Goal: Contribute content: Contribute content

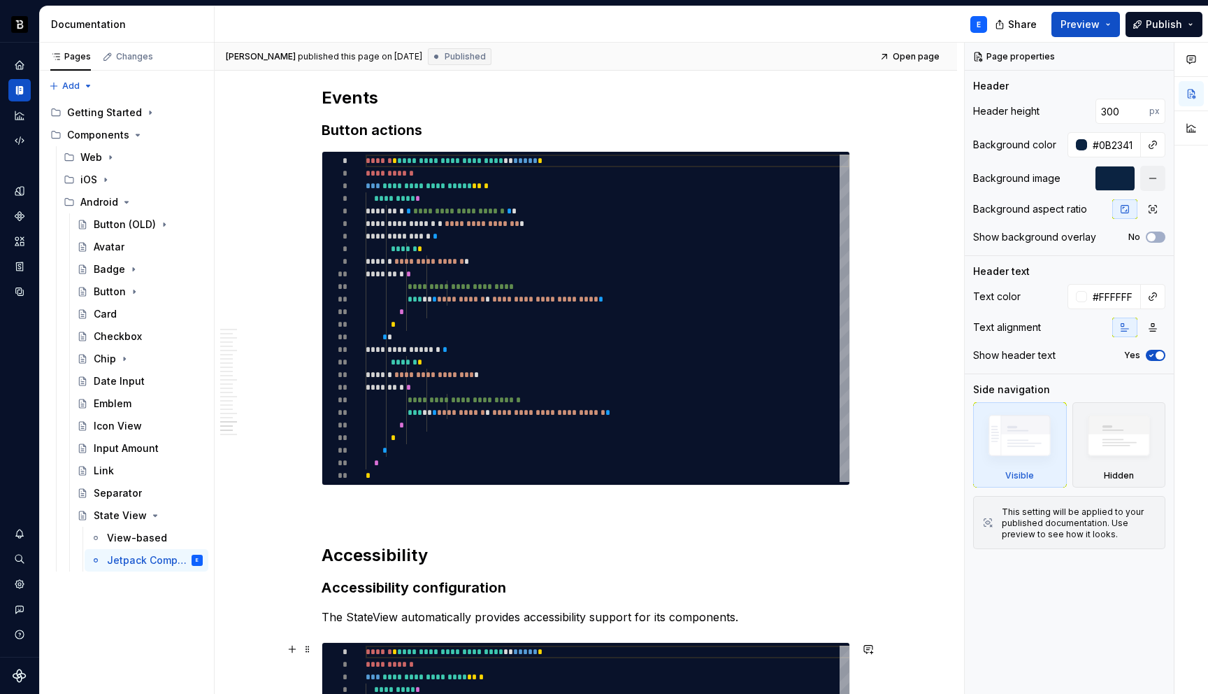
scroll to position [6601, 0]
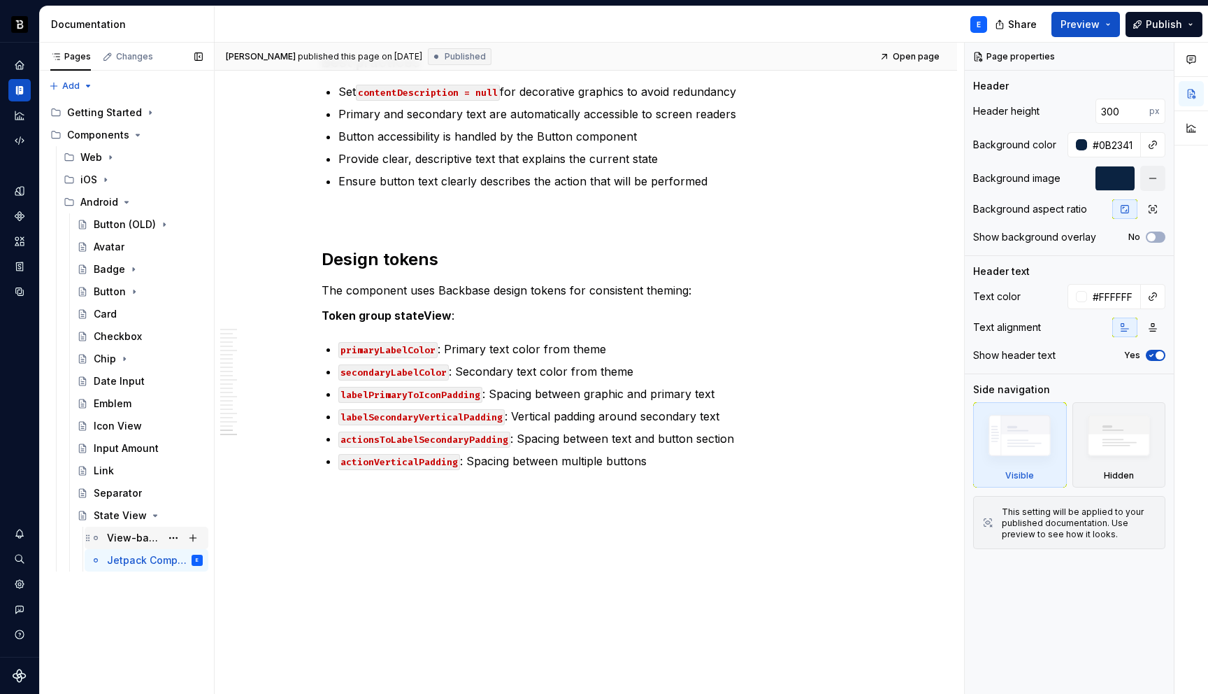
click at [147, 538] on div "View-based" at bounding box center [134, 538] width 54 height 14
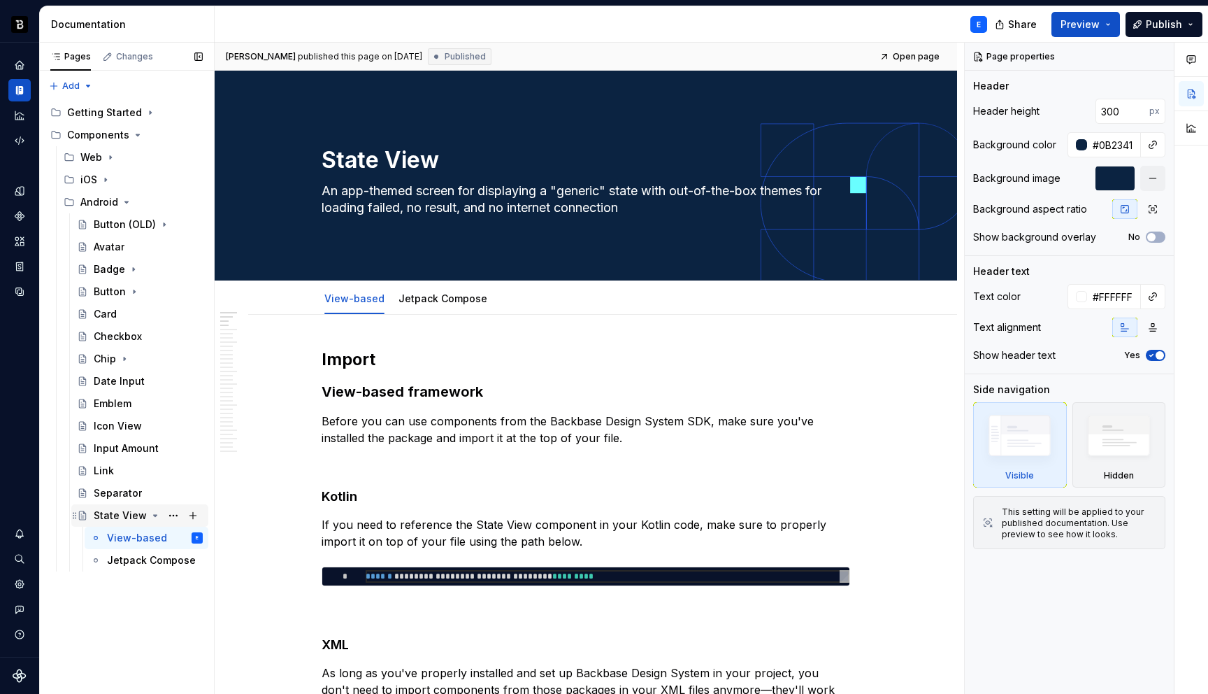
click at [152, 513] on icon "Page tree" at bounding box center [155, 515] width 11 height 11
click at [124, 201] on icon "Page tree" at bounding box center [126, 201] width 11 height 11
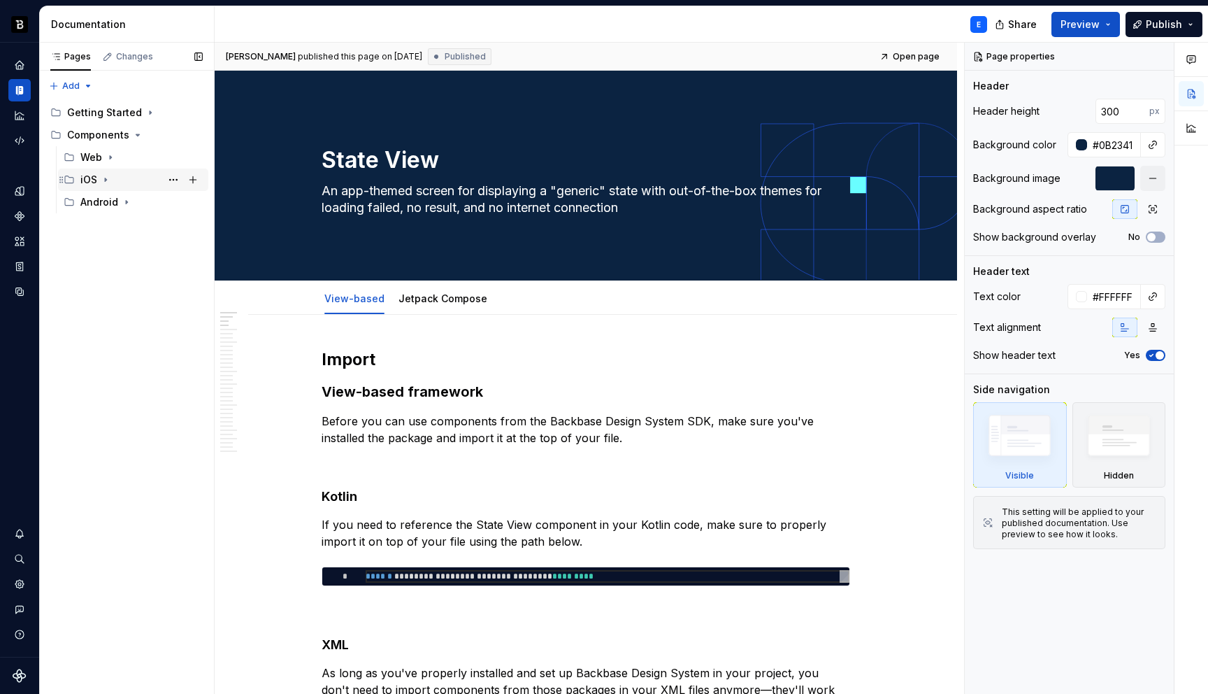
click at [103, 178] on icon "Page tree" at bounding box center [105, 179] width 11 height 11
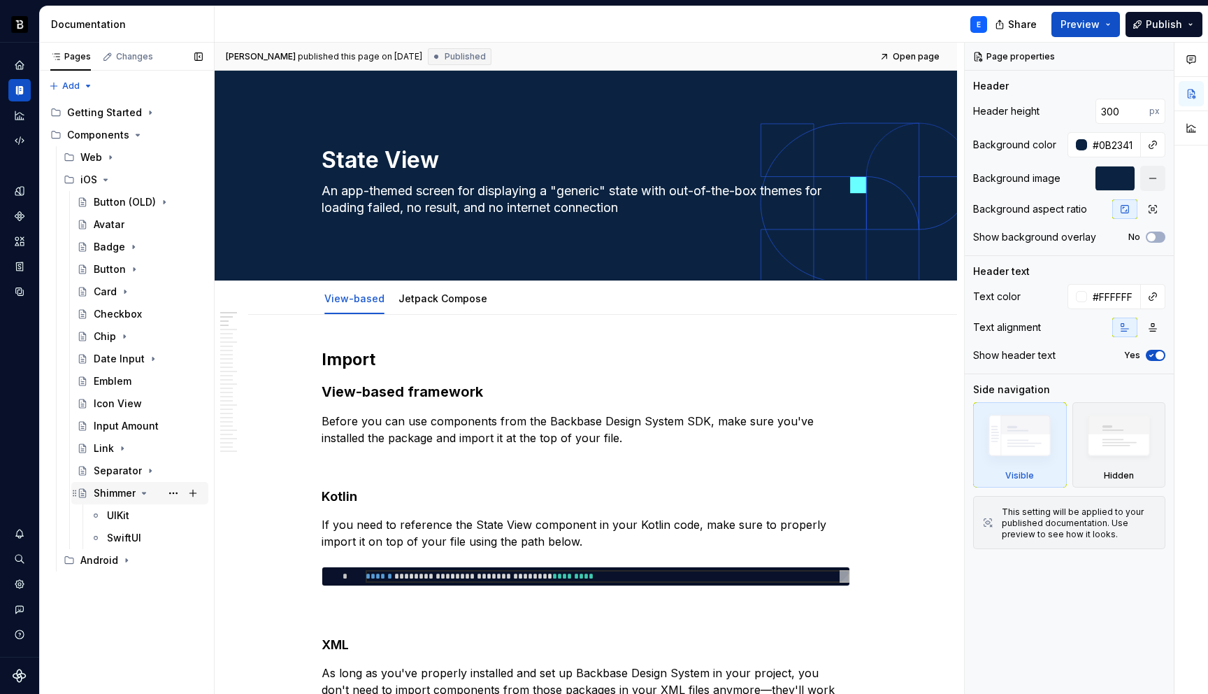
click at [143, 492] on icon "Page tree" at bounding box center [144, 492] width 3 height 1
click at [175, 494] on button "Page tree" at bounding box center [174, 493] width 20 height 20
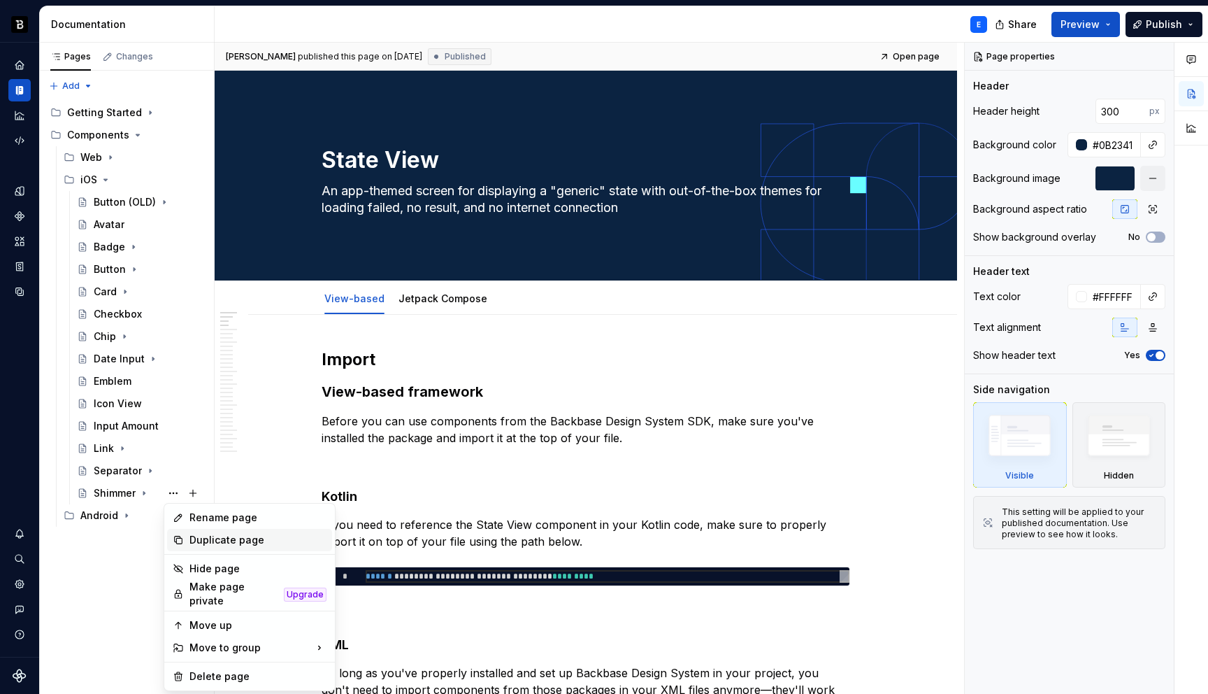
click at [194, 538] on div "Duplicate page" at bounding box center [258, 540] width 137 height 14
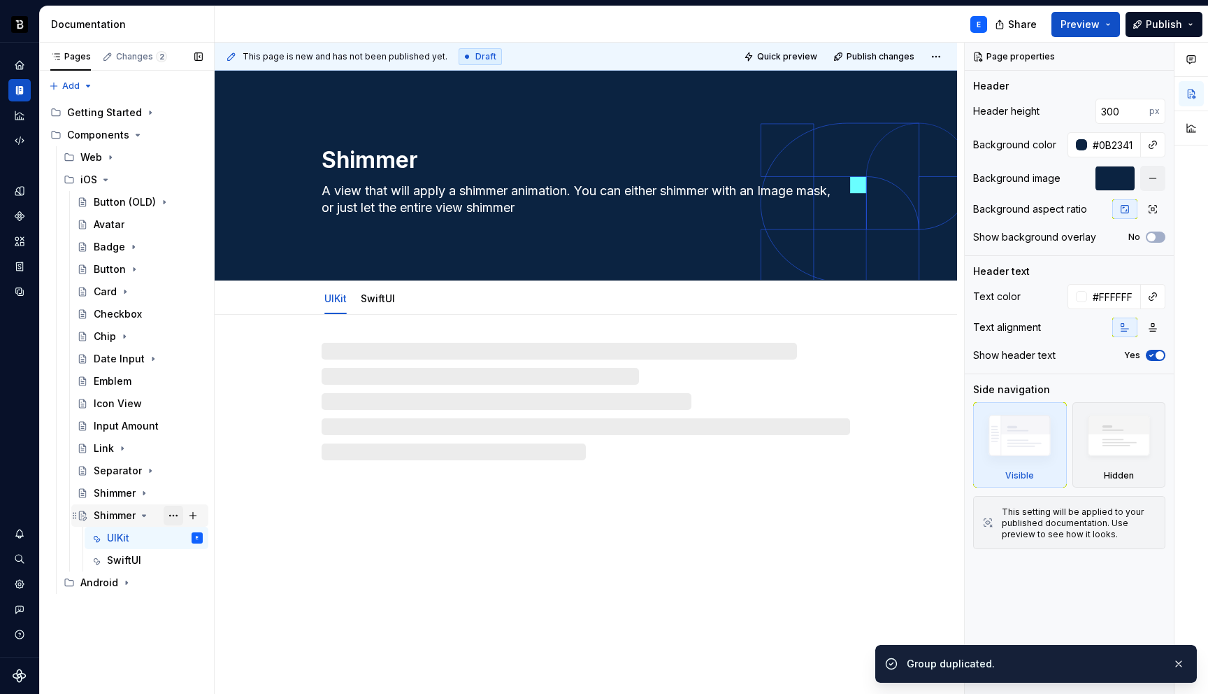
click at [174, 512] on button "Page tree" at bounding box center [174, 516] width 20 height 20
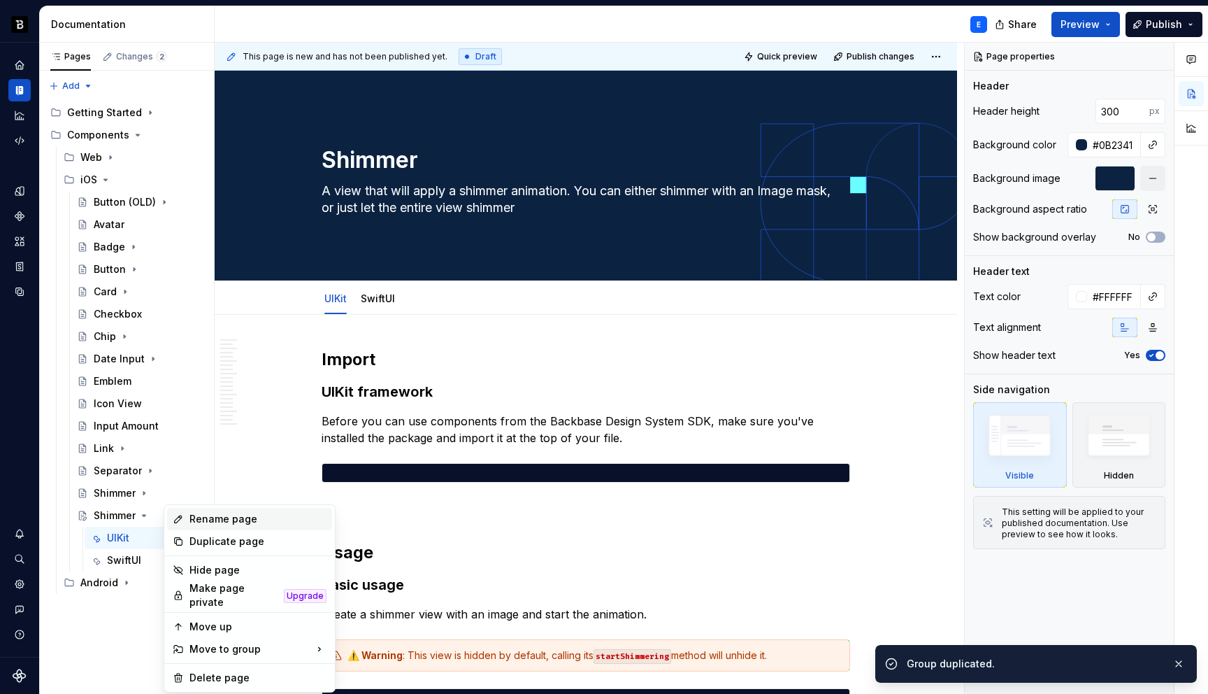
click at [199, 521] on div "Rename page" at bounding box center [258, 519] width 137 height 14
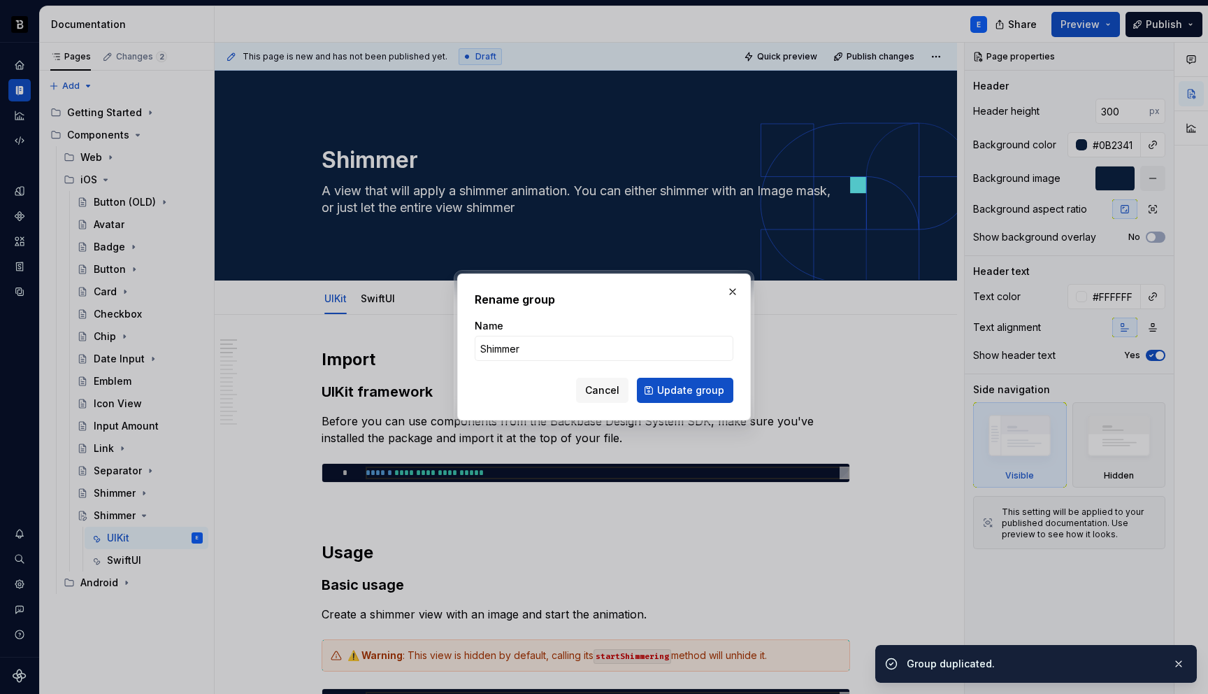
type textarea "*"
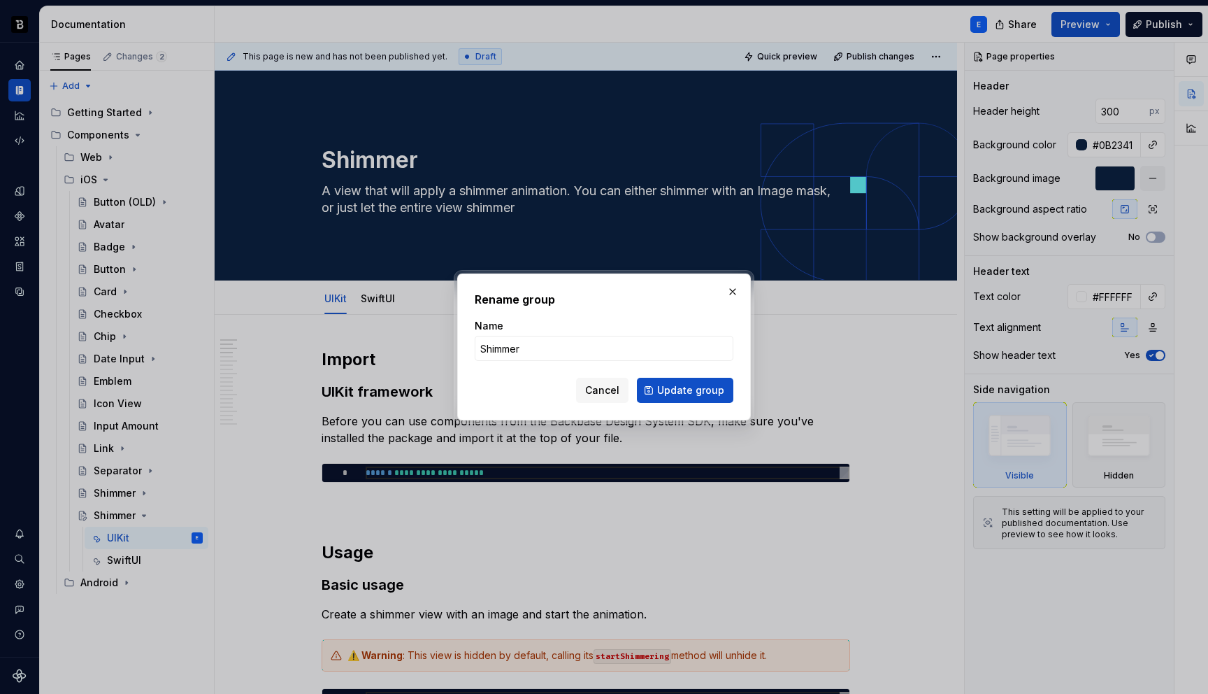
type input "S"
type textarea "*"
type input "State View"
click at [671, 391] on span "Update group" at bounding box center [690, 390] width 67 height 14
type textarea "*"
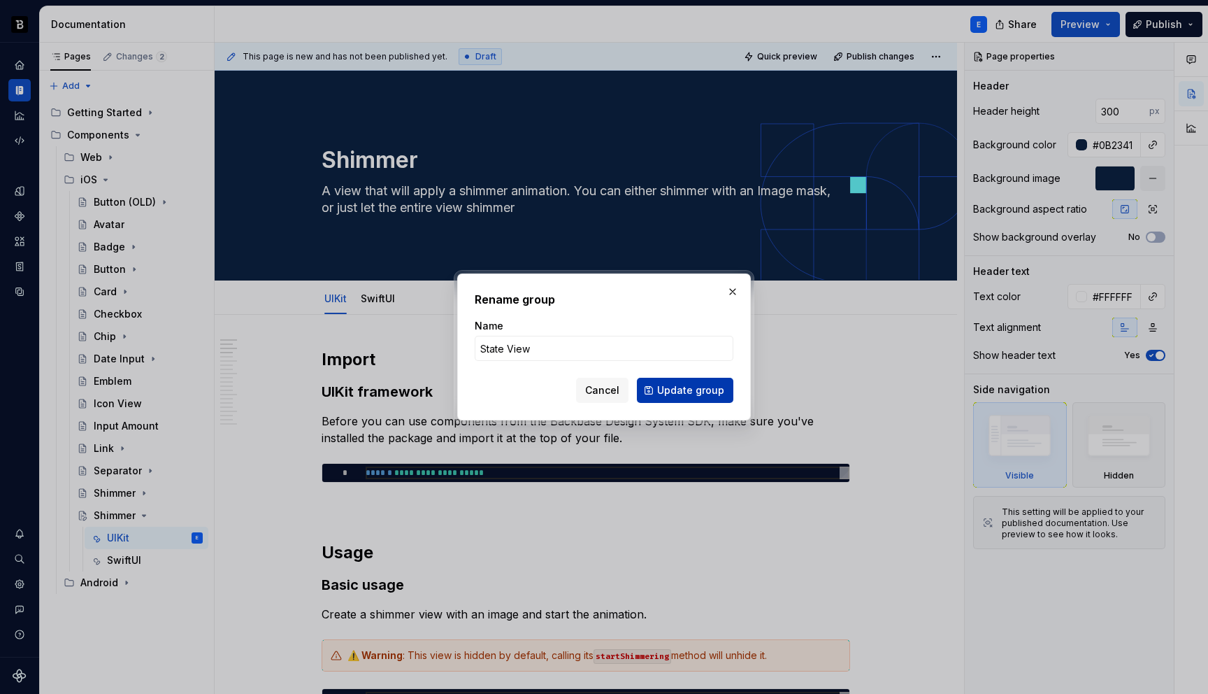
type textarea "State View"
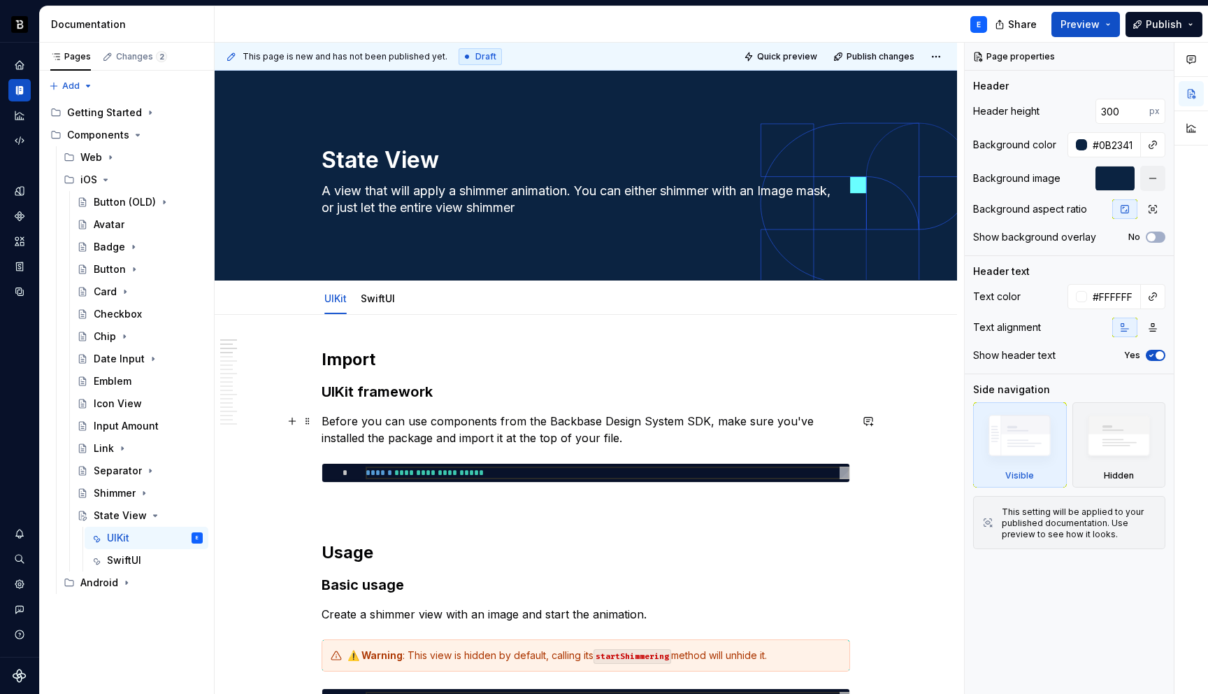
click at [438, 415] on p "Before you can use components from the Backbase Design System SDK, make sure yo…" at bounding box center [586, 430] width 529 height 34
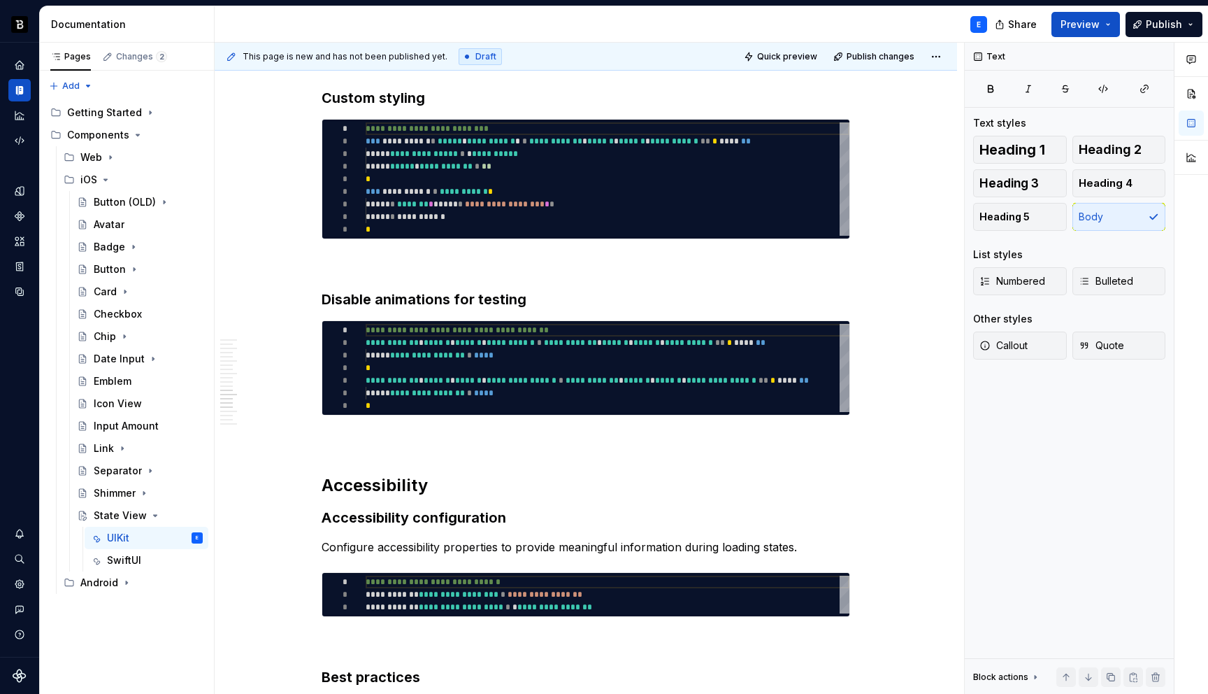
scroll to position [2831, 0]
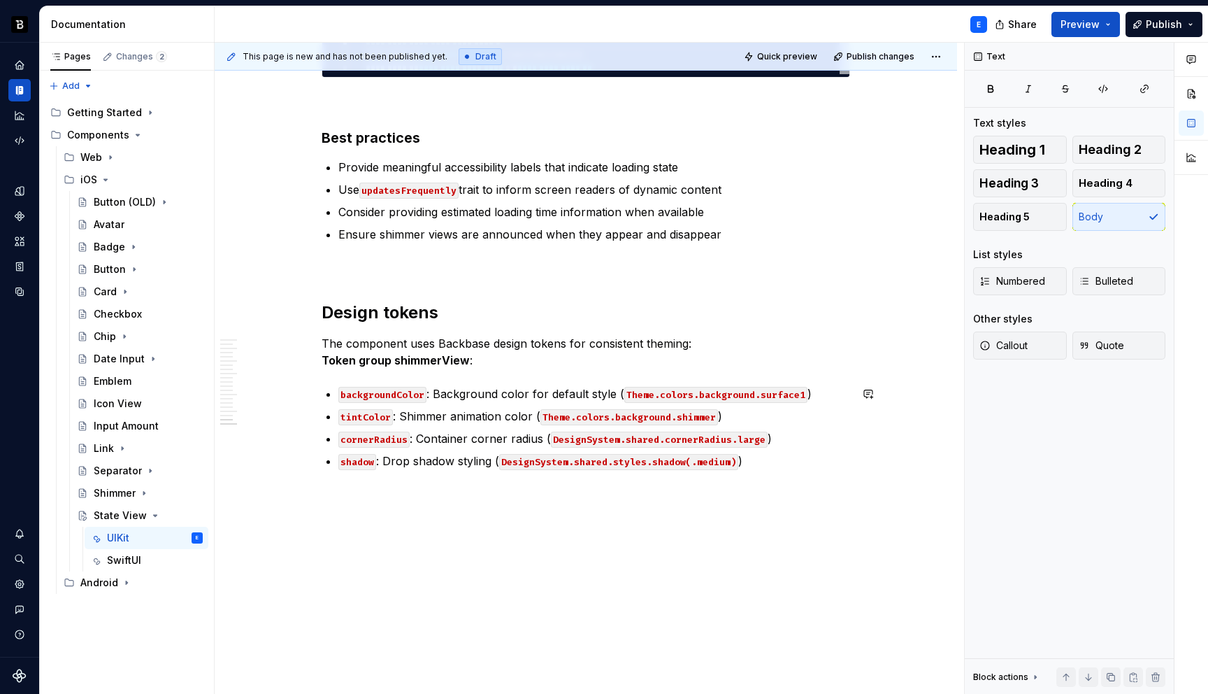
click at [677, 466] on code "DesignSystem.shared.styles.shadow(.medium)" at bounding box center [618, 462] width 239 height 16
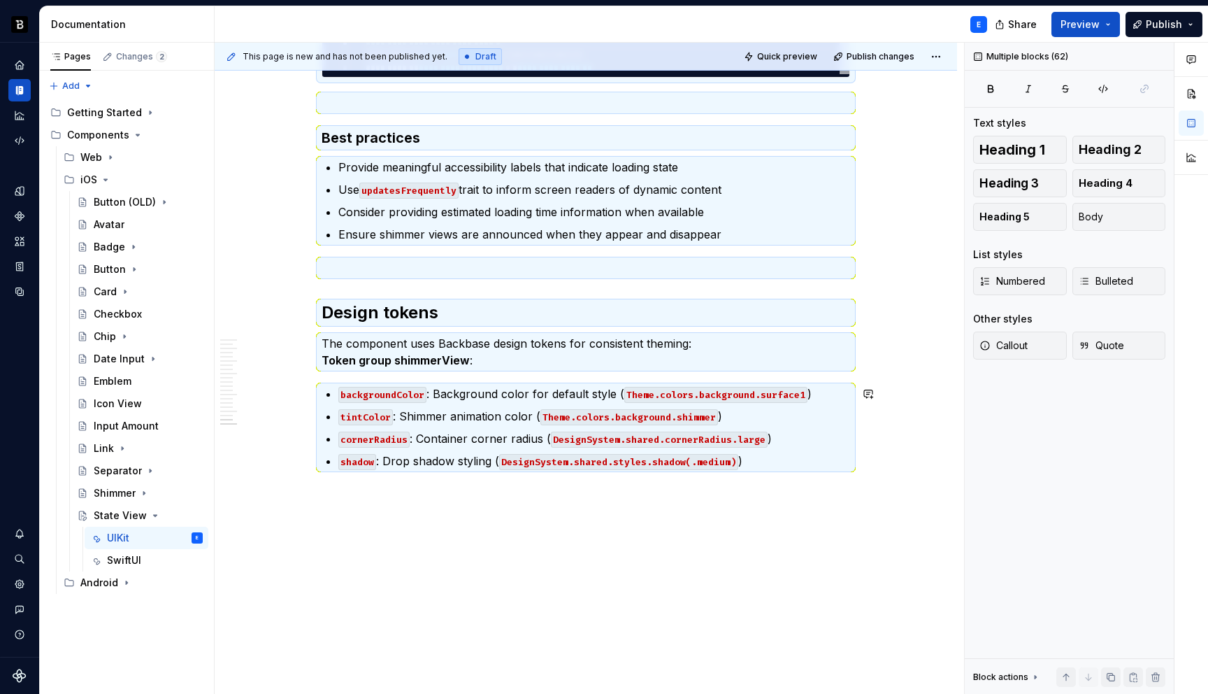
scroll to position [0, 0]
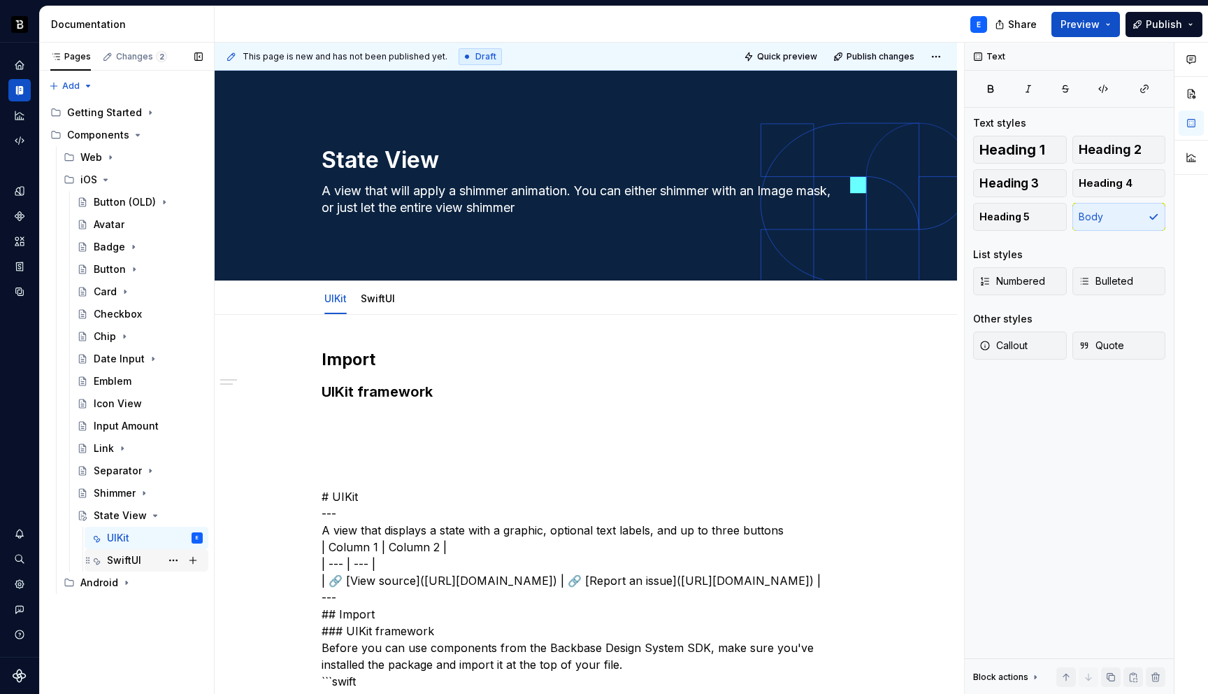
click at [136, 559] on div "SwiftUI" at bounding box center [124, 560] width 34 height 14
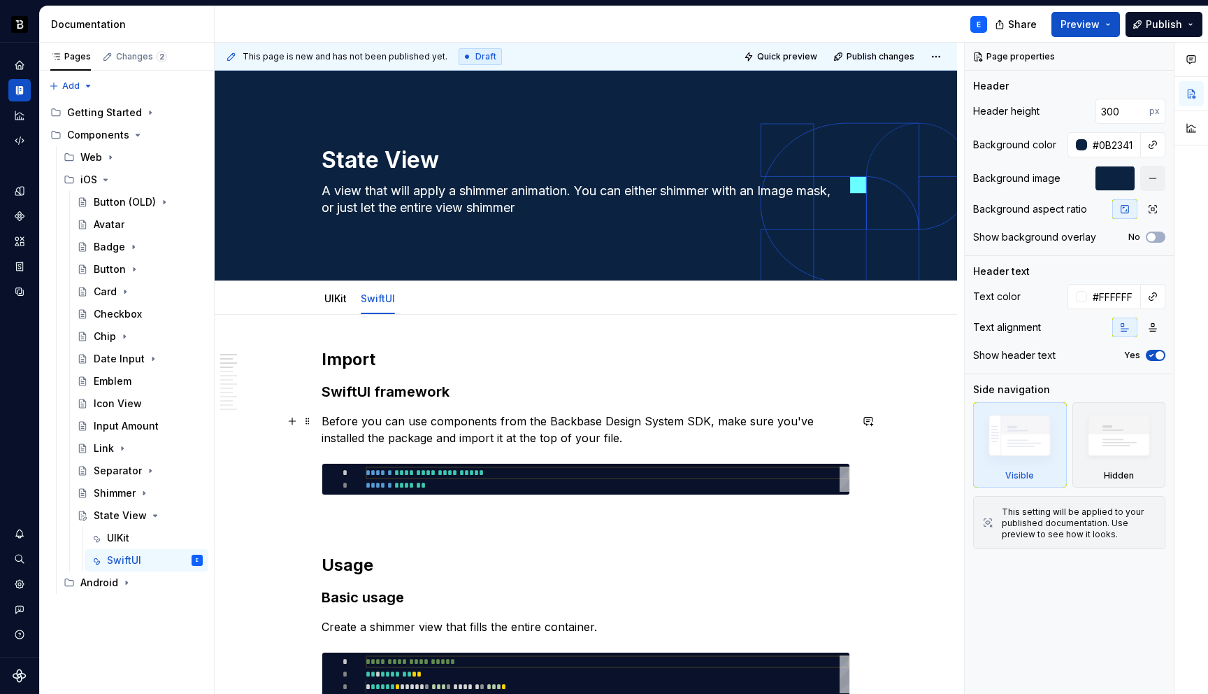
click at [409, 422] on p "Before you can use components from the Backbase Design System SDK, make sure yo…" at bounding box center [586, 430] width 529 height 34
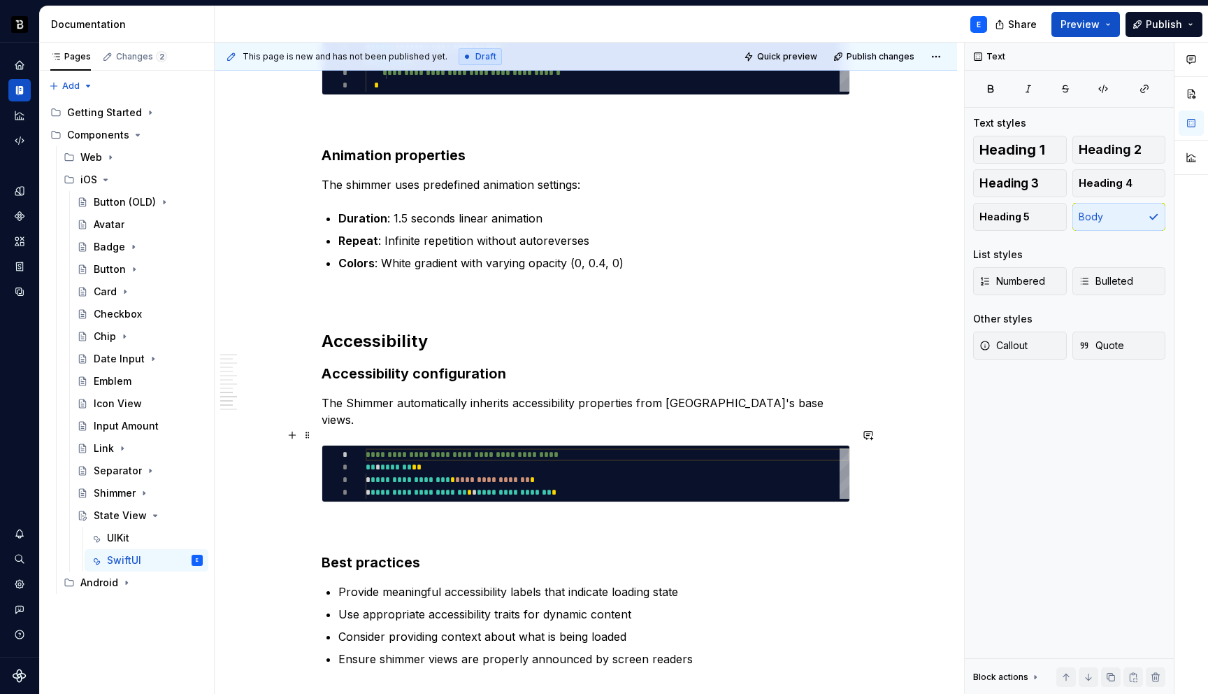
scroll to position [1855, 0]
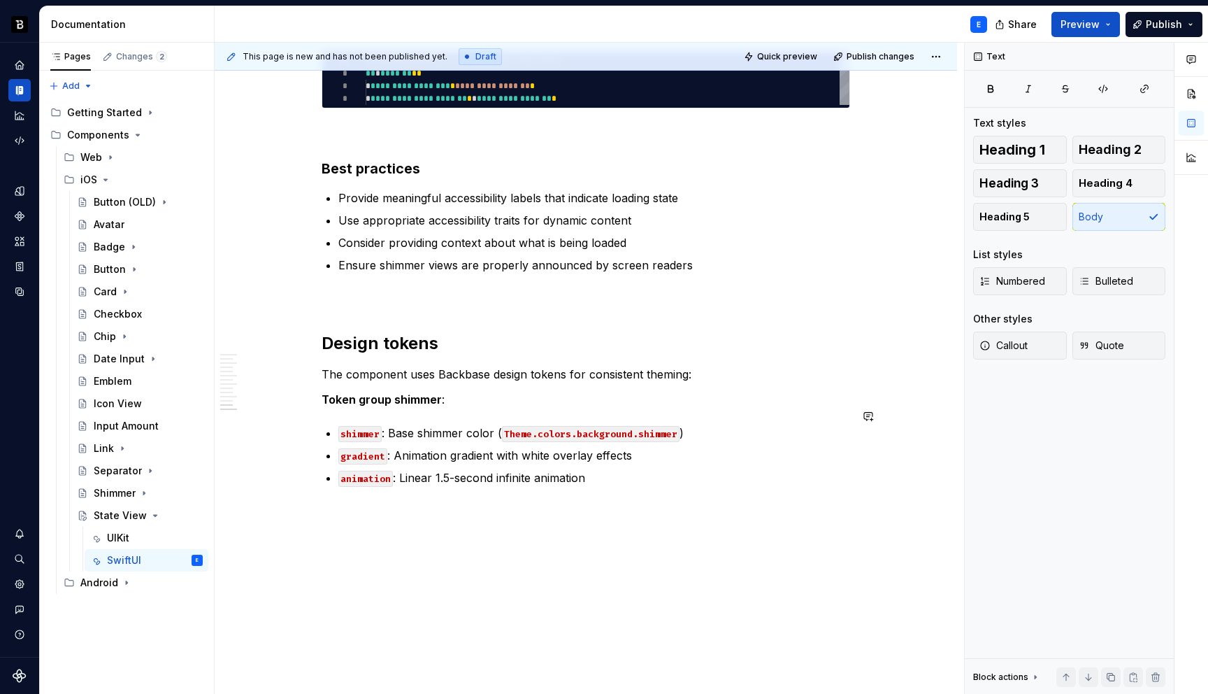
click at [606, 469] on p "animation : Linear 1.5-second infinite animation" at bounding box center [594, 477] width 512 height 17
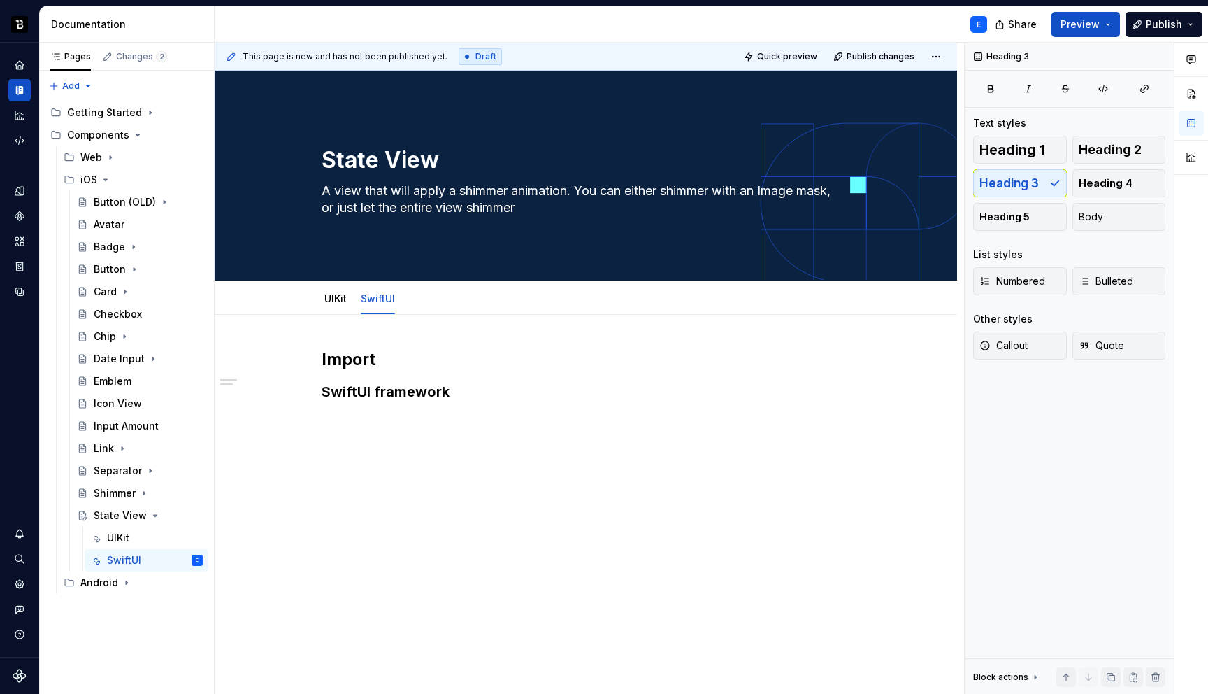
scroll to position [0, 0]
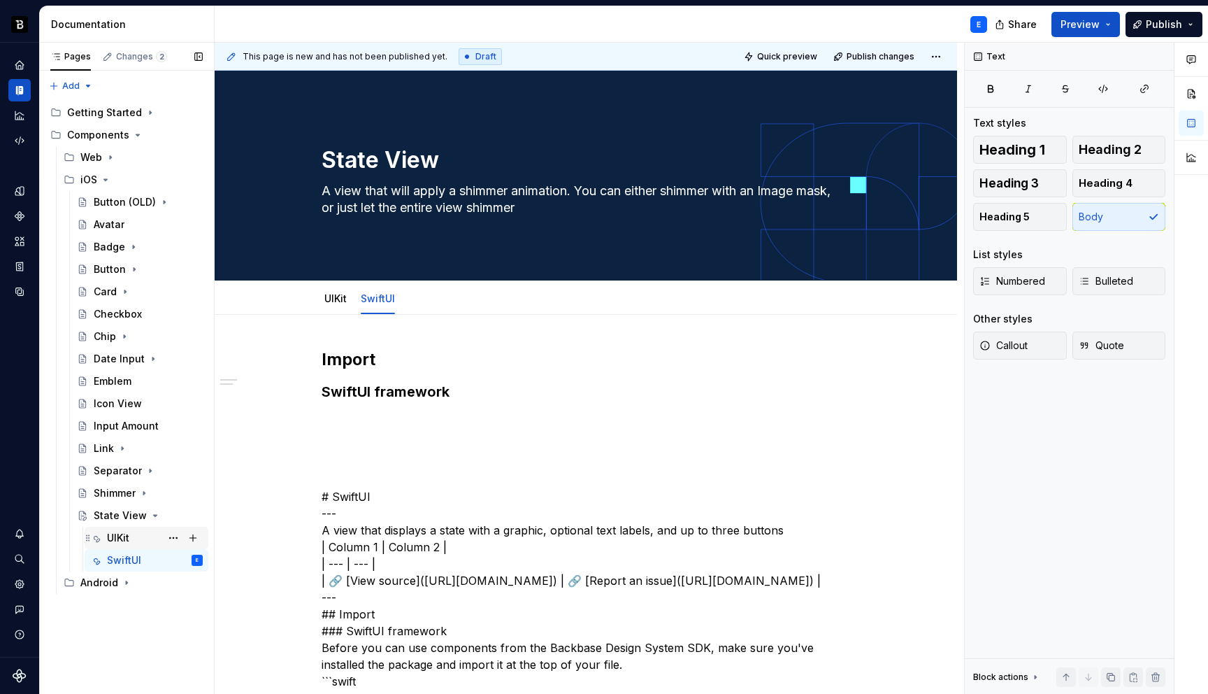
click at [124, 532] on div "UIKit" at bounding box center [118, 538] width 22 height 14
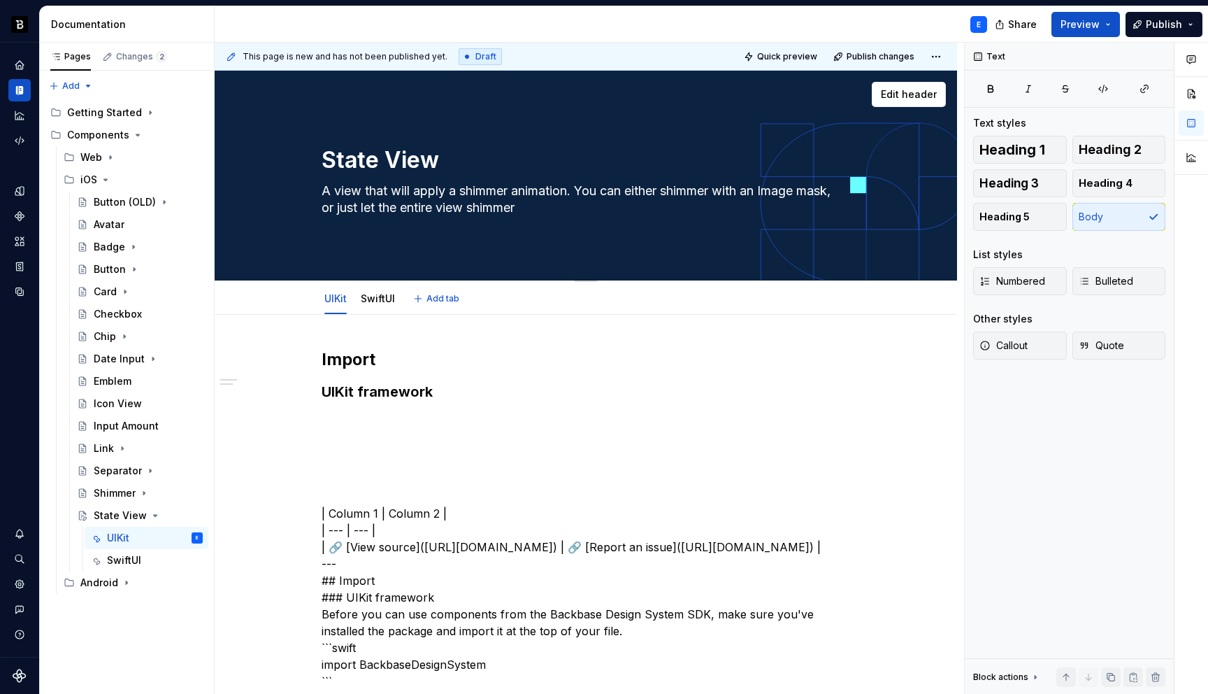
click at [439, 187] on textarea "A view that will apply a shimmer animation. You can either shimmer with an Imag…" at bounding box center [583, 199] width 529 height 39
paste textarea "displays a state with a graphic, optional text labels, and up to three buttons"
type textarea "*"
type textarea "A view that displays a state with a graphic, optional text labels, and up to th…"
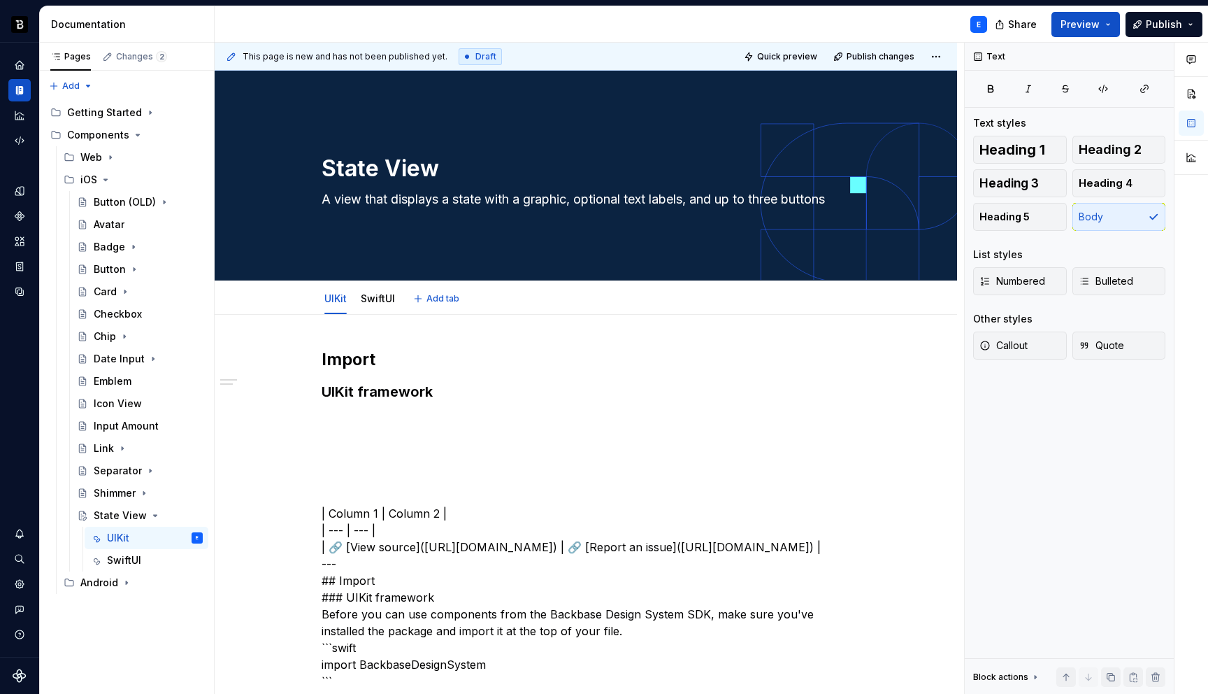
type textarea "*"
type textarea "A view that displays a state with a graphic, optional text labels, and up to th…"
type textarea "*"
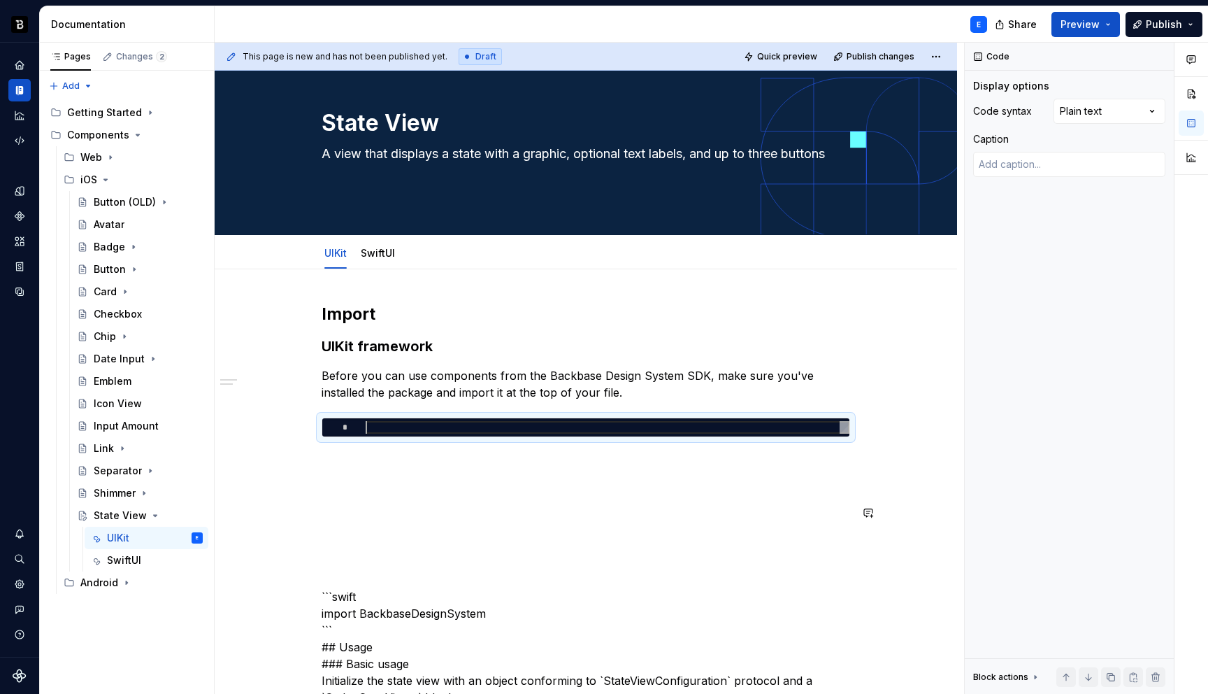
scroll to position [80, 0]
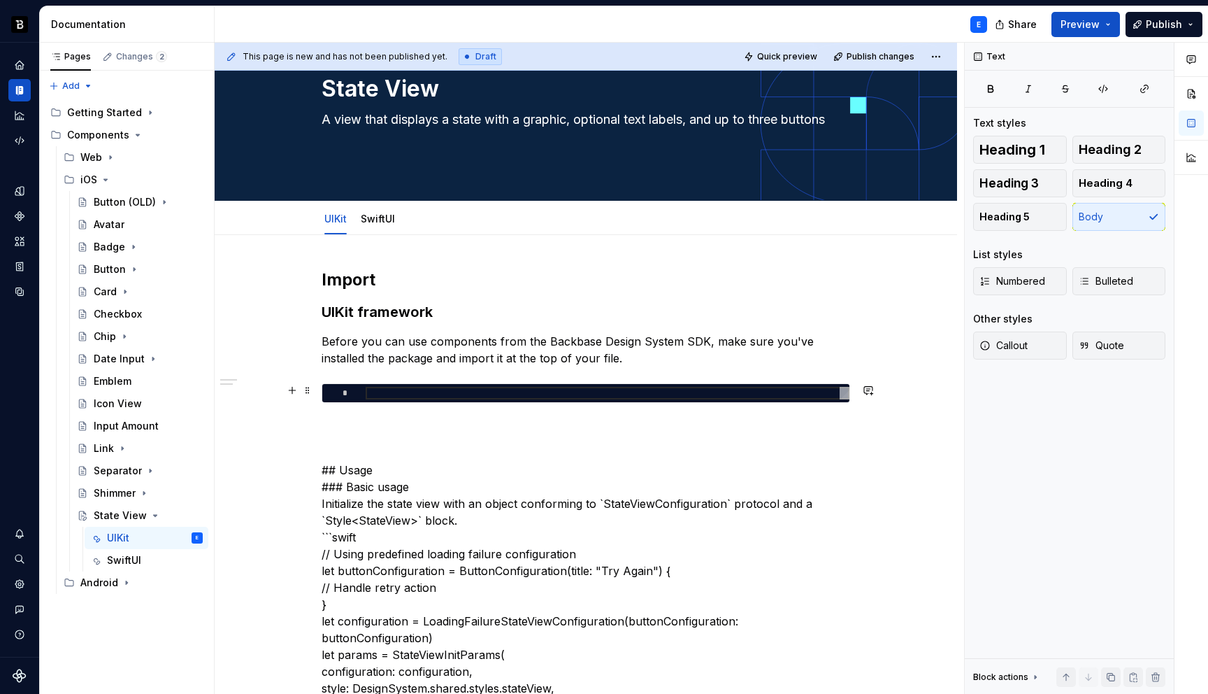
click at [421, 390] on div at bounding box center [608, 393] width 484 height 13
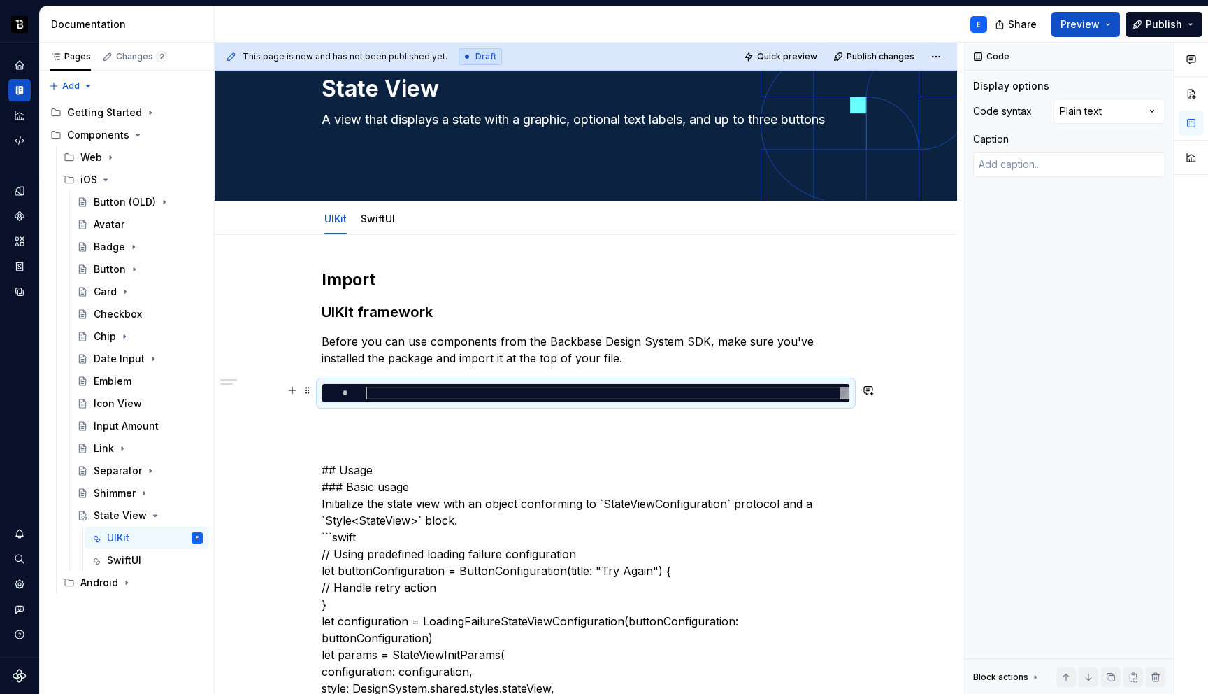
type textarea "*"
type textarea "**********"
click at [1071, 106] on div "Comments Open comments No comments yet Select ‘Comment’ from the block context …" at bounding box center [1086, 369] width 243 height 652
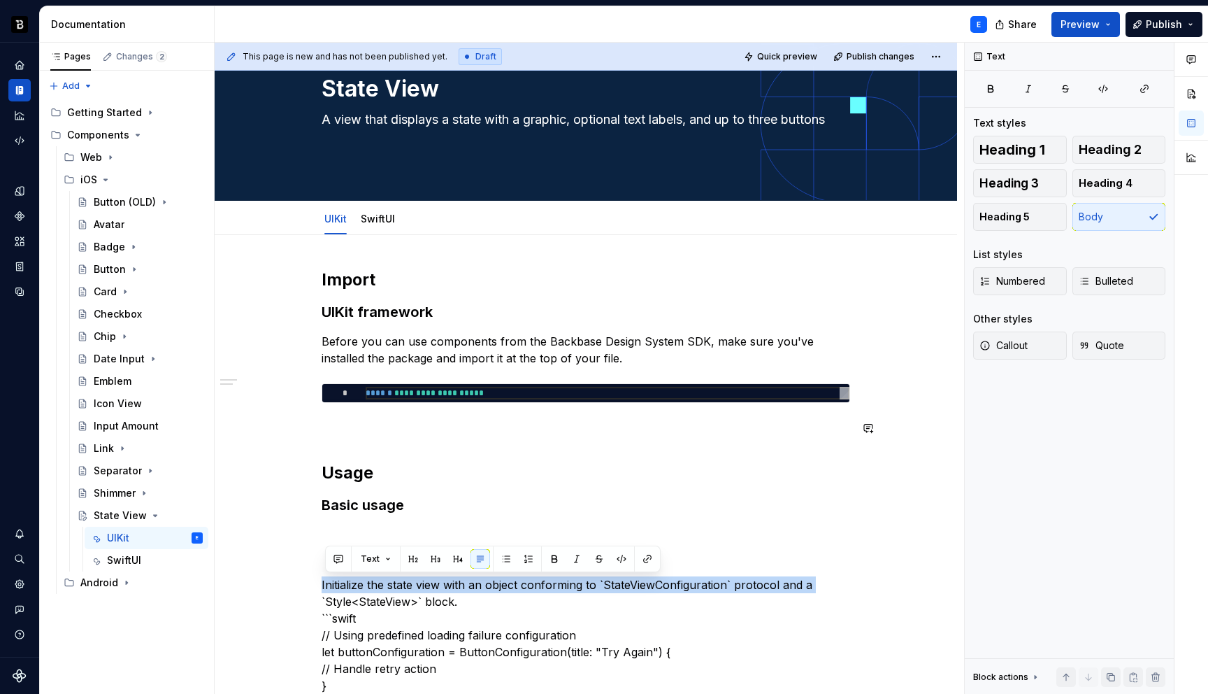
scroll to position [80, 0]
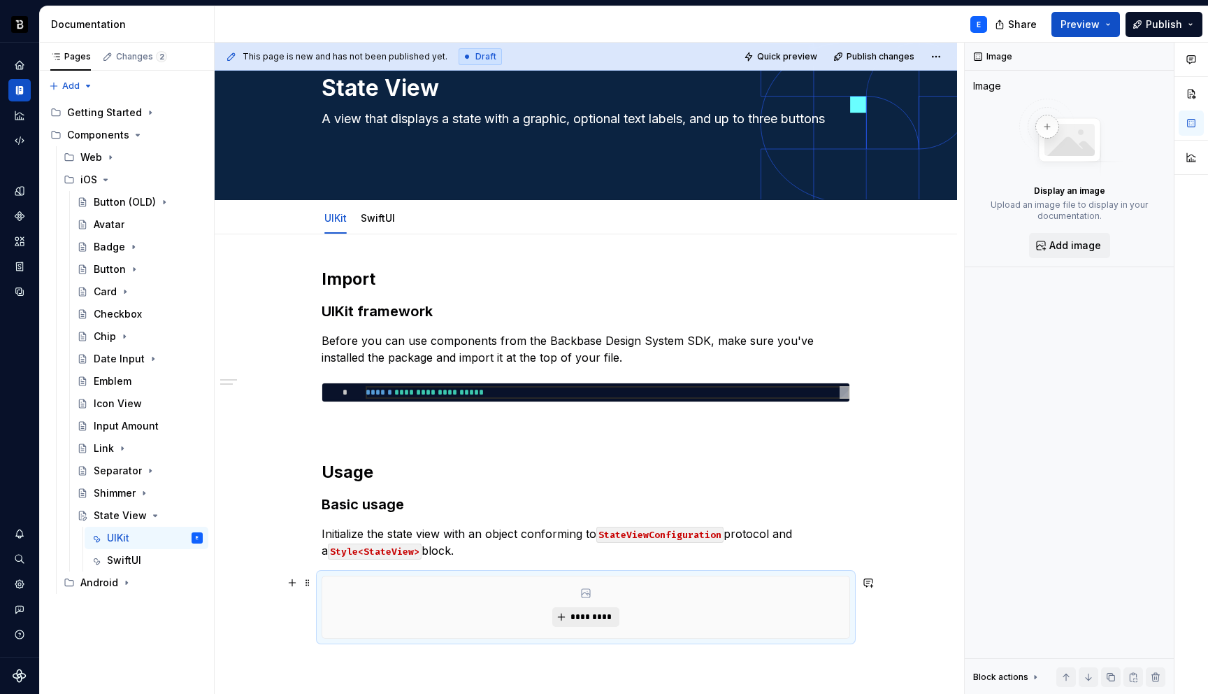
click at [608, 622] on span "*********" at bounding box center [591, 616] width 43 height 11
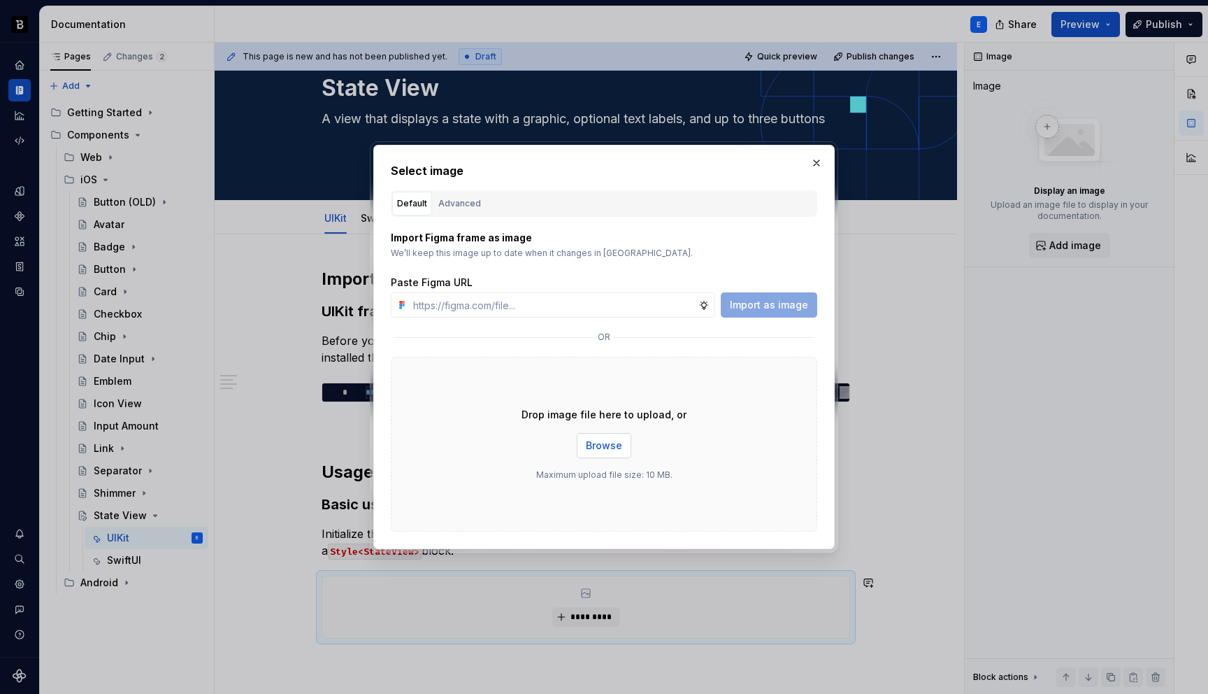
click at [607, 443] on span "Browse" at bounding box center [604, 445] width 36 height 14
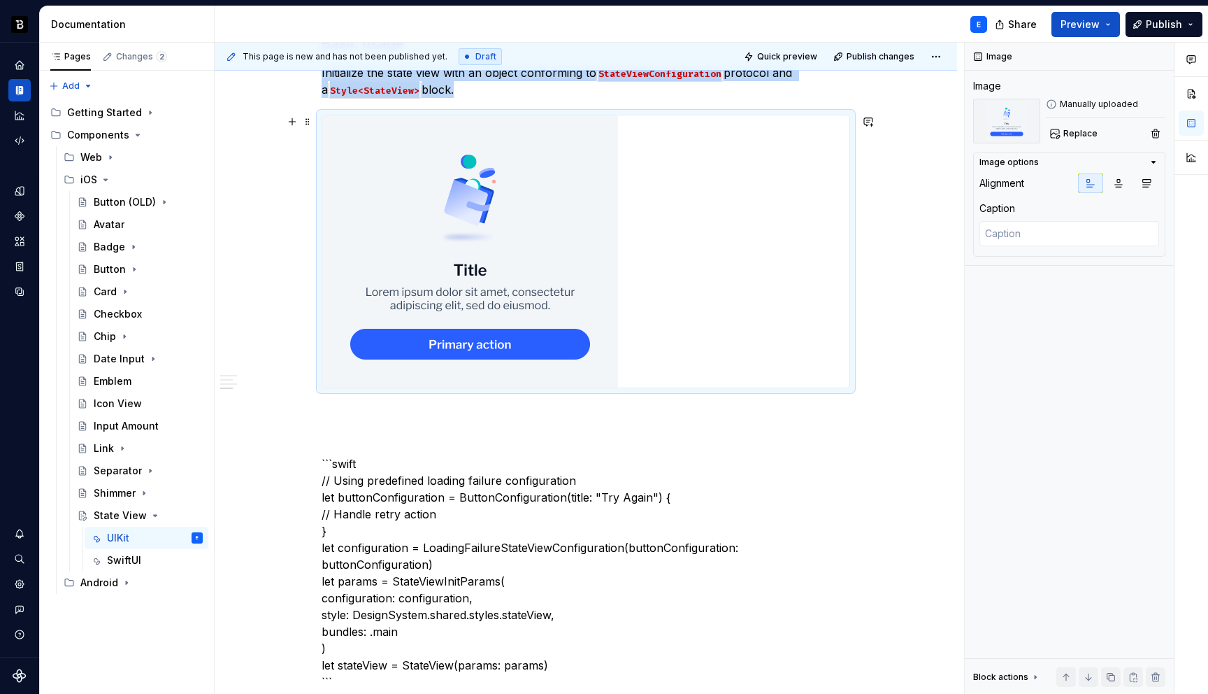
scroll to position [556, 0]
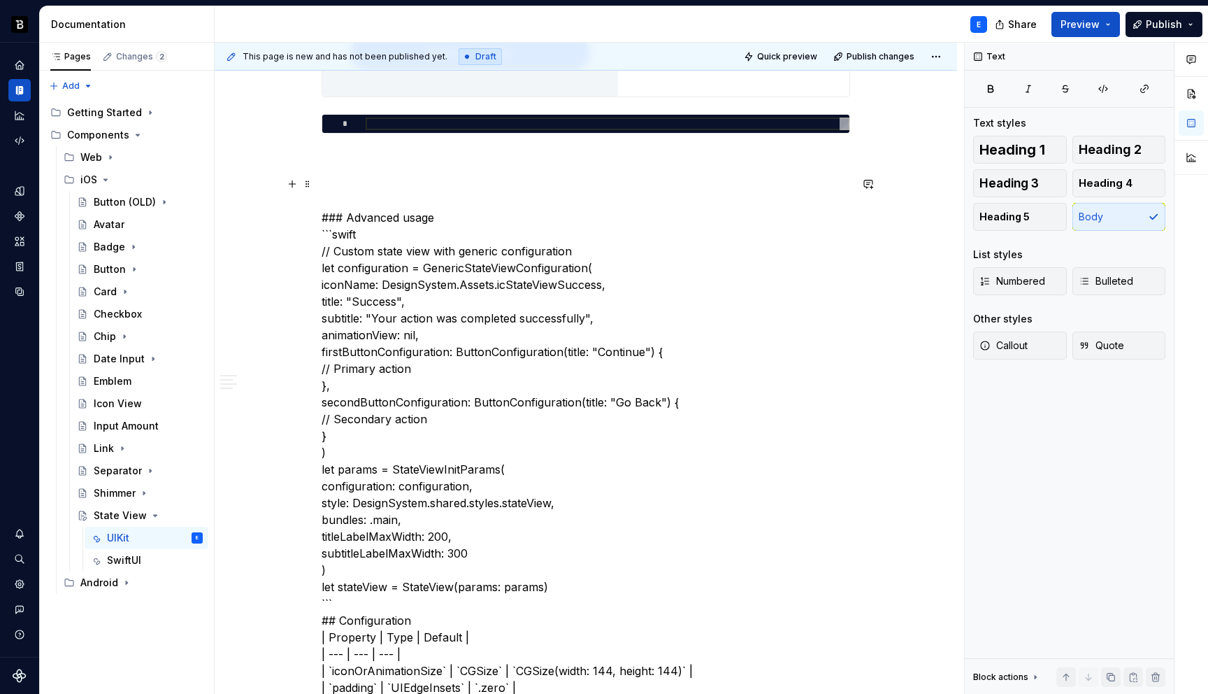
scroll to position [801, 0]
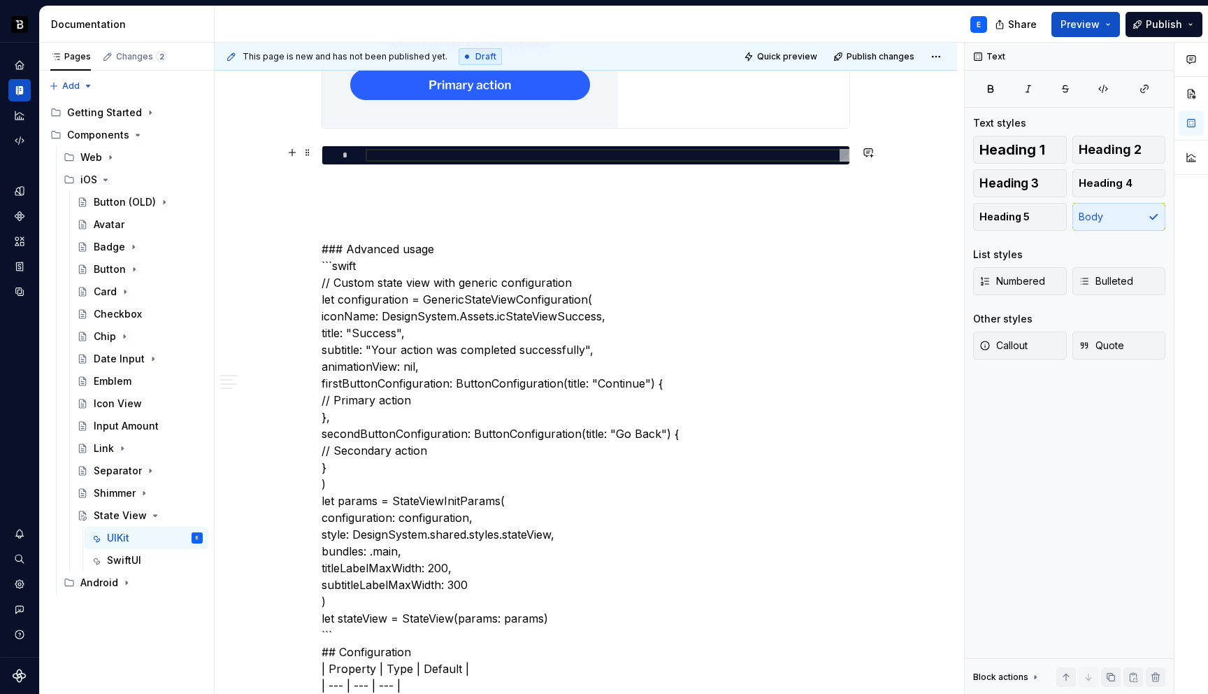
click at [535, 159] on div at bounding box center [608, 155] width 484 height 13
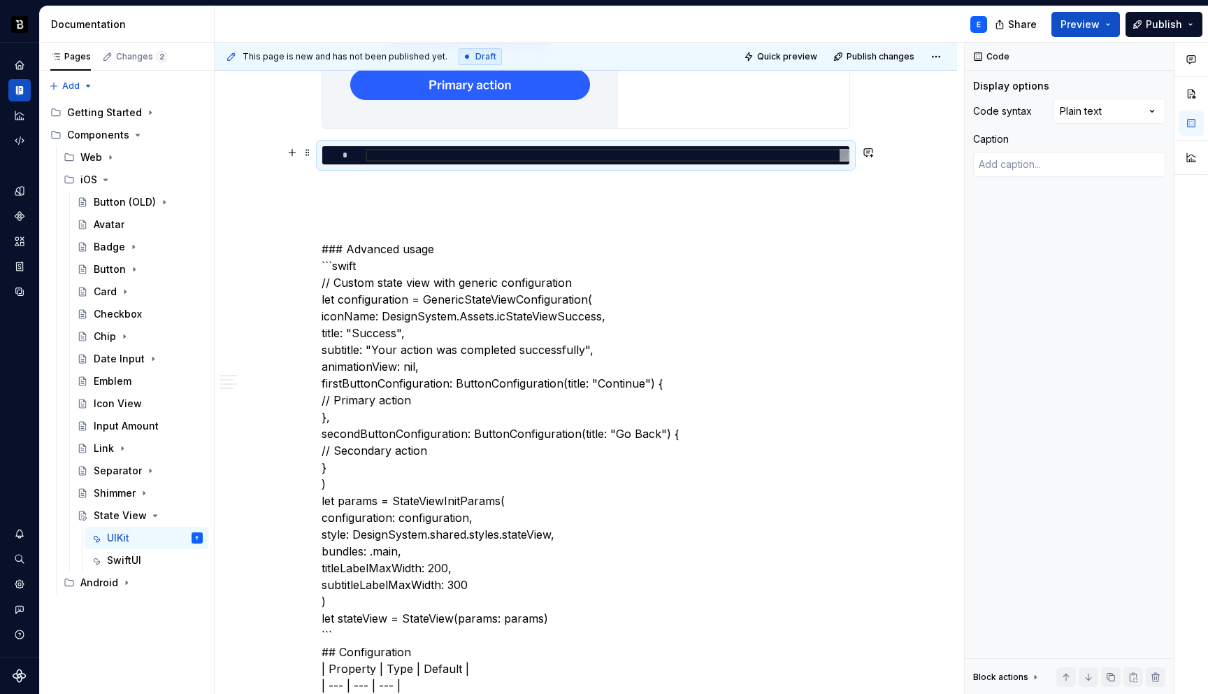
type textarea "*"
type textarea "**********"
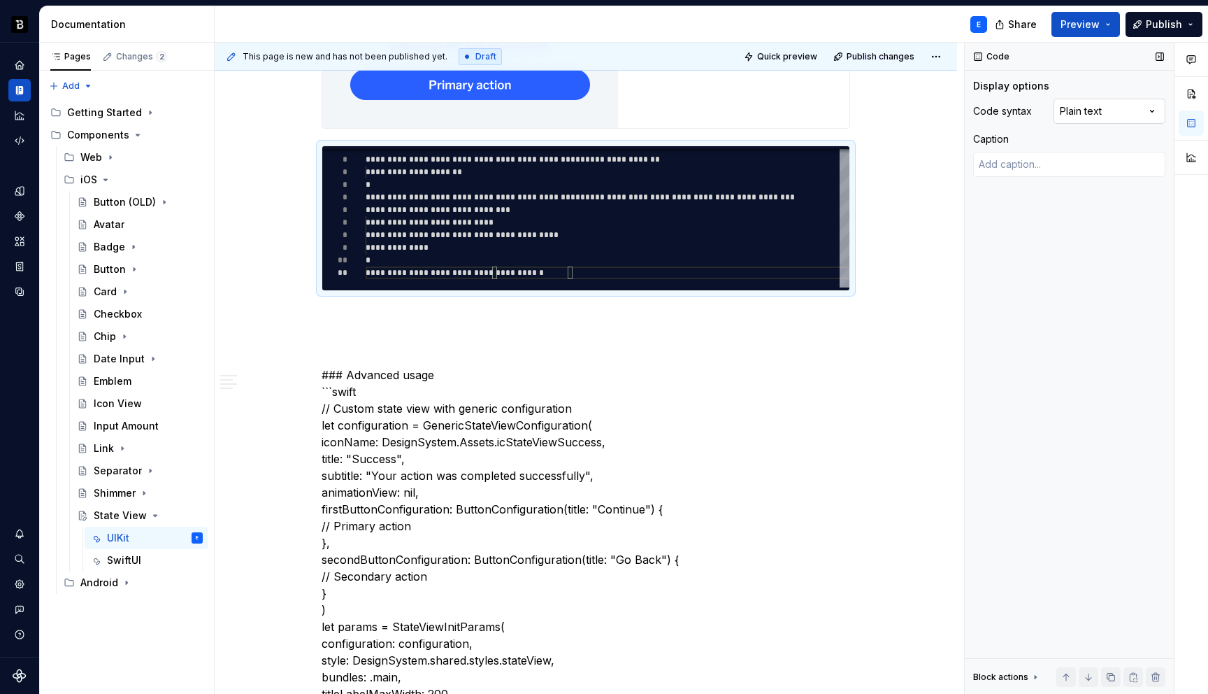
click at [1085, 107] on div "Comments Open comments No comments yet Select ‘Comment’ from the block context …" at bounding box center [1086, 369] width 243 height 652
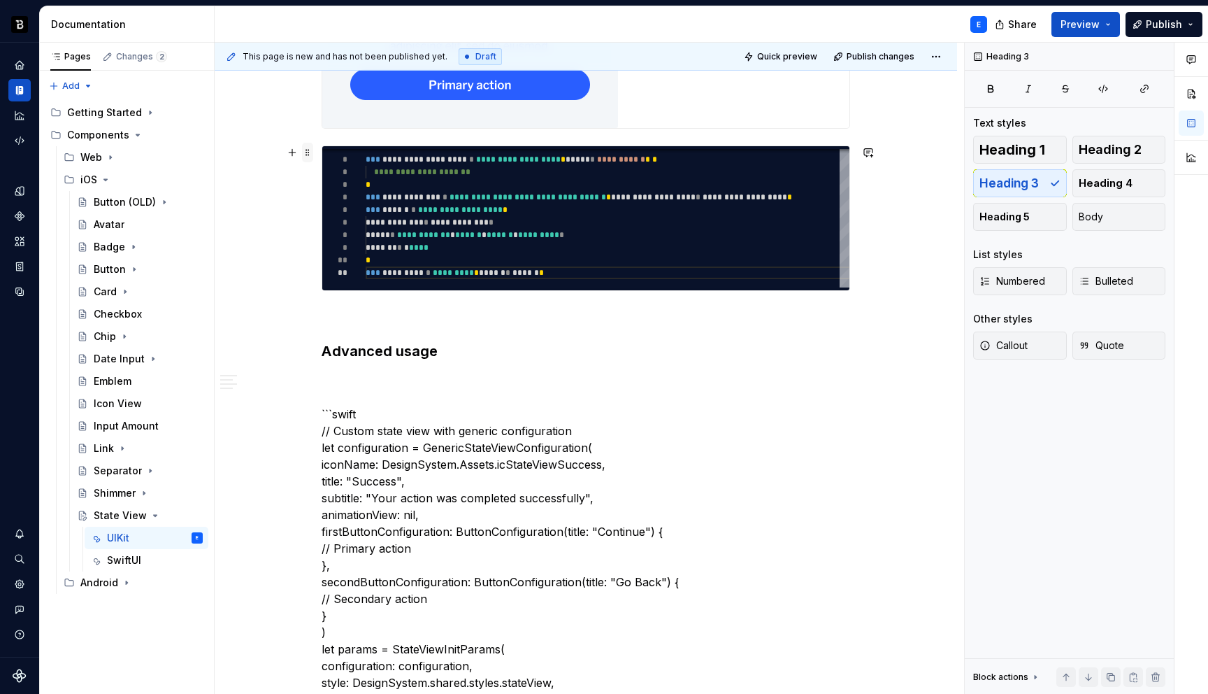
click at [308, 148] on span at bounding box center [307, 153] width 11 height 20
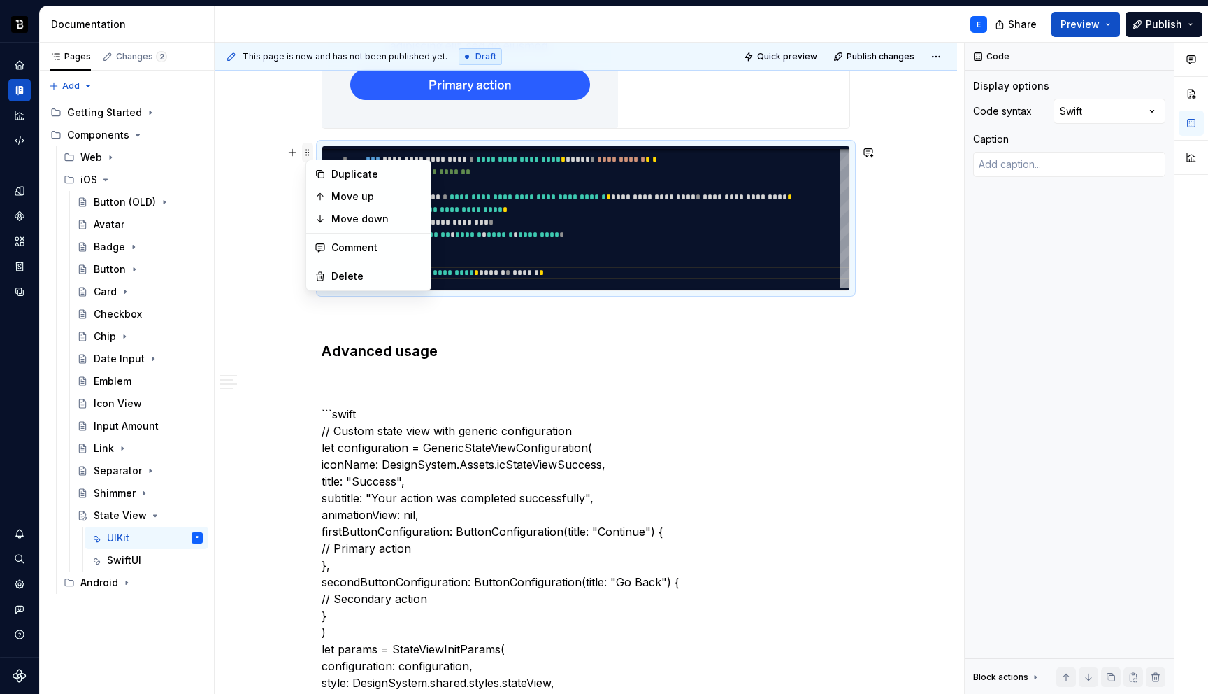
click at [308, 148] on span at bounding box center [307, 153] width 11 height 20
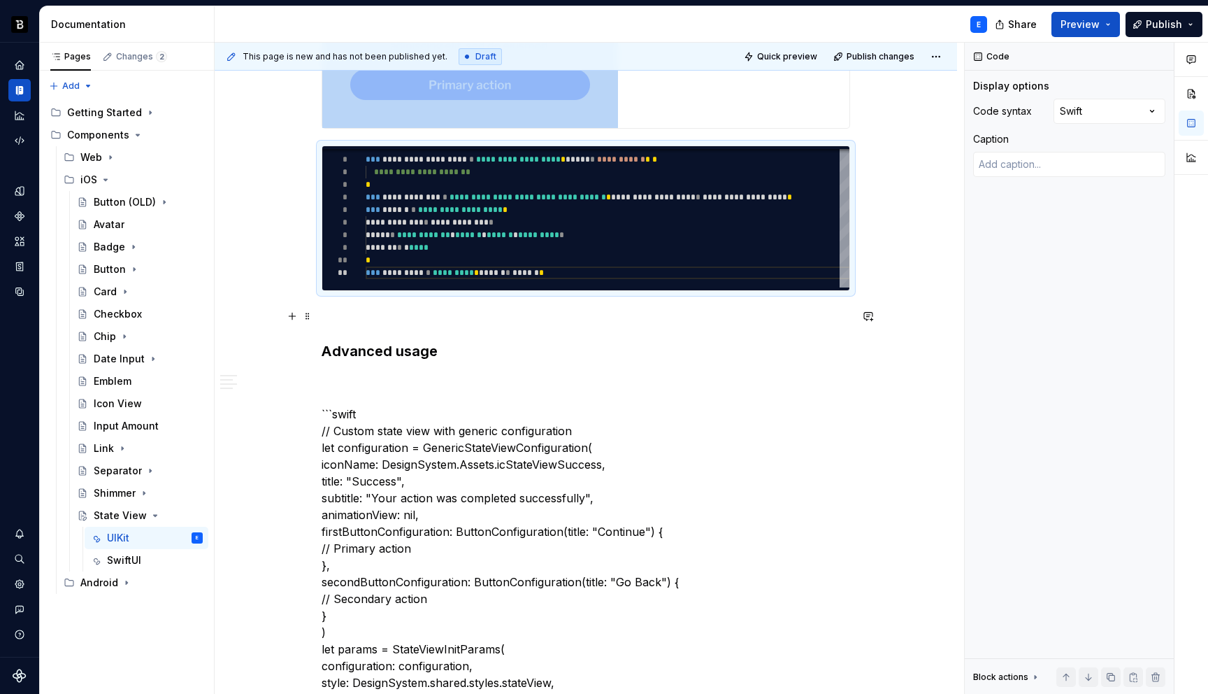
copy div
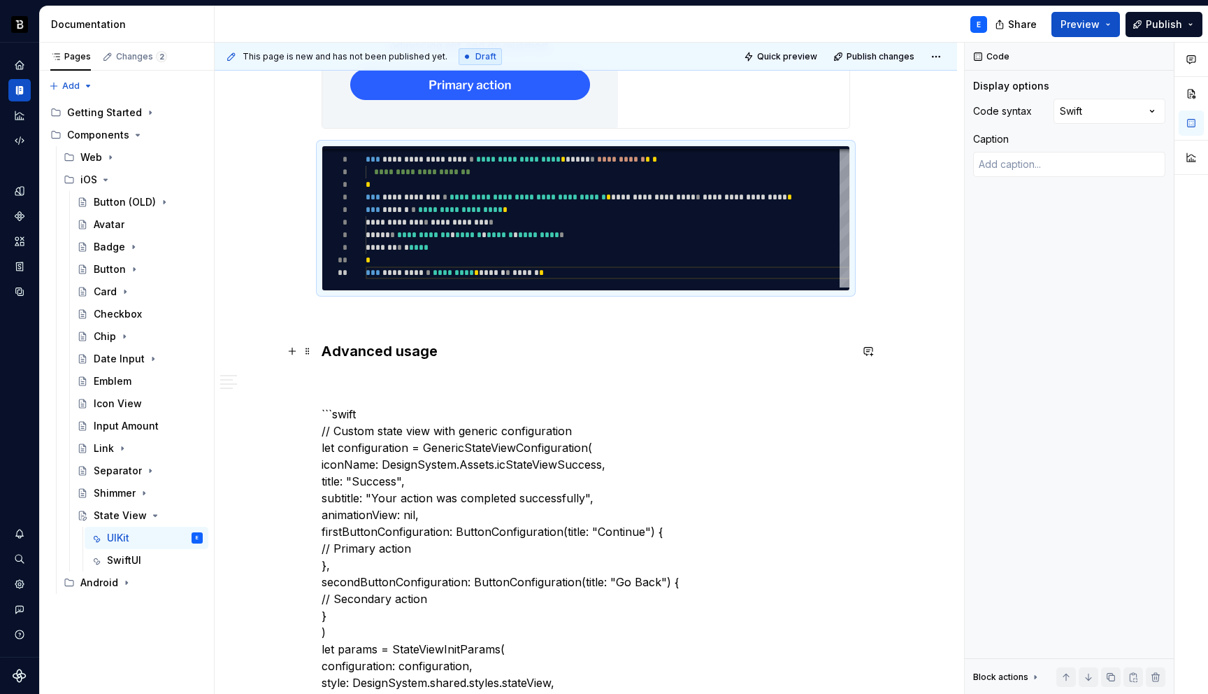
click at [466, 352] on h3 "Advanced usage" at bounding box center [586, 351] width 529 height 20
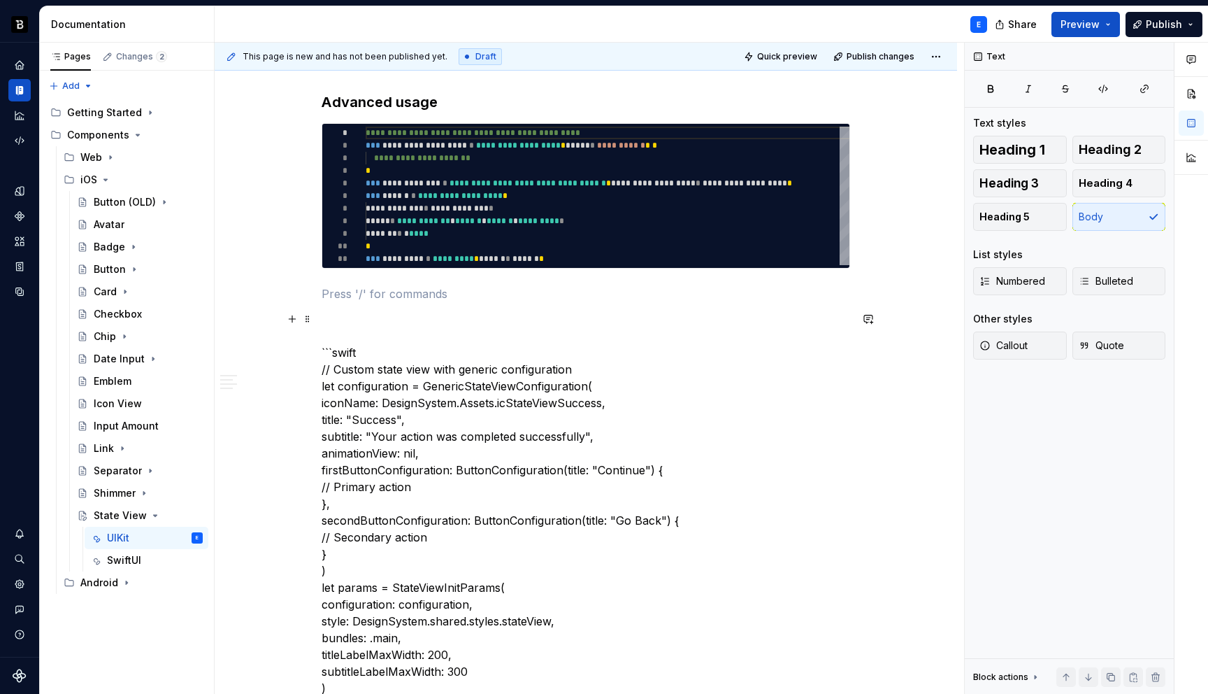
scroll to position [1057, 0]
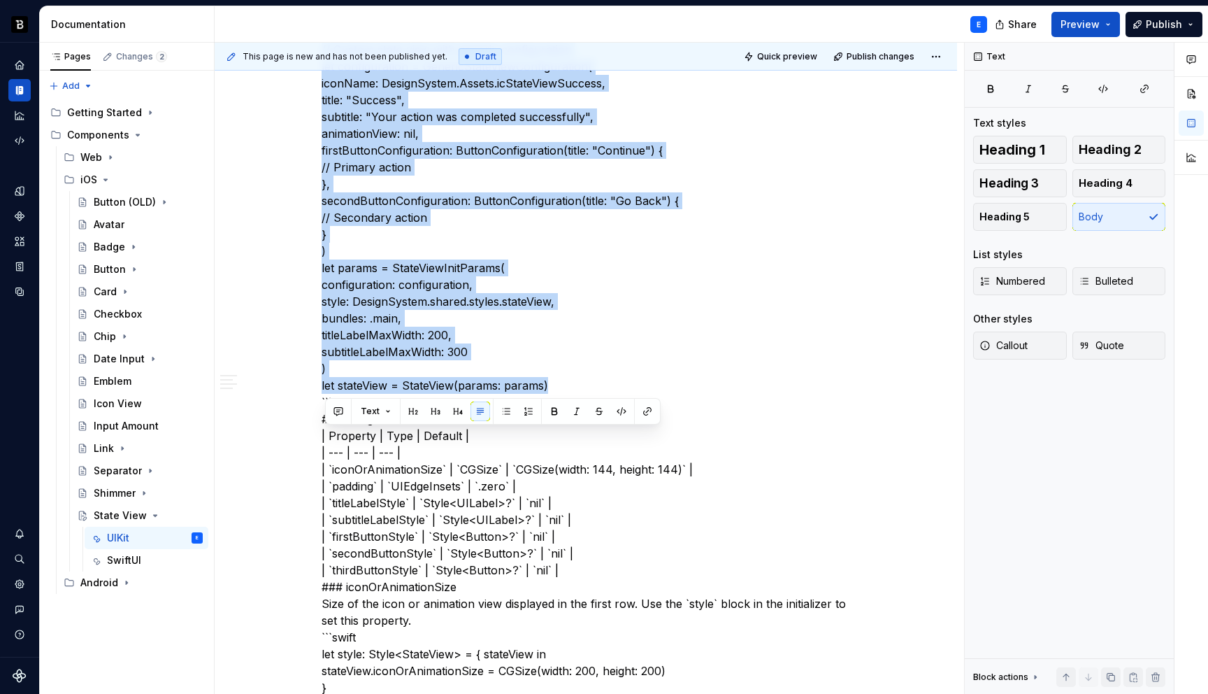
scroll to position [1000, 0]
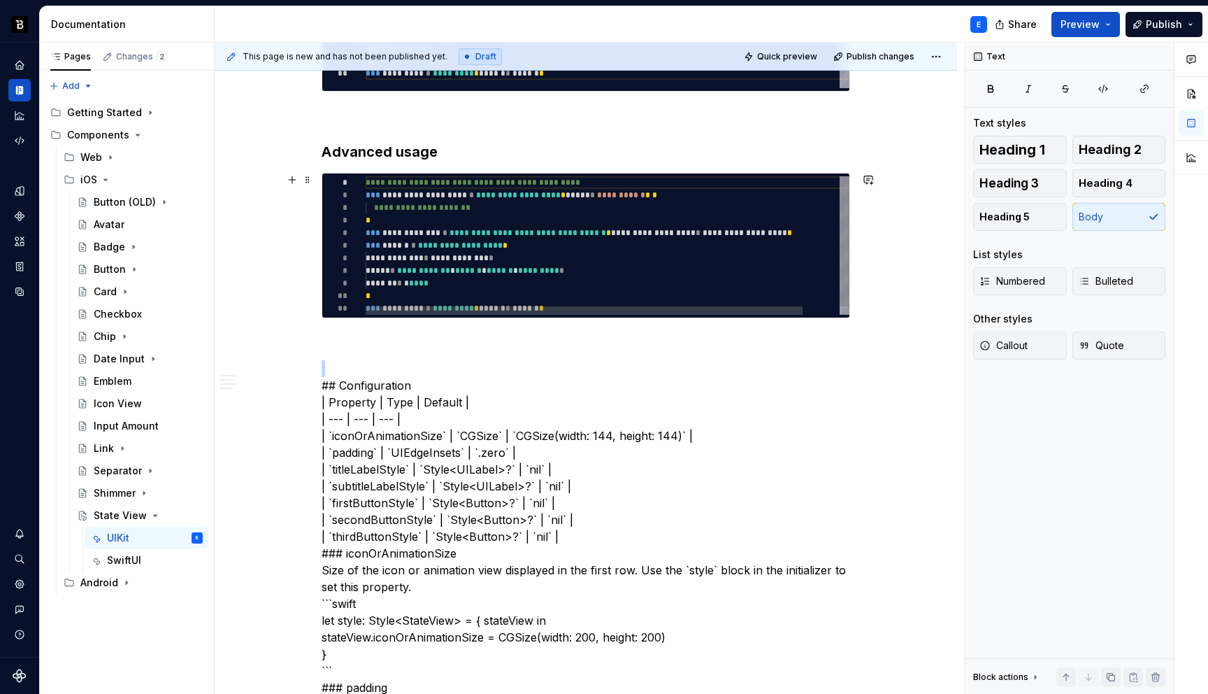
type textarea "*"
click at [424, 215] on div "**********" at bounding box center [628, 249] width 524 height 147
type textarea "**********"
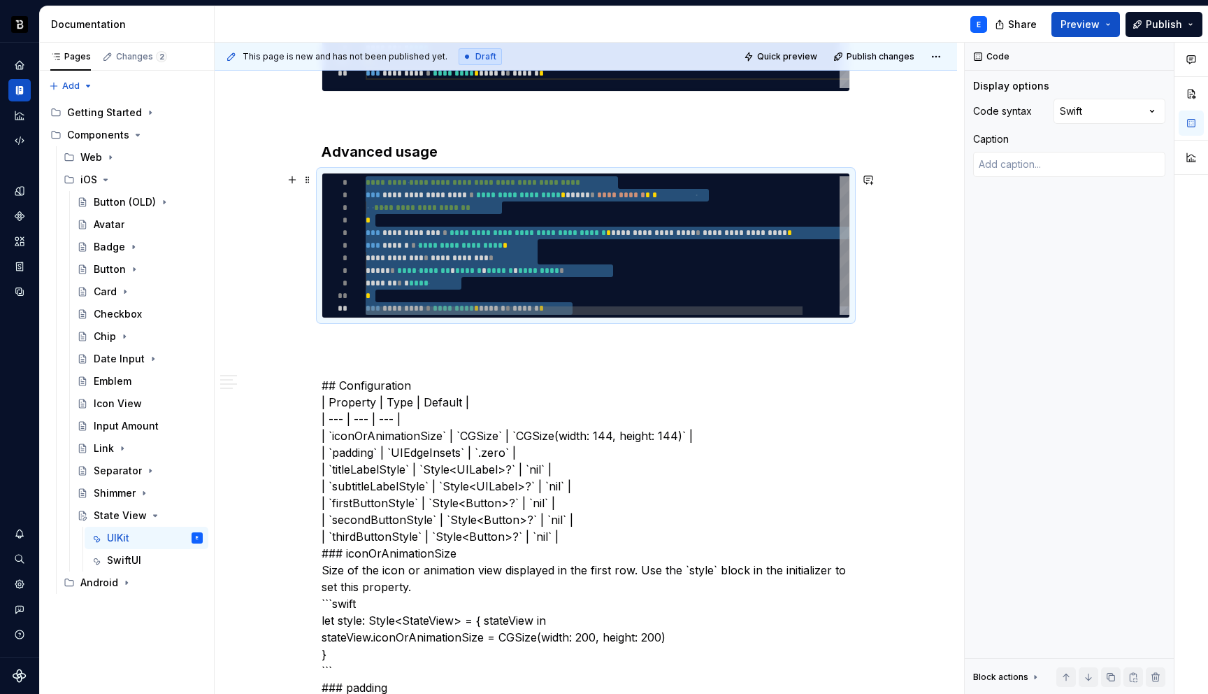
type textarea "*"
type textarea "**********"
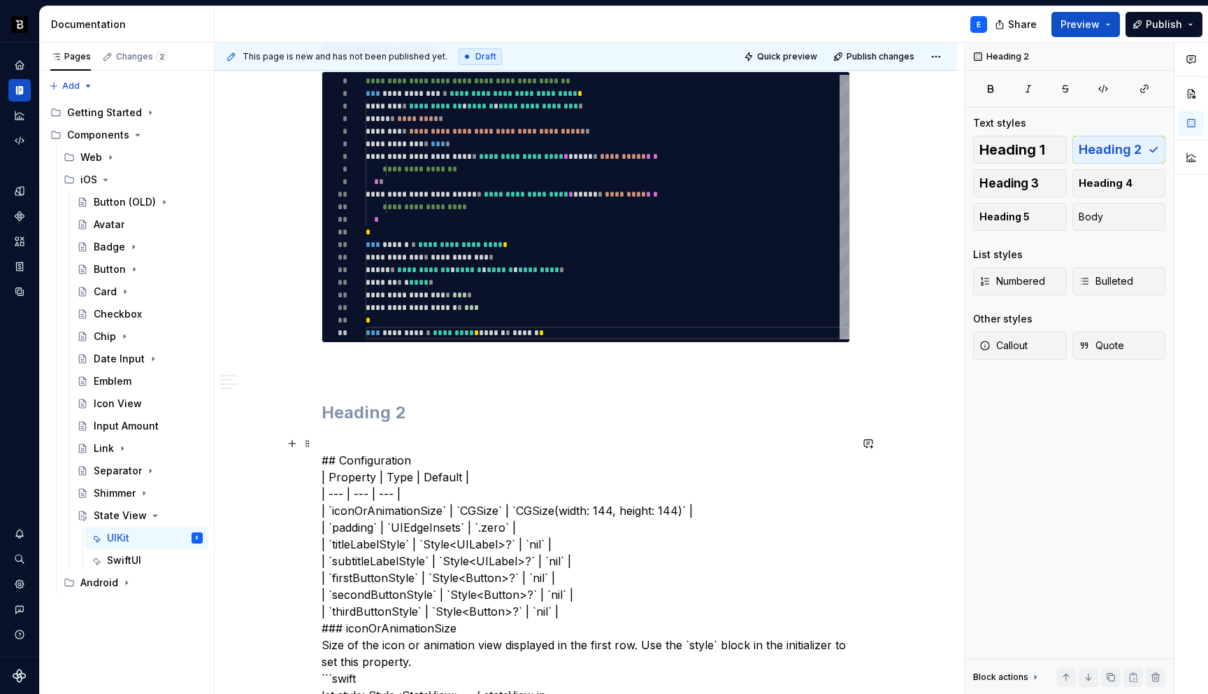
scroll to position [1110, 0]
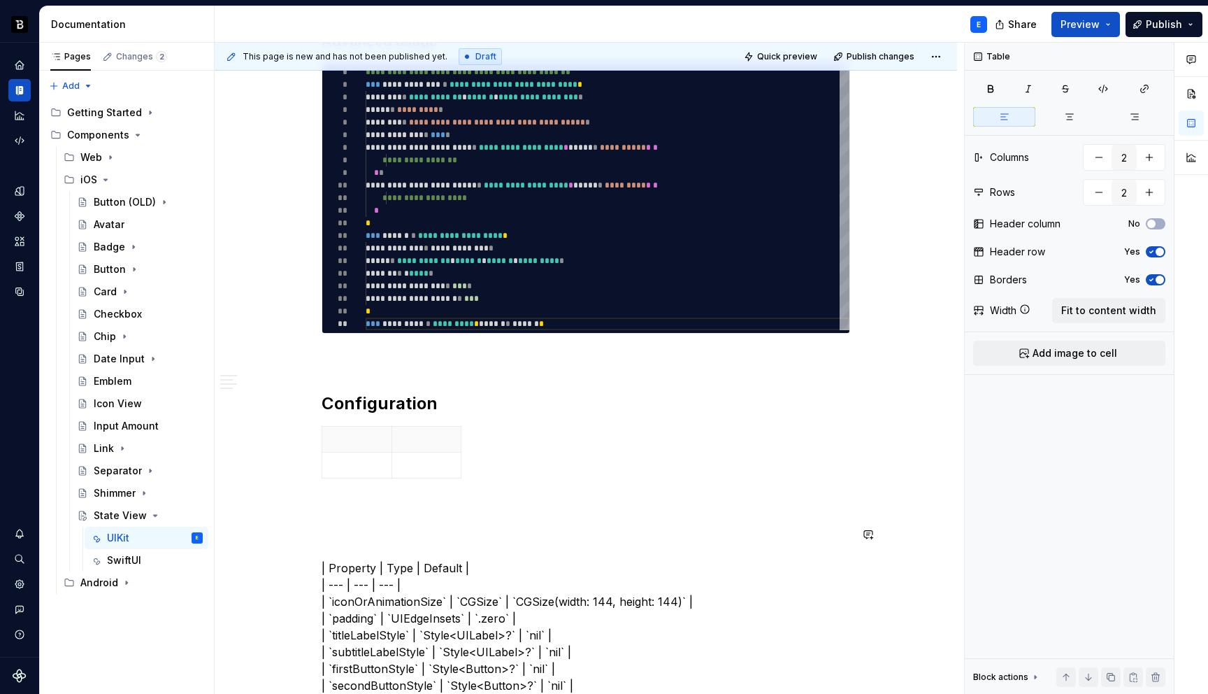
type textarea "*"
click at [1152, 150] on button "button" at bounding box center [1149, 157] width 25 height 25
type input "3"
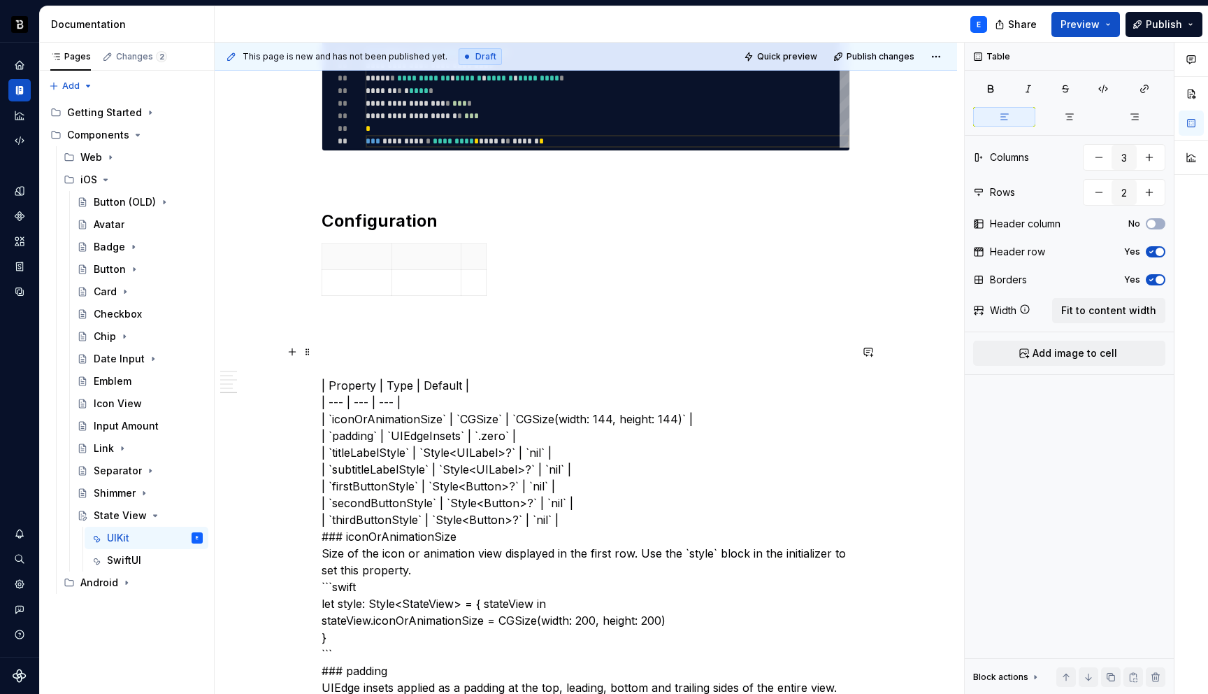
scroll to position [1296, 0]
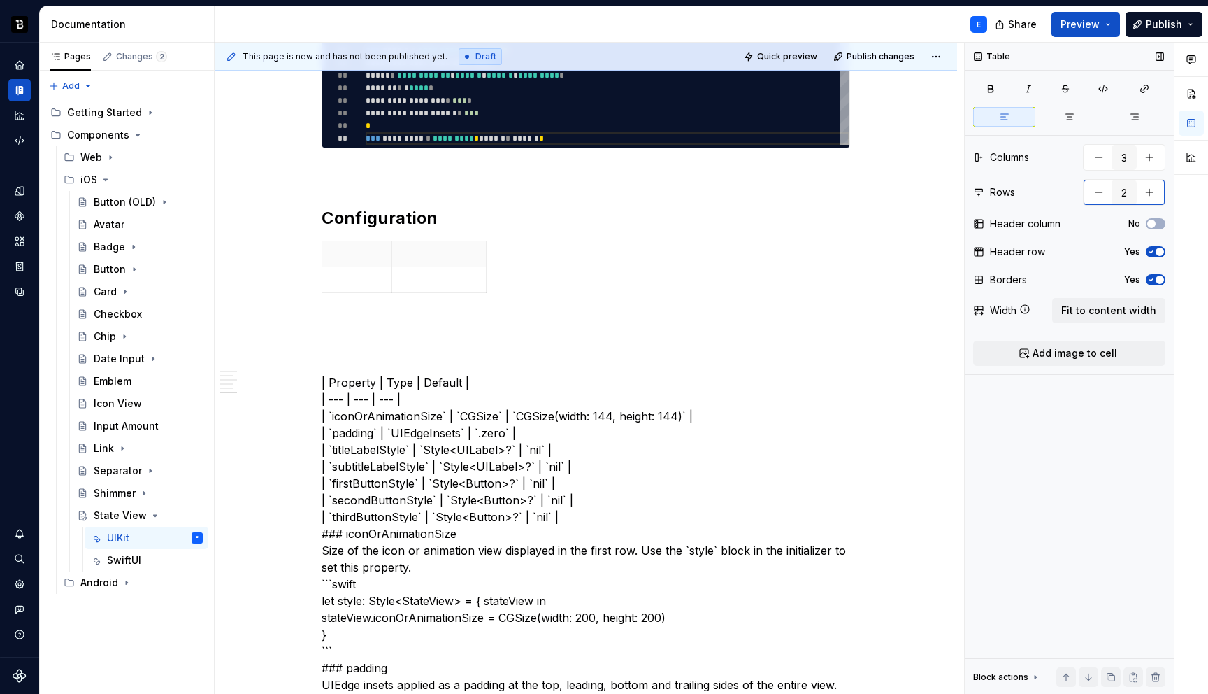
click at [1147, 193] on button "button" at bounding box center [1149, 192] width 25 height 25
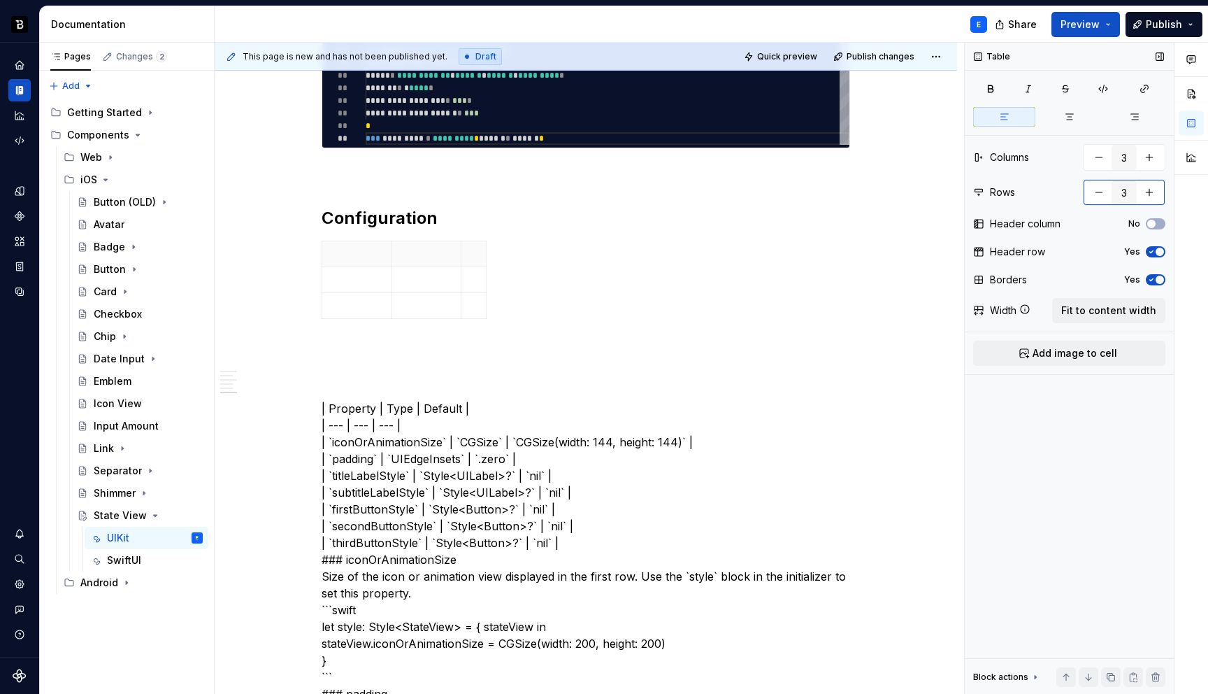
click at [1147, 193] on button "button" at bounding box center [1149, 192] width 25 height 25
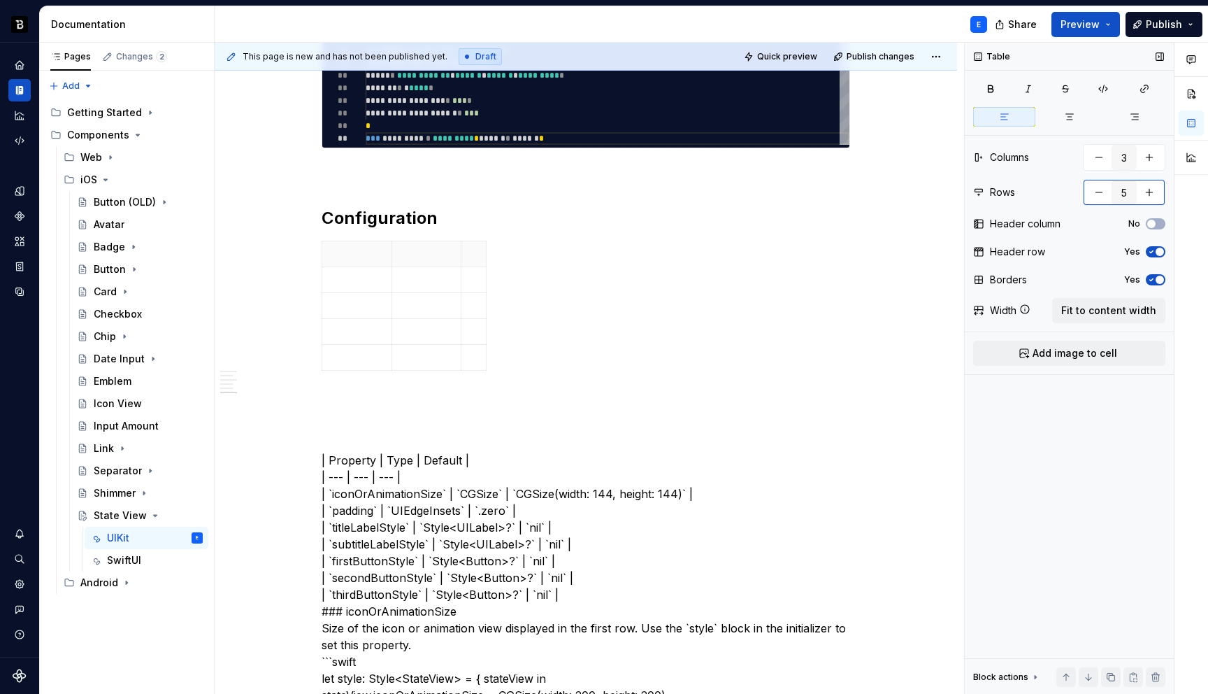
click at [1147, 193] on button "button" at bounding box center [1149, 192] width 25 height 25
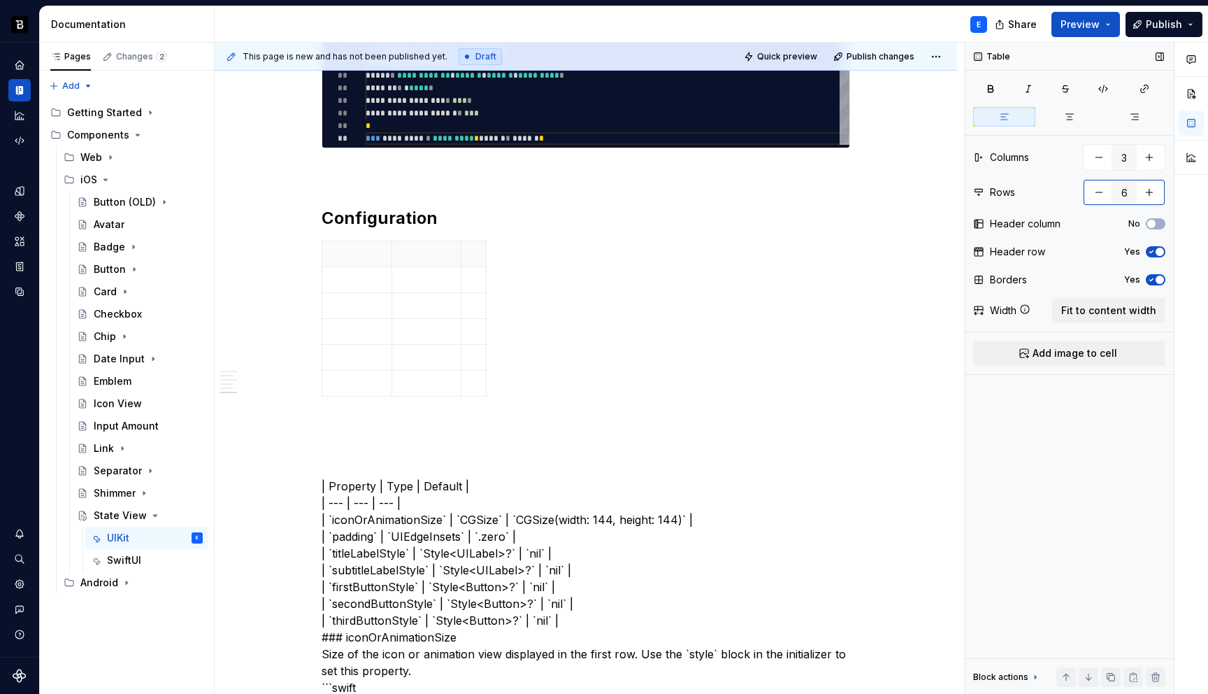
click at [1147, 193] on button "button" at bounding box center [1149, 192] width 25 height 25
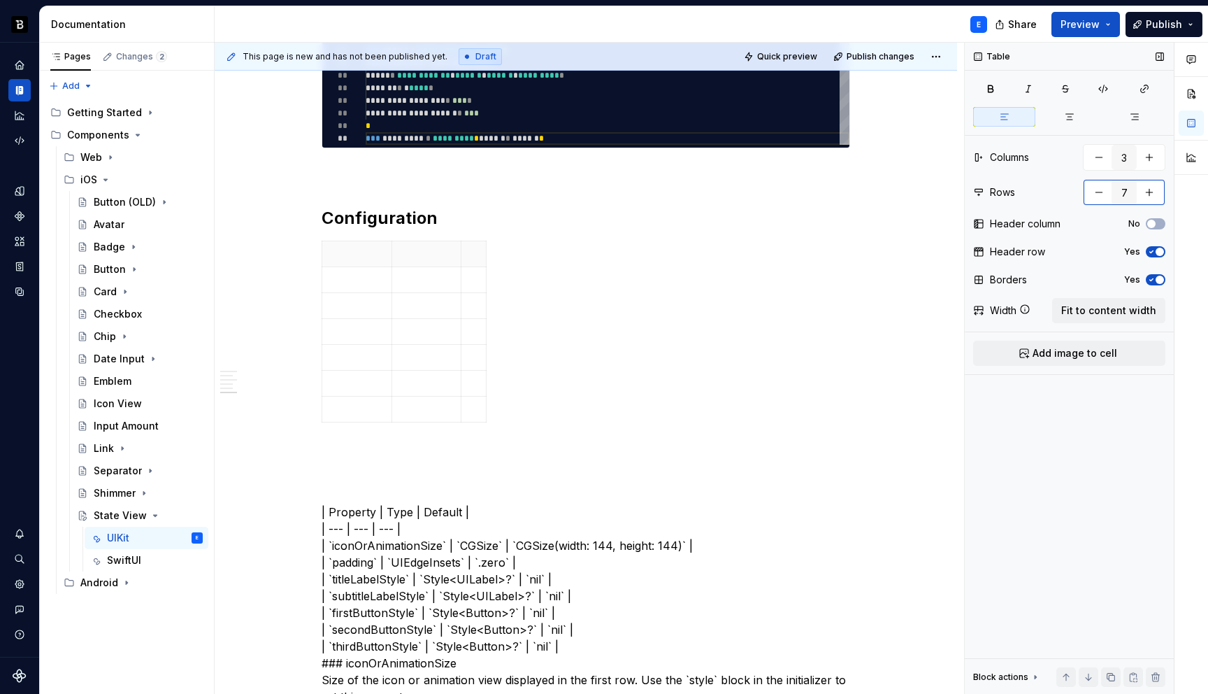
click at [1147, 193] on button "button" at bounding box center [1149, 192] width 25 height 25
type input "8"
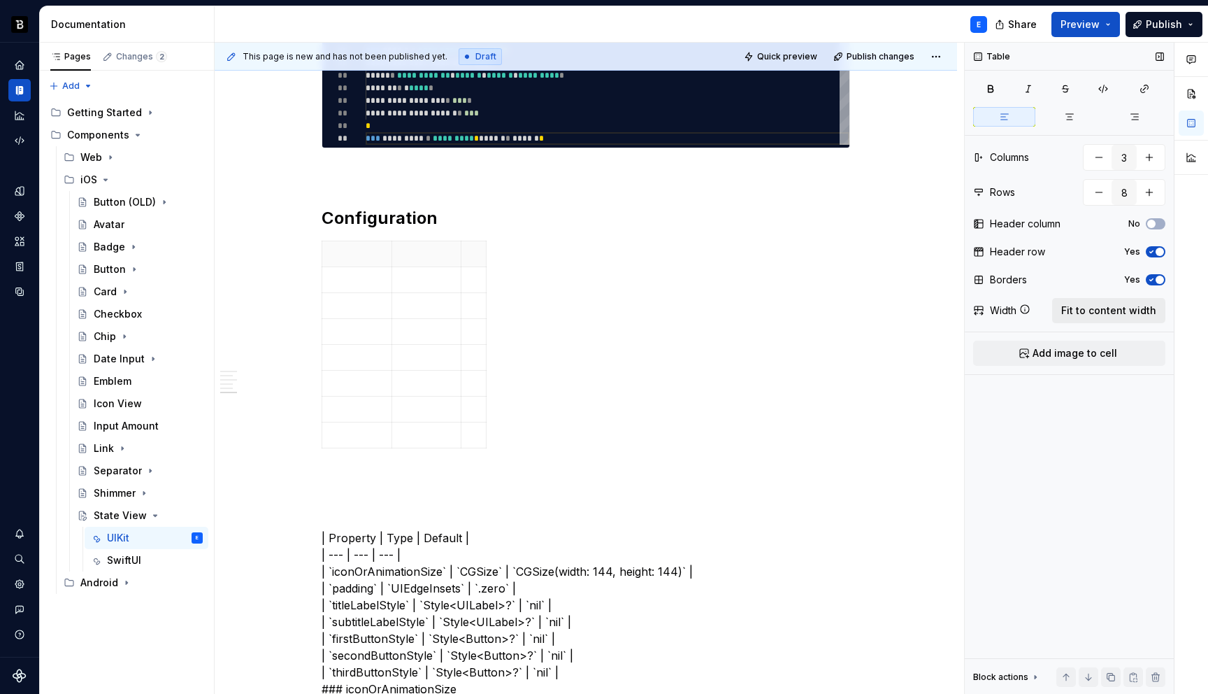
click at [1103, 309] on span "Fit to content width" at bounding box center [1109, 310] width 95 height 14
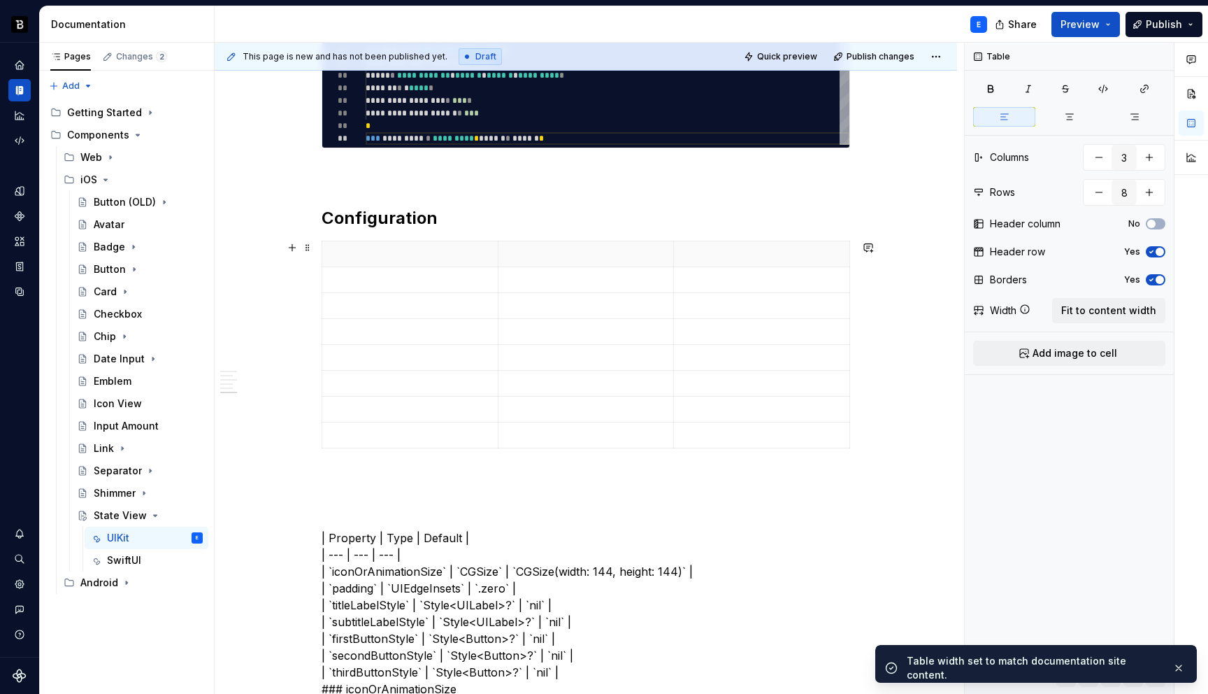
scroll to position [1321, 0]
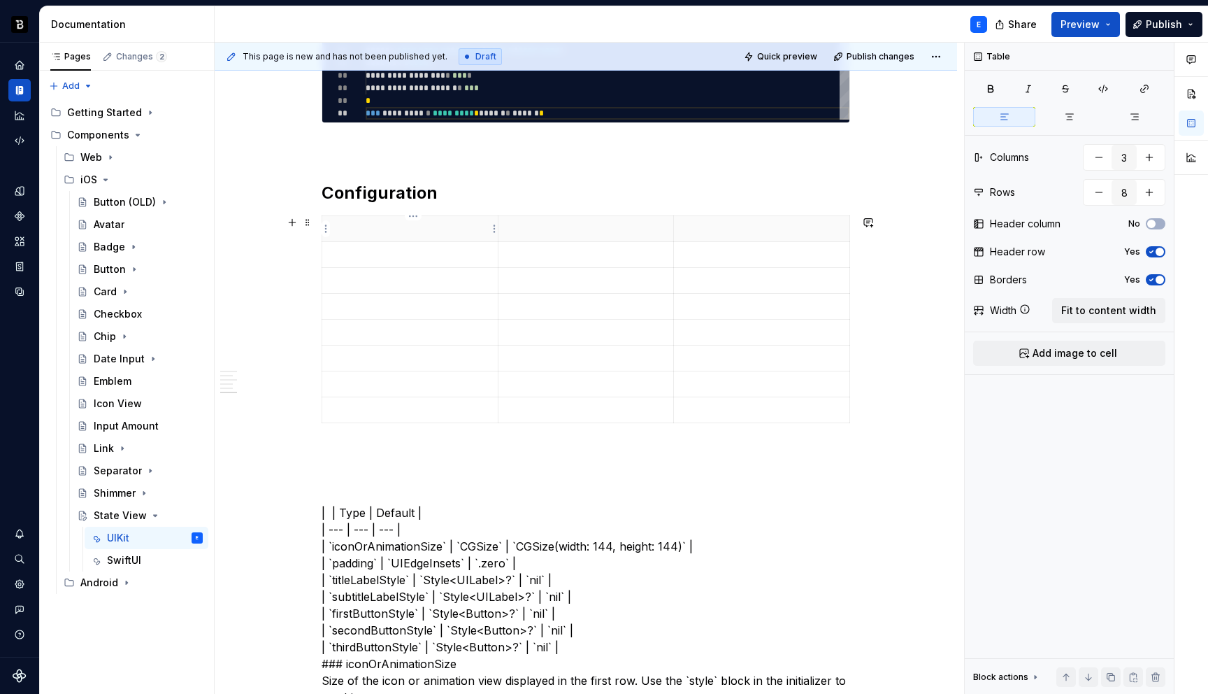
click at [399, 229] on p at bounding box center [410, 229] width 159 height 14
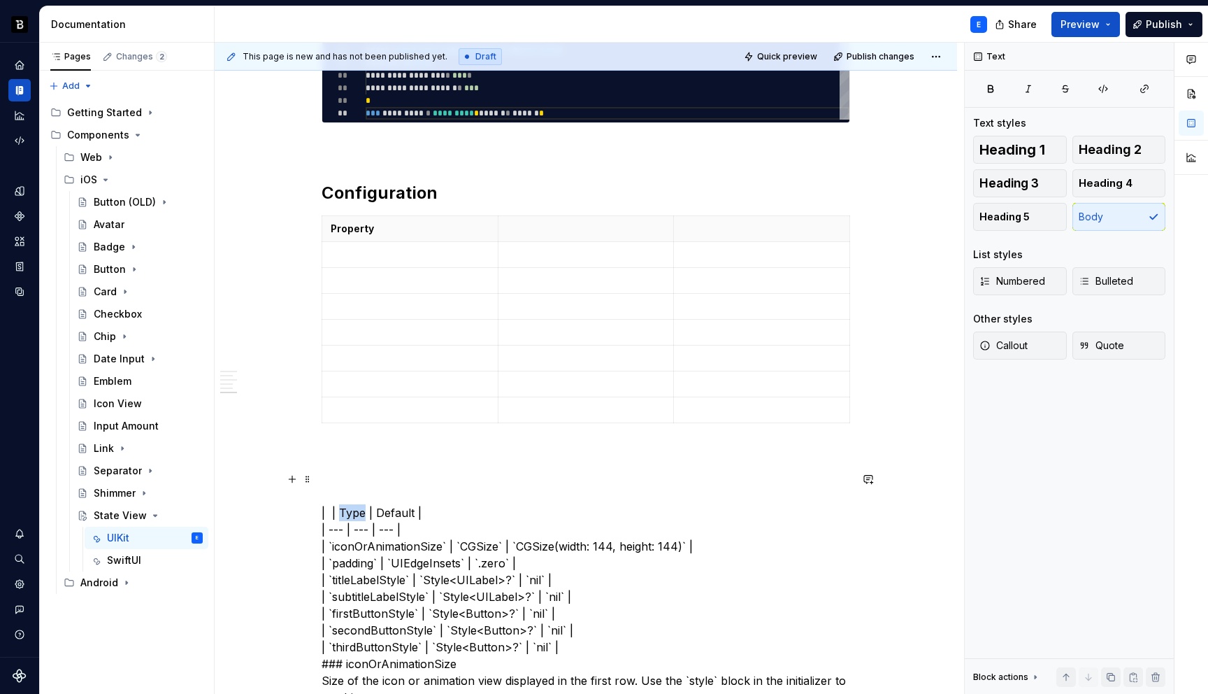
click at [561, 233] on p at bounding box center [586, 229] width 159 height 14
click at [708, 224] on p at bounding box center [762, 229] width 159 height 14
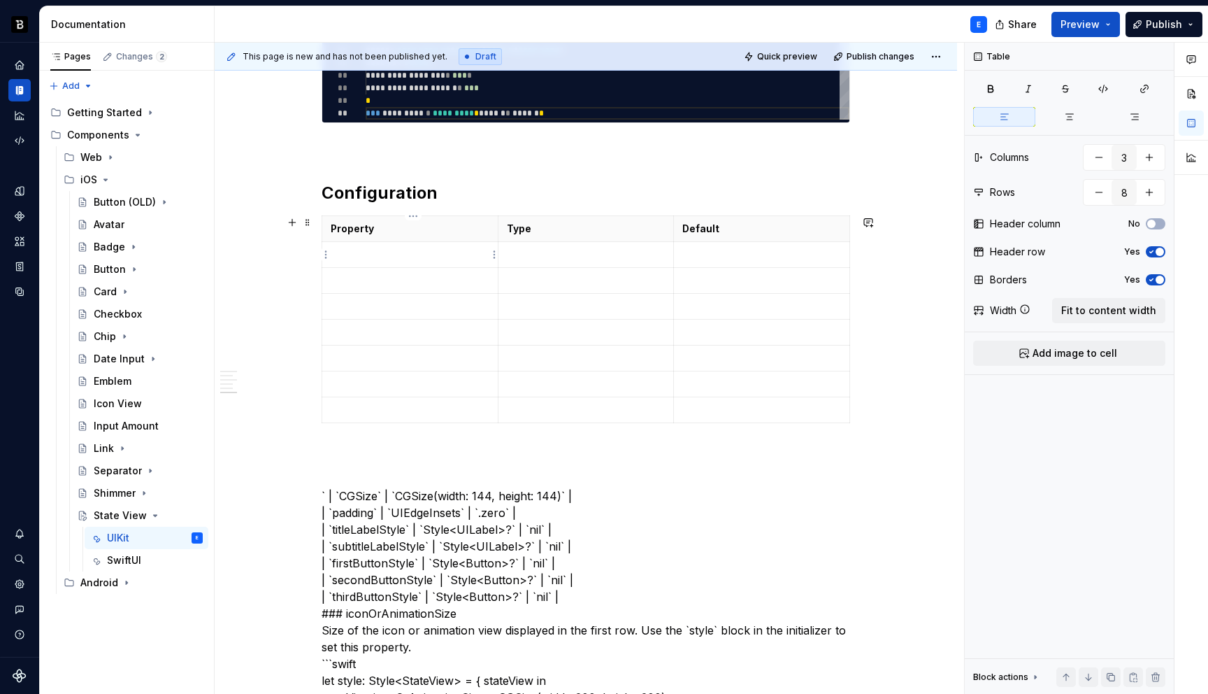
click at [413, 257] on p at bounding box center [410, 255] width 159 height 14
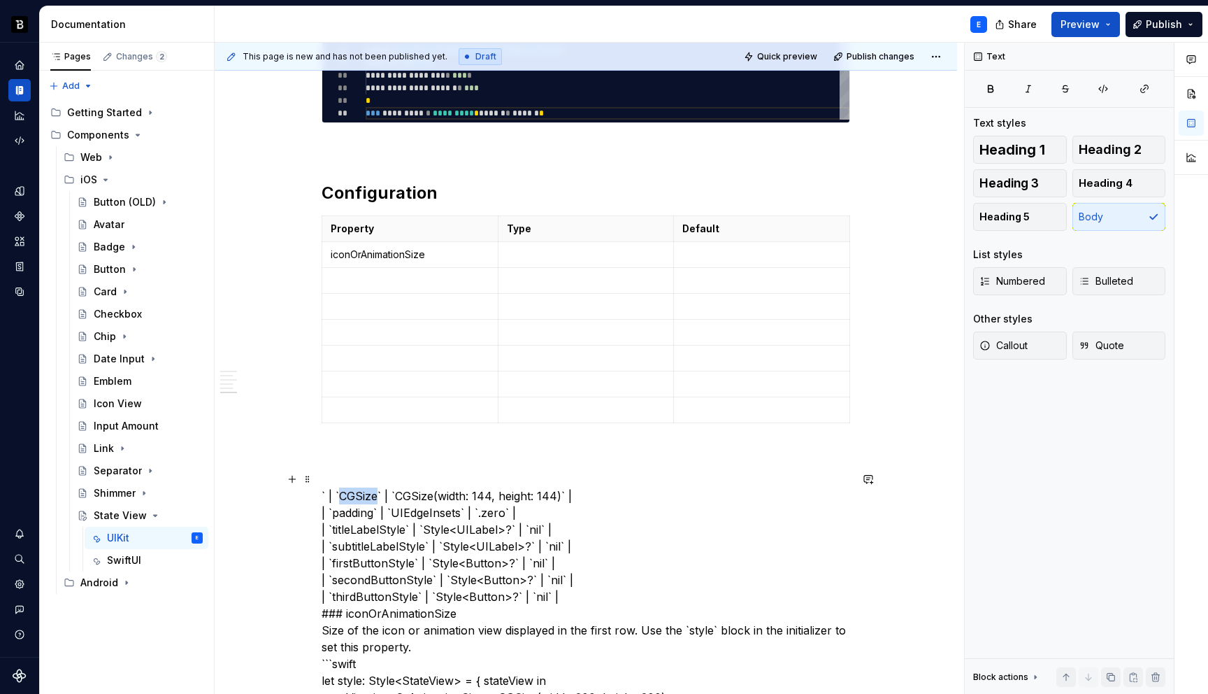
click at [551, 260] on p at bounding box center [586, 255] width 159 height 14
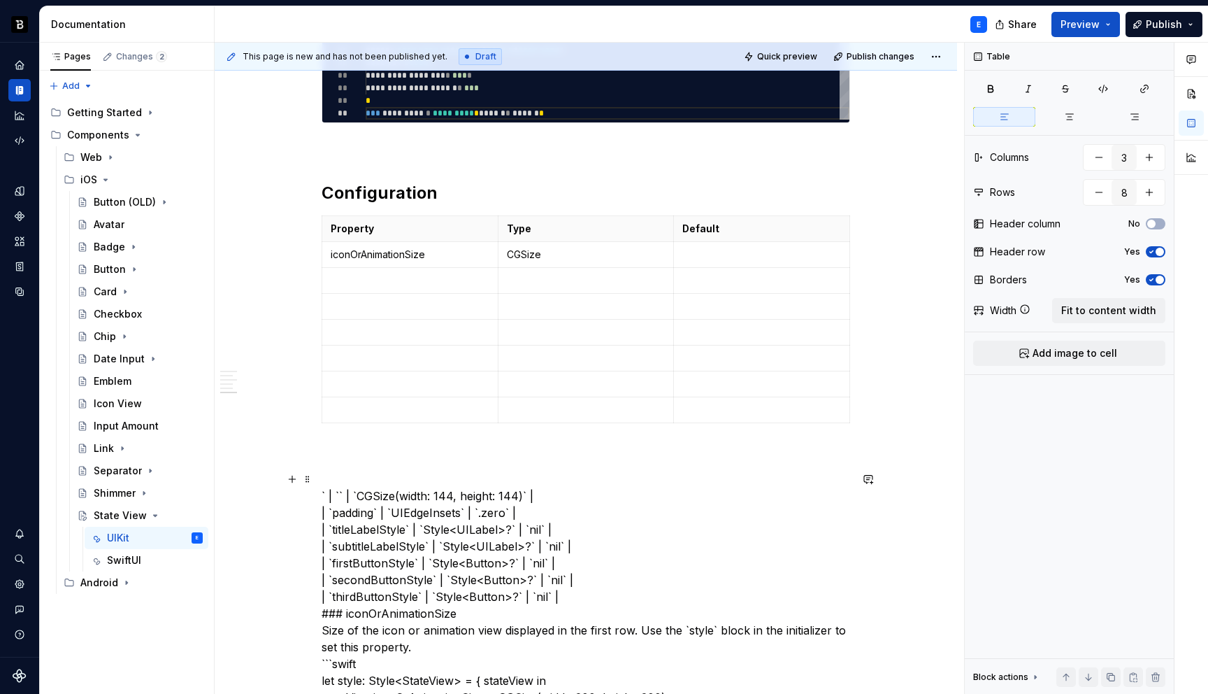
click at [713, 257] on p at bounding box center [762, 255] width 159 height 14
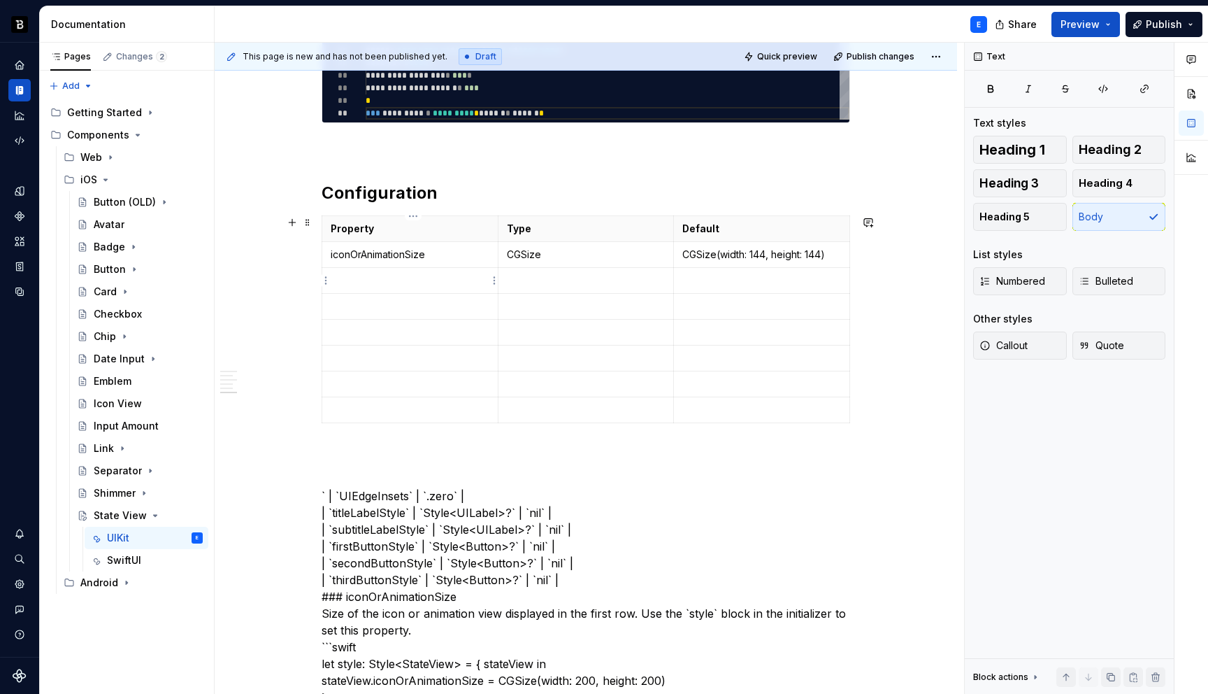
click at [376, 270] on td at bounding box center [410, 281] width 176 height 26
click at [552, 280] on p at bounding box center [586, 280] width 159 height 14
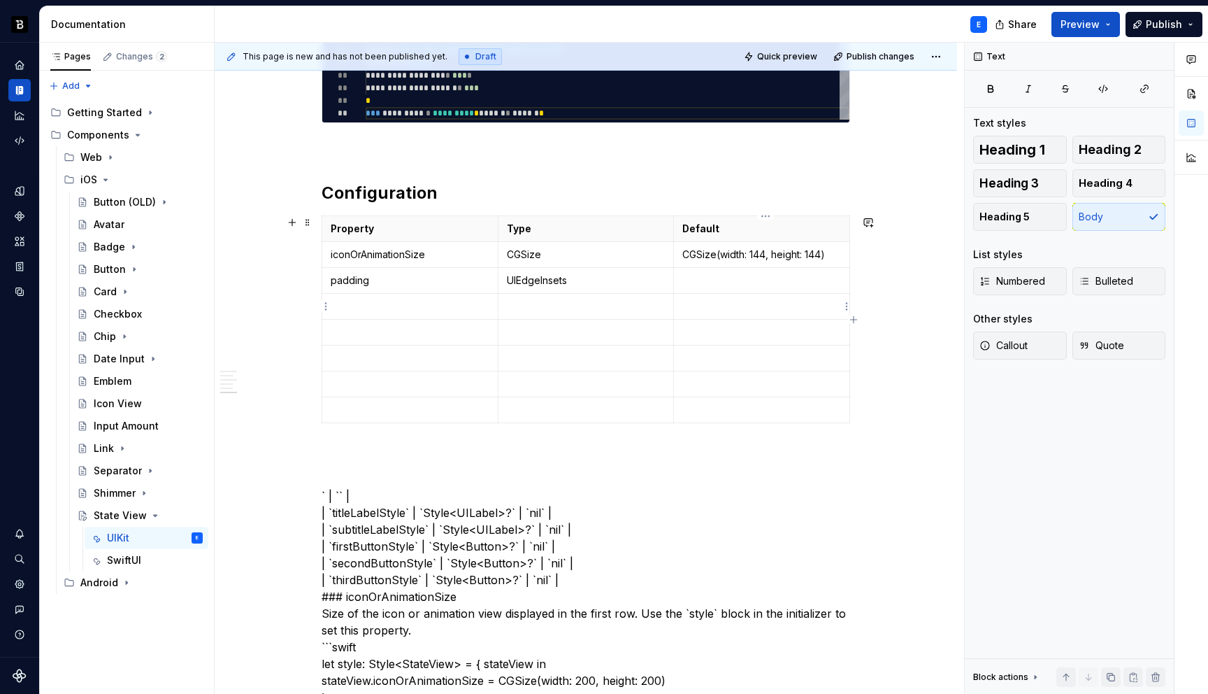
click at [708, 280] on p at bounding box center [762, 280] width 159 height 14
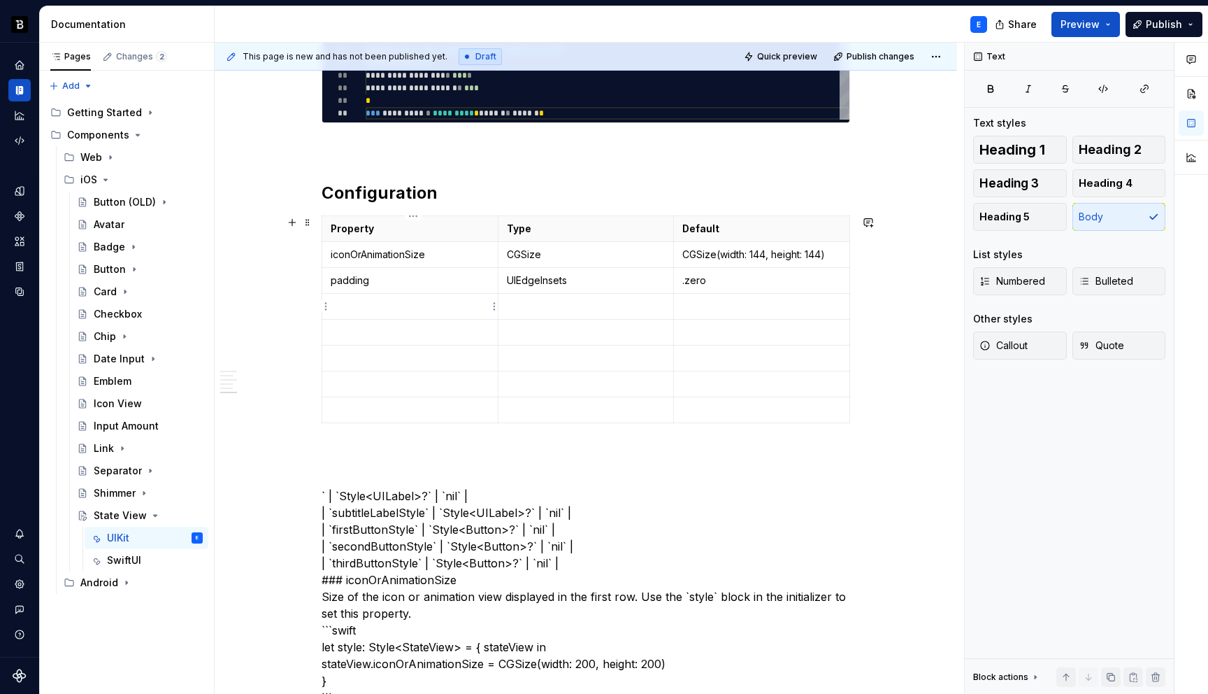
click at [376, 303] on p at bounding box center [410, 306] width 159 height 14
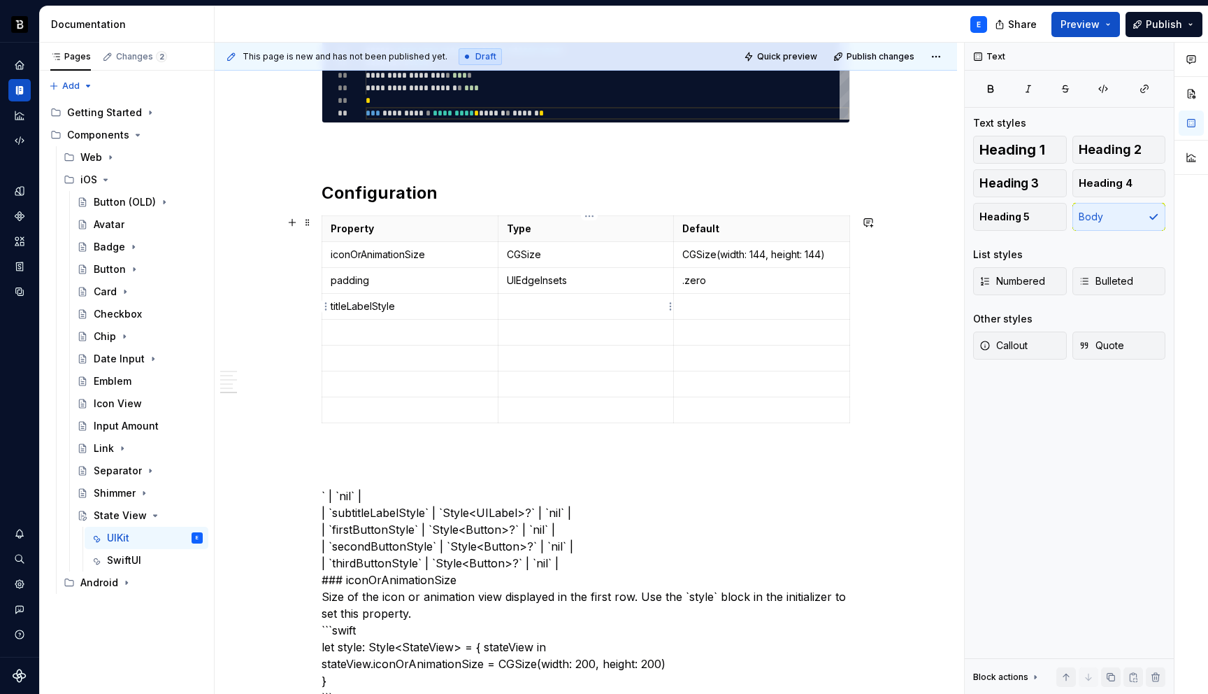
click at [530, 295] on td at bounding box center [586, 307] width 176 height 26
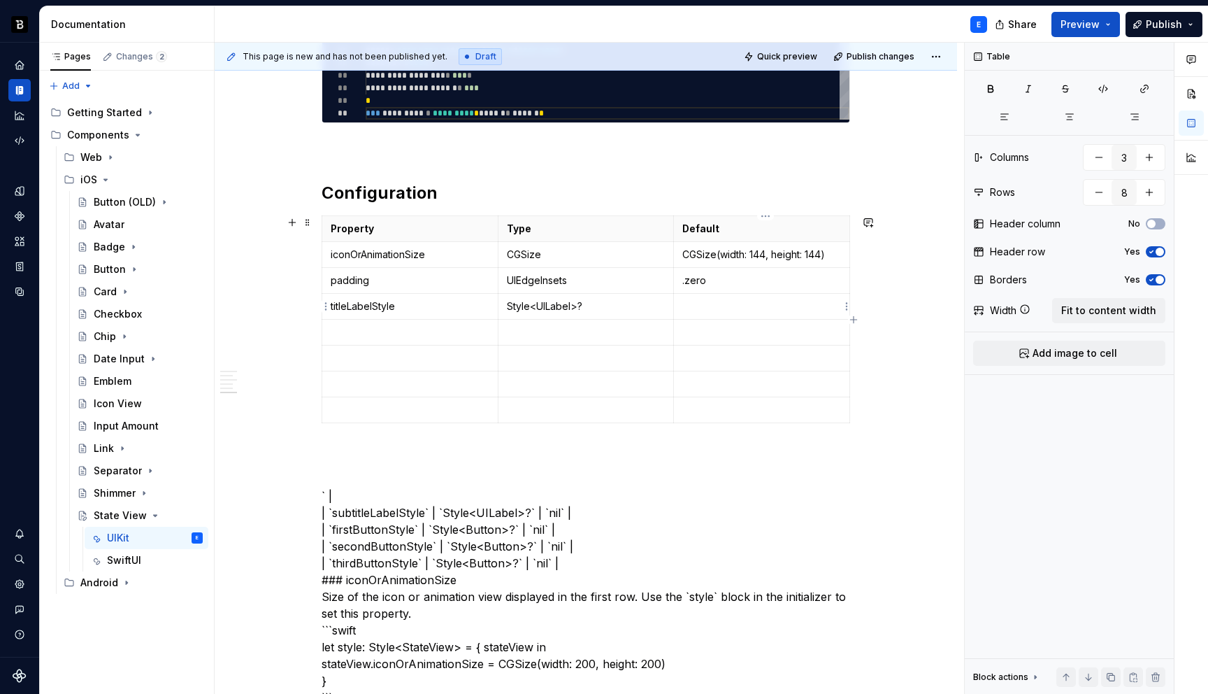
click at [708, 306] on p at bounding box center [762, 306] width 159 height 14
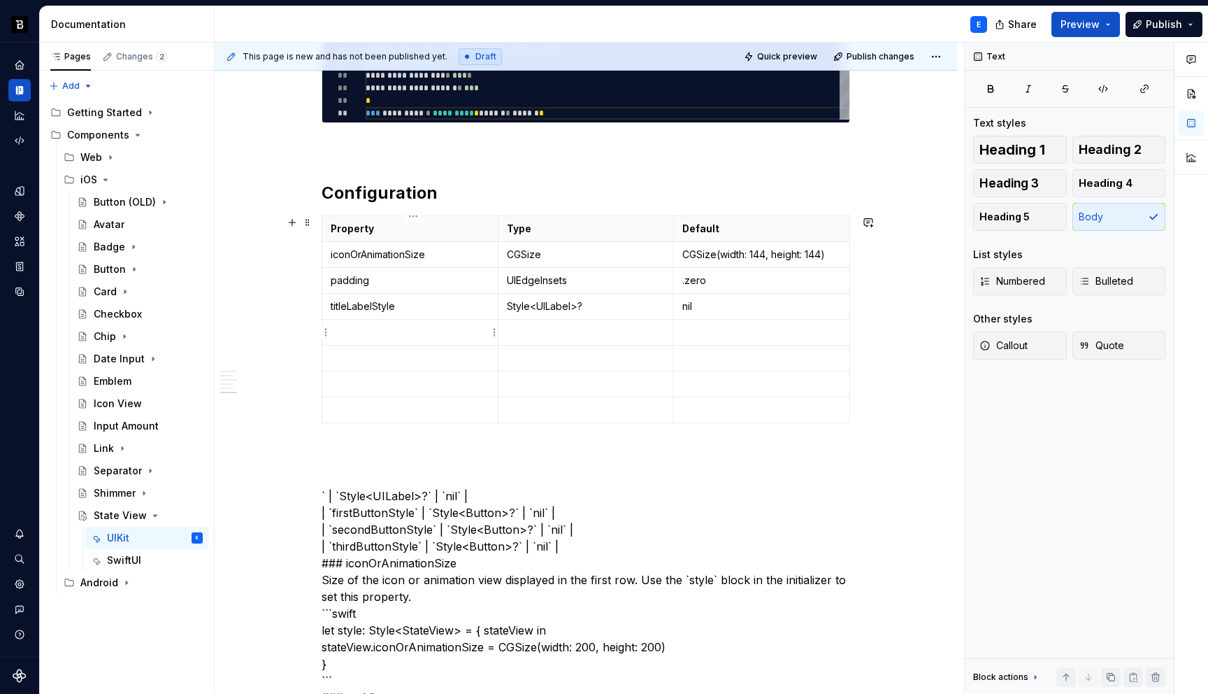
click at [388, 332] on p at bounding box center [410, 332] width 159 height 14
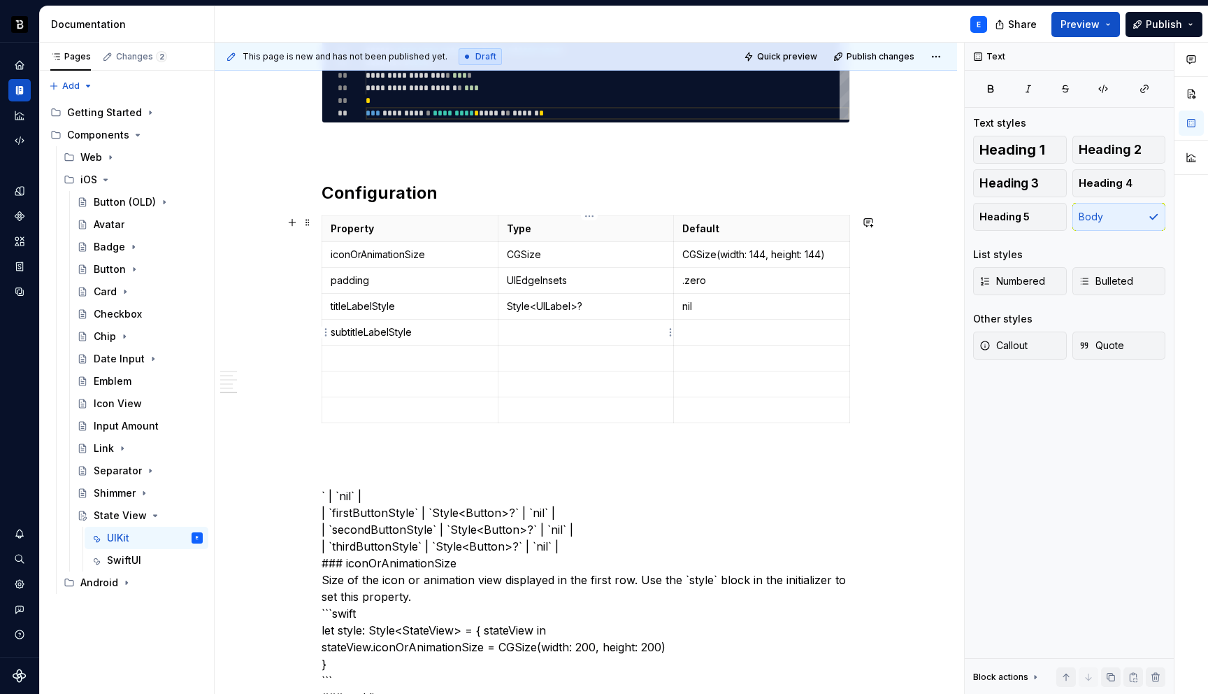
click at [521, 331] on p at bounding box center [586, 332] width 159 height 14
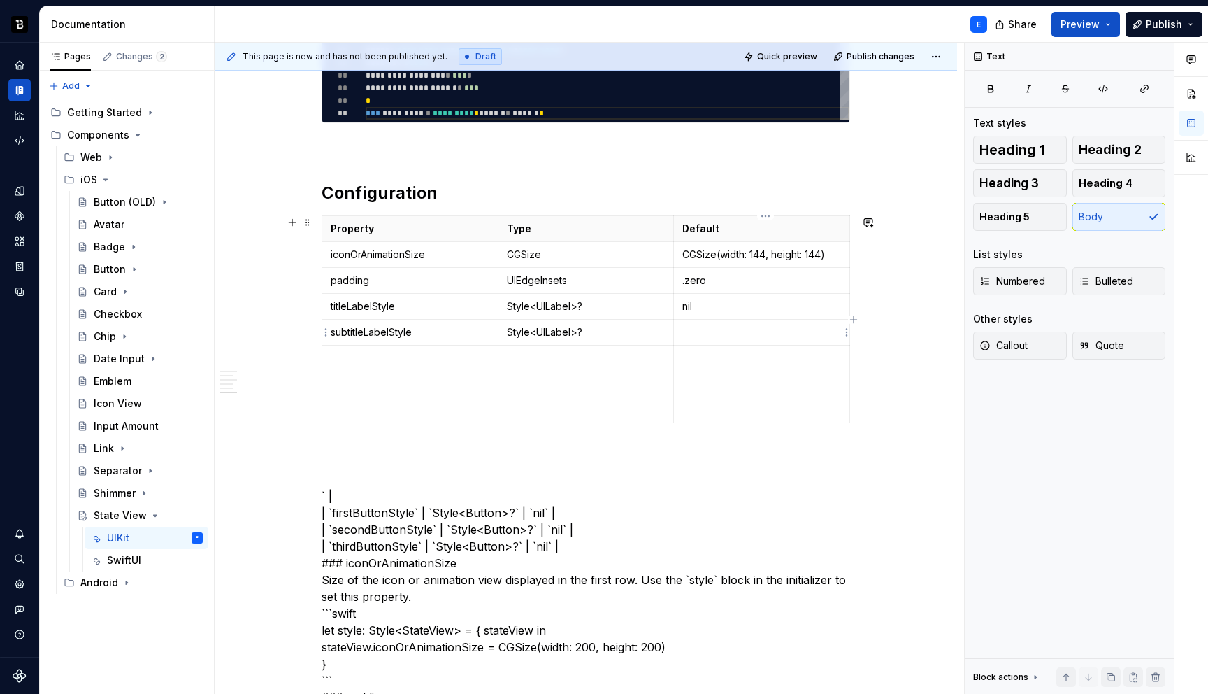
click at [710, 325] on p at bounding box center [762, 332] width 159 height 14
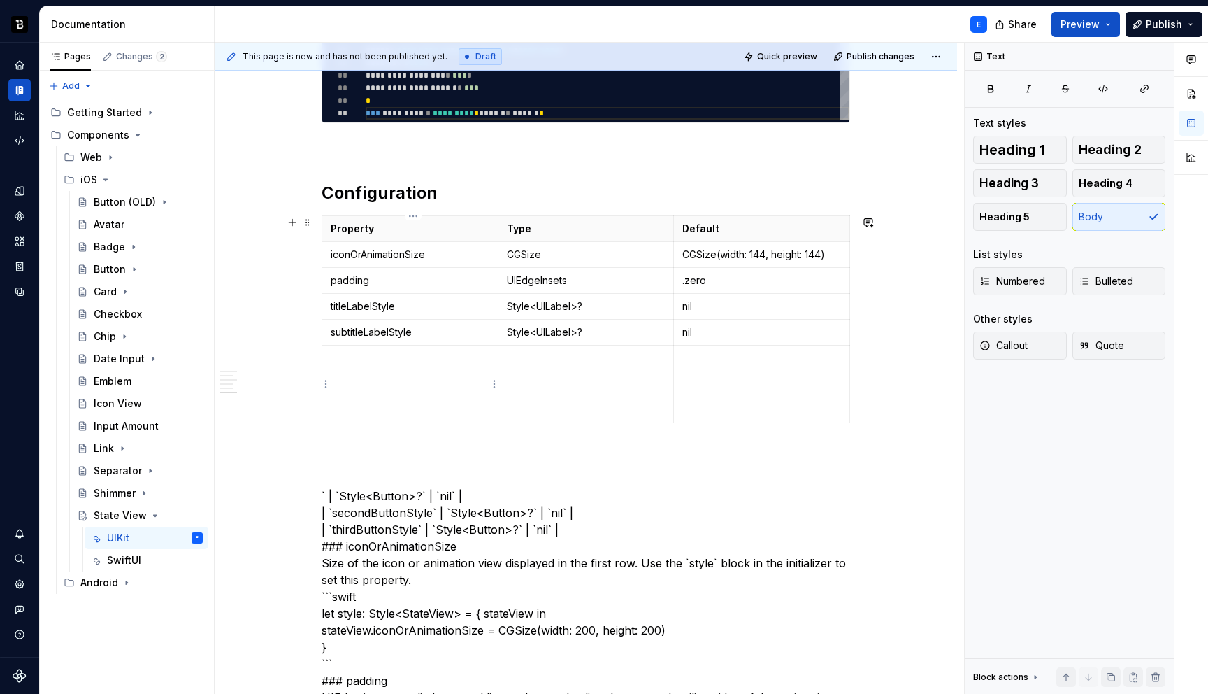
click at [372, 362] on p at bounding box center [410, 358] width 159 height 14
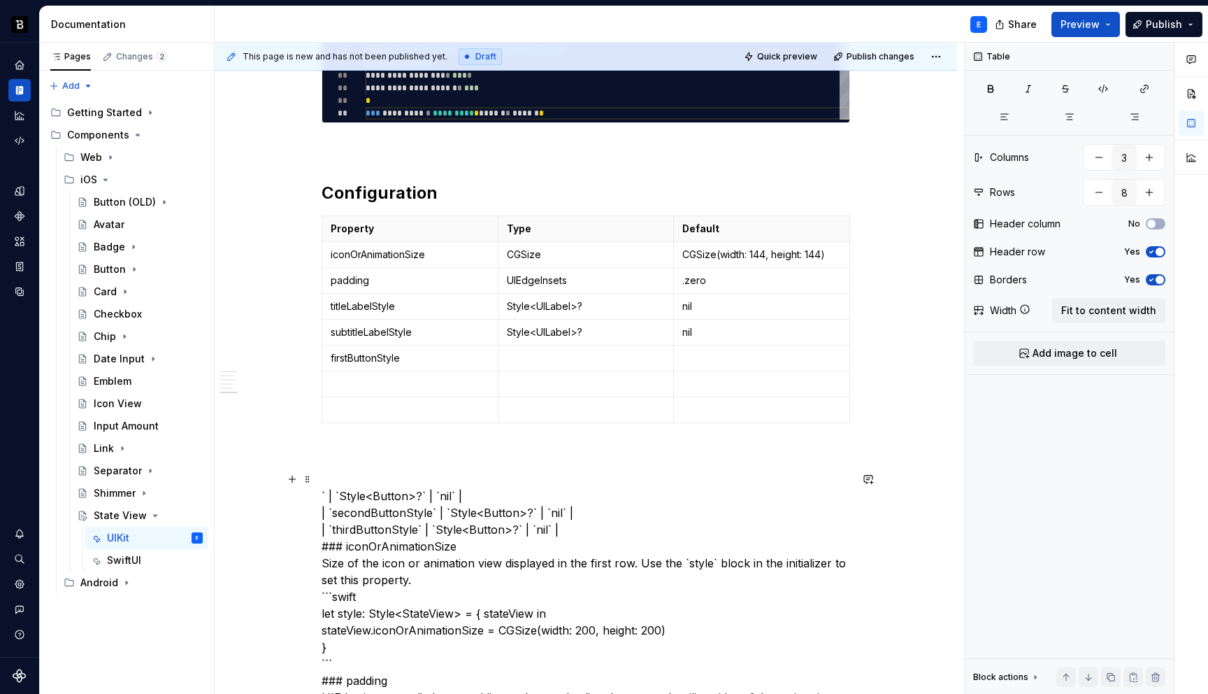
click at [537, 352] on p at bounding box center [586, 358] width 159 height 14
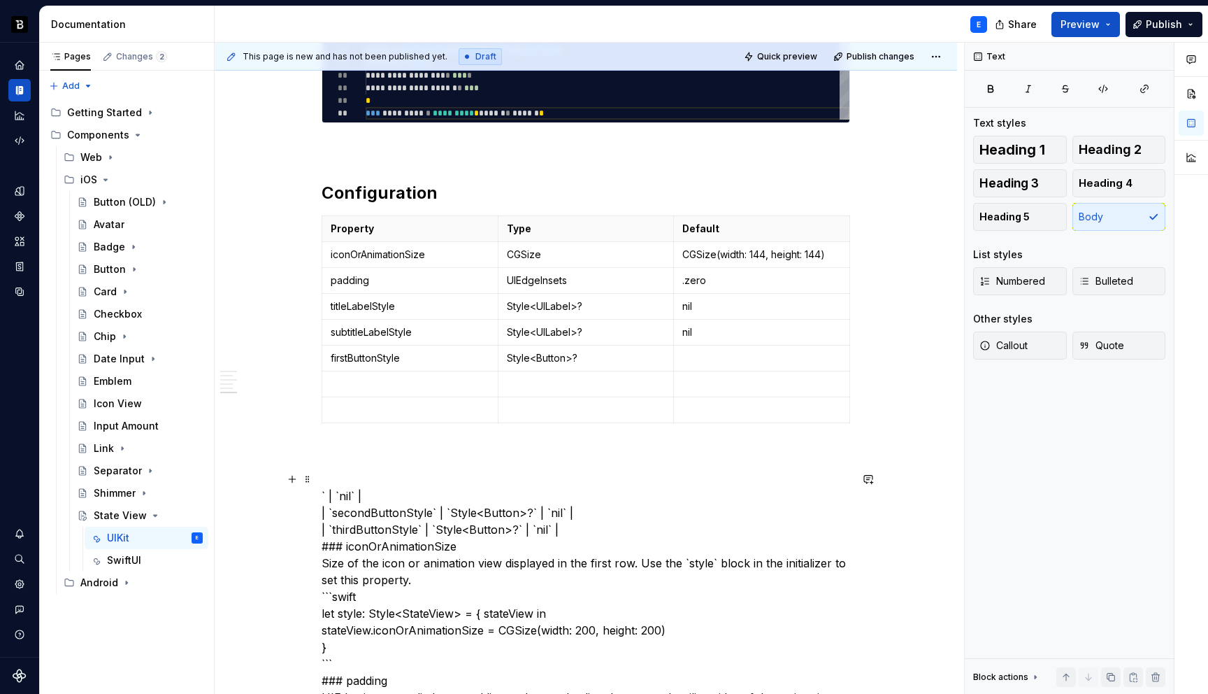
click at [706, 360] on p at bounding box center [762, 358] width 159 height 14
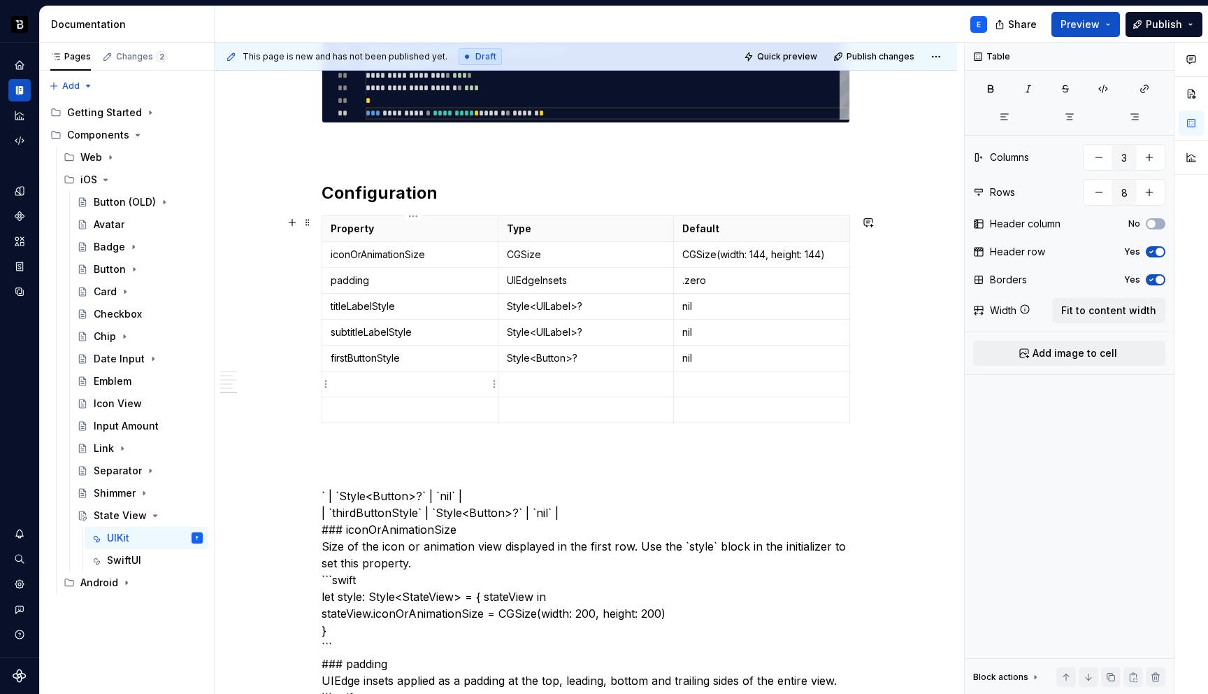
click at [395, 383] on p at bounding box center [410, 384] width 159 height 14
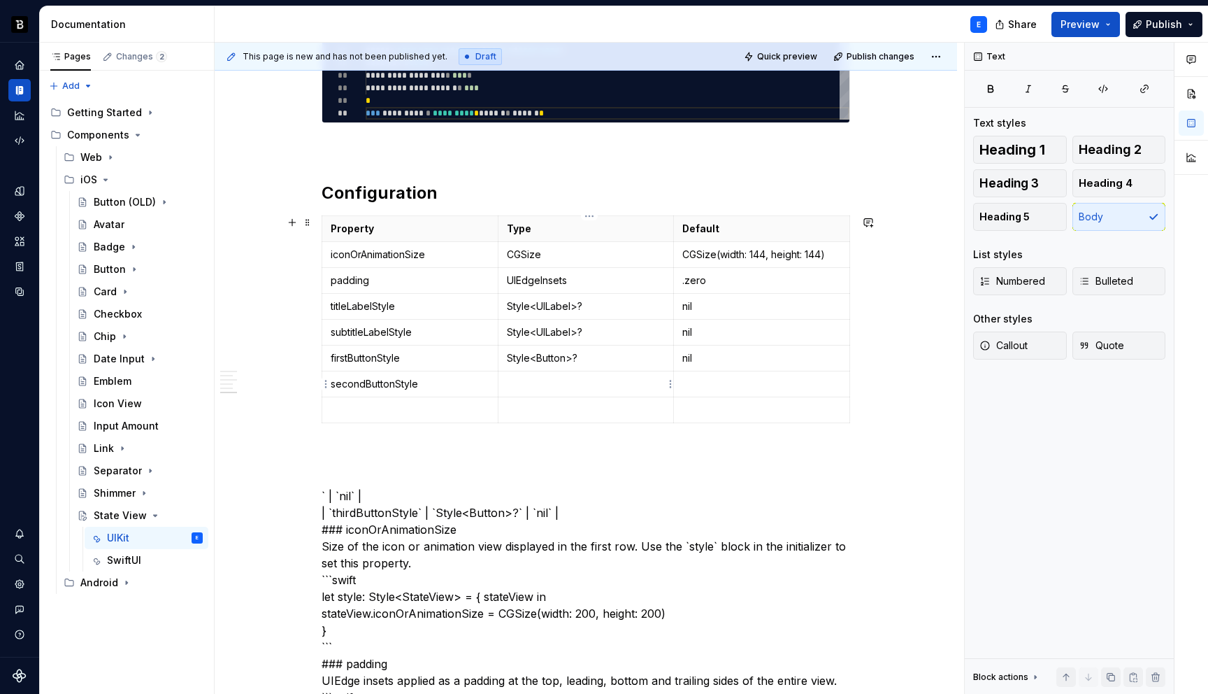
click at [527, 378] on p at bounding box center [586, 384] width 159 height 14
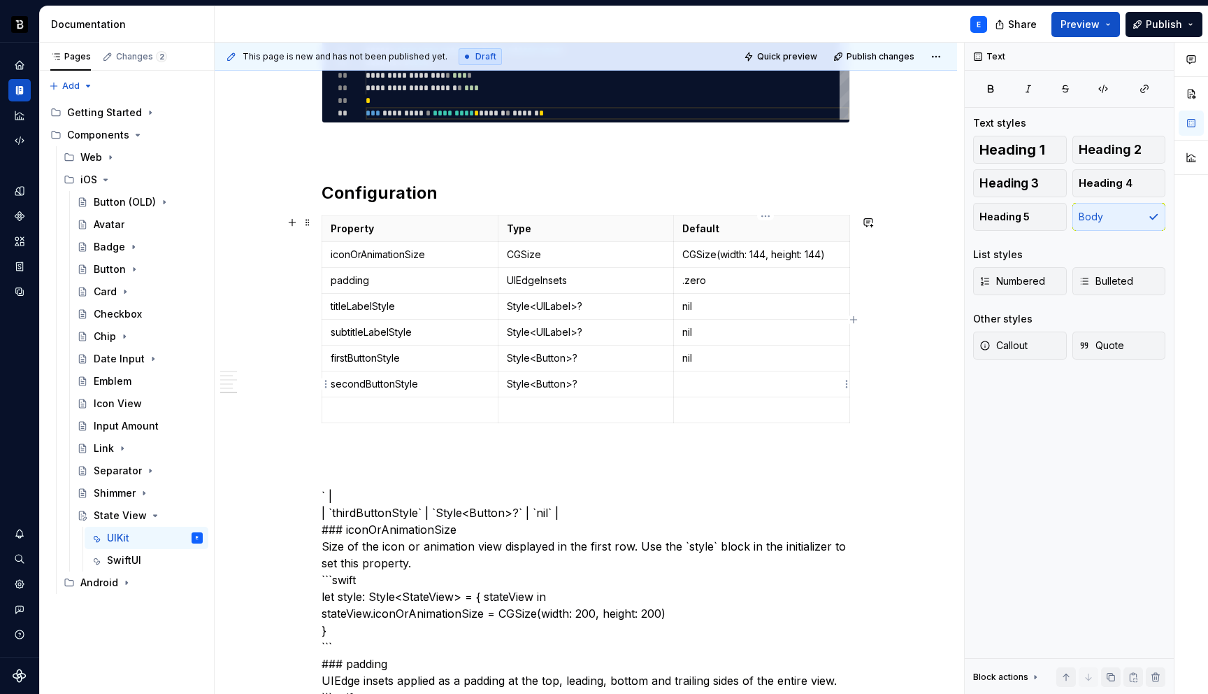
click at [704, 380] on p at bounding box center [762, 384] width 159 height 14
click at [401, 407] on p at bounding box center [410, 410] width 159 height 14
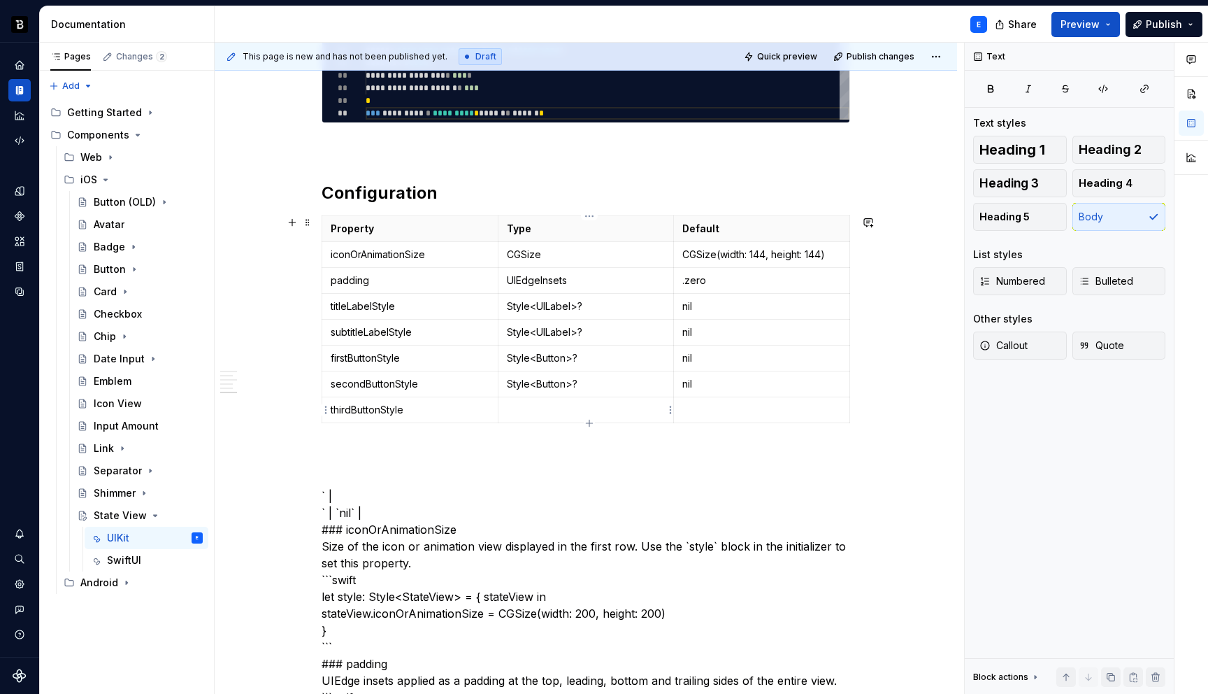
click at [520, 403] on p at bounding box center [586, 410] width 159 height 14
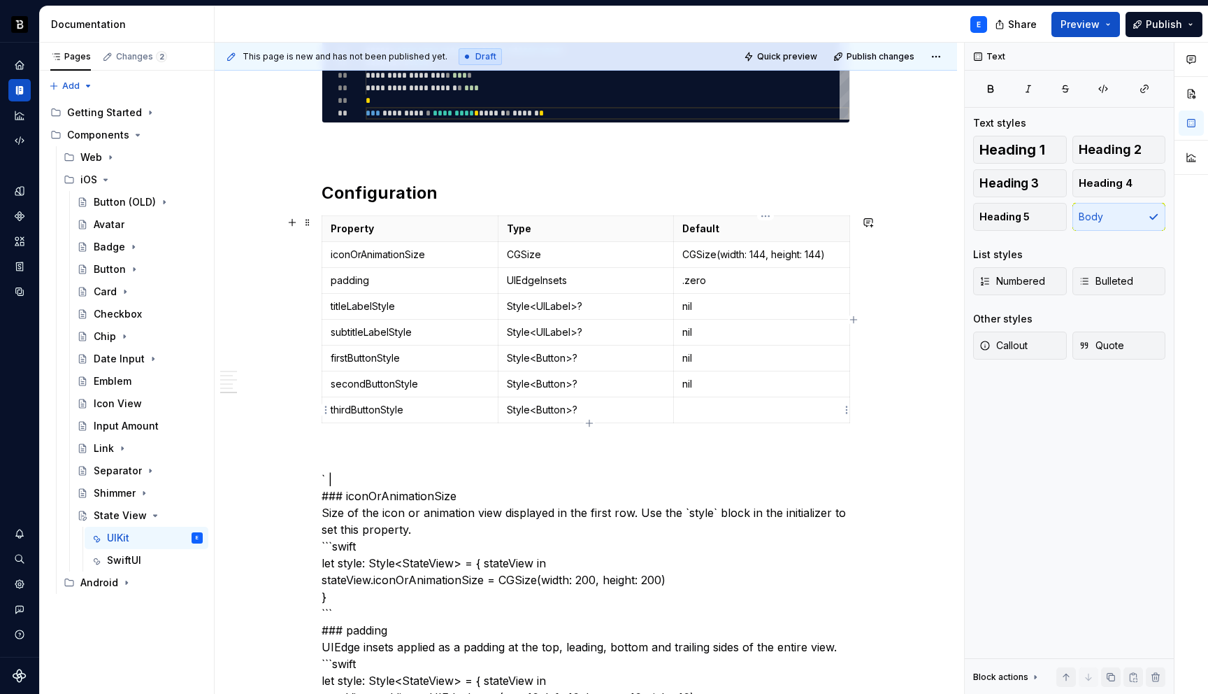
click at [715, 408] on p at bounding box center [762, 410] width 159 height 14
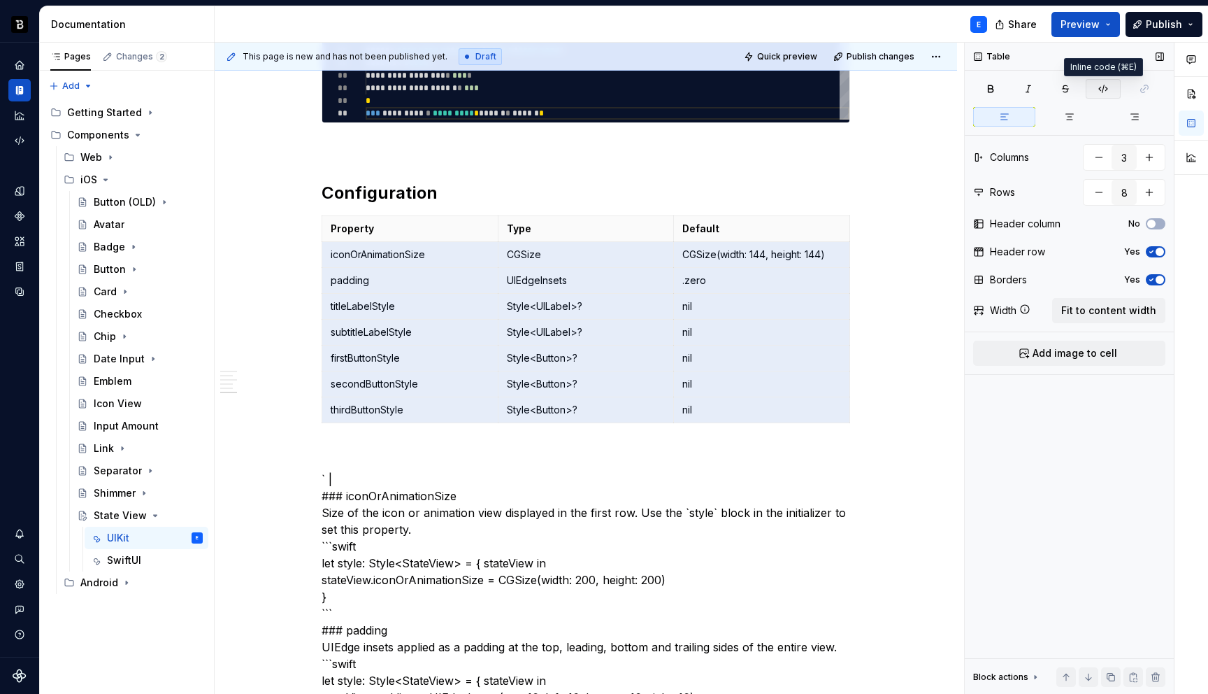
click at [1106, 89] on icon "button" at bounding box center [1103, 88] width 11 height 11
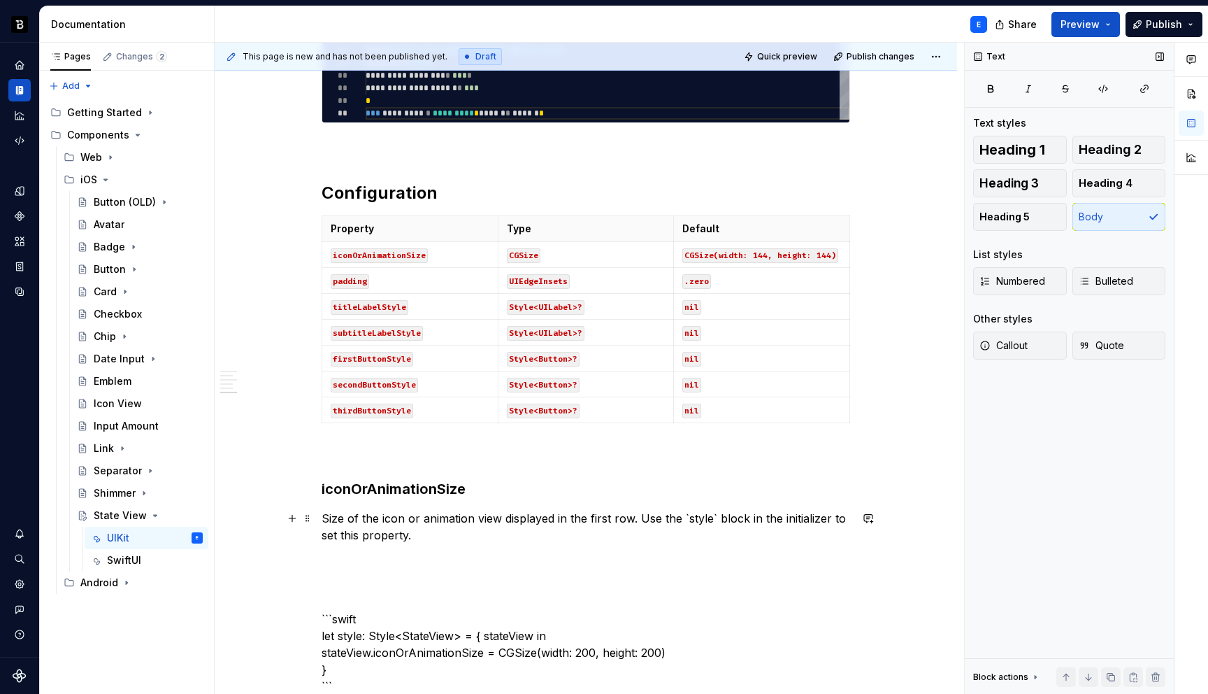
click at [717, 513] on p "Size of the icon or animation view displayed in the first row. Use the `style` …" at bounding box center [586, 527] width 529 height 34
click at [433, 532] on p "Size of the icon or animation view displayed in the first row. Use the style bl…" at bounding box center [586, 527] width 529 height 34
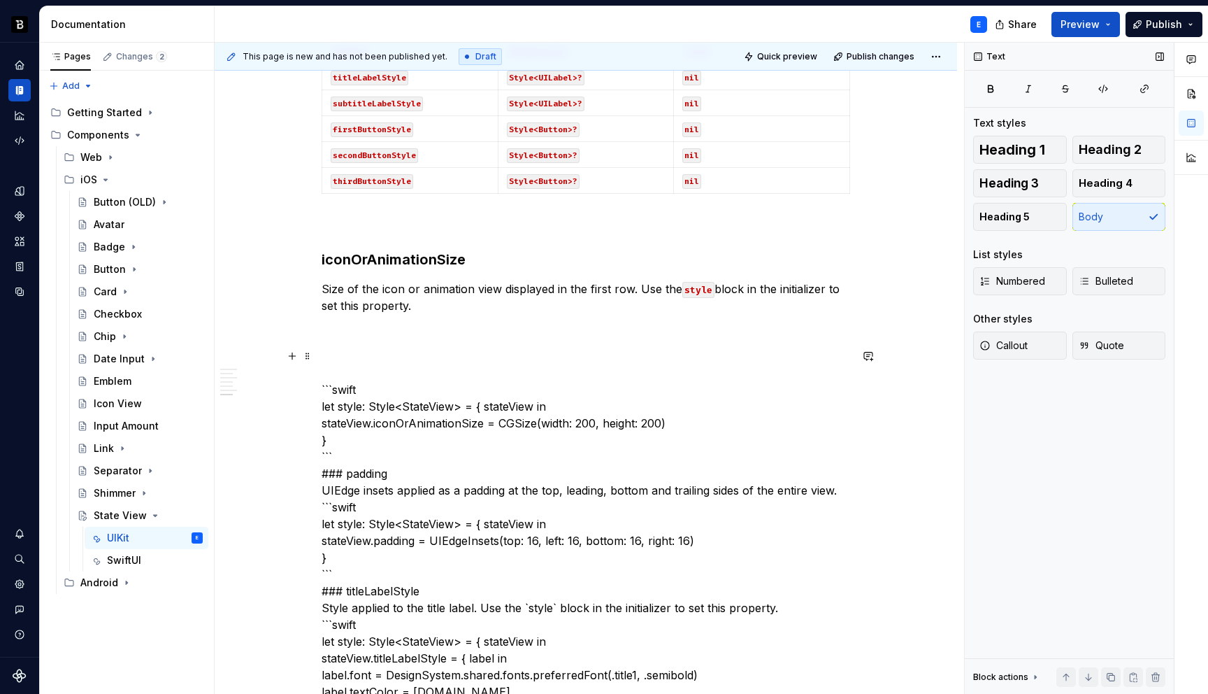
scroll to position [1556, 0]
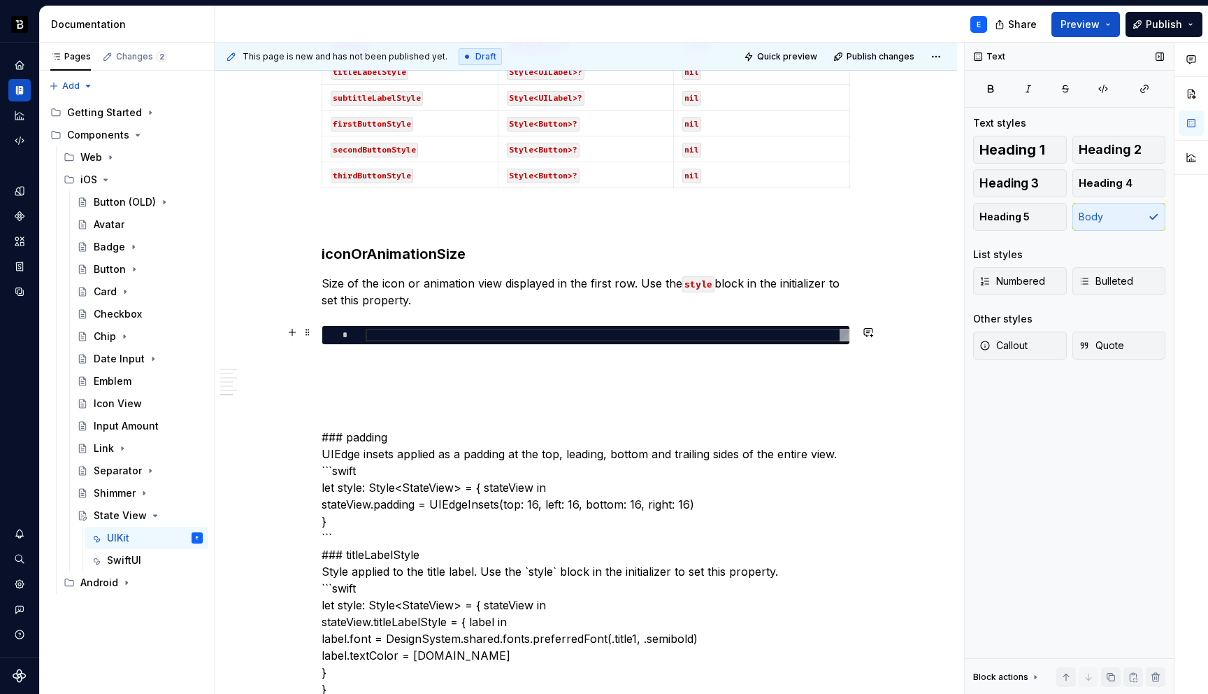
click at [422, 336] on div at bounding box center [608, 335] width 484 height 13
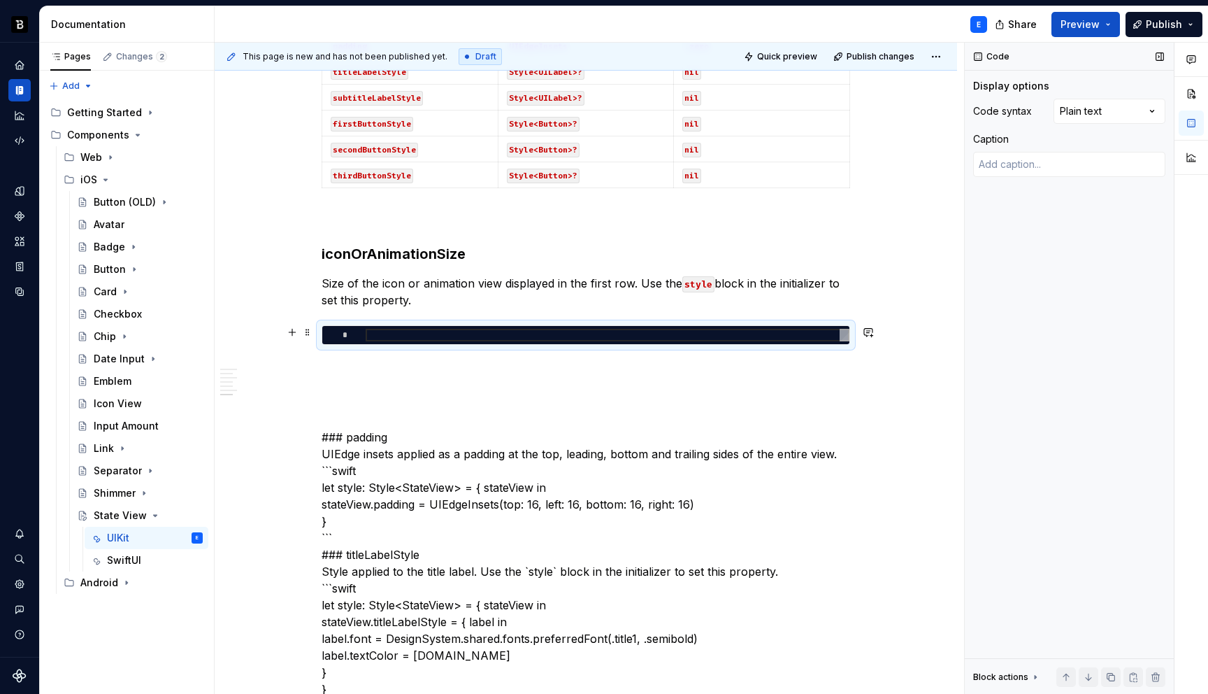
type textarea "*"
type textarea "**********"
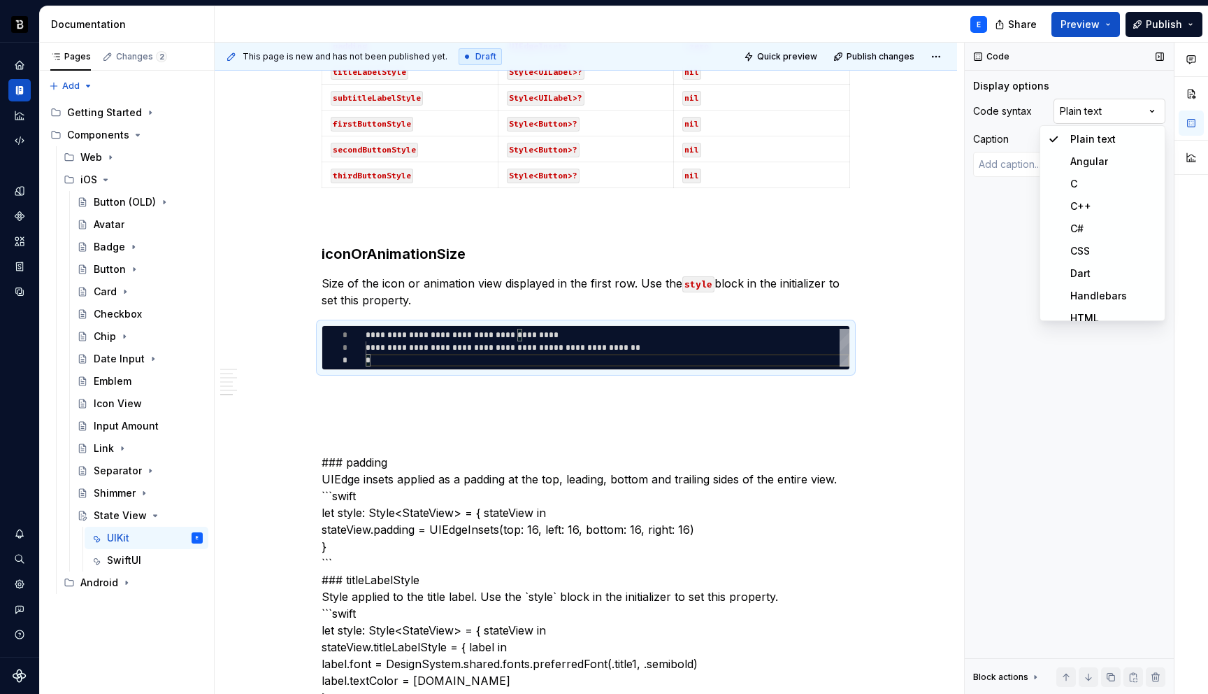
click at [1075, 115] on div "Comments Open comments No comments yet Select ‘Comment’ from the block context …" at bounding box center [1086, 369] width 243 height 652
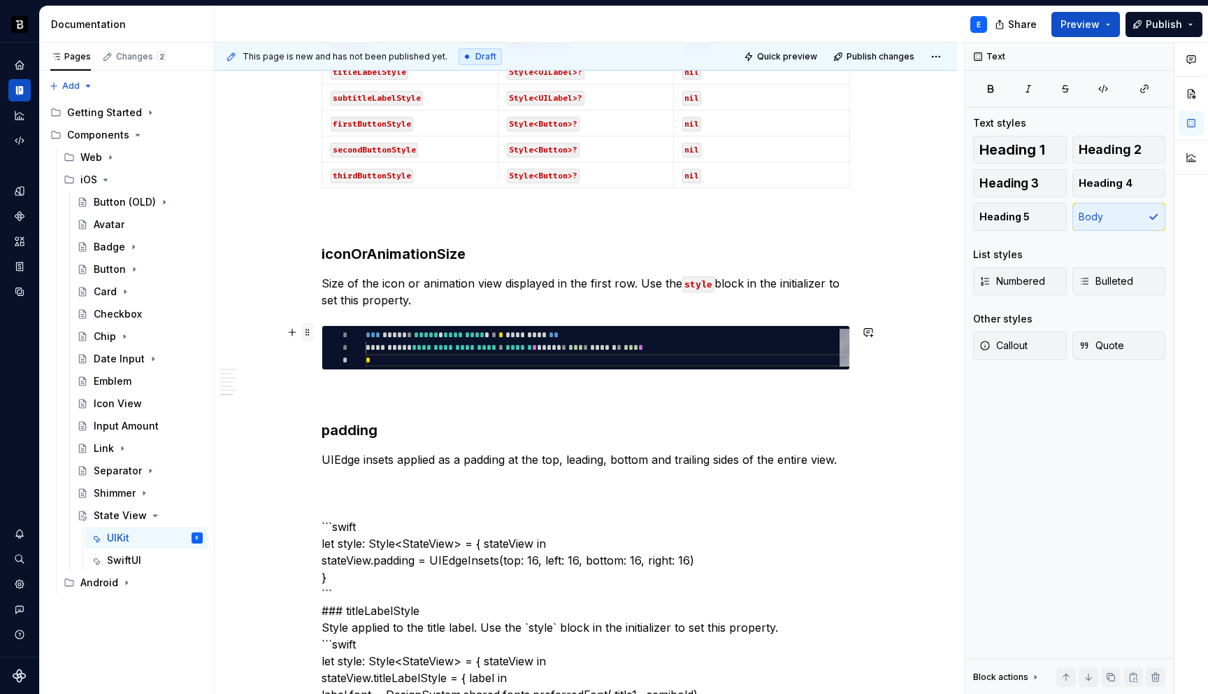
click at [310, 334] on span at bounding box center [307, 332] width 11 height 20
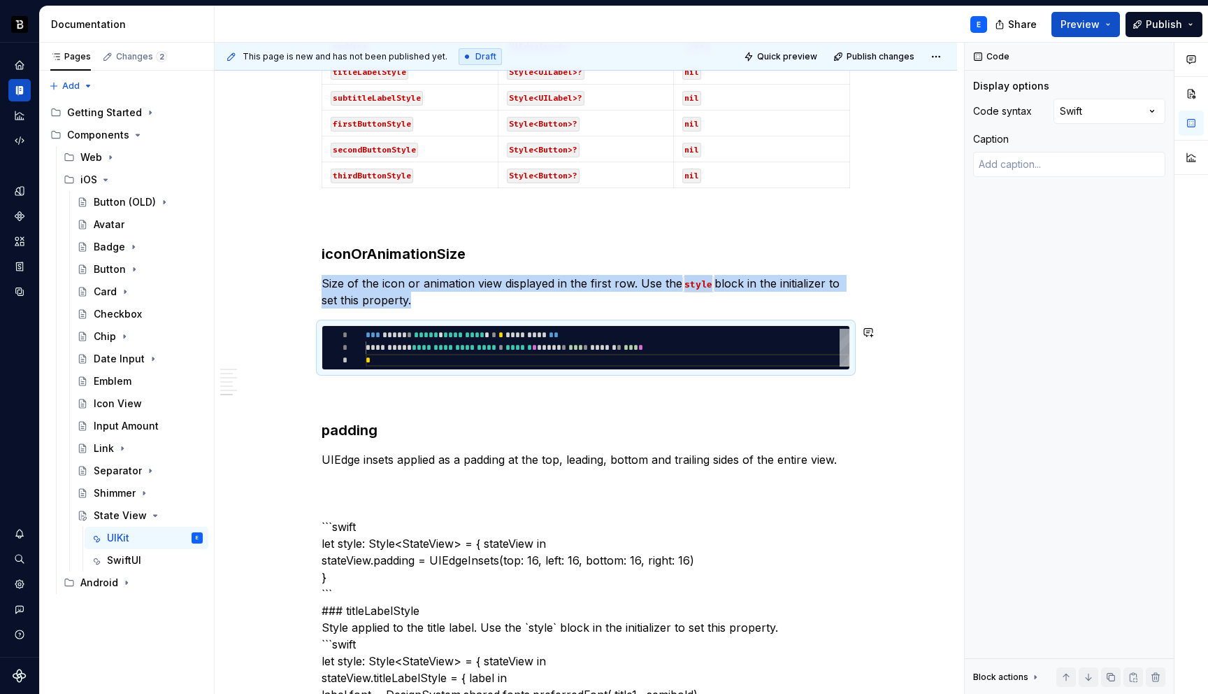
copy p "Size of the icon or animation view displayed in the first row. Use the style bl…"
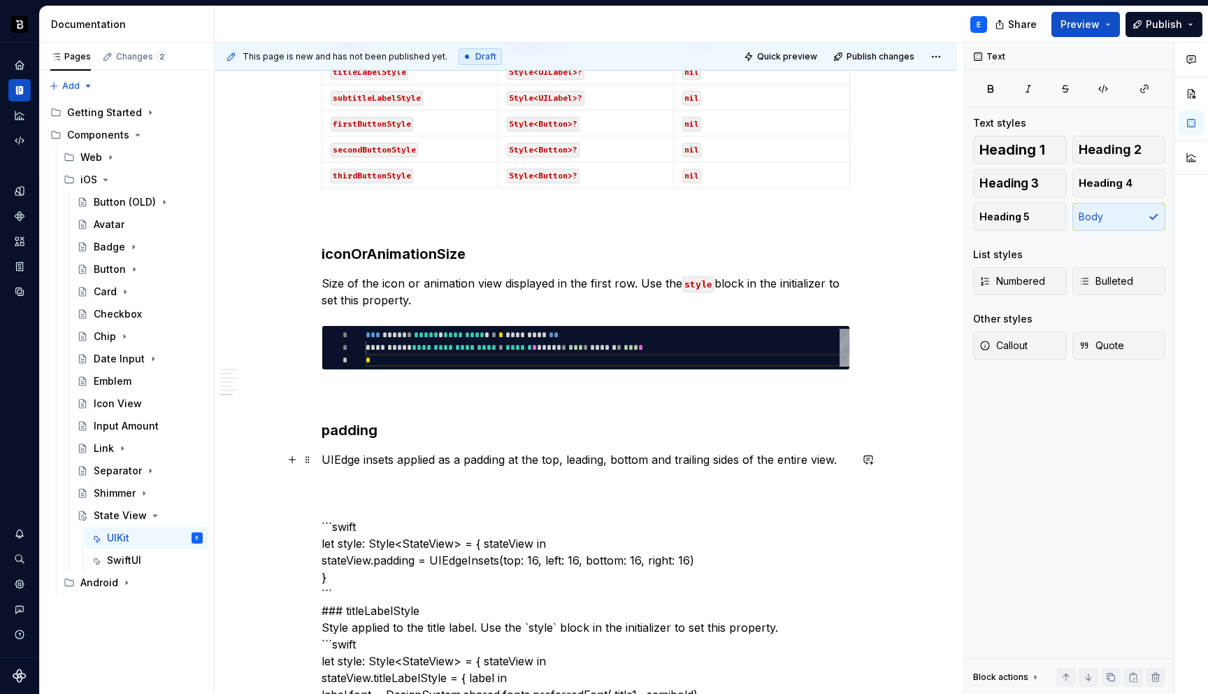
click at [522, 457] on p "UIEdge insets applied as a padding at the top, leading, bottom and trailing sid…" at bounding box center [586, 459] width 529 height 17
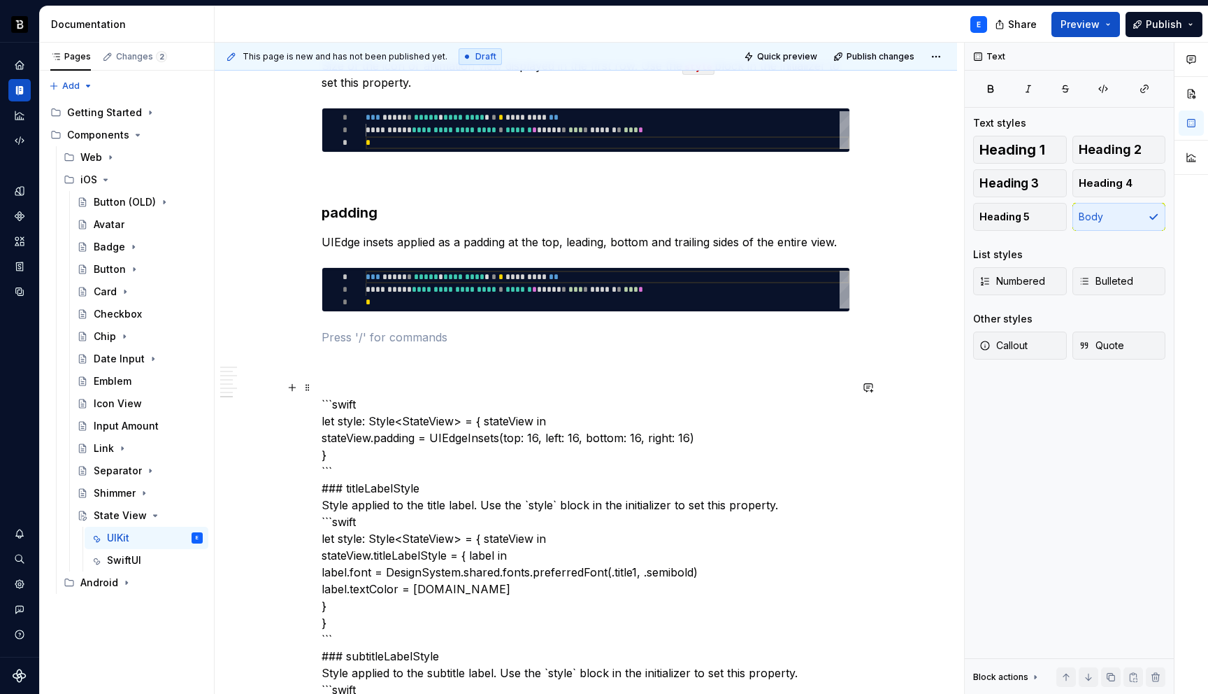
scroll to position [1777, 0]
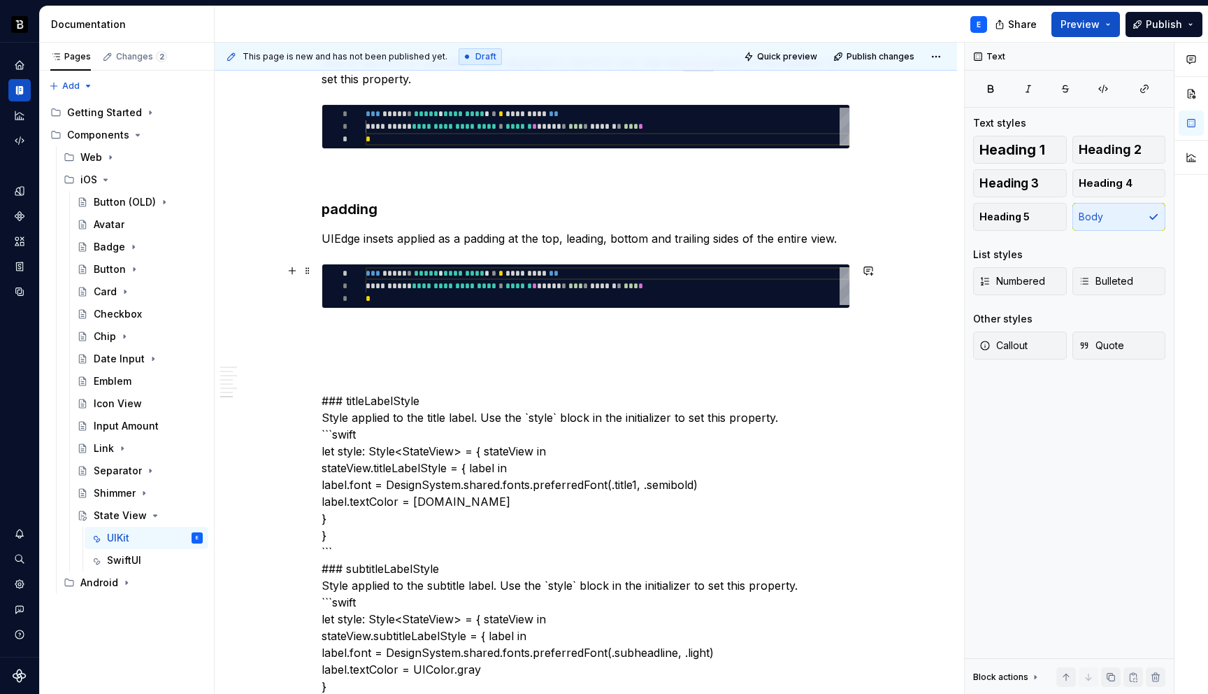
type textarea "*"
type textarea "**********"
click at [466, 273] on div "**********" at bounding box center [608, 286] width 484 height 38
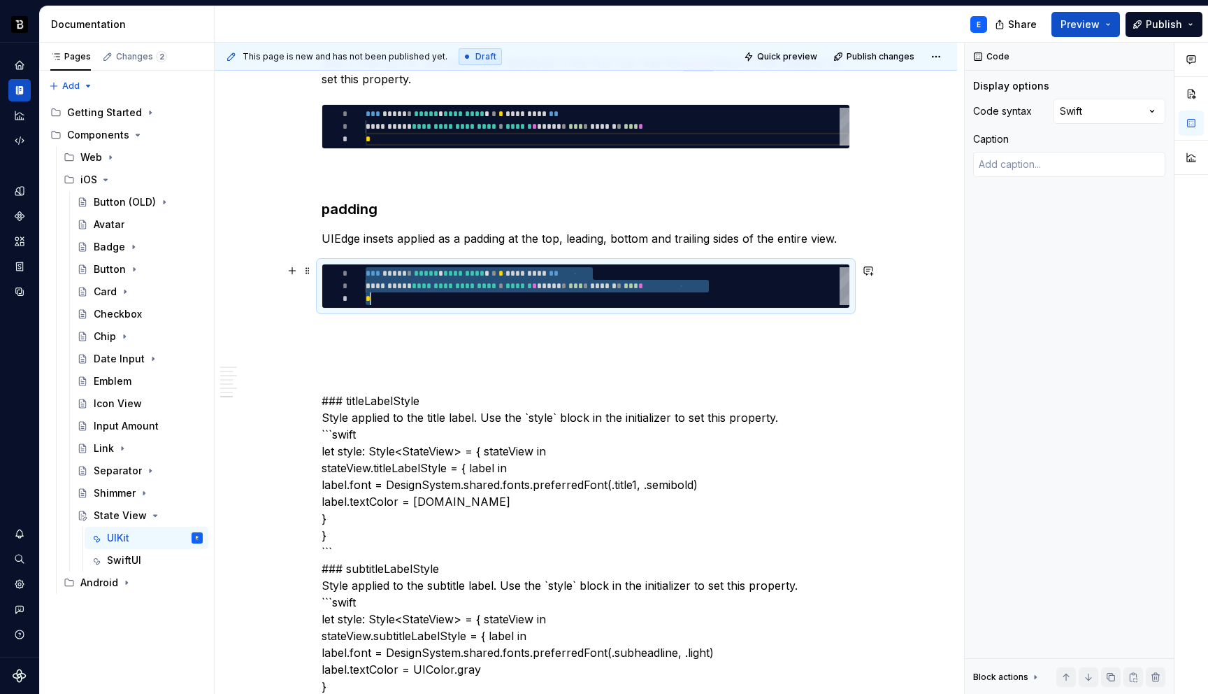
scroll to position [0, 5]
type textarea "*"
type textarea "**********"
click at [451, 324] on div "**********" at bounding box center [586, 648] width 529 height 4154
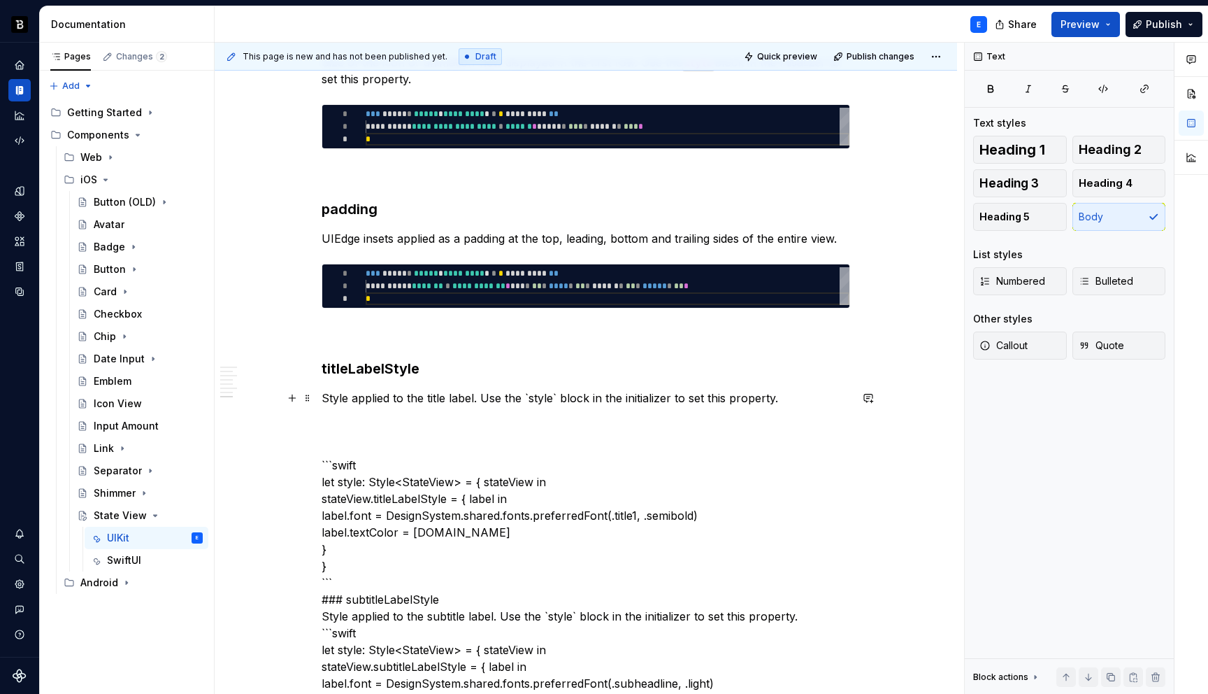
click at [557, 394] on p "Style applied to the title label. Use the `style` block in the initializer to s…" at bounding box center [586, 398] width 529 height 17
click at [312, 270] on span at bounding box center [307, 271] width 11 height 20
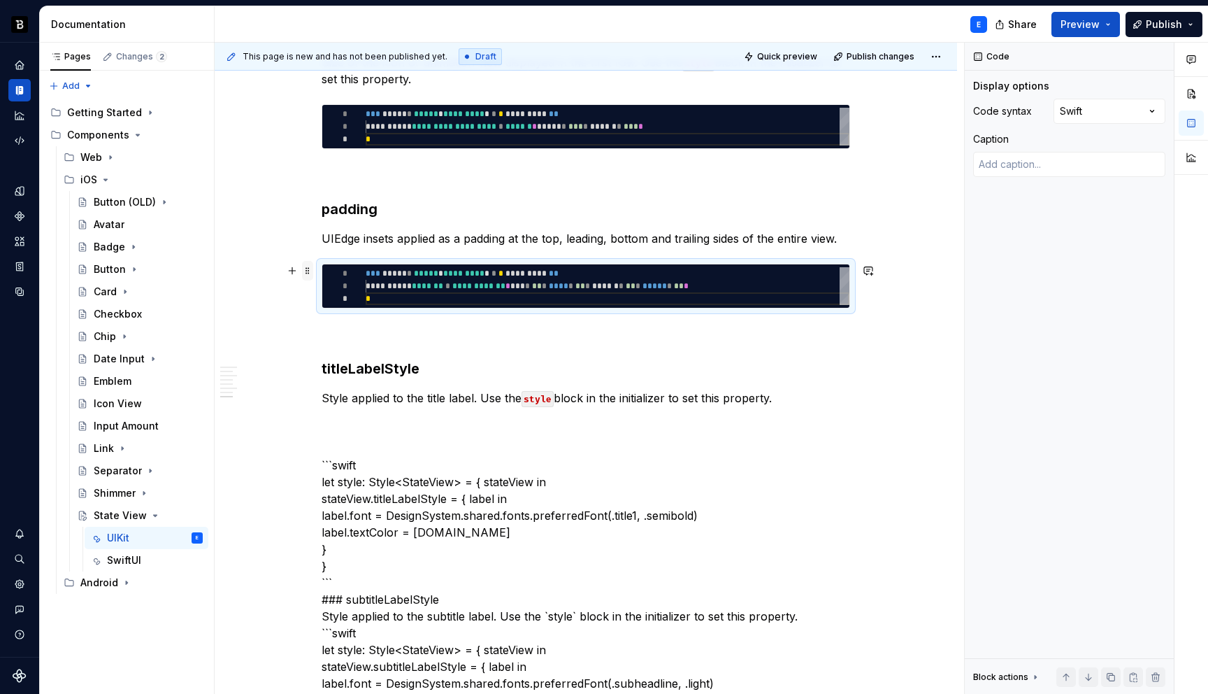
click at [312, 270] on span at bounding box center [307, 271] width 11 height 20
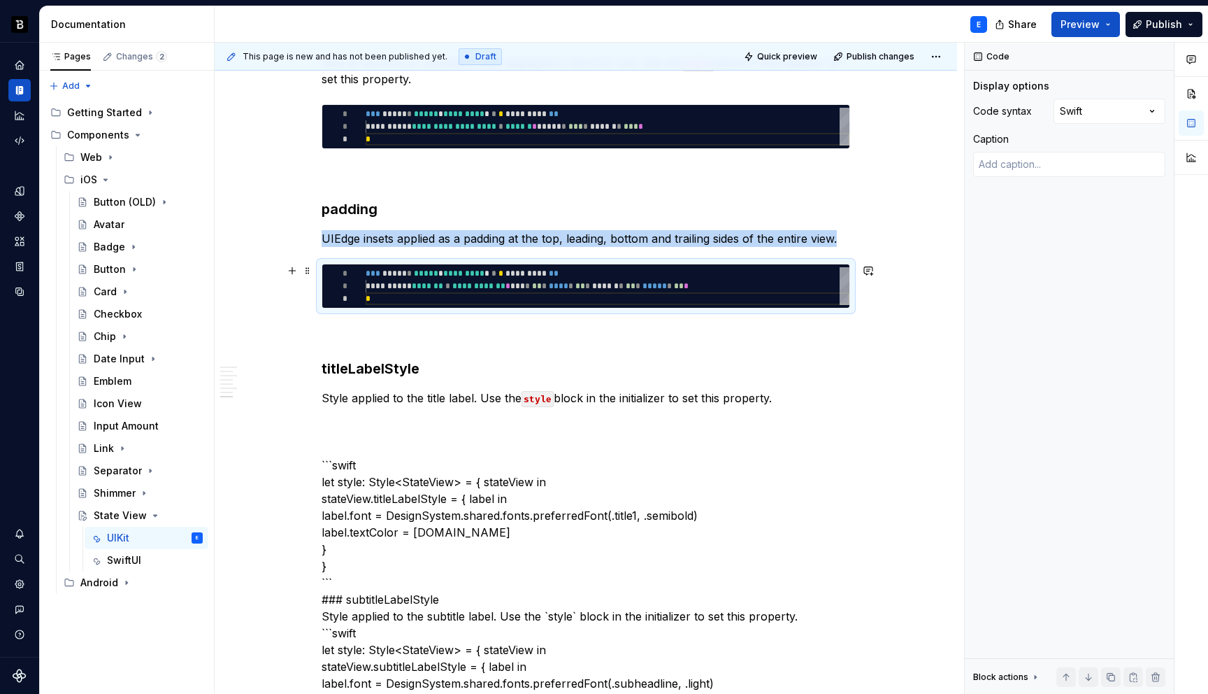
copy p "UIEdge insets applied as a padding at the top, leading, bottom and trailing sid…"
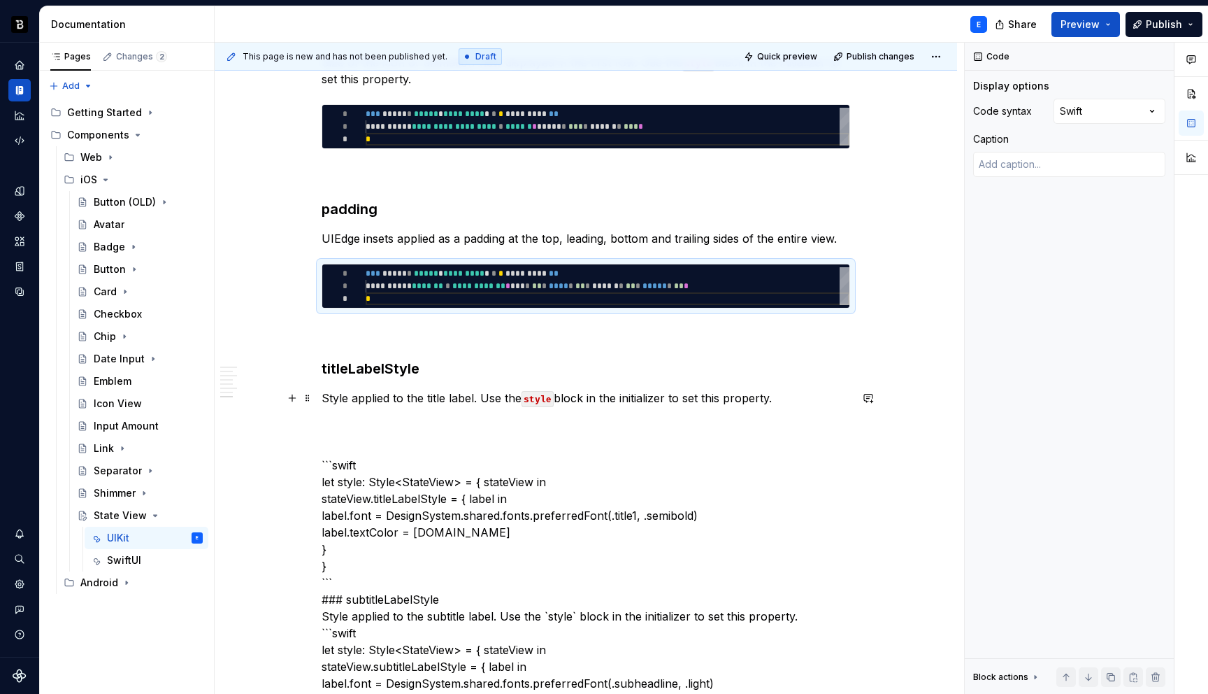
click at [792, 402] on p "Style applied to the title label. Use the style block in the initializer to set…" at bounding box center [586, 398] width 529 height 17
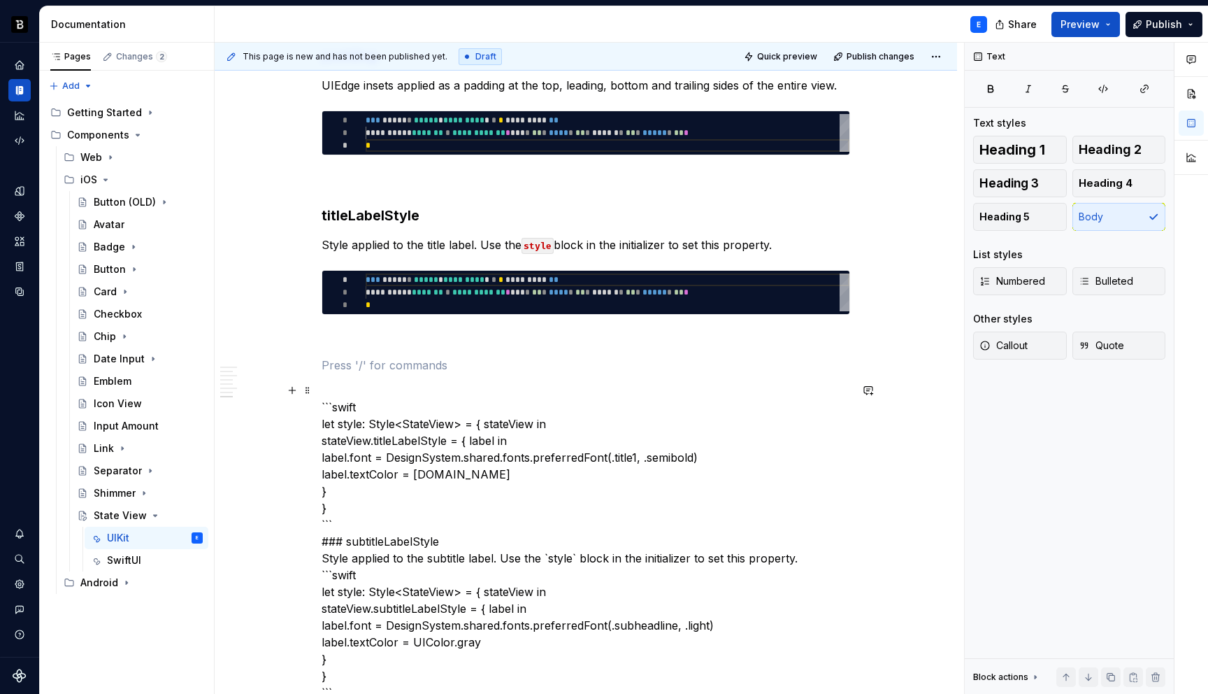
scroll to position [1933, 0]
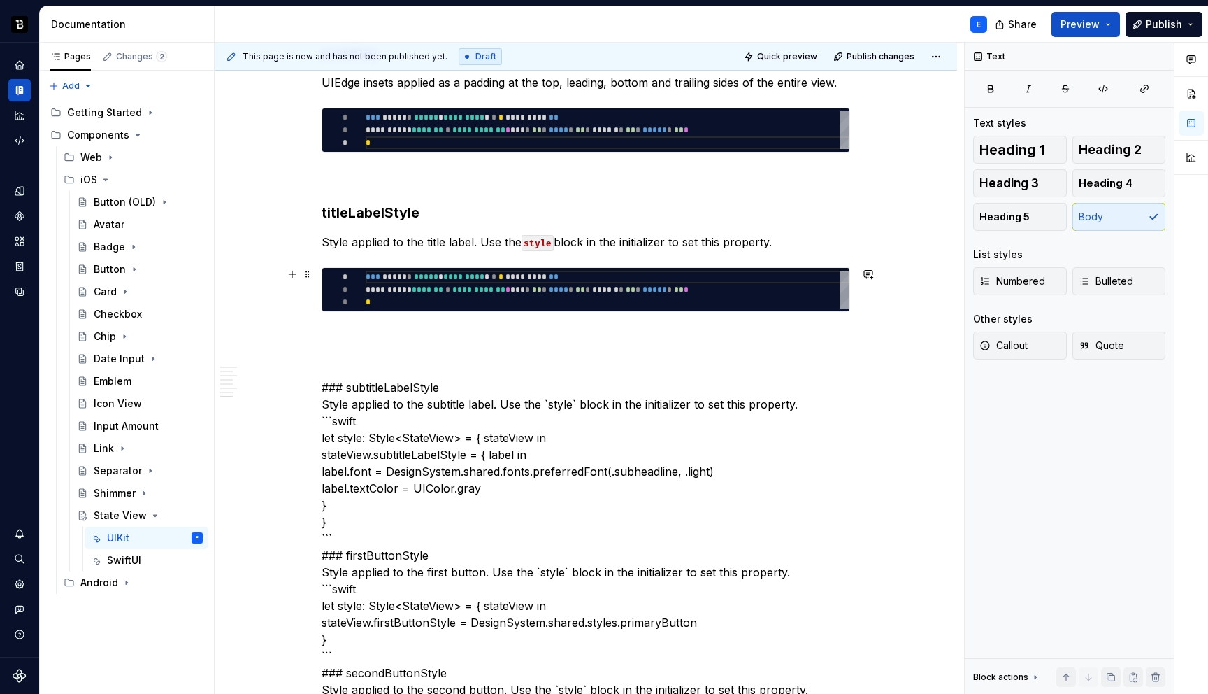
type textarea "*"
type textarea "**********"
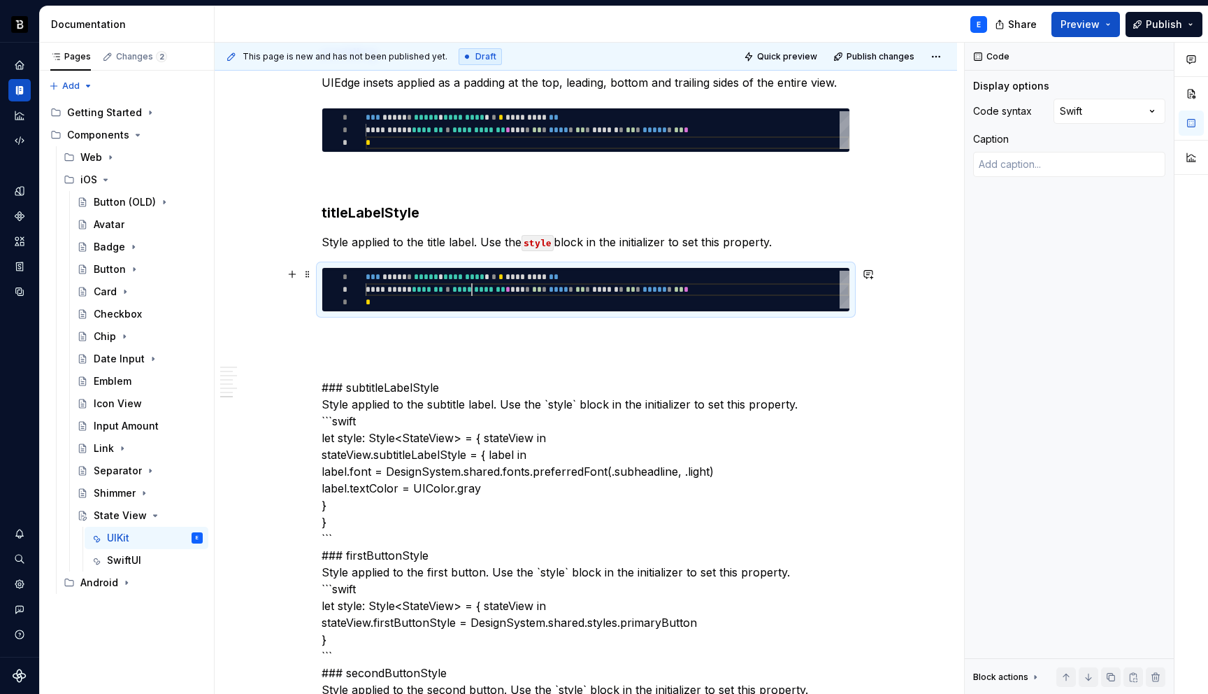
click at [476, 290] on div "**********" at bounding box center [608, 290] width 484 height 38
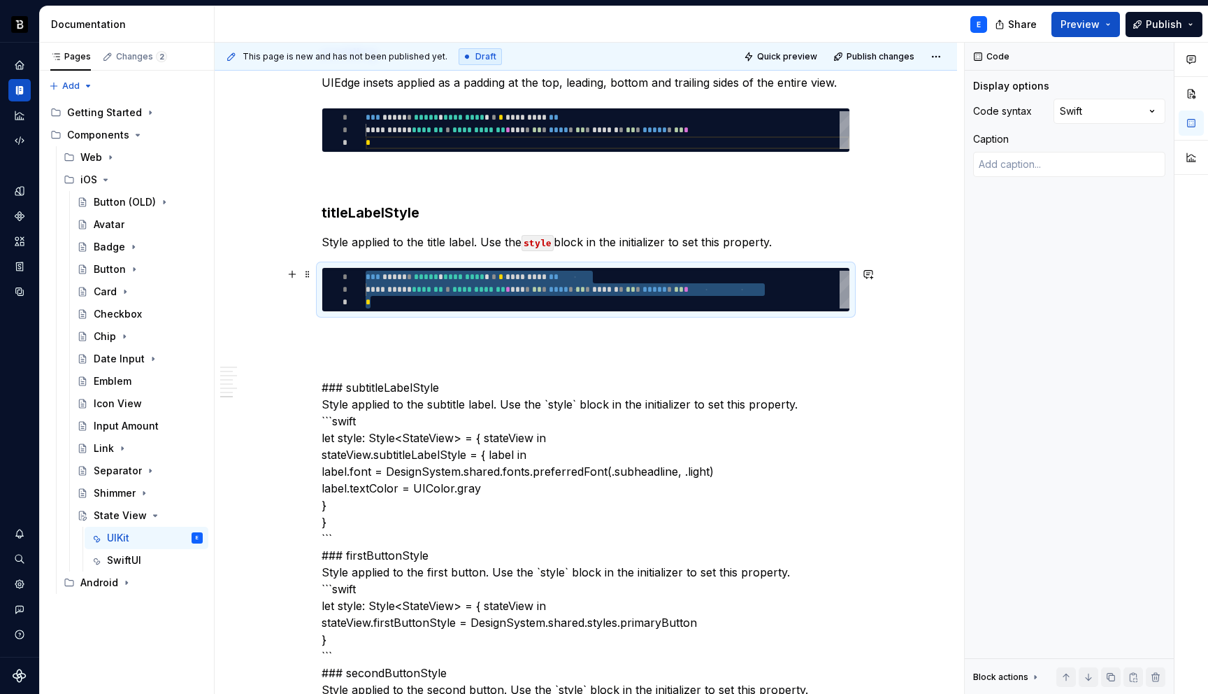
type textarea "*"
type textarea "**********"
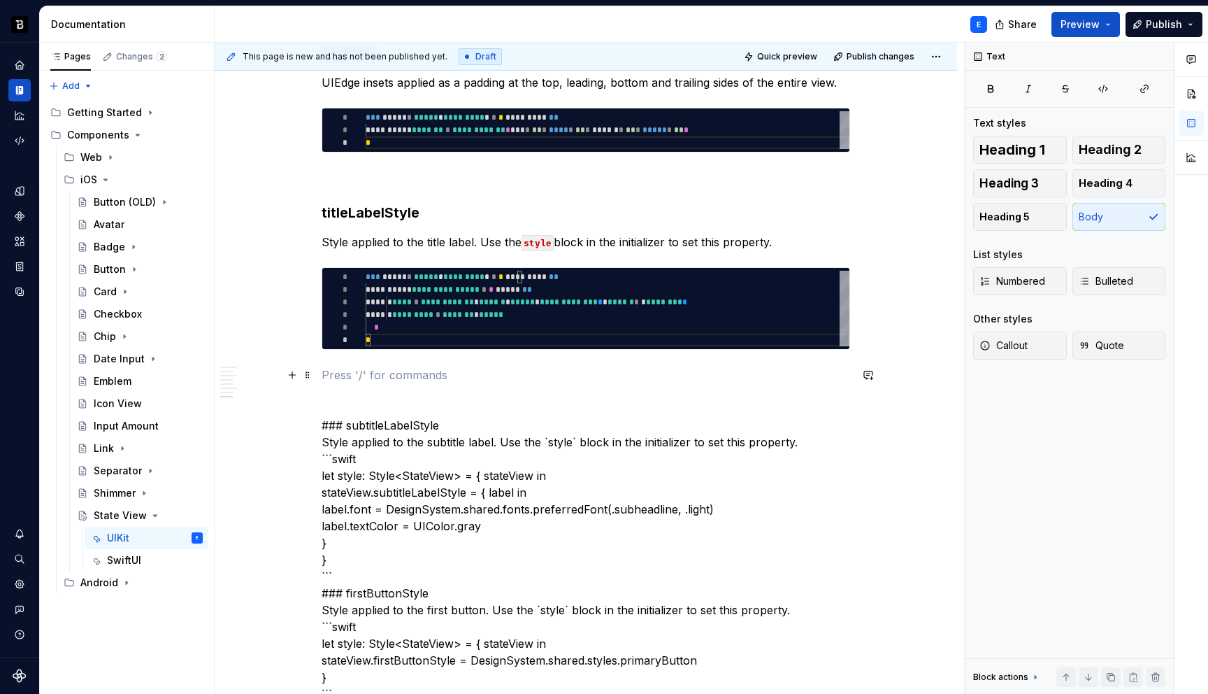
click at [466, 369] on p at bounding box center [586, 374] width 529 height 17
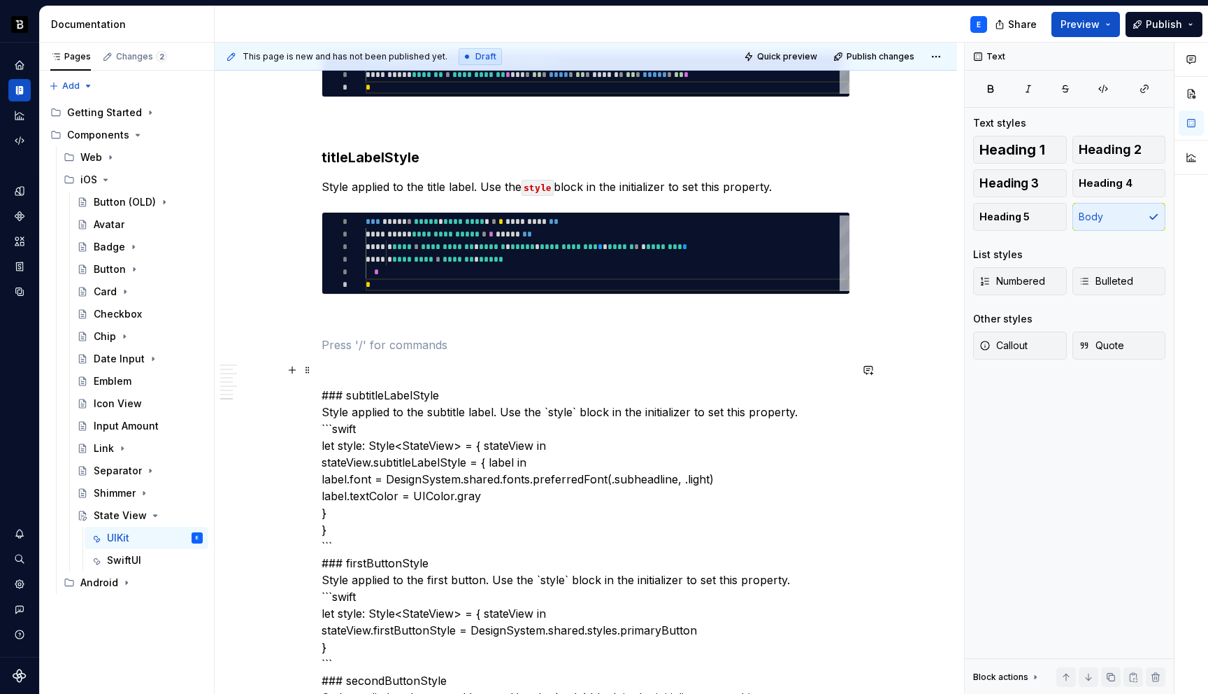
scroll to position [1989, 0]
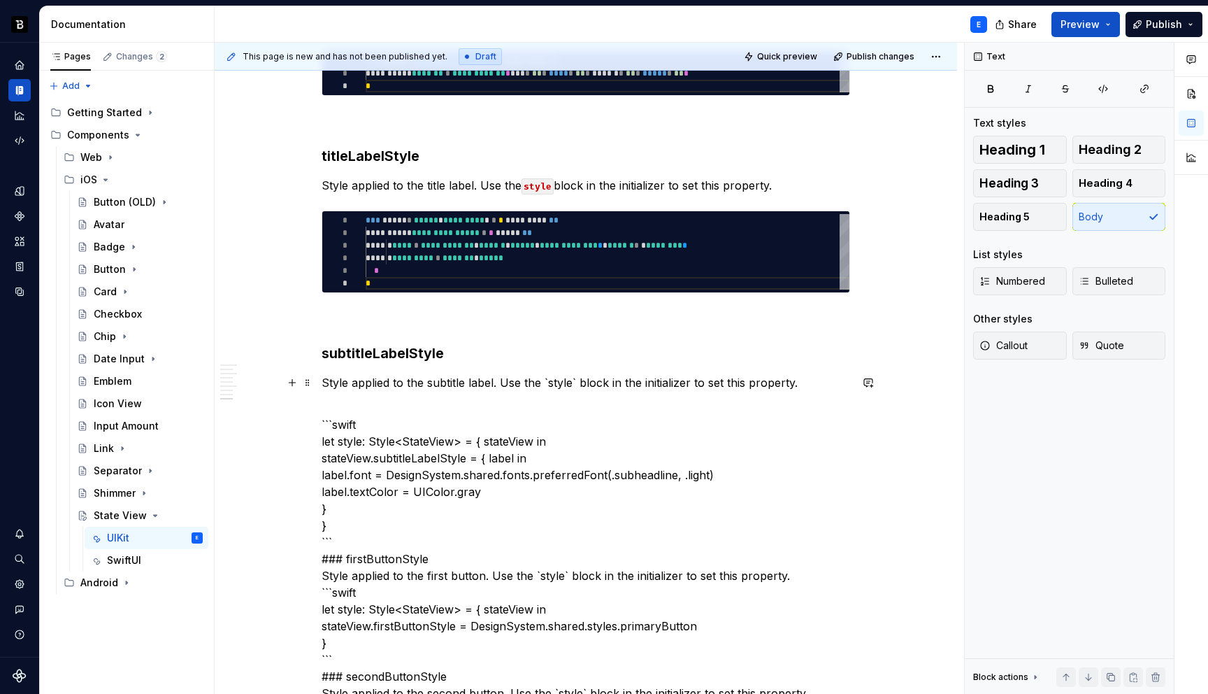
click at [578, 384] on p "Style applied to the subtitle label. Use the `style` block in the initializer t…" at bounding box center [586, 382] width 529 height 17
click at [310, 216] on span at bounding box center [307, 218] width 11 height 20
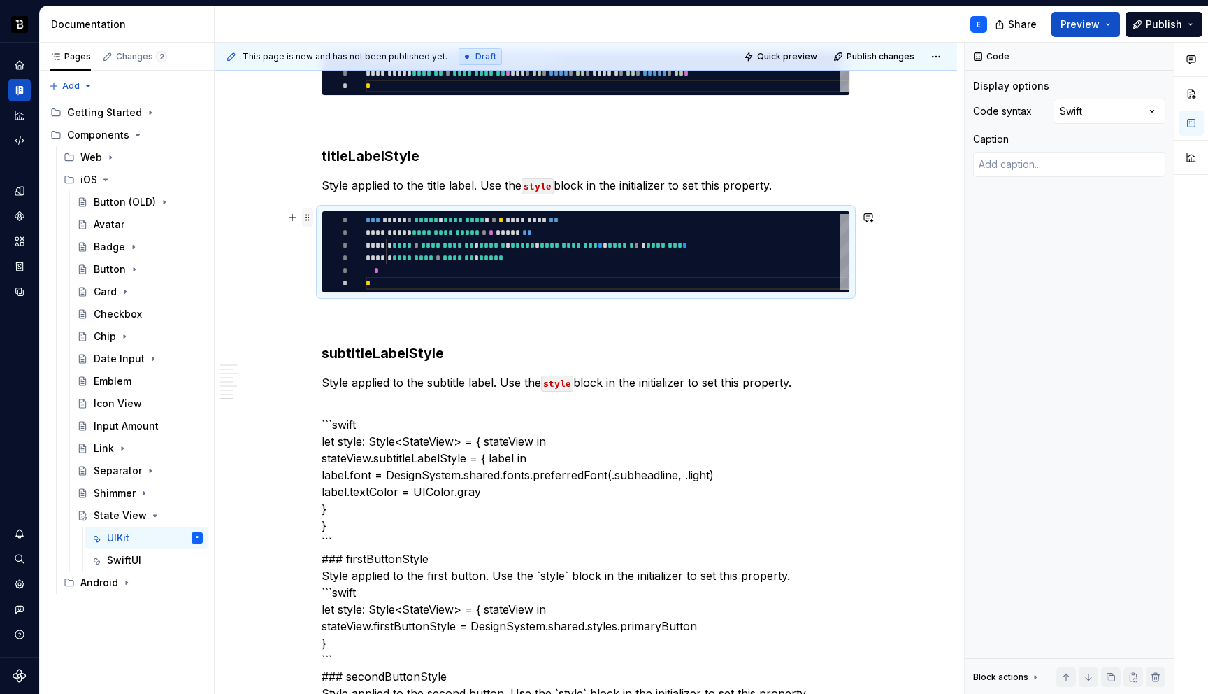
click at [310, 216] on span at bounding box center [307, 218] width 11 height 20
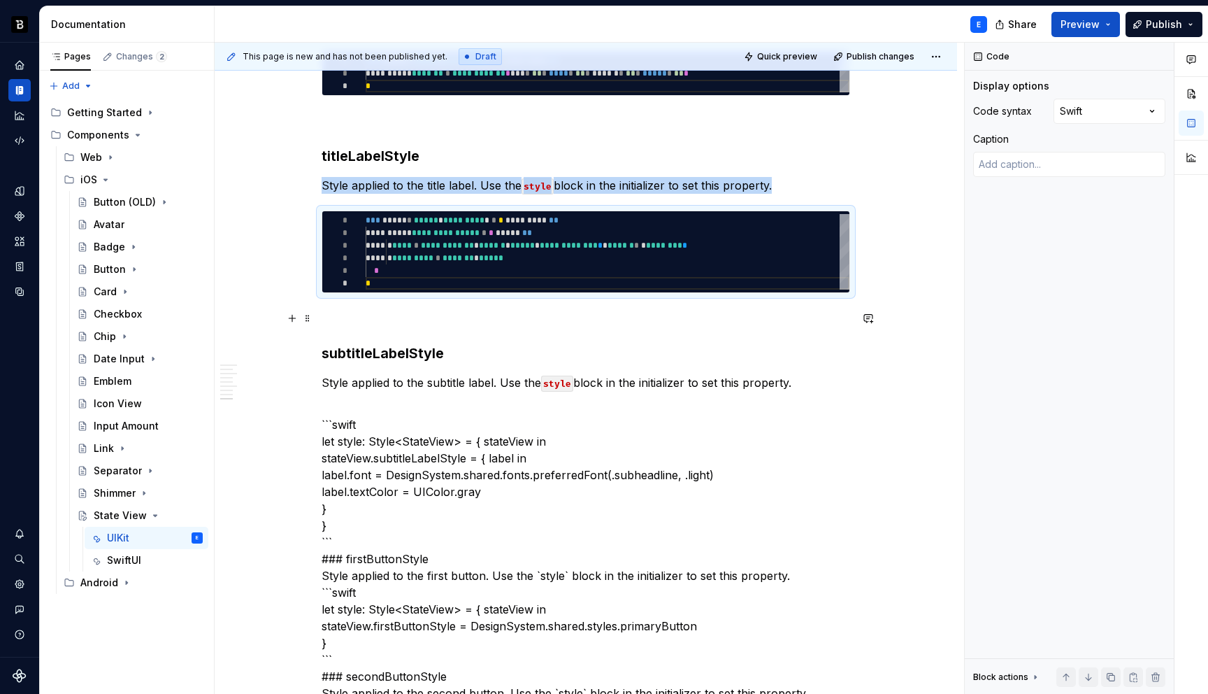
copy p "Style applied to the title label. Use the style block in the initializer to set…"
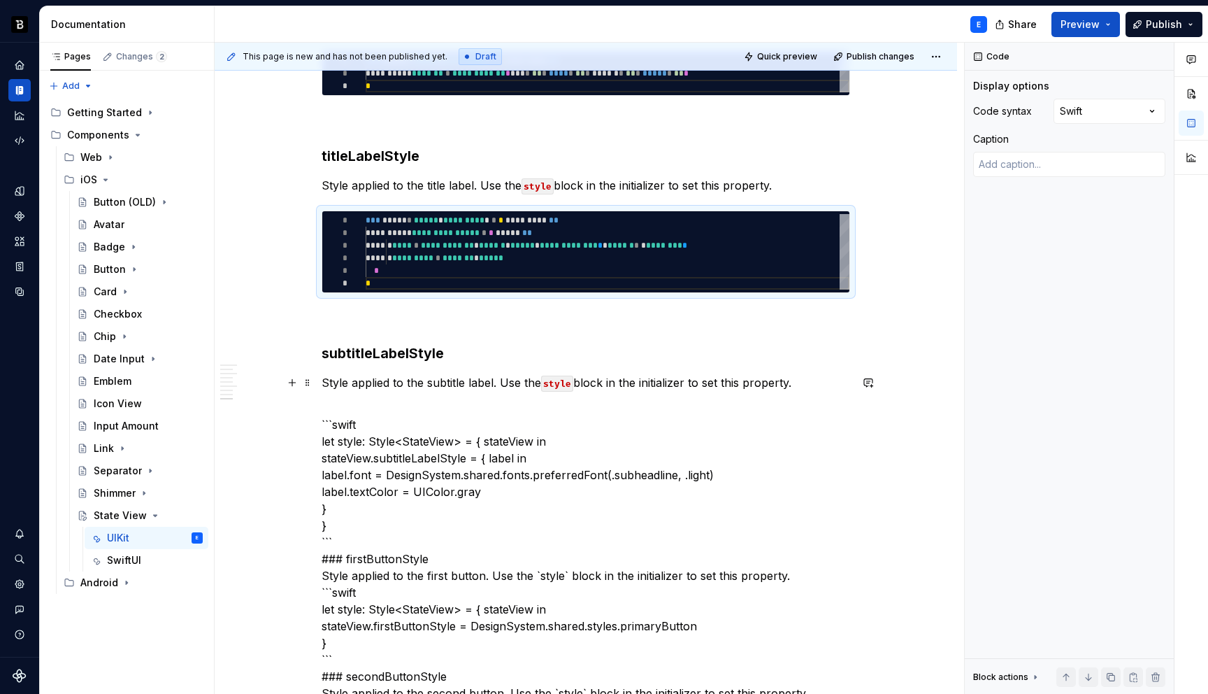
click at [817, 385] on p "Style applied to the subtitle label. Use the style block in the initializer to …" at bounding box center [586, 382] width 529 height 17
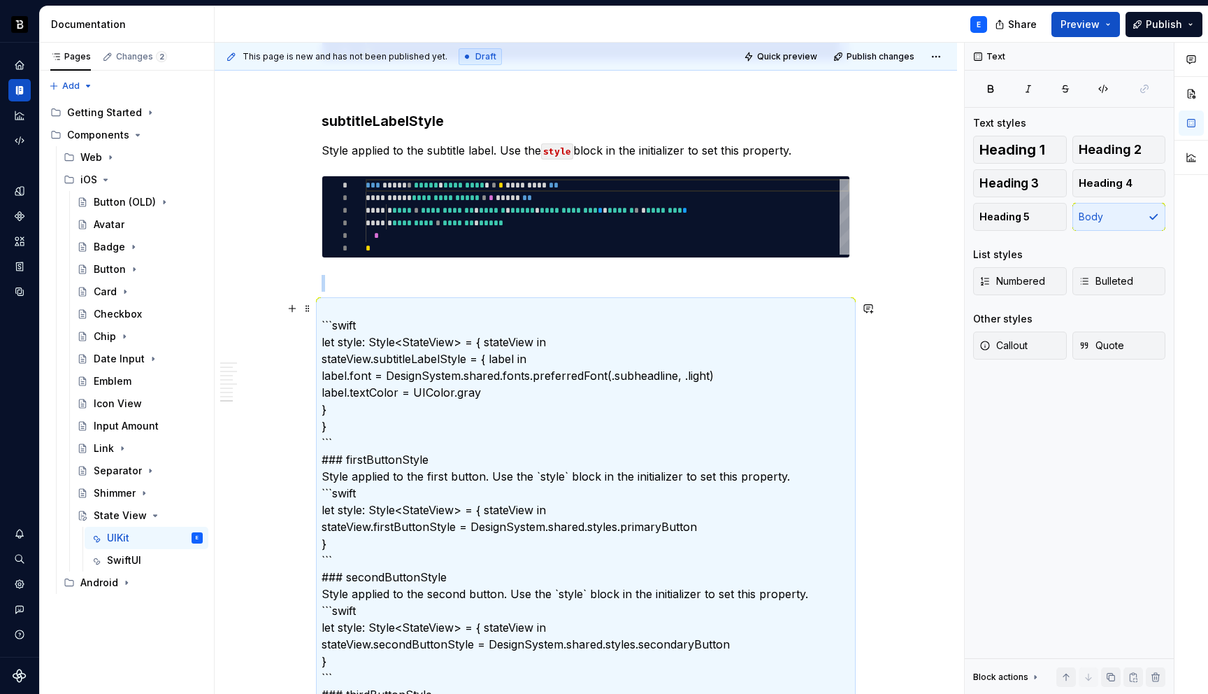
scroll to position [2216, 0]
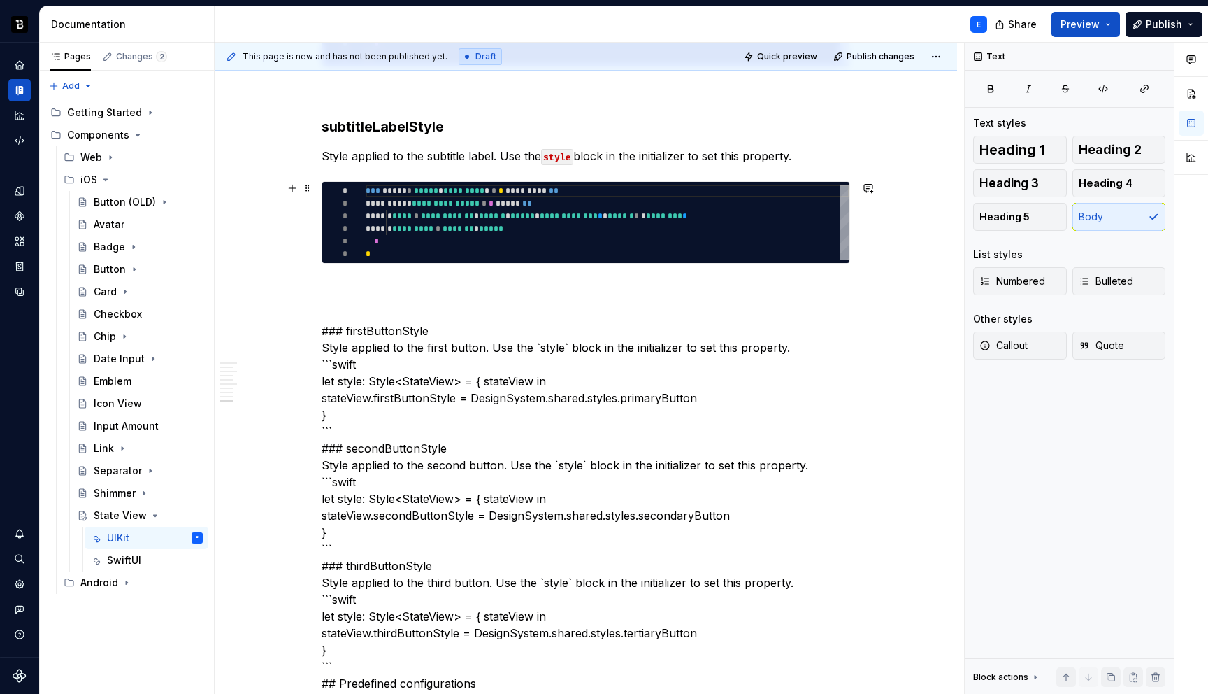
type textarea "*"
type textarea "**********"
click at [432, 196] on div "**********" at bounding box center [608, 223] width 484 height 76
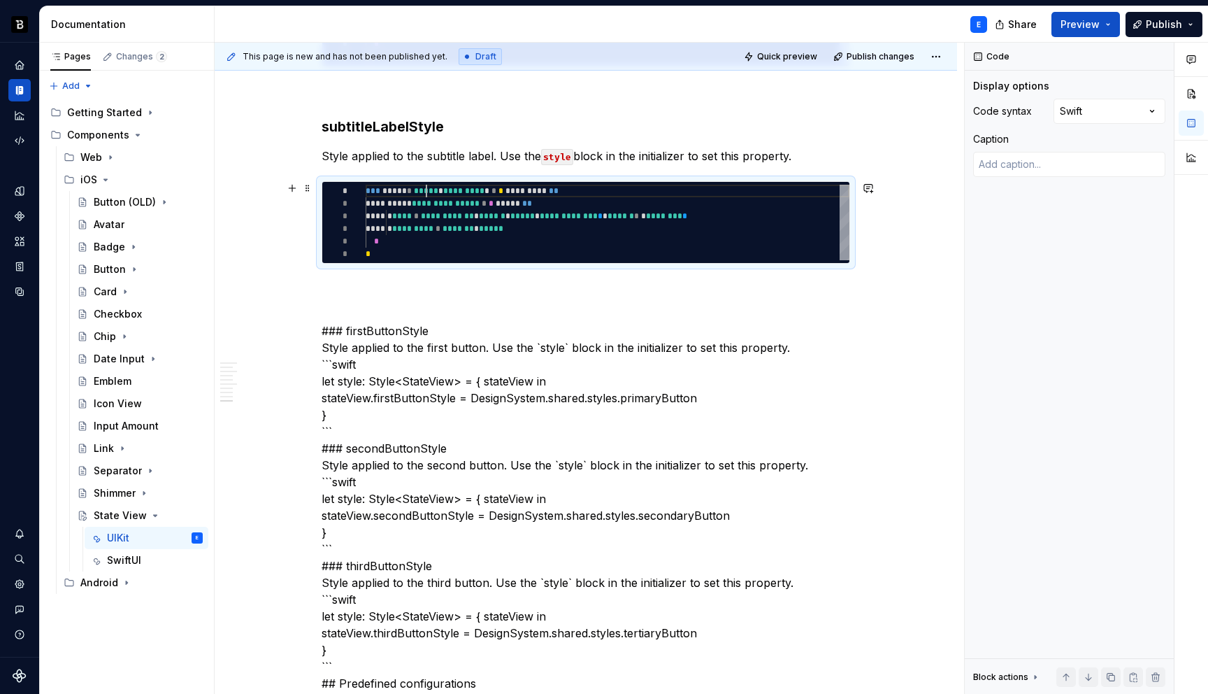
scroll to position [0, 5]
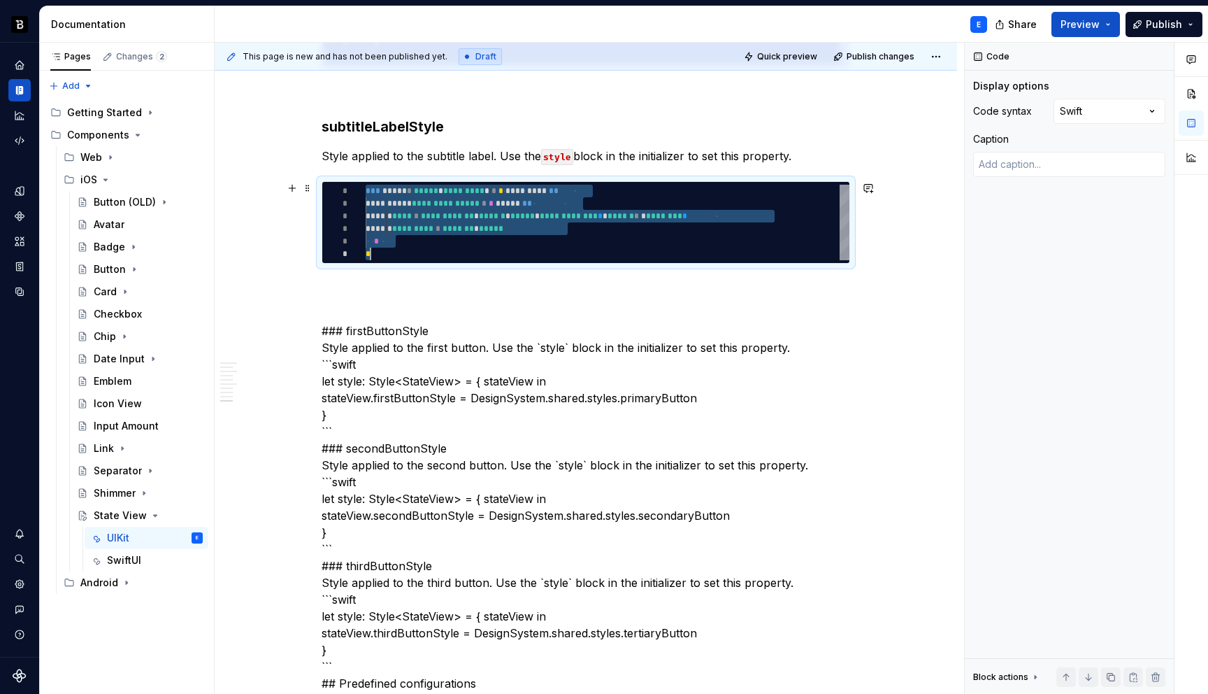
type textarea "*"
type textarea "**********"
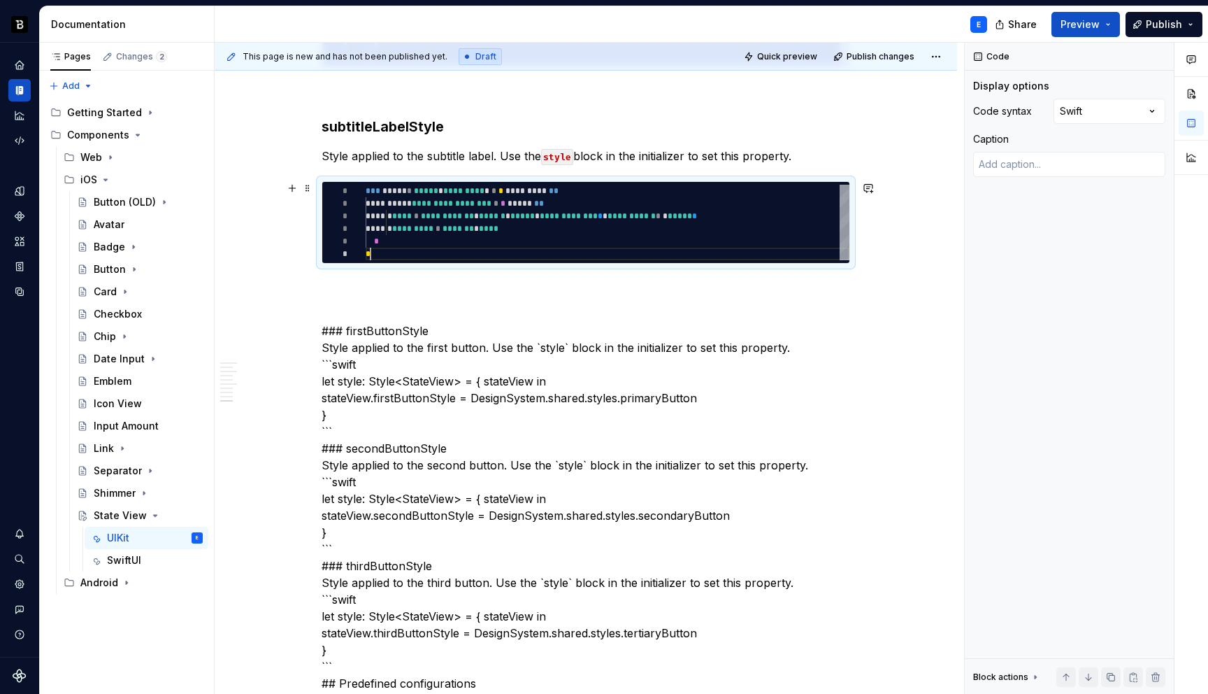
scroll to position [63, 5]
click at [409, 278] on div "**********" at bounding box center [586, 225] width 529 height 4187
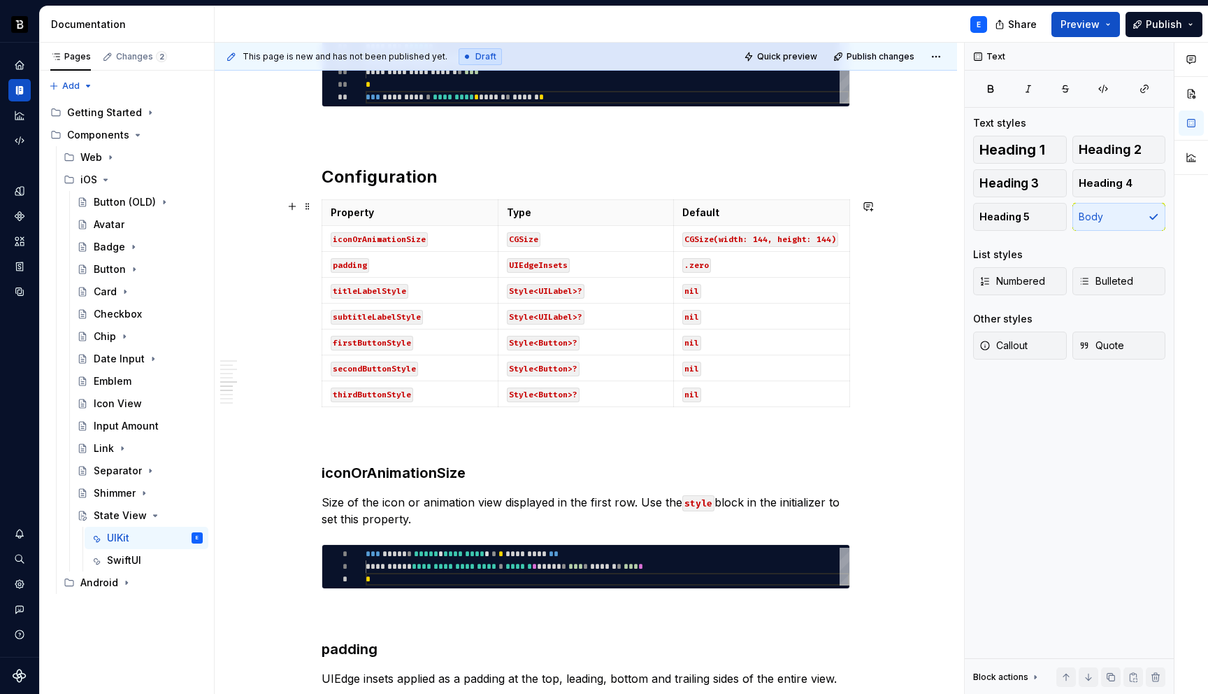
scroll to position [1335, 0]
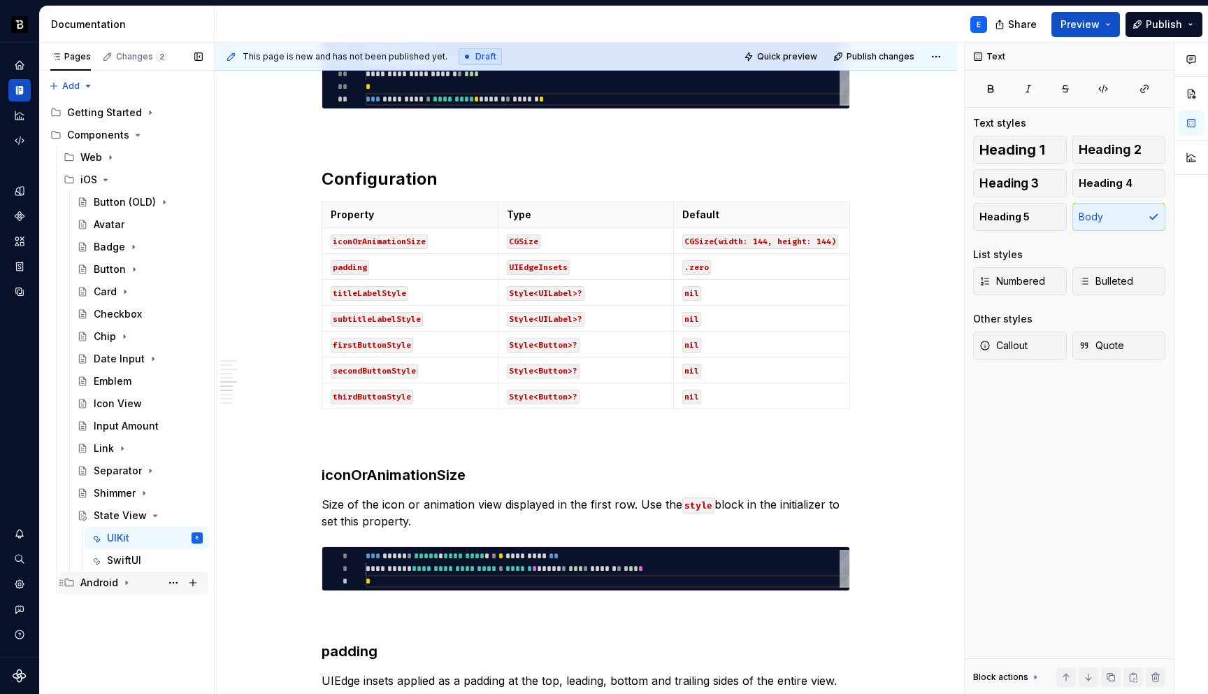
click at [124, 581] on icon "Page tree" at bounding box center [126, 582] width 11 height 11
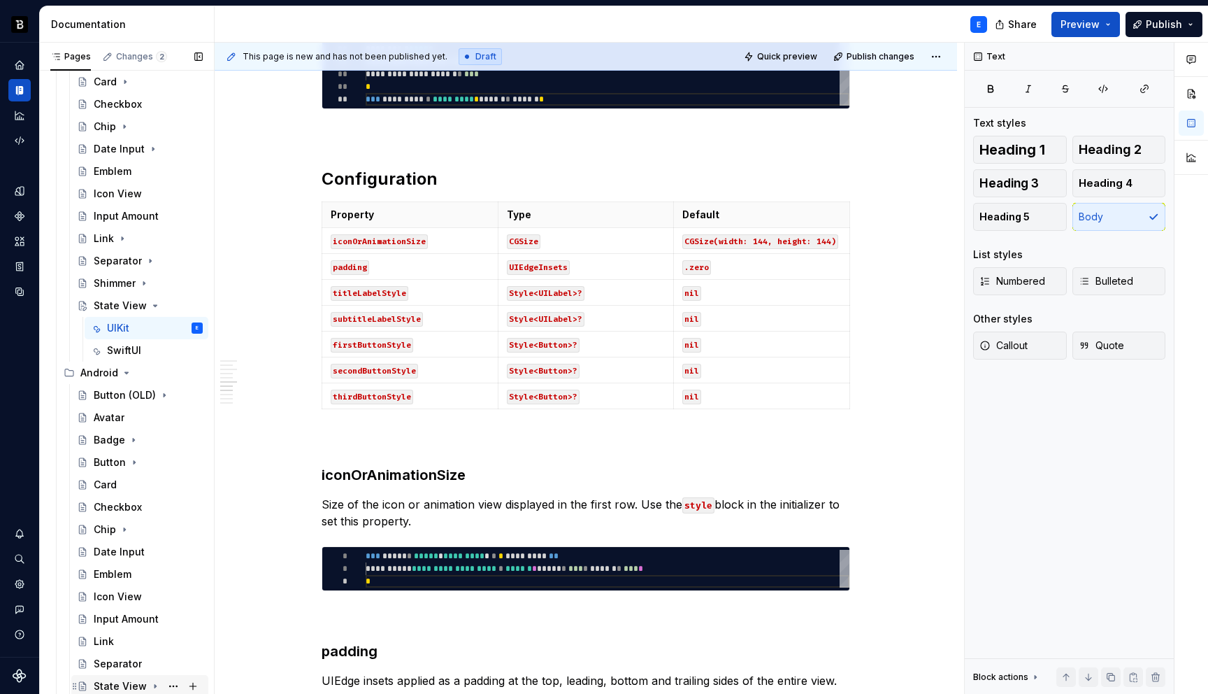
click at [152, 681] on icon "Page tree" at bounding box center [155, 685] width 11 height 11
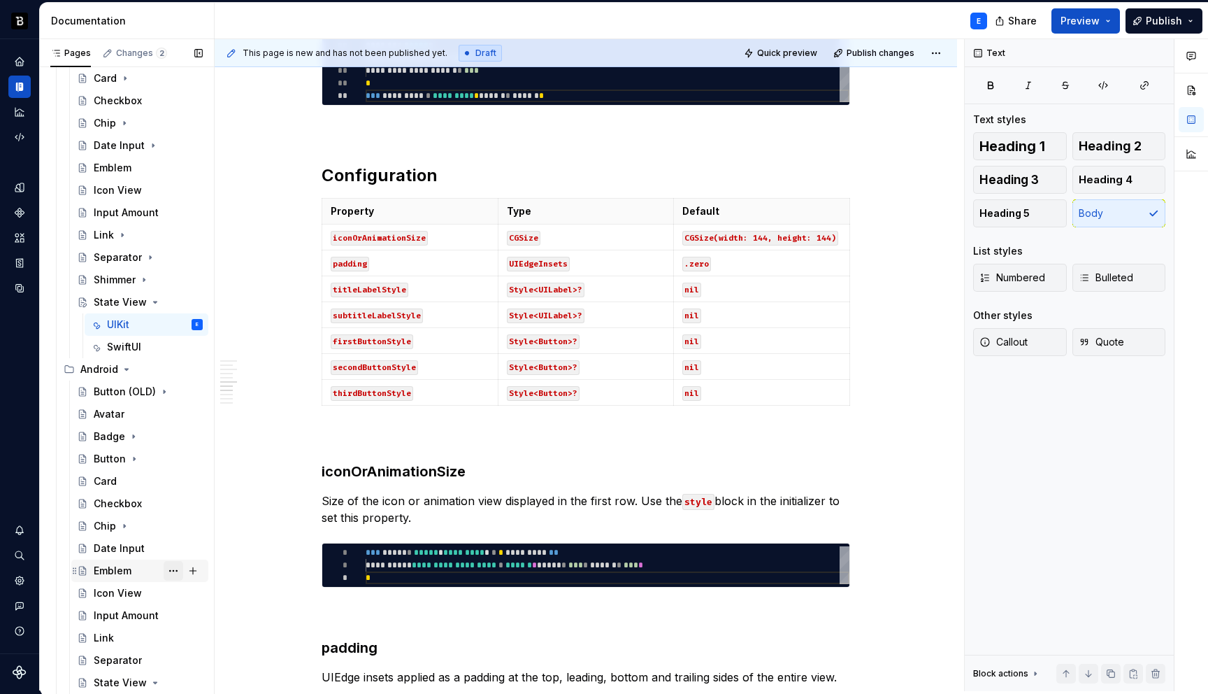
scroll to position [255, 0]
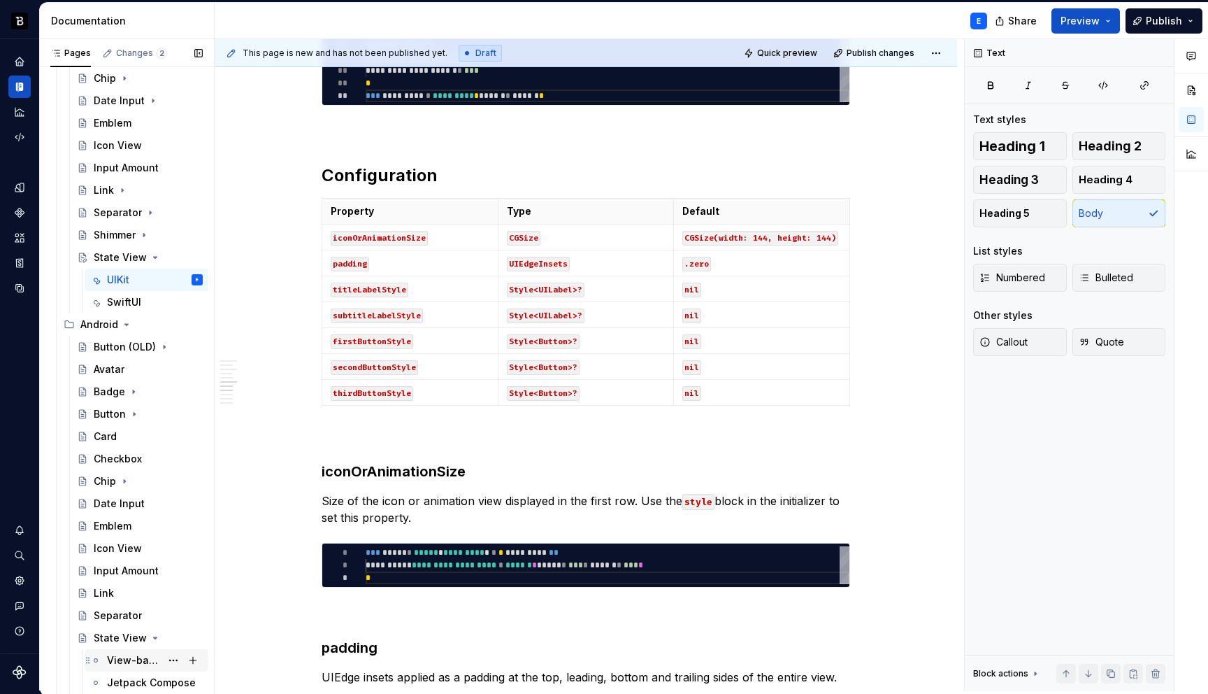
click at [145, 659] on div "View-based" at bounding box center [134, 660] width 54 height 14
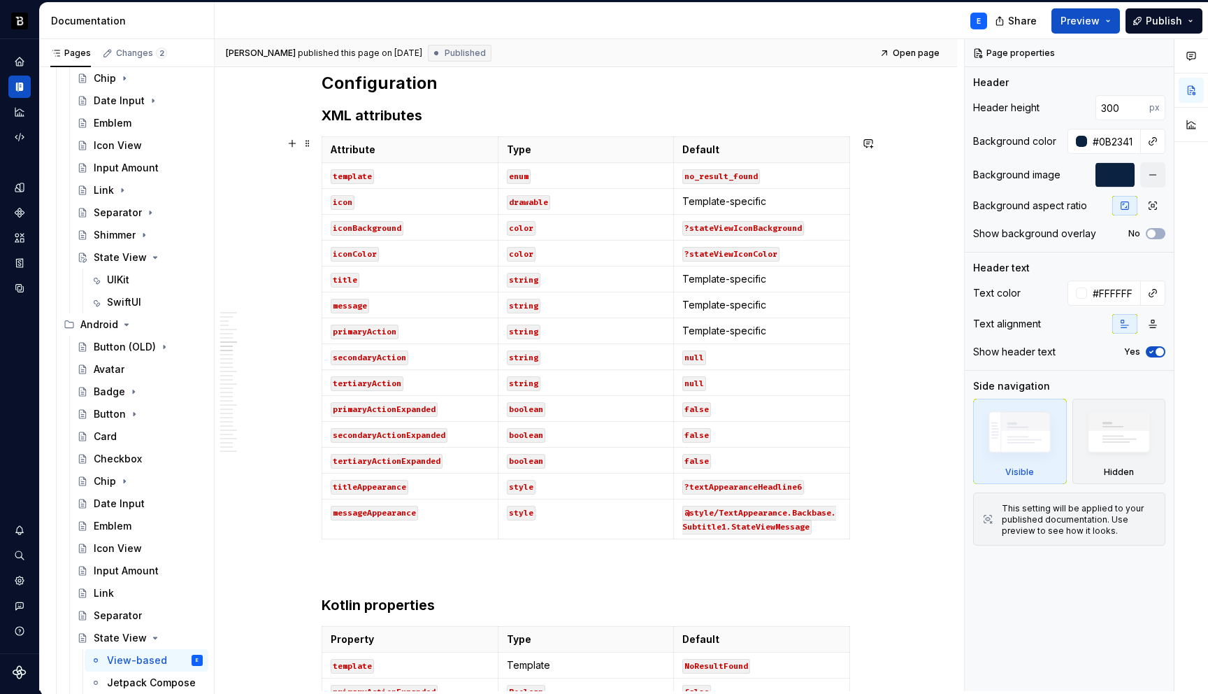
scroll to position [1613, 0]
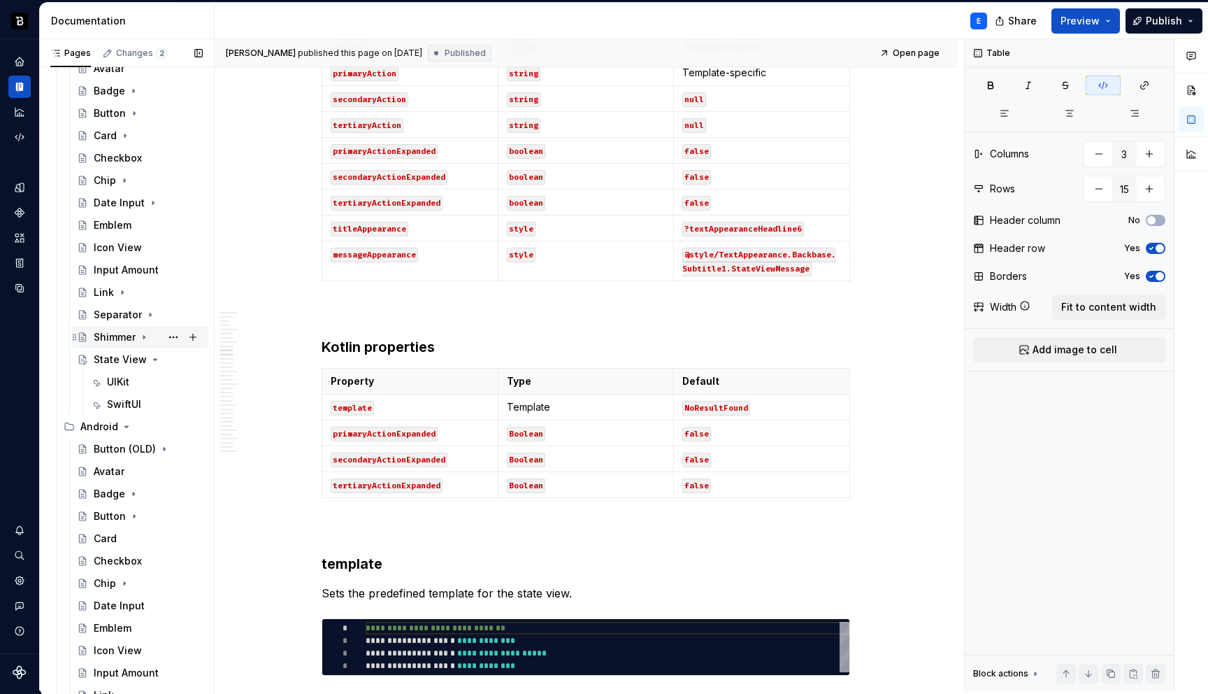
scroll to position [158, 0]
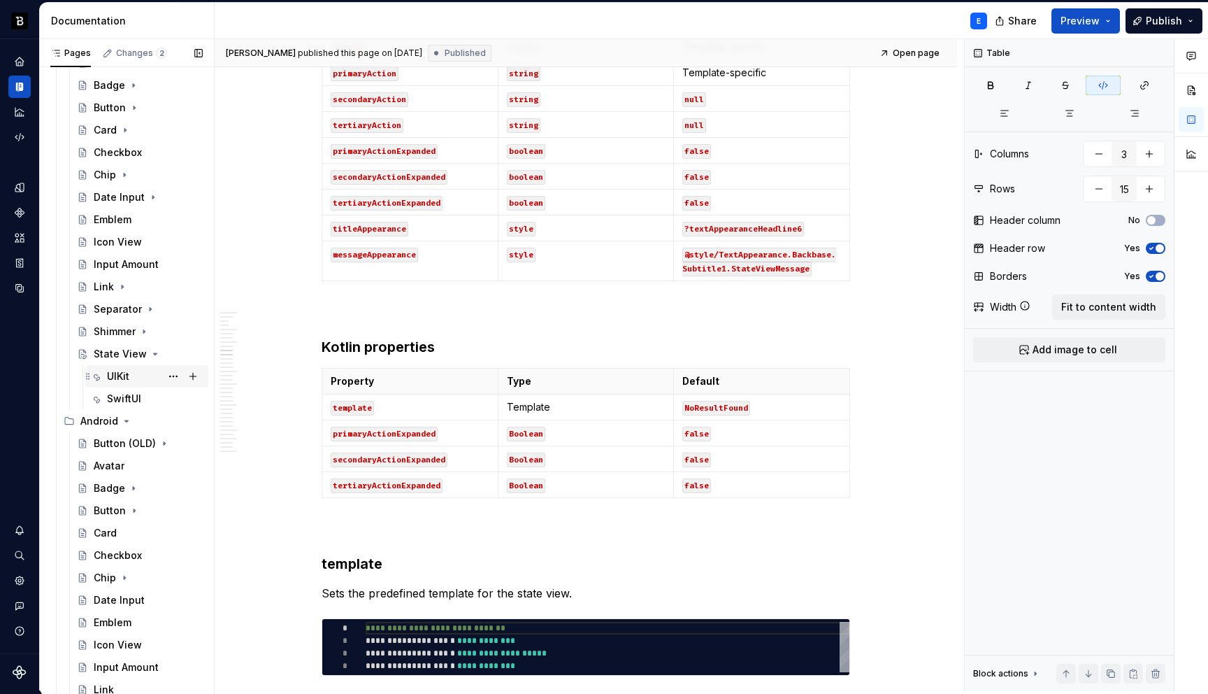
click at [122, 378] on div "UIKit" at bounding box center [118, 376] width 22 height 14
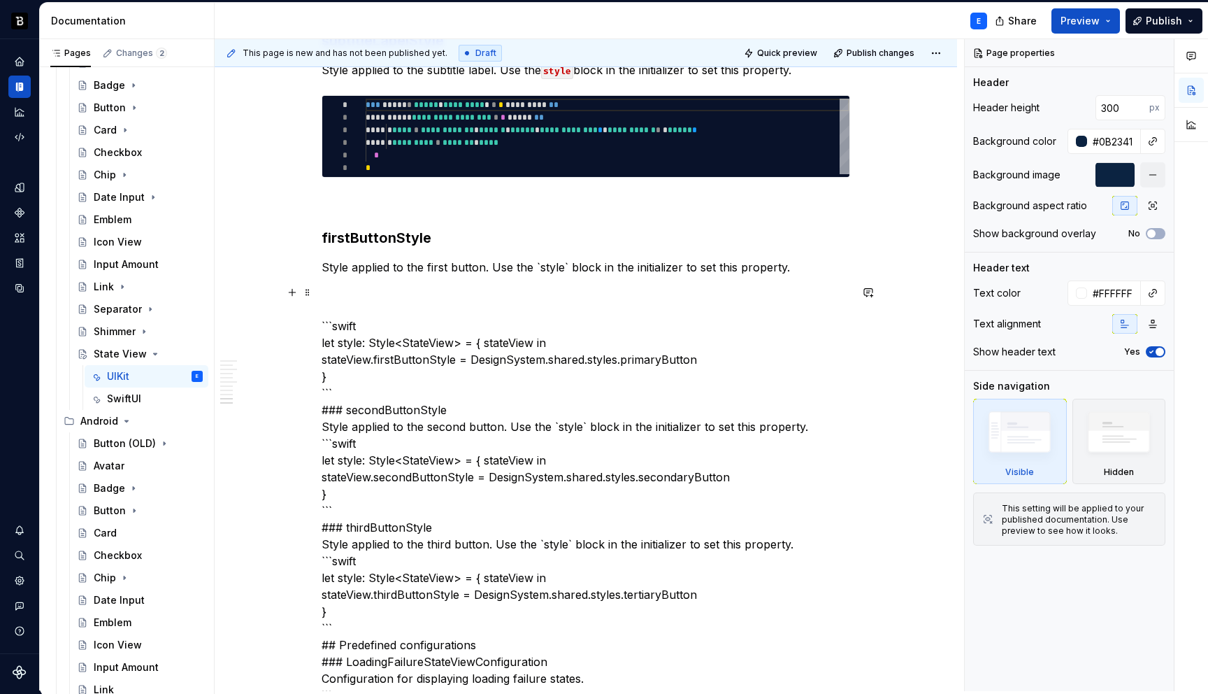
scroll to position [2305, 0]
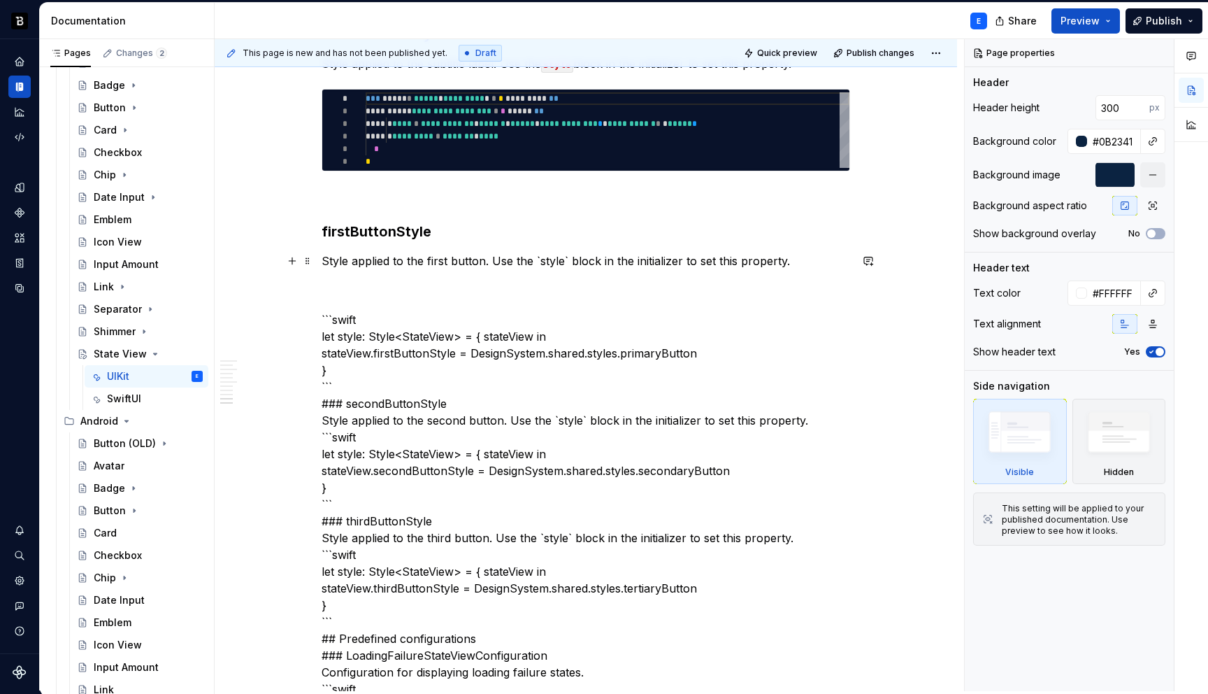
type textarea "*"
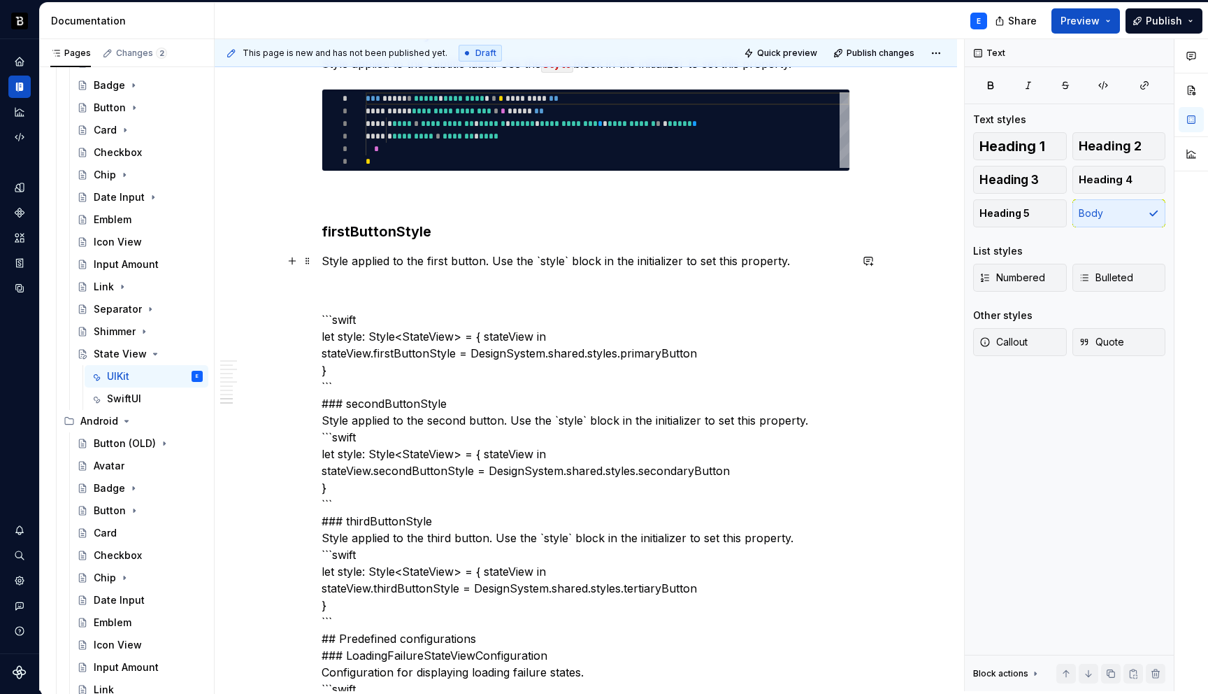
click at [569, 256] on p "Style applied to the first button. Use the `style` block in the initializer to …" at bounding box center [586, 260] width 529 height 17
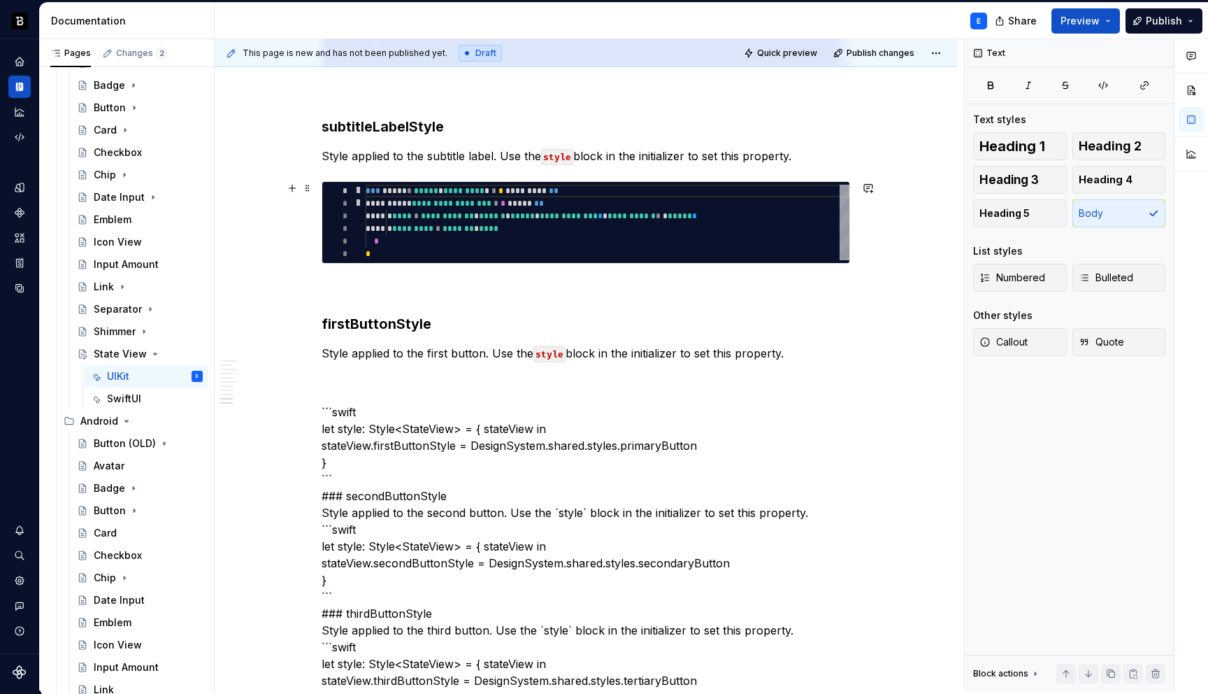
scroll to position [2208, 0]
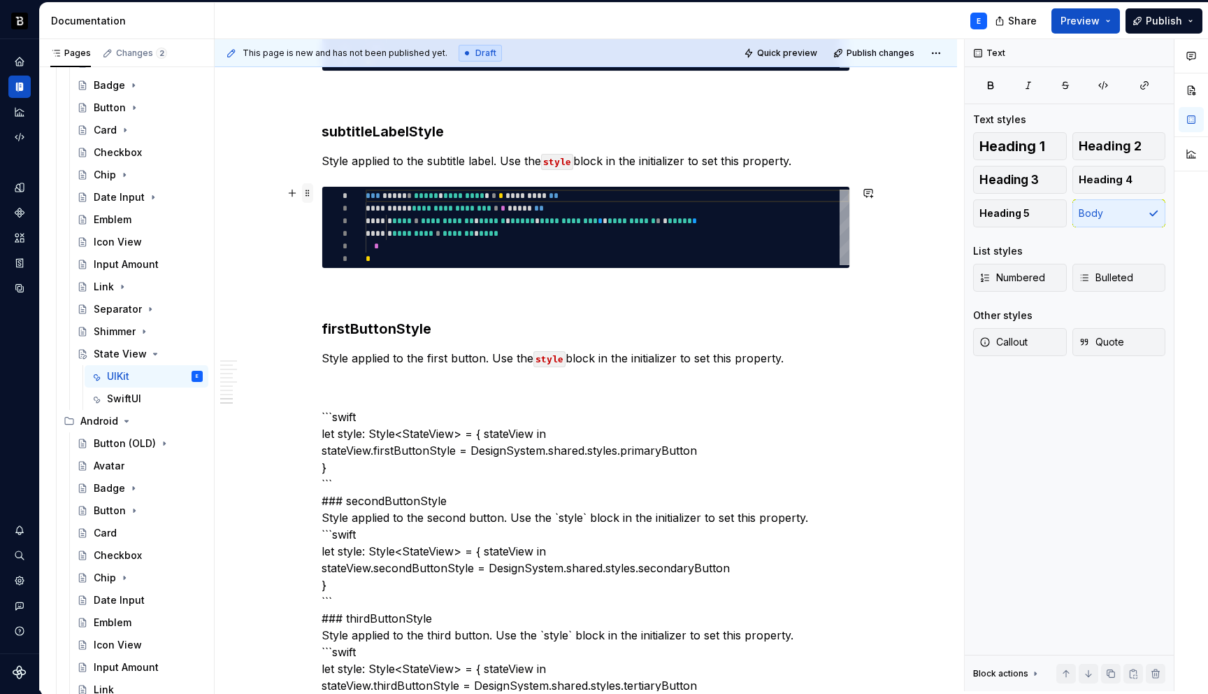
click at [313, 193] on span at bounding box center [307, 193] width 11 height 20
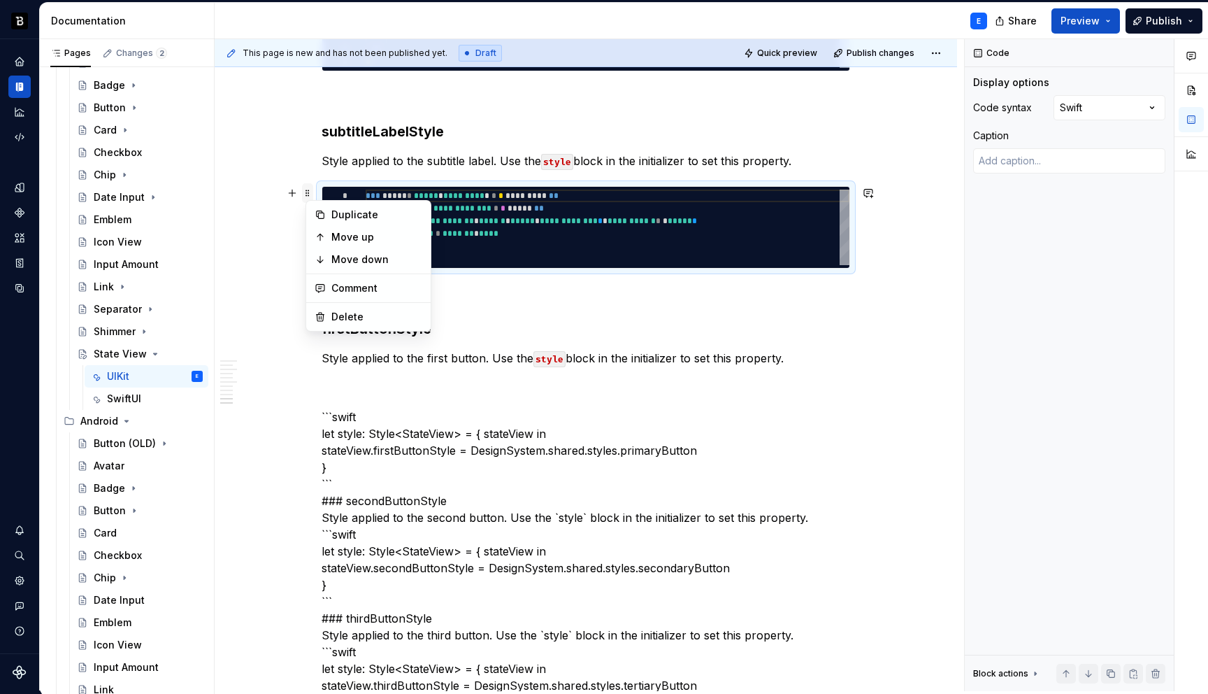
click at [313, 193] on span at bounding box center [307, 193] width 11 height 20
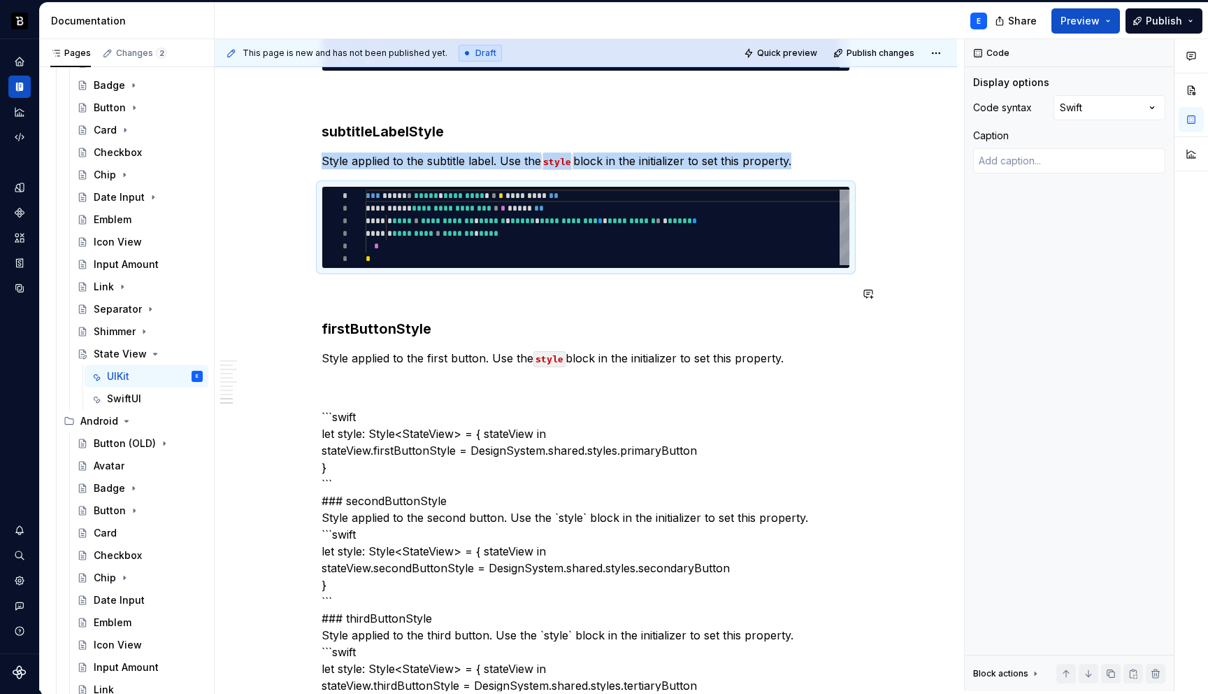
copy p "Style applied to the subtitle label. Use the style block in the initializer to …"
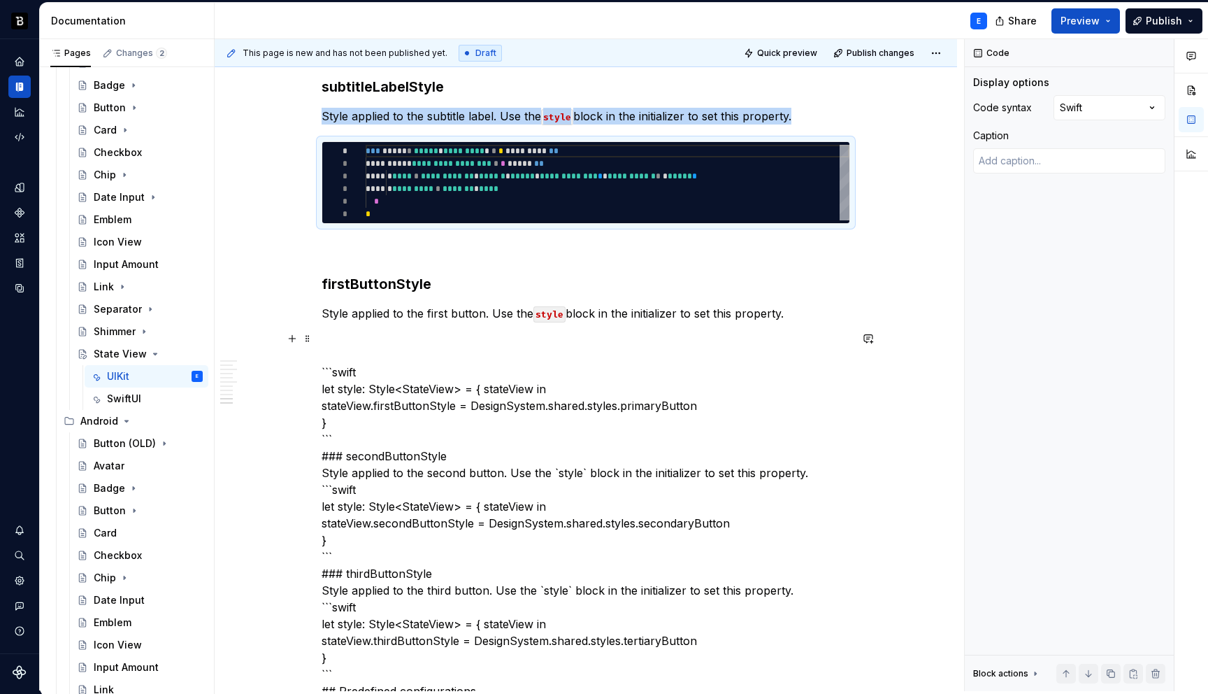
scroll to position [2298, 0]
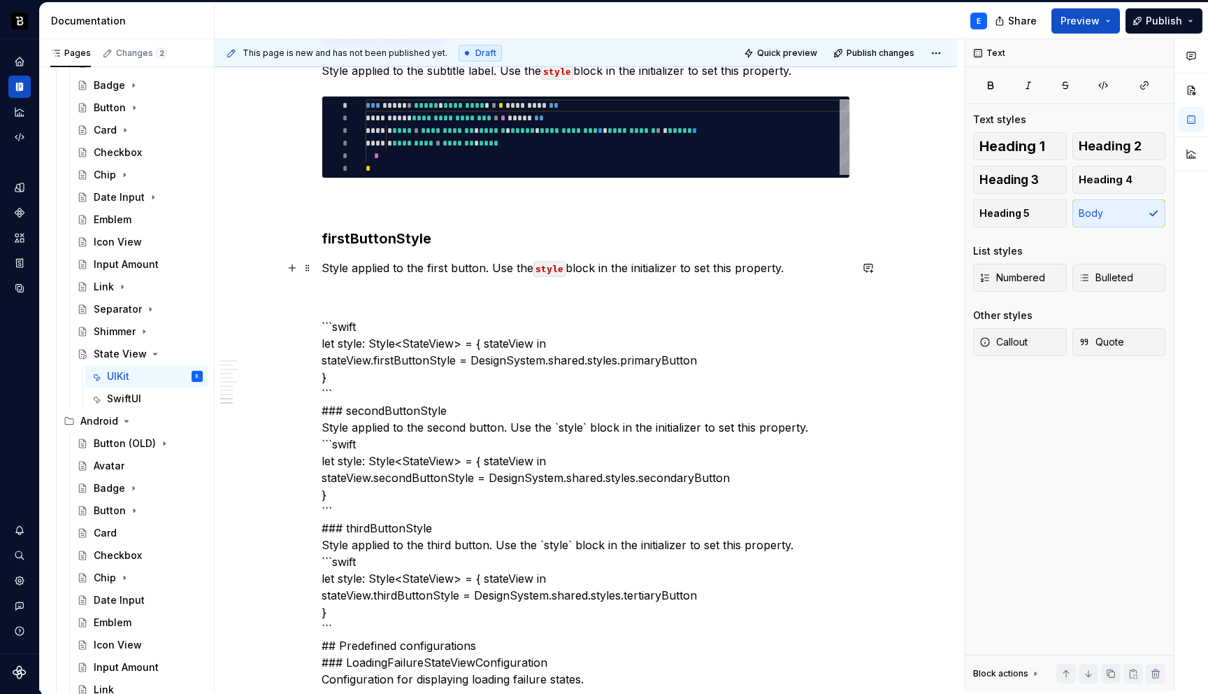
click at [798, 265] on p "Style applied to the first button. Use the style block in the initializer to se…" at bounding box center [586, 267] width 529 height 17
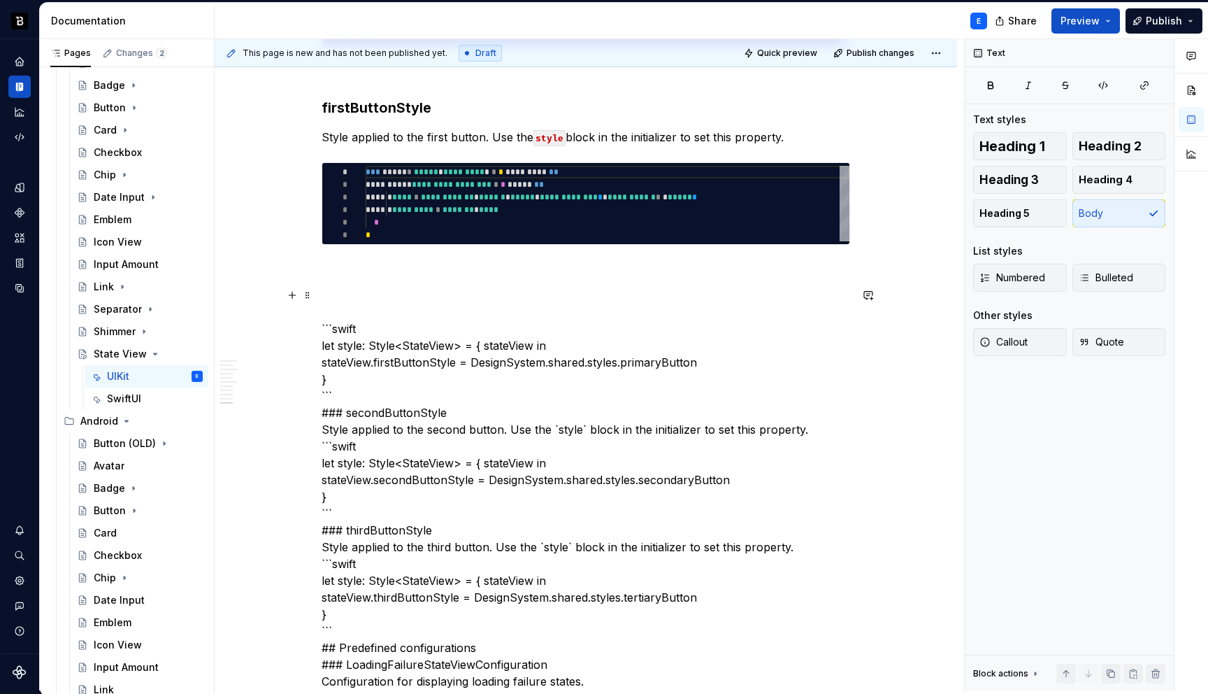
scroll to position [2429, 0]
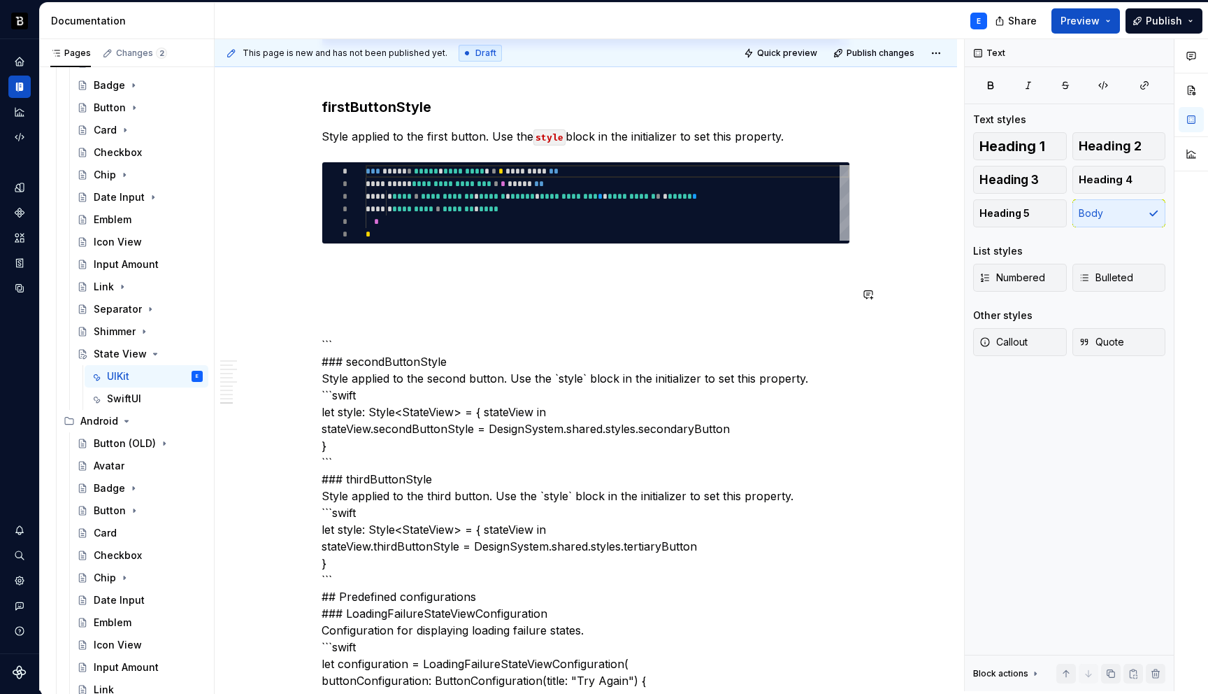
type textarea "*"
type textarea "**********"
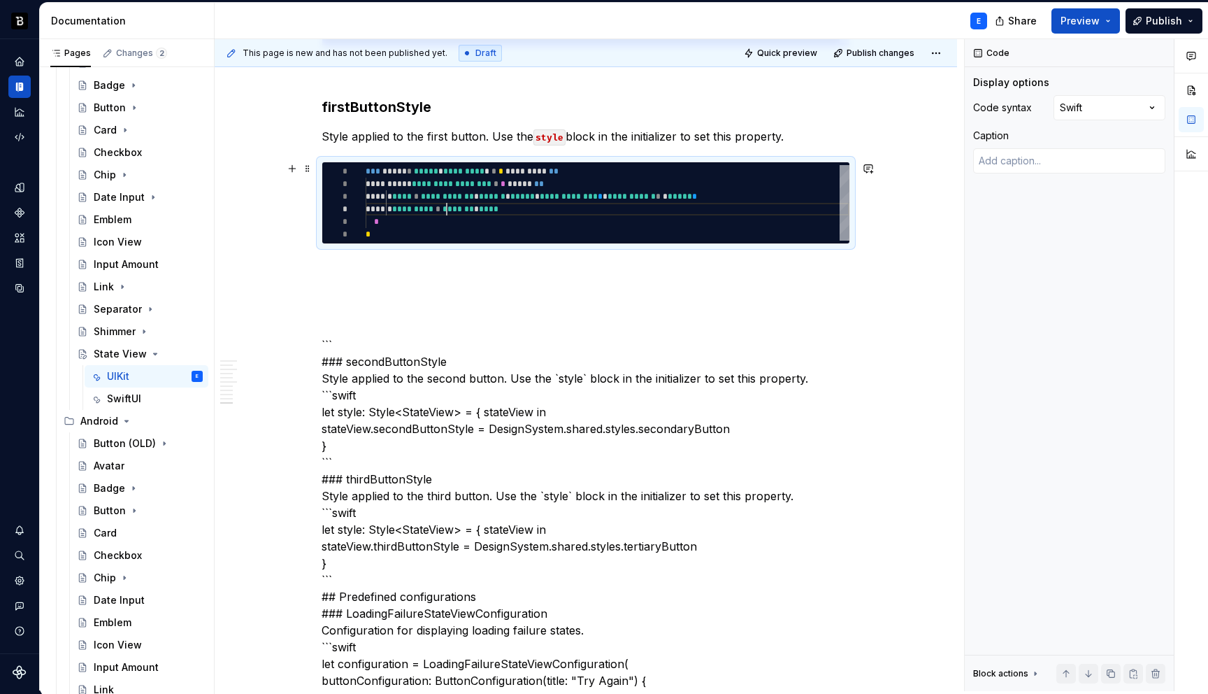
click at [450, 214] on div "**********" at bounding box center [608, 203] width 484 height 76
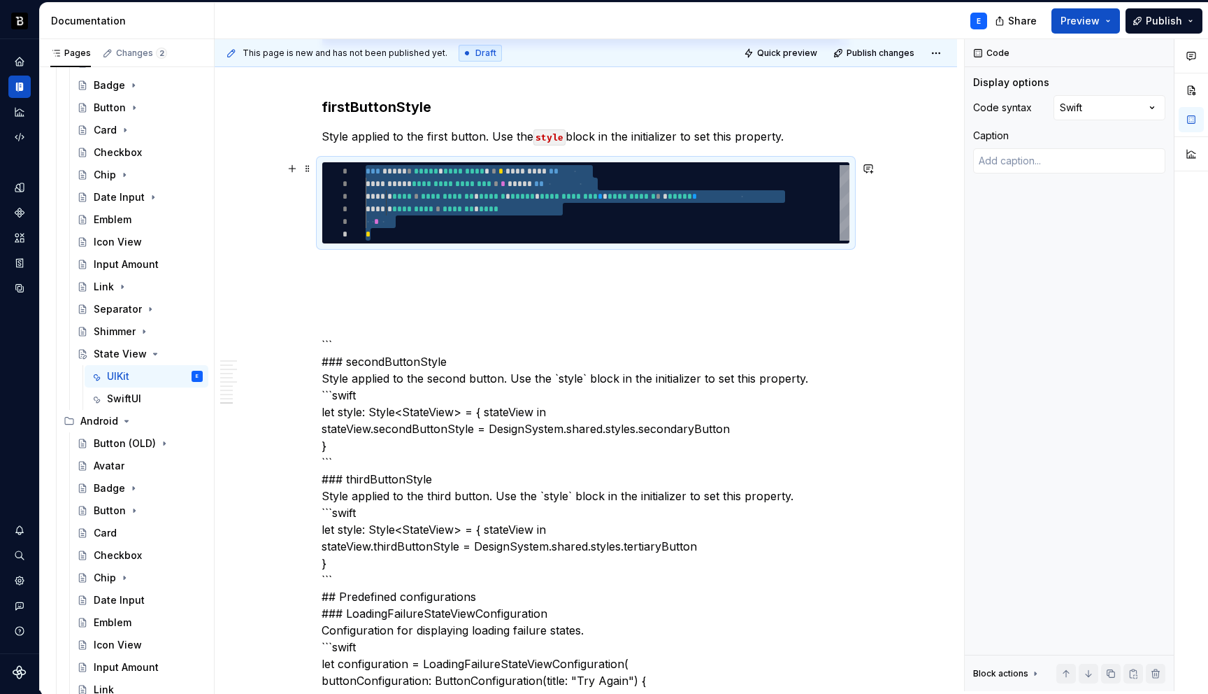
type textarea "*"
type textarea "**********"
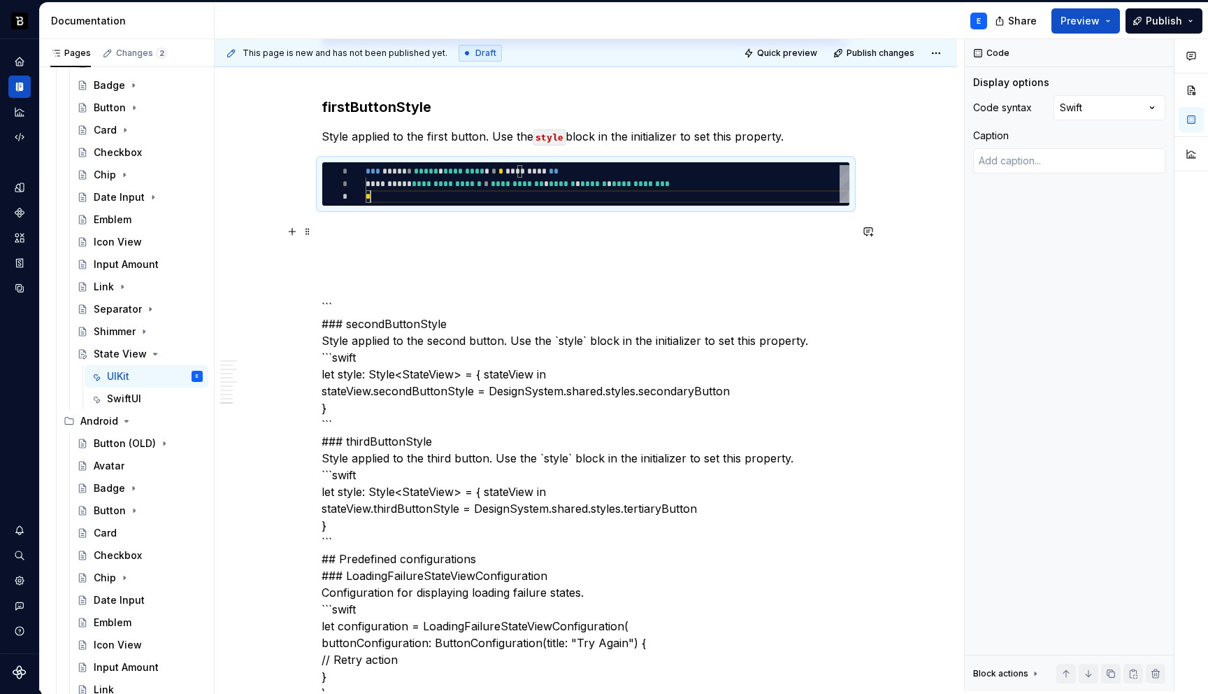
click at [419, 224] on p at bounding box center [586, 231] width 529 height 17
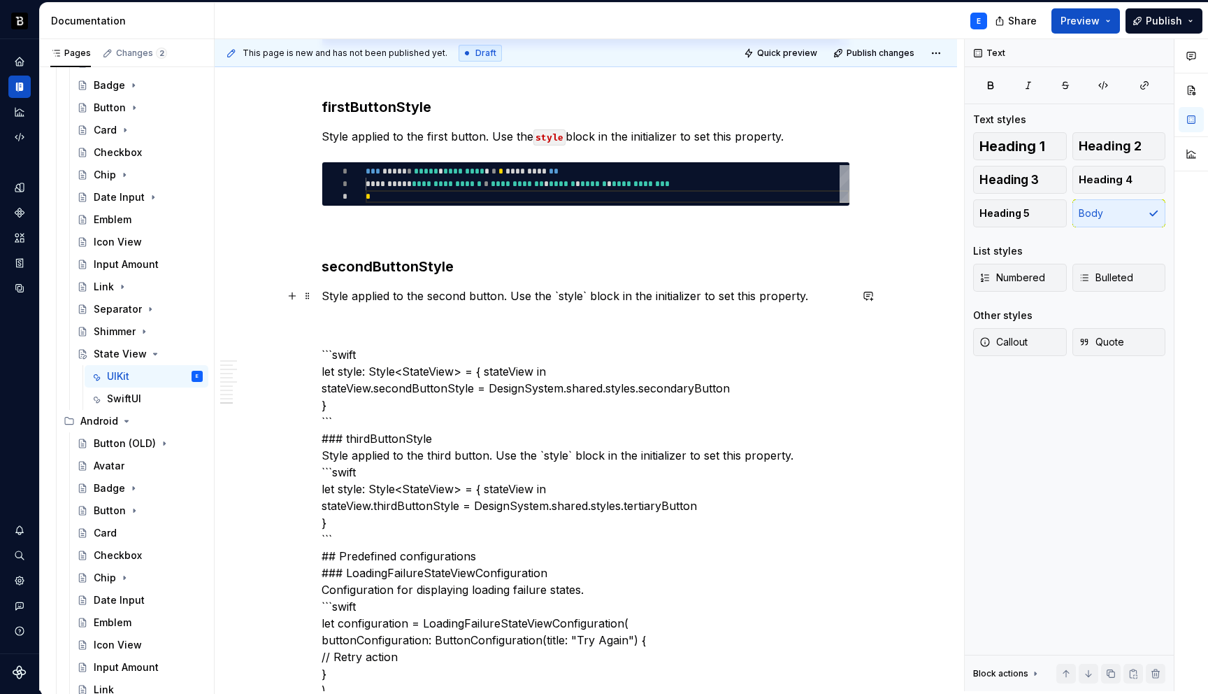
click at [585, 294] on p "Style applied to the second button. Use the `style` block in the initializer to…" at bounding box center [586, 295] width 529 height 17
click at [310, 169] on span at bounding box center [307, 169] width 11 height 20
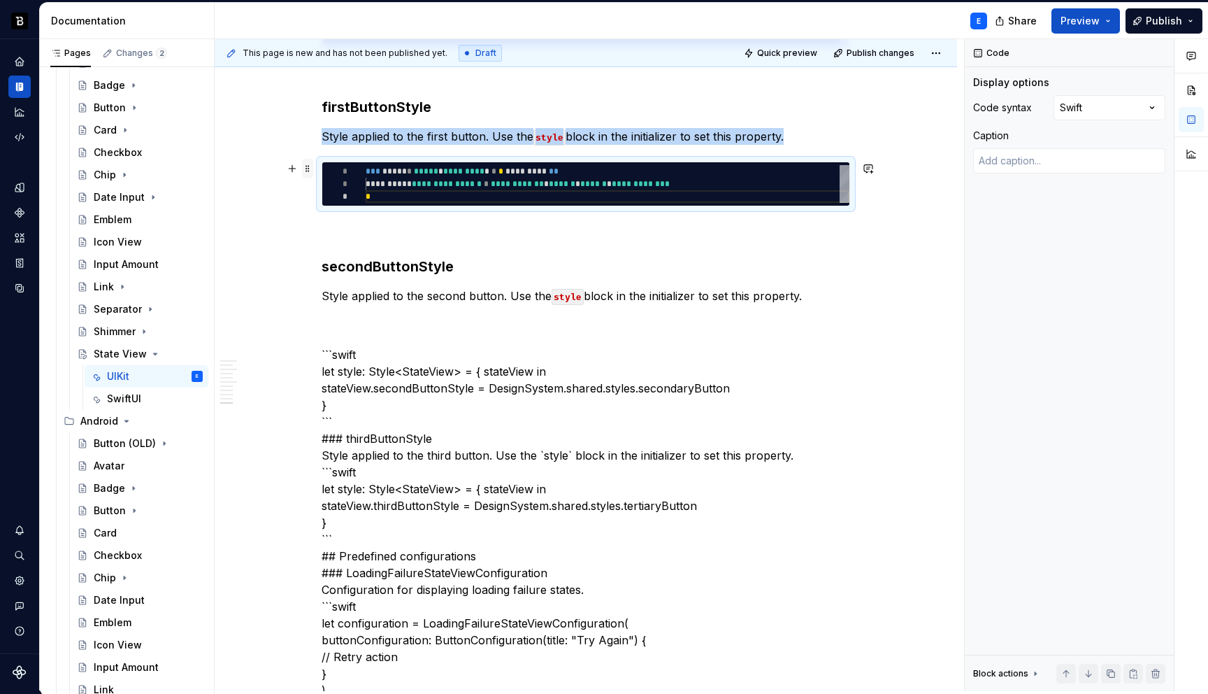
click at [310, 169] on span at bounding box center [307, 169] width 11 height 20
copy p "Style applied to the first button. Use the style block in the initializer to se…"
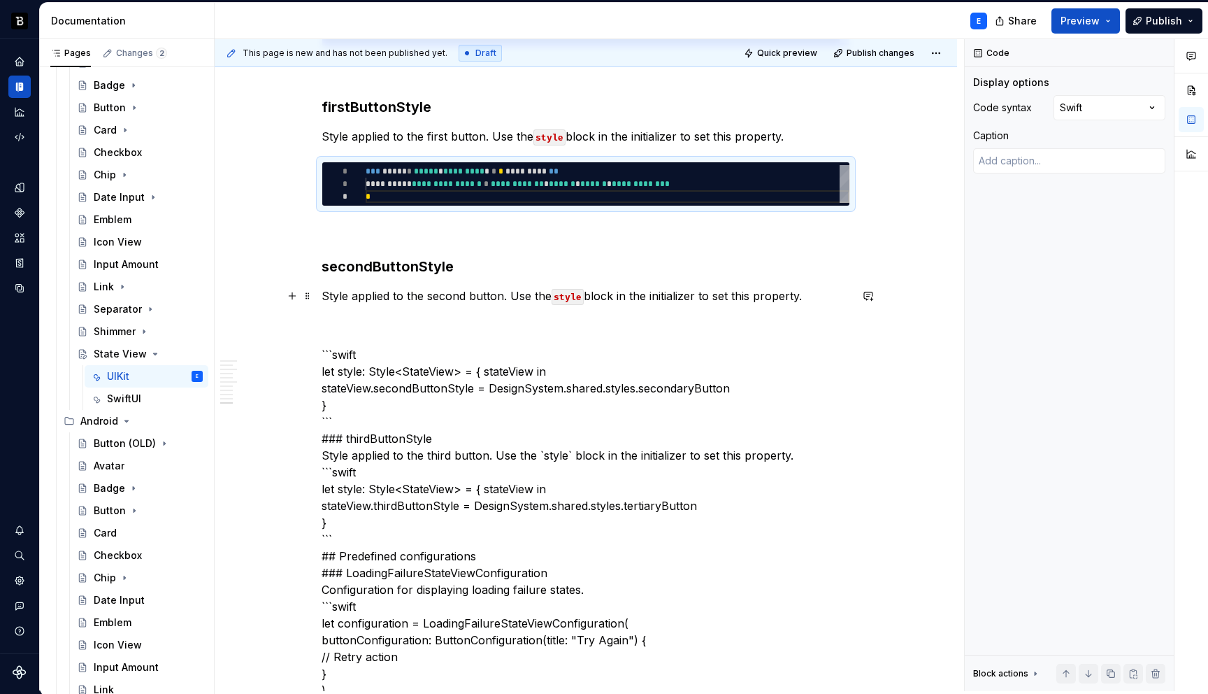
click at [815, 292] on p "Style applied to the second button. Use the style block in the initializer to s…" at bounding box center [586, 295] width 529 height 17
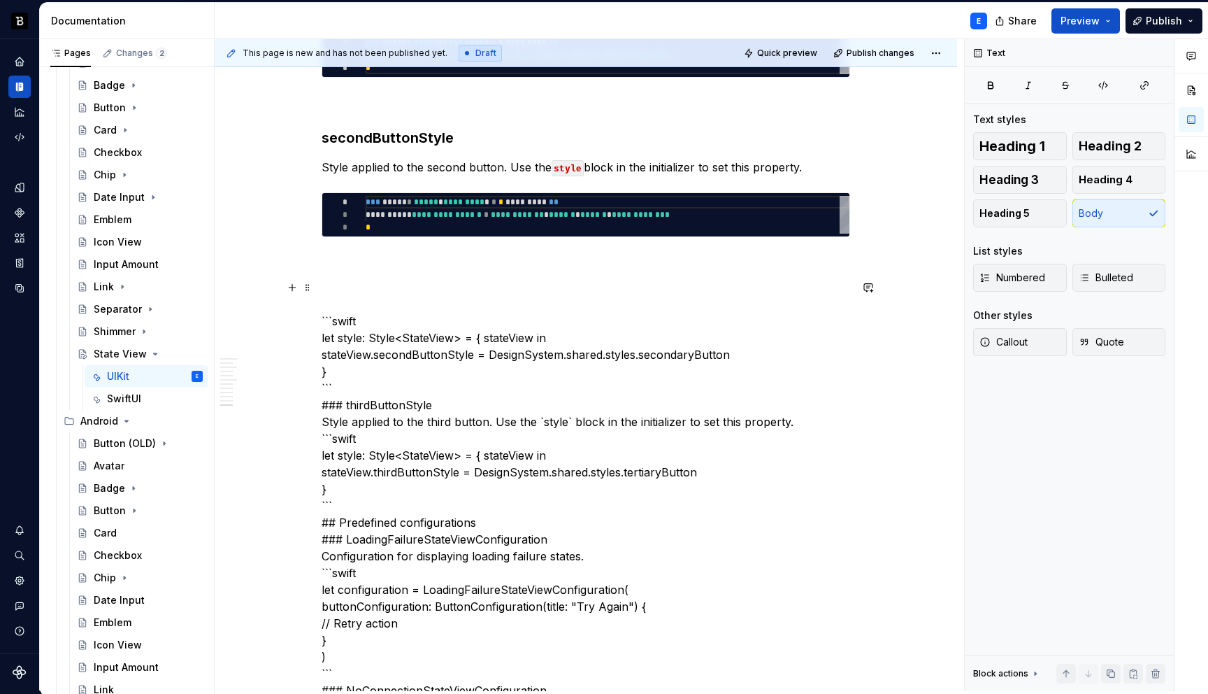
scroll to position [2561, 0]
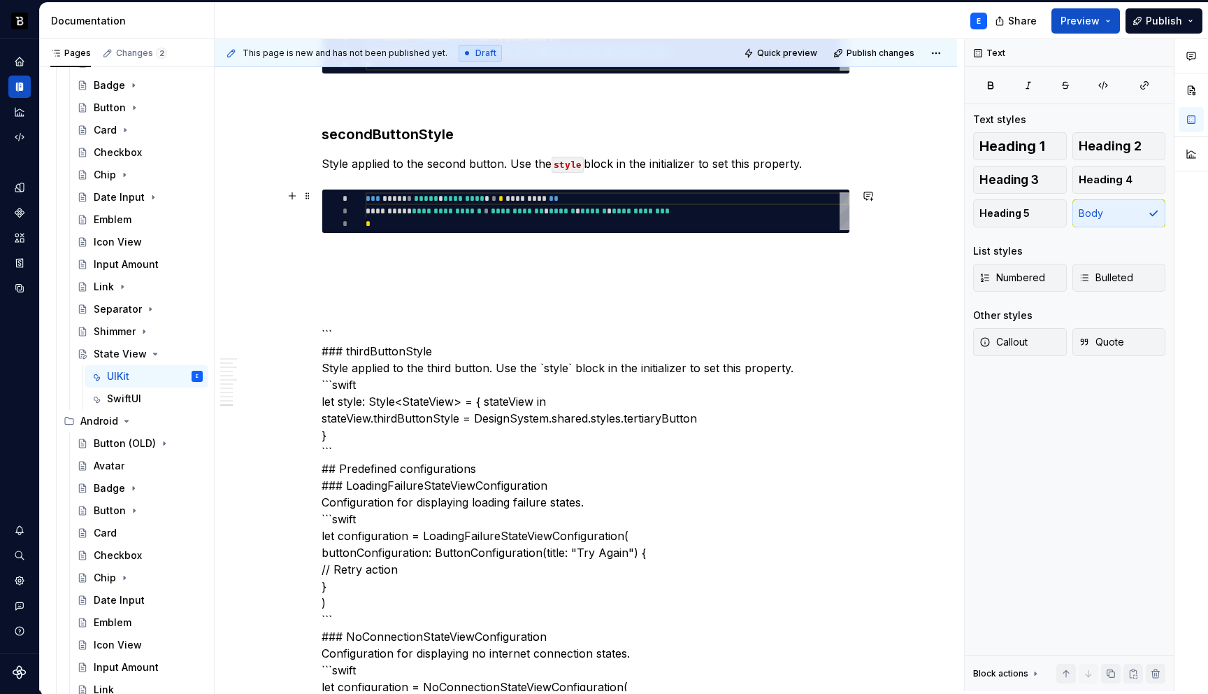
type textarea "*"
type textarea "**********"
click at [565, 219] on div "**********" at bounding box center [608, 211] width 484 height 38
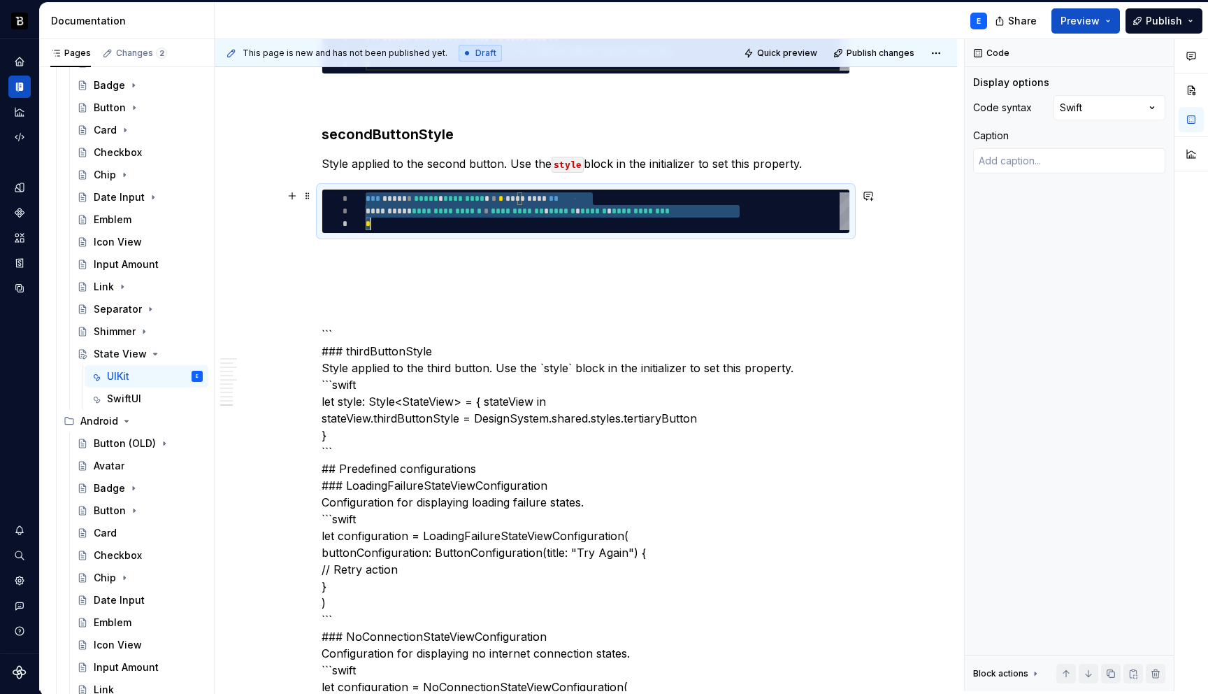
scroll to position [0, 5]
type textarea "*"
type textarea "**********"
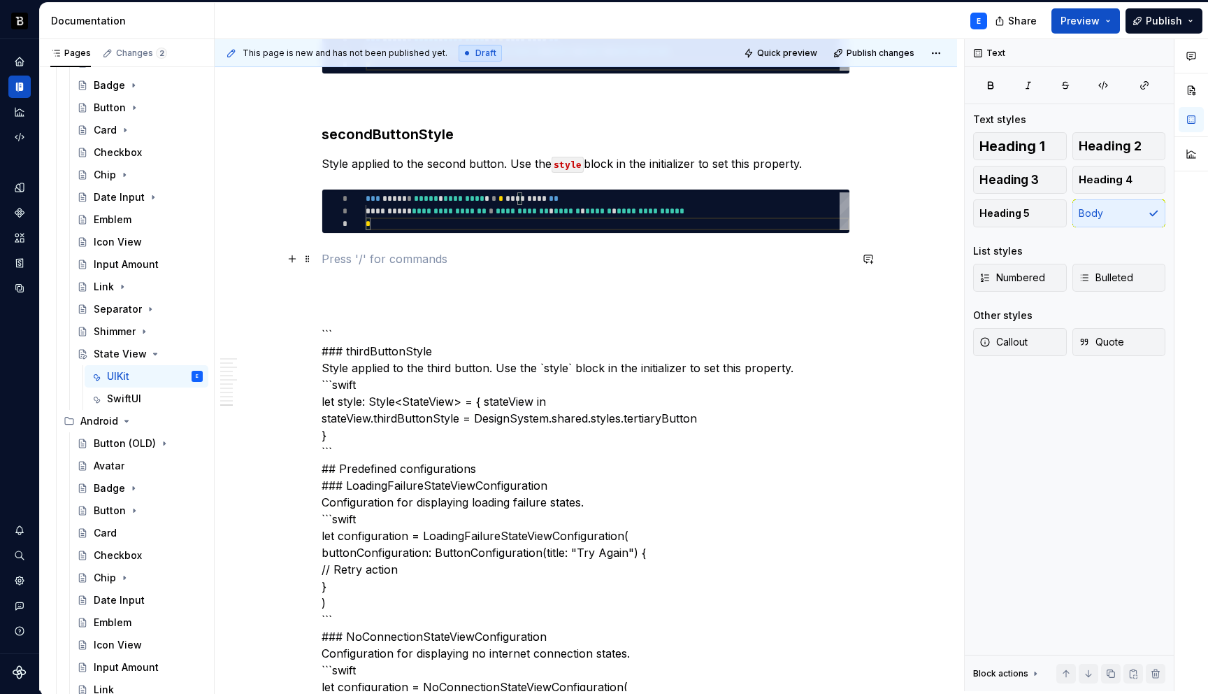
click at [543, 250] on p at bounding box center [586, 258] width 529 height 17
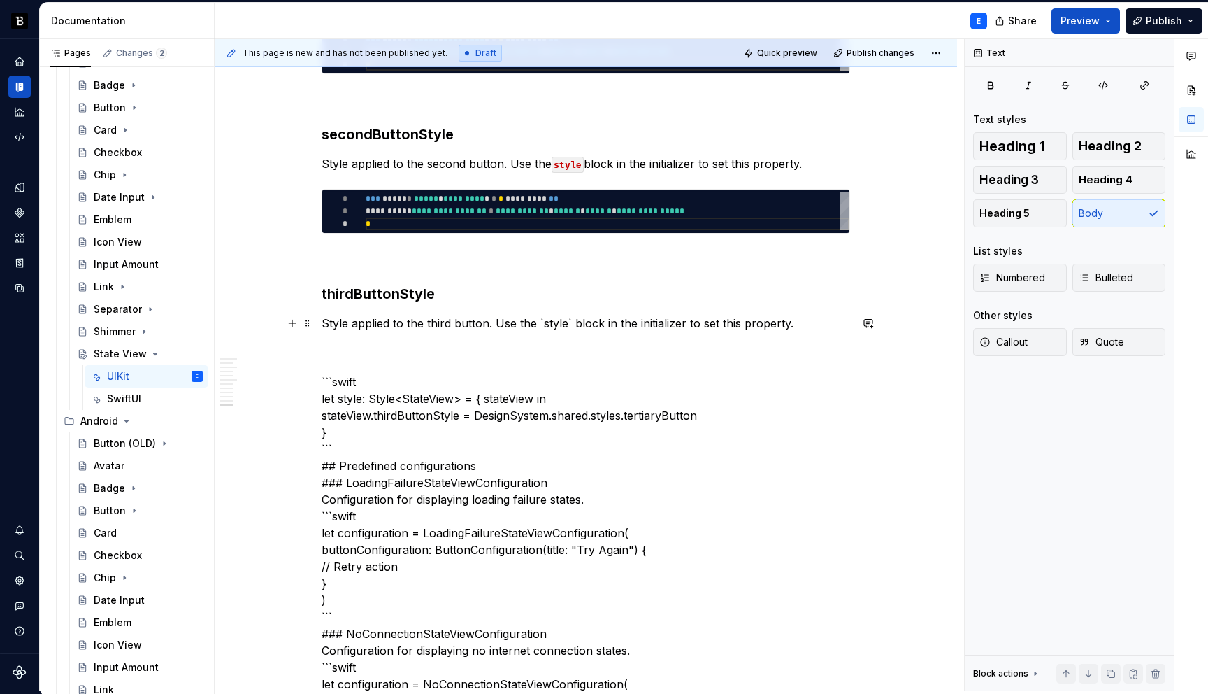
click at [569, 323] on p "Style applied to the third button. Use the `style` block in the initializer to …" at bounding box center [586, 323] width 529 height 17
click at [313, 192] on span at bounding box center [307, 196] width 11 height 20
type textarea "*"
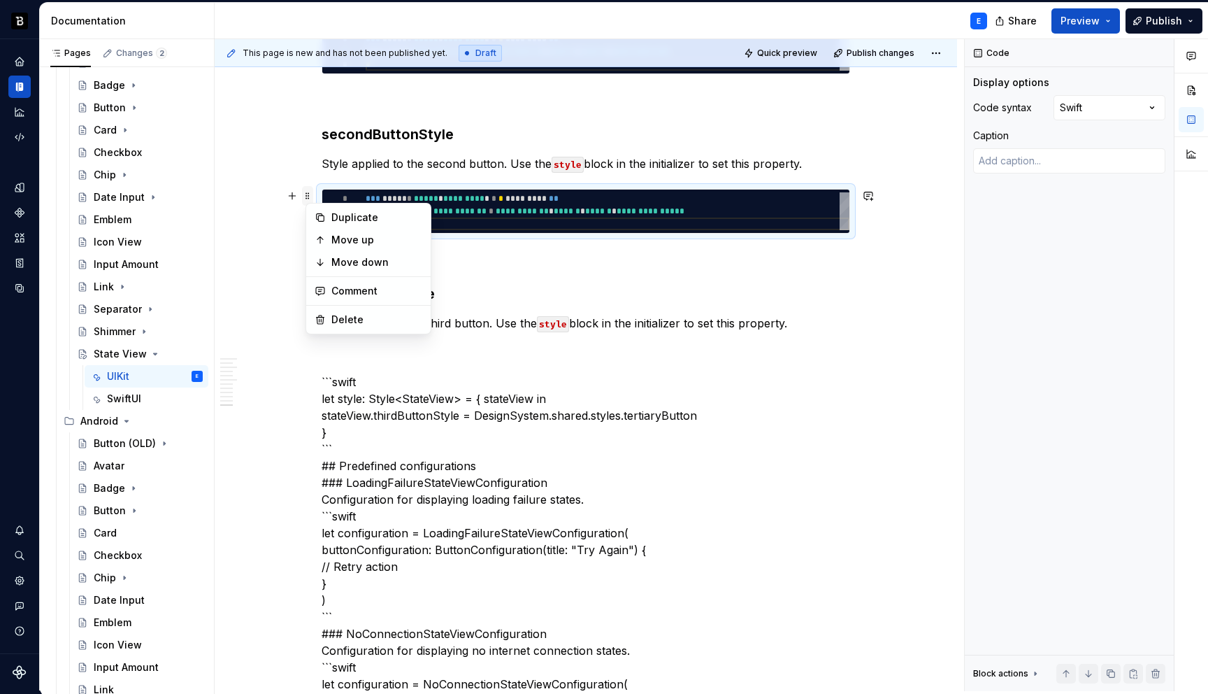
click at [313, 192] on span at bounding box center [307, 196] width 11 height 20
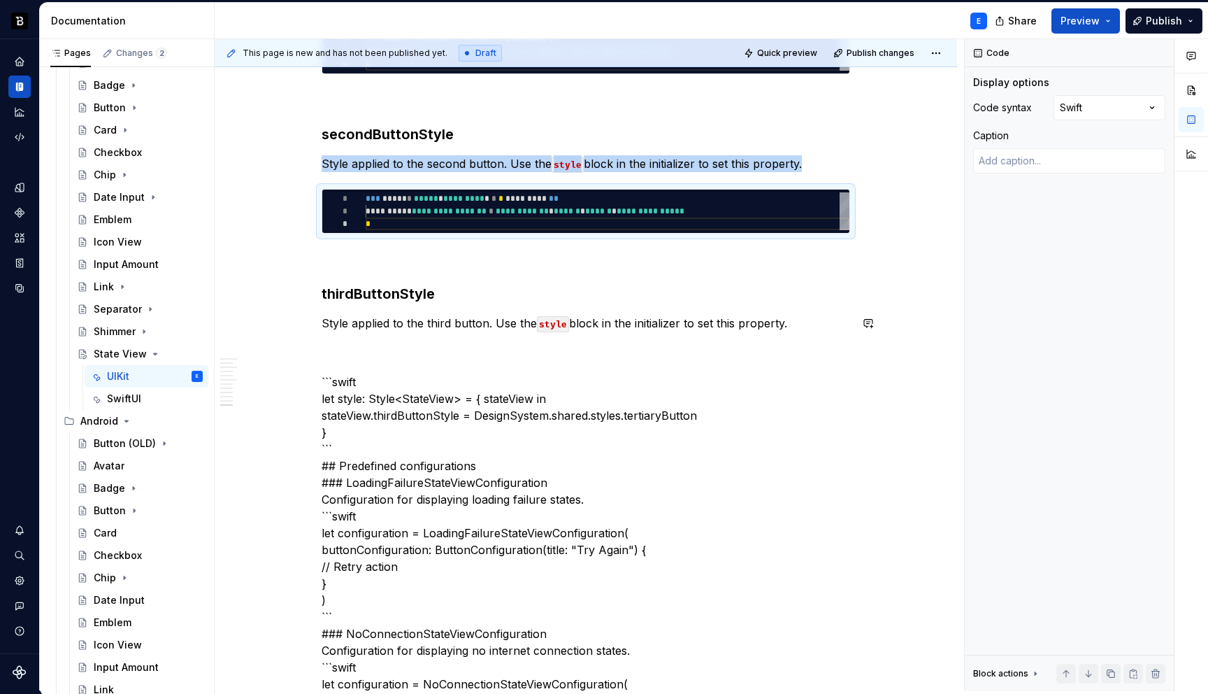
copy p "Style applied to the second button. Use the style block in the initializer to s…"
click at [801, 325] on p "Style applied to the third button. Use the style block in the initializer to se…" at bounding box center [586, 323] width 529 height 17
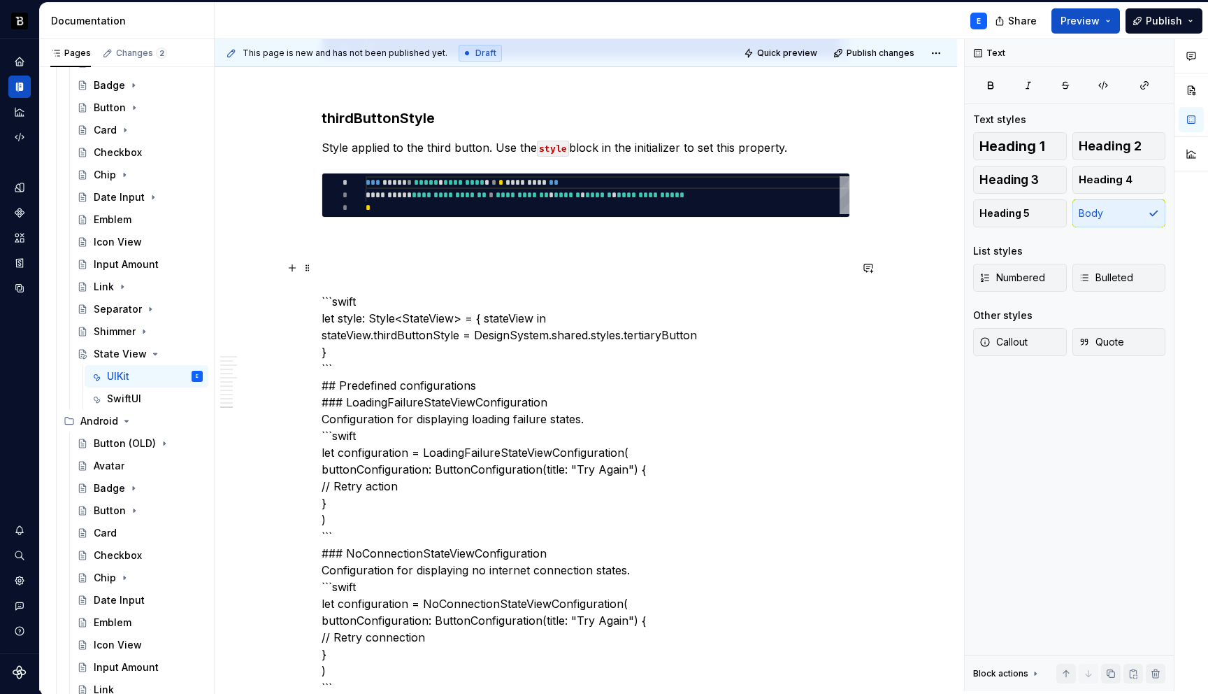
scroll to position [2740, 0]
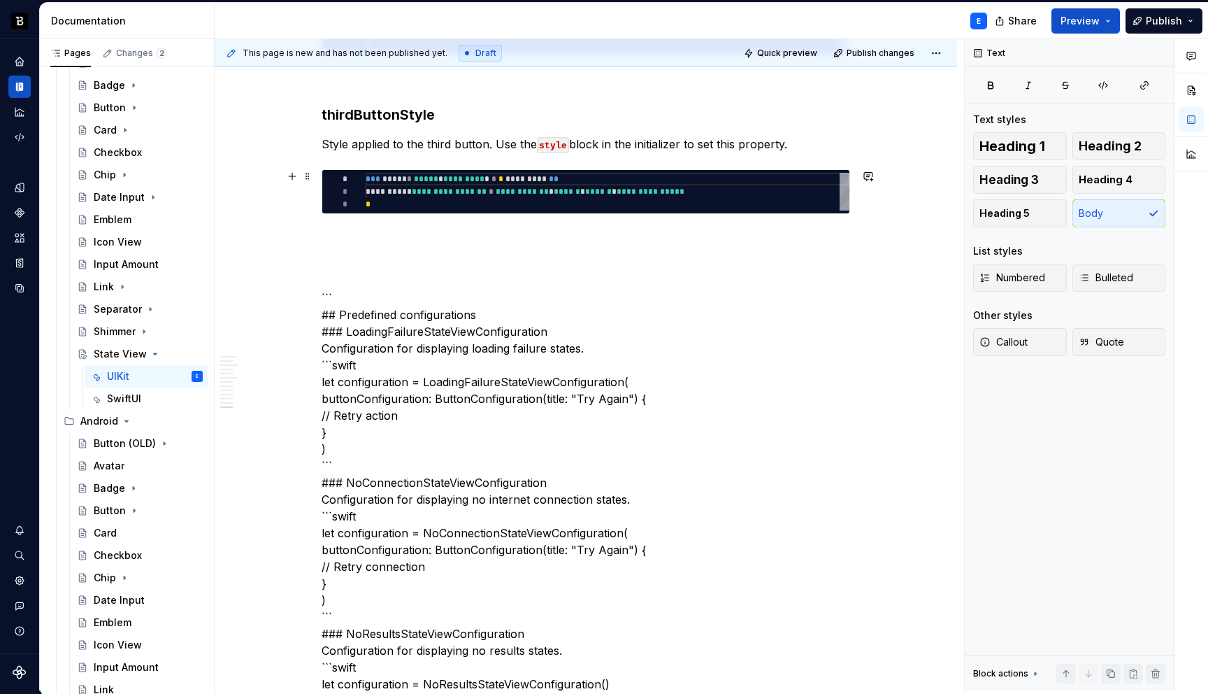
type textarea "**********"
click at [468, 196] on div "**********" at bounding box center [608, 192] width 484 height 38
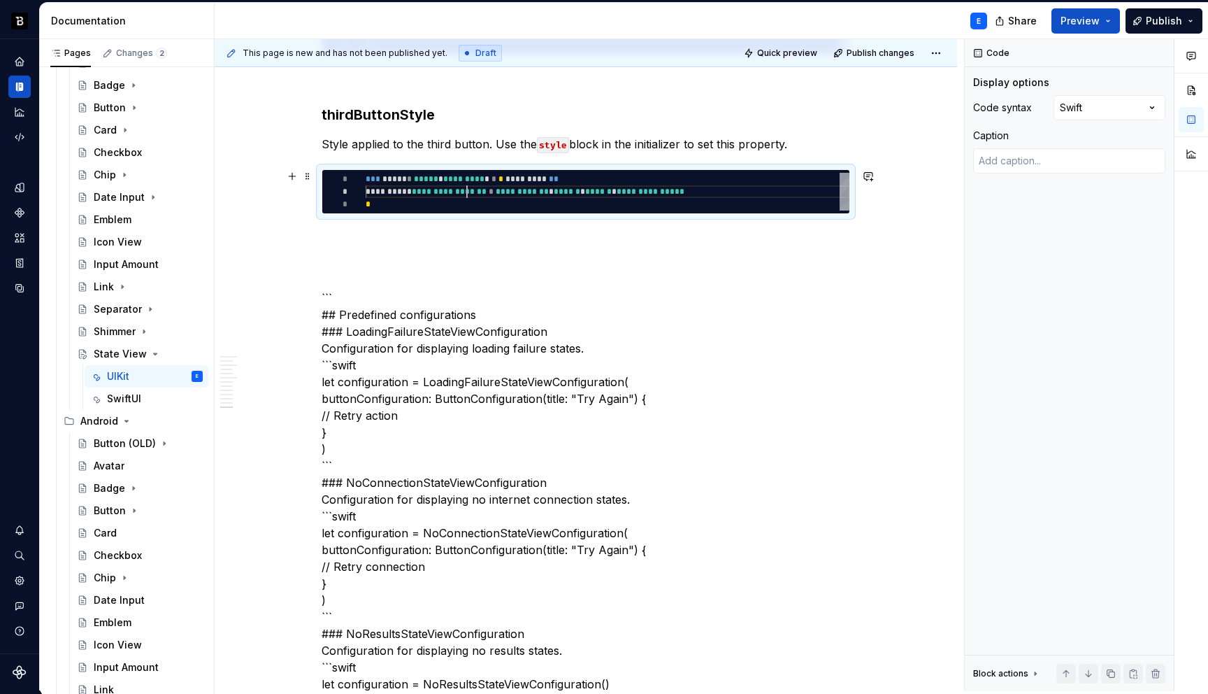
scroll to position [0, 5]
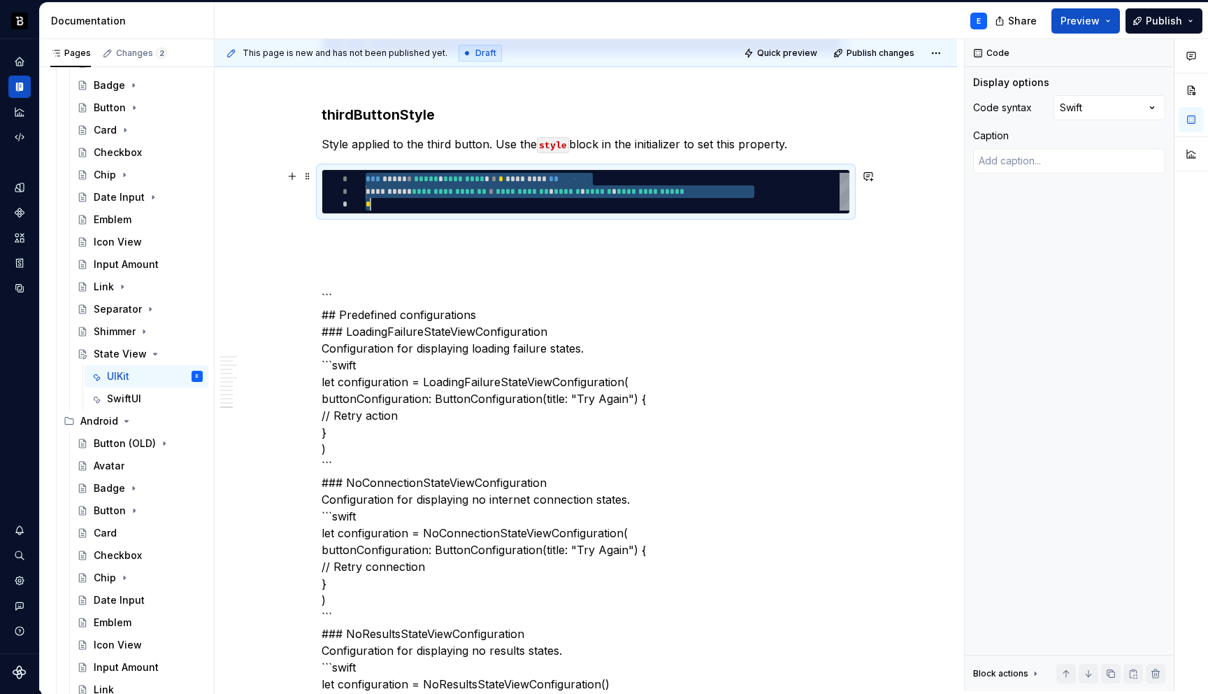
type textarea "*"
type textarea "**********"
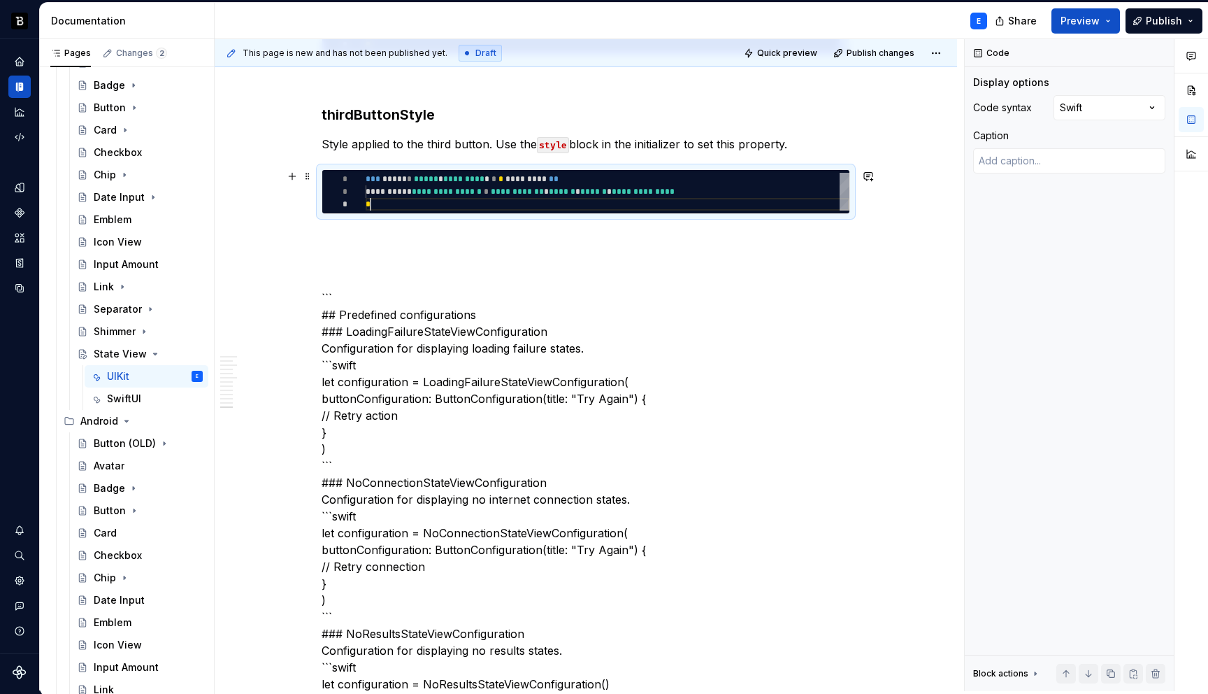
scroll to position [25, 5]
click at [457, 236] on p at bounding box center [586, 239] width 529 height 17
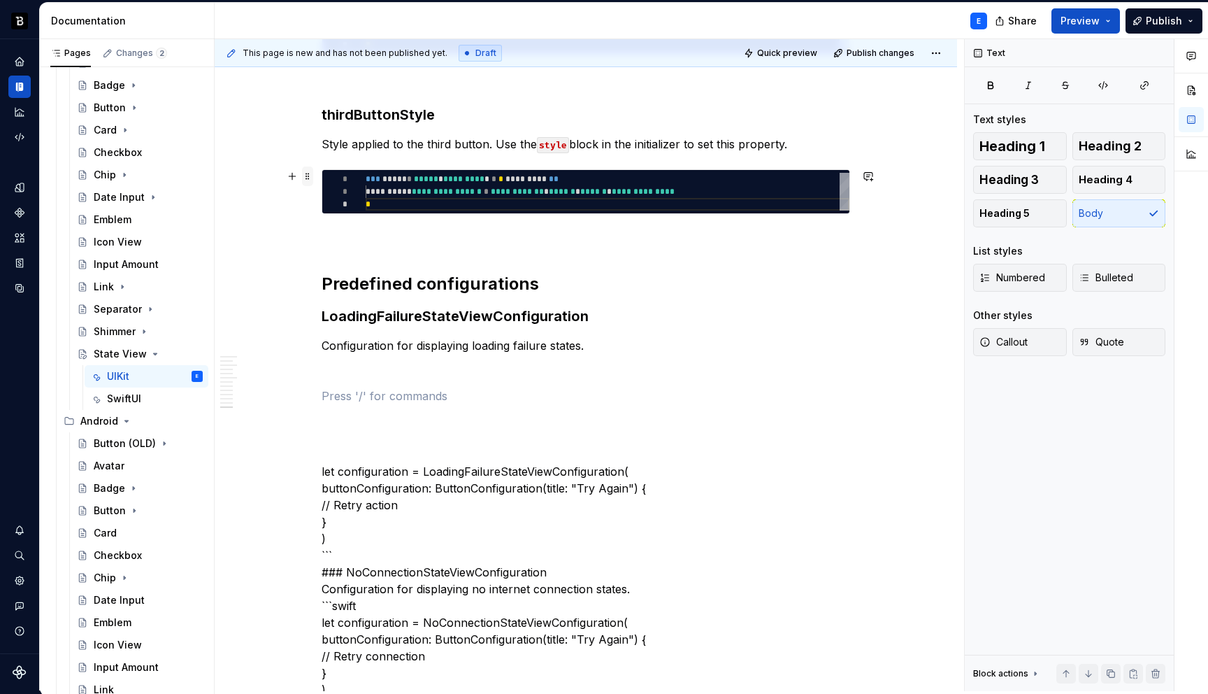
click at [313, 173] on span at bounding box center [307, 176] width 11 height 20
type textarea "*"
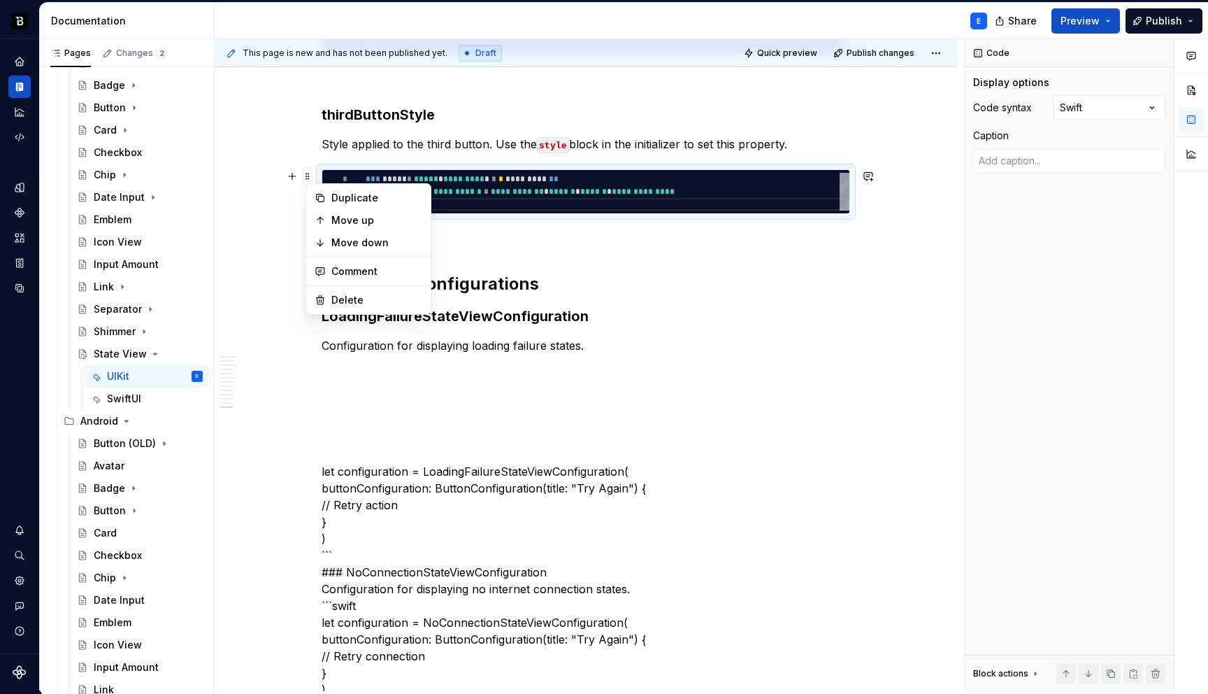
click at [313, 173] on span at bounding box center [307, 176] width 11 height 20
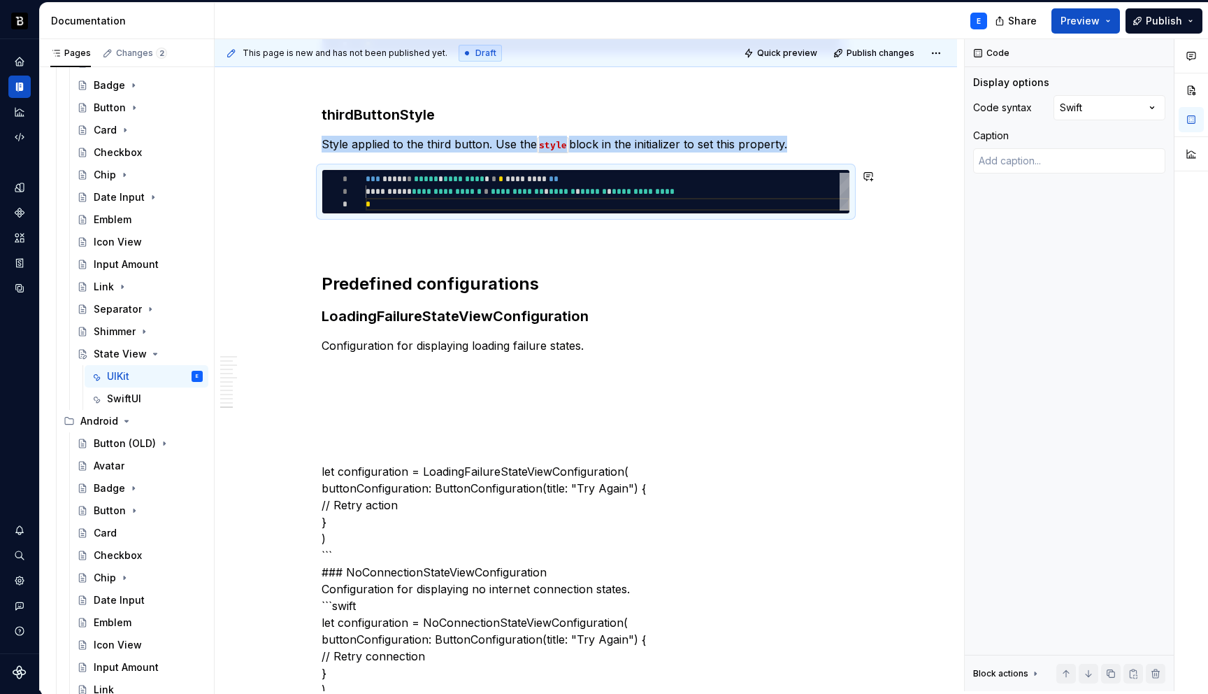
copy p "Style applied to the third button. Use the style block in the initializer to se…"
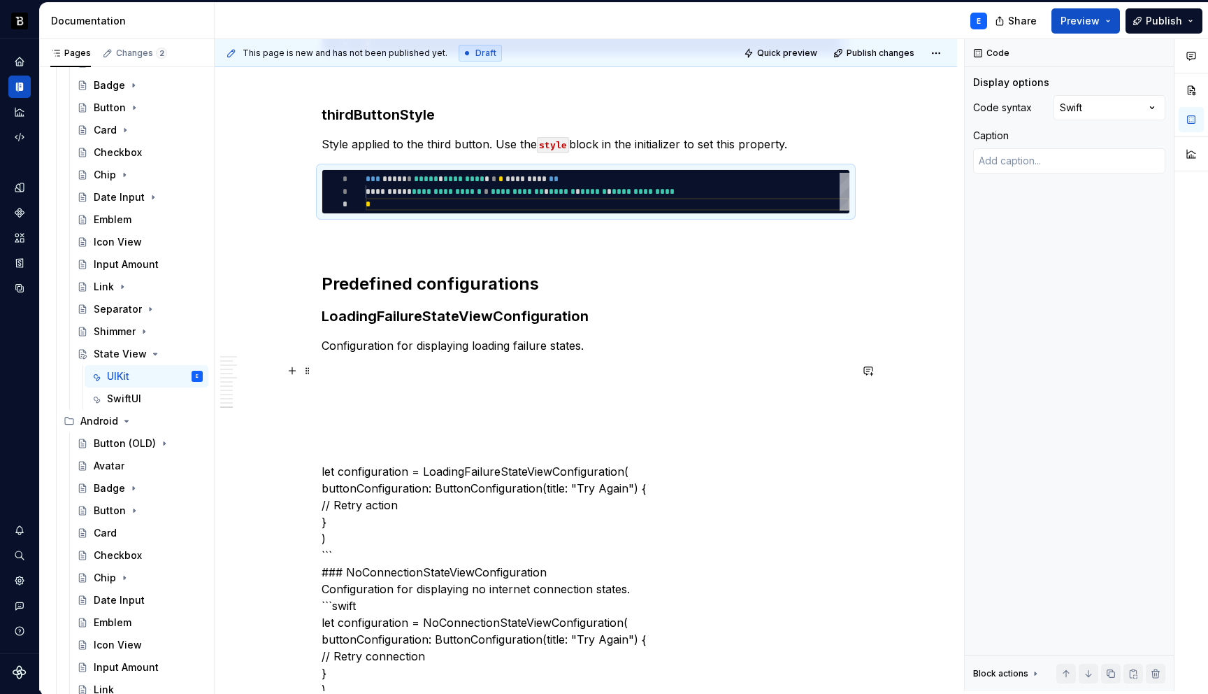
click at [366, 365] on p at bounding box center [586, 370] width 529 height 17
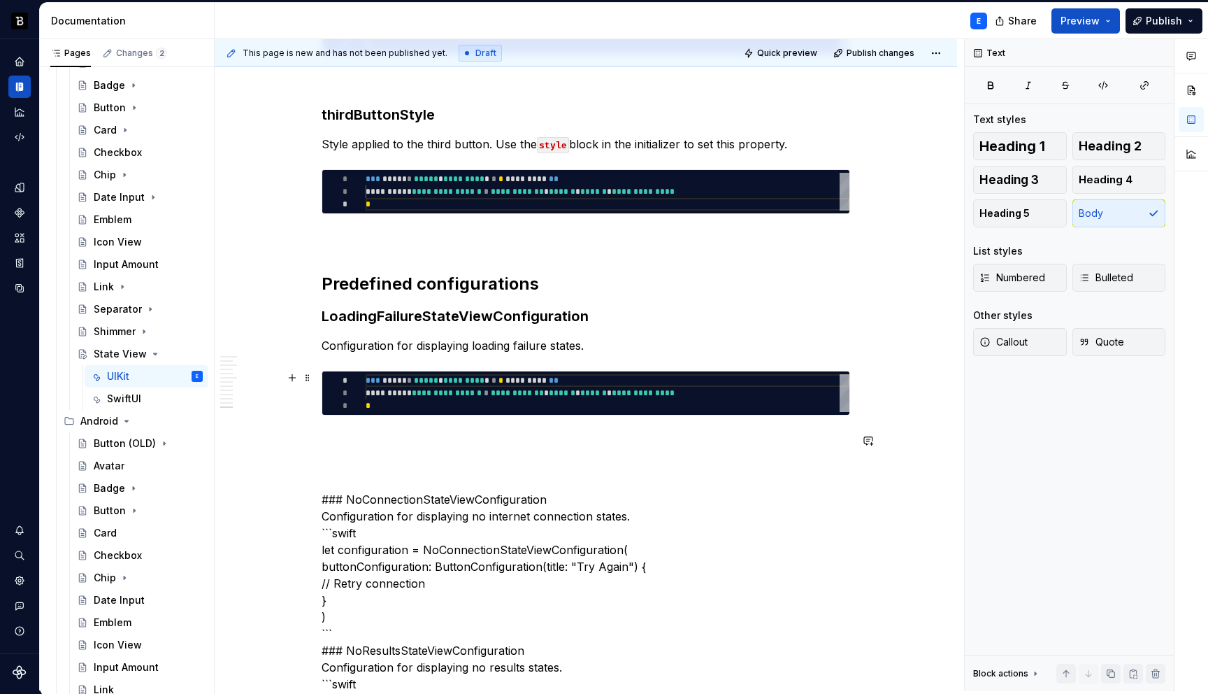
type textarea "**********"
click at [439, 394] on div "**********" at bounding box center [608, 393] width 484 height 38
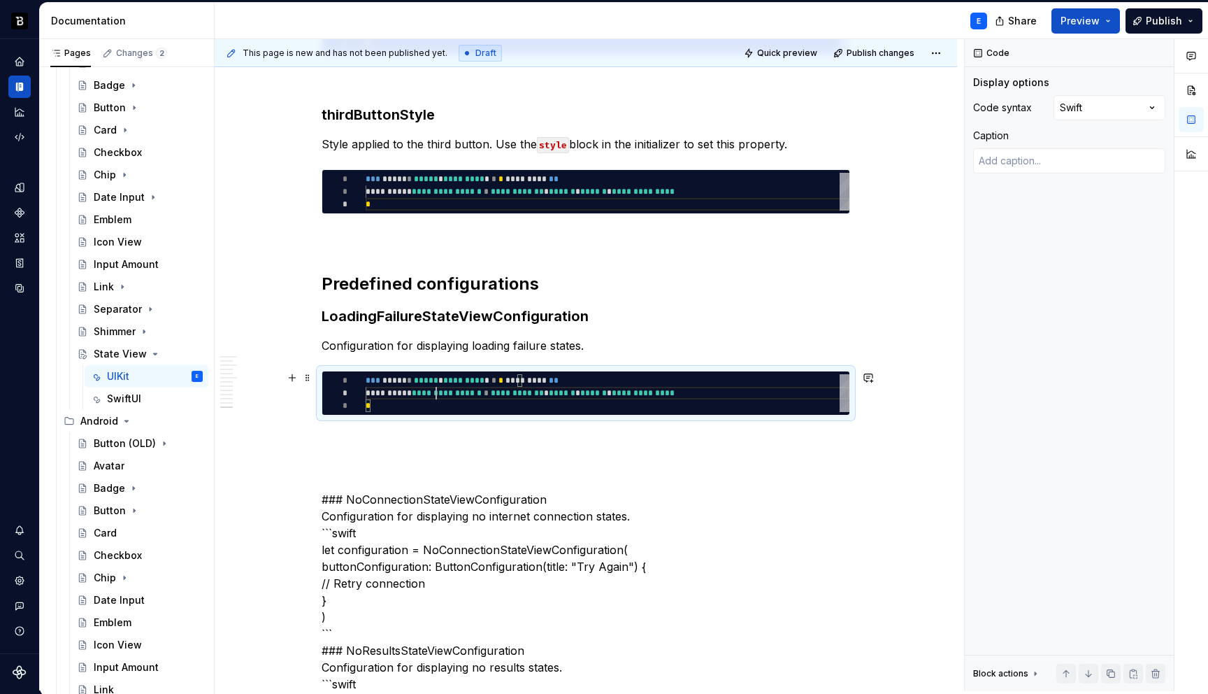
scroll to position [0, 5]
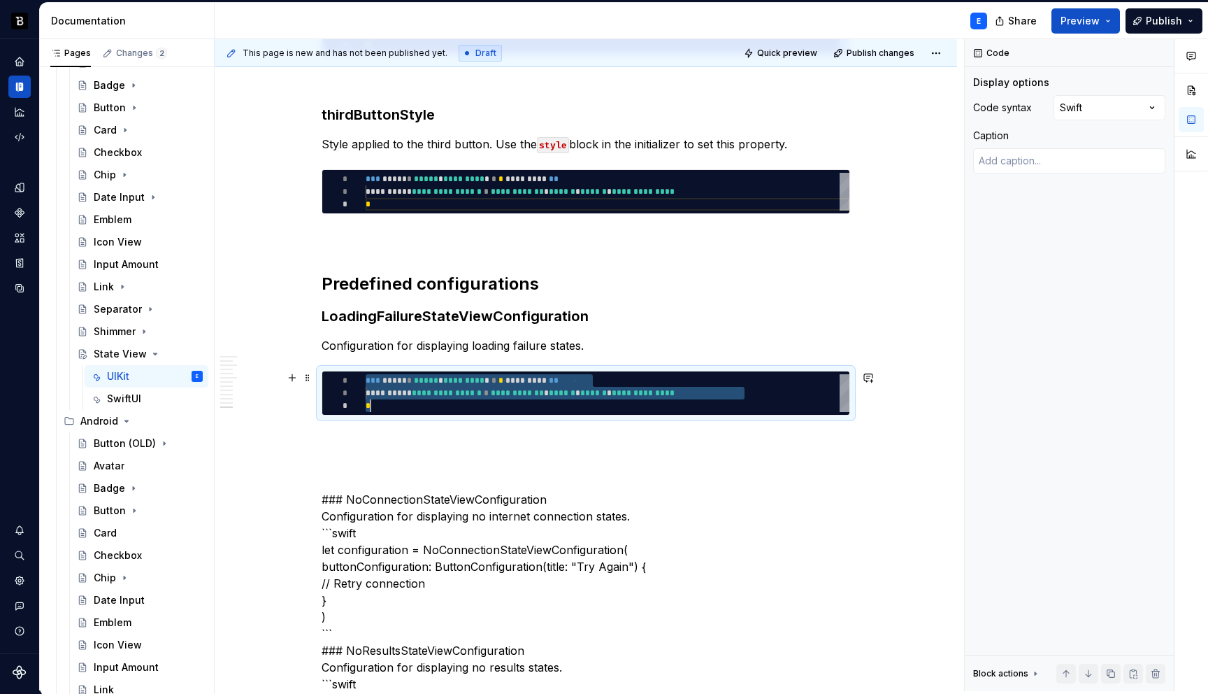
type textarea "*"
type textarea "**********"
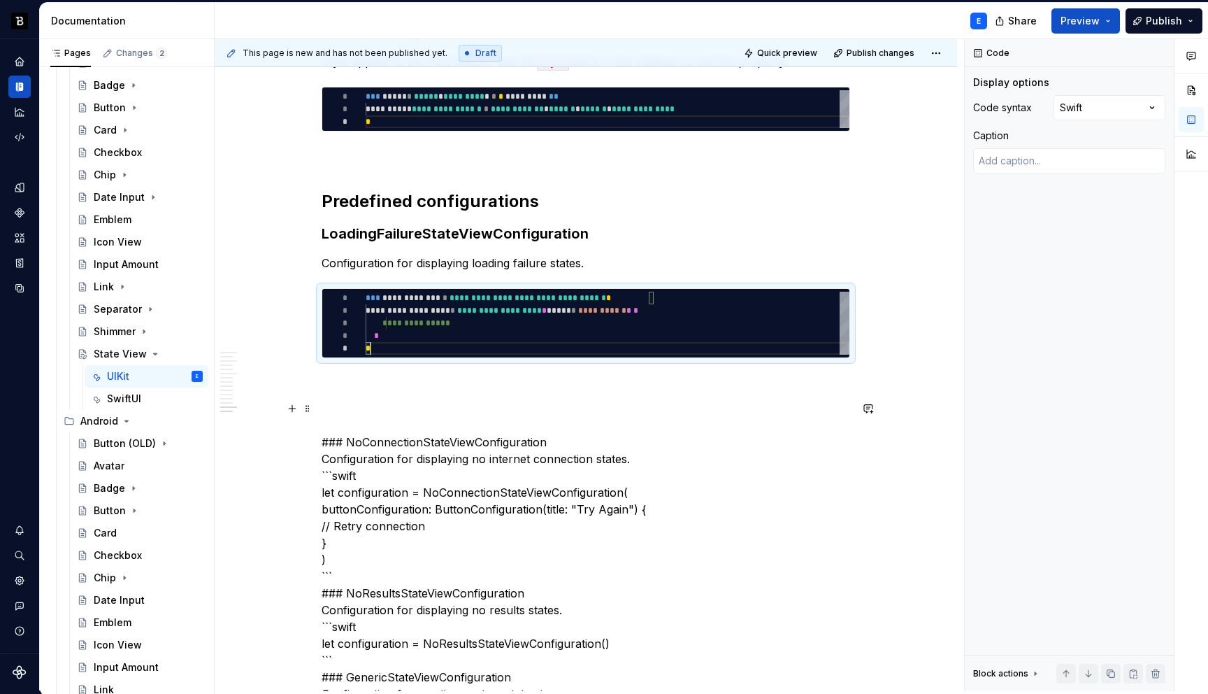
scroll to position [2864, 0]
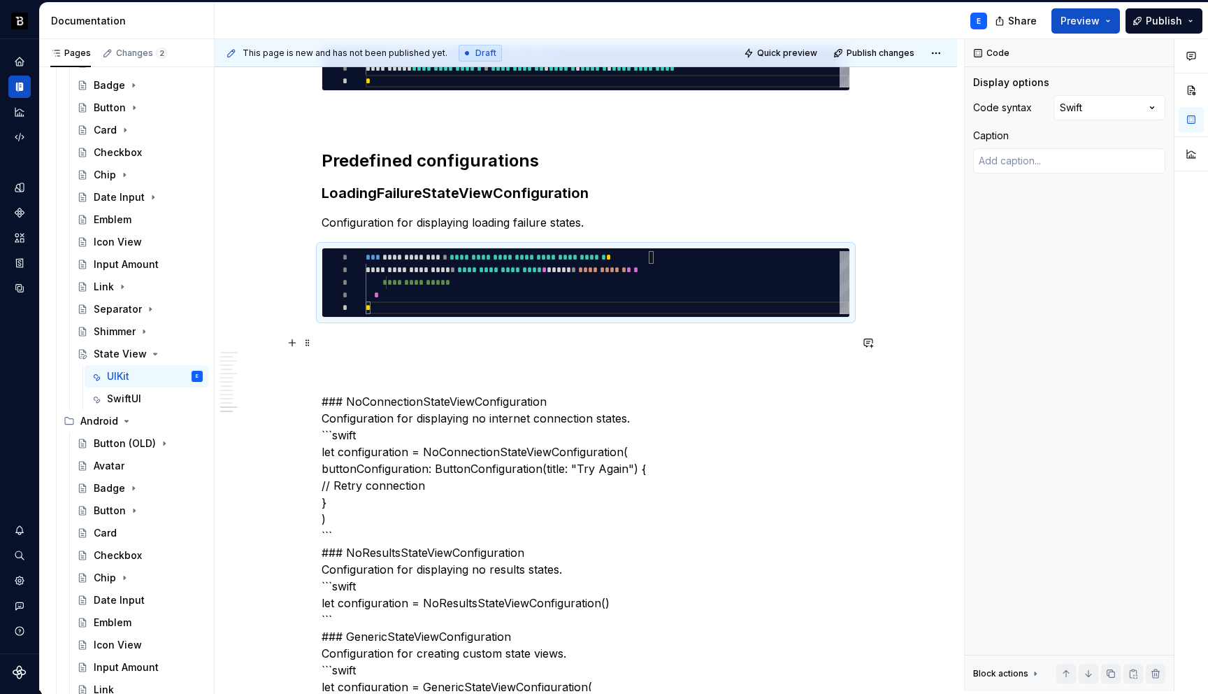
click at [375, 338] on p at bounding box center [586, 342] width 529 height 17
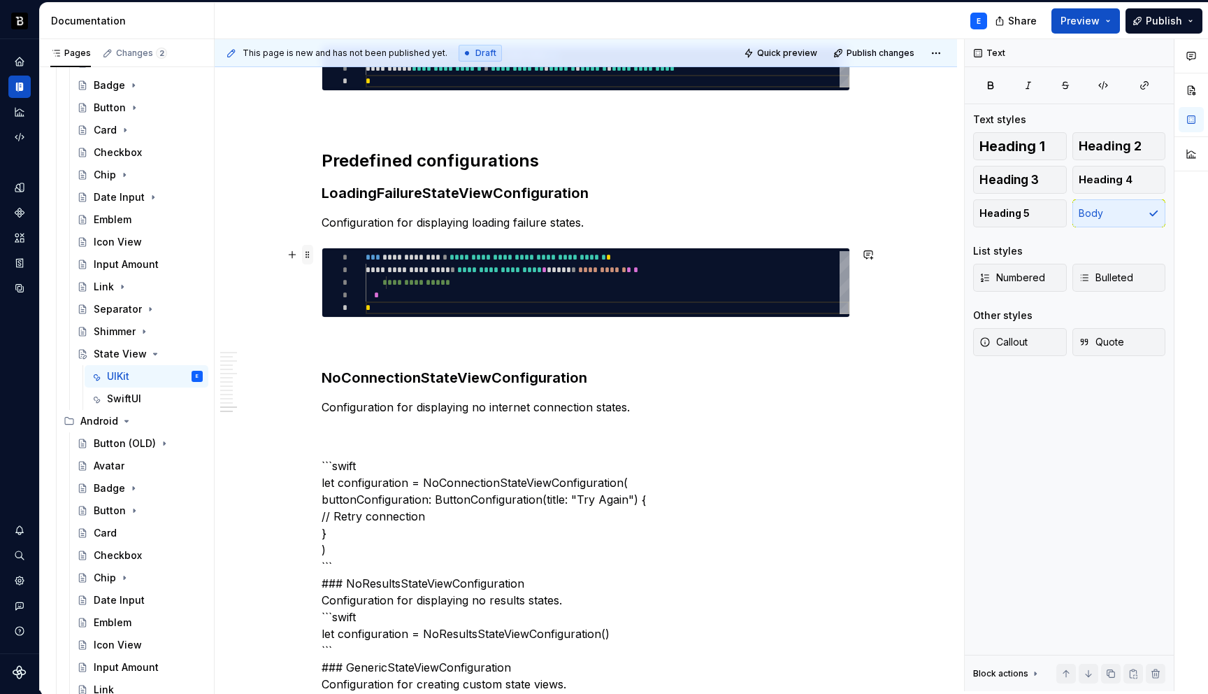
click at [313, 258] on span at bounding box center [307, 255] width 11 height 20
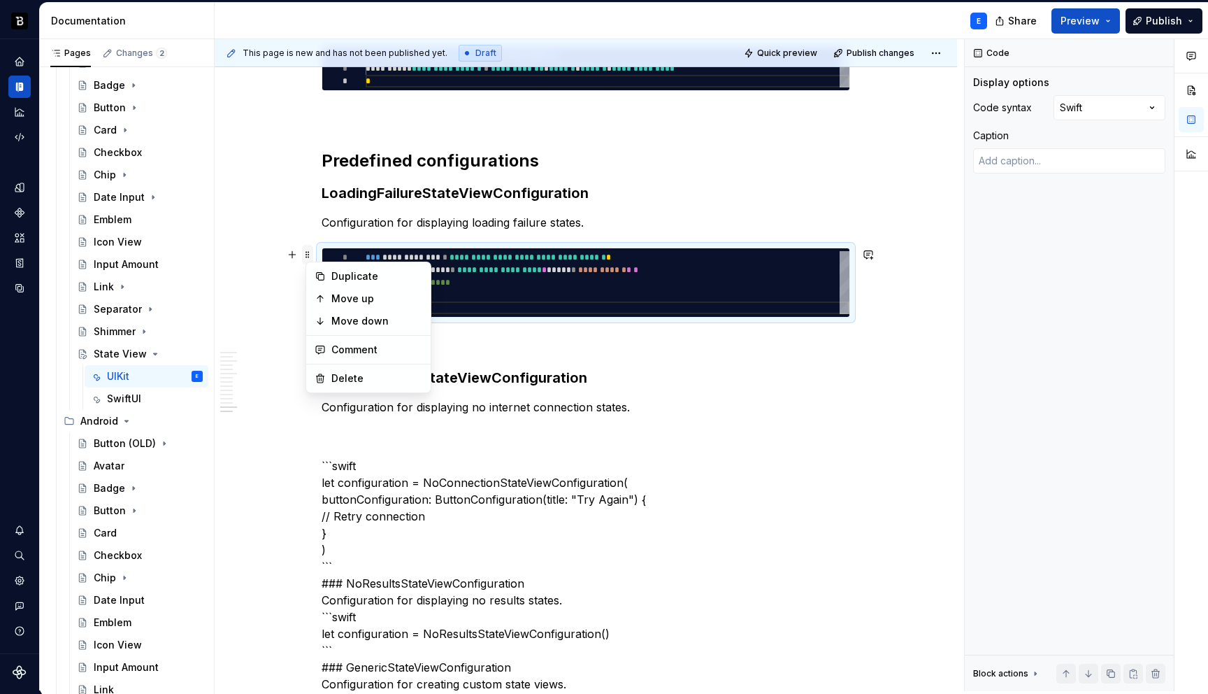
click at [313, 258] on span at bounding box center [307, 255] width 11 height 20
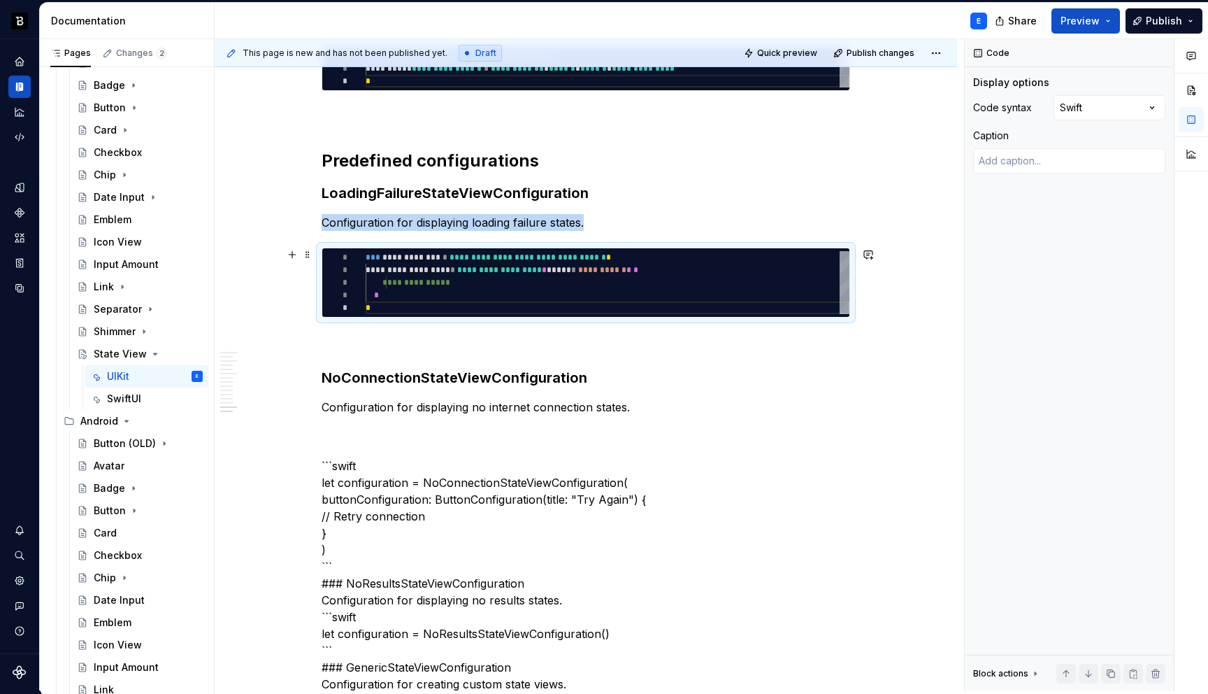
copy p "Configuration for displaying loading failure states."
click at [642, 407] on p "Configuration for displaying no internet connection states." at bounding box center [586, 407] width 529 height 17
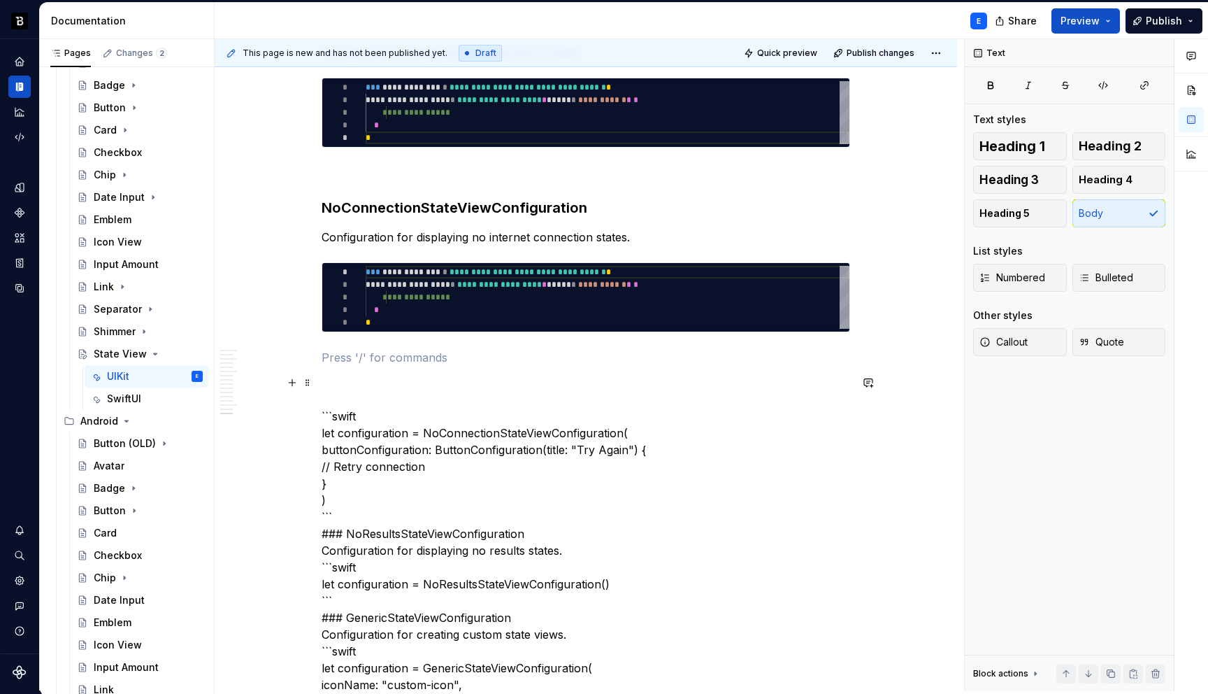
scroll to position [3038, 0]
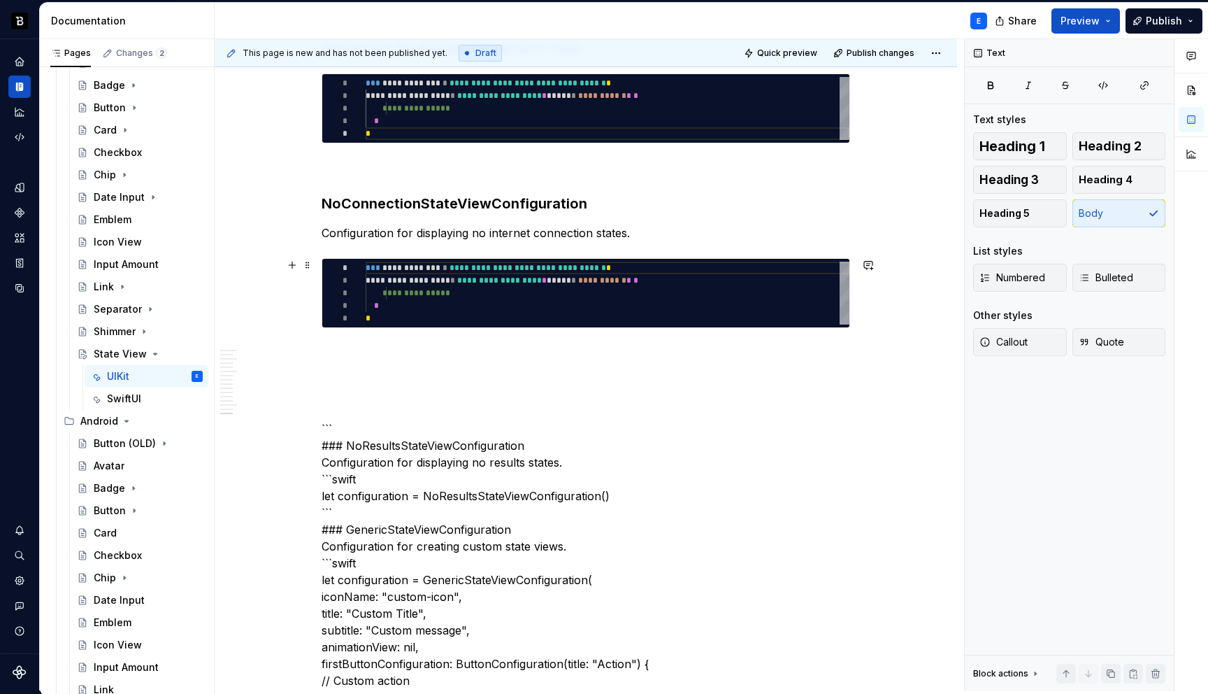
type textarea "*"
type textarea "**********"
click at [433, 286] on div "**********" at bounding box center [608, 293] width 484 height 63
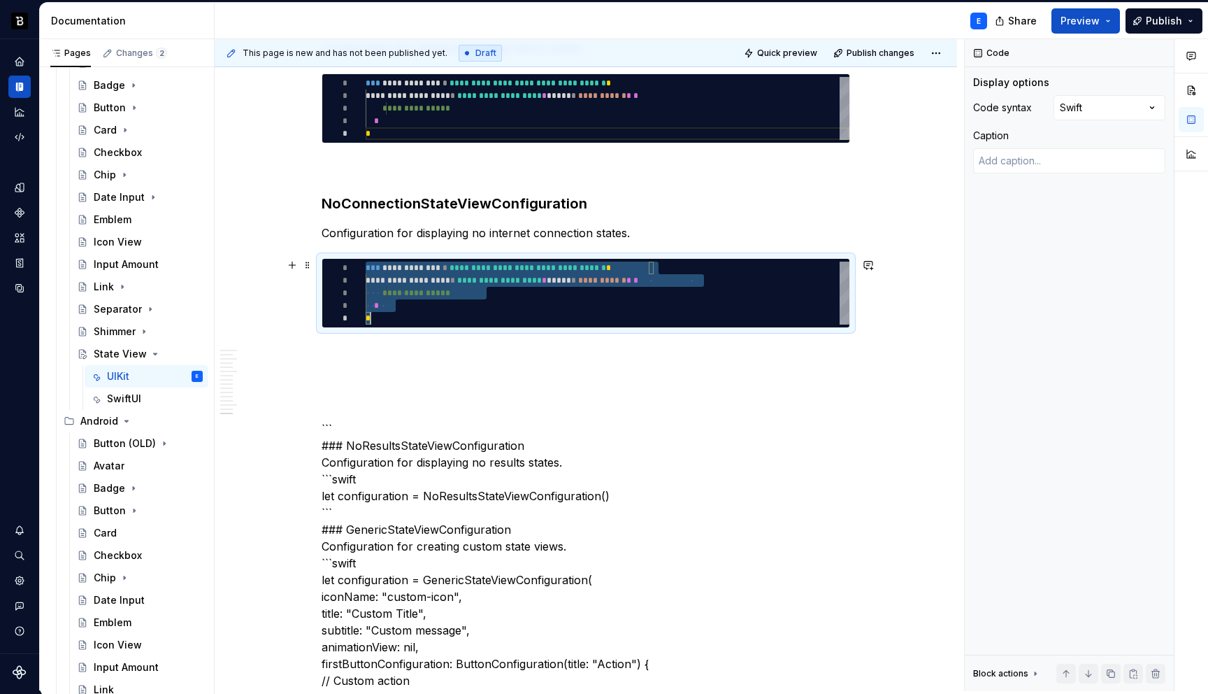
scroll to position [0, 5]
type textarea "*"
type textarea "**********"
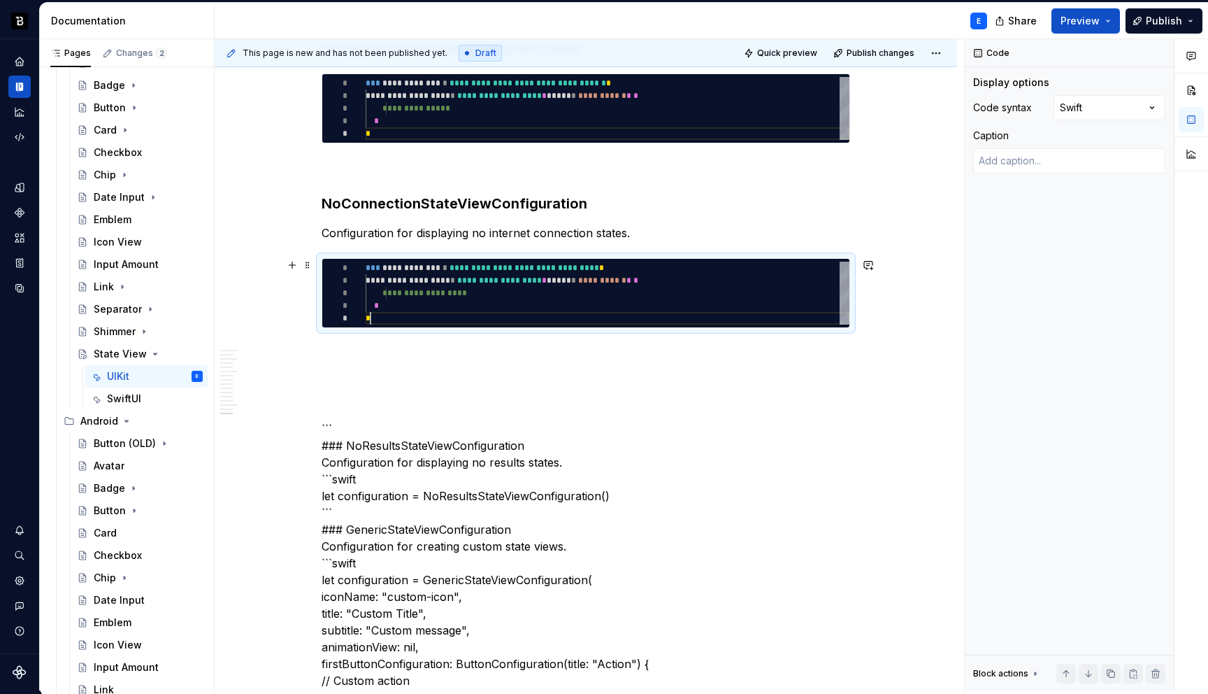
scroll to position [50, 5]
click at [401, 345] on p at bounding box center [586, 353] width 529 height 17
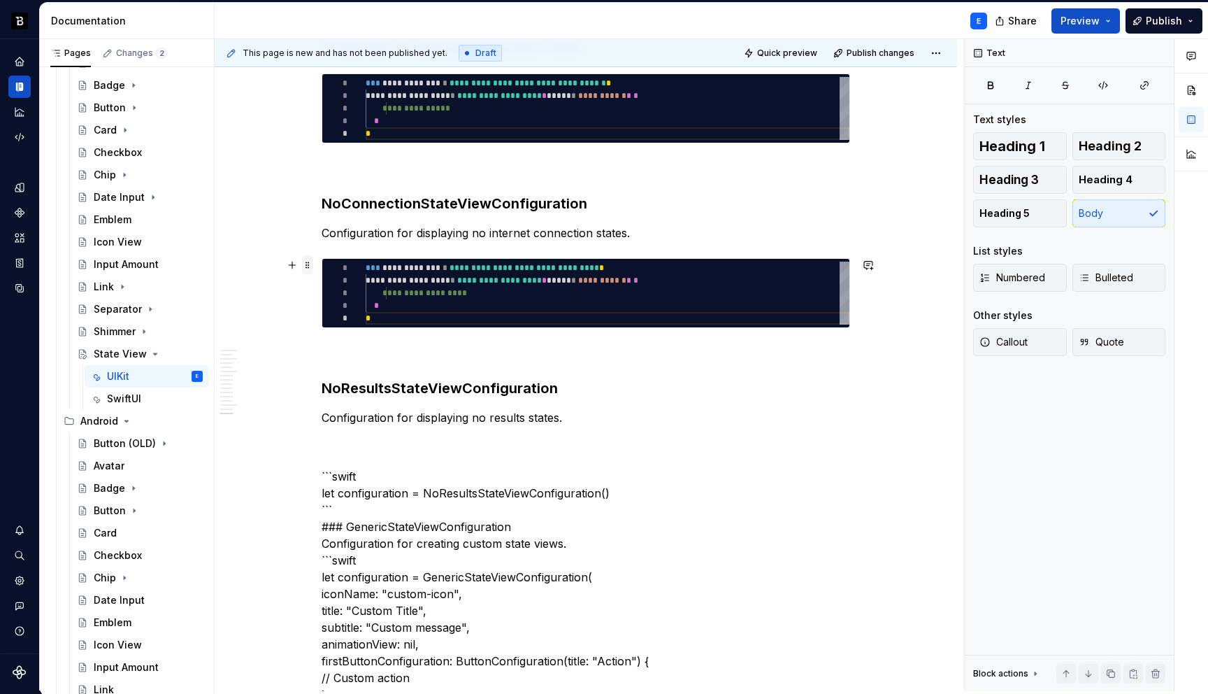
click at [312, 262] on span at bounding box center [307, 265] width 11 height 20
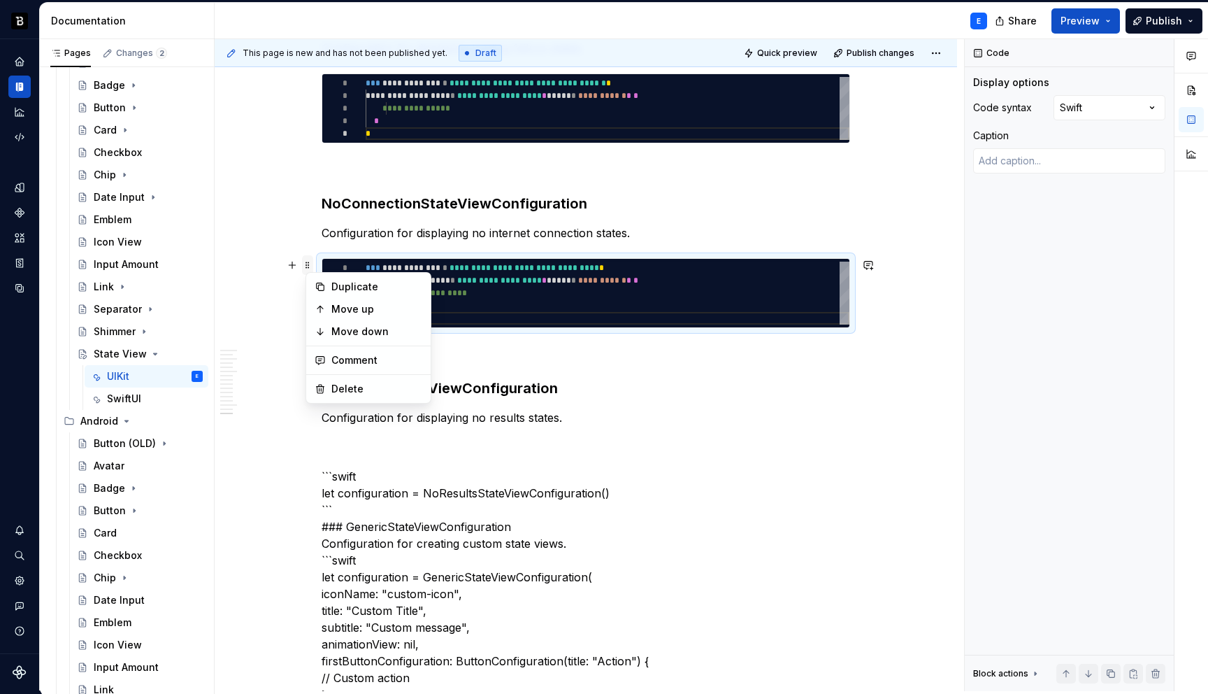
click at [312, 262] on span at bounding box center [307, 265] width 11 height 20
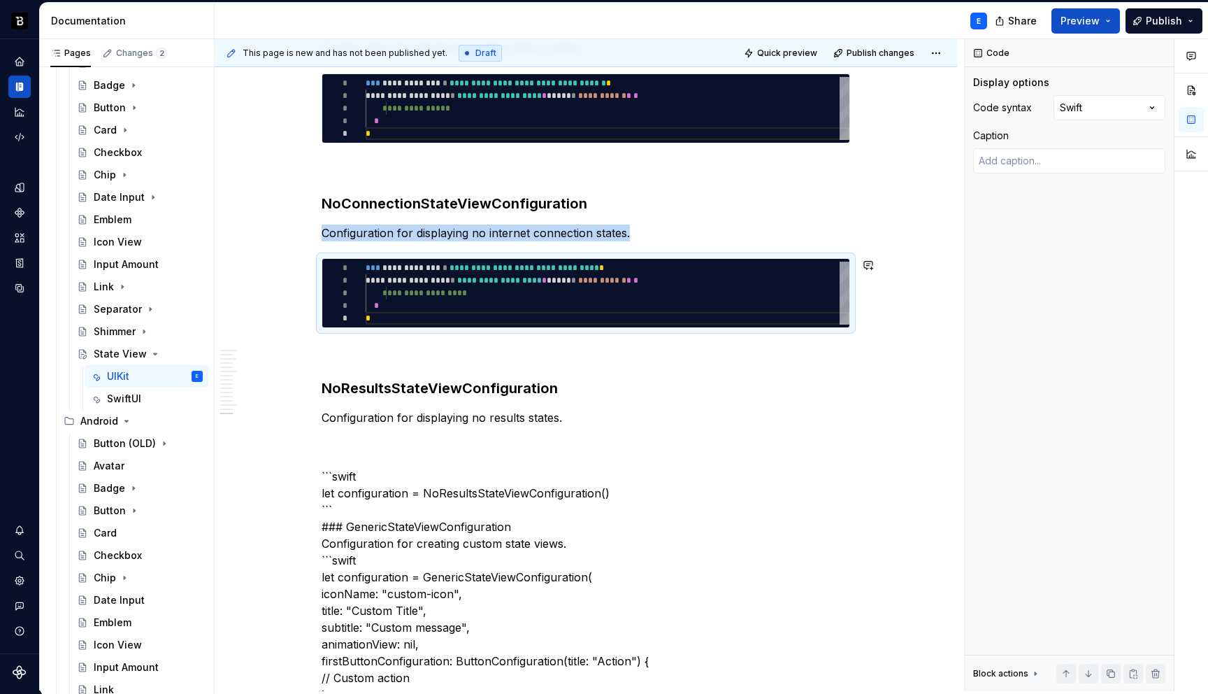
copy p "Configuration for displaying no internet connection states."
click at [350, 348] on p at bounding box center [586, 353] width 529 height 17
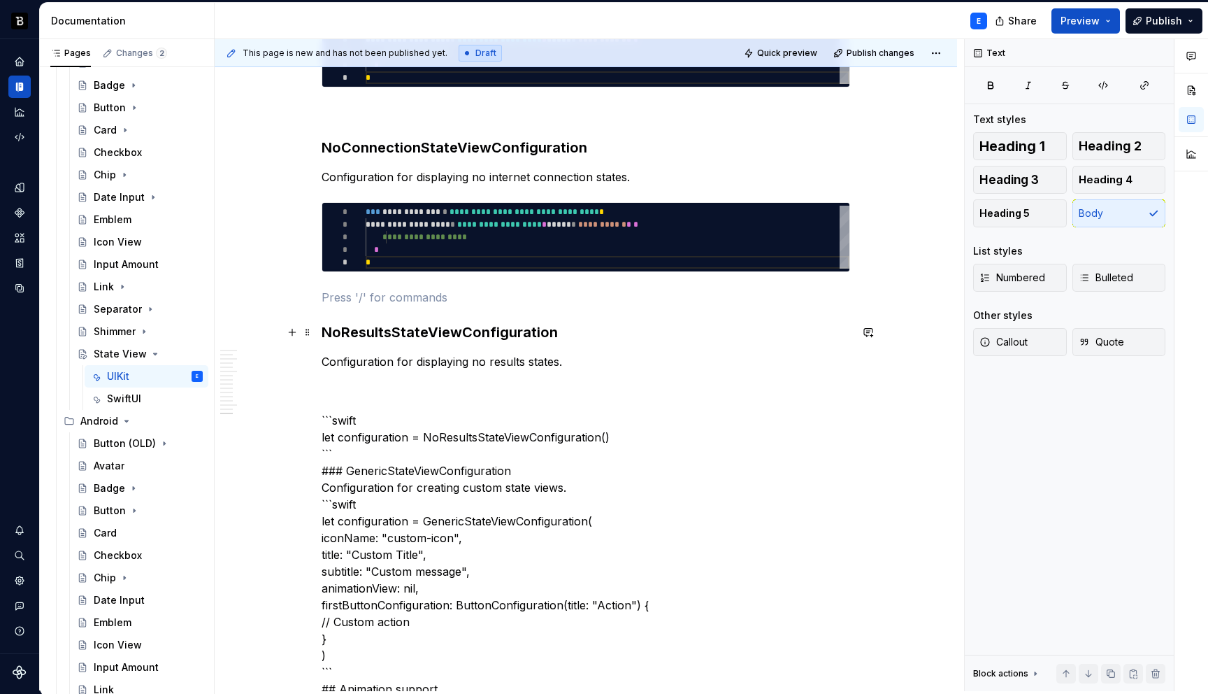
scroll to position [3106, 0]
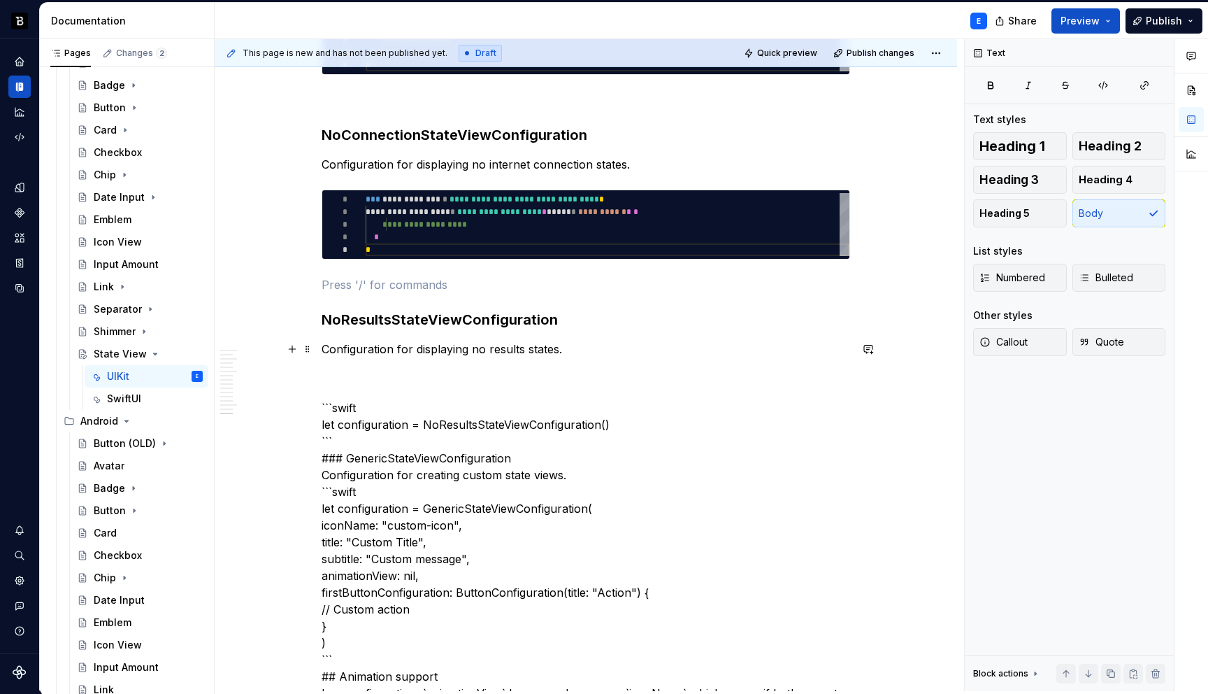
click at [577, 348] on p "Configuration for displaying no results states." at bounding box center [586, 349] width 529 height 17
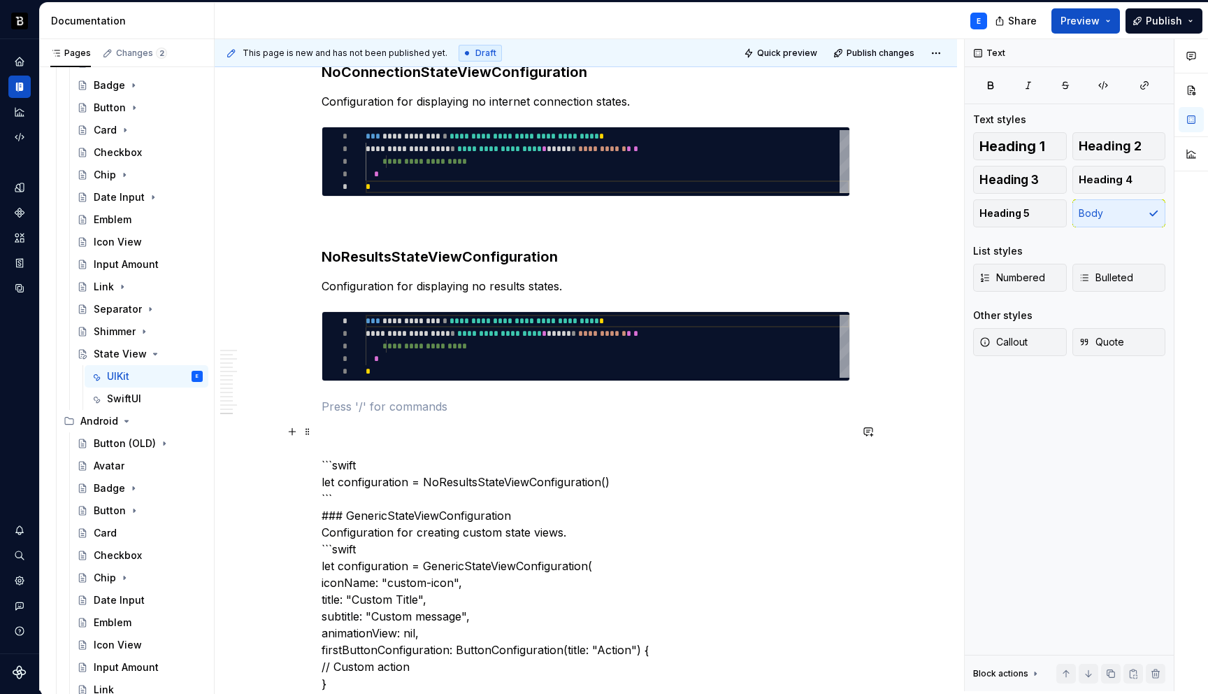
scroll to position [3210, 0]
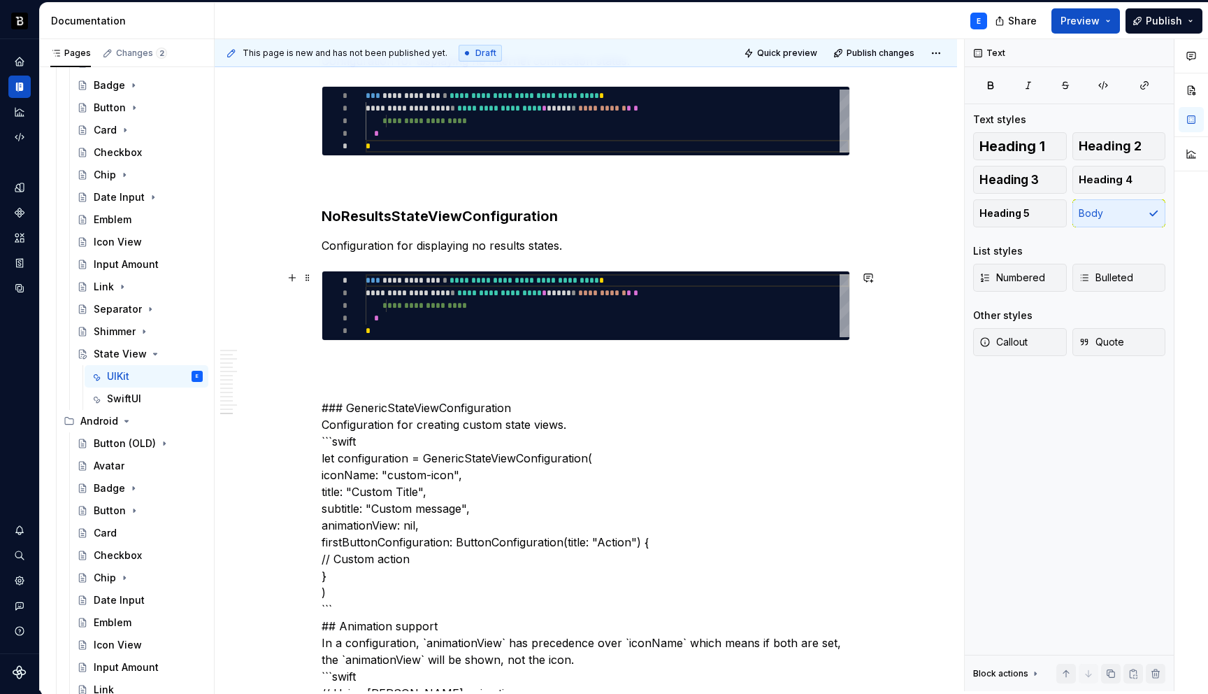
click at [427, 298] on div "**********" at bounding box center [608, 305] width 484 height 63
type textarea "*"
type textarea "**********"
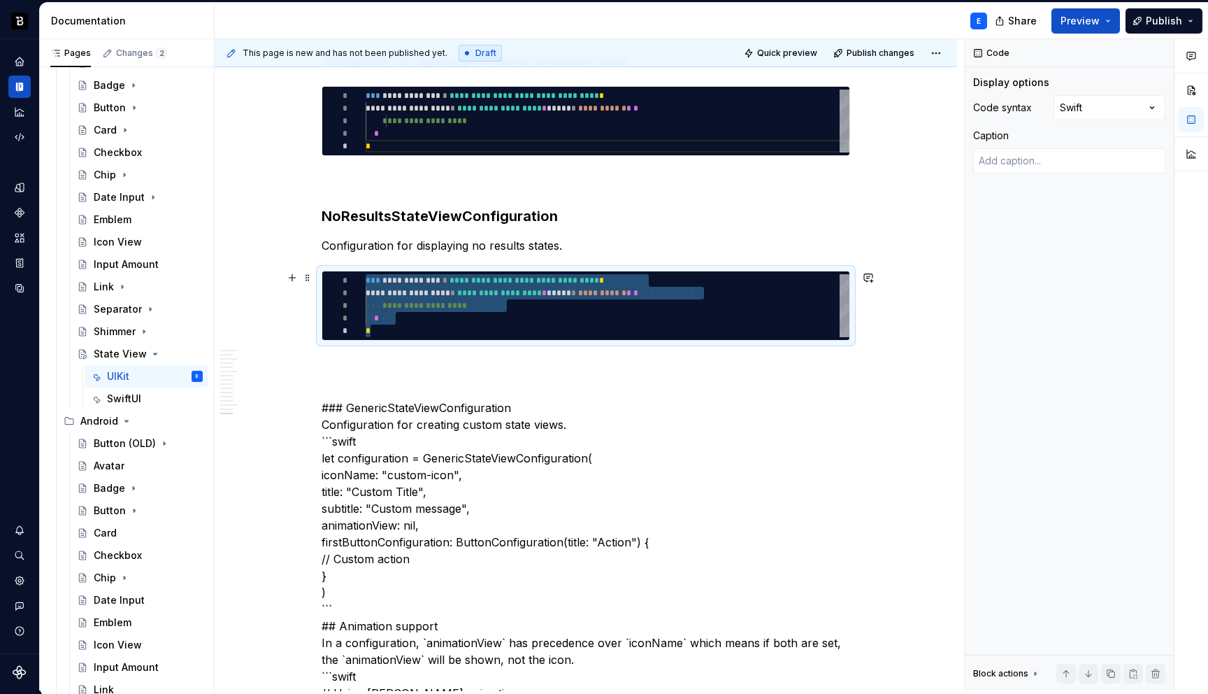
type textarea "*"
type textarea "**********"
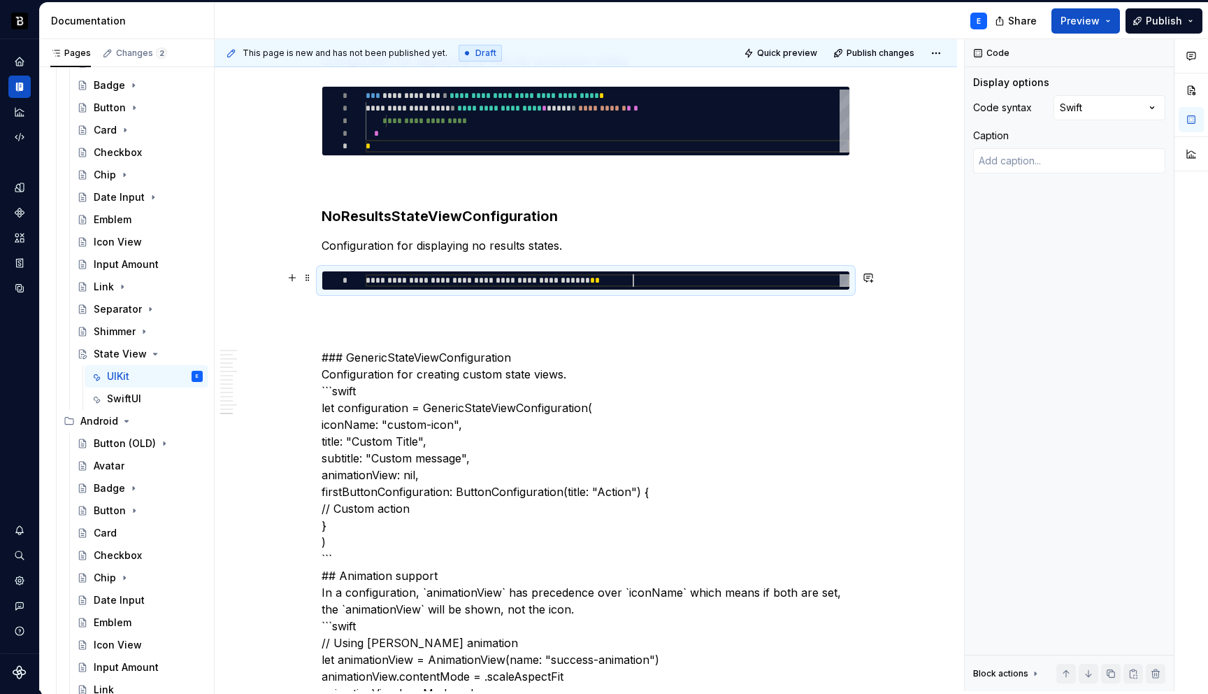
scroll to position [0, 267]
click at [410, 307] on p at bounding box center [586, 315] width 529 height 17
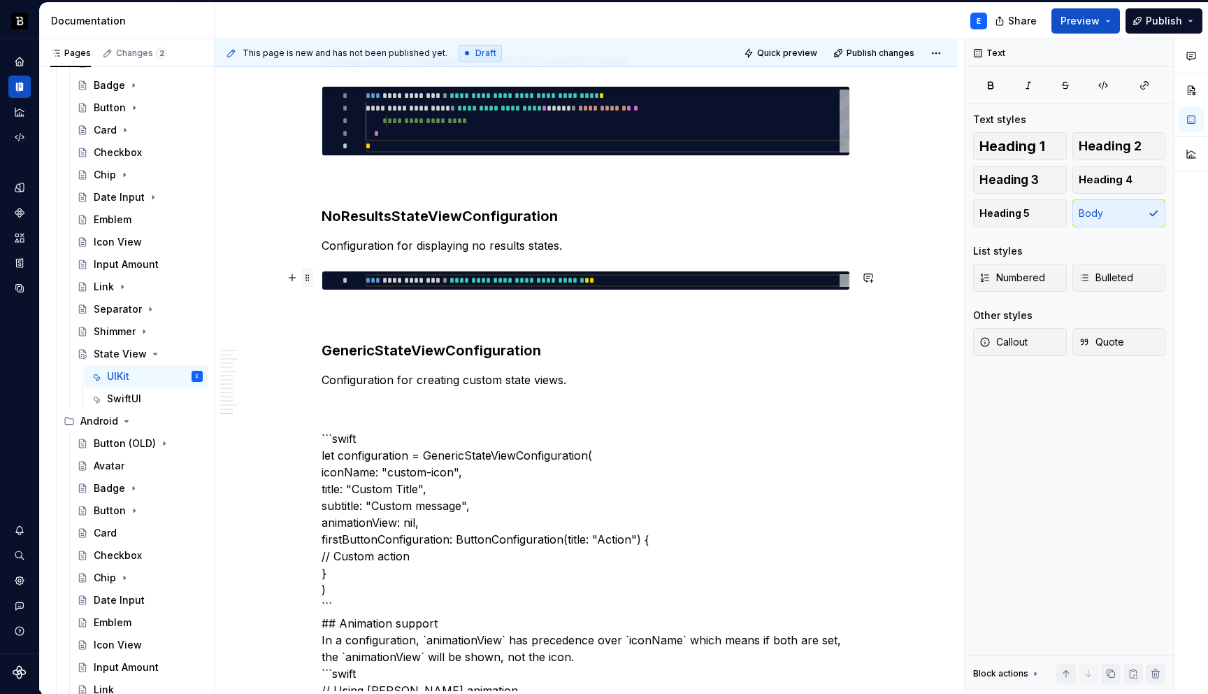
click at [313, 280] on span at bounding box center [307, 278] width 11 height 20
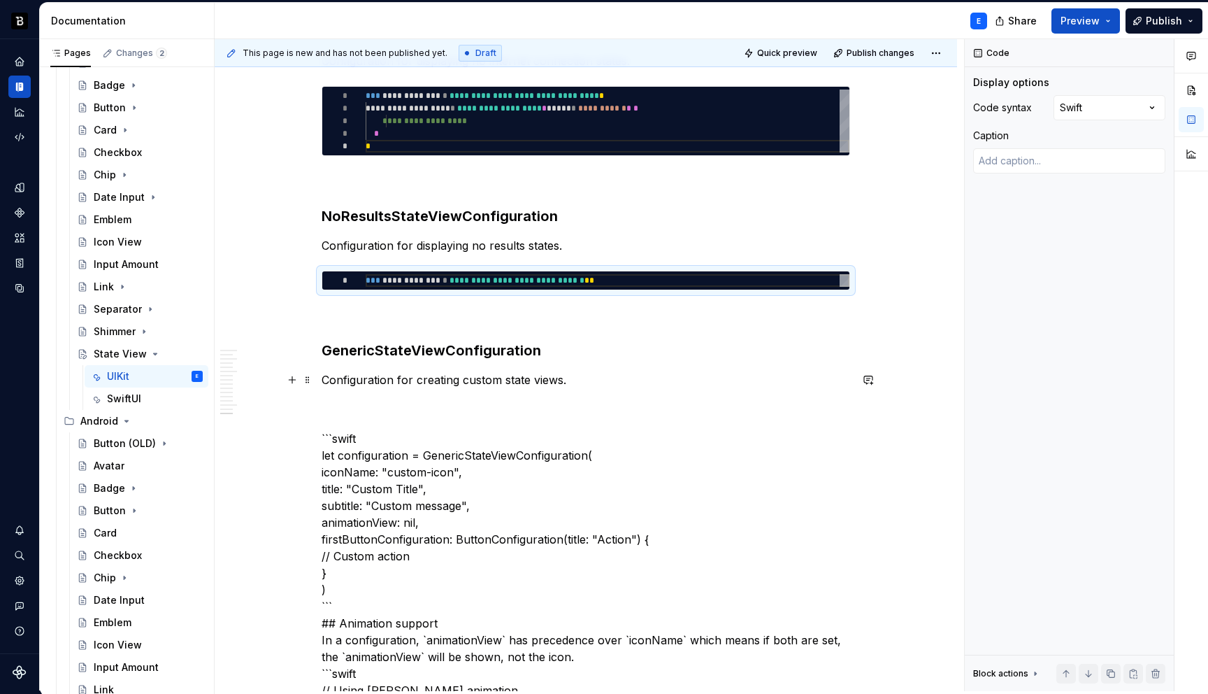
click at [597, 384] on p "Configuration for creating custom state views." at bounding box center [586, 379] width 529 height 17
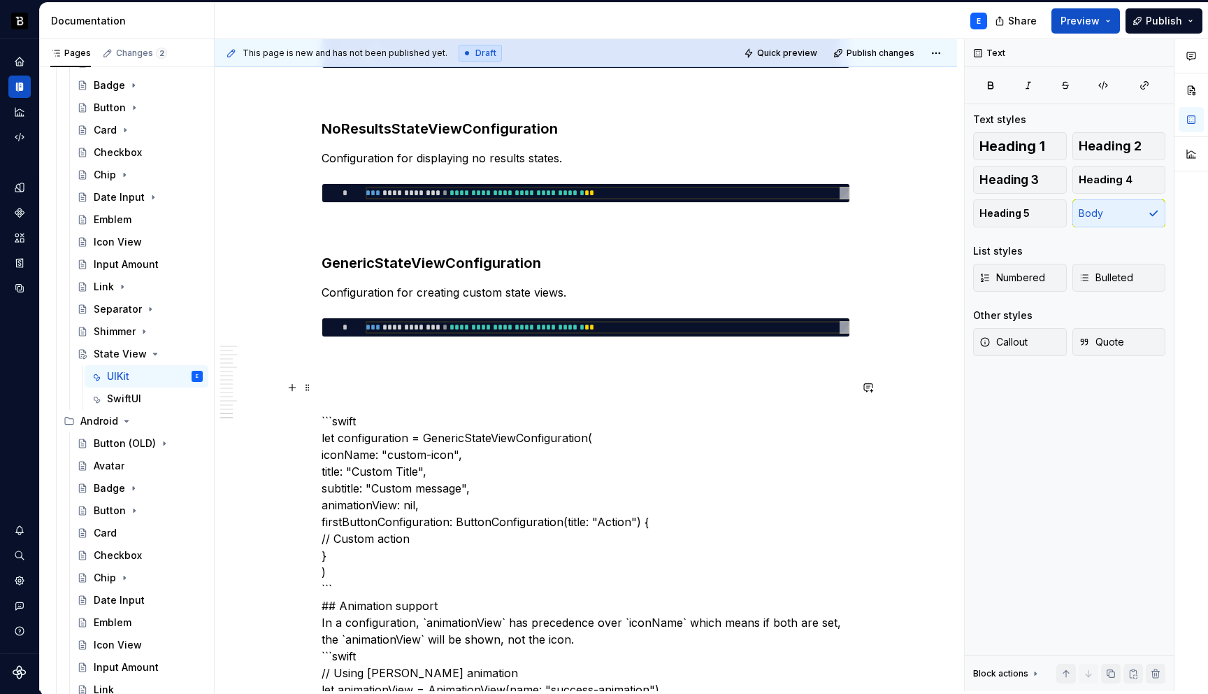
scroll to position [3304, 0]
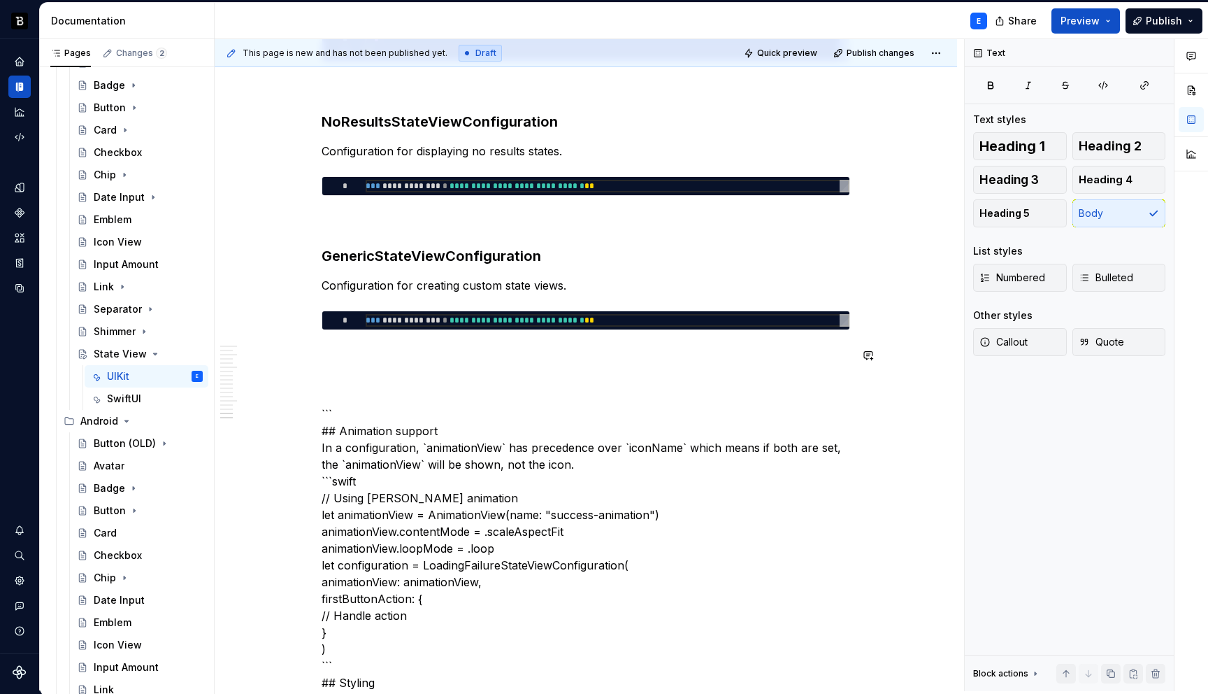
type textarea "*"
type textarea "**********"
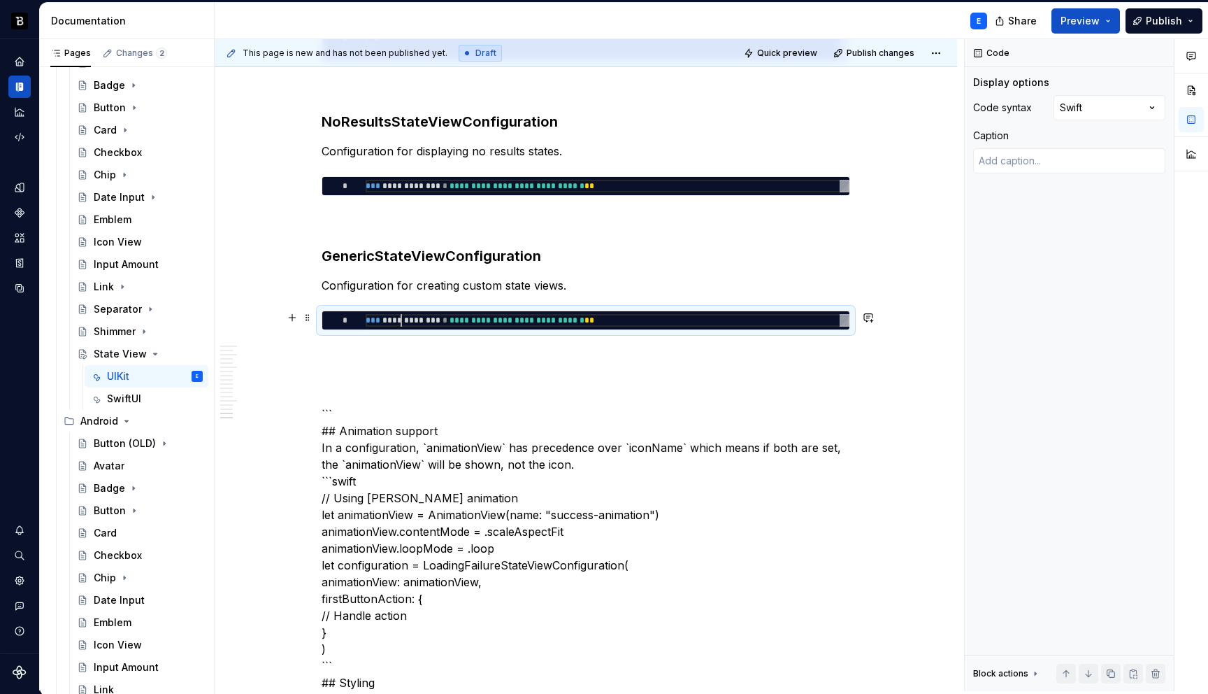
click at [402, 320] on div "**********" at bounding box center [608, 320] width 484 height 13
type textarea "*"
type textarea "**********"
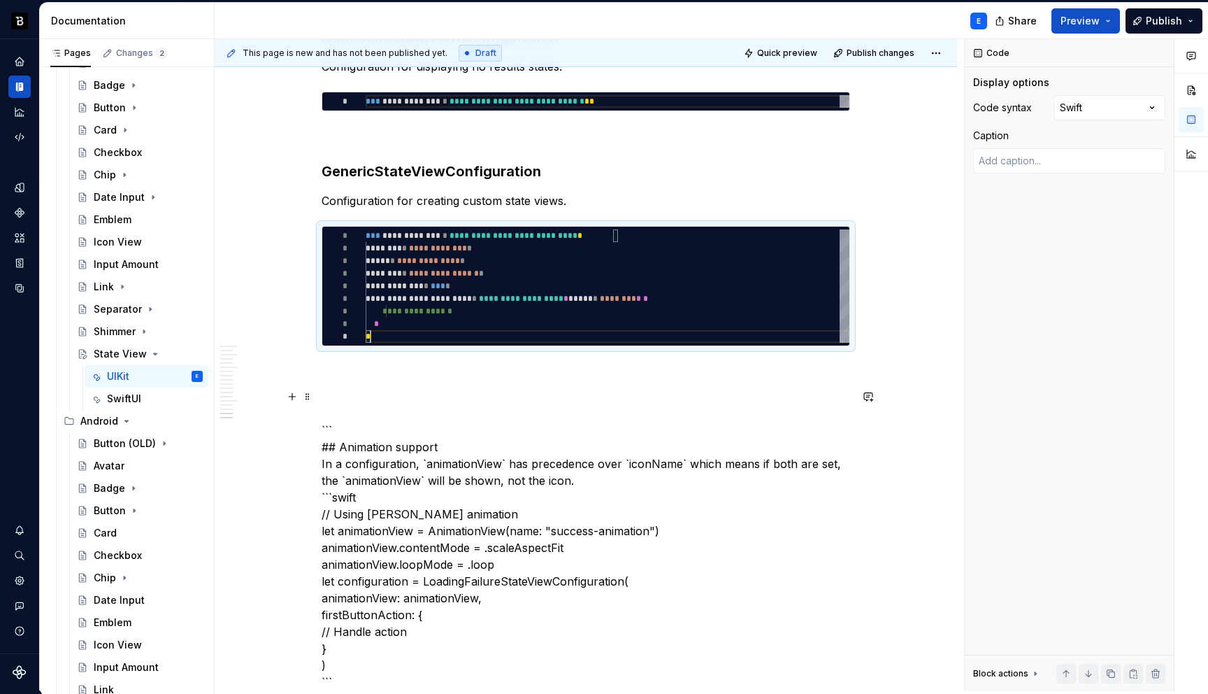
scroll to position [3417, 0]
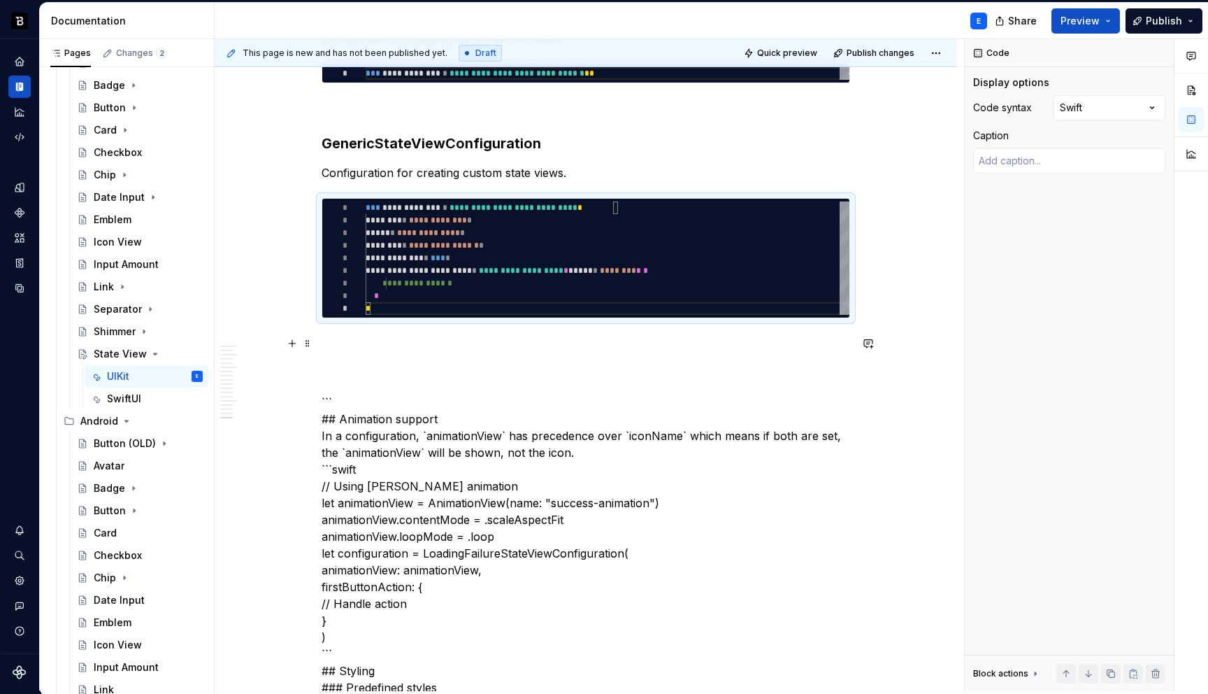
click at [372, 341] on p at bounding box center [586, 343] width 529 height 17
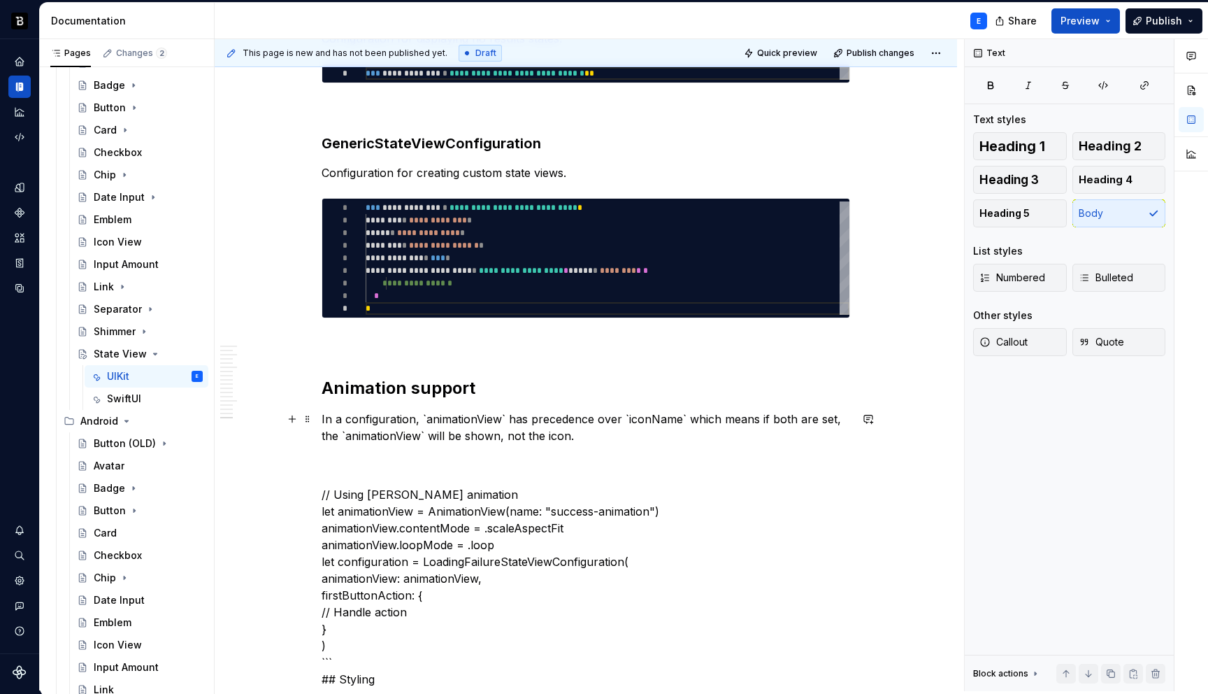
click at [505, 417] on p "In a configuration, `animationView` has precedence over `iconName` which means …" at bounding box center [586, 427] width 529 height 34
click at [673, 415] on p "In a configuration, animationView has precedence over `iconName` which means if…" at bounding box center [586, 427] width 529 height 34
click at [310, 205] on span at bounding box center [307, 205] width 11 height 20
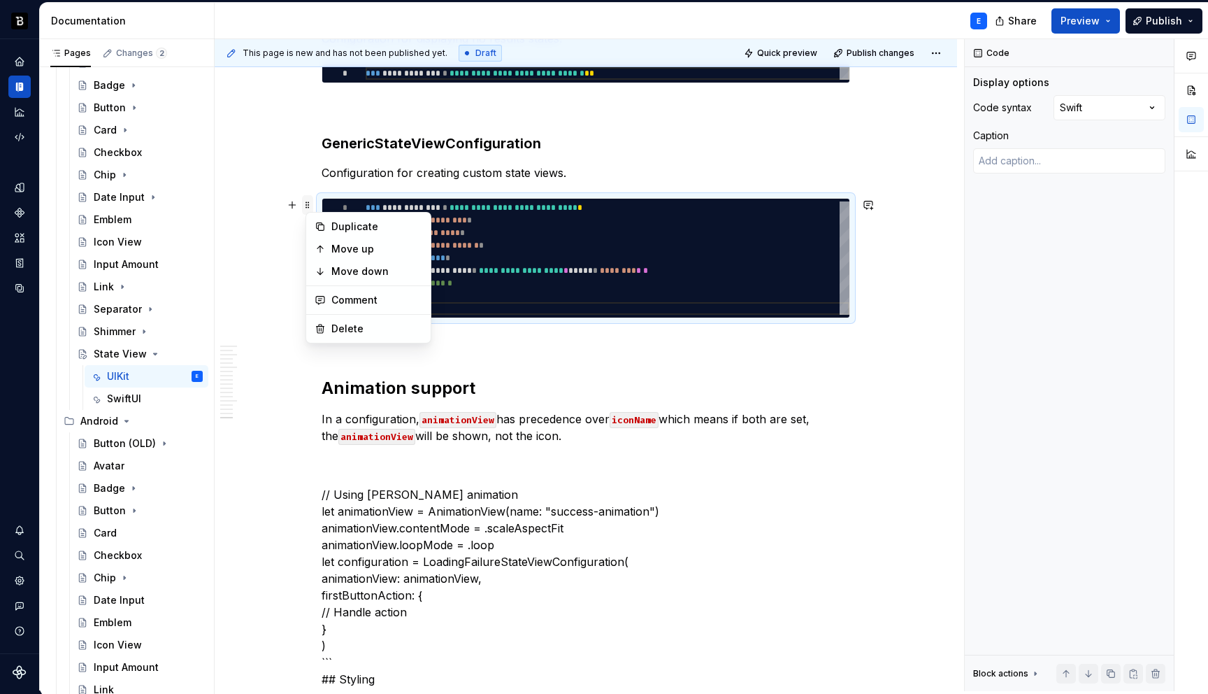
click at [310, 205] on span at bounding box center [307, 205] width 11 height 20
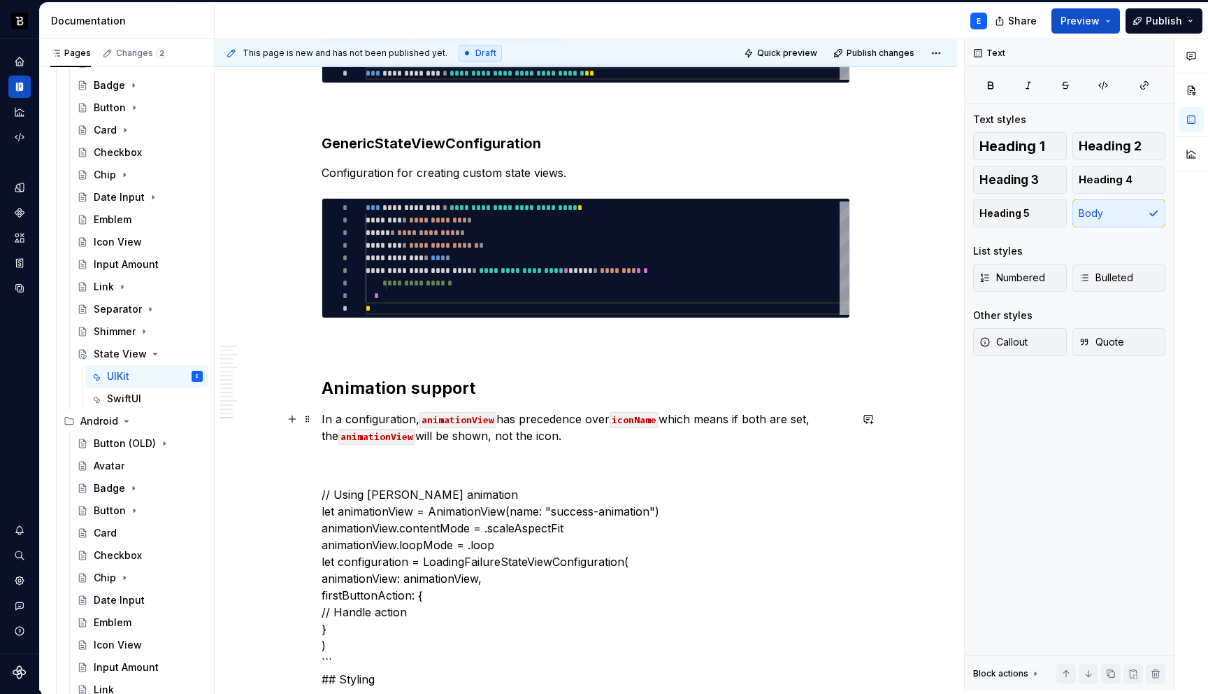
click at [578, 438] on p "In a configuration, animationView has precedence over iconName which means if b…" at bounding box center [586, 427] width 529 height 34
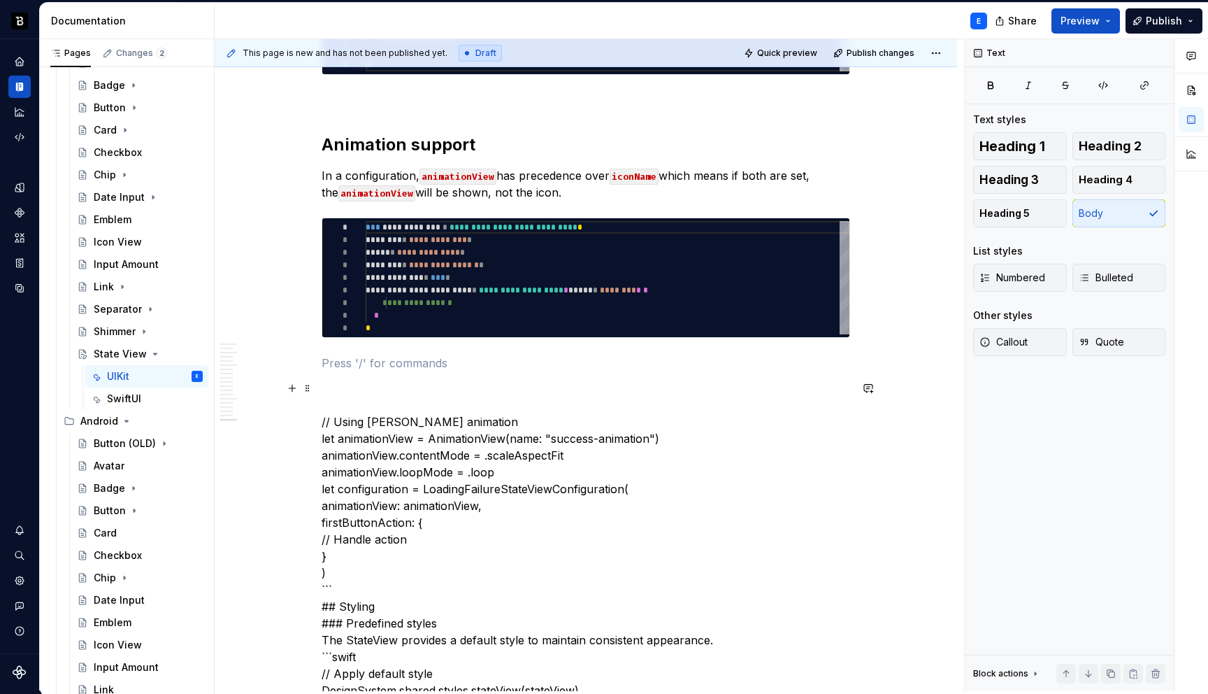
scroll to position [3678, 0]
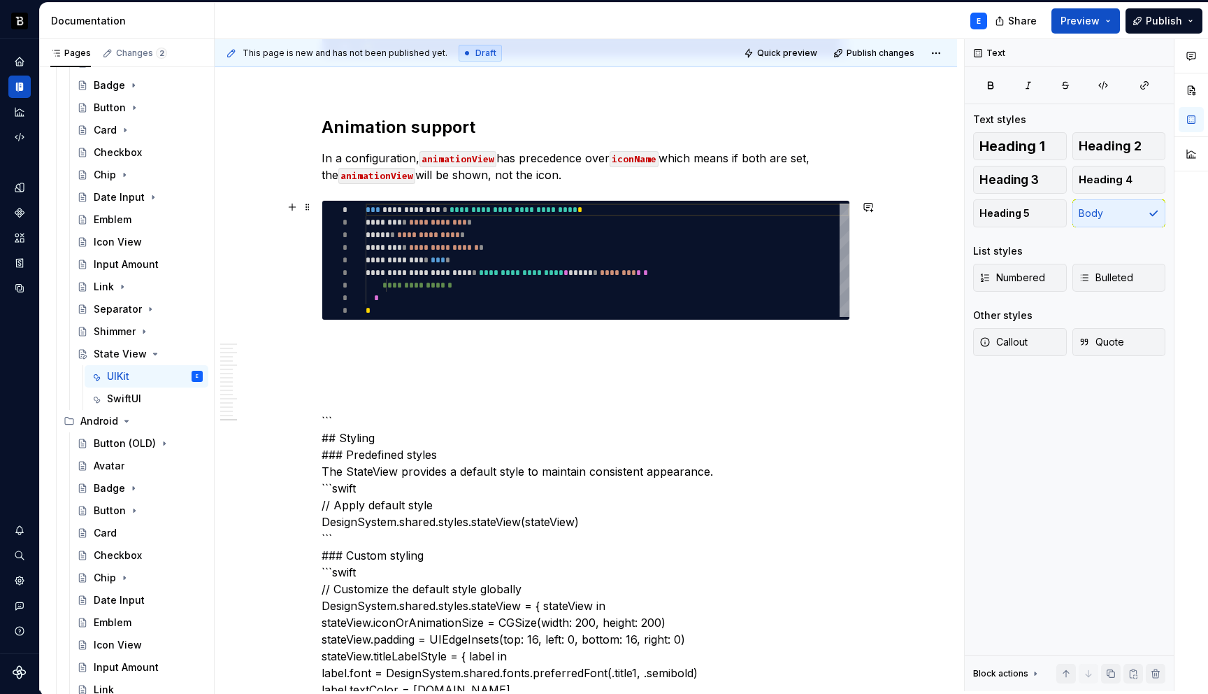
click at [466, 222] on div "**********" at bounding box center [608, 259] width 484 height 113
type textarea "*"
type textarea "**********"
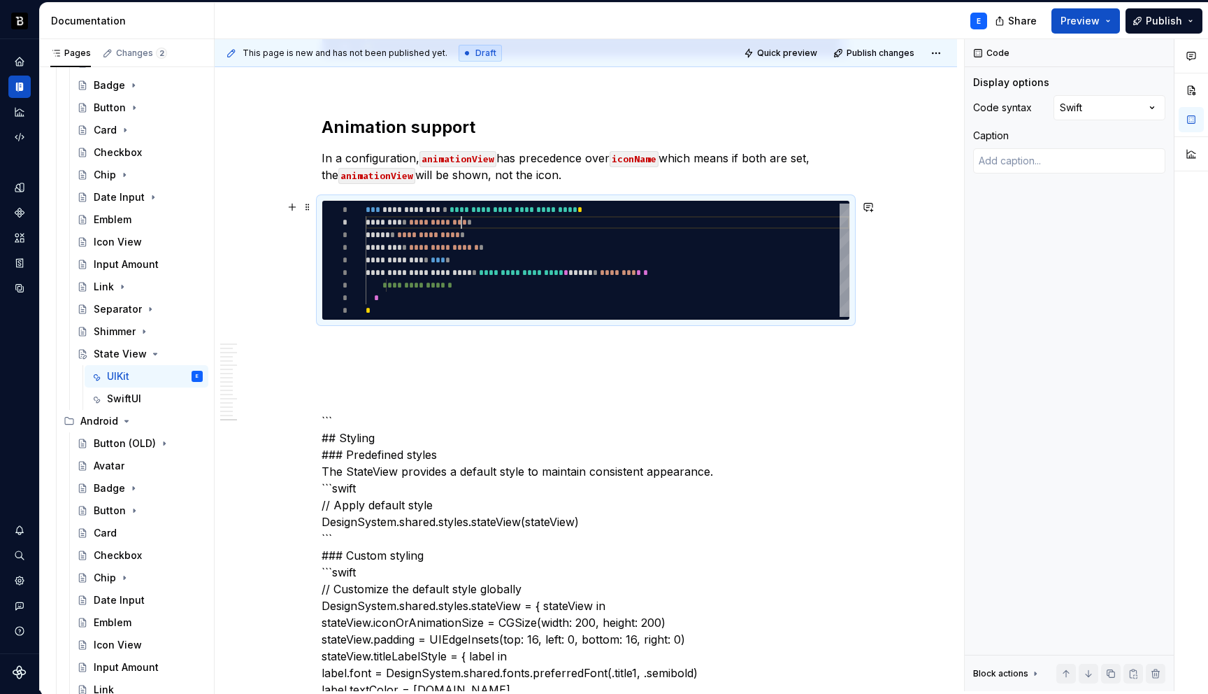
scroll to position [0, 5]
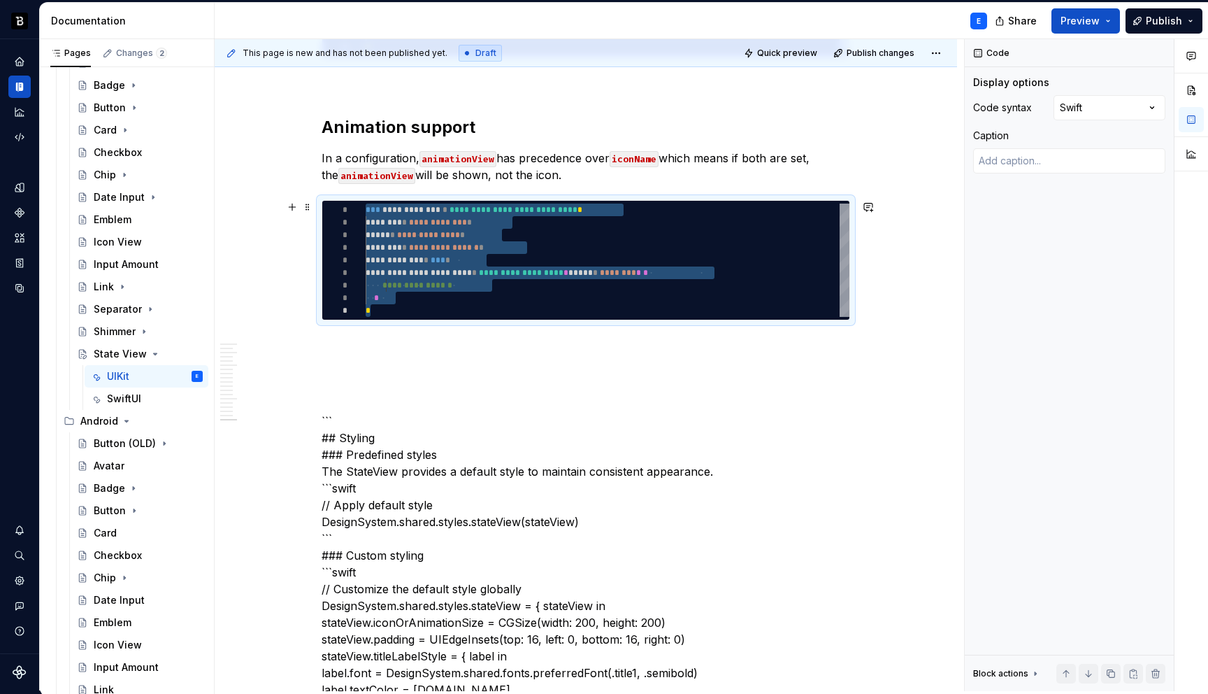
type textarea "*"
type textarea "**********"
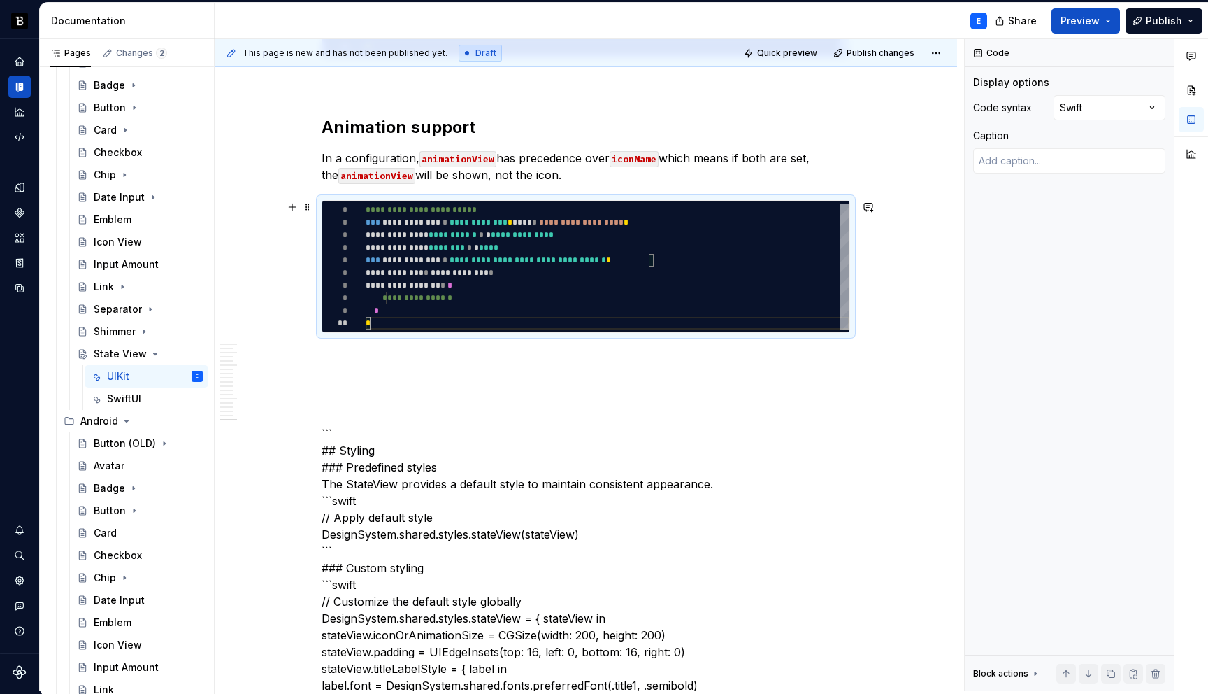
scroll to position [113, 5]
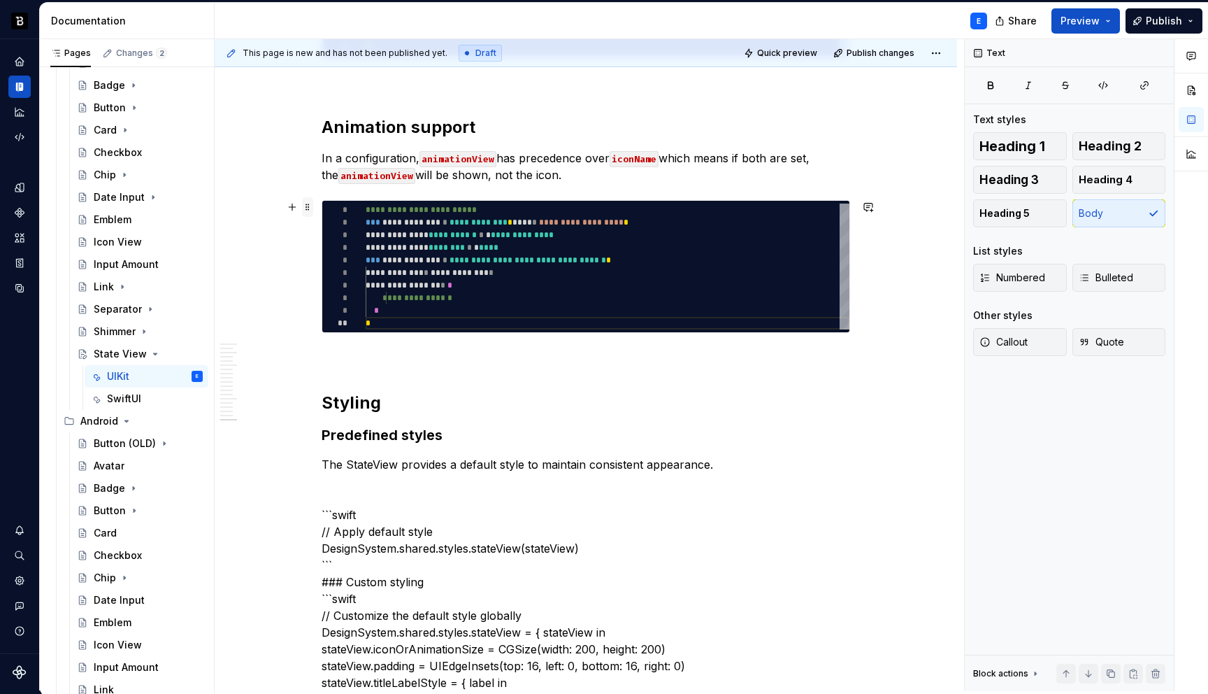
click at [310, 212] on span at bounding box center [307, 207] width 11 height 20
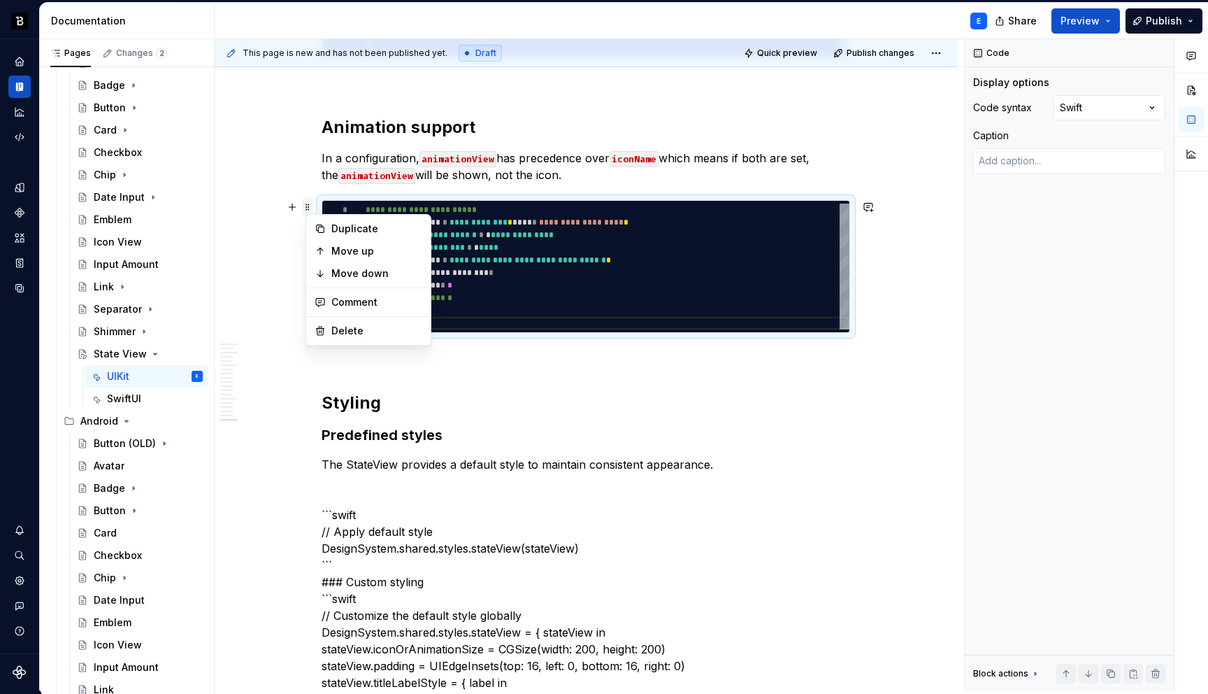
click at [310, 212] on span at bounding box center [307, 207] width 11 height 20
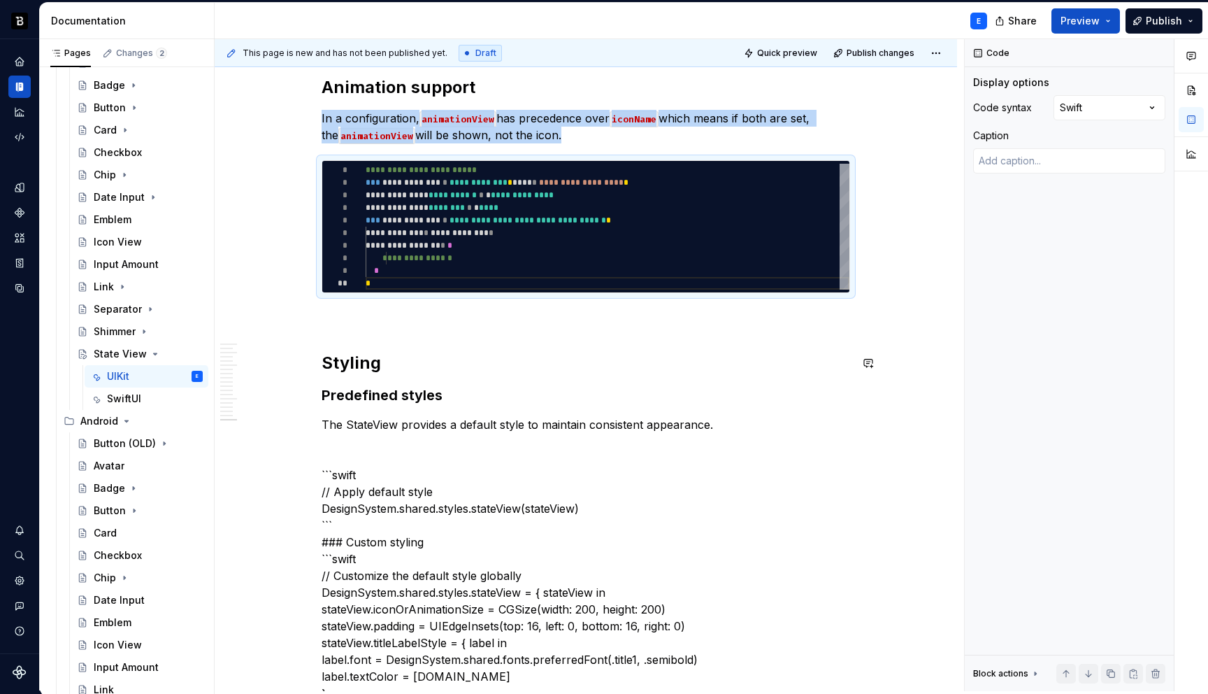
scroll to position [3781, 0]
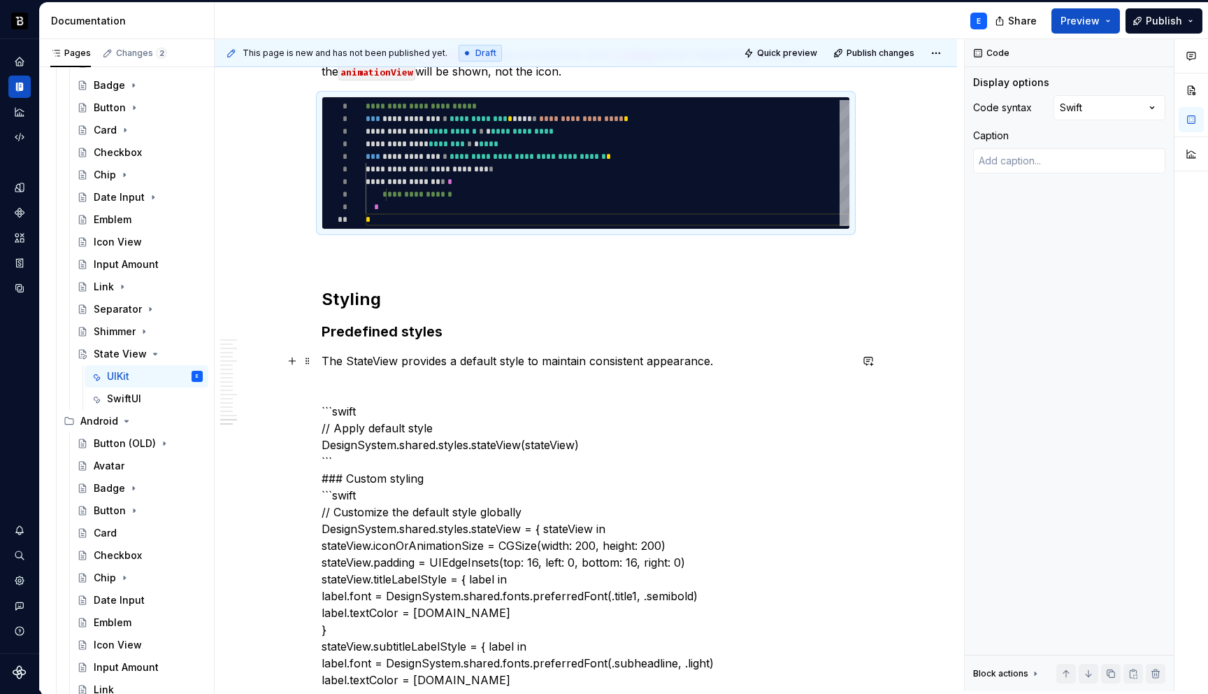
click at [726, 362] on p "The StateView provides a default style to maintain consistent appearance." at bounding box center [586, 360] width 529 height 17
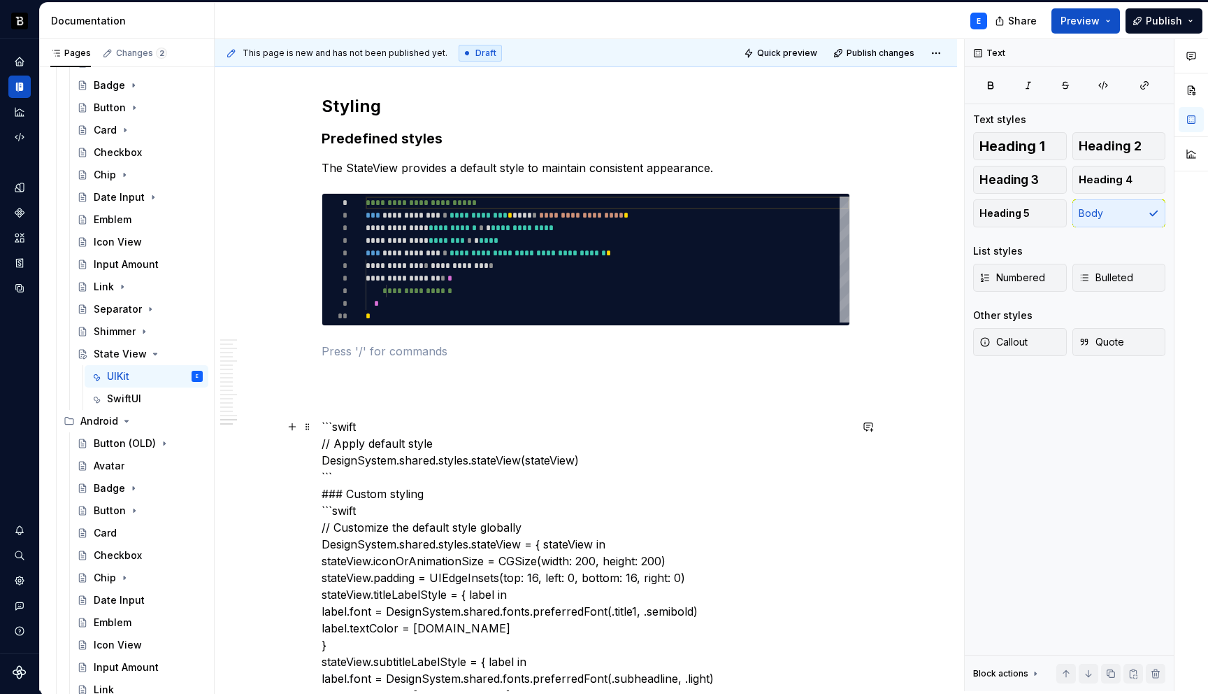
scroll to position [3976, 0]
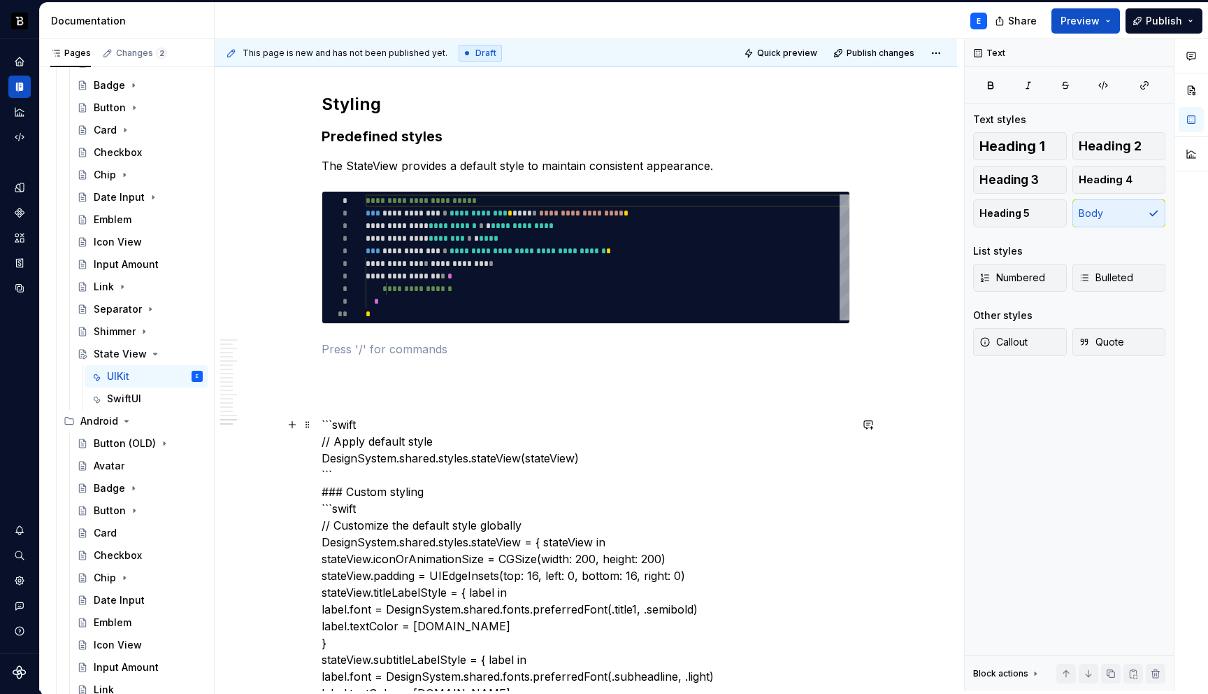
type textarea "*"
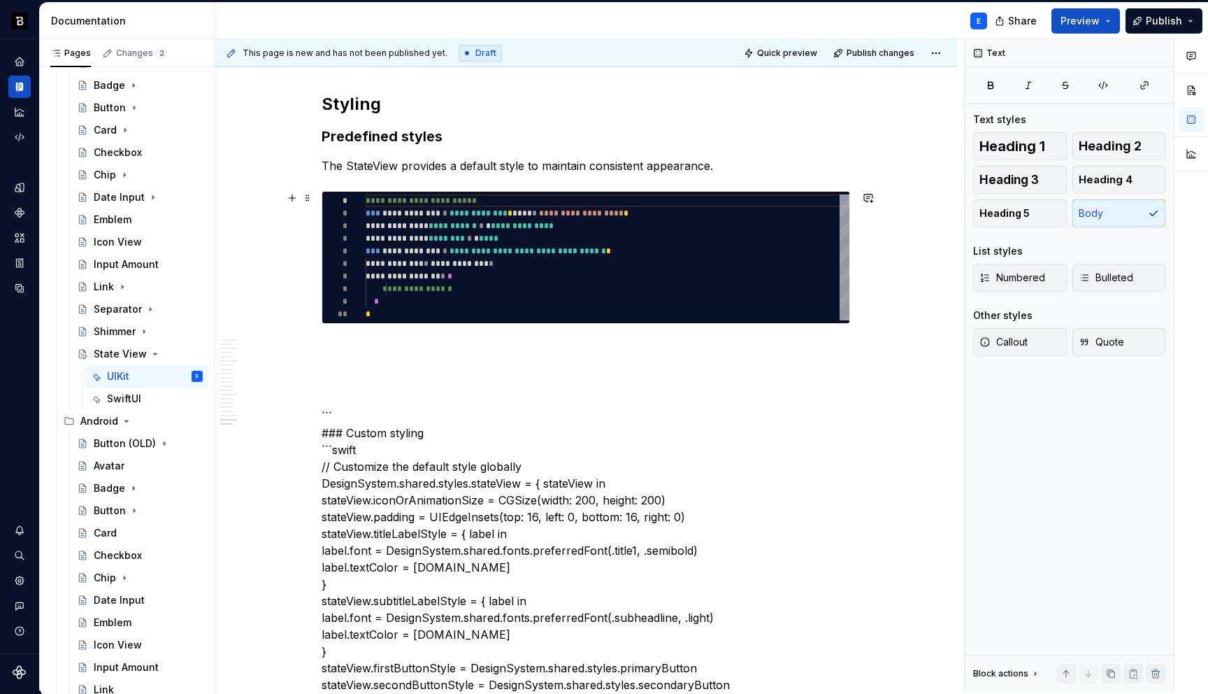
click at [435, 268] on div "**********" at bounding box center [608, 257] width 484 height 126
type textarea "**********"
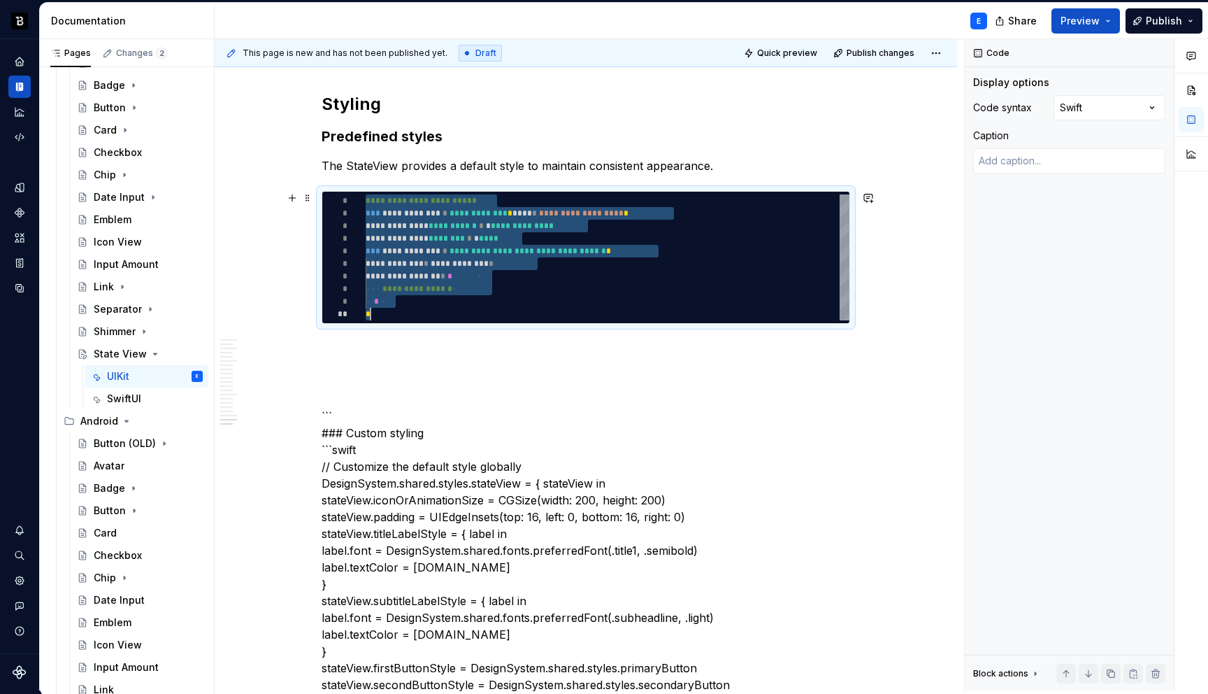
scroll to position [0, 5]
type textarea "*"
type textarea "**********"
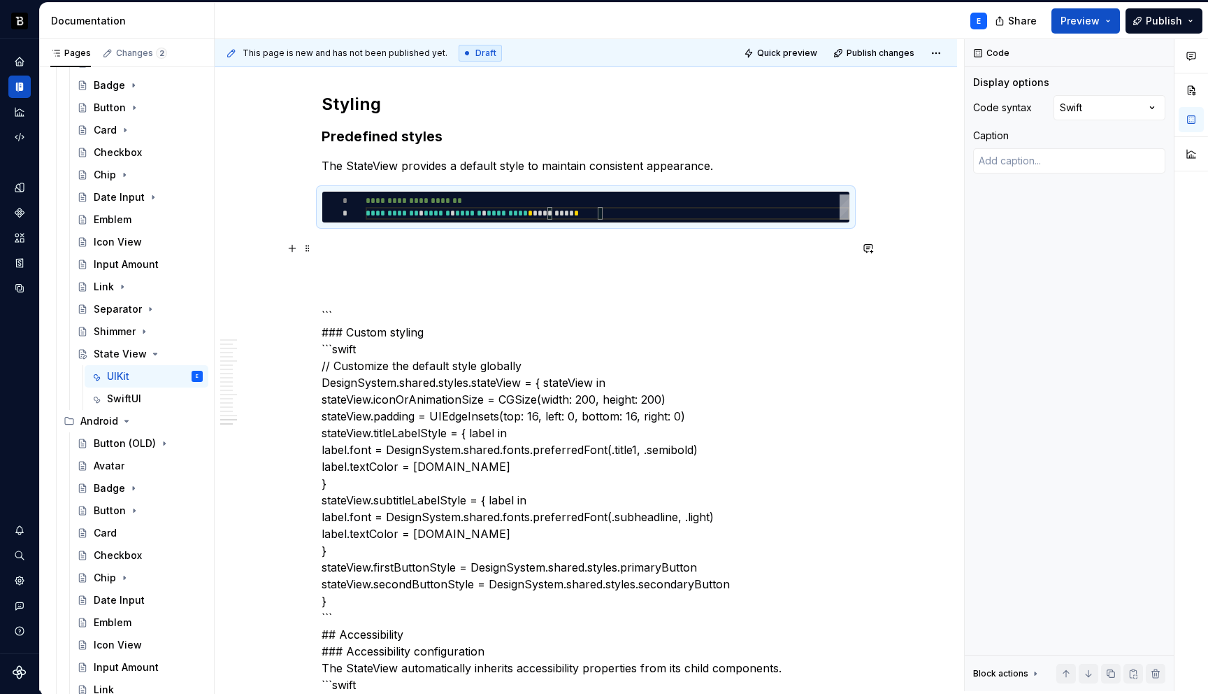
click at [403, 242] on p at bounding box center [586, 248] width 529 height 17
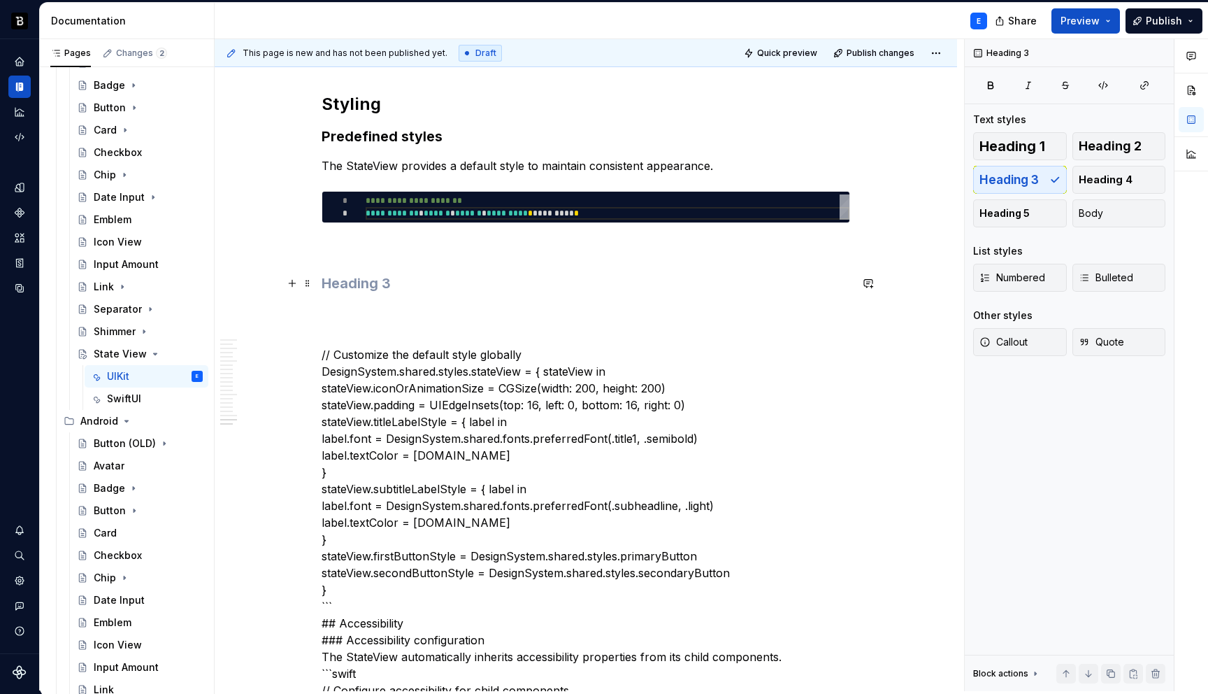
click at [369, 278] on h3 at bounding box center [586, 283] width 529 height 20
click at [313, 196] on span at bounding box center [307, 198] width 11 height 20
type textarea "*"
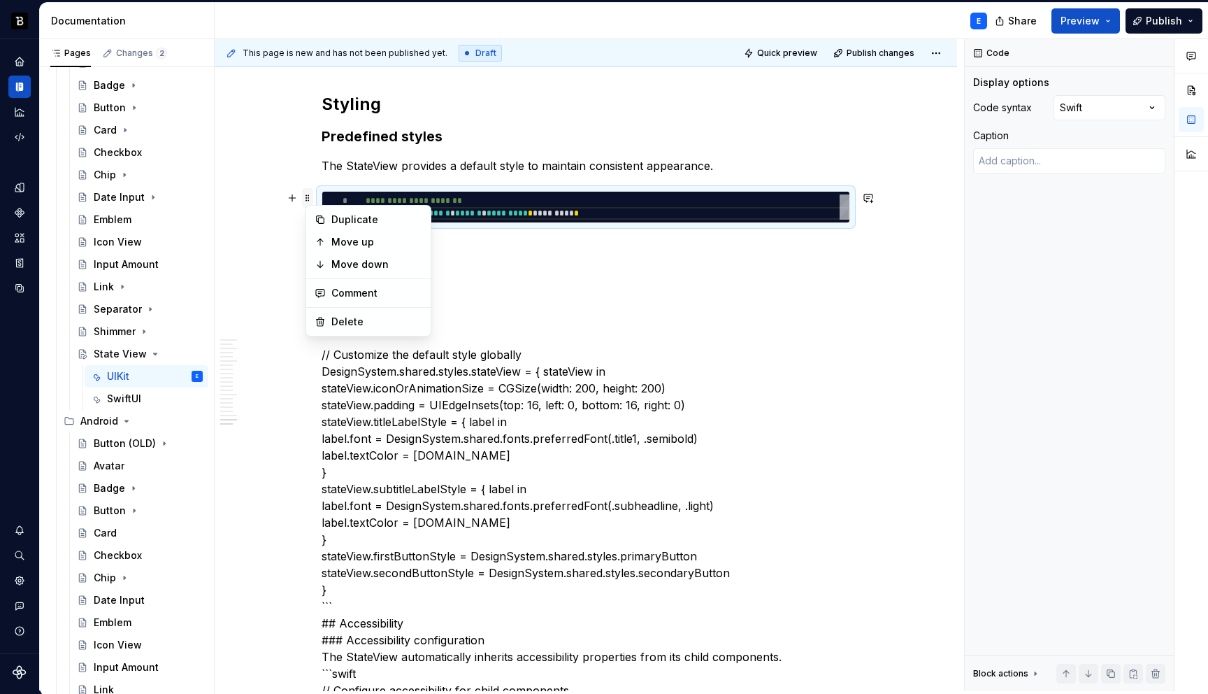
click at [313, 196] on span at bounding box center [307, 198] width 11 height 20
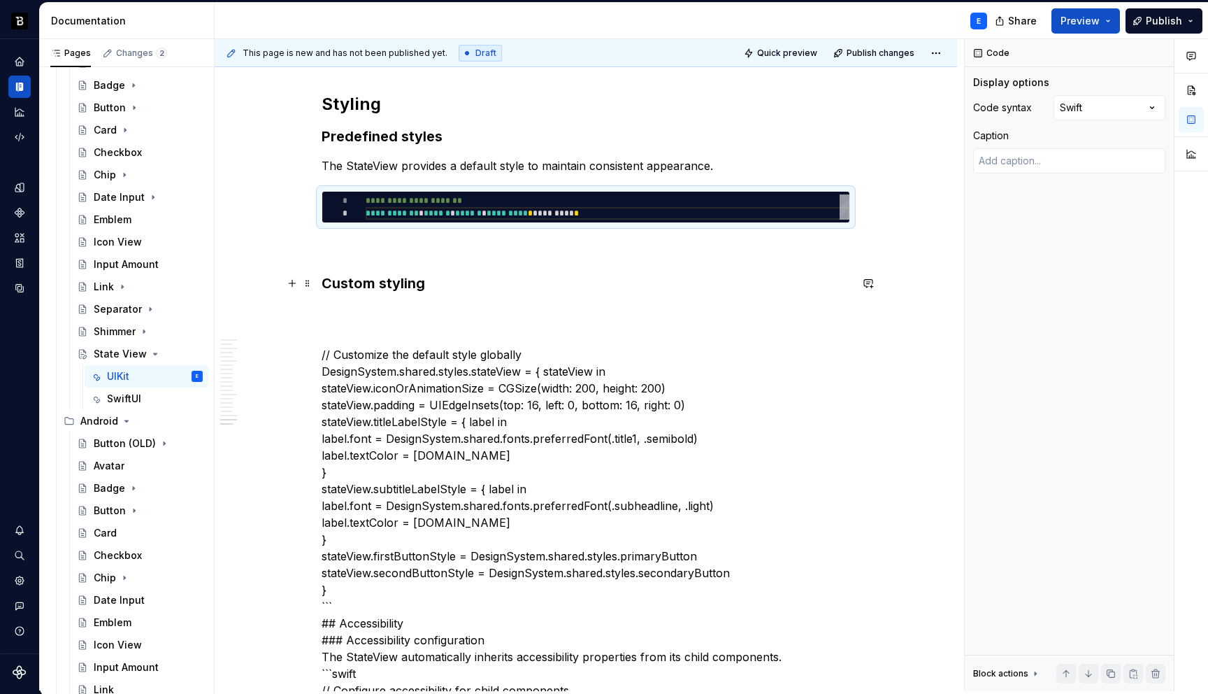
click at [449, 283] on h3 "Custom styling" at bounding box center [586, 283] width 529 height 20
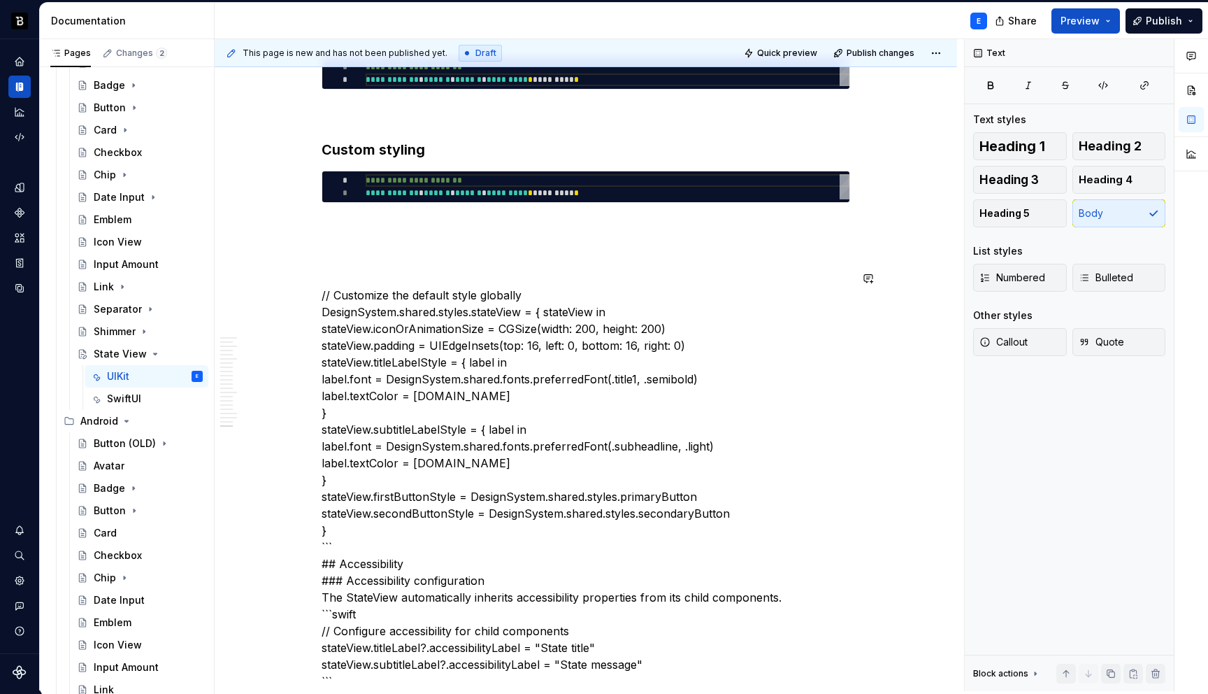
scroll to position [4111, 0]
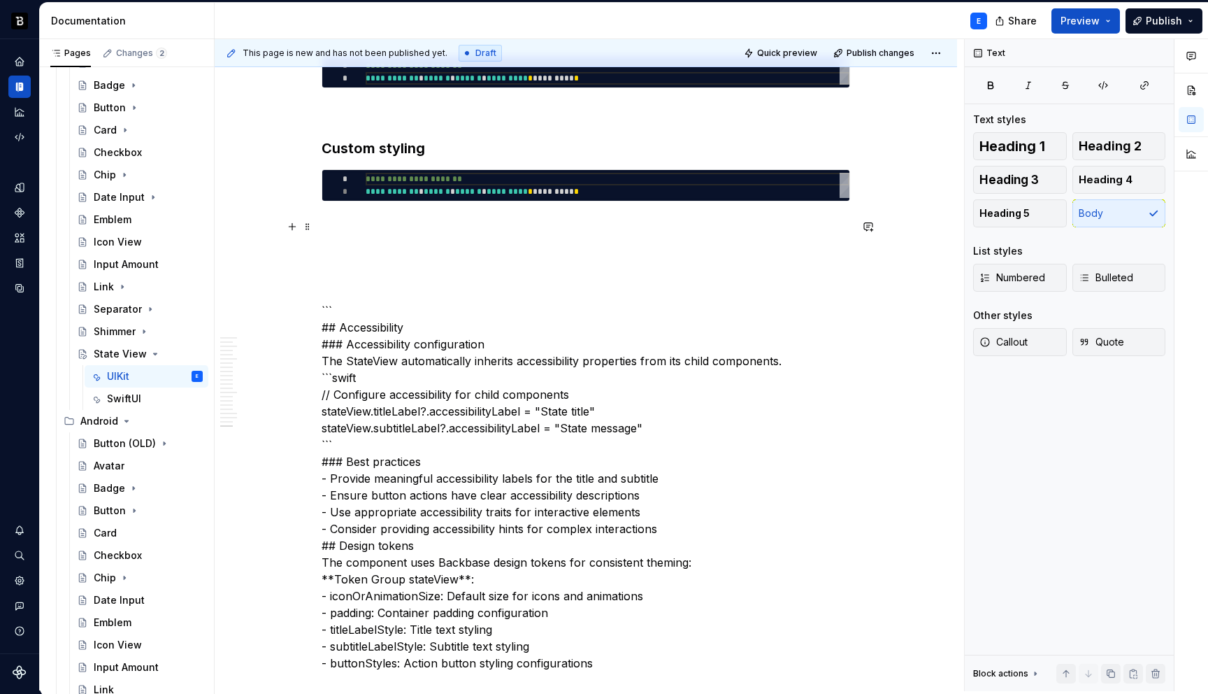
click at [433, 180] on div "**********" at bounding box center [608, 185] width 484 height 25
type textarea "**********"
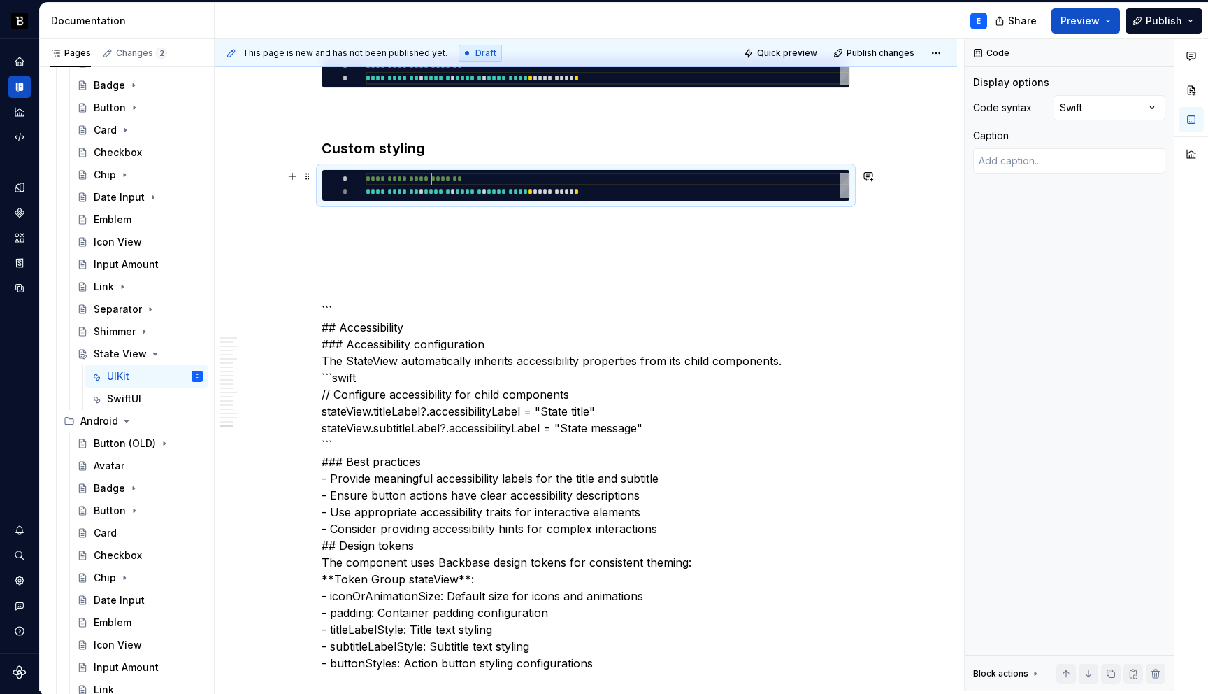
scroll to position [0, 237]
type textarea "*"
type textarea "**********"
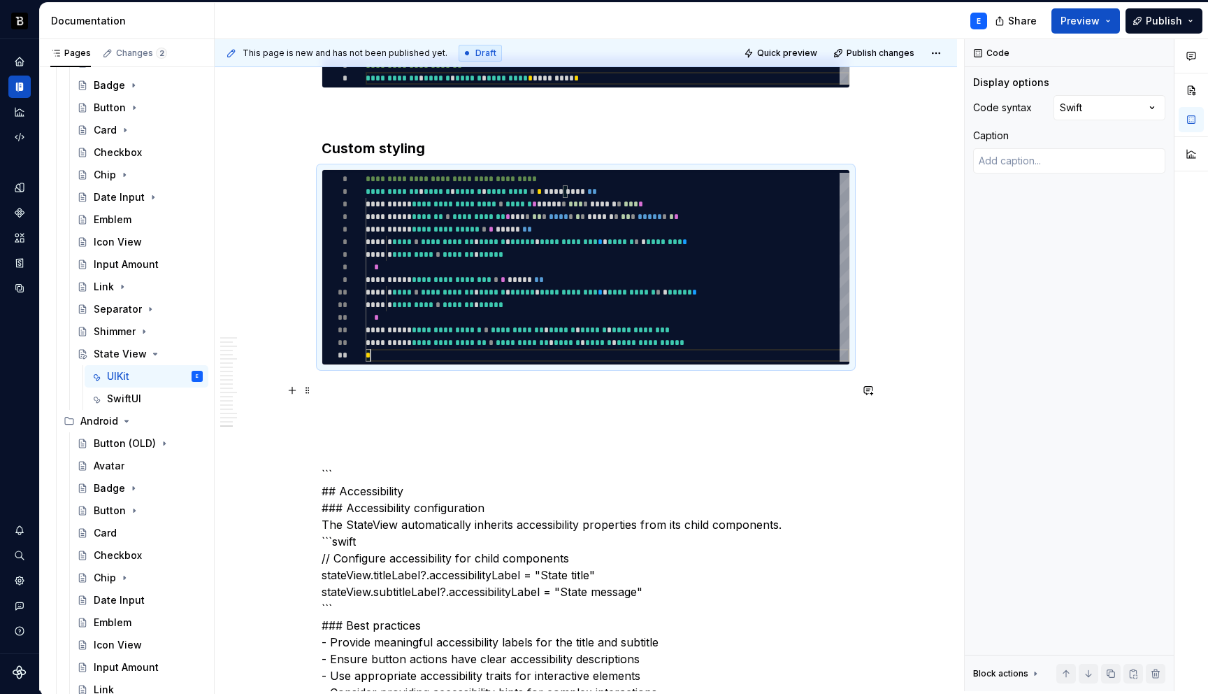
click at [402, 383] on p at bounding box center [586, 390] width 529 height 17
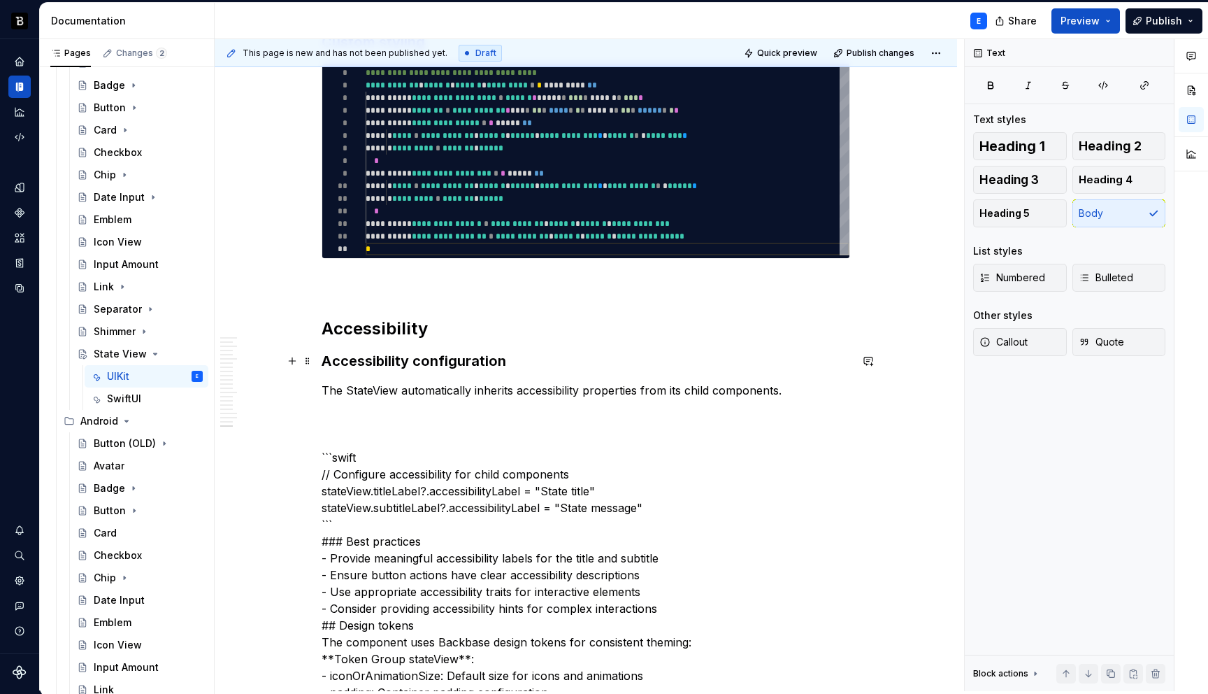
scroll to position [4140, 0]
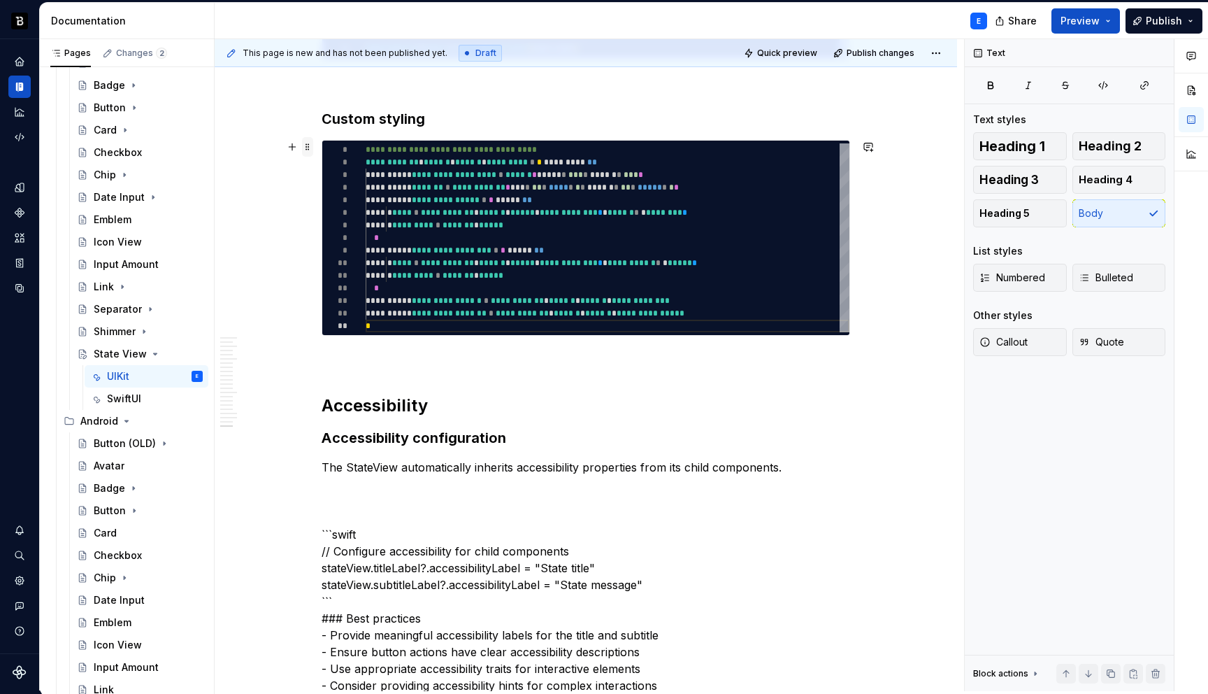
click at [311, 147] on span at bounding box center [307, 147] width 11 height 20
type textarea "*"
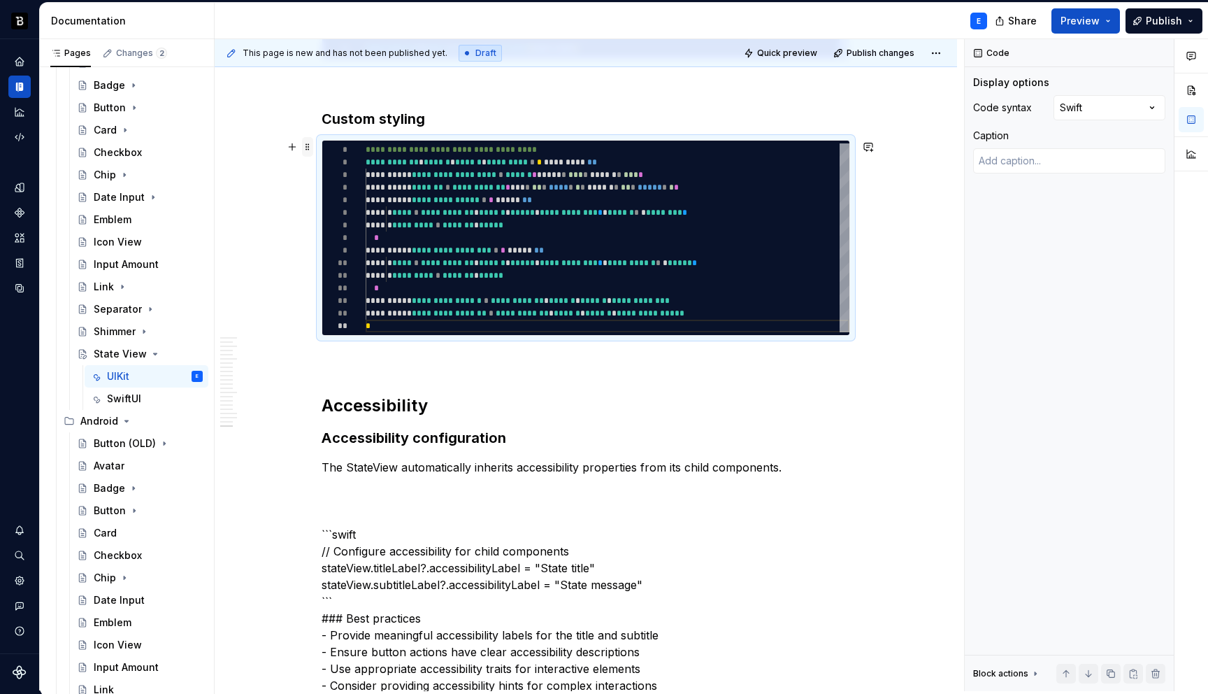
click at [311, 147] on span at bounding box center [307, 147] width 11 height 20
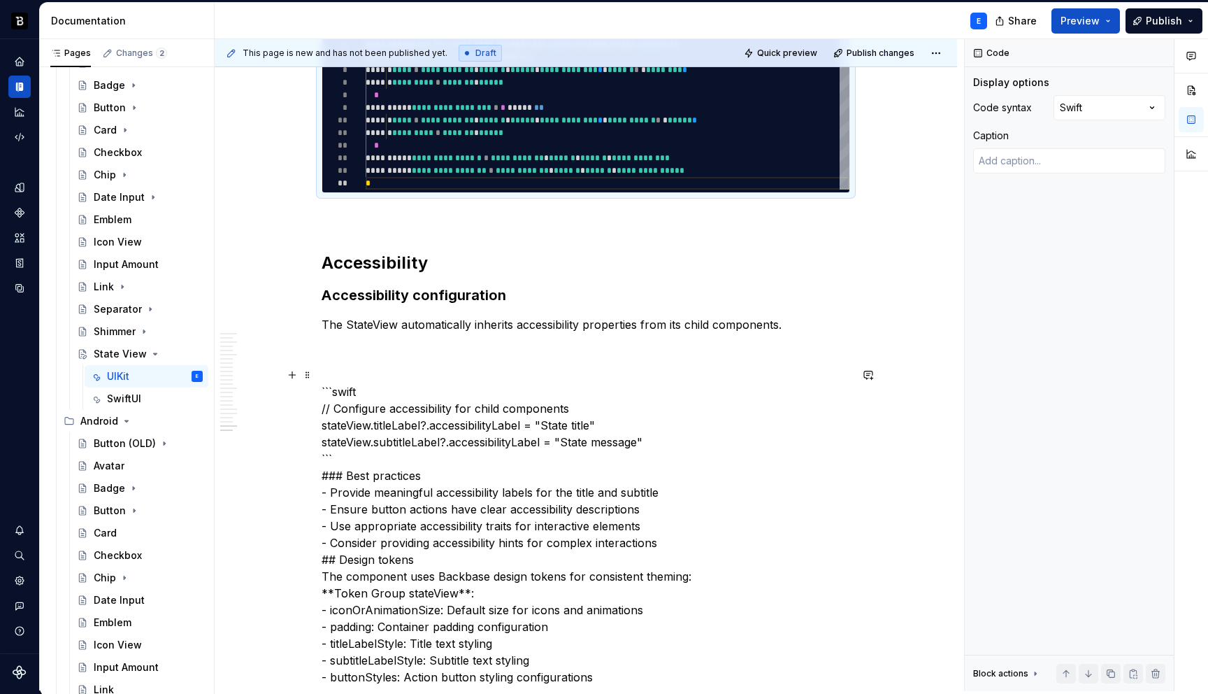
scroll to position [4296, 0]
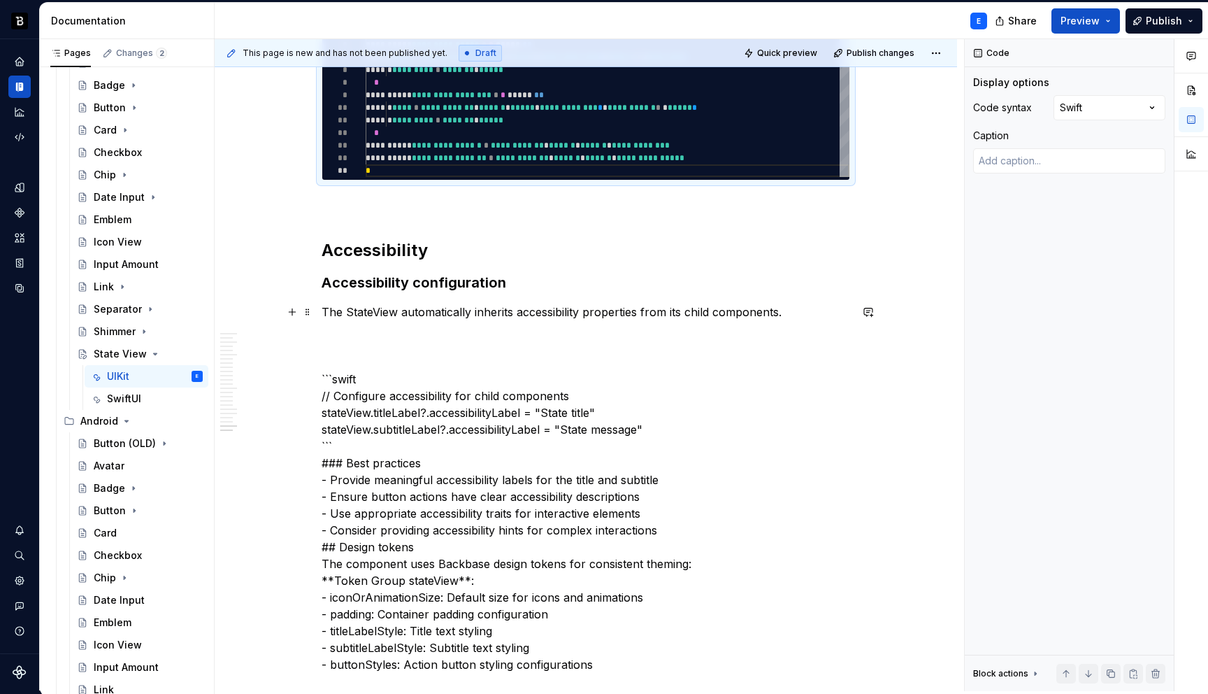
click at [799, 308] on p "The StateView automatically inherits accessibility properties from its child co…" at bounding box center [586, 311] width 529 height 17
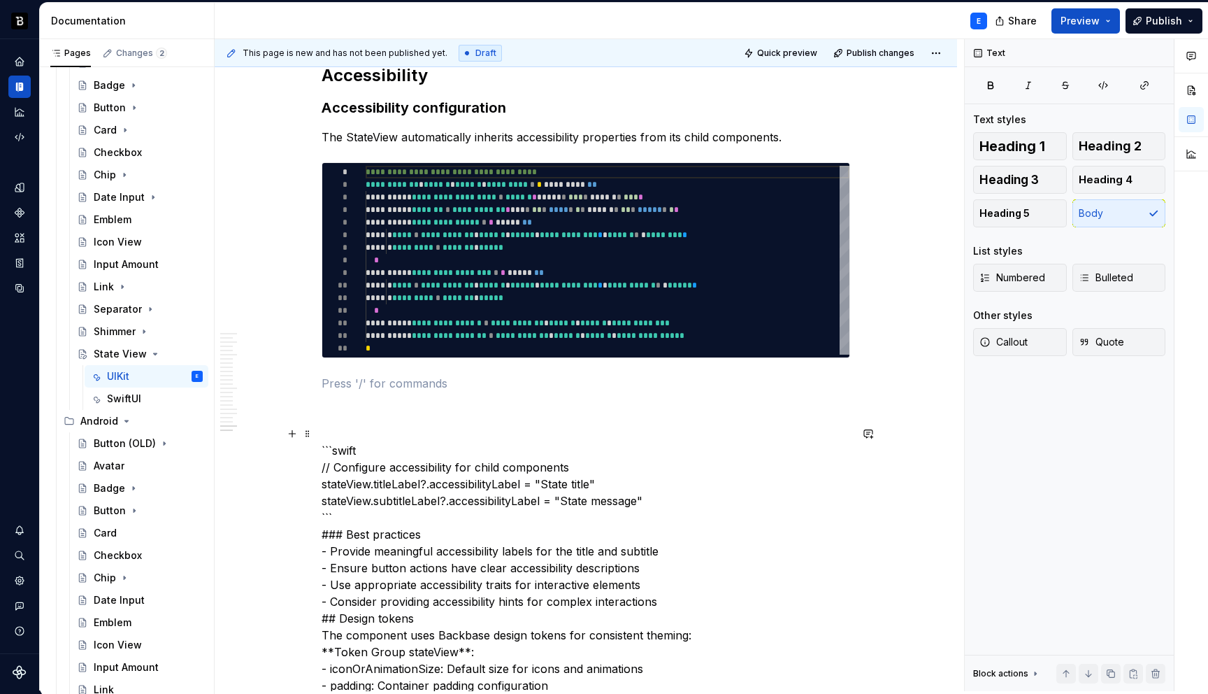
scroll to position [4484, 0]
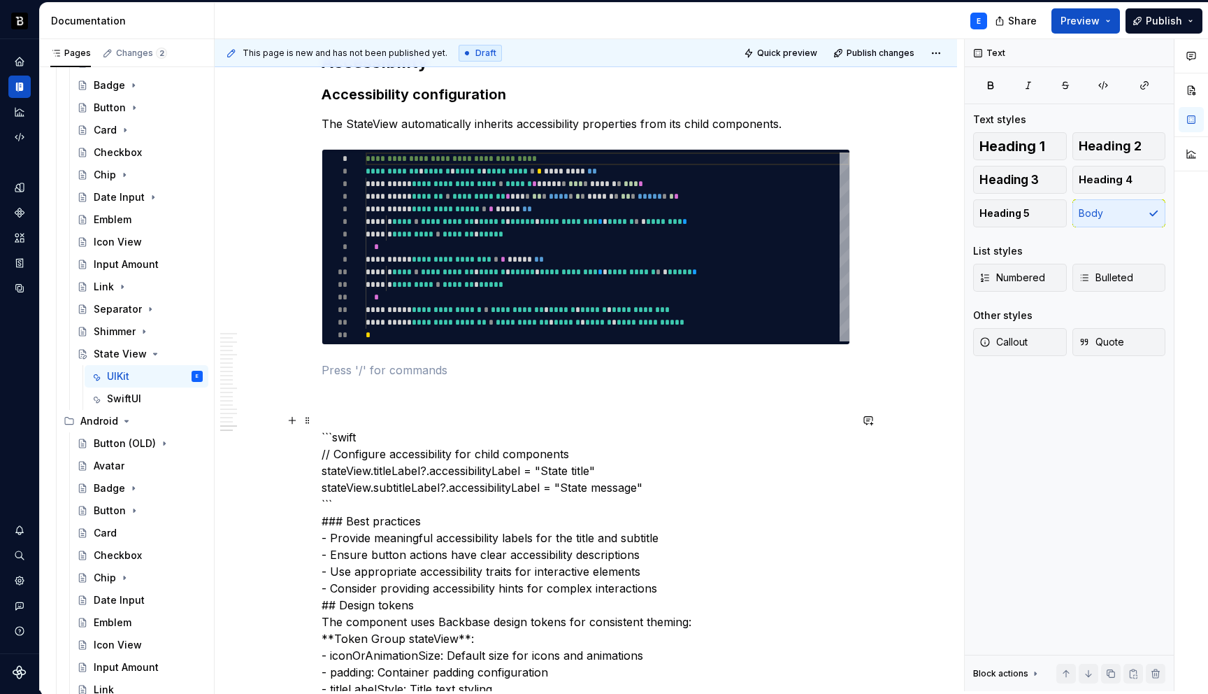
click at [379, 441] on p "```swift // Configure accessibility for child components stateView.titleLabel?.…" at bounding box center [586, 571] width 529 height 319
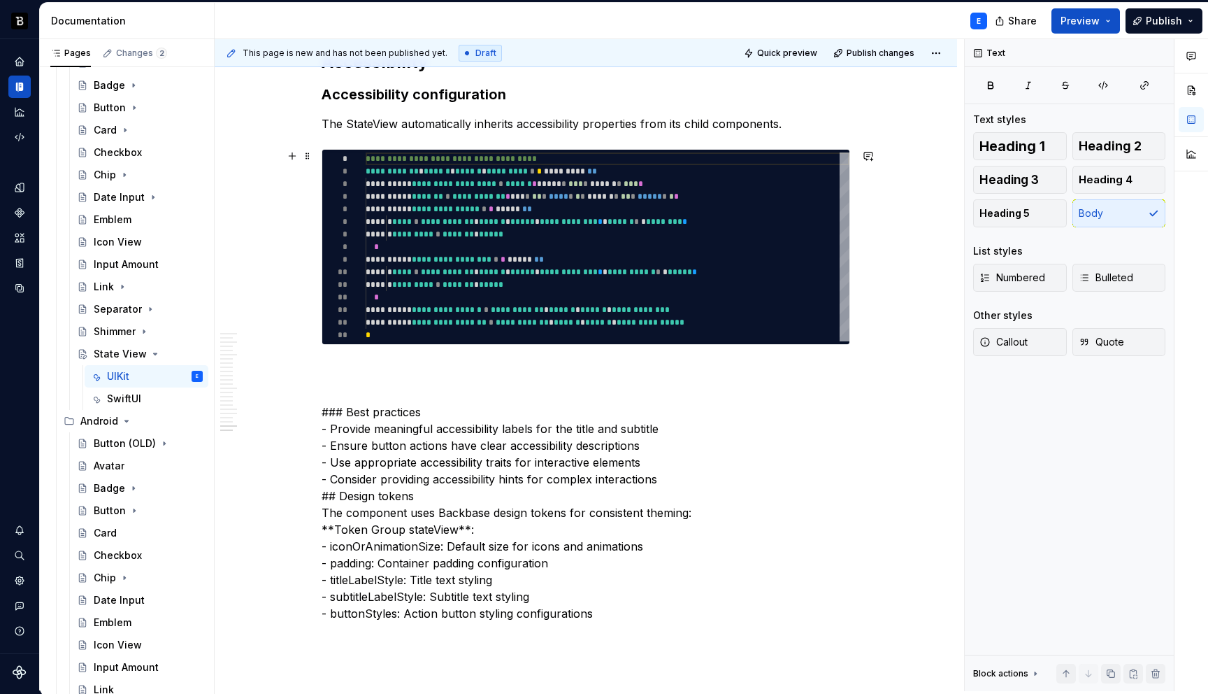
click at [433, 250] on div "**********" at bounding box center [608, 246] width 484 height 189
type textarea "**********"
type textarea "*"
type textarea "**********"
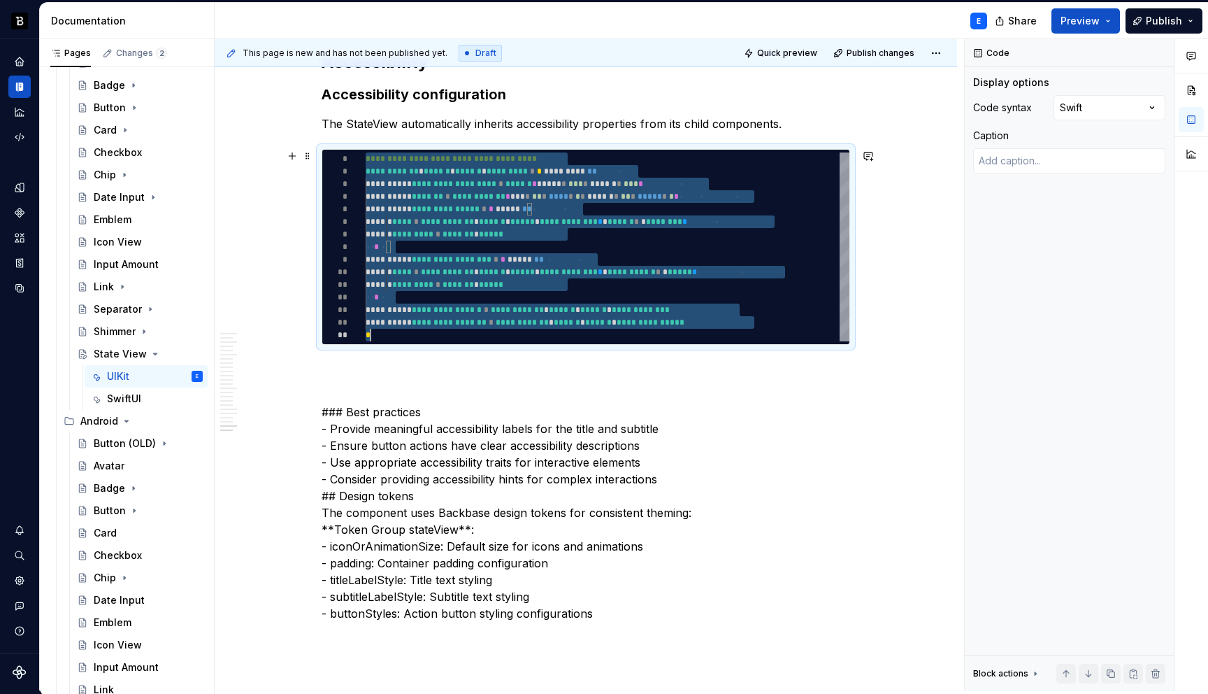
scroll to position [0, 5]
type textarea "*"
type textarea "**********"
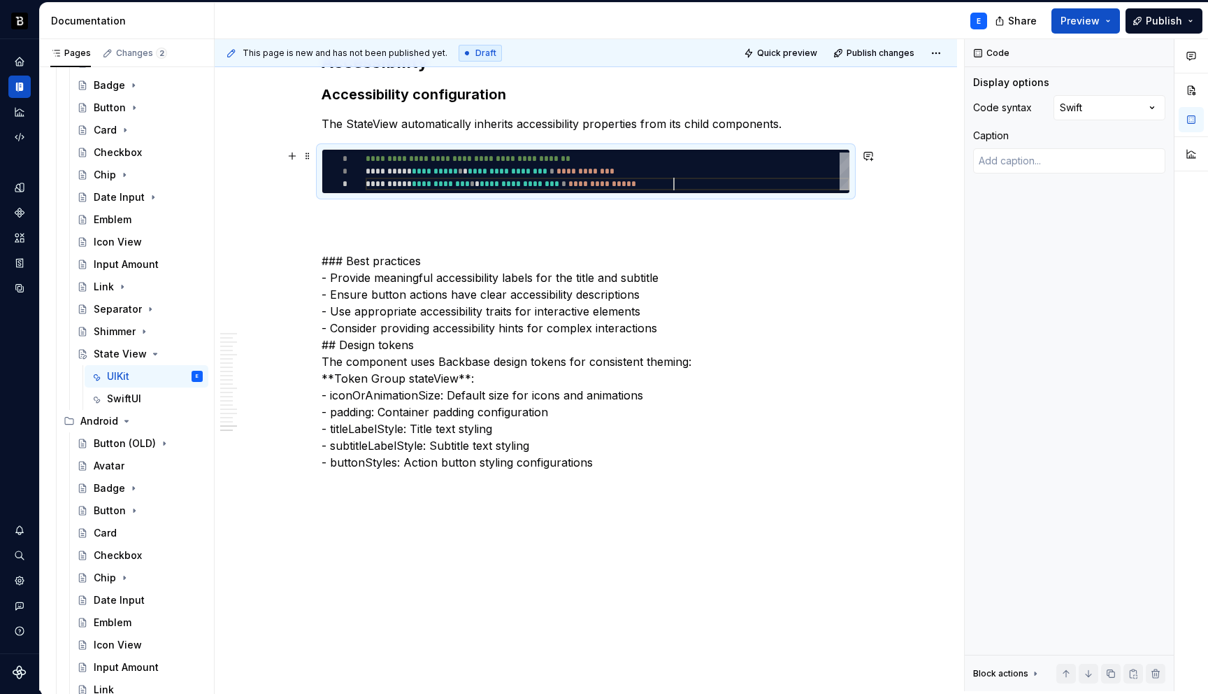
scroll to position [25, 308]
click at [434, 211] on p at bounding box center [586, 218] width 529 height 17
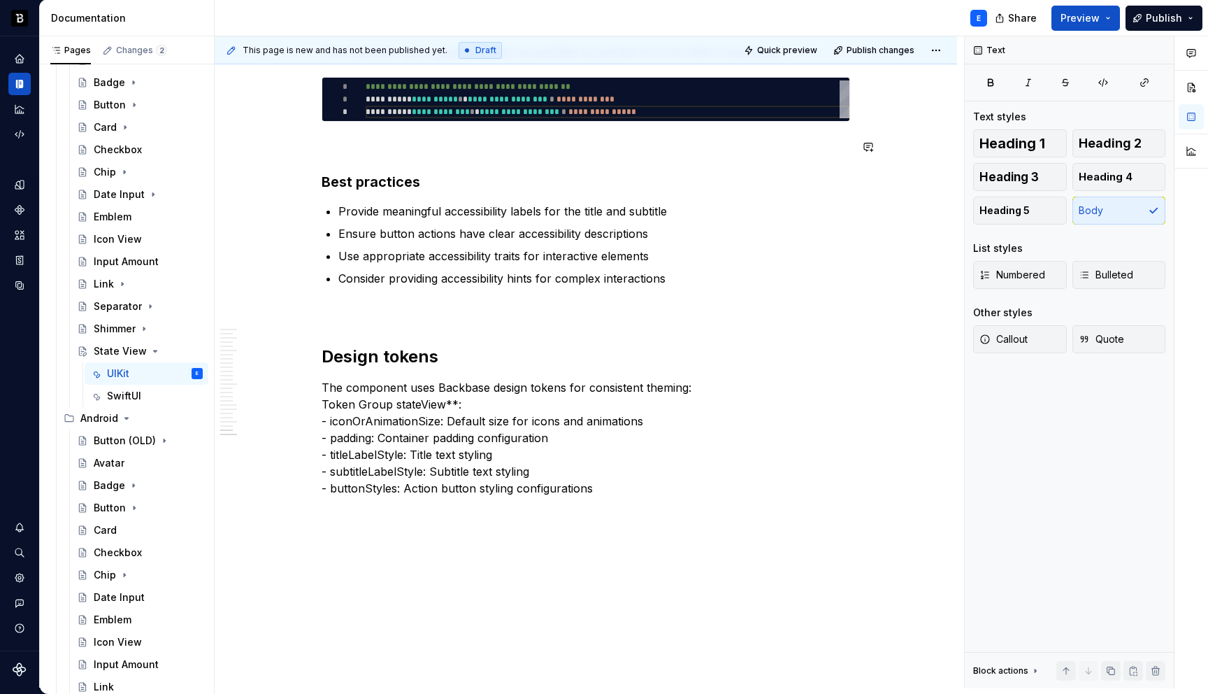
scroll to position [3, 0]
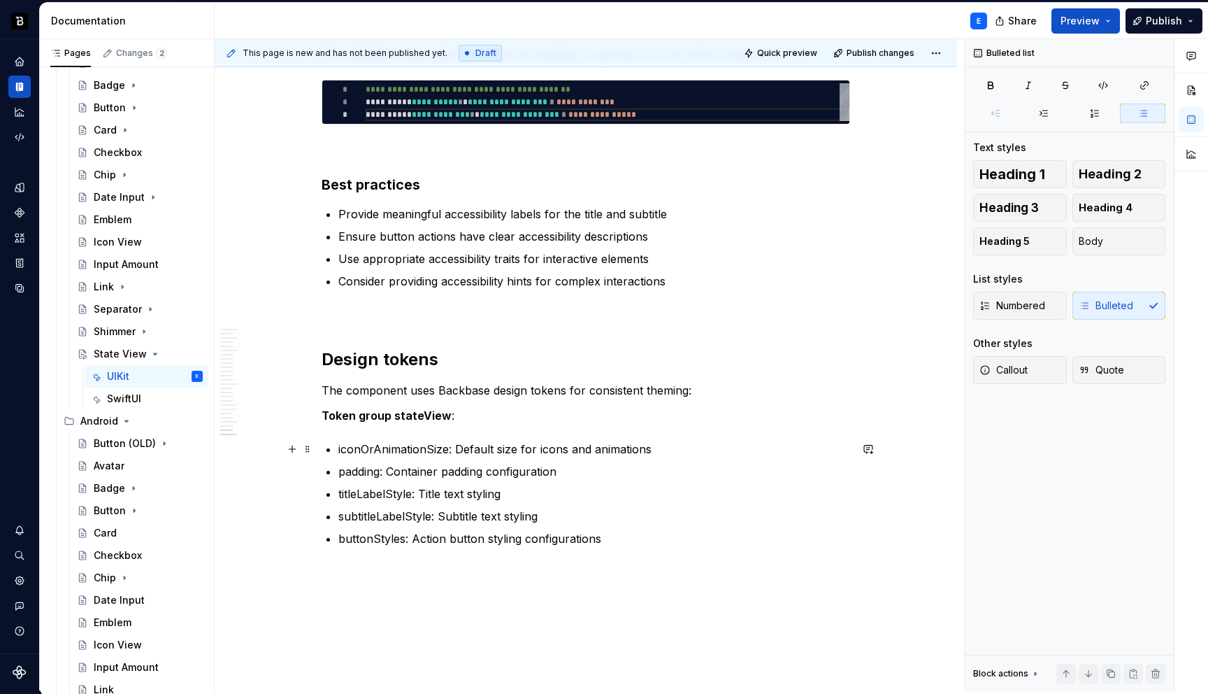
click at [372, 448] on p "iconOrAnimationSize: Default size for icons and animations" at bounding box center [594, 449] width 512 height 17
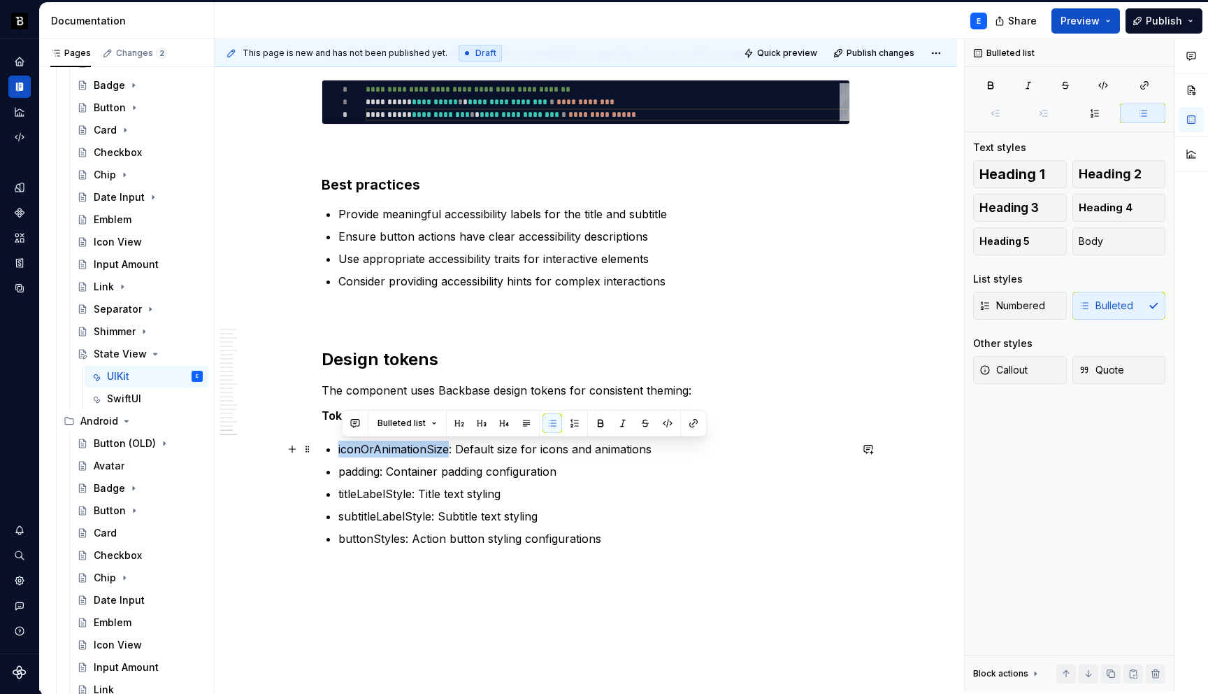
click at [372, 448] on p "iconOrAnimationSize: Default size for icons and animations" at bounding box center [594, 449] width 512 height 17
click at [666, 427] on button "button" at bounding box center [668, 423] width 20 height 20
click at [366, 470] on p "padding: Container padding configuration" at bounding box center [594, 471] width 512 height 17
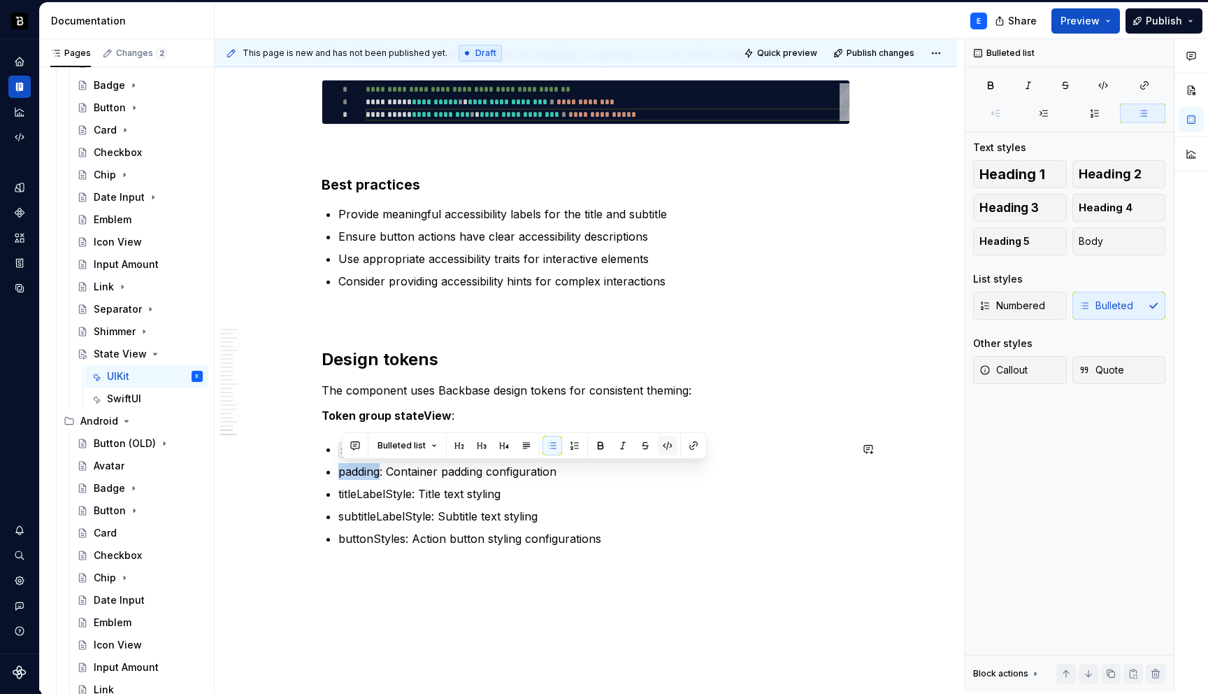
click at [662, 442] on button "button" at bounding box center [668, 446] width 20 height 20
click at [380, 492] on p "titleLabelStyle: Title text styling" at bounding box center [594, 493] width 512 height 17
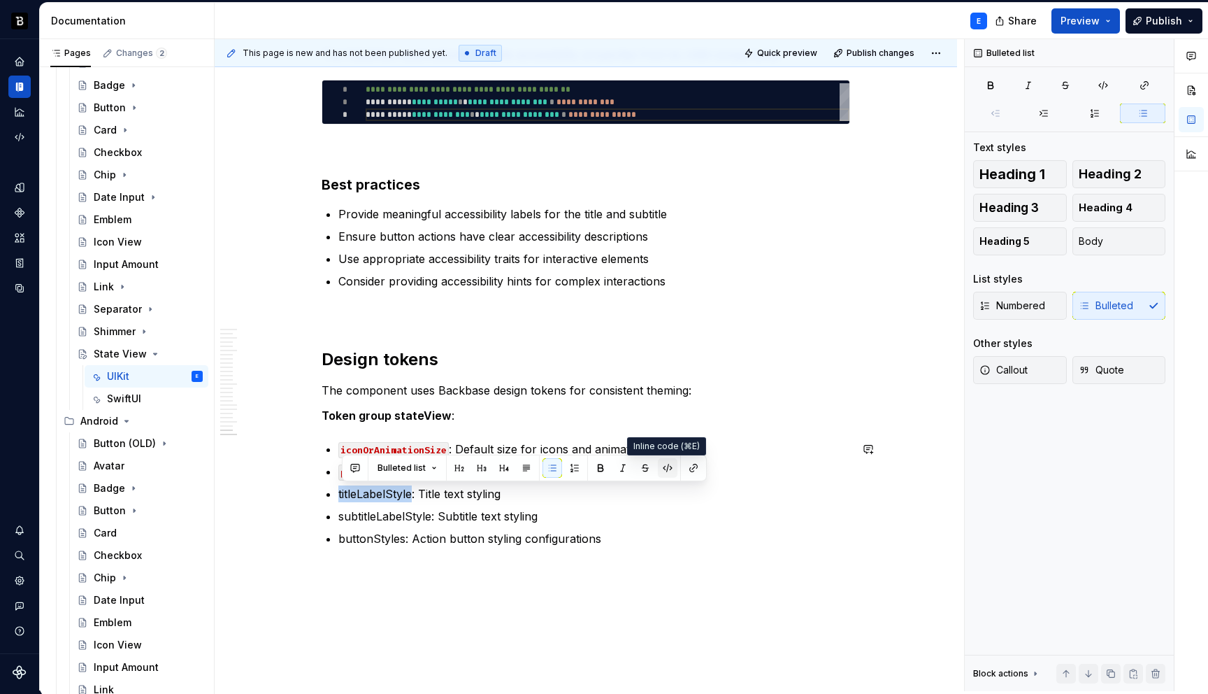
click at [663, 468] on button "button" at bounding box center [668, 468] width 20 height 20
click at [396, 514] on p "subtitleLabelStyle: Subtitle text styling" at bounding box center [594, 516] width 512 height 17
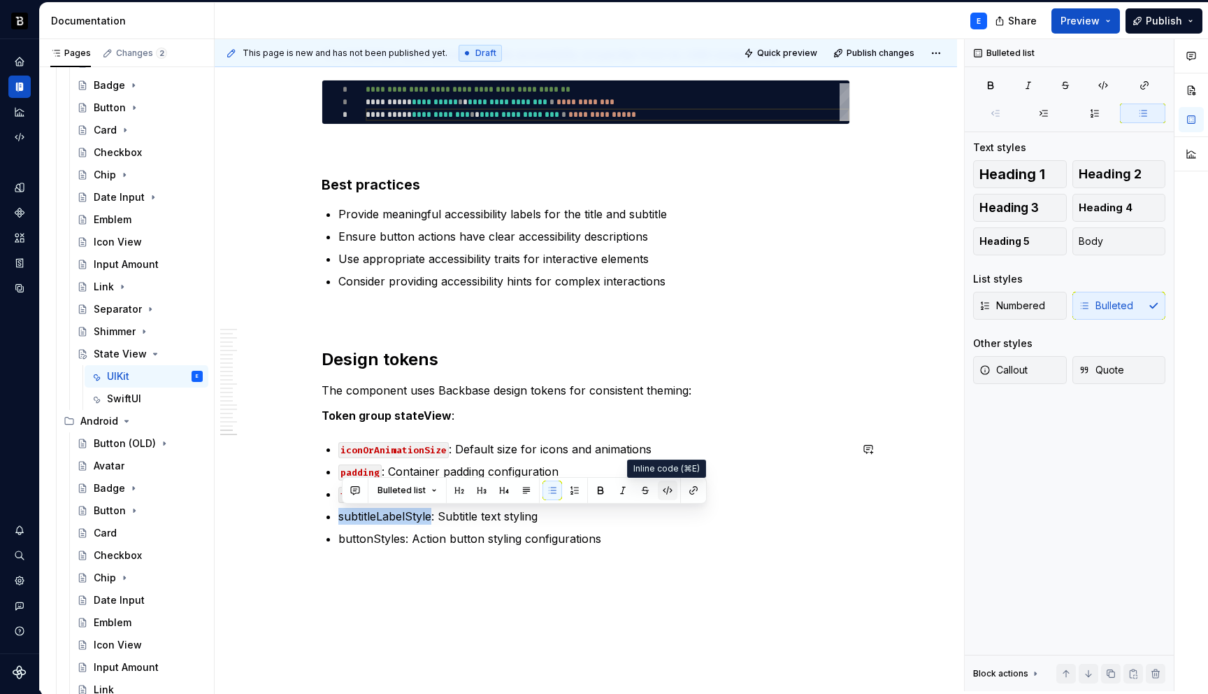
click at [663, 487] on button "button" at bounding box center [668, 490] width 20 height 20
click at [378, 534] on p "buttonStyles: Action button styling configurations" at bounding box center [594, 538] width 512 height 17
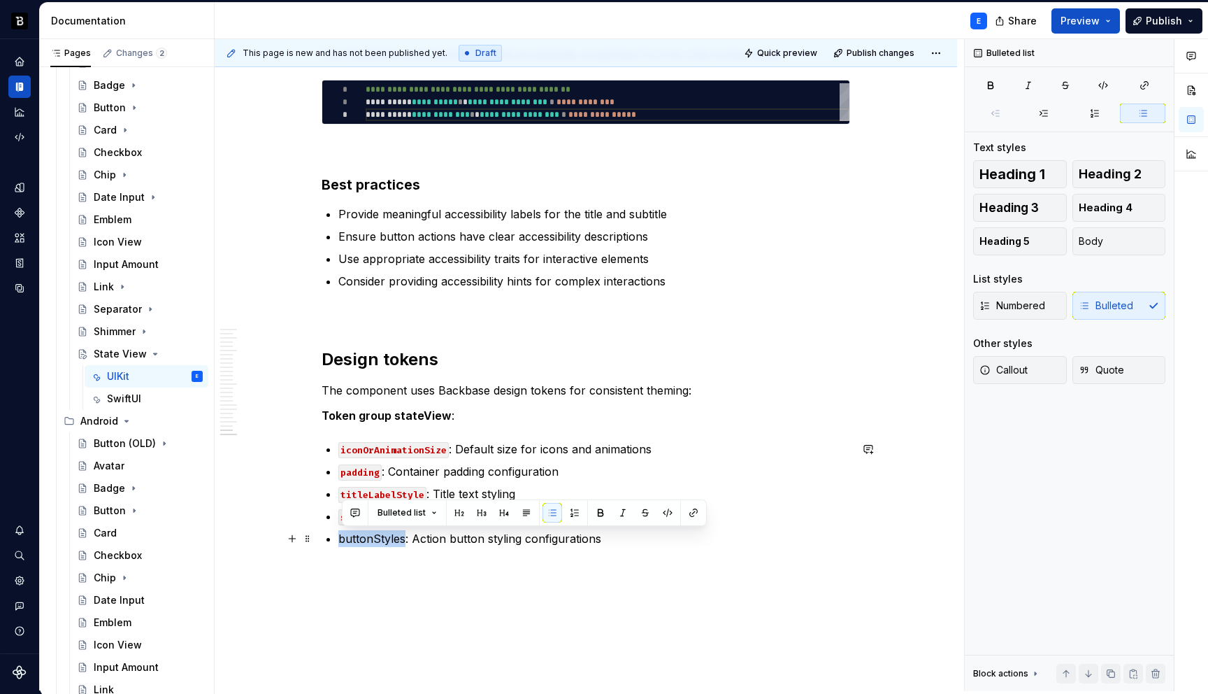
click at [378, 534] on p "buttonStyles: Action button styling configurations" at bounding box center [594, 538] width 512 height 17
click at [666, 510] on button "button" at bounding box center [668, 513] width 20 height 20
click at [703, 444] on p "iconOrAnimationSize : Default size for icons and animations" at bounding box center [594, 449] width 512 height 17
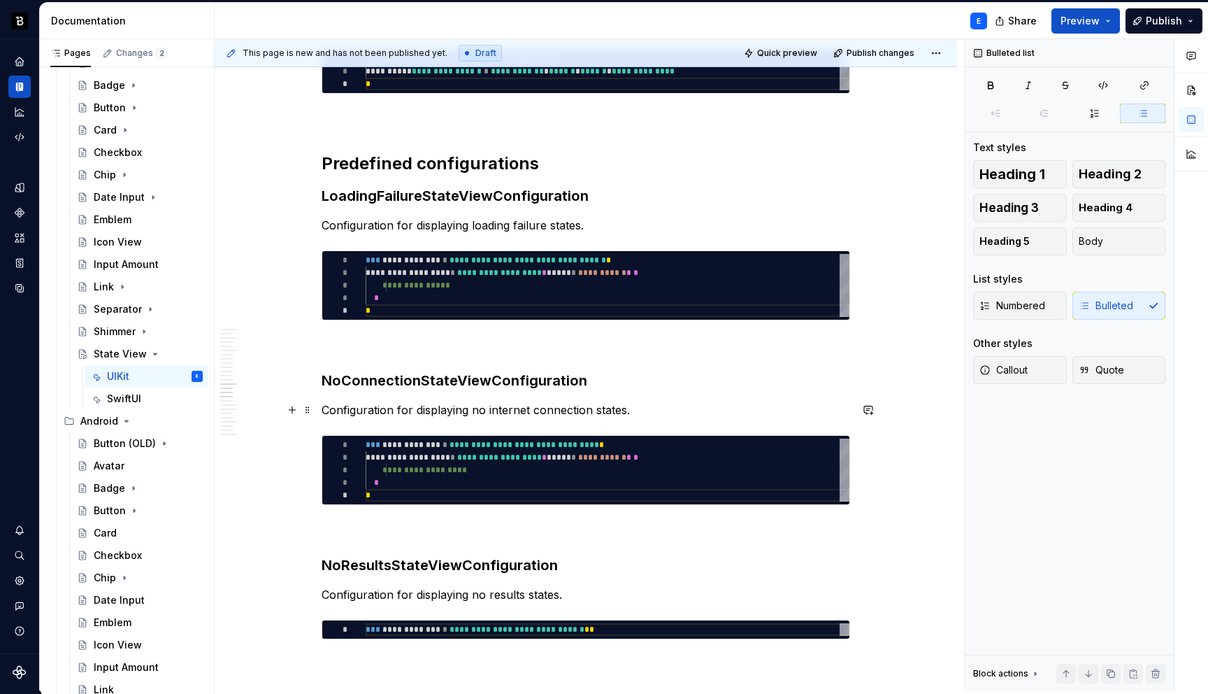
scroll to position [2859, 0]
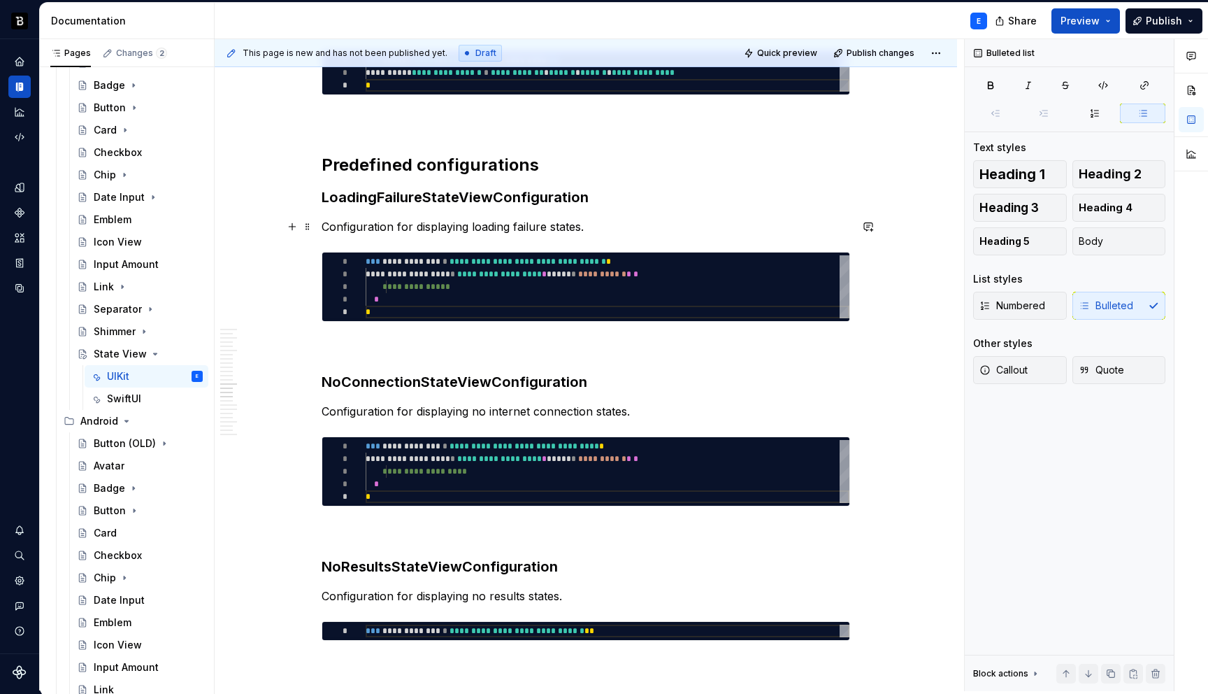
click at [606, 227] on p "Configuration for displaying loading failure states." at bounding box center [586, 226] width 529 height 17
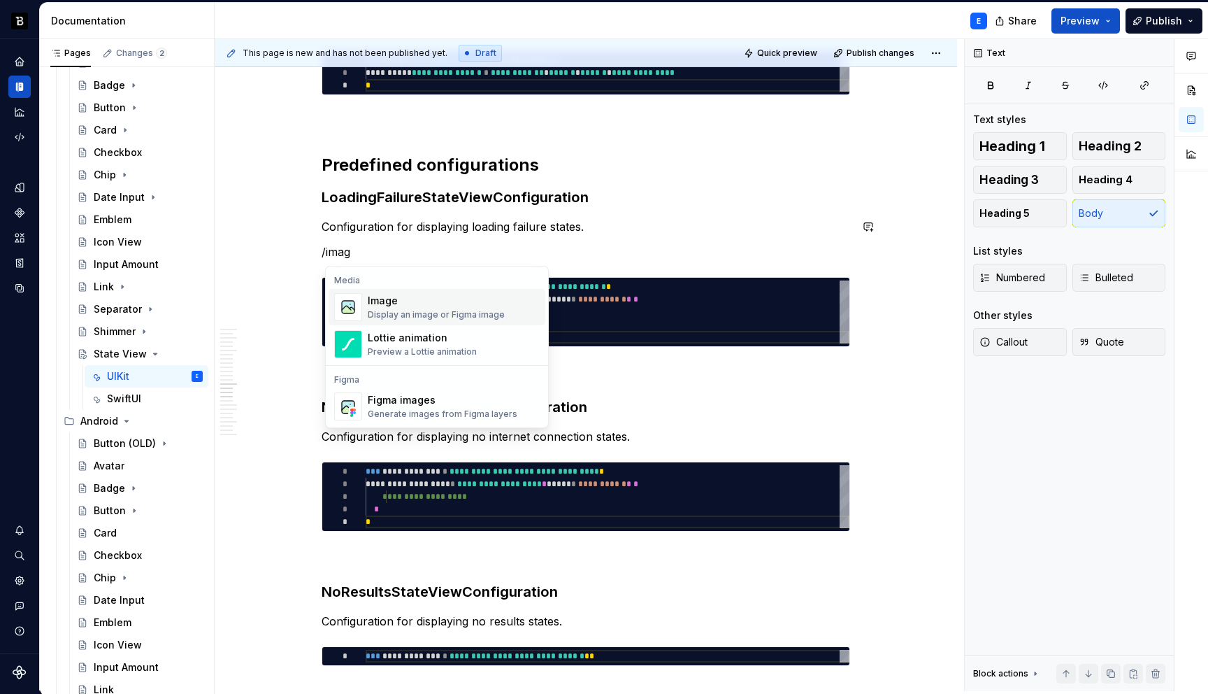
click at [467, 305] on div "Image" at bounding box center [436, 301] width 137 height 14
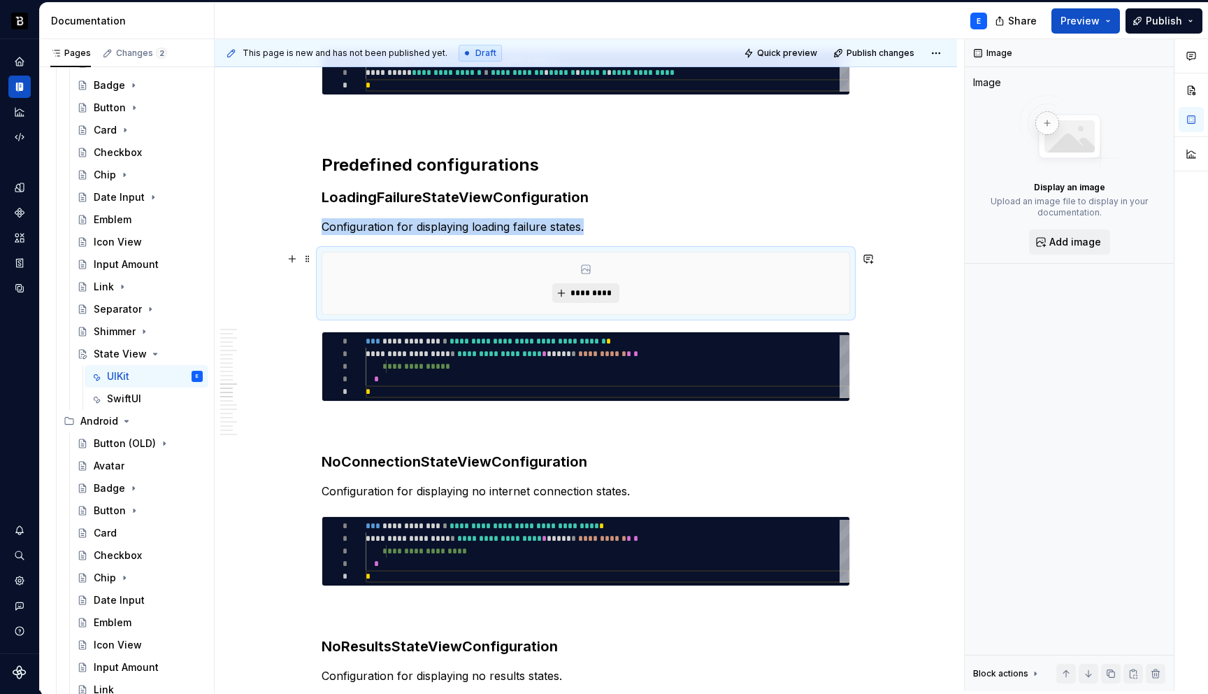
click at [589, 286] on button "*********" at bounding box center [585, 293] width 66 height 20
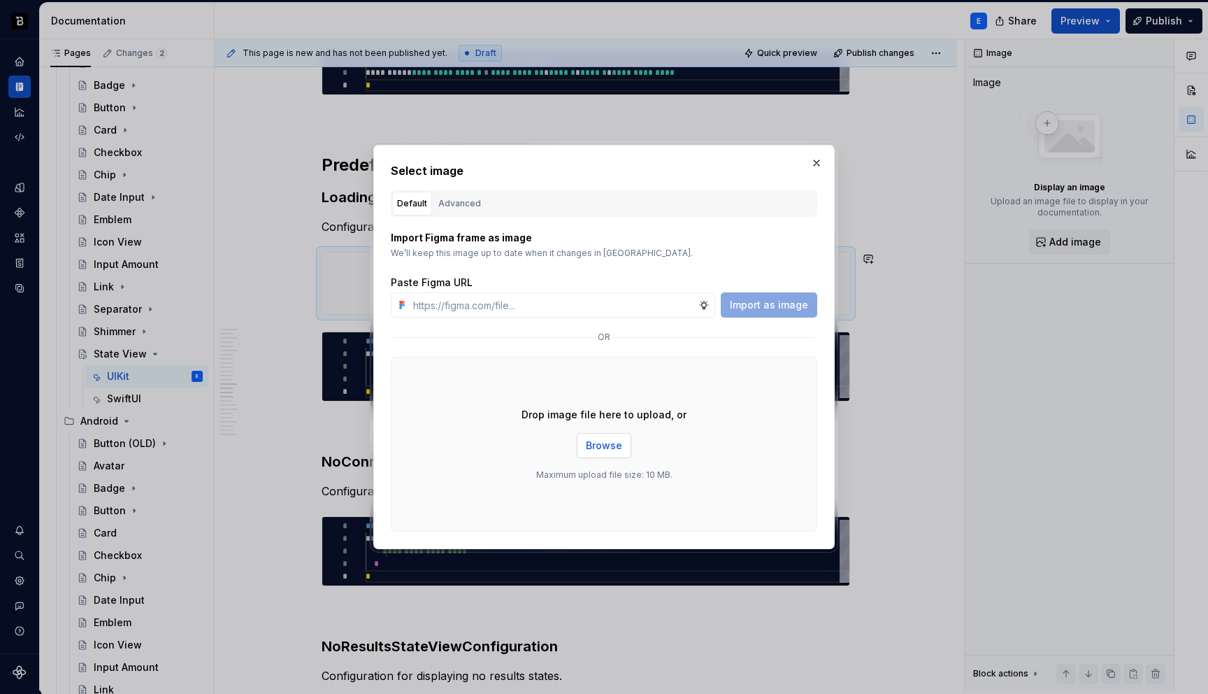
click at [601, 444] on span "Browse" at bounding box center [604, 445] width 36 height 14
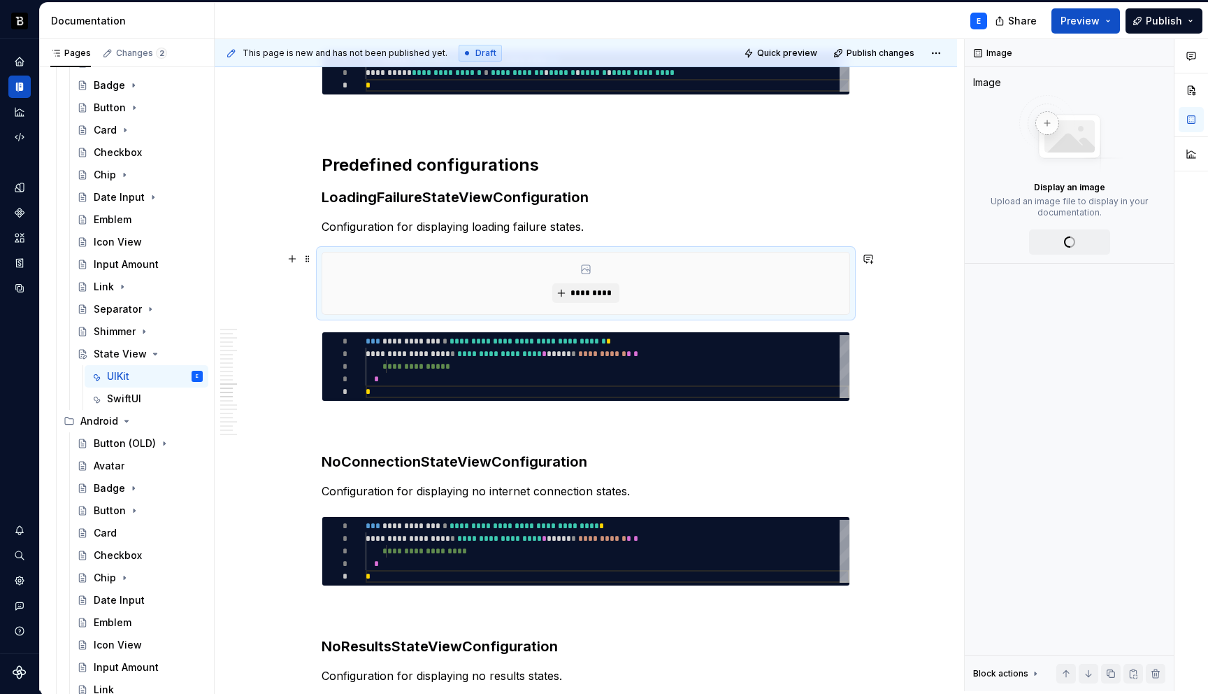
type textarea "*"
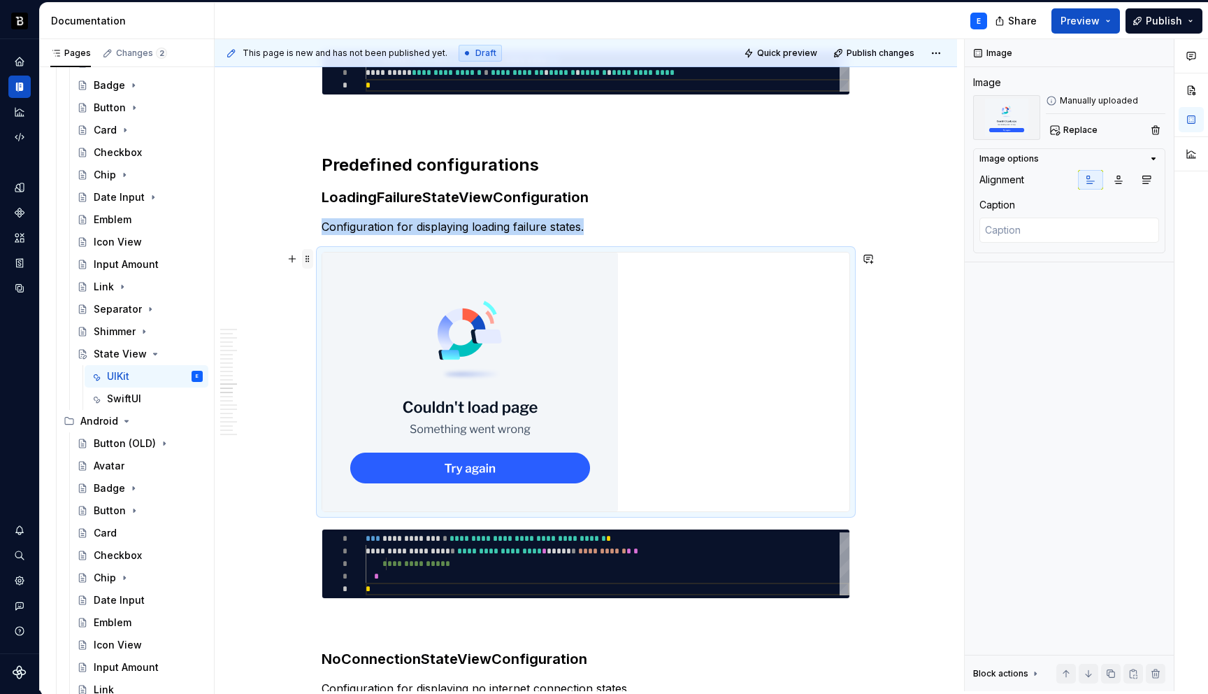
click at [313, 266] on span at bounding box center [307, 259] width 11 height 20
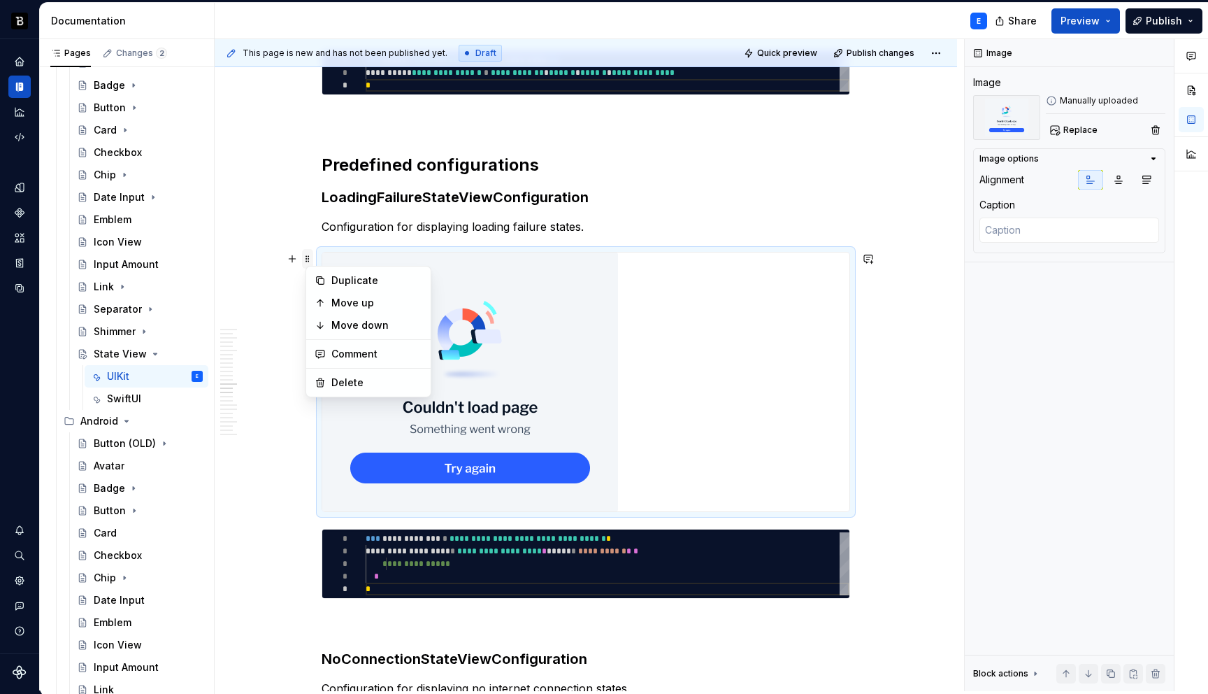
click at [314, 266] on div "Duplicate Move up Move down Comment Delete" at bounding box center [369, 331] width 126 height 131
click at [313, 257] on span at bounding box center [307, 259] width 11 height 20
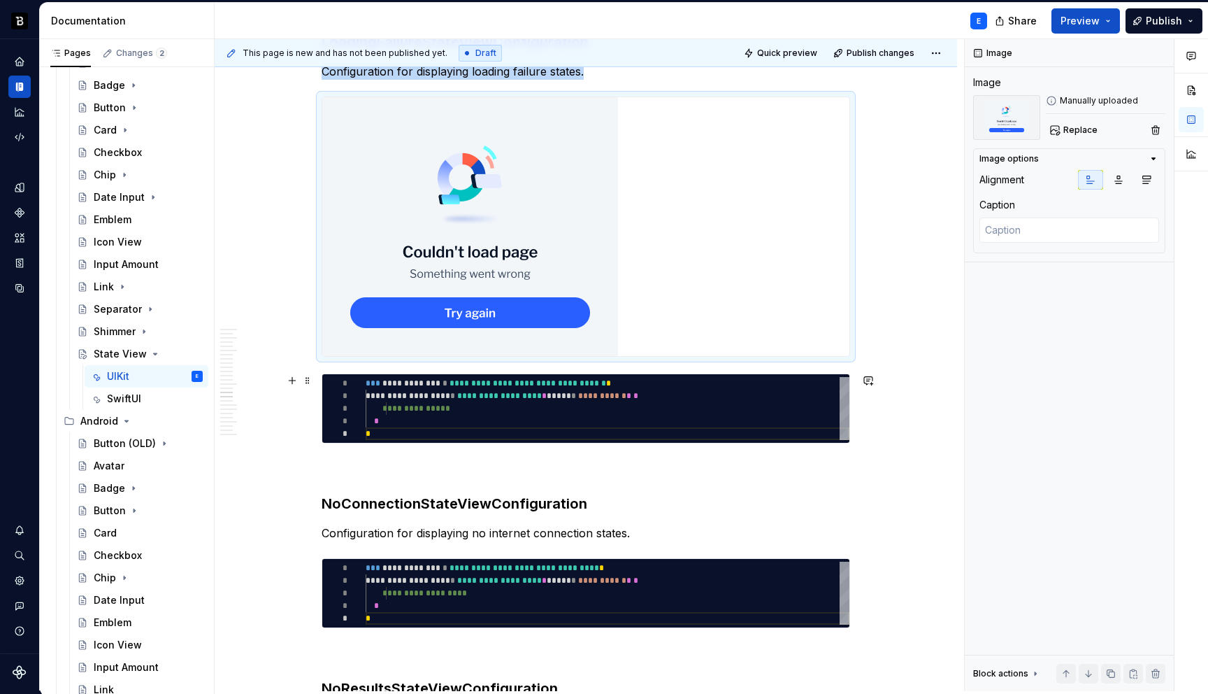
scroll to position [3129, 0]
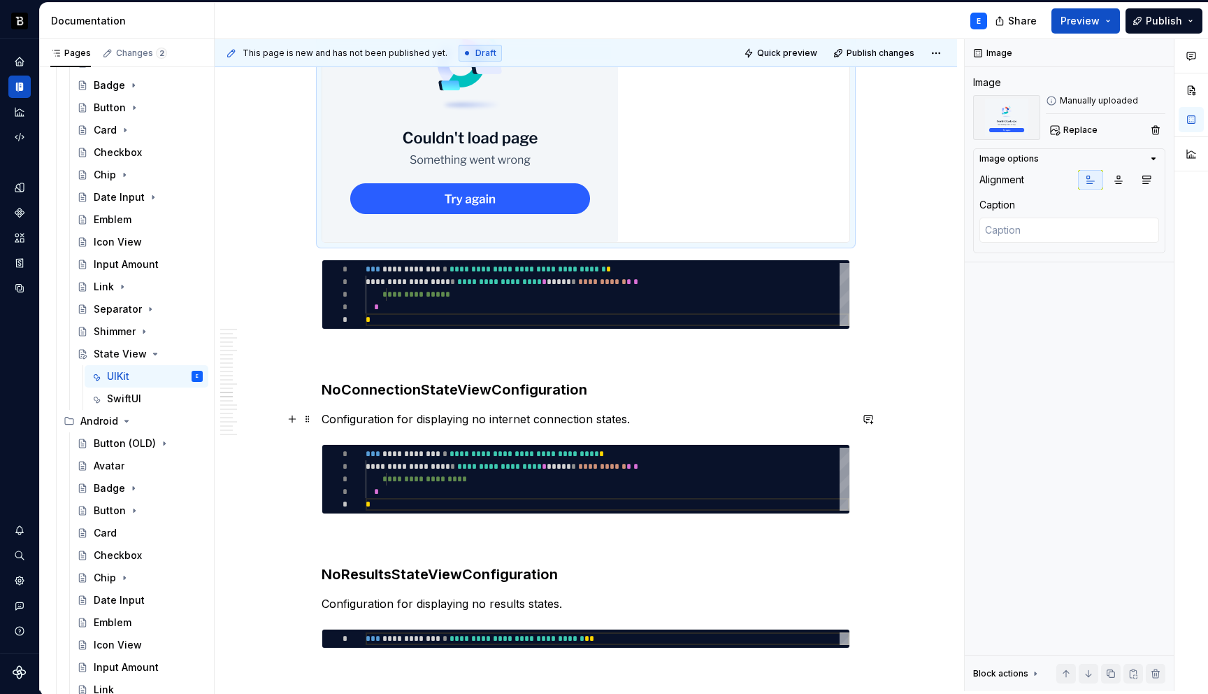
click at [662, 412] on p "Configuration for displaying no internet connection states." at bounding box center [586, 418] width 529 height 17
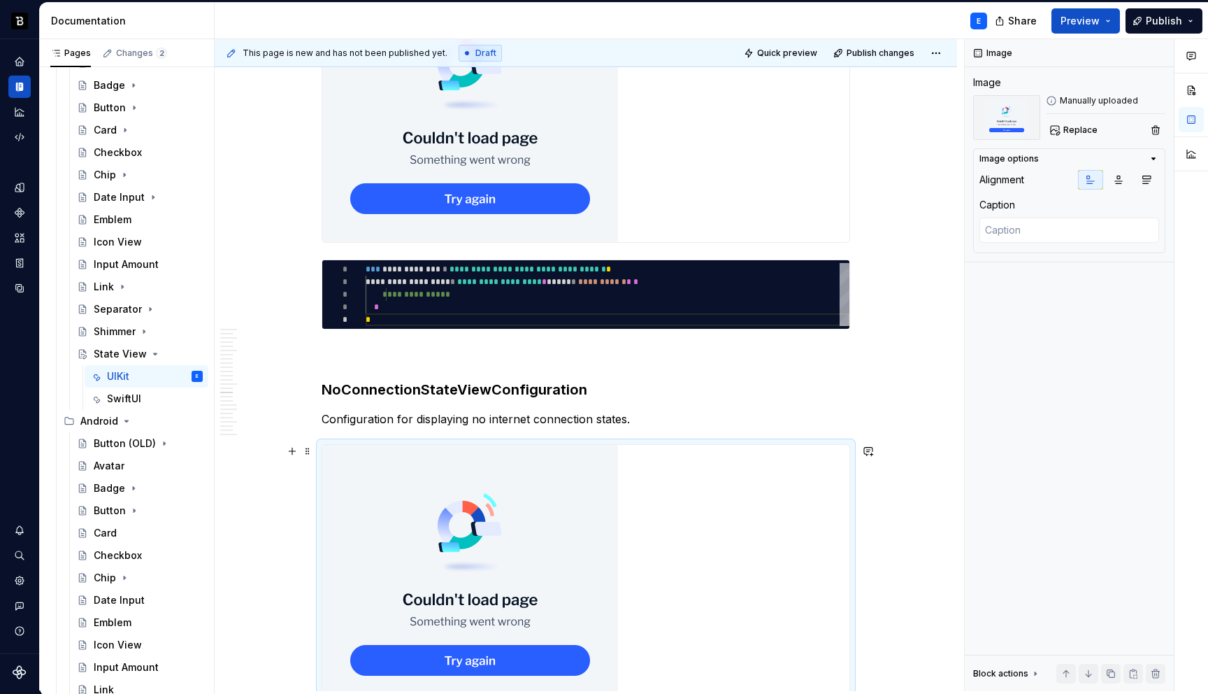
click at [522, 613] on img at bounding box center [470, 574] width 296 height 259
click at [1076, 123] on button "Replace" at bounding box center [1075, 130] width 58 height 20
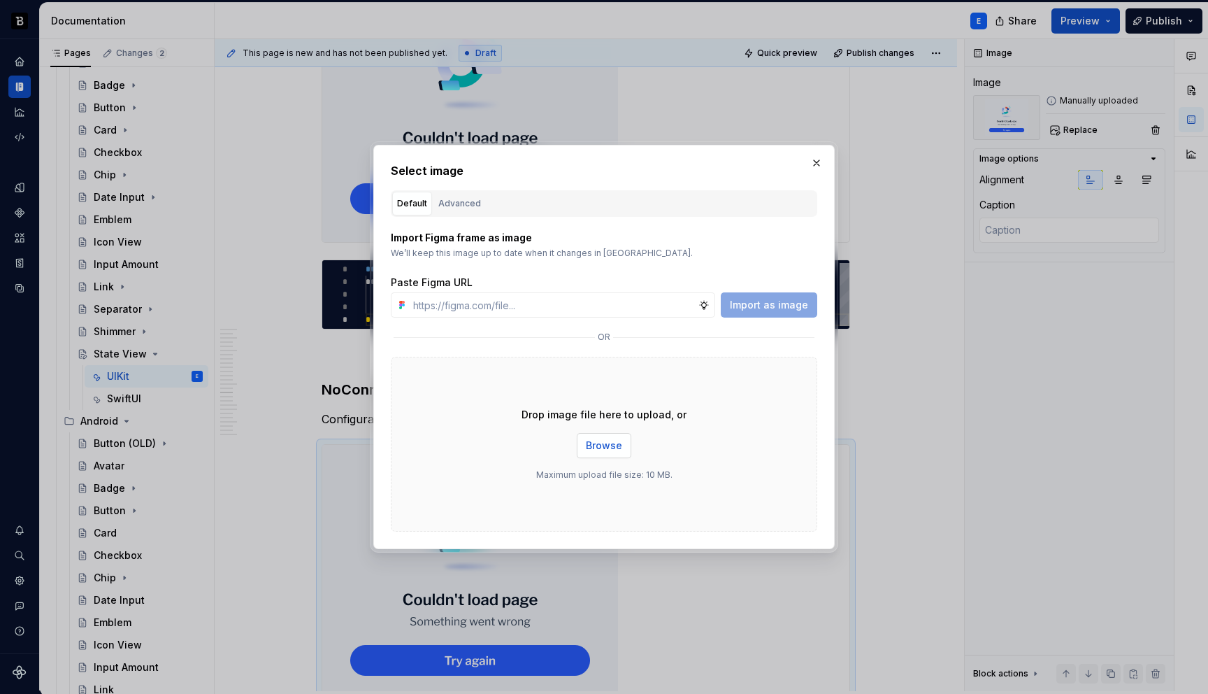
click at [607, 440] on span "Browse" at bounding box center [604, 445] width 36 height 14
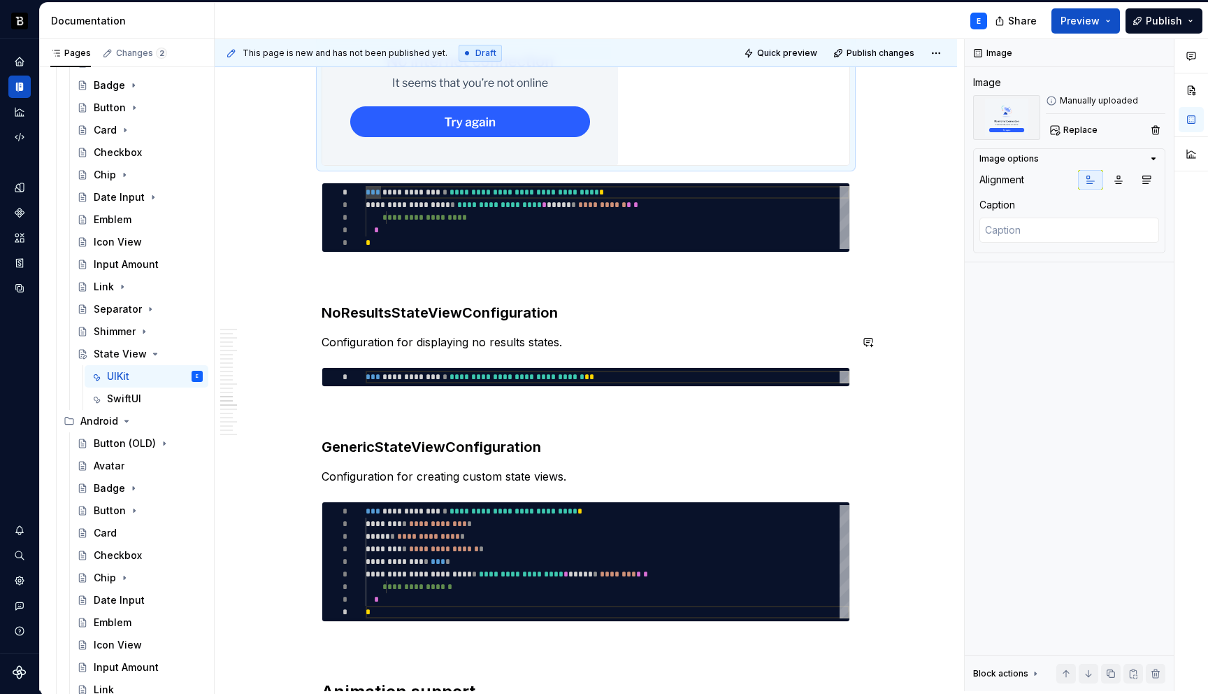
scroll to position [3700, 0]
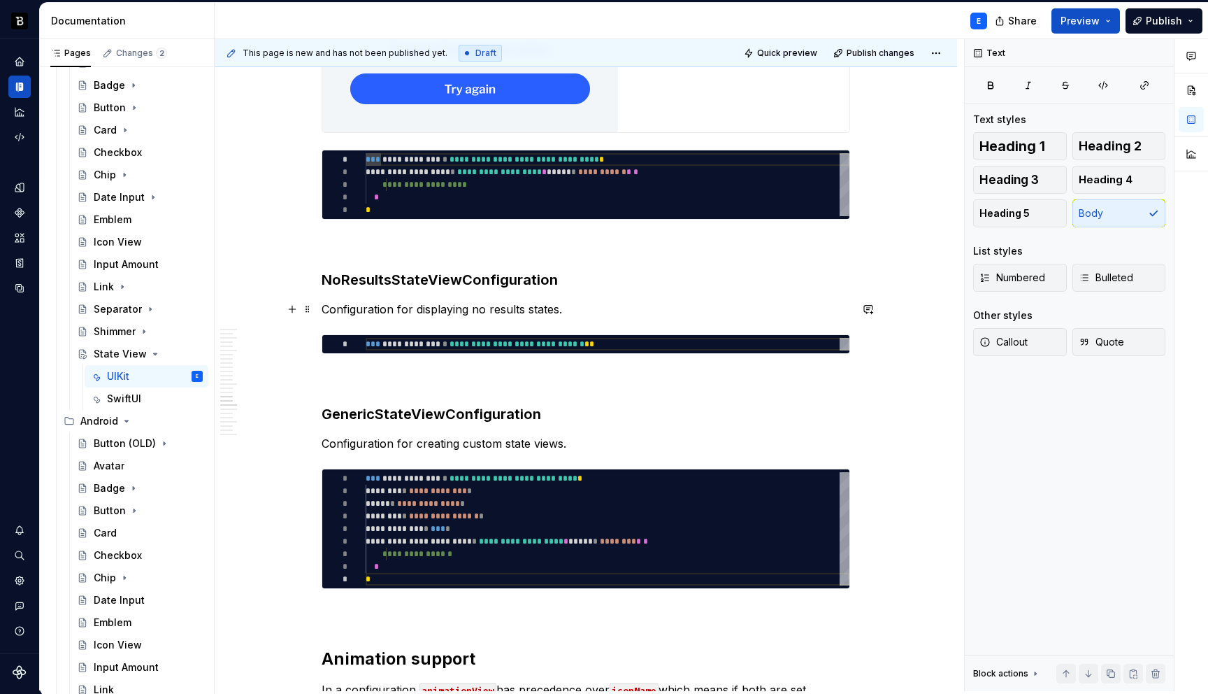
click at [594, 310] on p "Configuration for displaying no results states." at bounding box center [586, 309] width 529 height 17
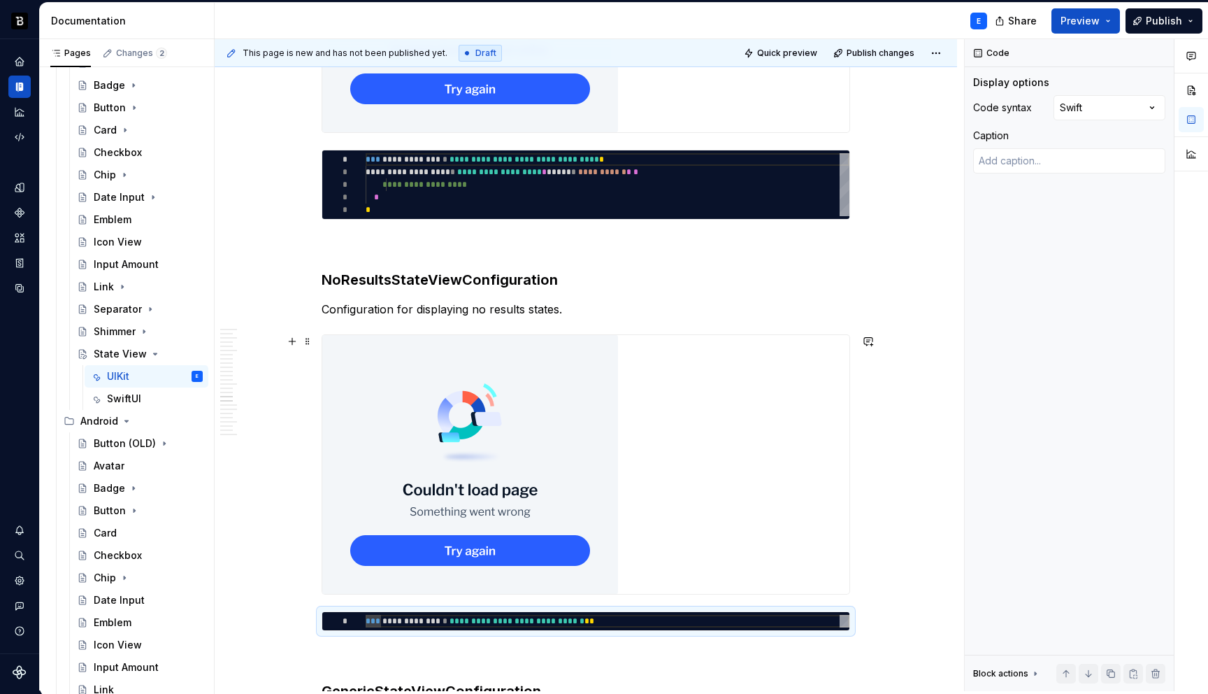
click at [498, 511] on img at bounding box center [470, 464] width 296 height 259
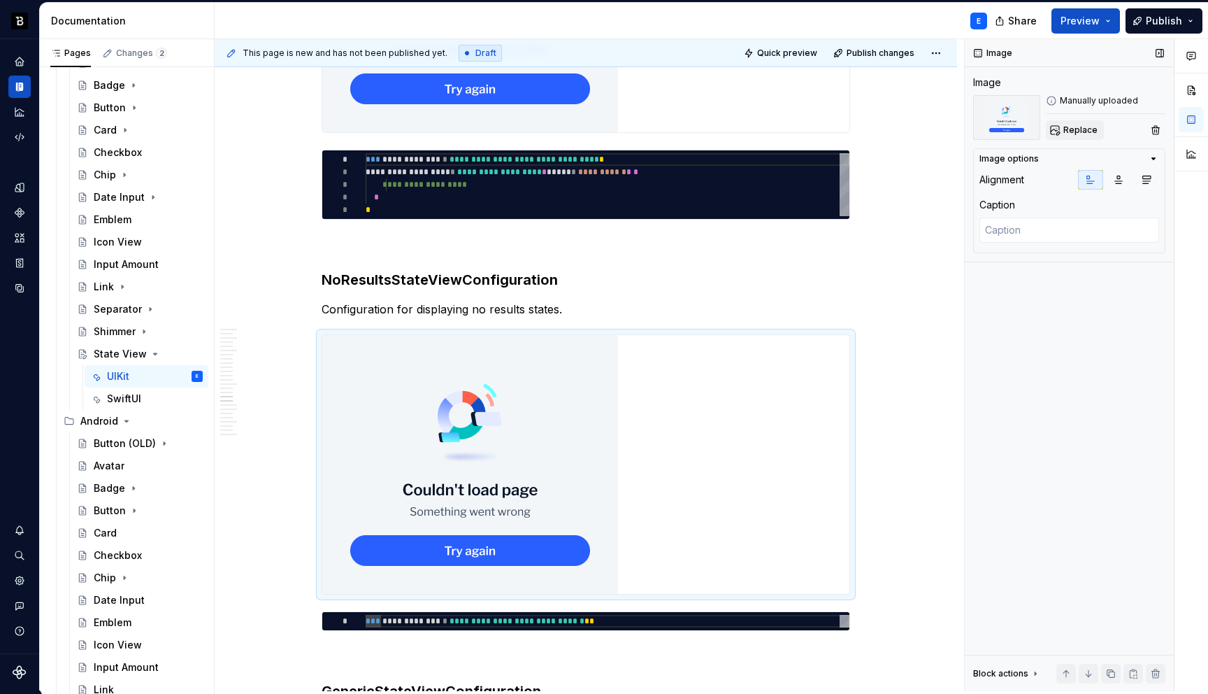
click at [1078, 125] on span "Replace" at bounding box center [1081, 129] width 34 height 11
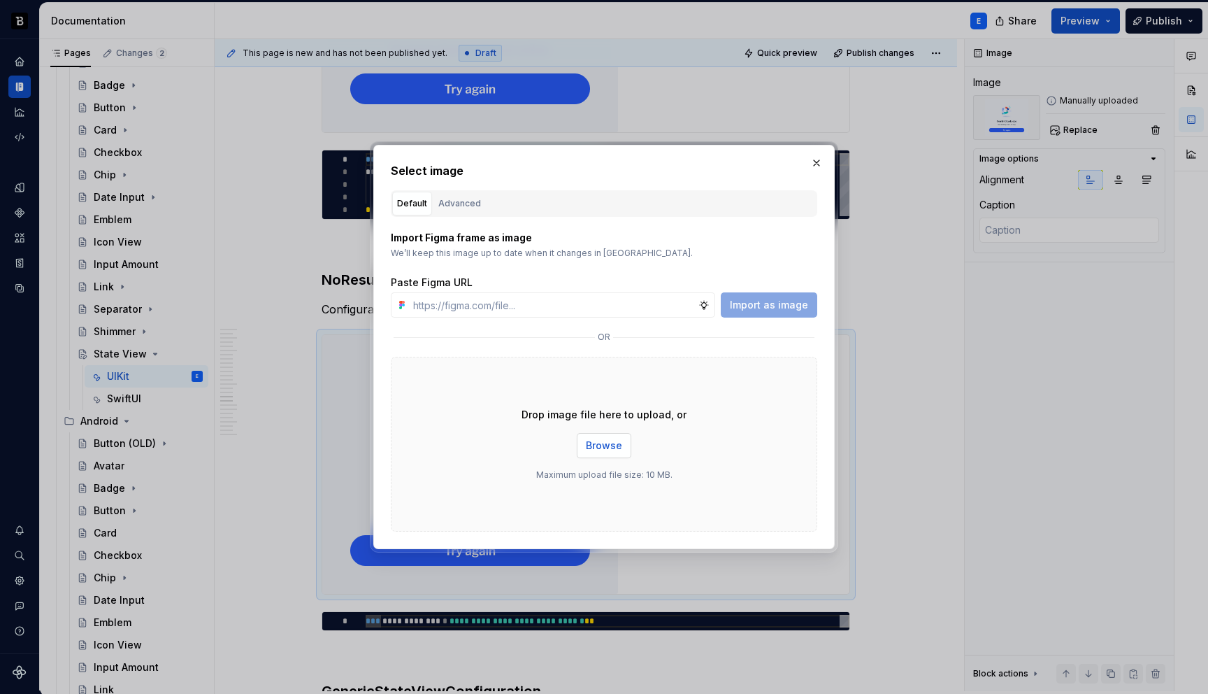
click at [598, 447] on span "Browse" at bounding box center [604, 445] width 36 height 14
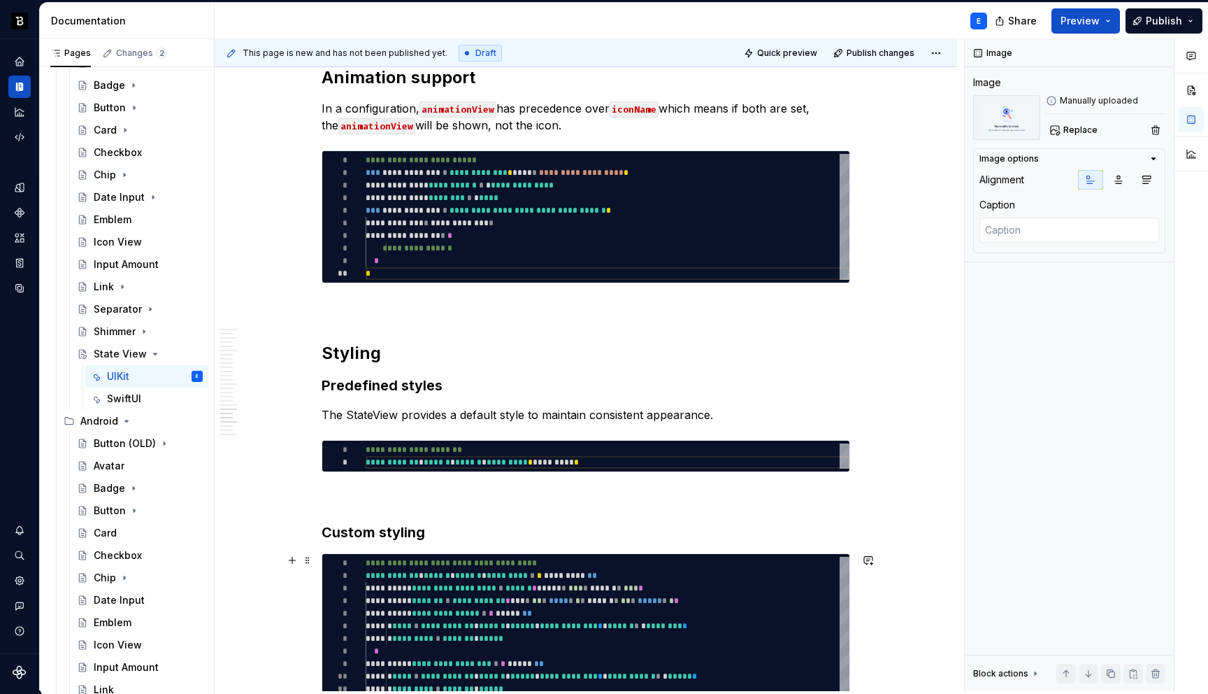
scroll to position [4747, 0]
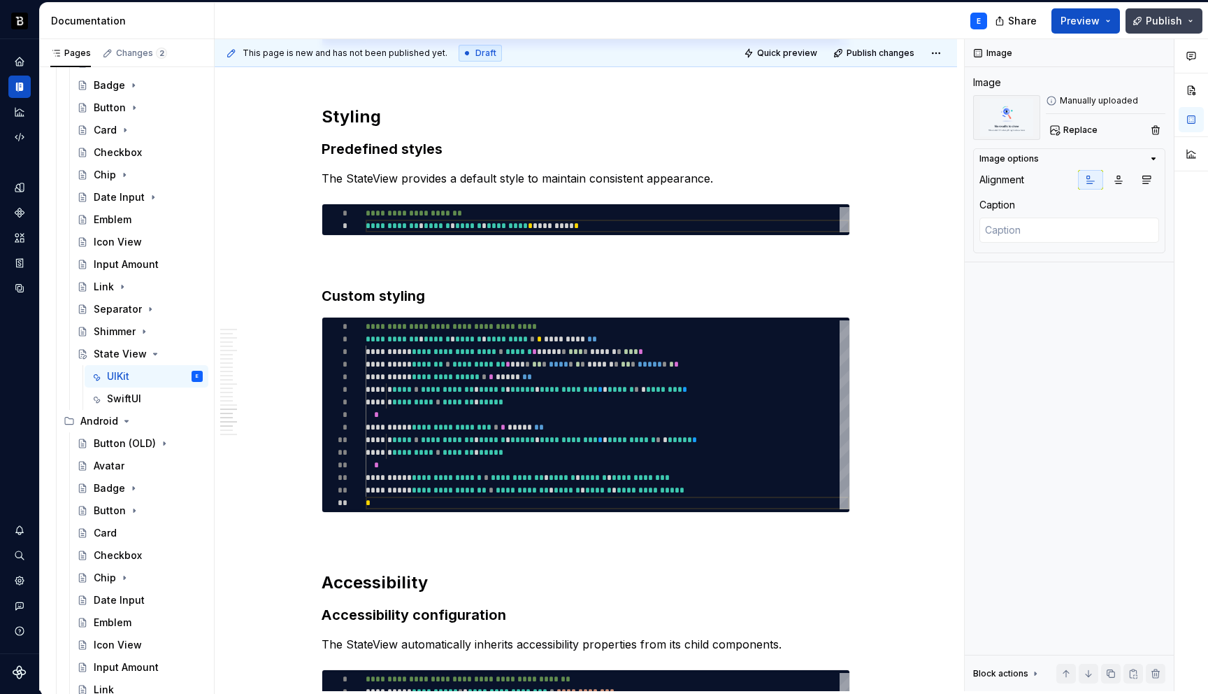
click at [1162, 17] on span "Publish" at bounding box center [1164, 21] width 36 height 14
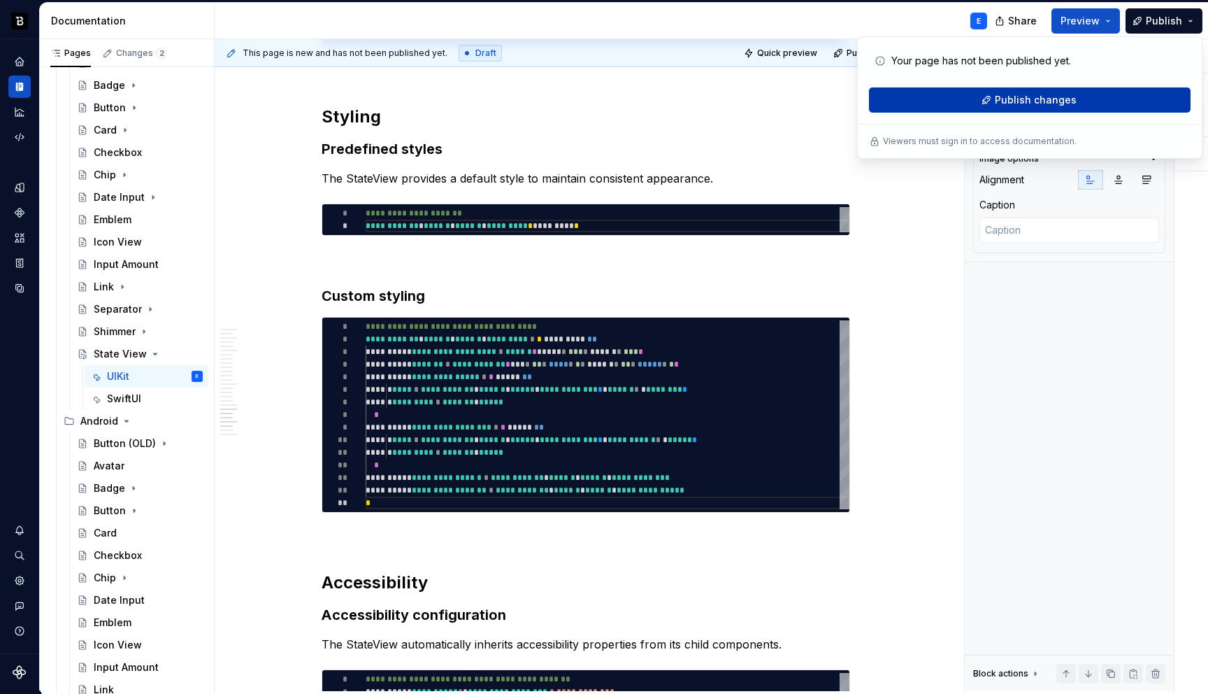
click at [1029, 99] on span "Publish changes" at bounding box center [1036, 100] width 82 height 14
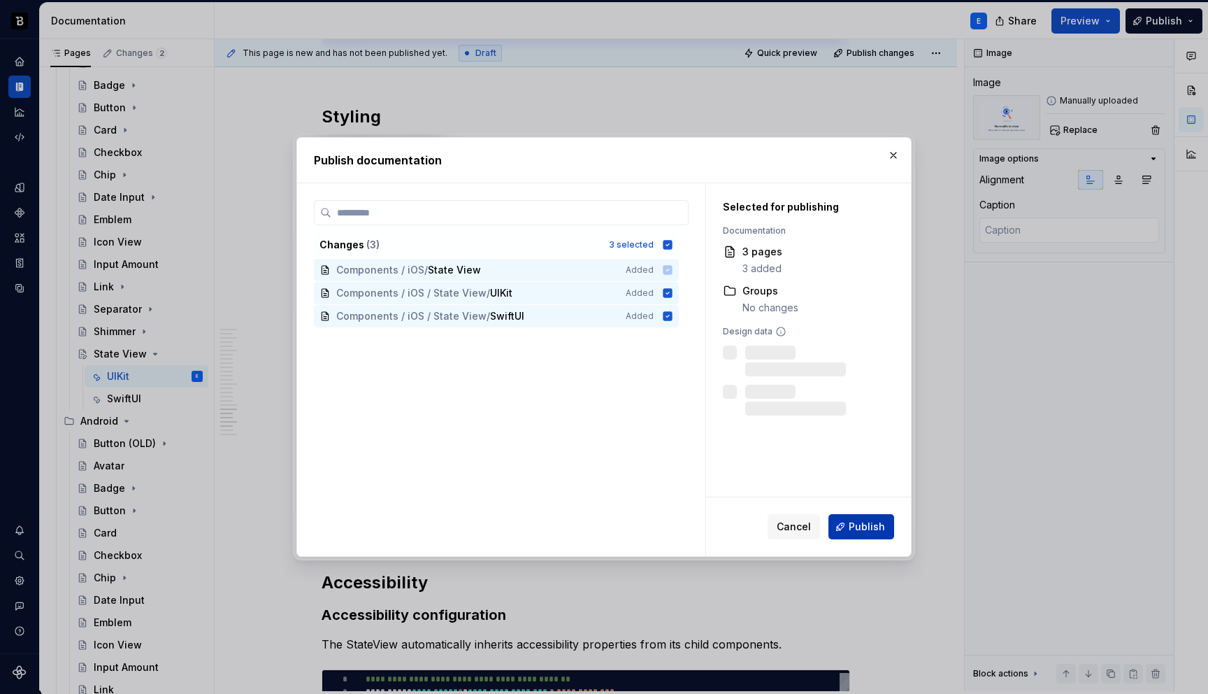
click at [856, 524] on span "Publish" at bounding box center [867, 527] width 36 height 14
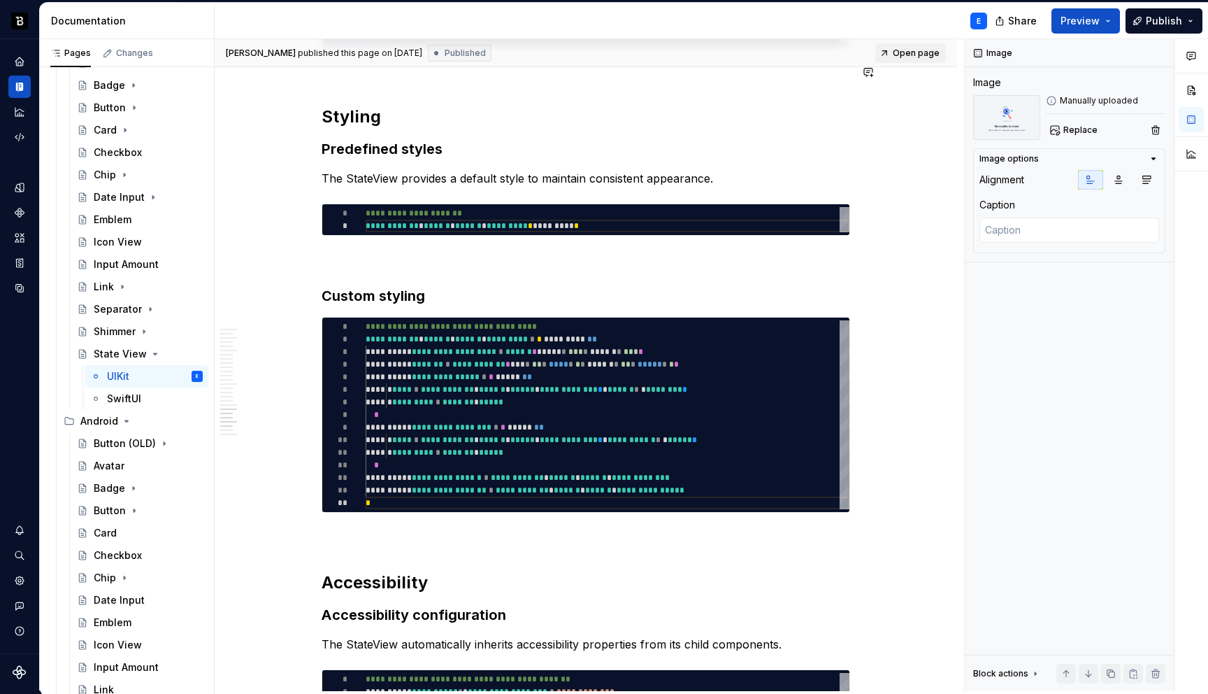
click at [933, 54] on span "Open page" at bounding box center [916, 53] width 47 height 11
click at [125, 396] on div "SwiftUI" at bounding box center [124, 399] width 34 height 14
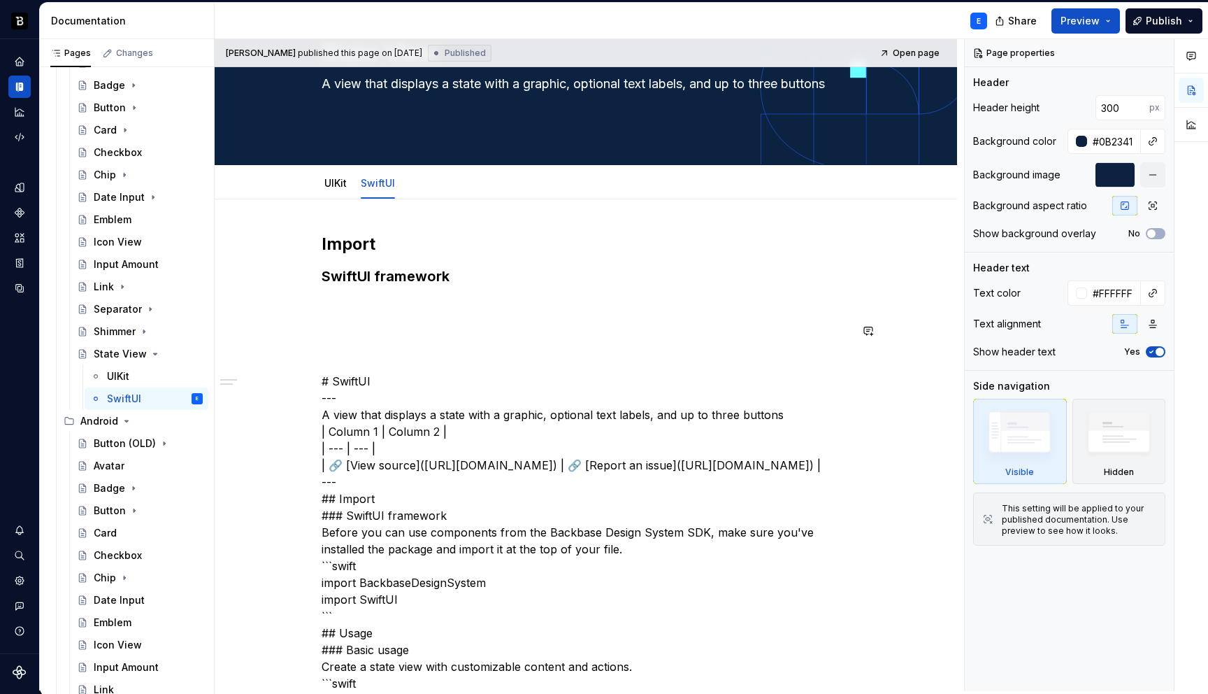
scroll to position [143, 0]
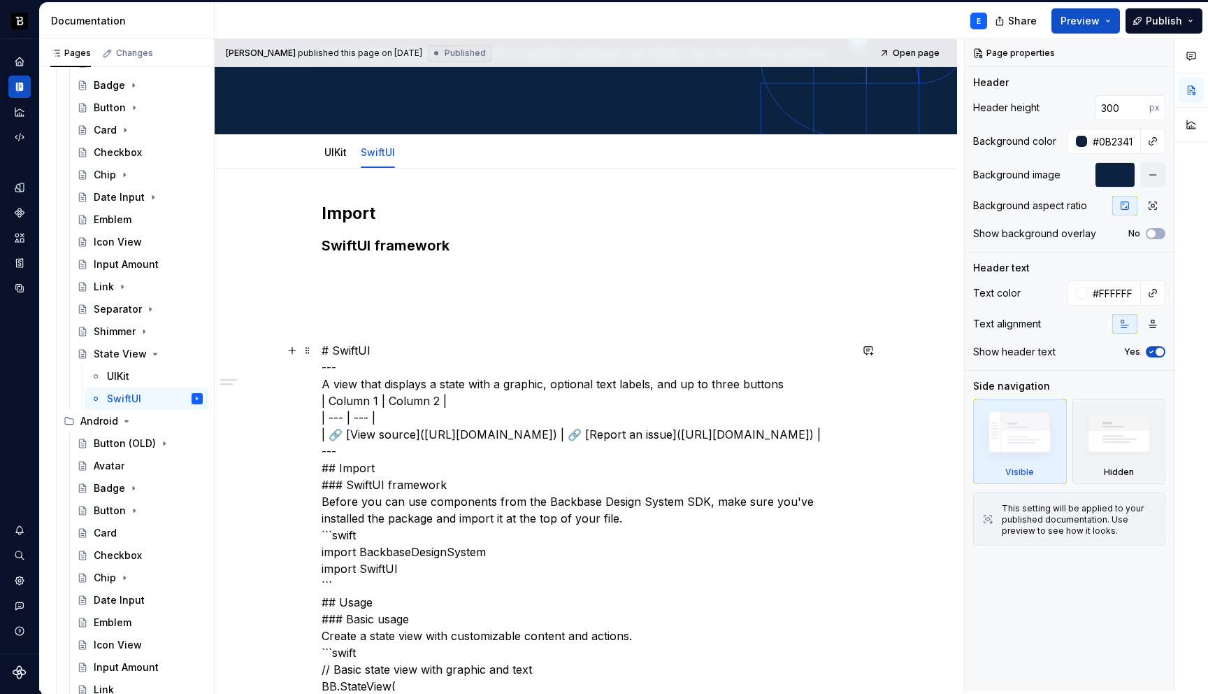
type textarea "*"
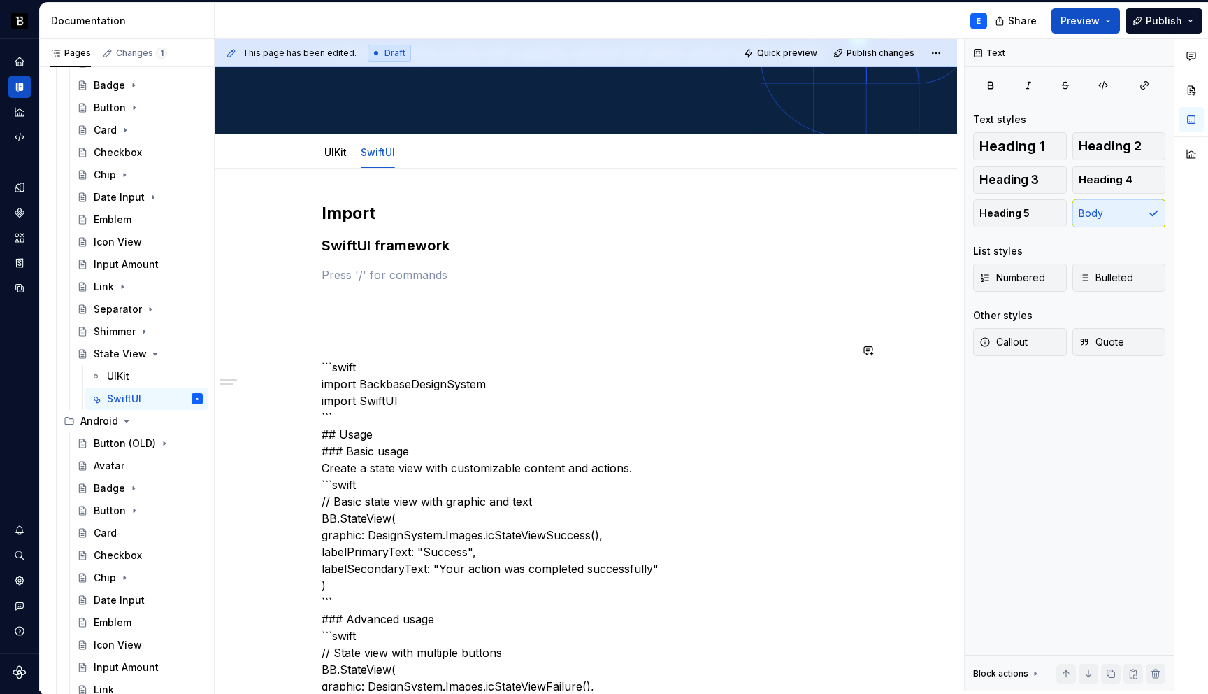
paste div
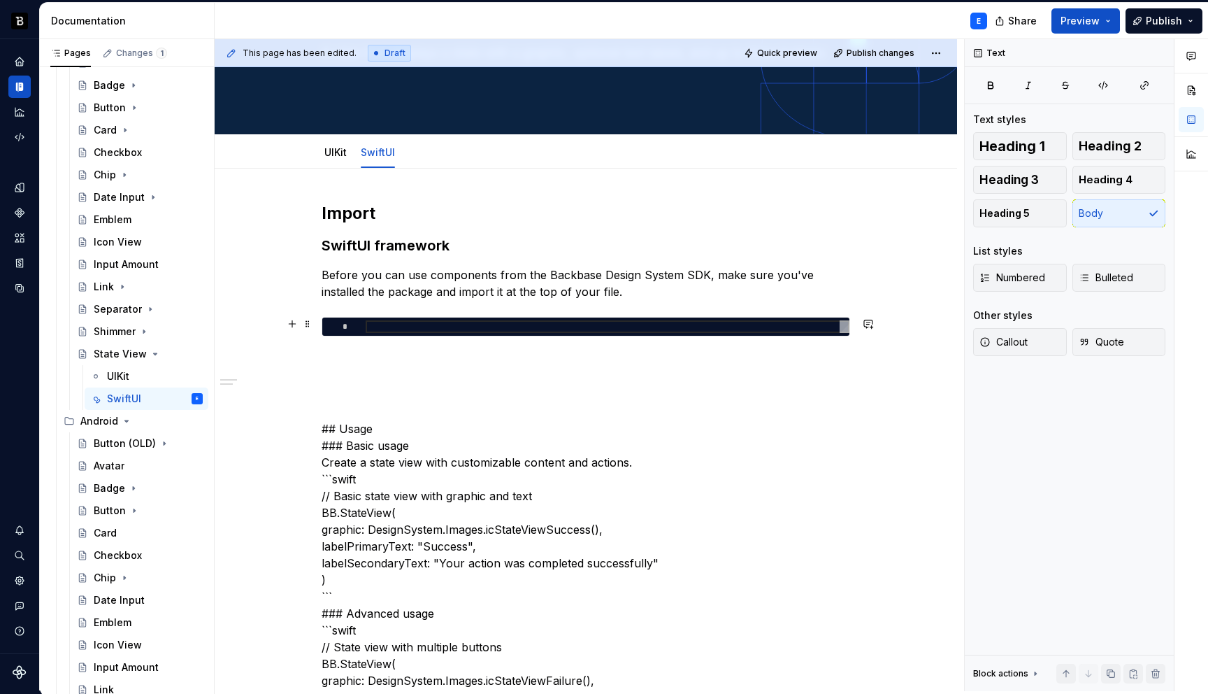
click at [471, 326] on div at bounding box center [608, 326] width 484 height 13
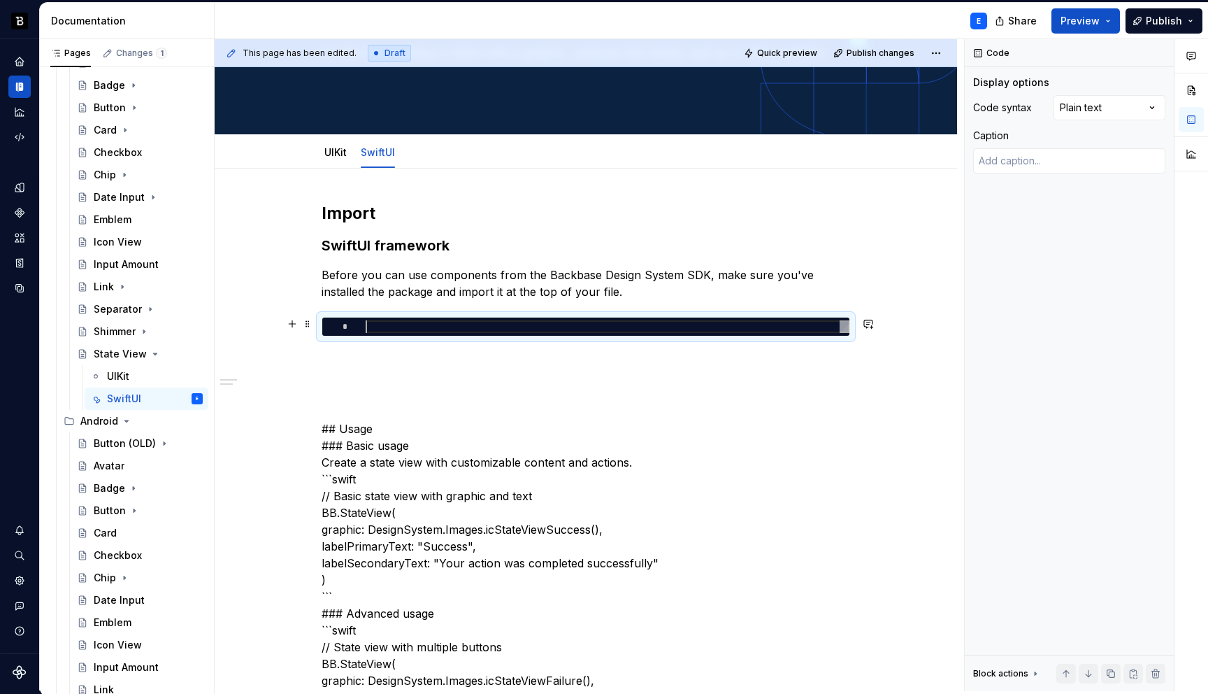
type textarea "*"
type textarea "**********"
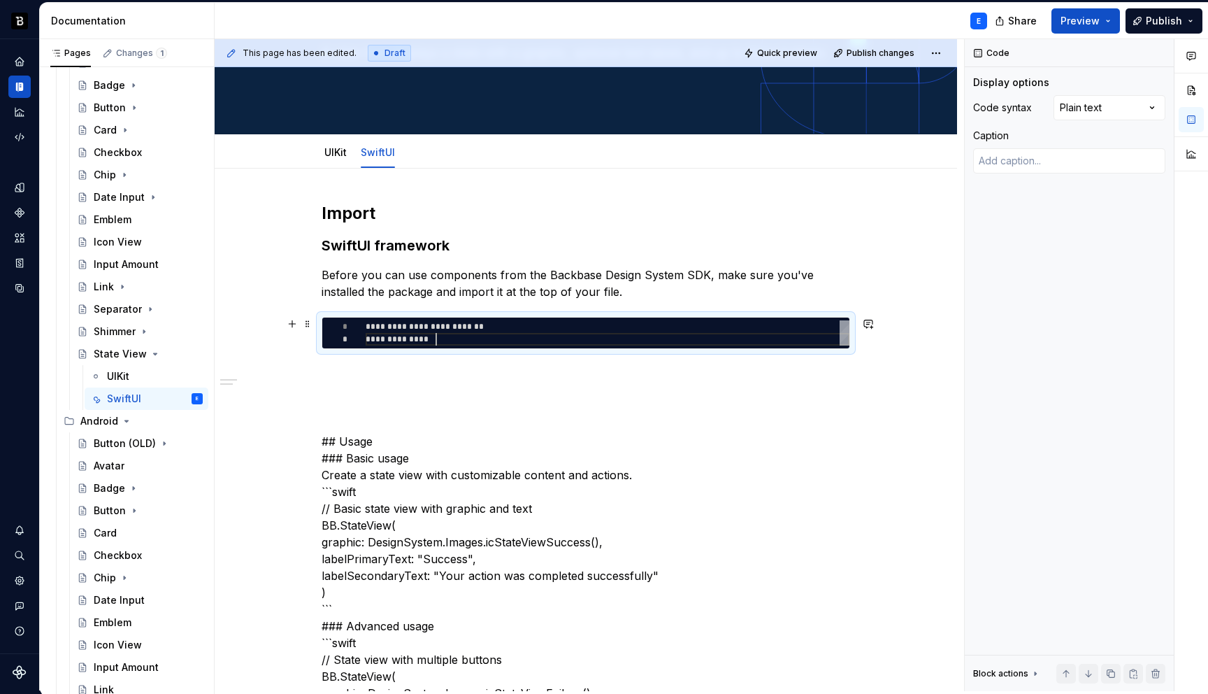
scroll to position [13, 71]
click at [1108, 110] on div "Comments Open comments No comments yet Select ‘Comment’ from the block context …" at bounding box center [1086, 365] width 243 height 652
type textarea "*"
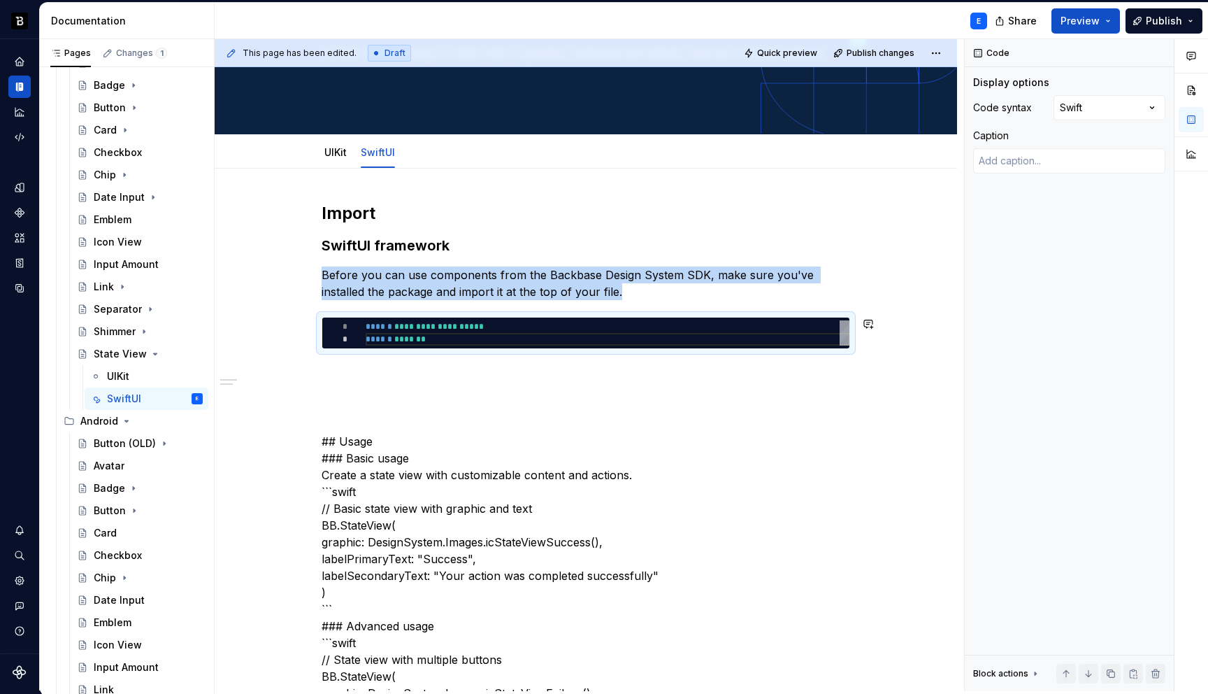
click at [496, 366] on p at bounding box center [586, 374] width 529 height 17
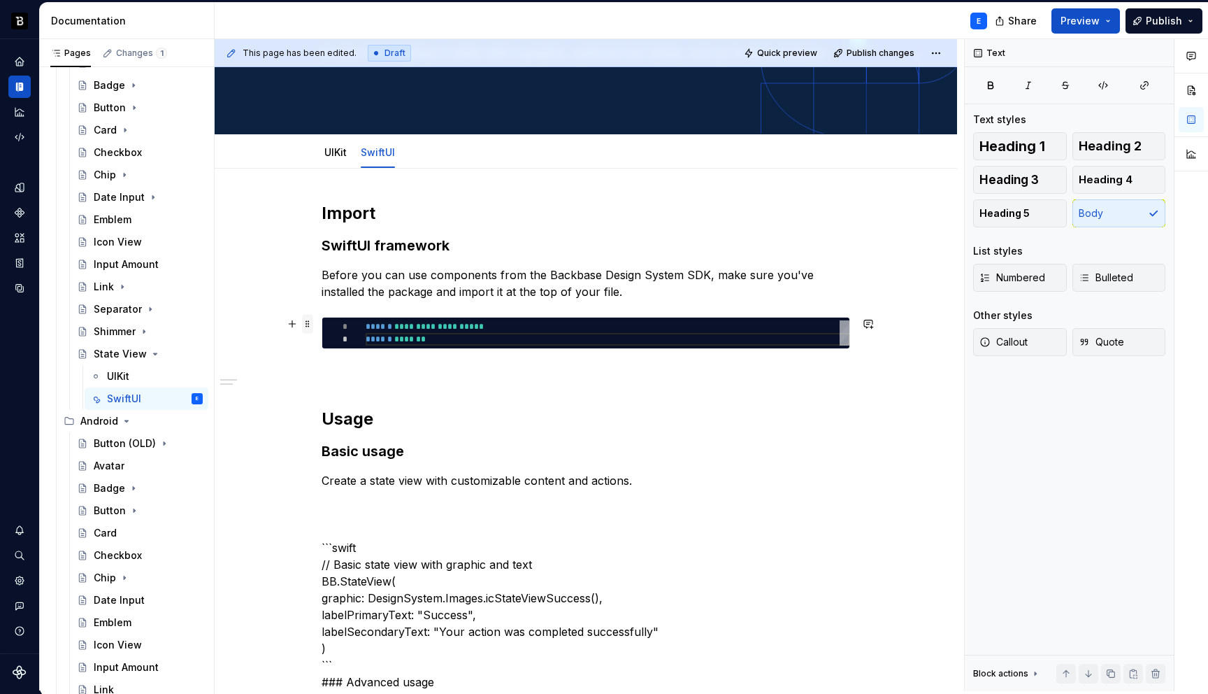
click at [311, 322] on span at bounding box center [307, 324] width 11 height 20
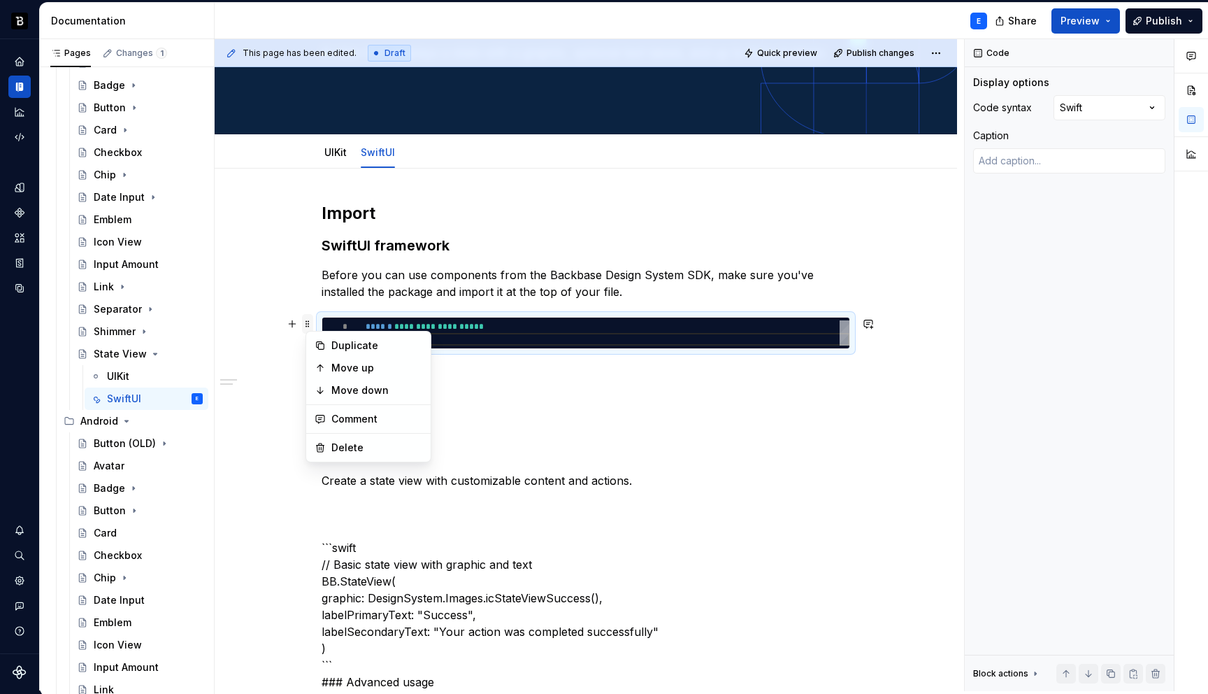
click at [311, 322] on span at bounding box center [307, 324] width 11 height 20
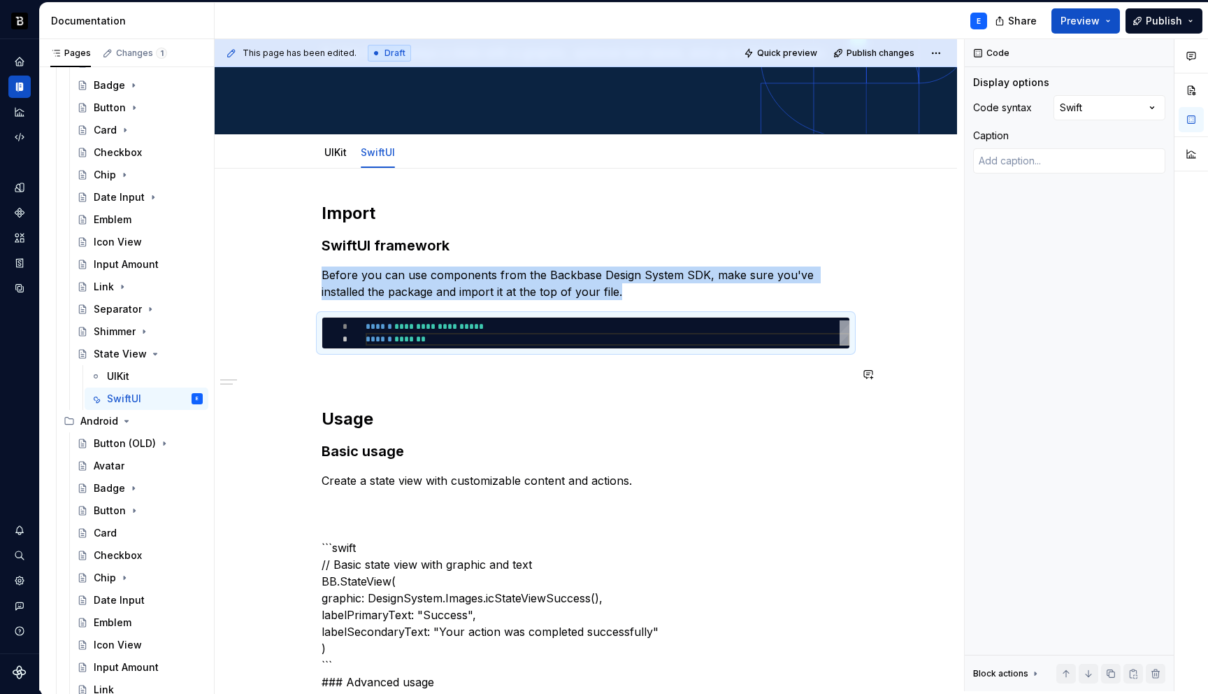
copy p "Before you can use components from the Backbase Design System SDK, make sure yo…"
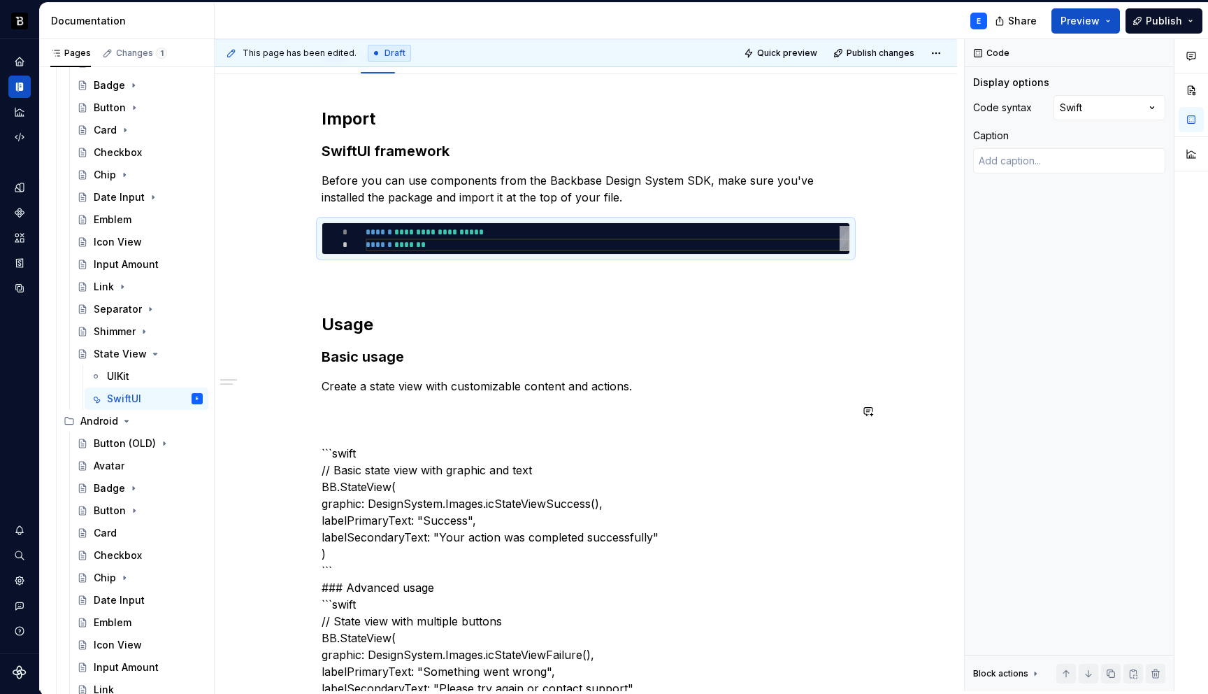
click at [655, 384] on p "Create a state view with customizable content and actions." at bounding box center [586, 386] width 529 height 17
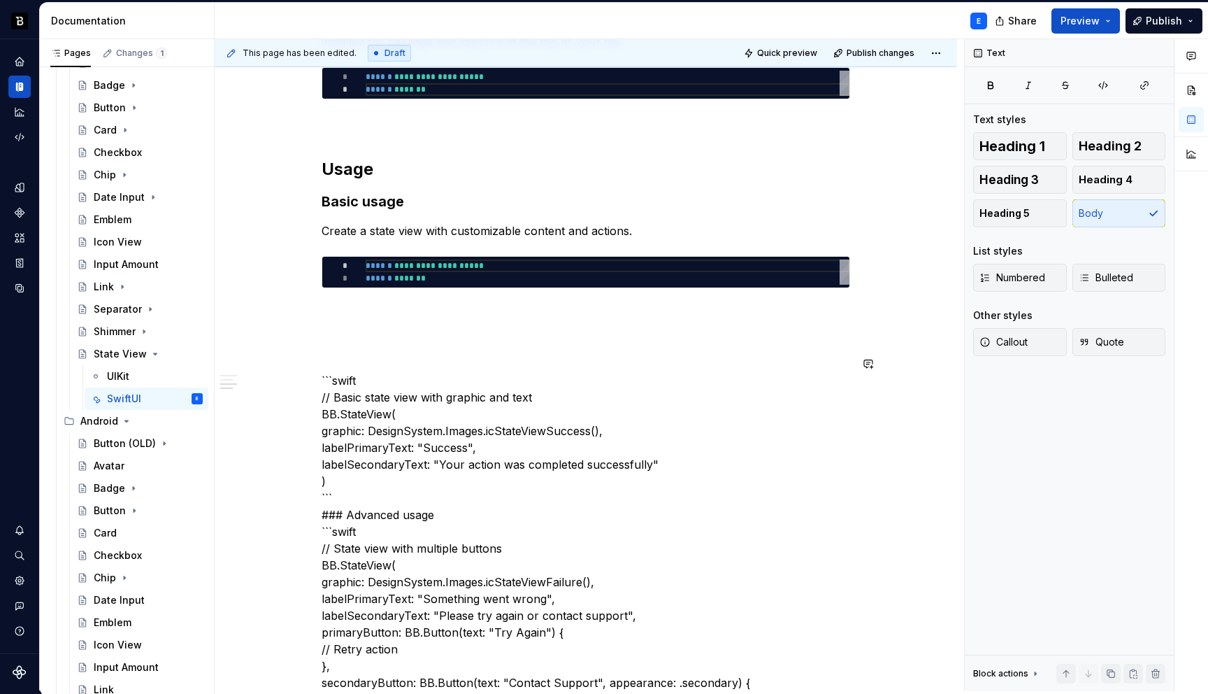
scroll to position [393, 0]
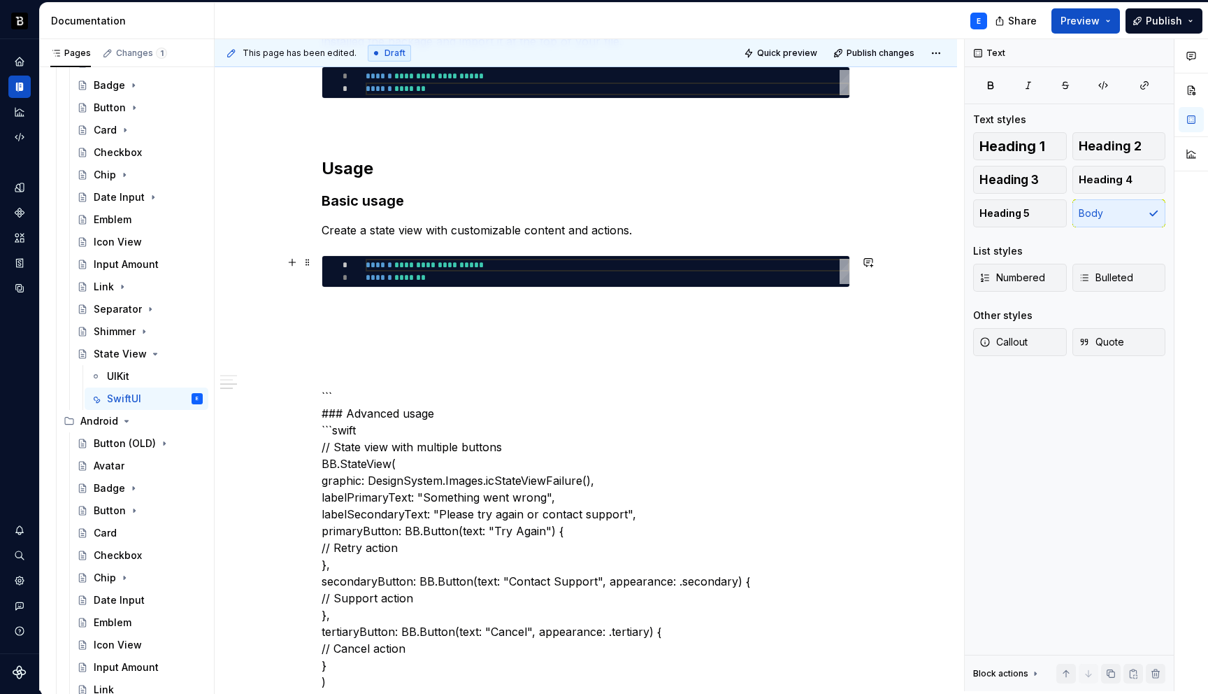
type textarea "*"
type textarea "**********"
click at [486, 276] on div "**********" at bounding box center [608, 271] width 484 height 25
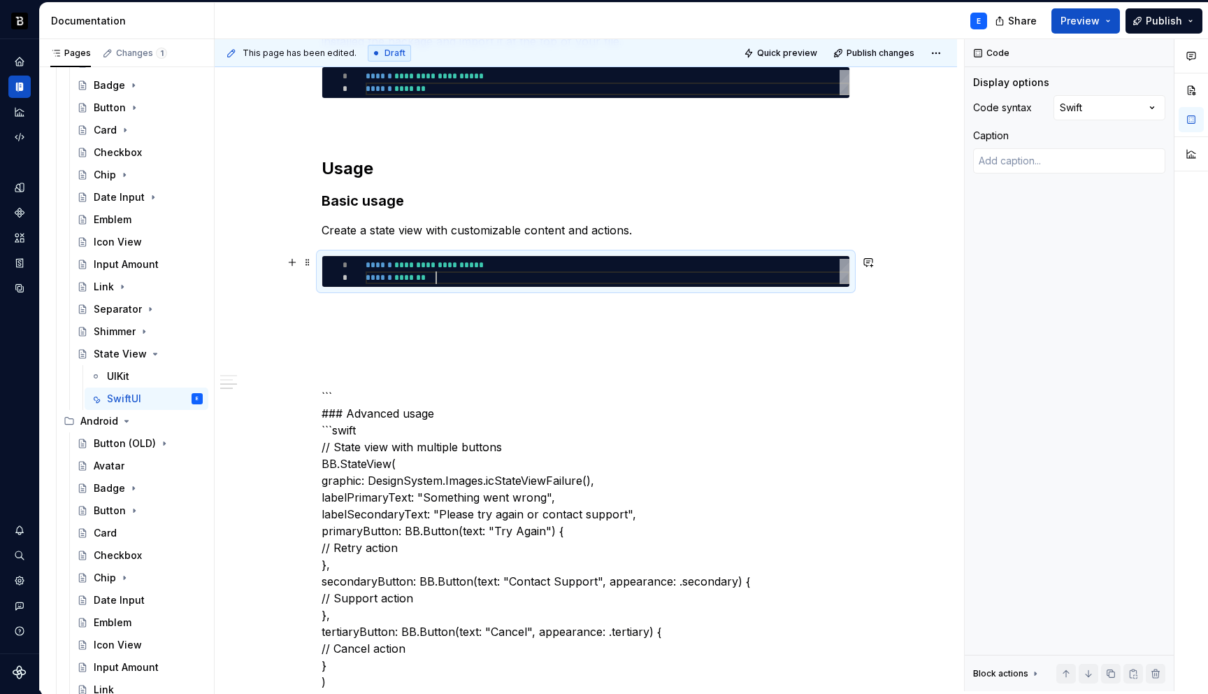
scroll to position [0, 71]
type textarea "*"
type textarea "**********"
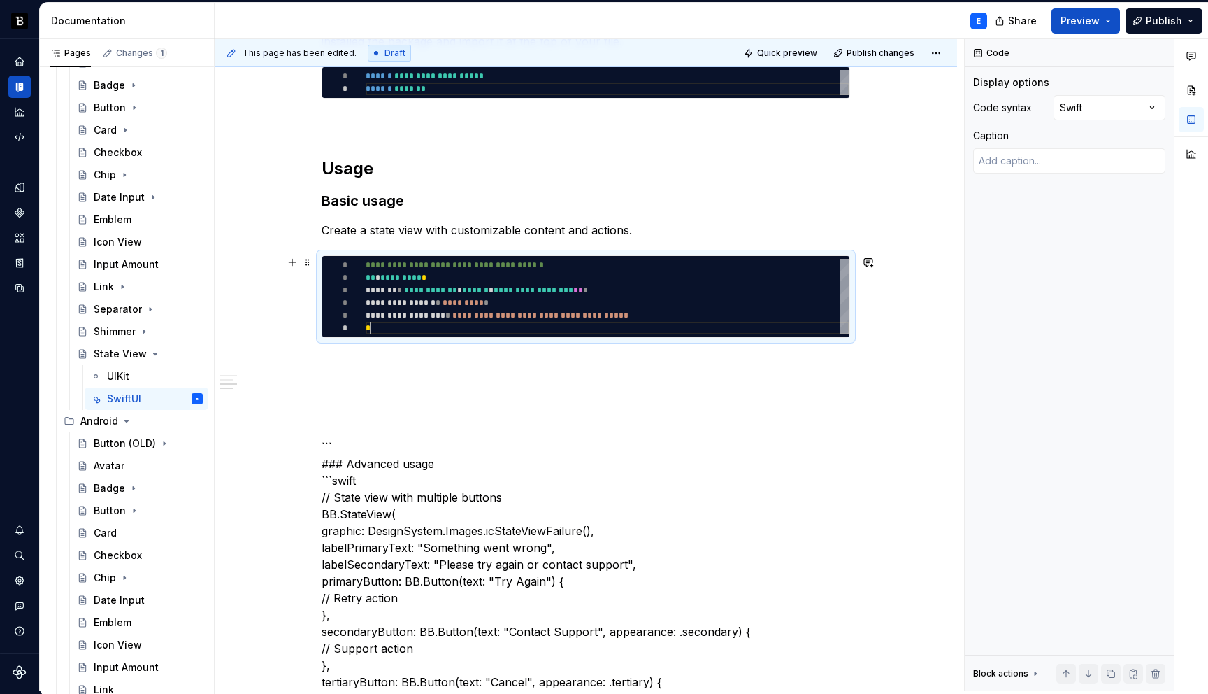
scroll to position [63, 5]
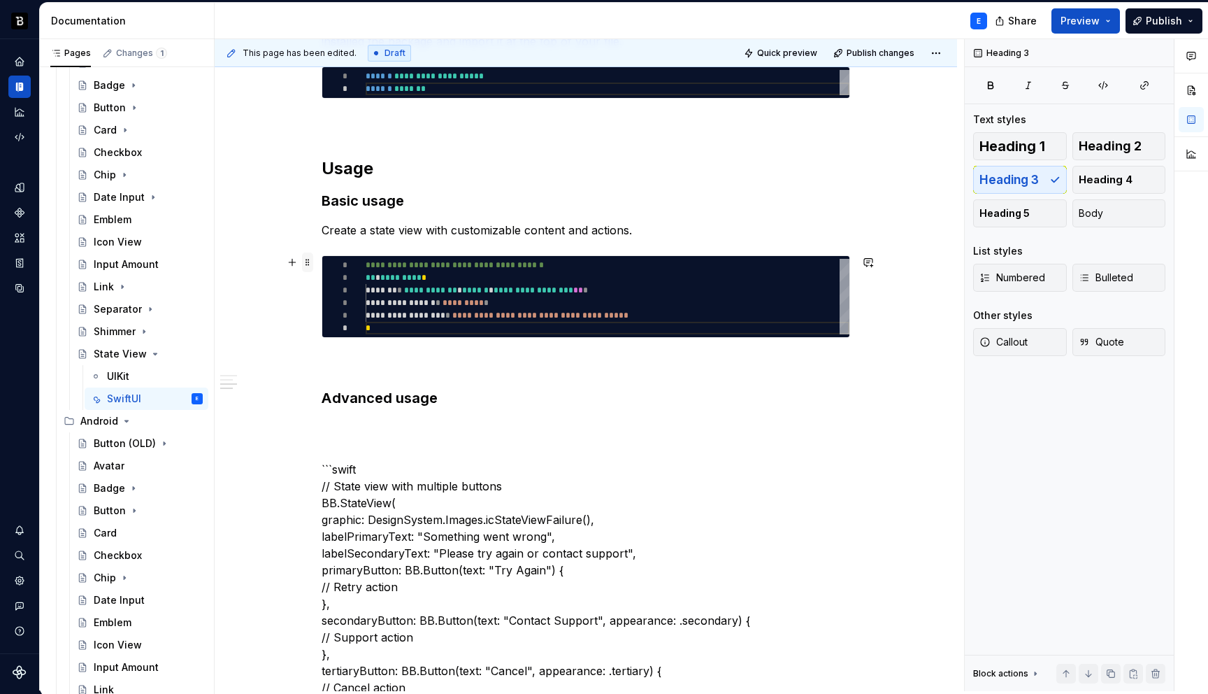
click at [312, 261] on span at bounding box center [307, 262] width 11 height 20
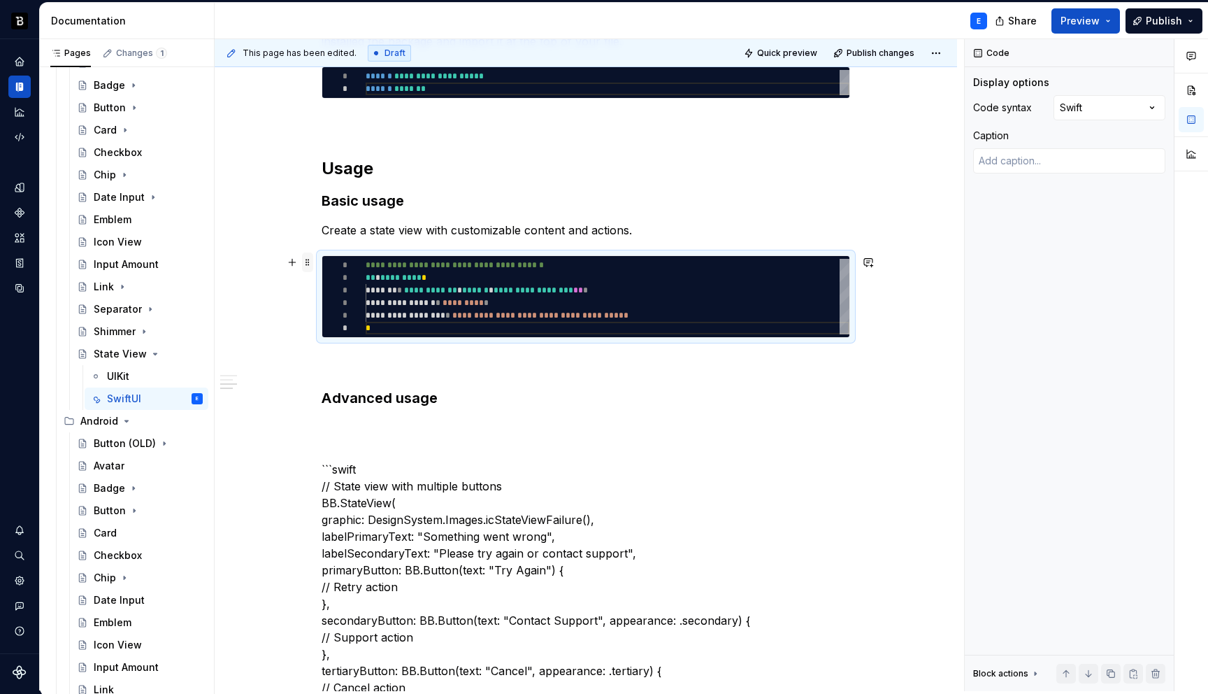
click at [312, 261] on span at bounding box center [307, 262] width 11 height 20
copy p "Create a state view with customizable content and actions."
click at [466, 403] on h3 "Advanced usage" at bounding box center [586, 398] width 529 height 20
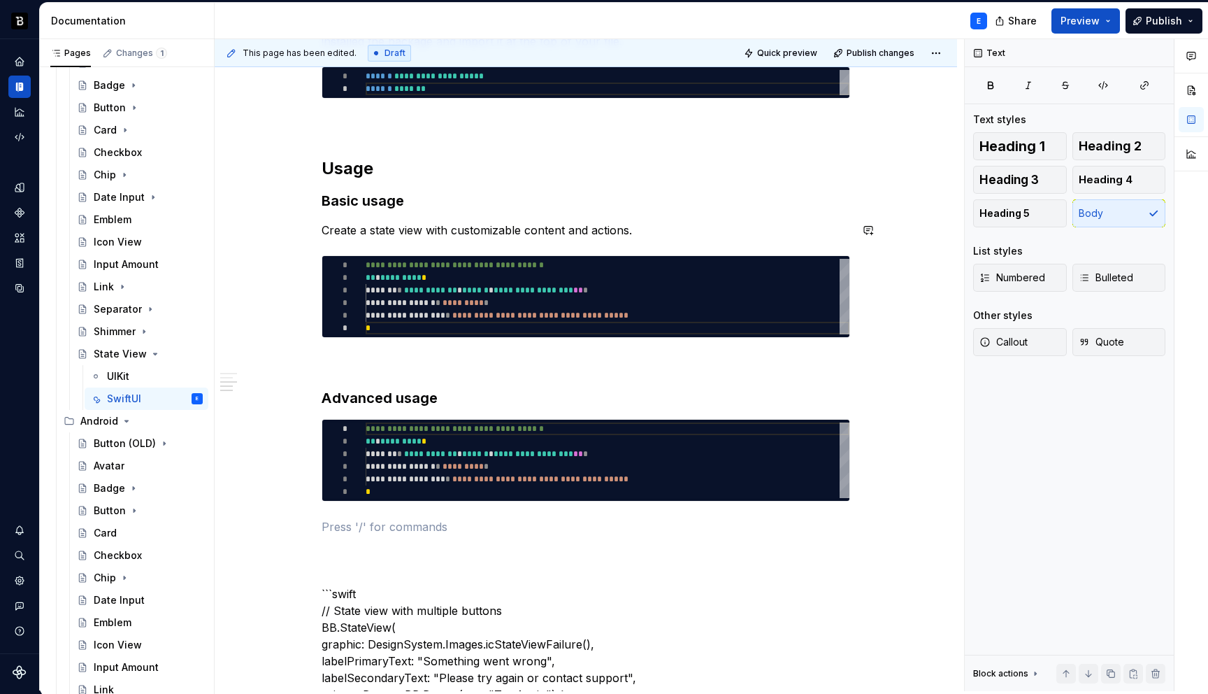
click at [676, 222] on p "Create a state view with customizable content and actions." at bounding box center [586, 230] width 529 height 17
click at [676, 231] on p "Create a state view with customizable content and actions." at bounding box center [586, 230] width 529 height 17
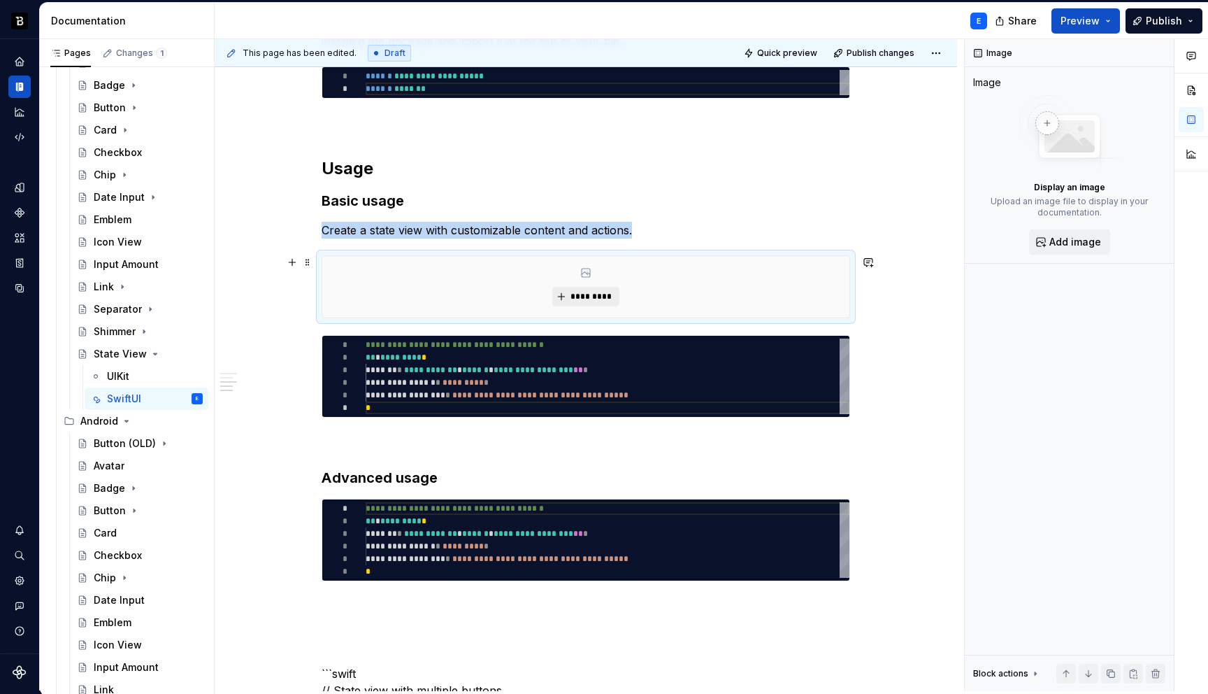
click at [599, 300] on span "*********" at bounding box center [591, 296] width 43 height 11
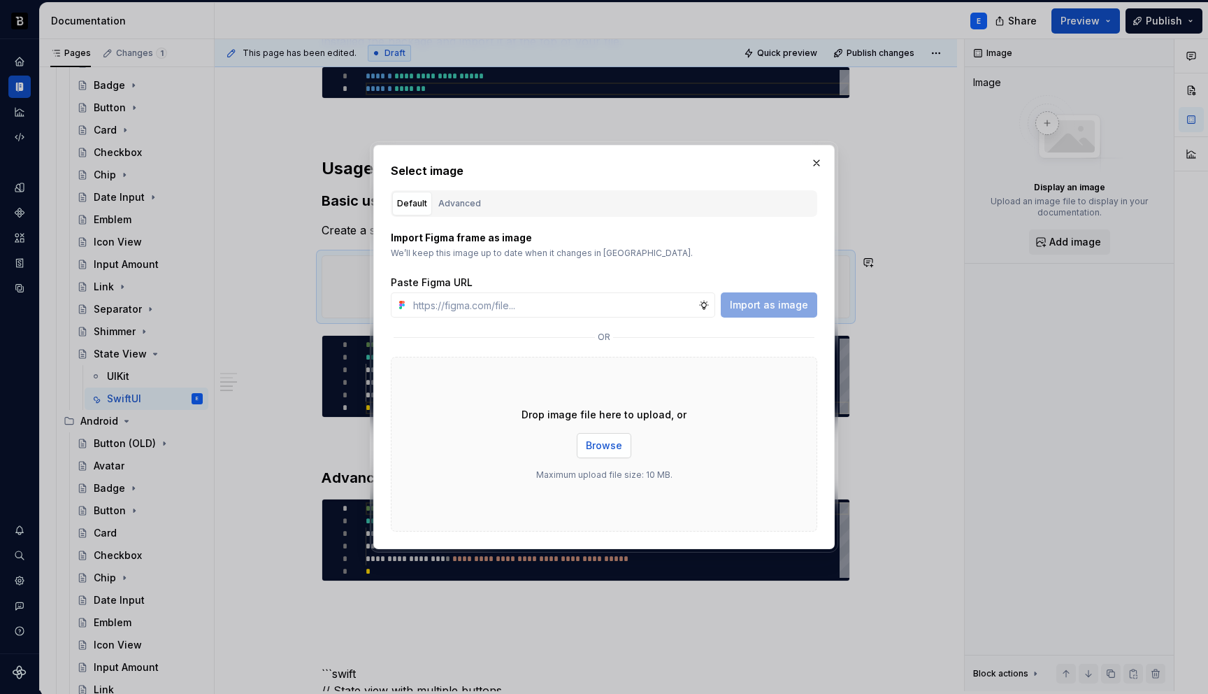
click at [593, 448] on span "Browse" at bounding box center [604, 445] width 36 height 14
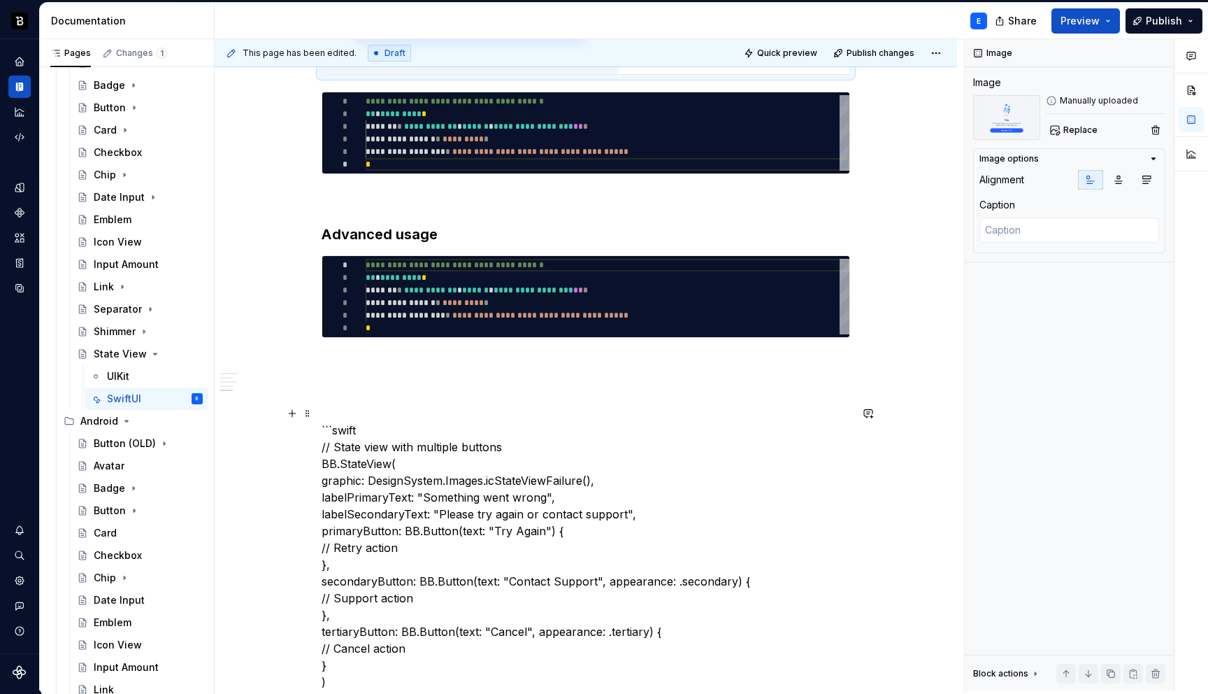
scroll to position [857, 0]
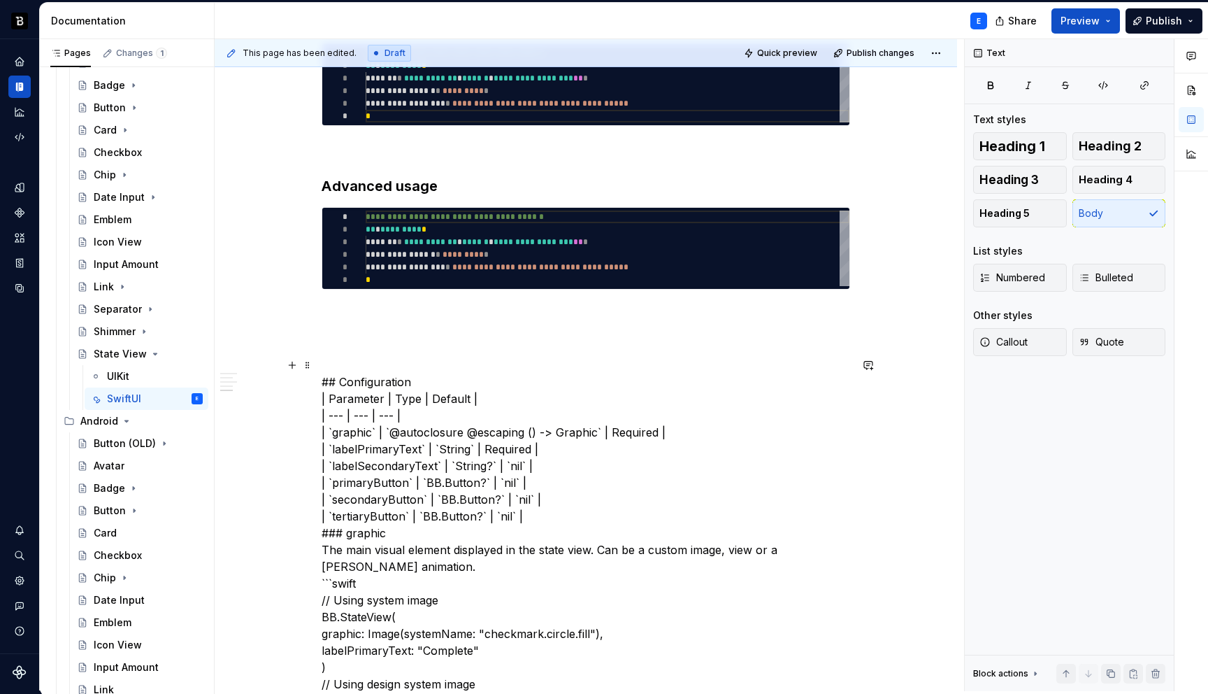
scroll to position [831, 0]
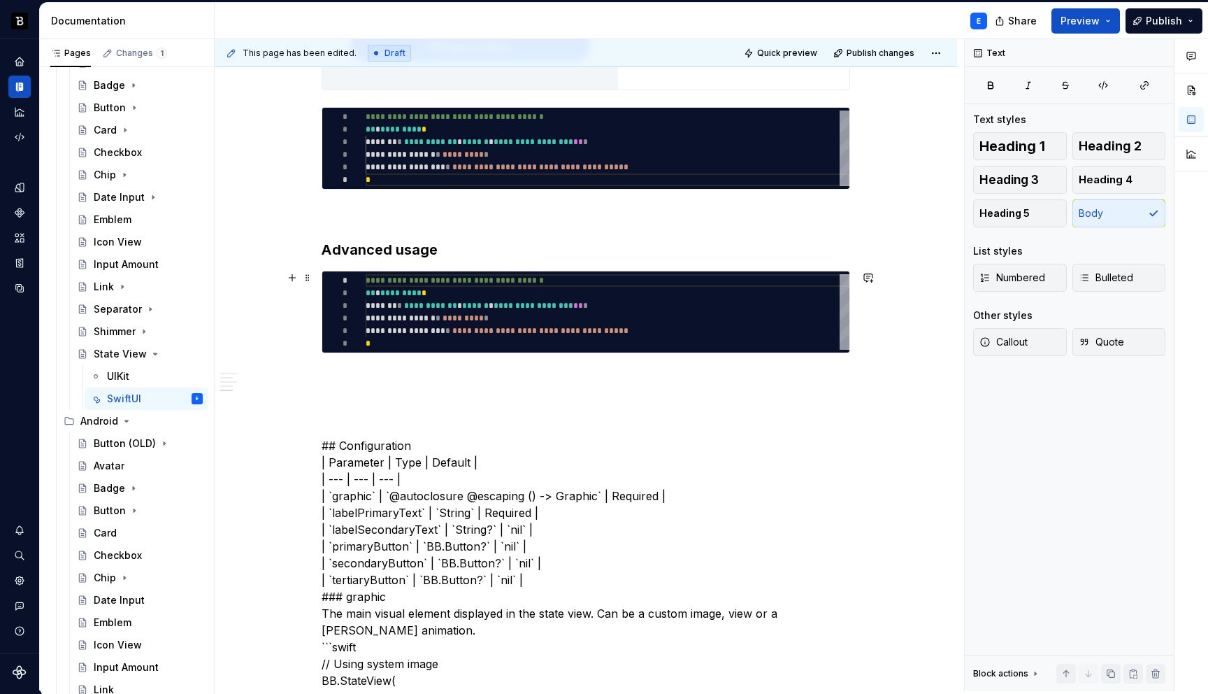
type textarea "*"
type textarea "**********"
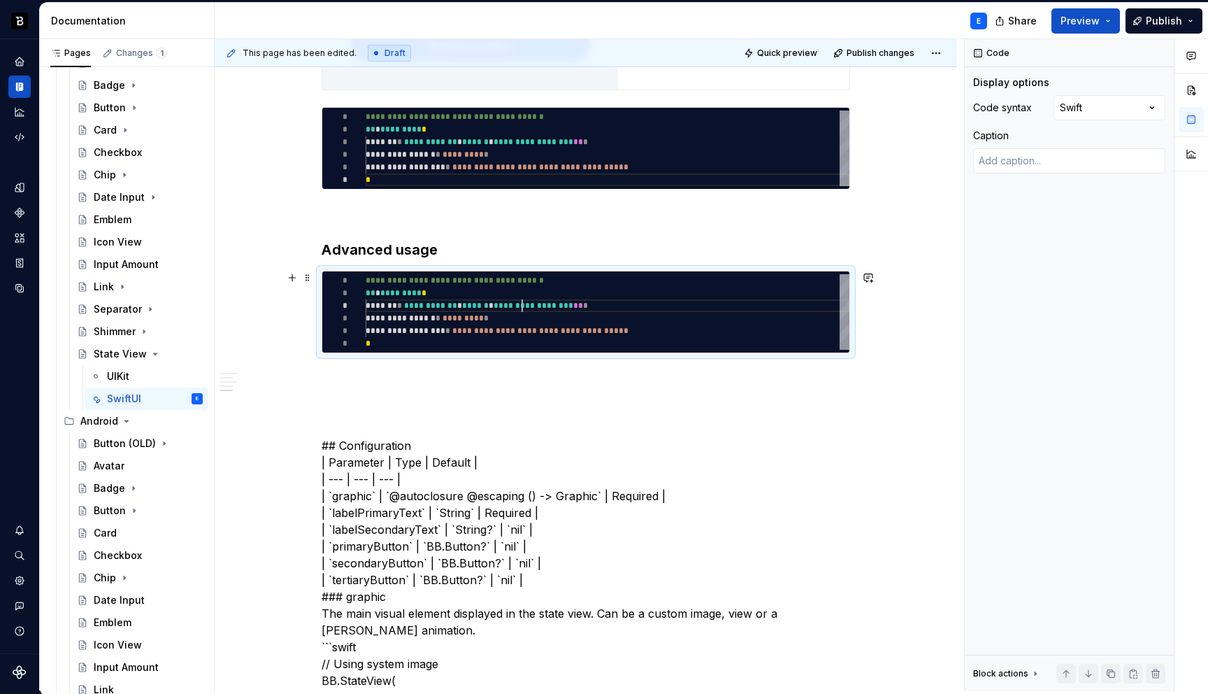
click at [524, 307] on div "**********" at bounding box center [608, 312] width 484 height 76
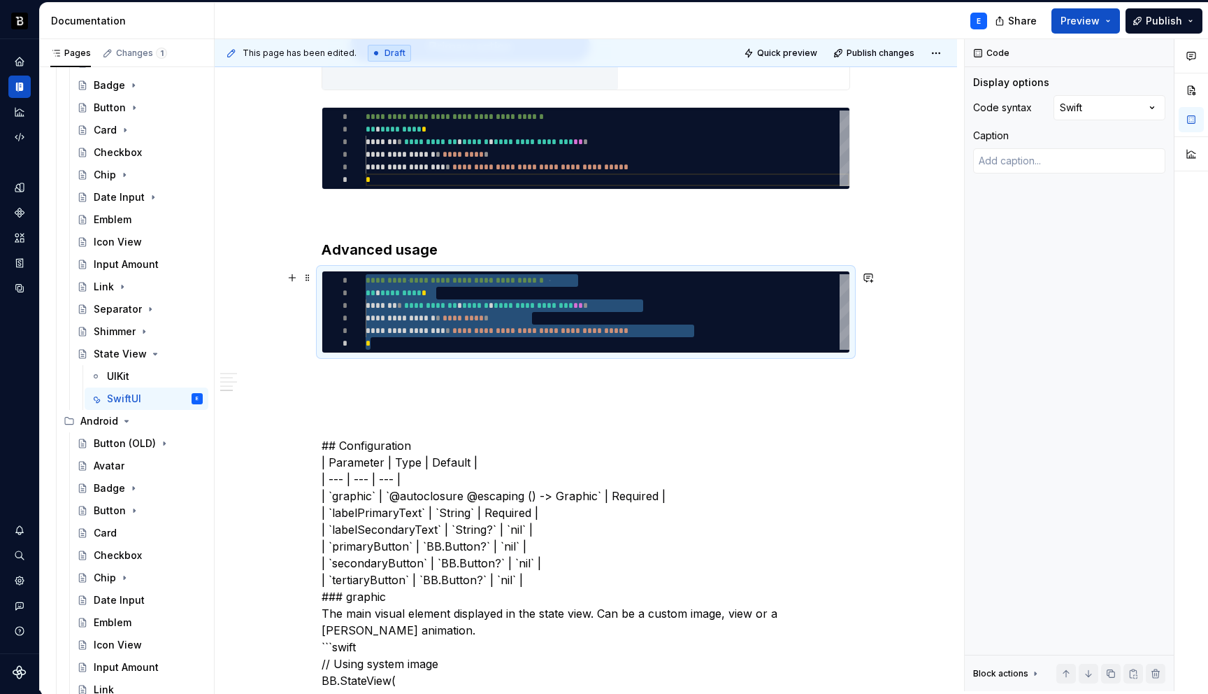
type textarea "*"
type textarea "**********"
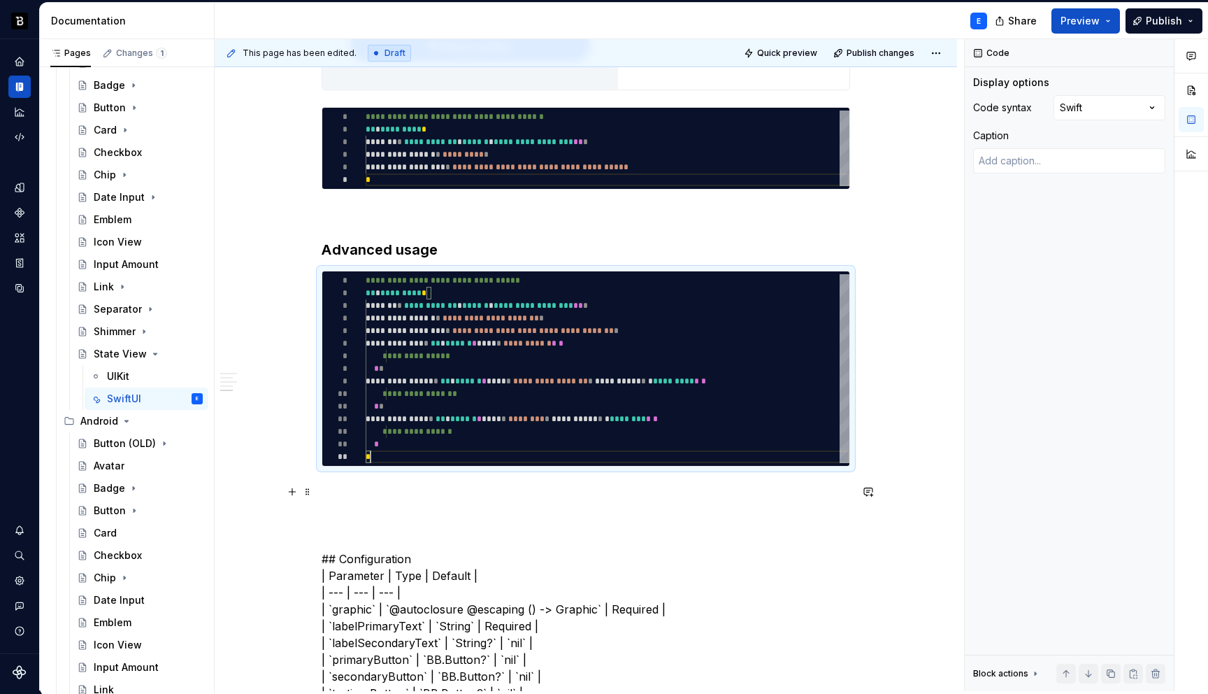
click at [392, 484] on p at bounding box center [586, 491] width 529 height 17
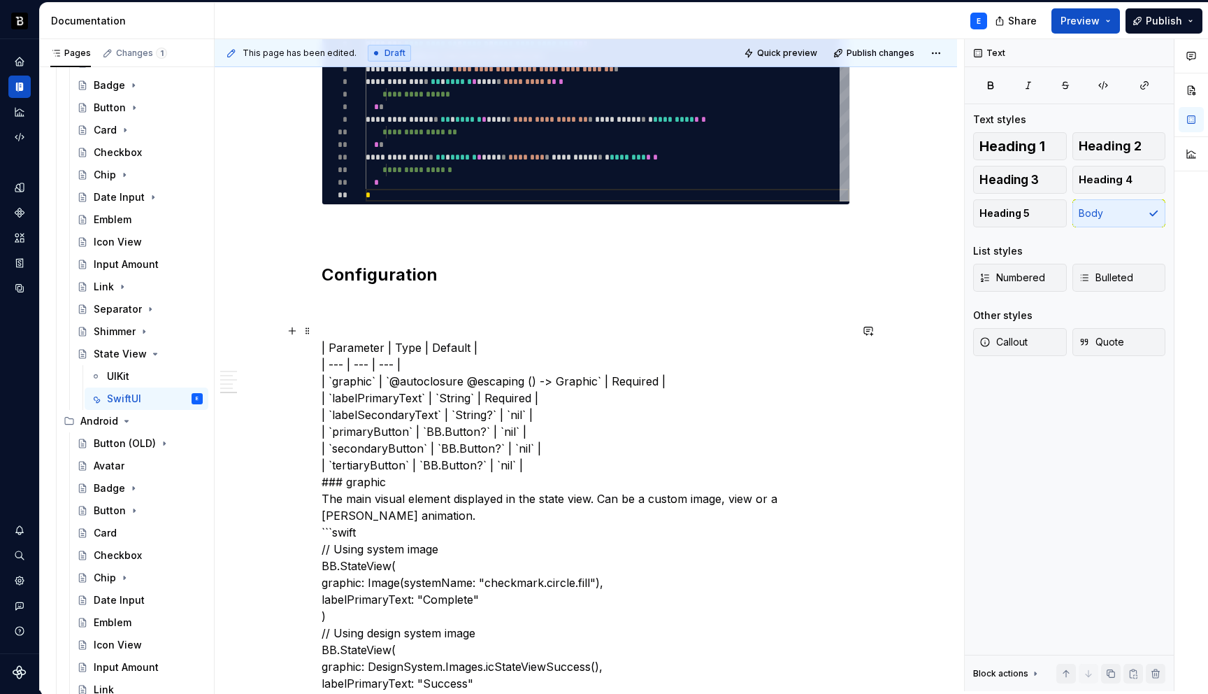
type textarea "*"
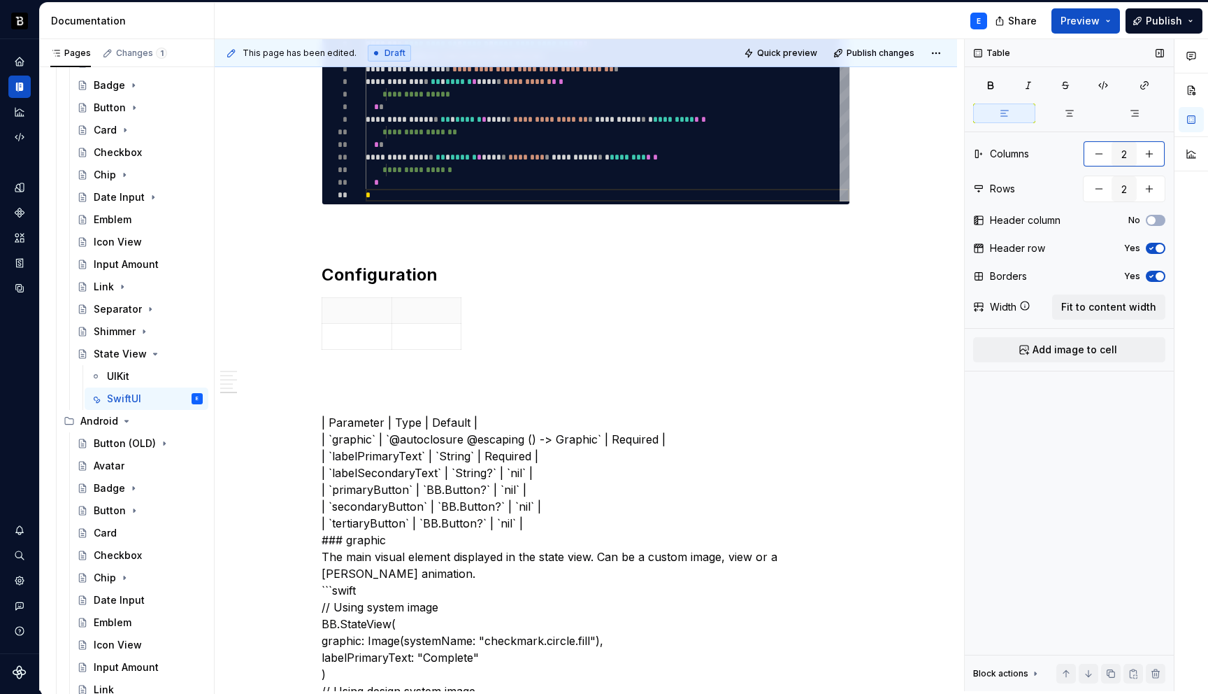
click at [1152, 153] on button "button" at bounding box center [1149, 153] width 25 height 25
type input "3"
click at [1148, 185] on button "button" at bounding box center [1149, 188] width 25 height 25
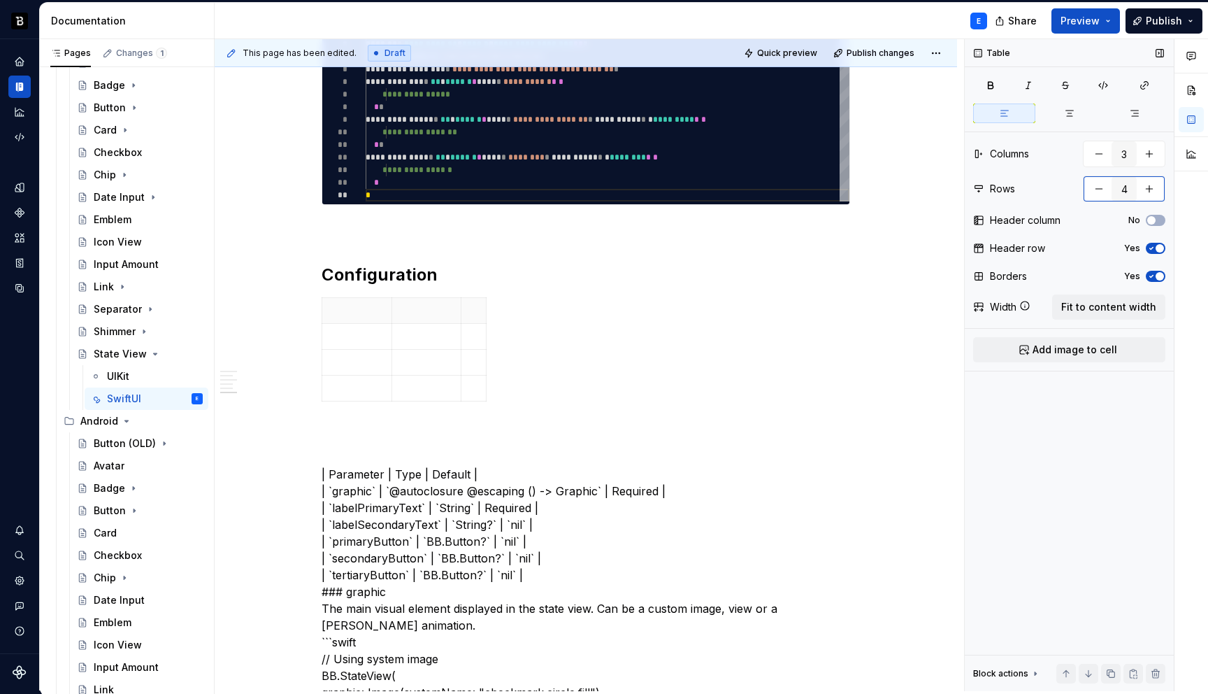
click at [1148, 185] on button "button" at bounding box center [1149, 188] width 25 height 25
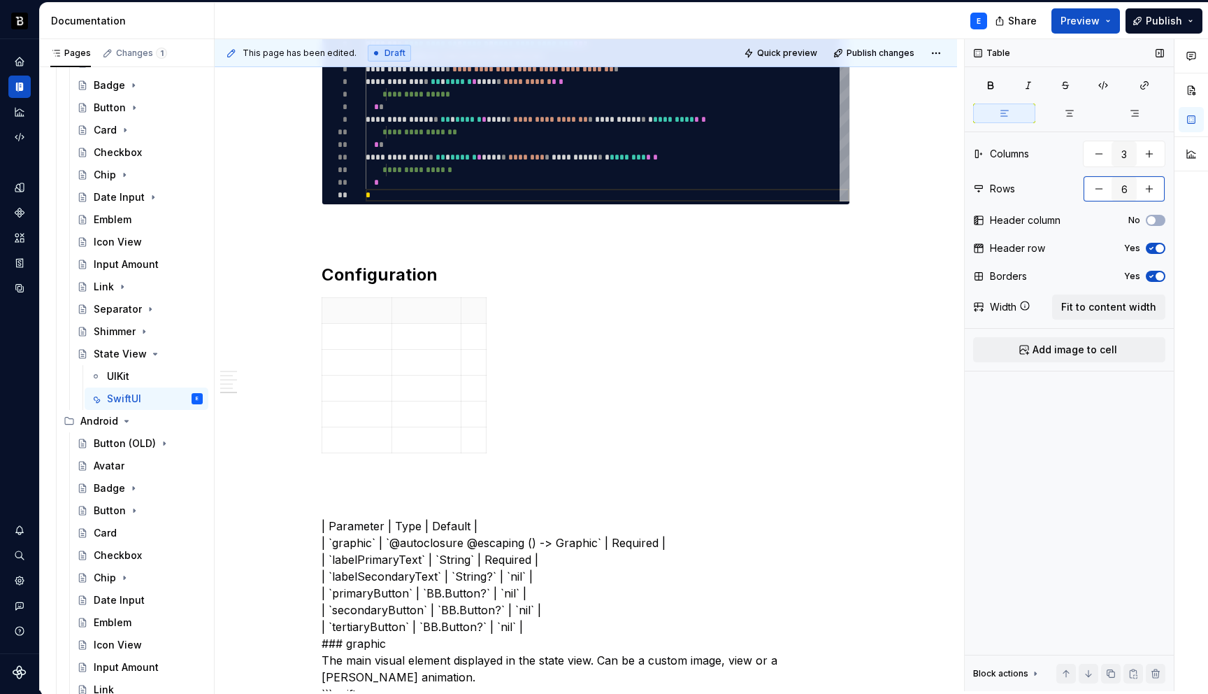
click at [1148, 185] on button "button" at bounding box center [1149, 188] width 25 height 25
type input "7"
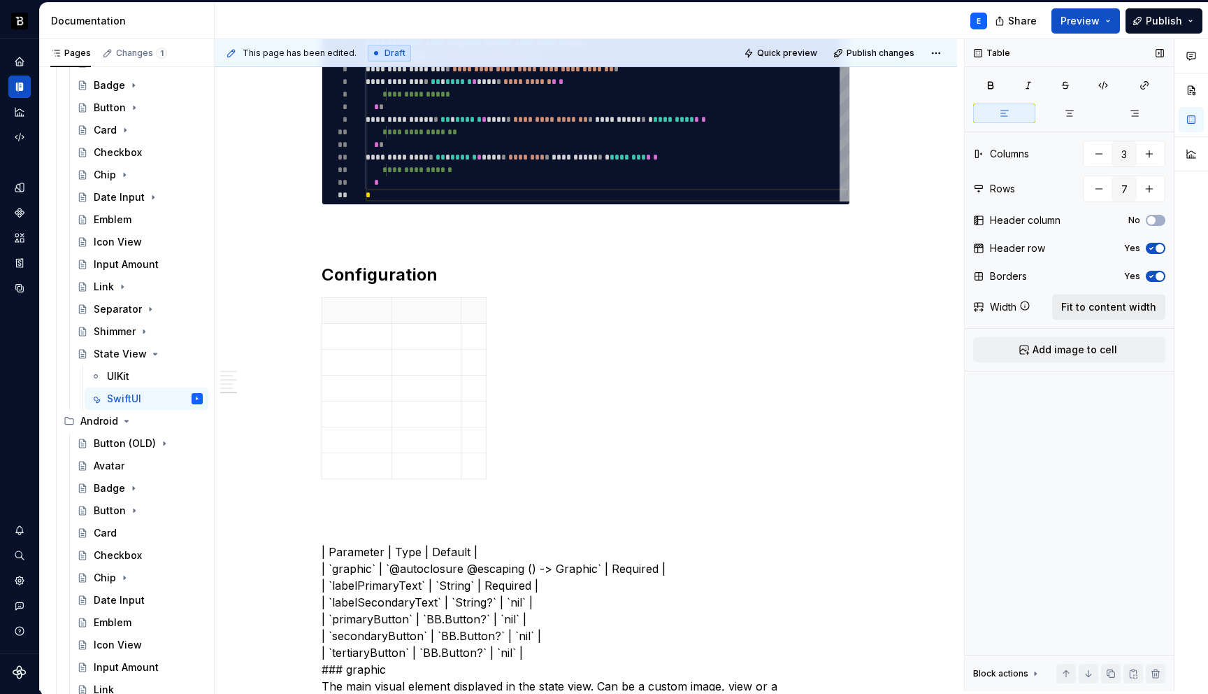
click at [1121, 312] on span "Fit to content width" at bounding box center [1109, 307] width 95 height 14
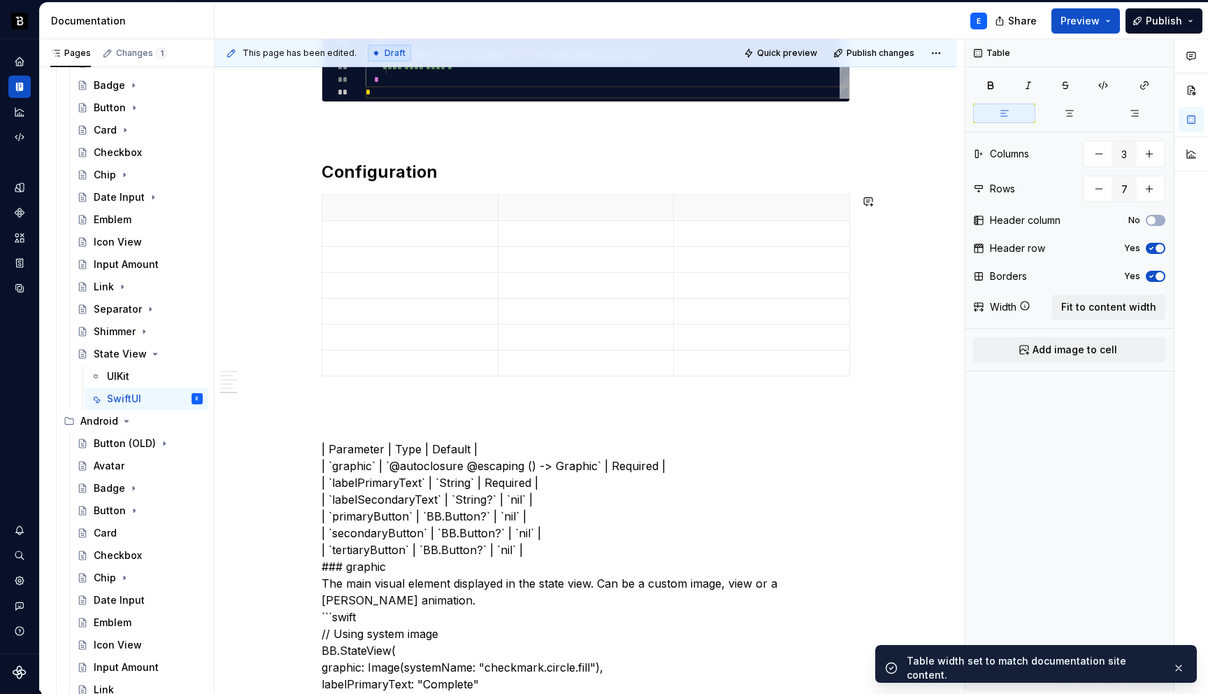
scroll to position [1202, 0]
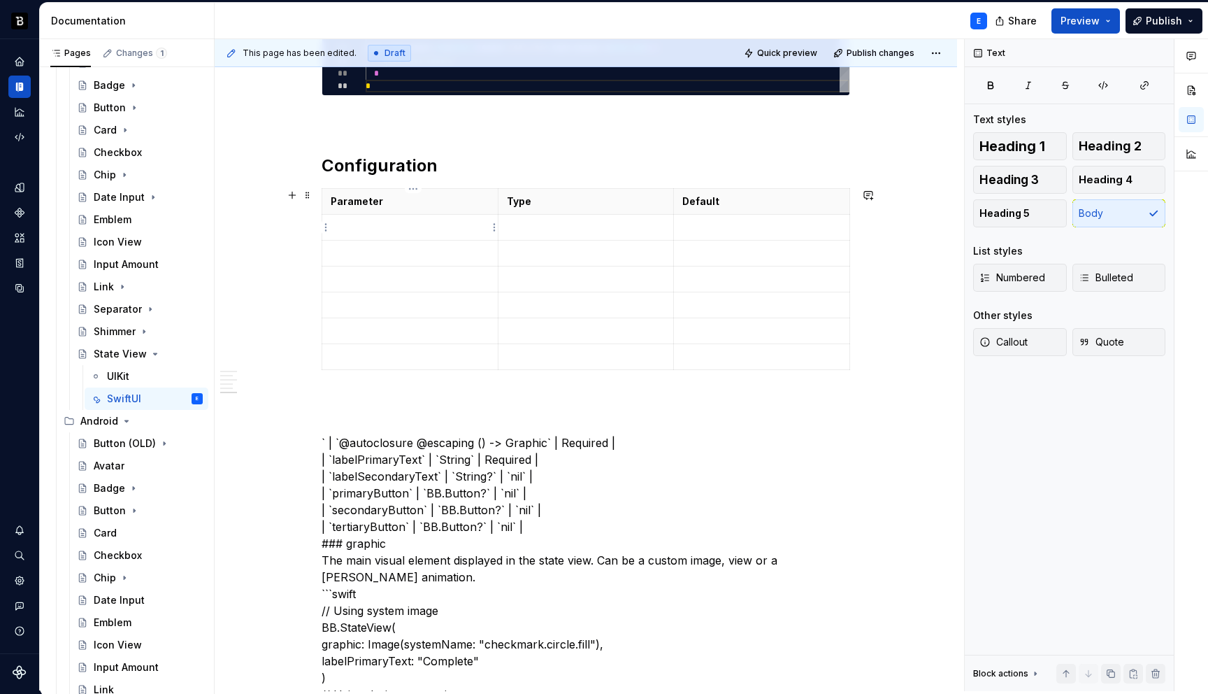
click at [420, 229] on p at bounding box center [410, 227] width 159 height 14
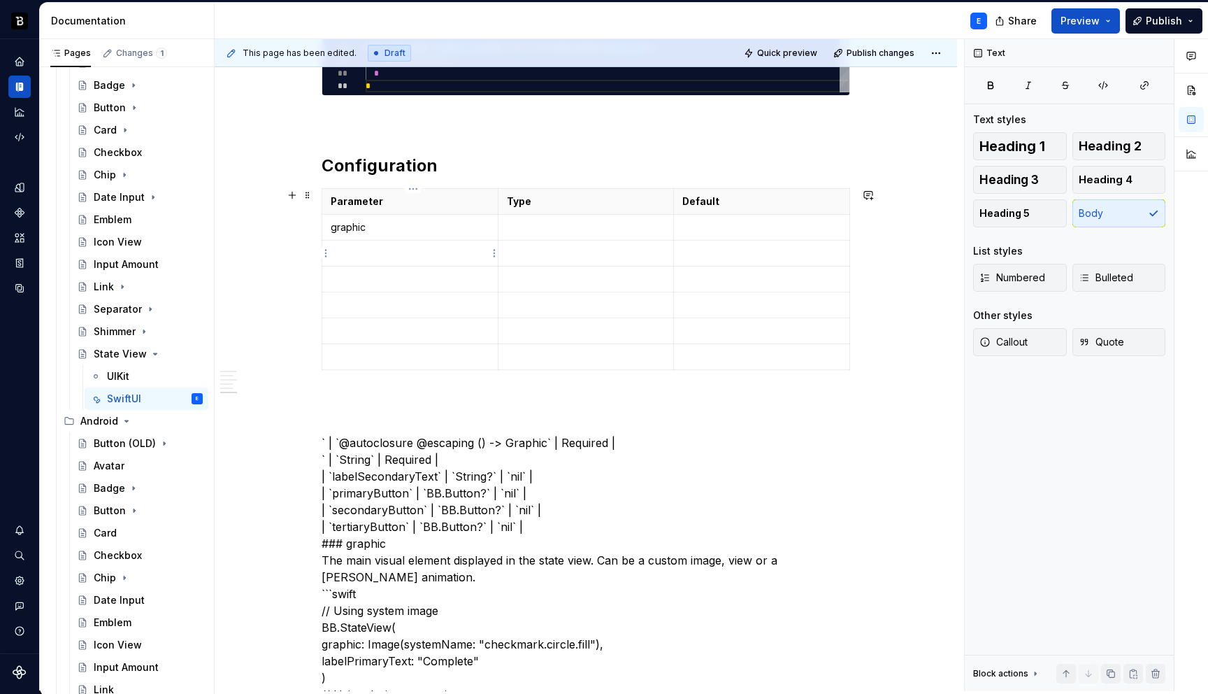
click at [369, 257] on p at bounding box center [410, 253] width 159 height 14
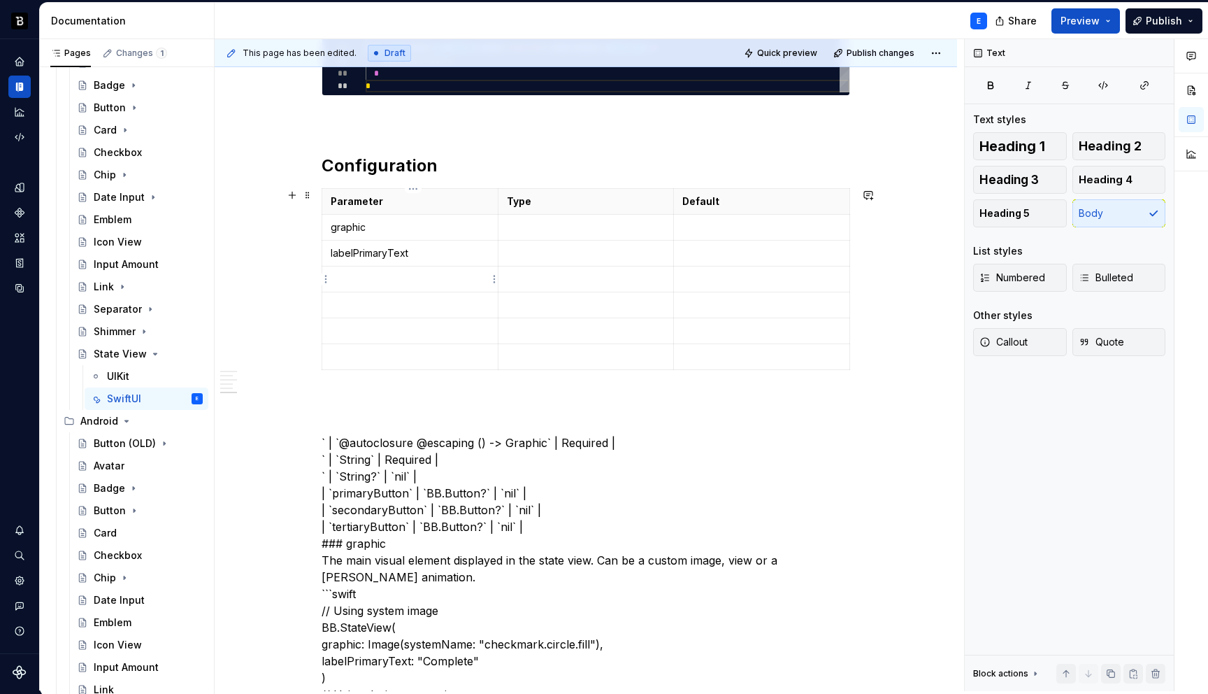
click at [373, 274] on p at bounding box center [410, 279] width 159 height 14
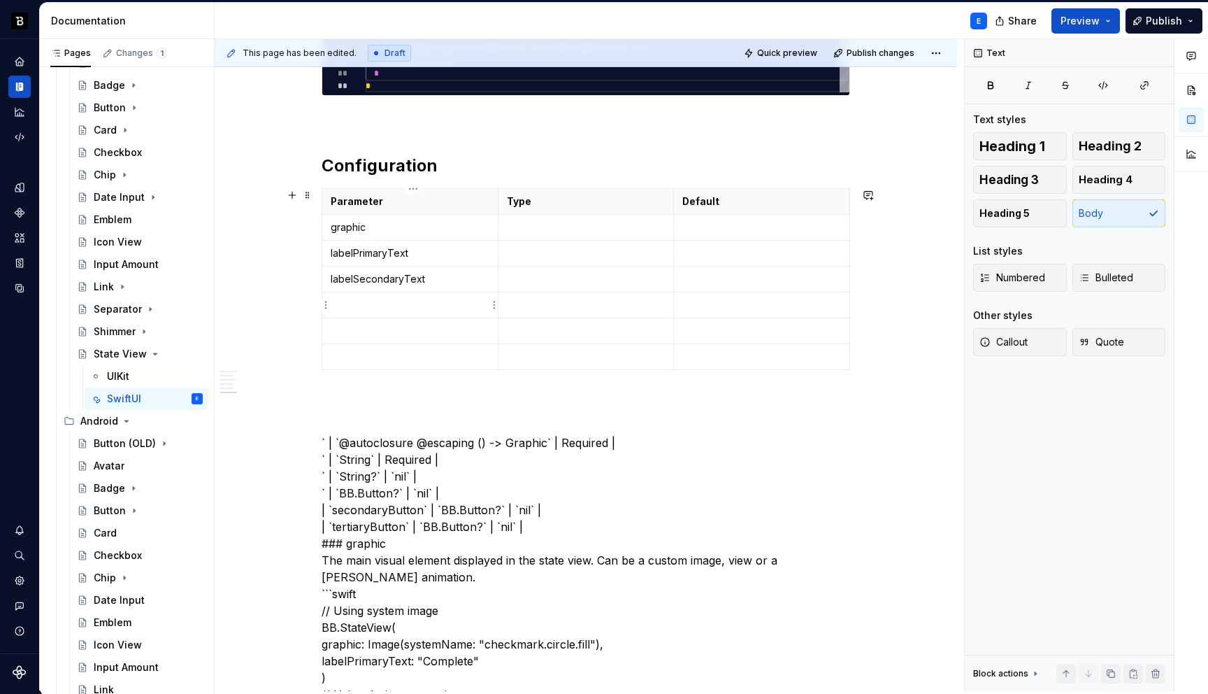
click at [390, 298] on p at bounding box center [410, 305] width 159 height 14
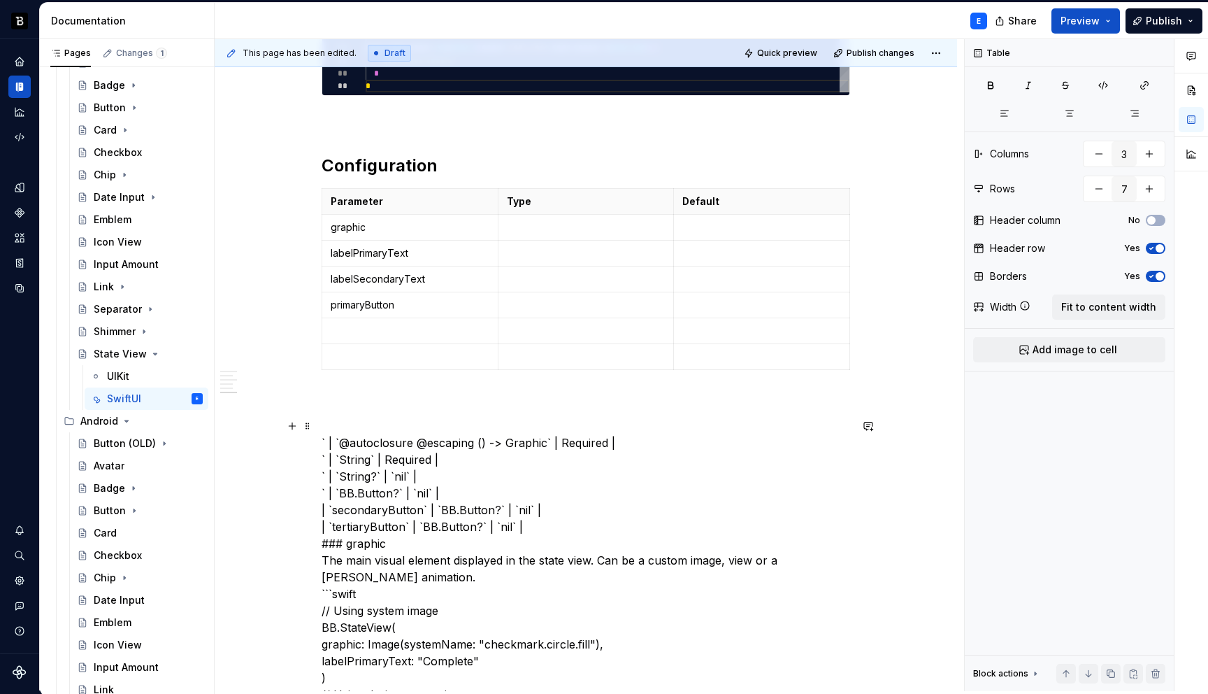
click at [373, 324] on p at bounding box center [410, 331] width 159 height 14
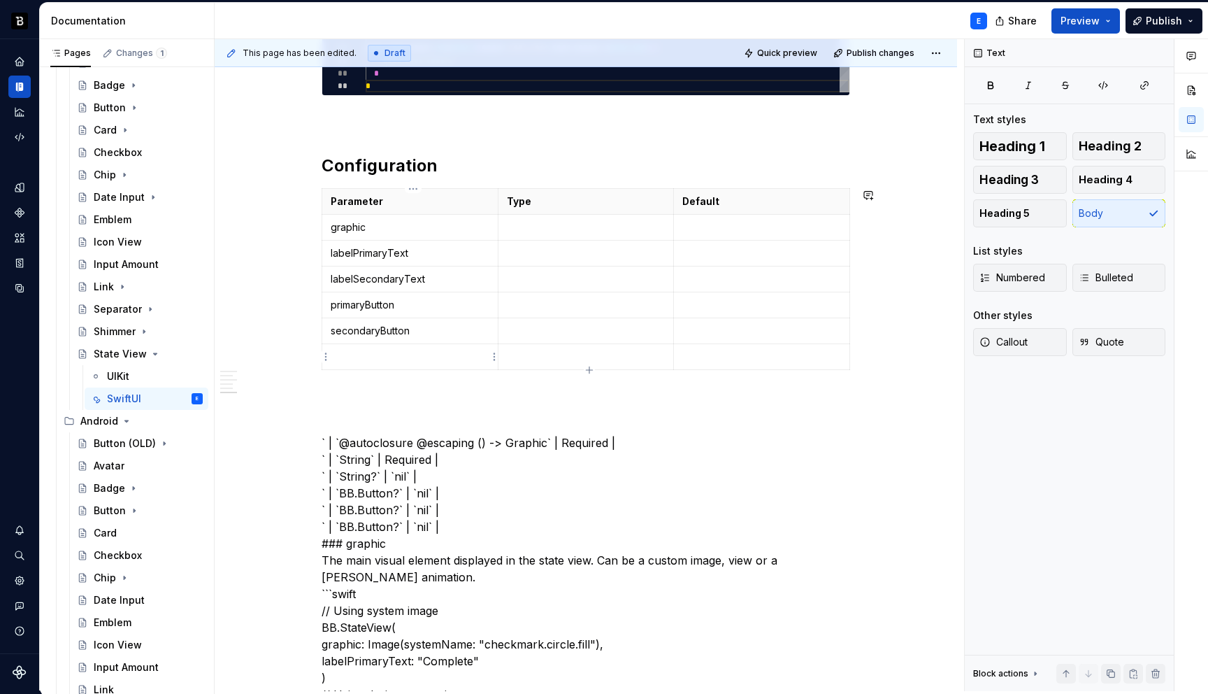
click at [379, 350] on p at bounding box center [410, 357] width 159 height 14
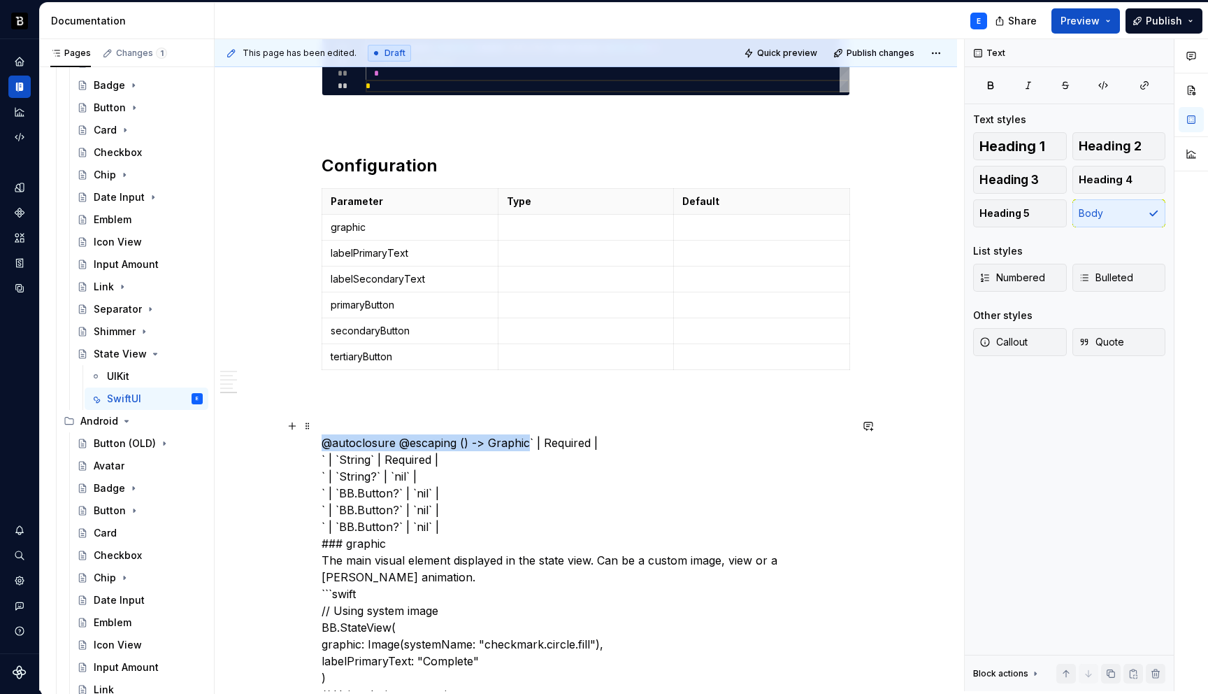
click at [532, 226] on p at bounding box center [586, 227] width 159 height 14
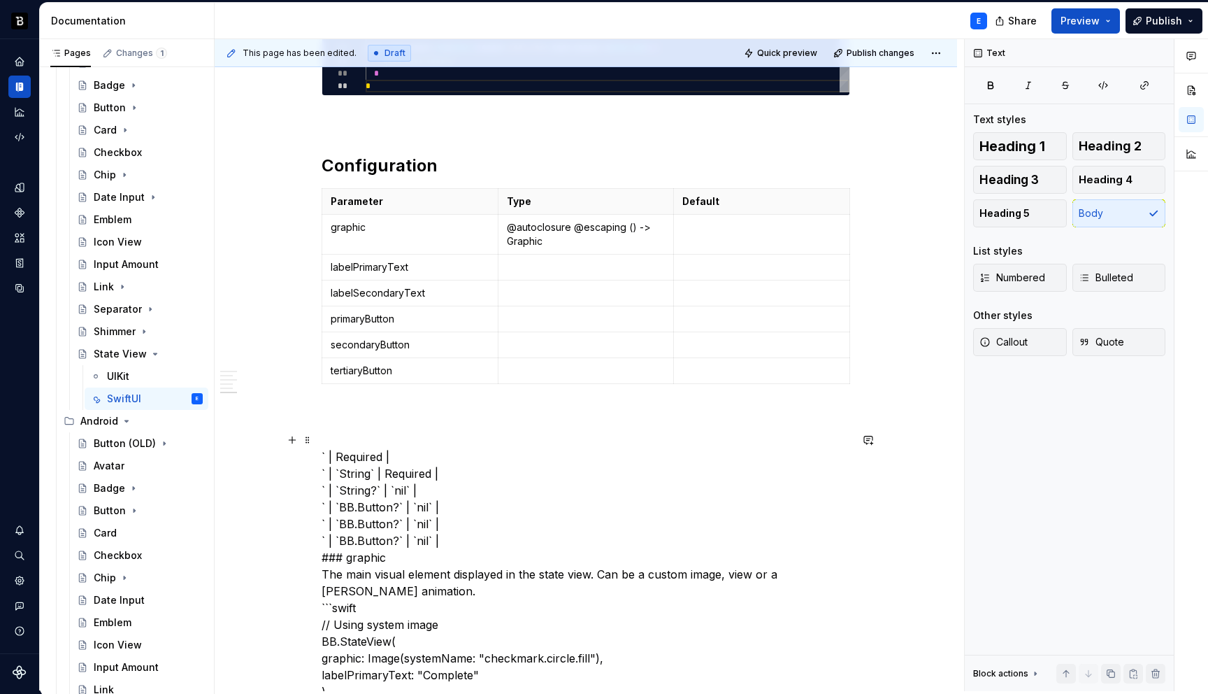
click at [520, 265] on p at bounding box center [586, 267] width 159 height 14
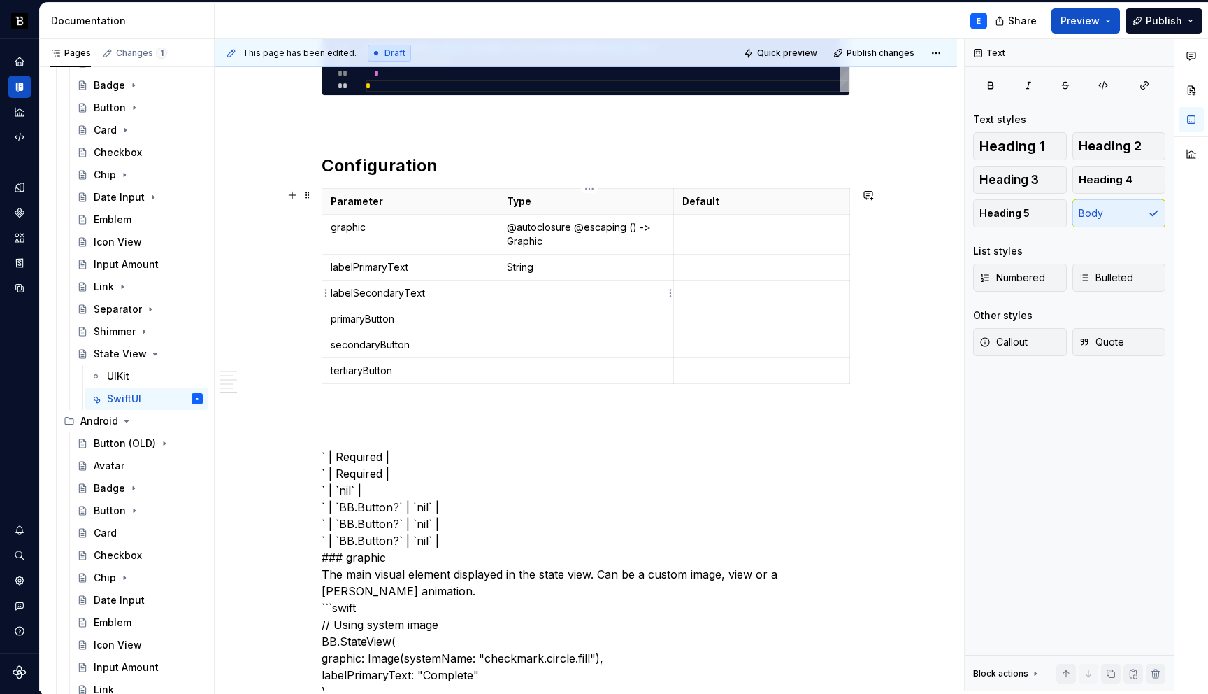
click at [538, 298] on p at bounding box center [586, 293] width 159 height 14
click at [524, 316] on p at bounding box center [586, 319] width 159 height 14
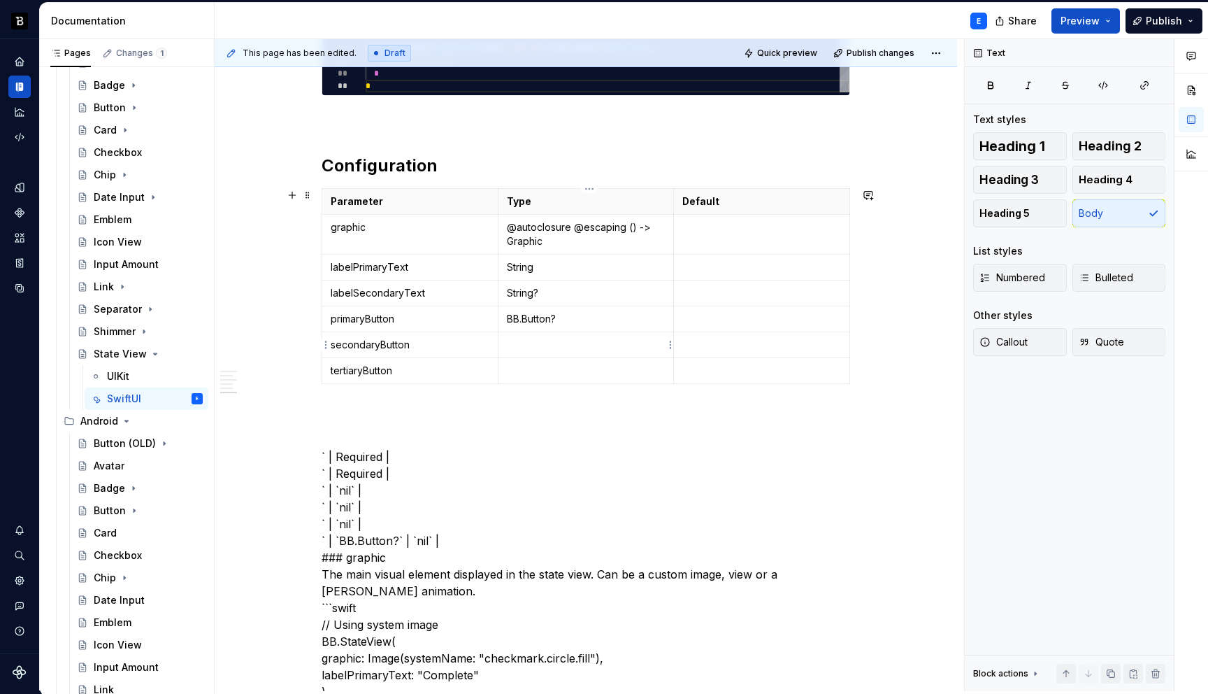
click at [529, 341] on p at bounding box center [586, 345] width 159 height 14
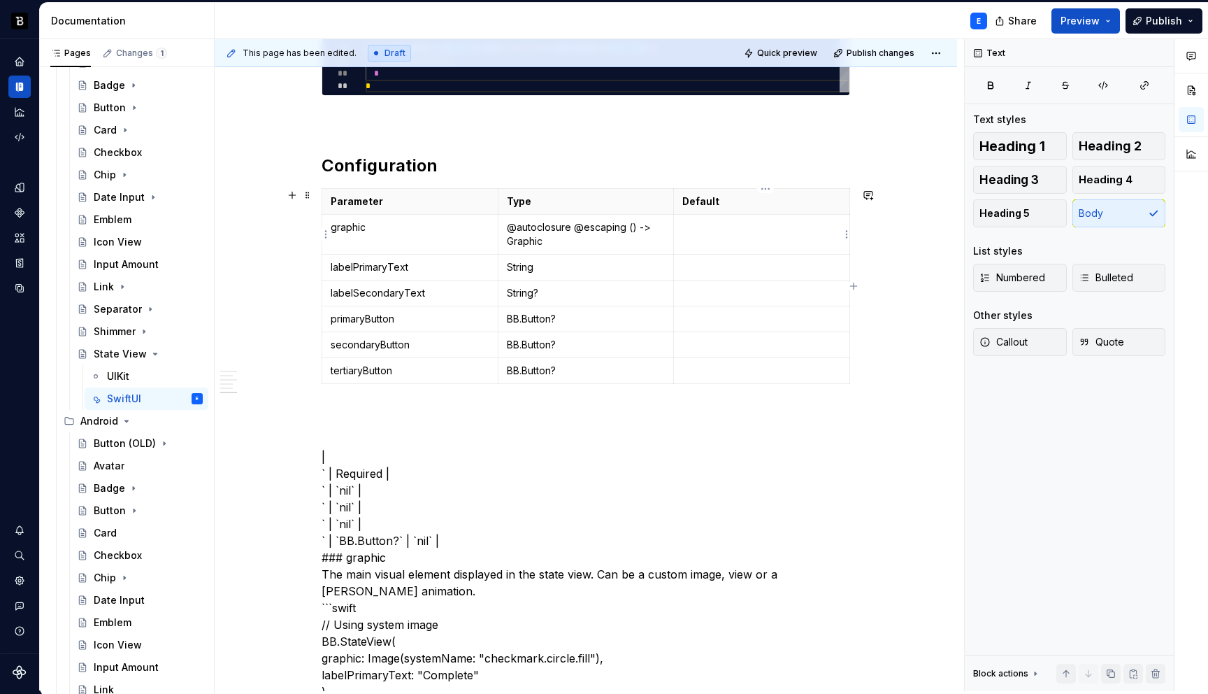
click at [696, 232] on p at bounding box center [762, 227] width 159 height 14
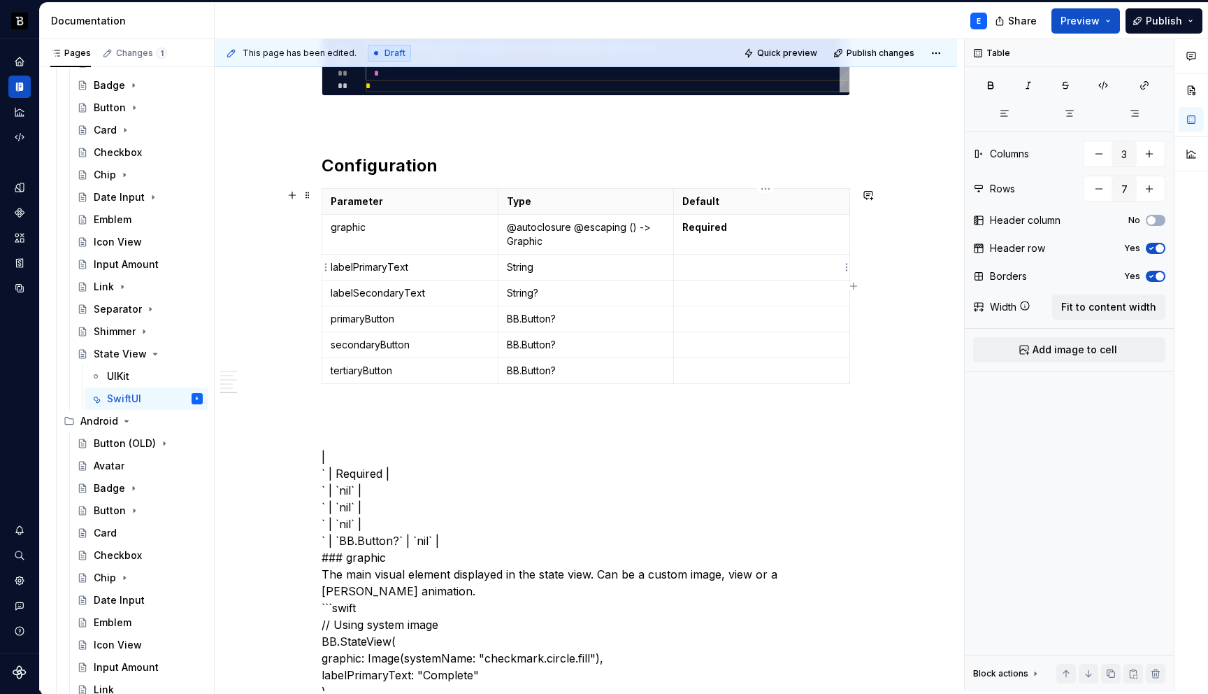
click at [783, 266] on p at bounding box center [762, 267] width 159 height 14
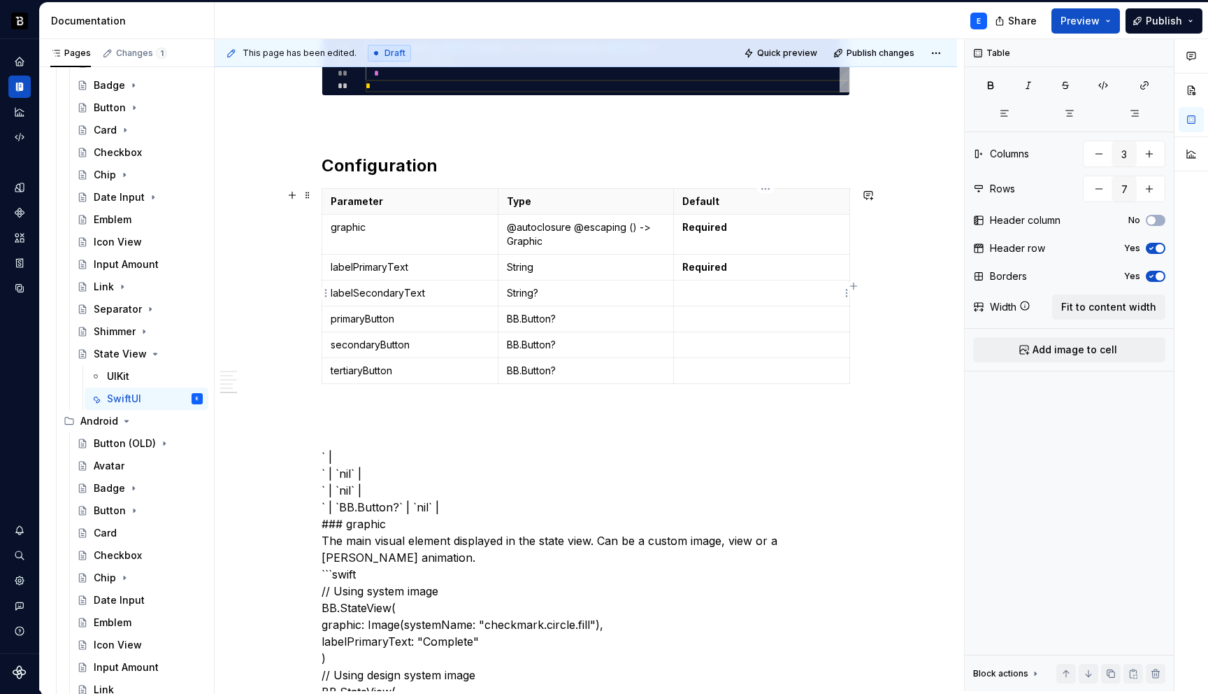
click at [706, 300] on td at bounding box center [762, 293] width 176 height 26
click at [707, 372] on p at bounding box center [762, 371] width 159 height 14
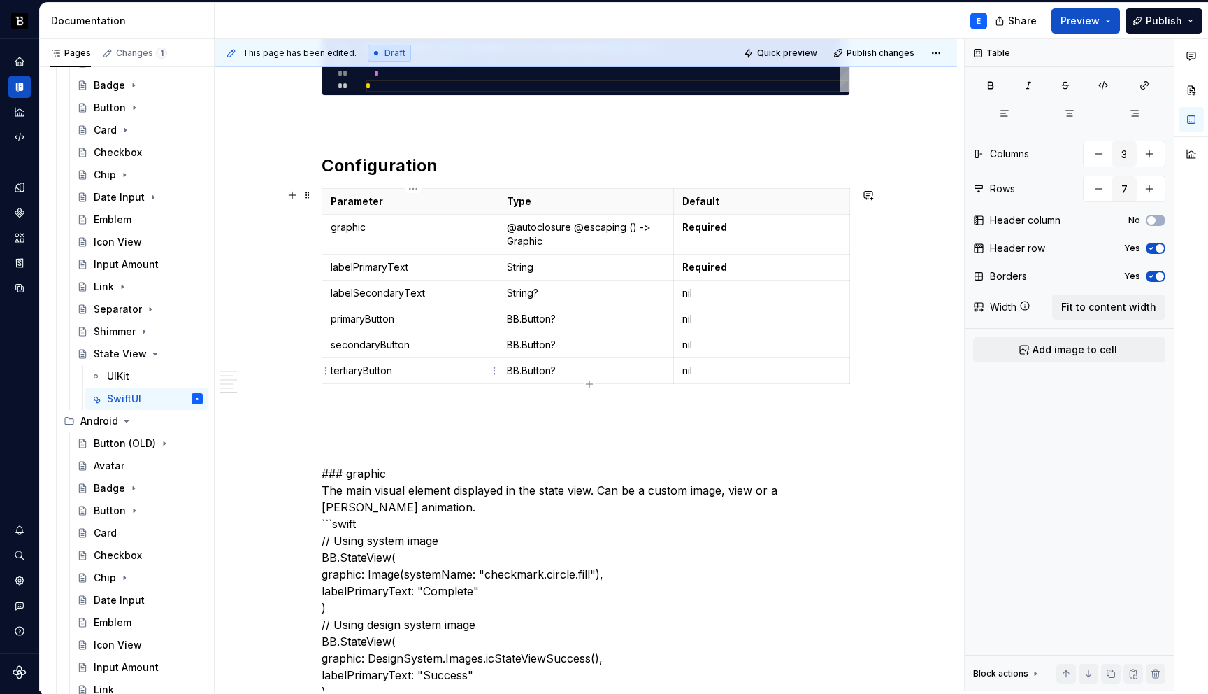
click at [449, 373] on p "tertiaryButton" at bounding box center [410, 371] width 159 height 14
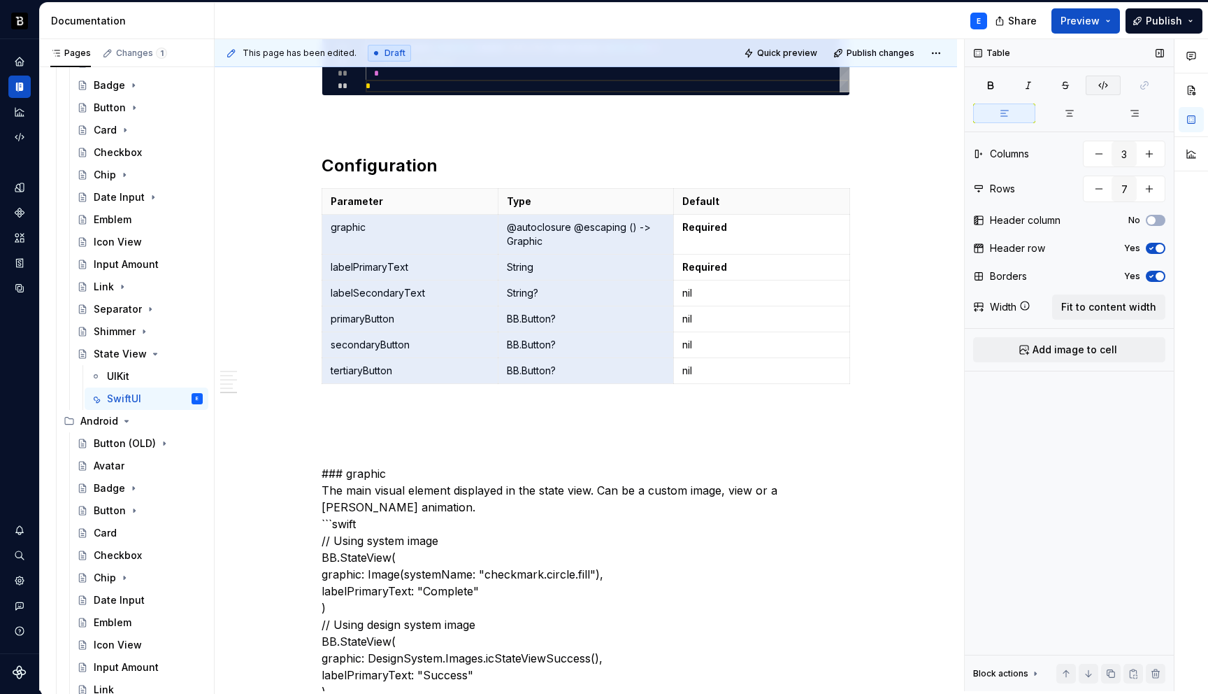
click at [1096, 86] on button "button" at bounding box center [1103, 86] width 35 height 20
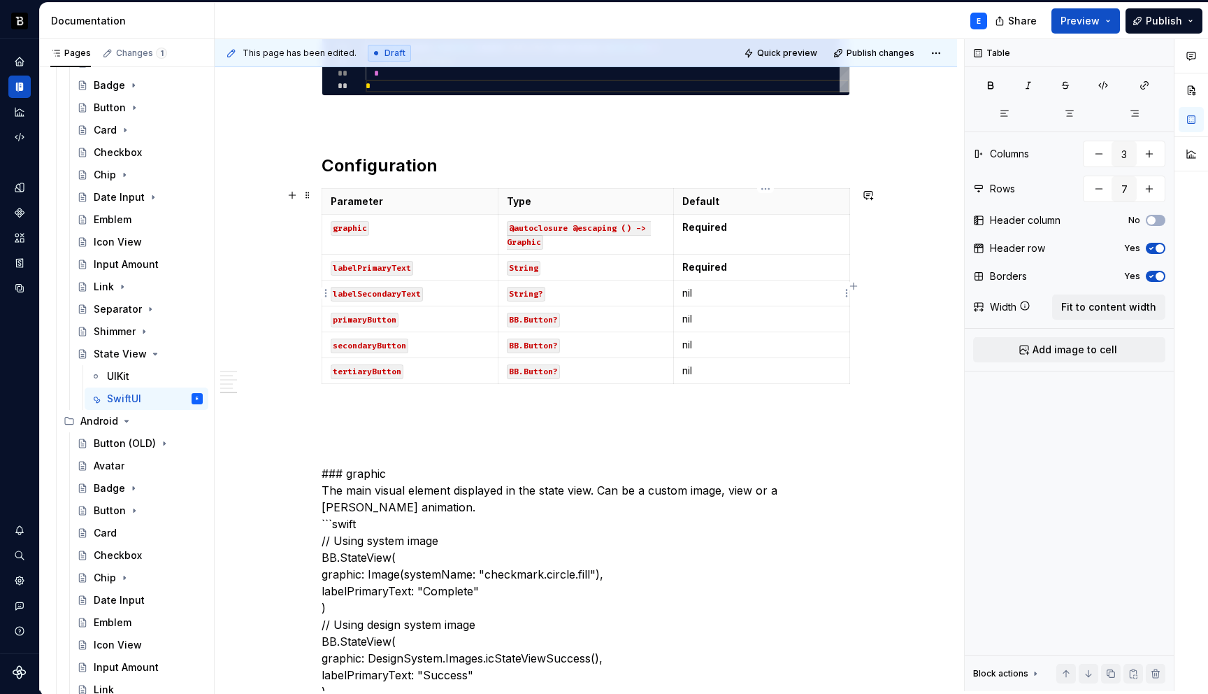
click at [786, 285] on td "nil" at bounding box center [762, 293] width 176 height 26
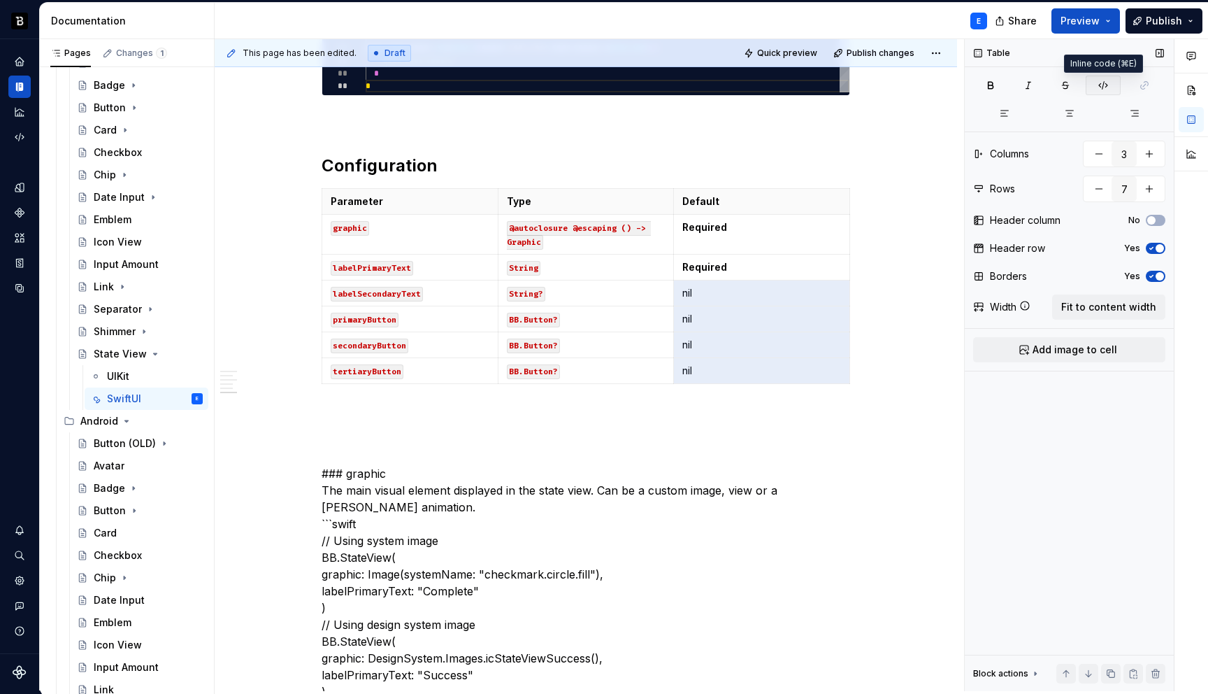
click at [1102, 83] on icon "button" at bounding box center [1103, 85] width 11 height 11
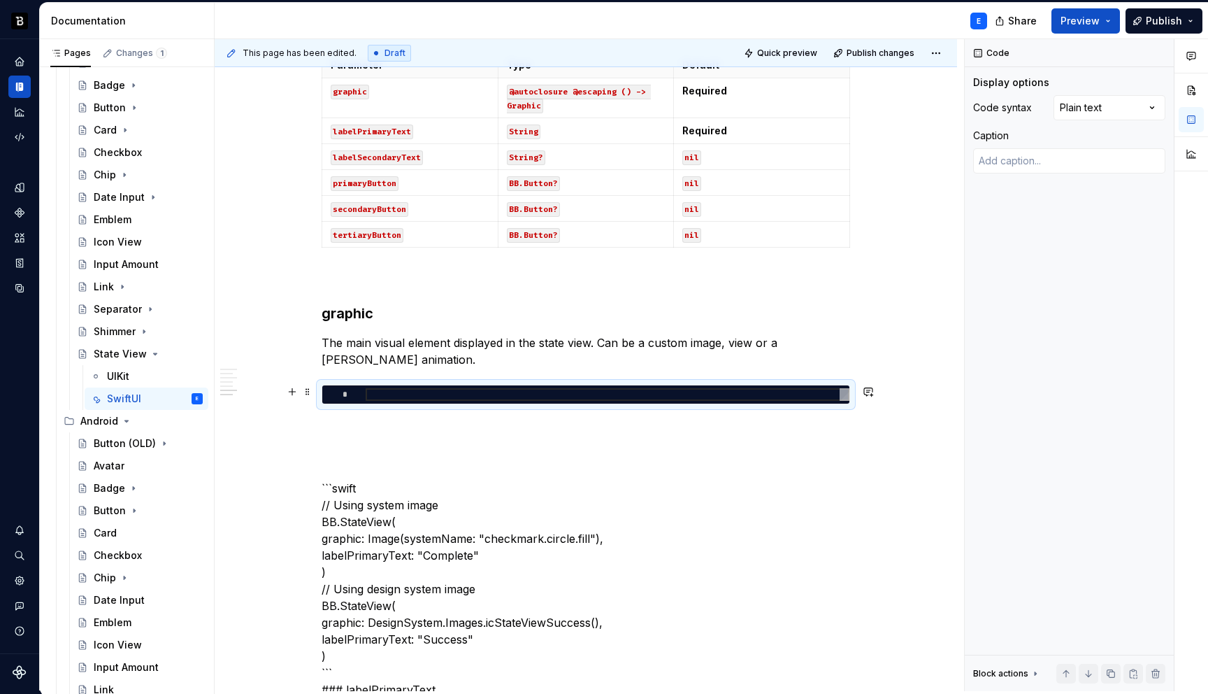
scroll to position [1439, 0]
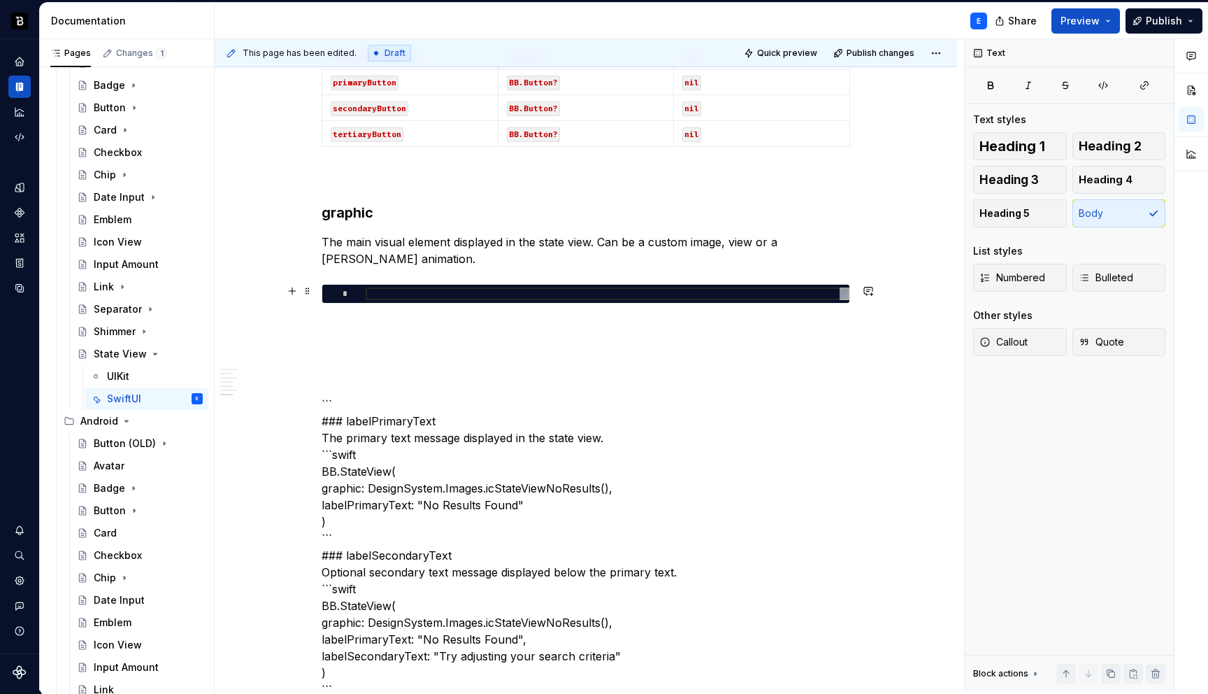
click at [396, 293] on div at bounding box center [608, 293] width 484 height 13
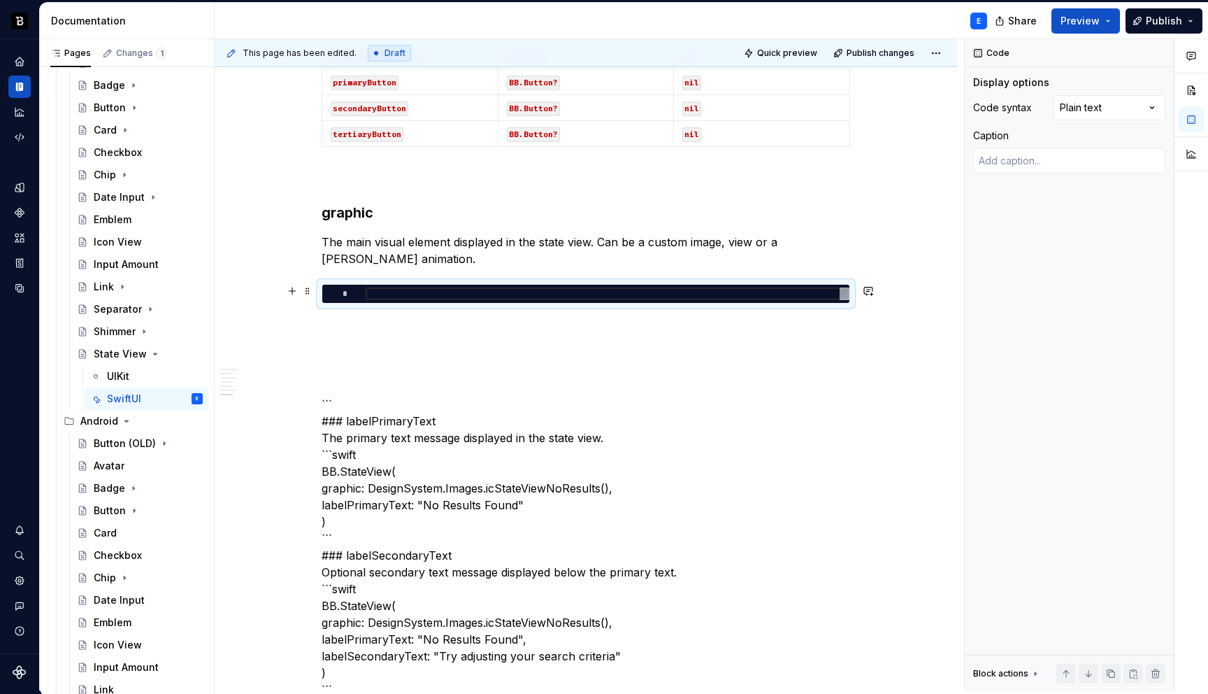
type textarea "*"
type textarea "**********"
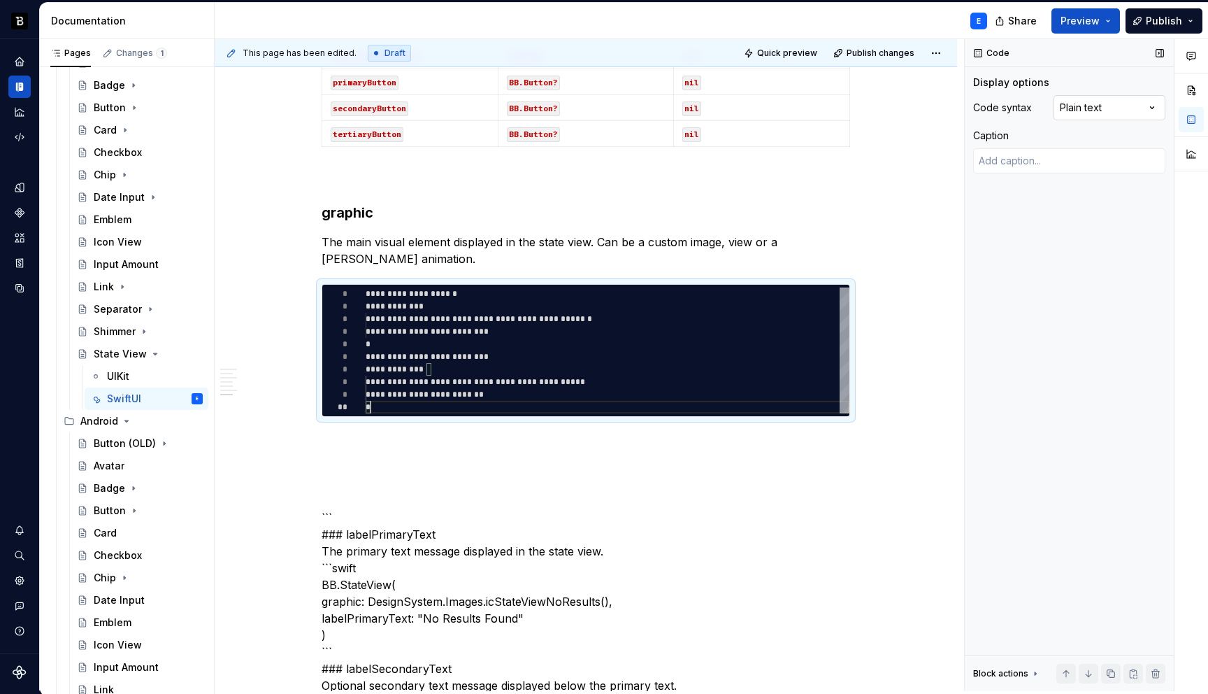
click at [1093, 107] on div "Comments Open comments No comments yet Select ‘Comment’ from the block context …" at bounding box center [1086, 365] width 243 height 652
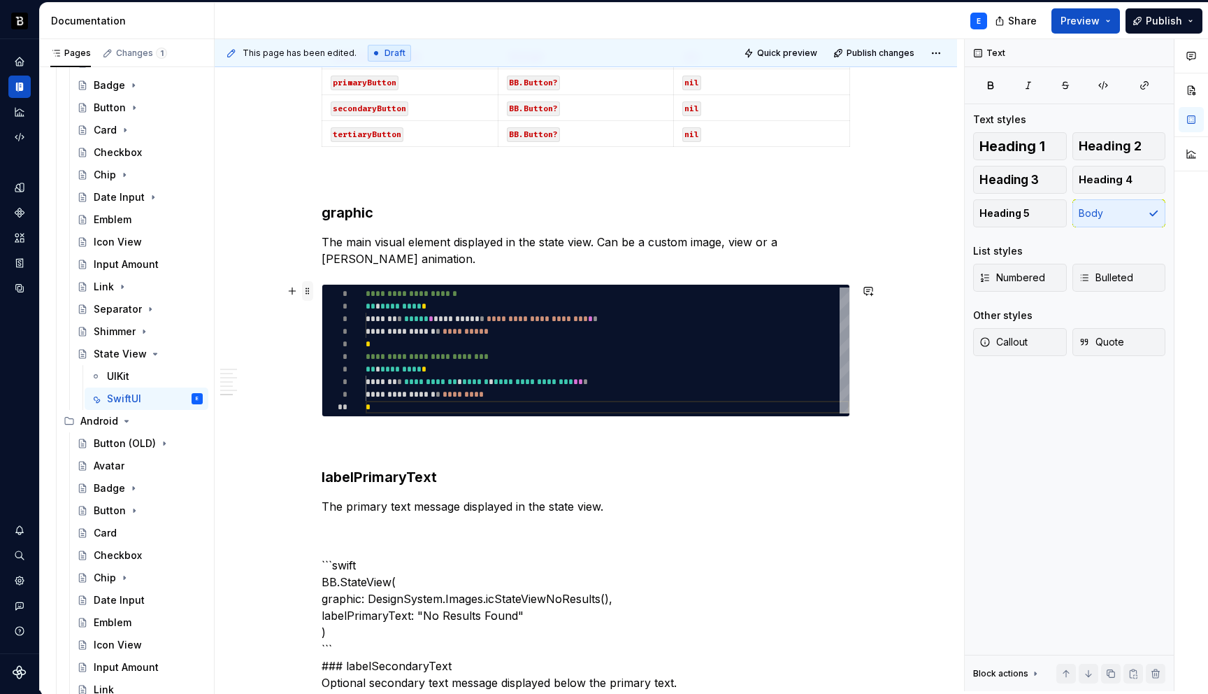
click at [311, 285] on span at bounding box center [307, 291] width 11 height 20
type textarea "*"
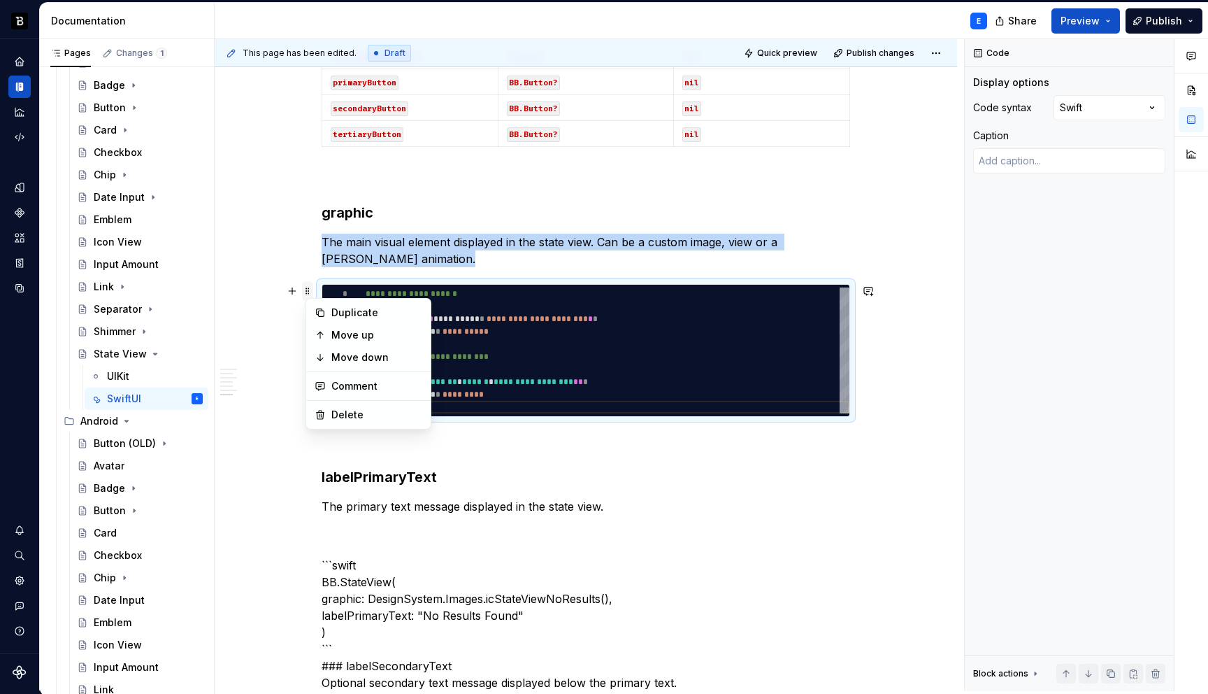
click at [311, 285] on span at bounding box center [307, 291] width 11 height 20
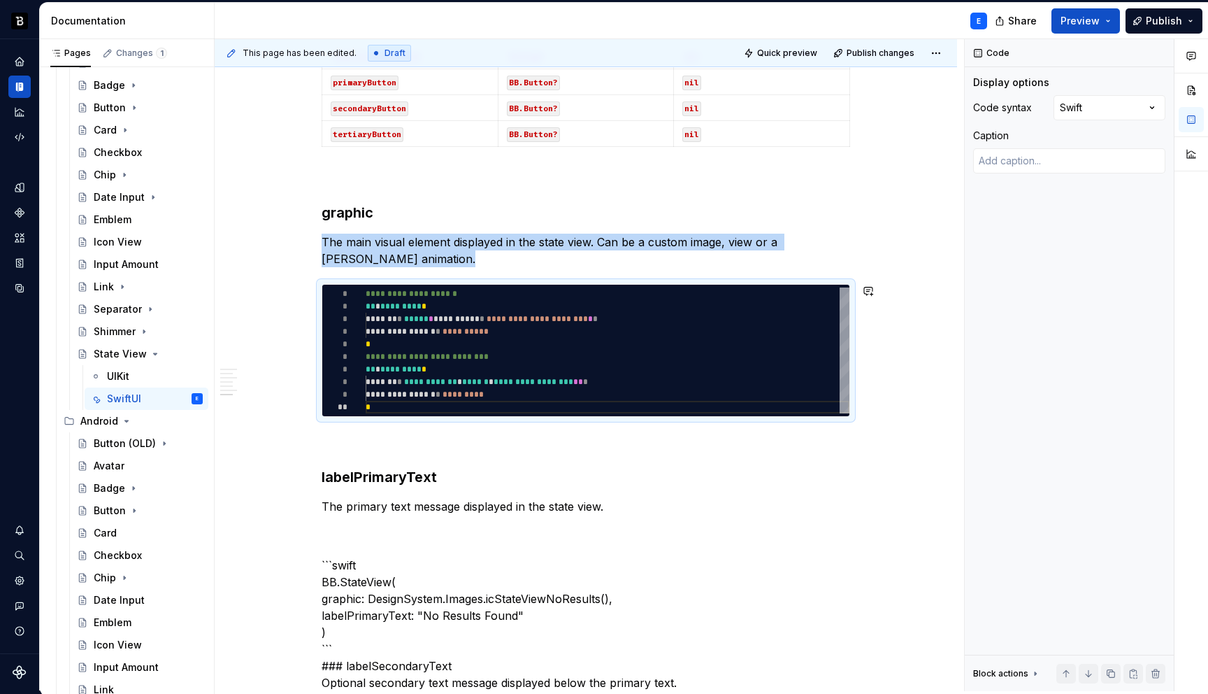
copy p "The main visual element displayed in the state view. Can be a custom image, vie…"
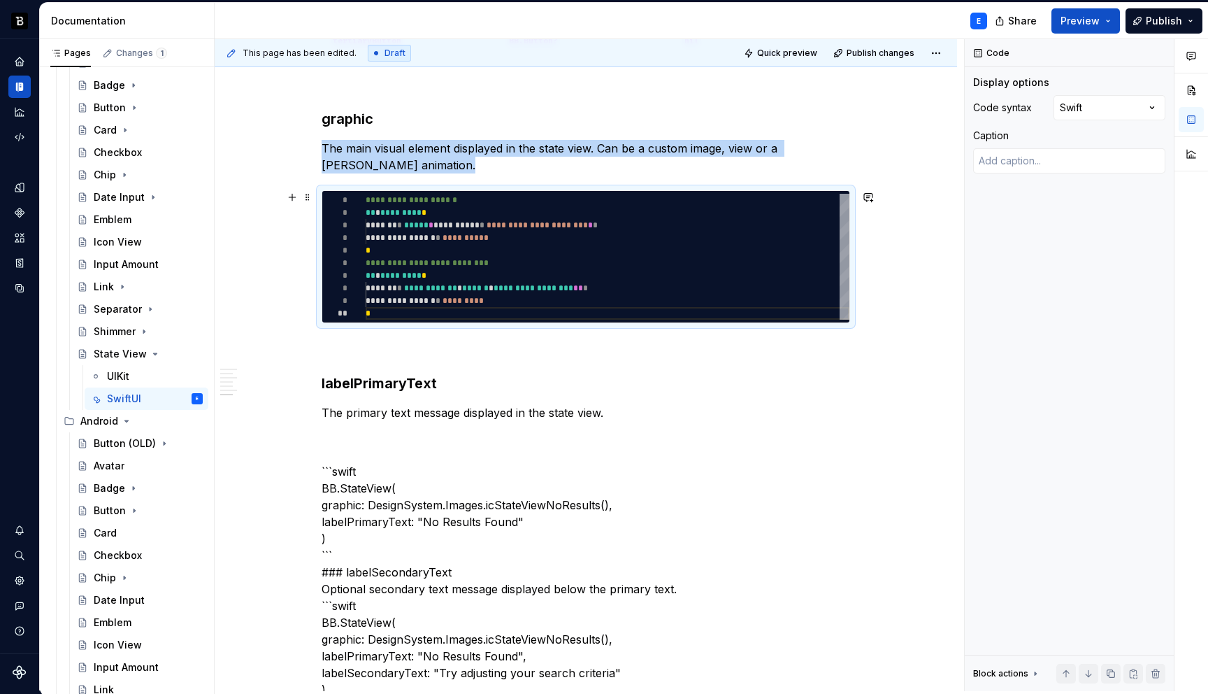
scroll to position [1597, 0]
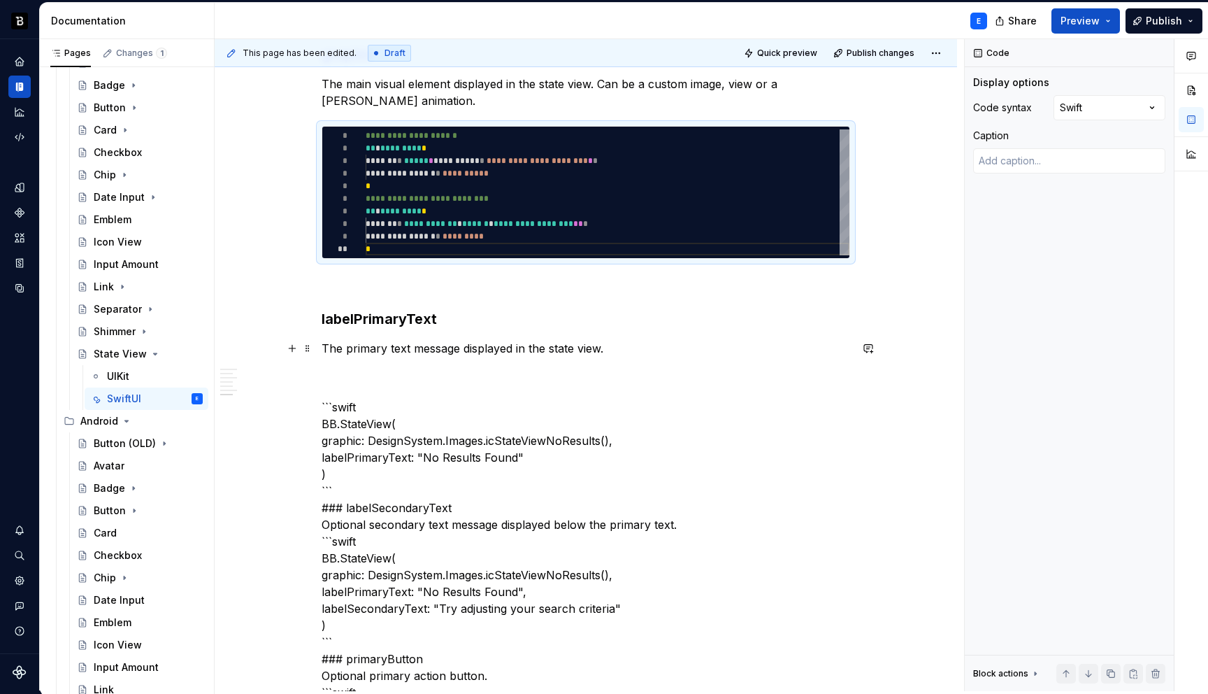
click at [623, 351] on p "The primary text message displayed in the state view." at bounding box center [586, 348] width 529 height 17
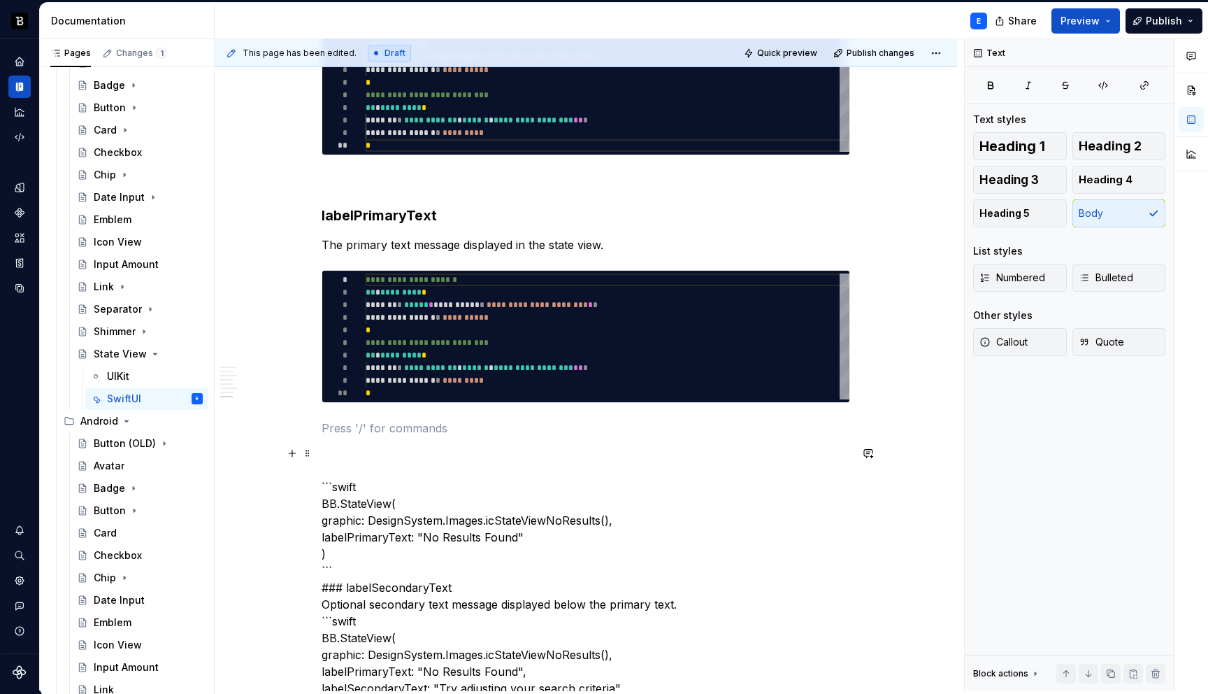
scroll to position [1757, 0]
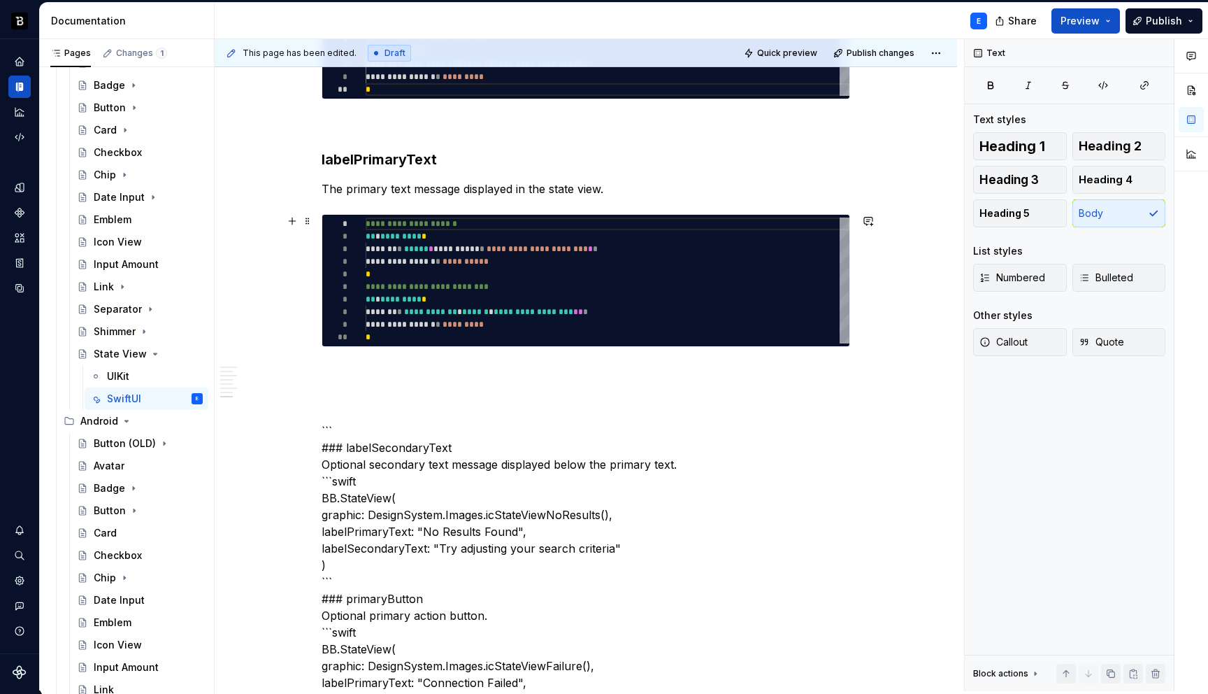
type textarea "**********"
click at [460, 254] on div "**********" at bounding box center [608, 280] width 484 height 126
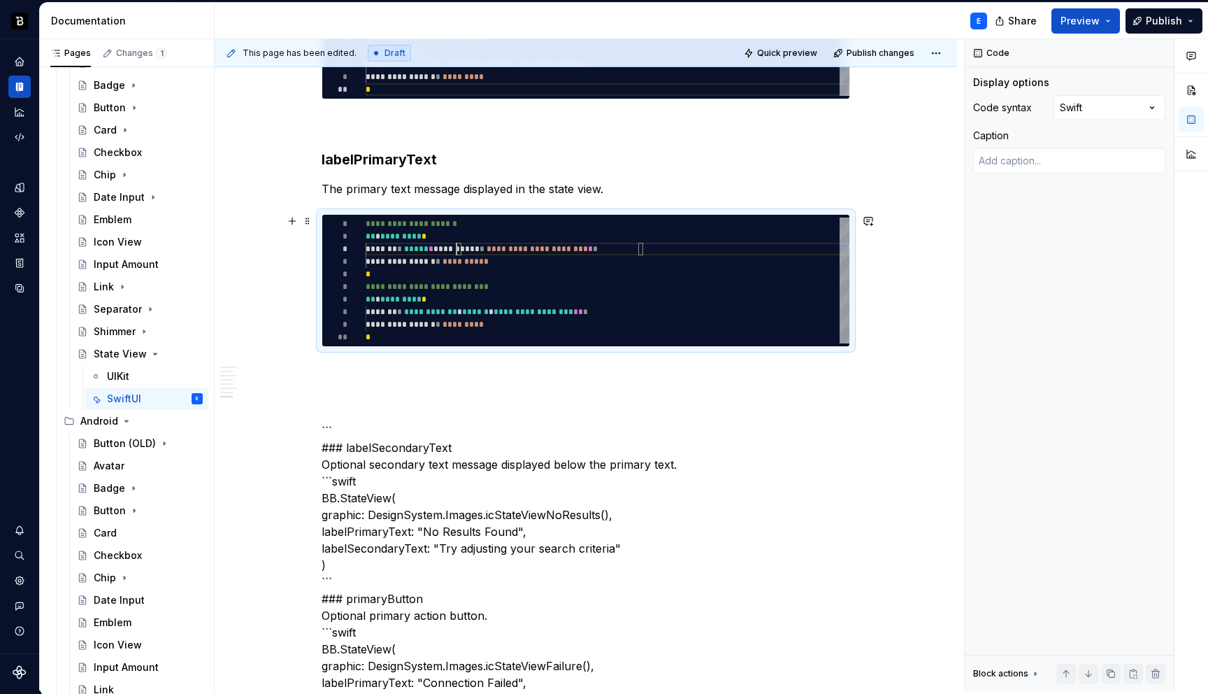
scroll to position [0, 5]
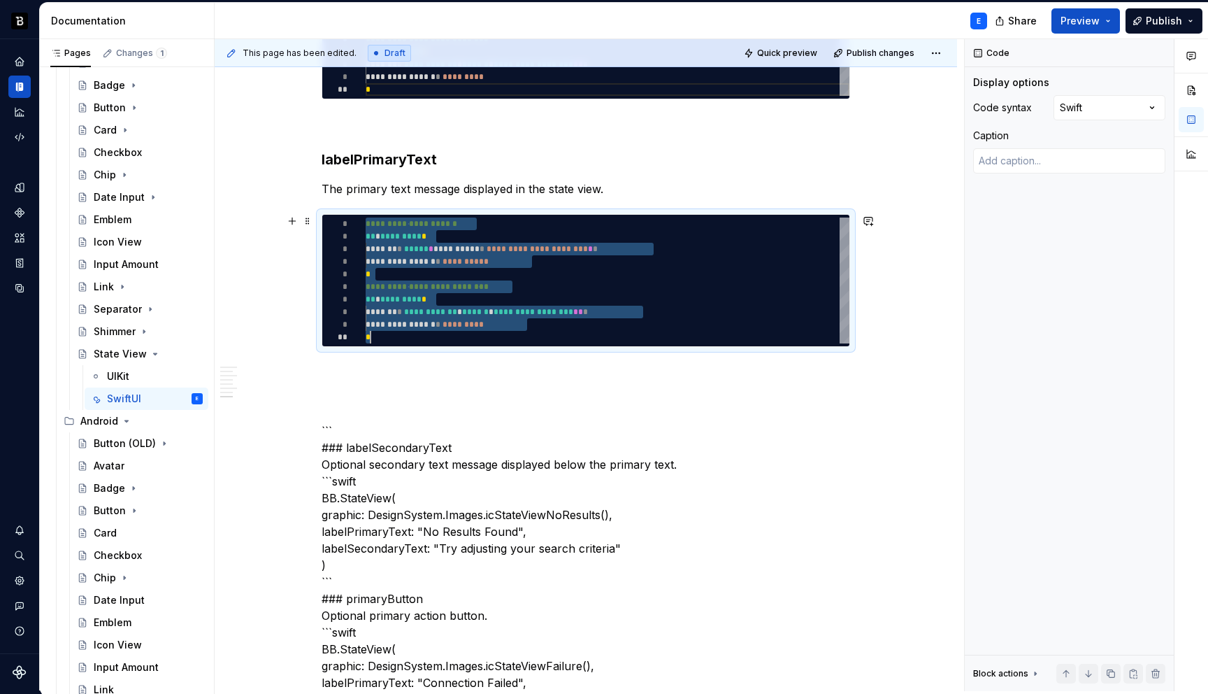
type textarea "*"
type textarea "**********"
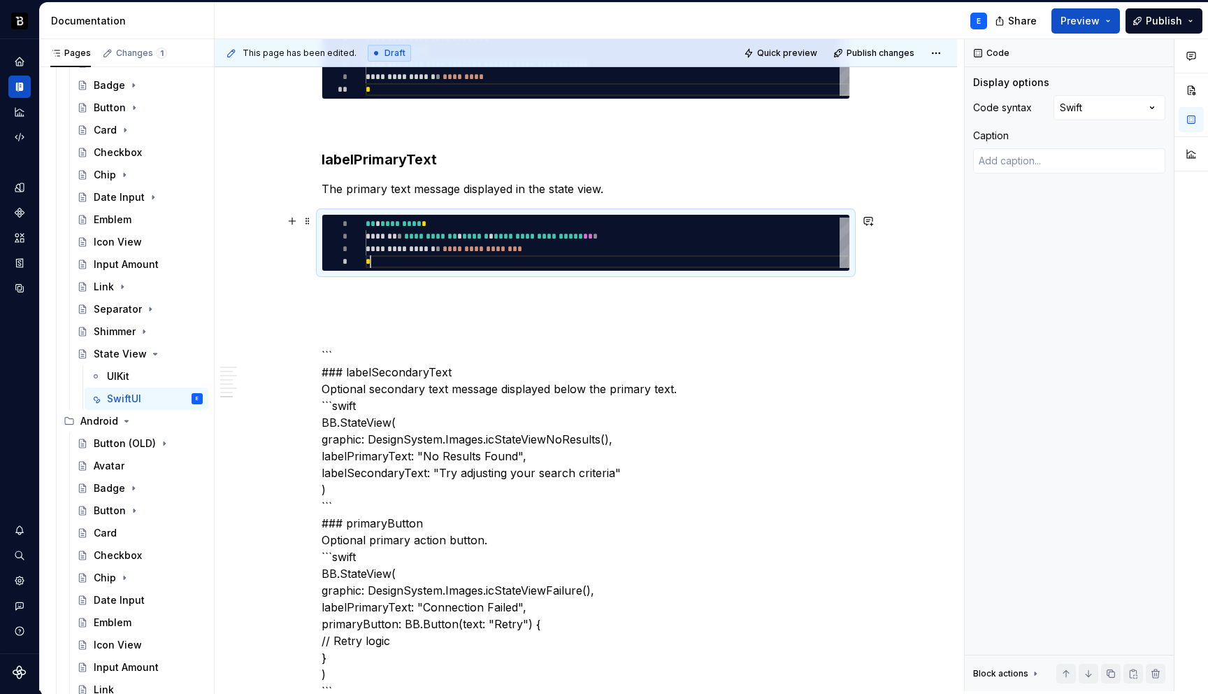
scroll to position [38, 5]
click at [445, 292] on p at bounding box center [586, 296] width 529 height 17
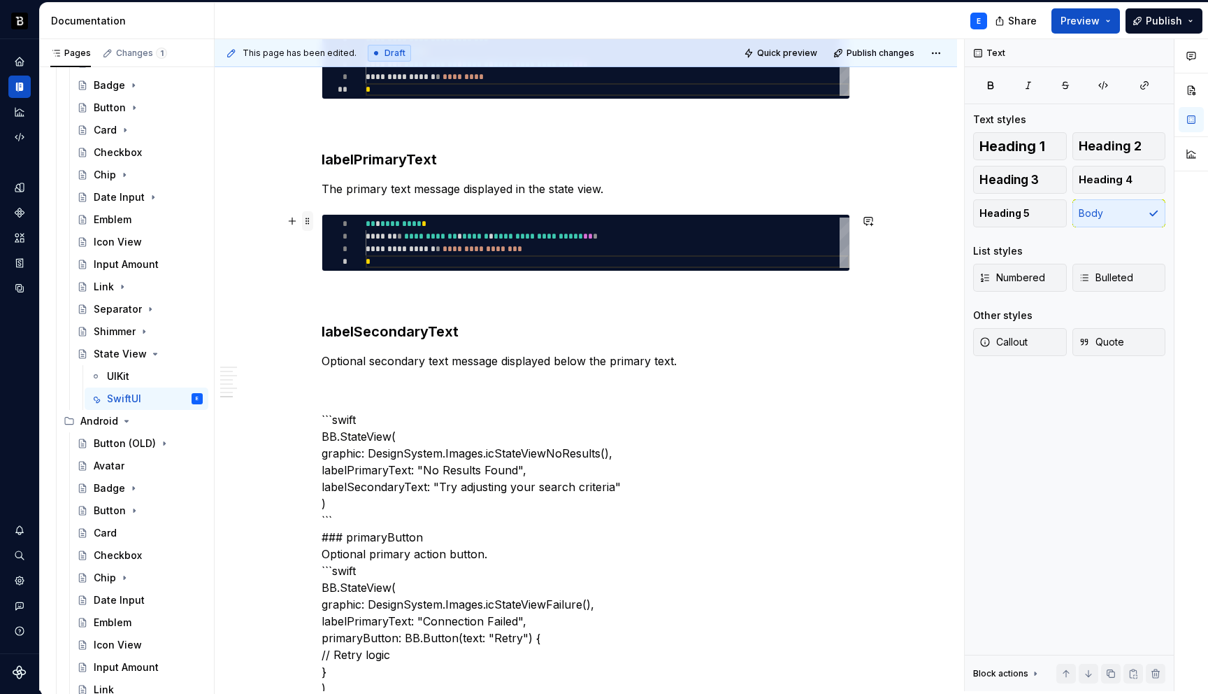
click at [308, 227] on span at bounding box center [307, 221] width 11 height 20
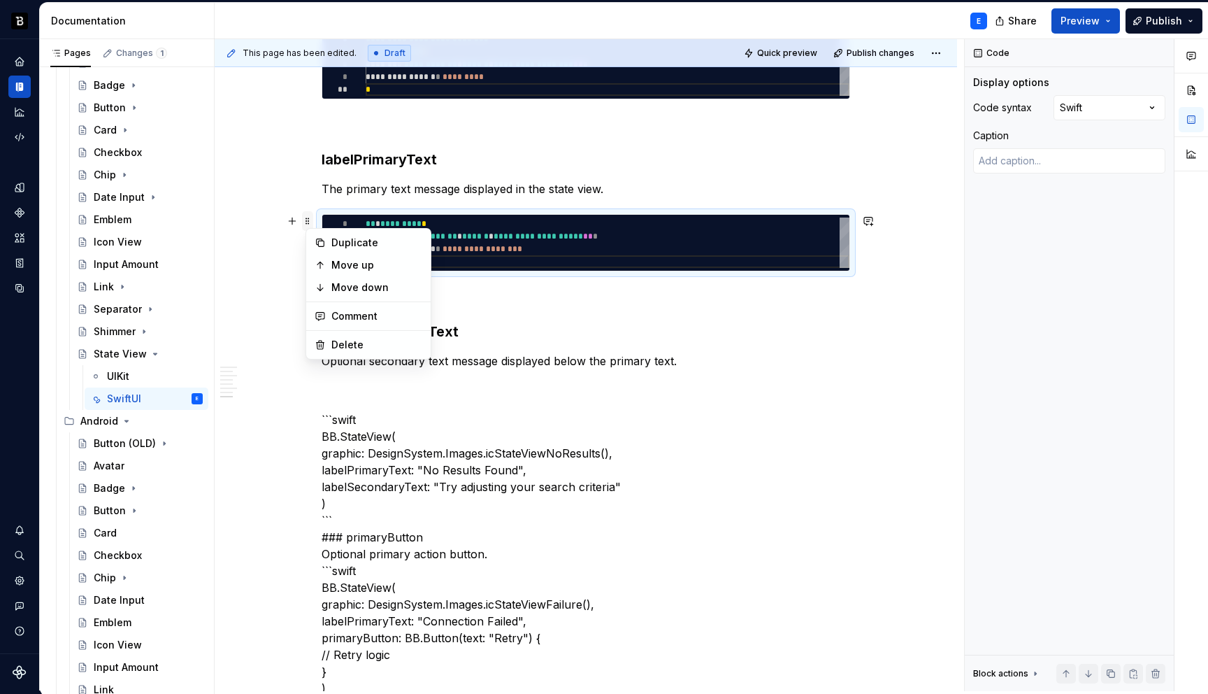
click at [308, 227] on span at bounding box center [307, 221] width 11 height 20
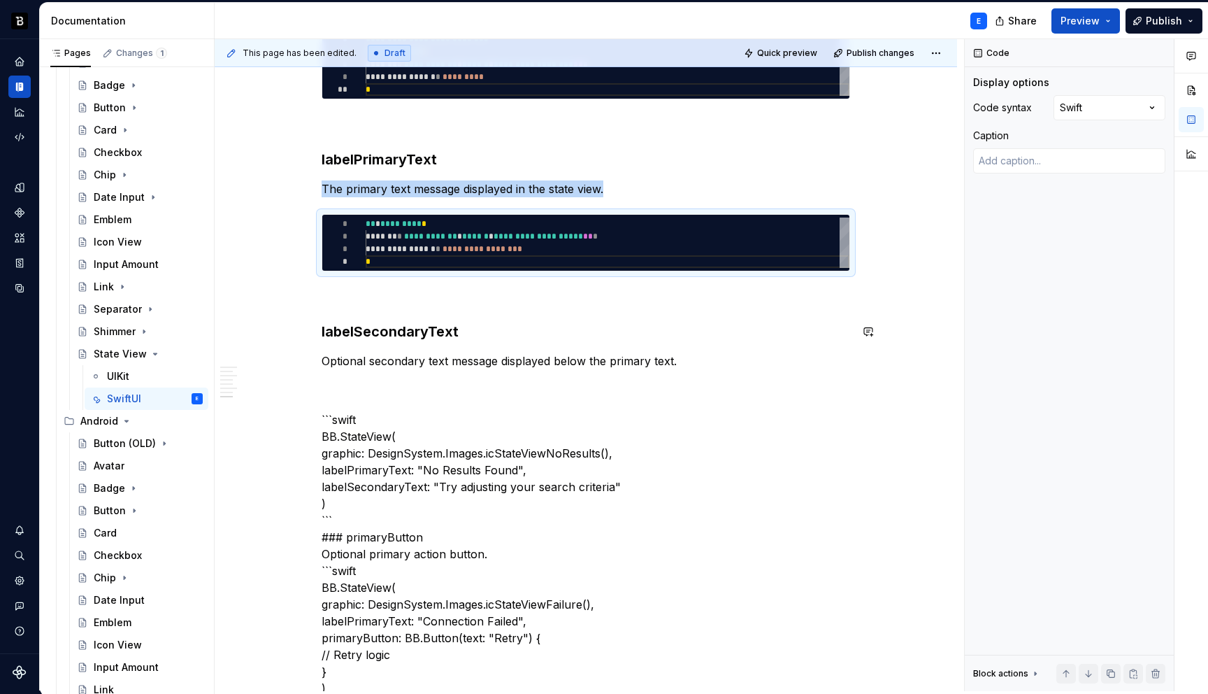
copy p "The primary text message displayed in the state view."
click at [694, 350] on div "**********" at bounding box center [586, 473] width 529 height 3770
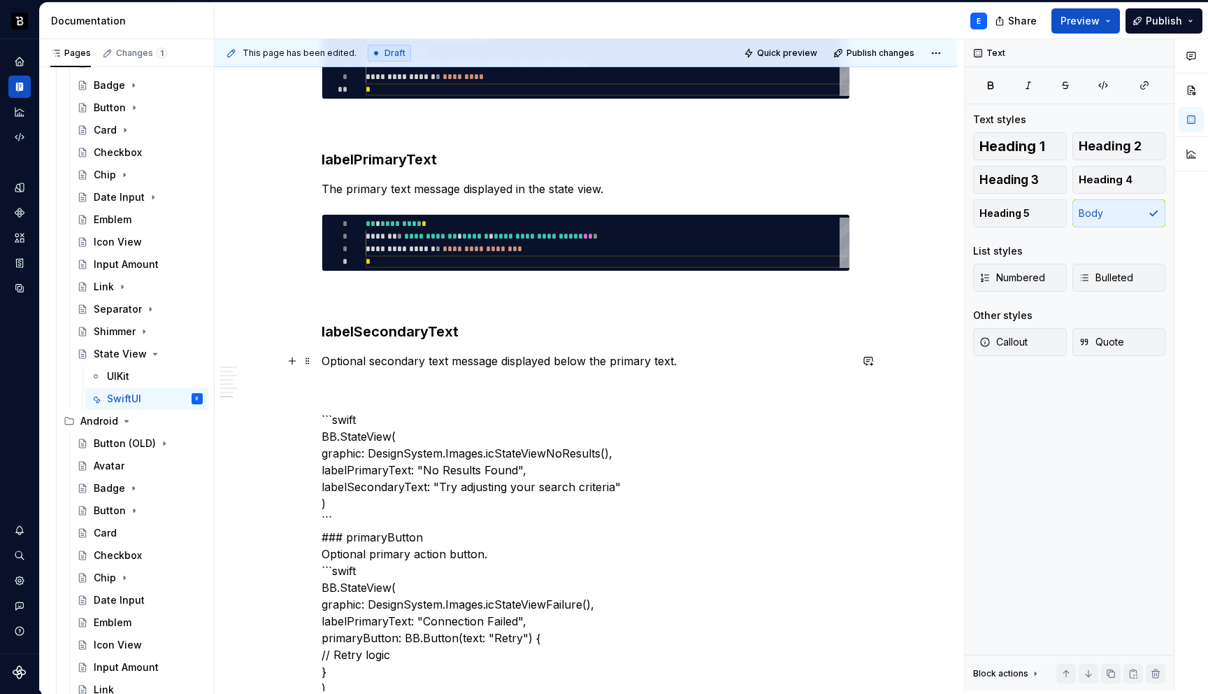
click at [693, 364] on p "Optional secondary text message displayed below the primary text." at bounding box center [586, 360] width 529 height 17
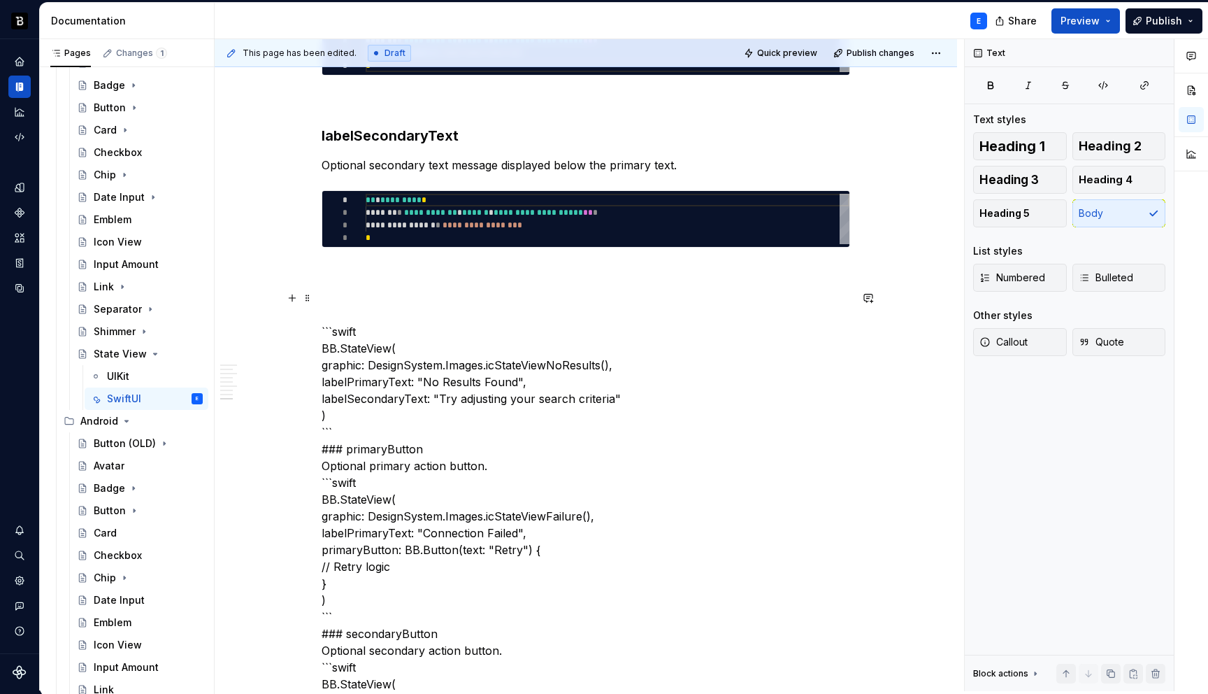
scroll to position [1957, 0]
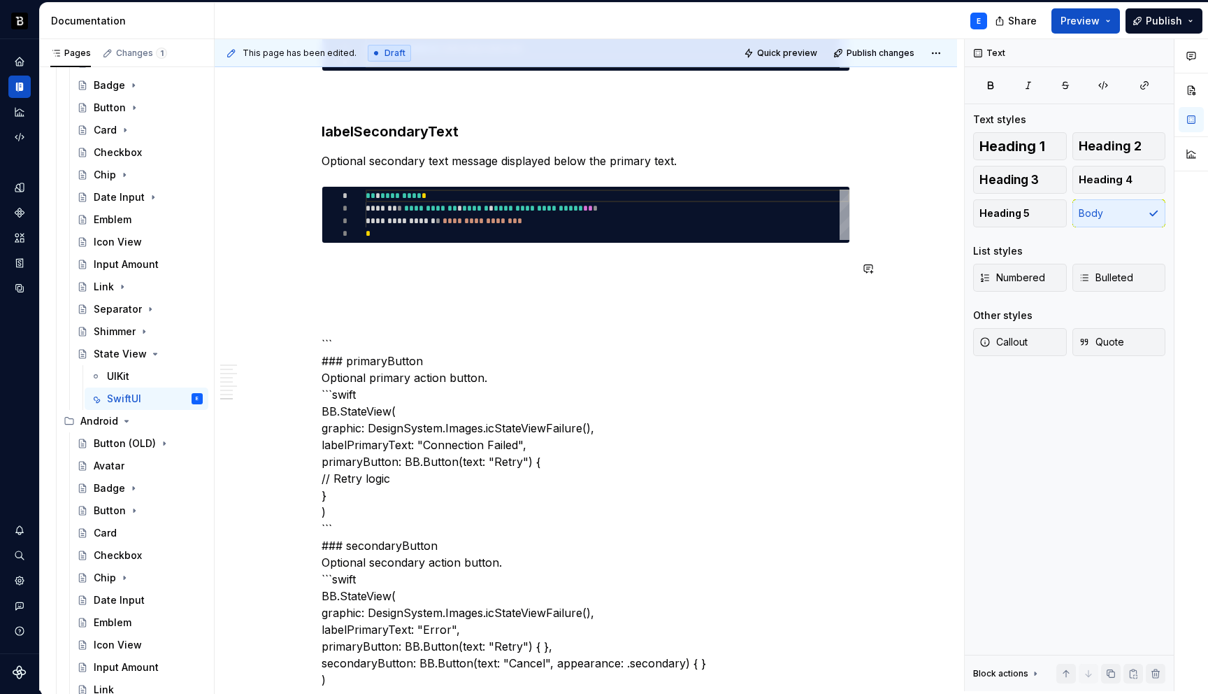
type textarea "*"
type textarea "**********"
click at [456, 226] on div "**********" at bounding box center [608, 215] width 484 height 50
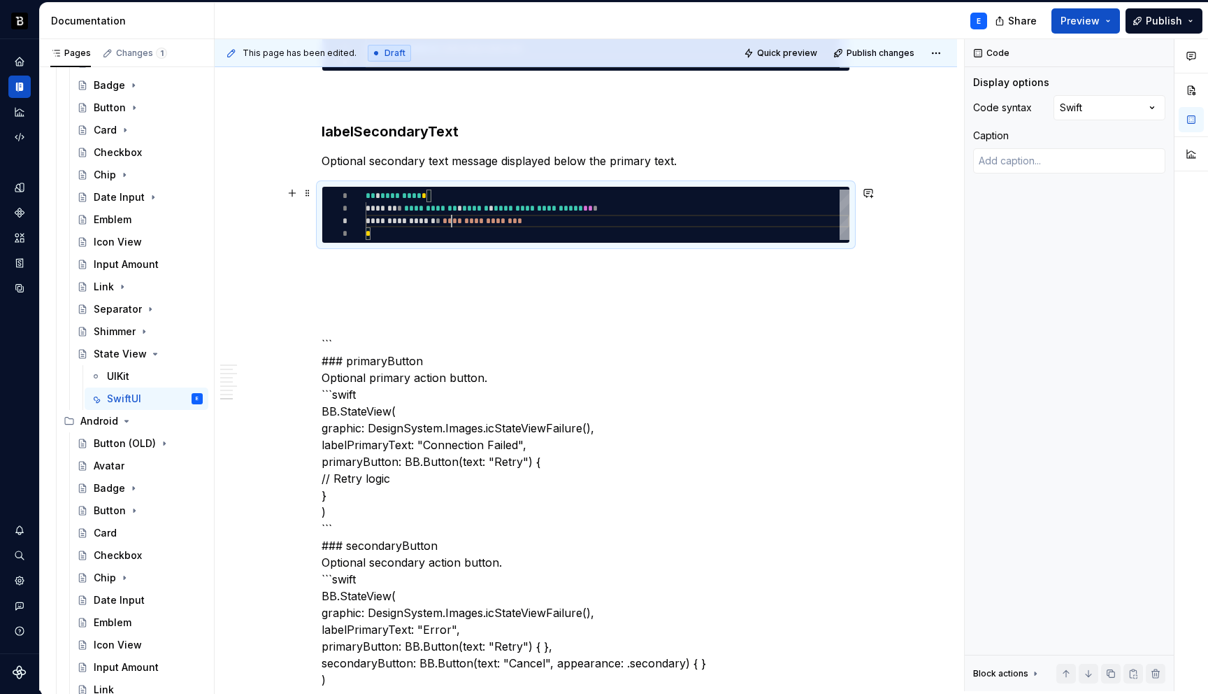
scroll to position [0, 5]
type textarea "*"
type textarea "**********"
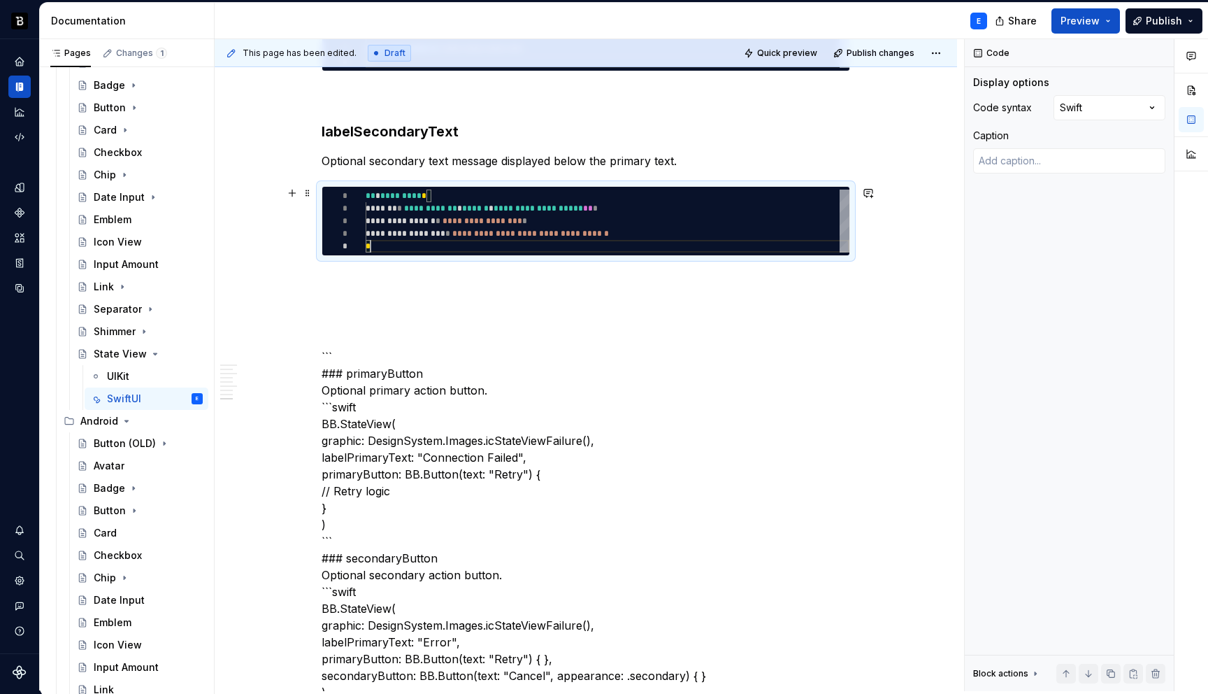
scroll to position [50, 5]
click at [439, 273] on p at bounding box center [586, 281] width 529 height 17
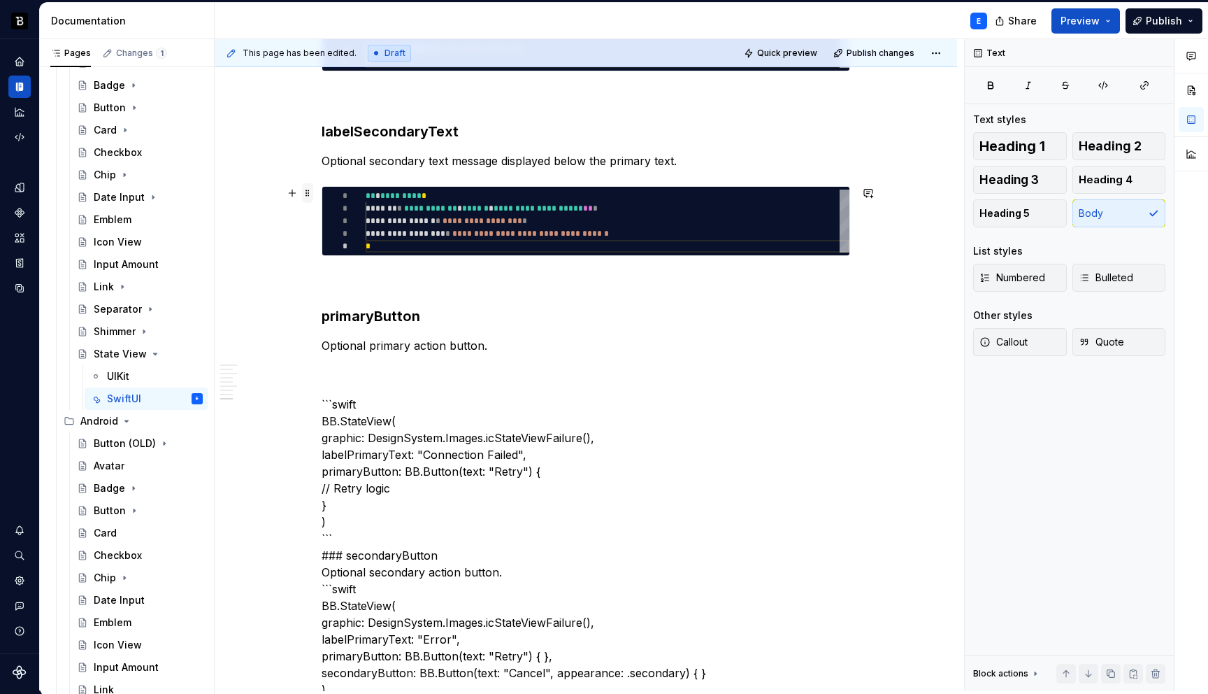
click at [310, 192] on span at bounding box center [307, 193] width 11 height 20
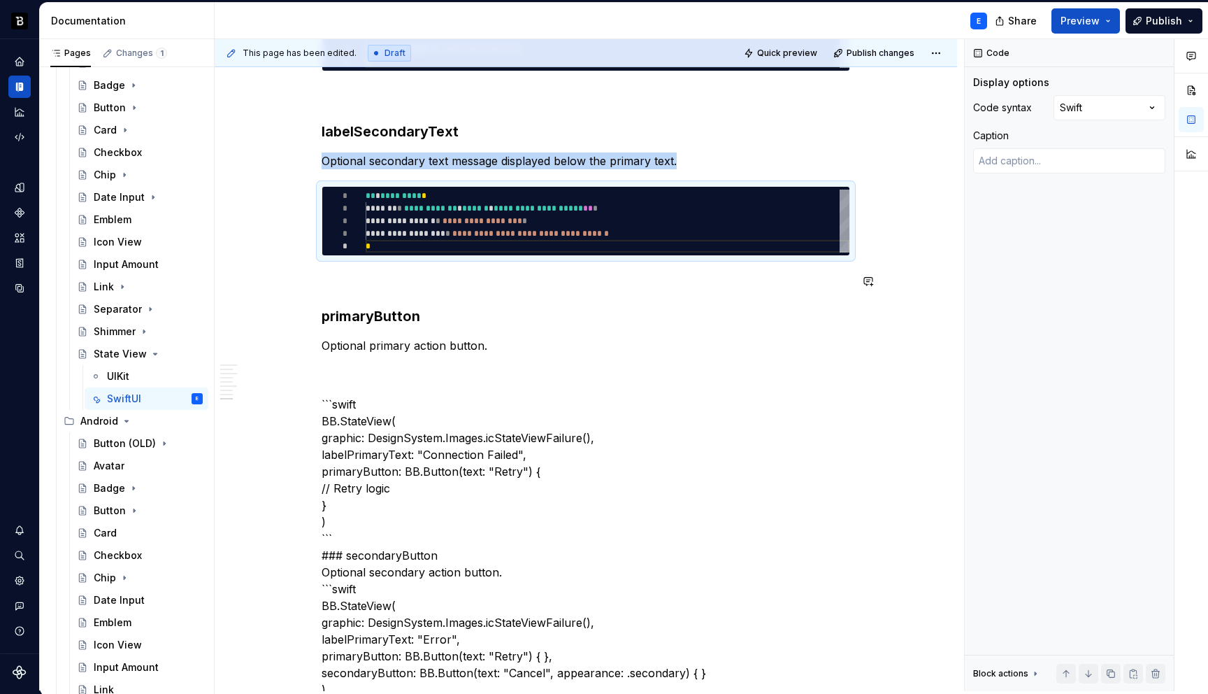
copy p "Optional secondary text message displayed below the primary text."
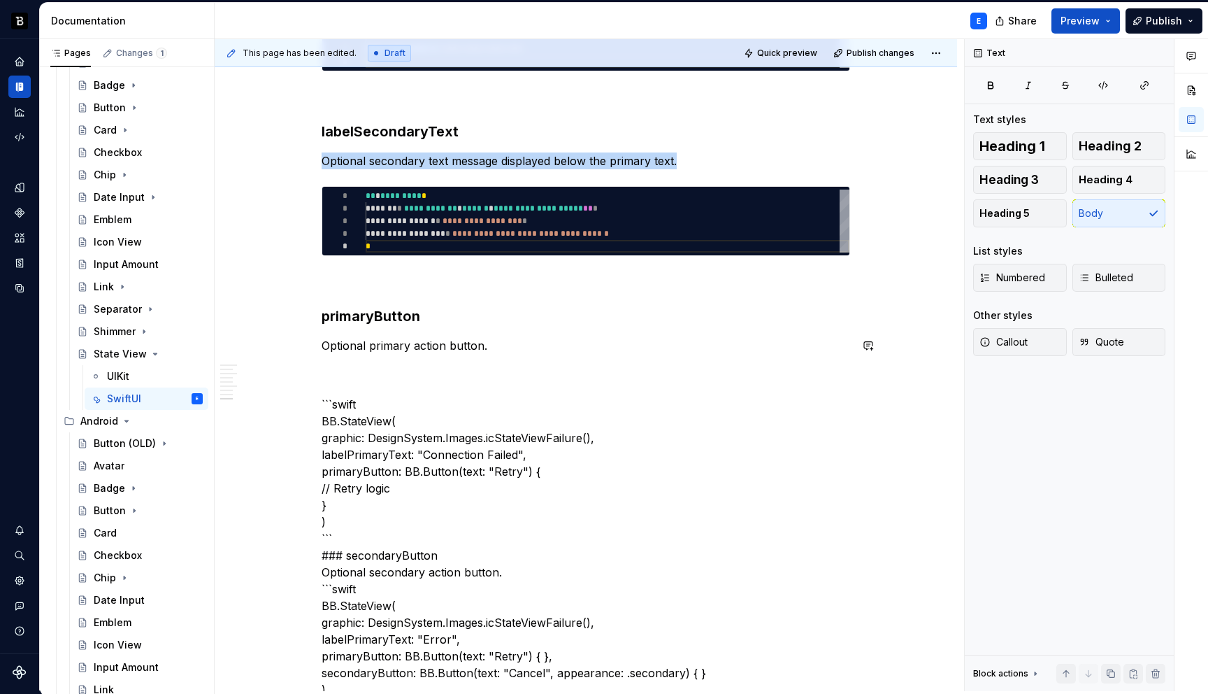
click at [506, 355] on div "**********" at bounding box center [586, 289] width 529 height 3803
click at [508, 342] on p "Optional primary action button." at bounding box center [586, 345] width 529 height 17
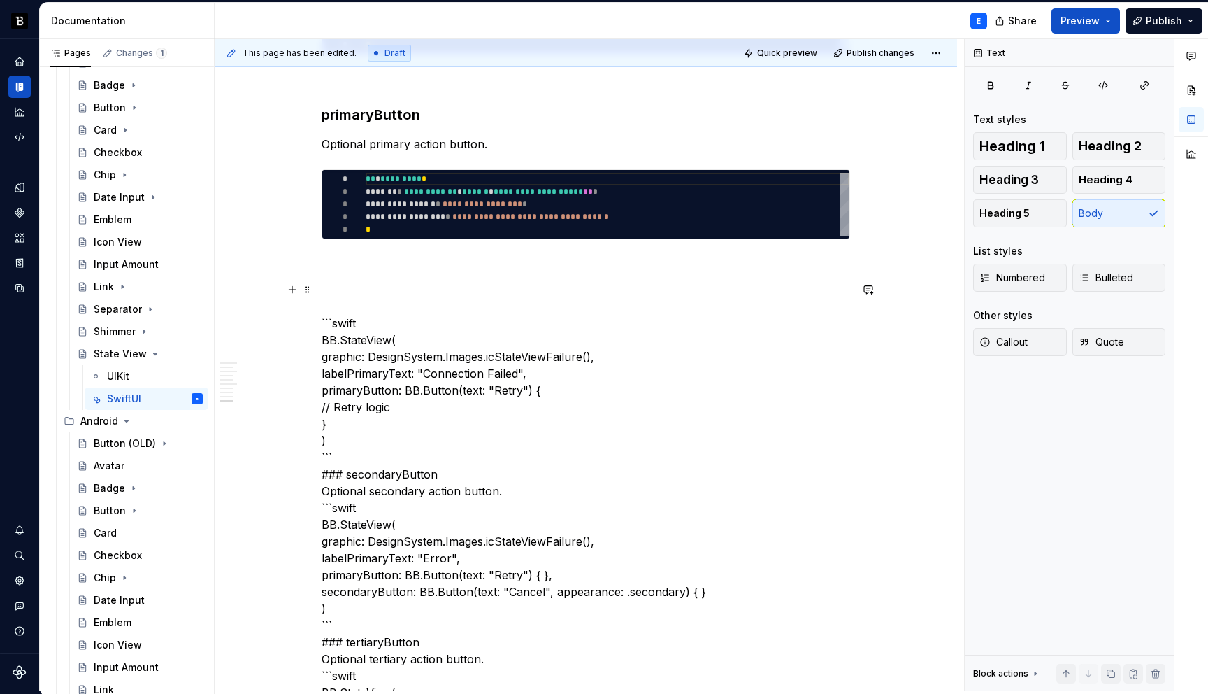
scroll to position [2160, 0]
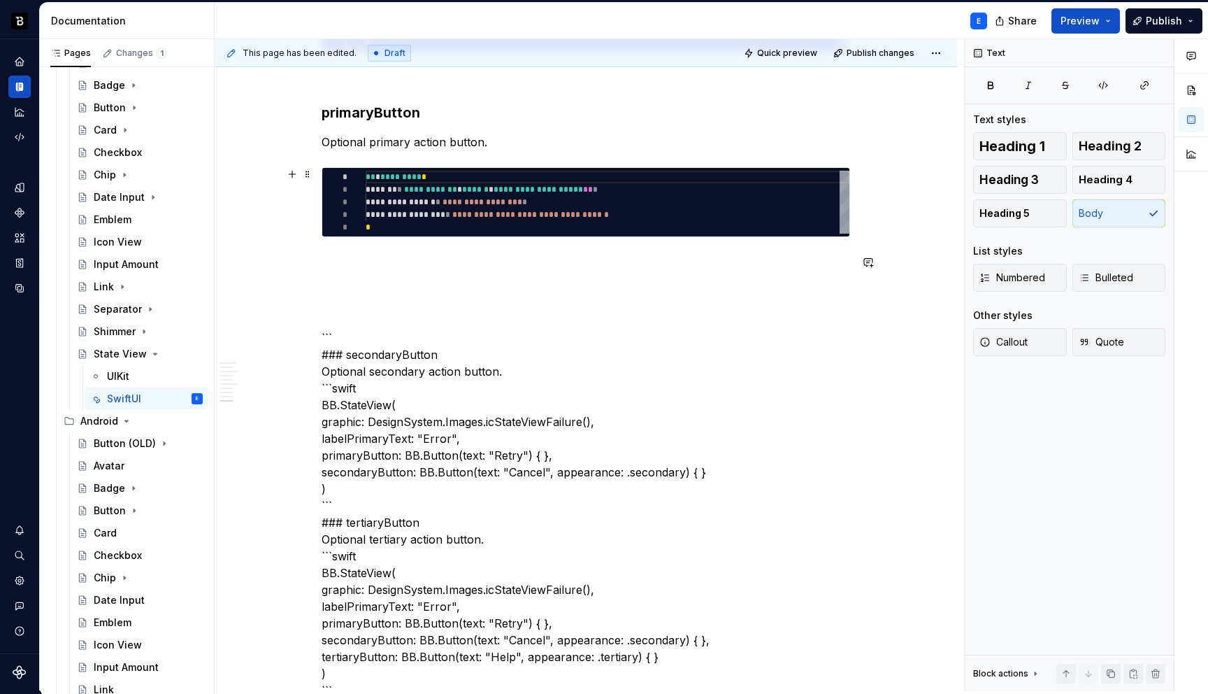
type textarea "*"
type textarea "**********"
click at [473, 220] on div "**********" at bounding box center [608, 202] width 484 height 63
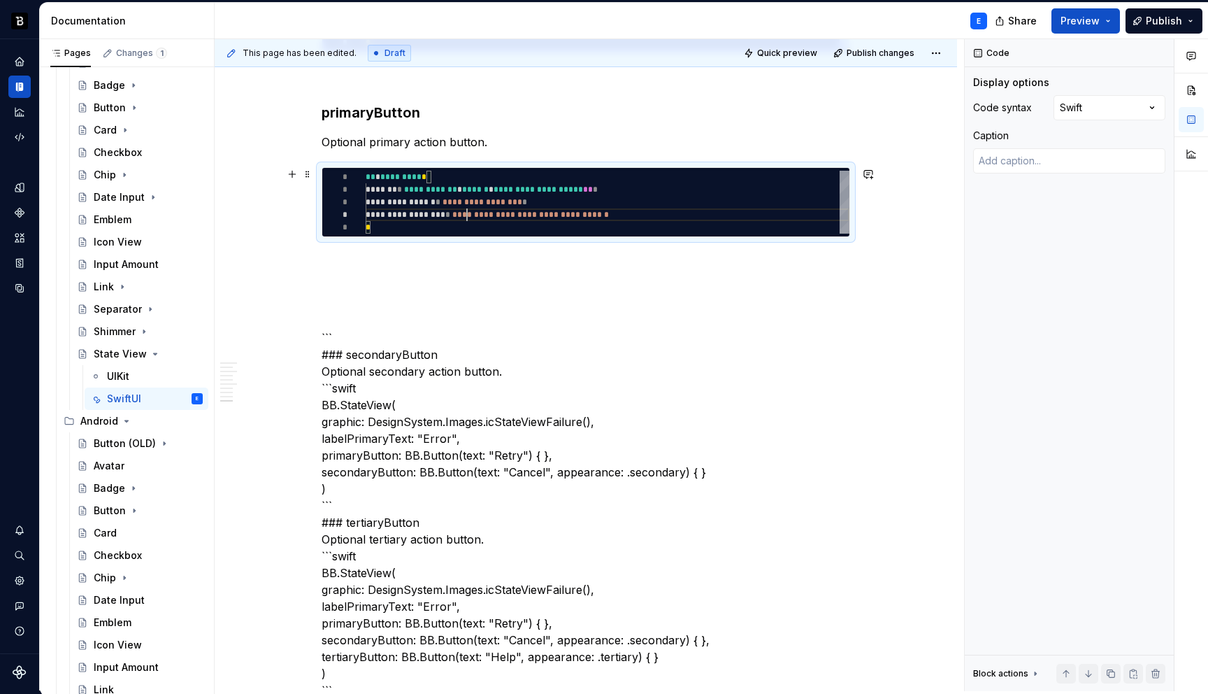
scroll to position [0, 5]
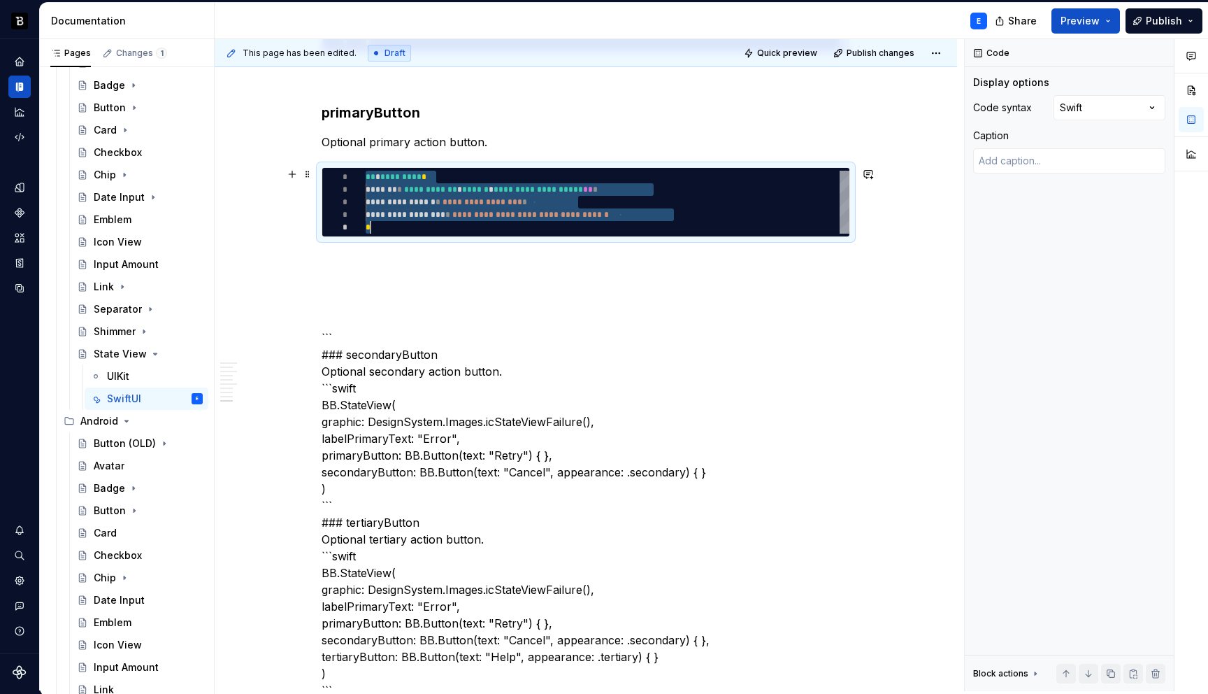
type textarea "*"
type textarea "**********"
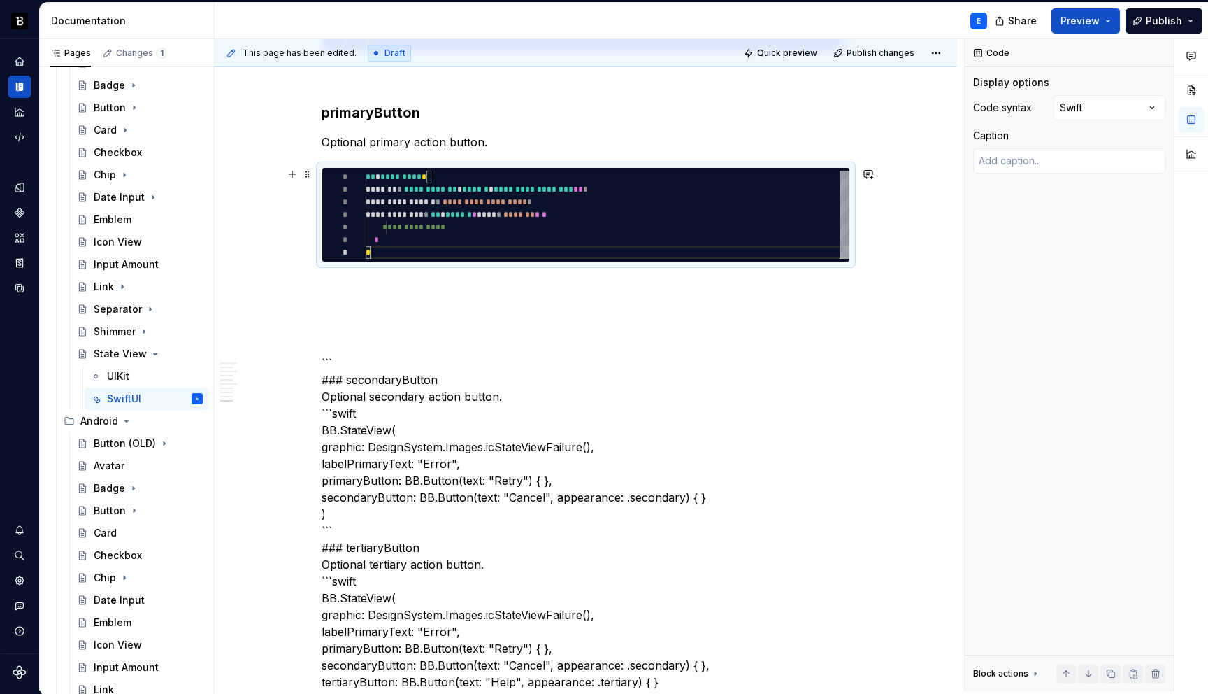
scroll to position [76, 5]
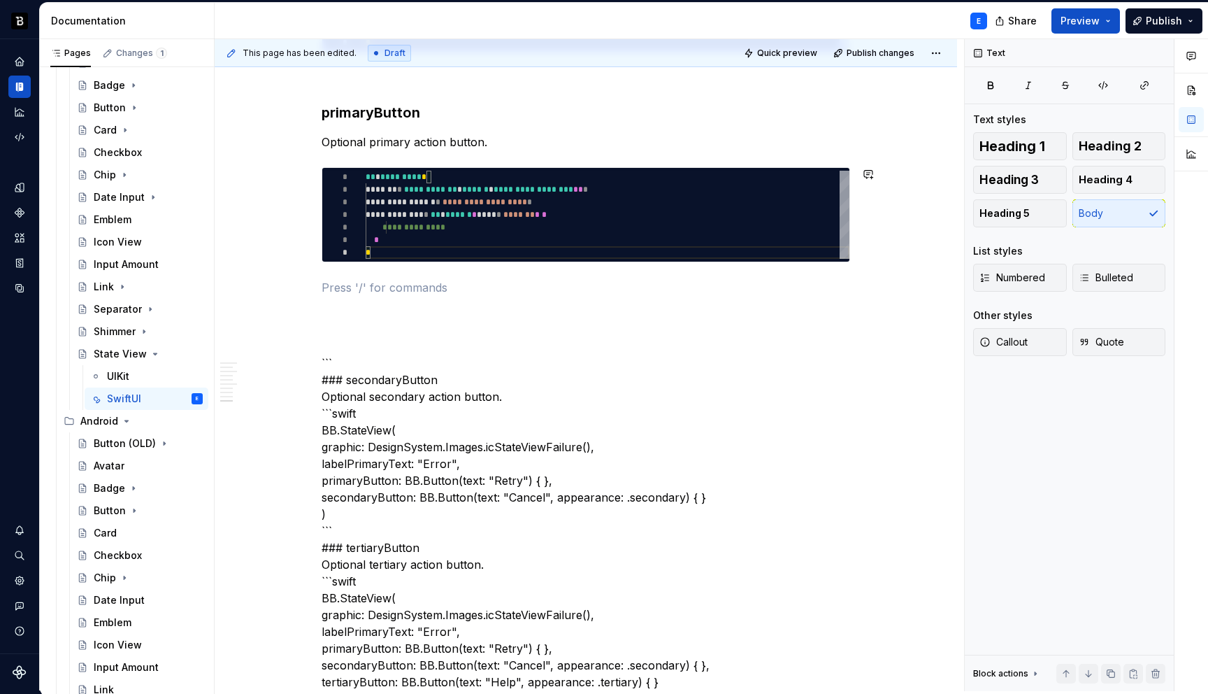
click at [472, 278] on div "**********" at bounding box center [586, 100] width 529 height 3831
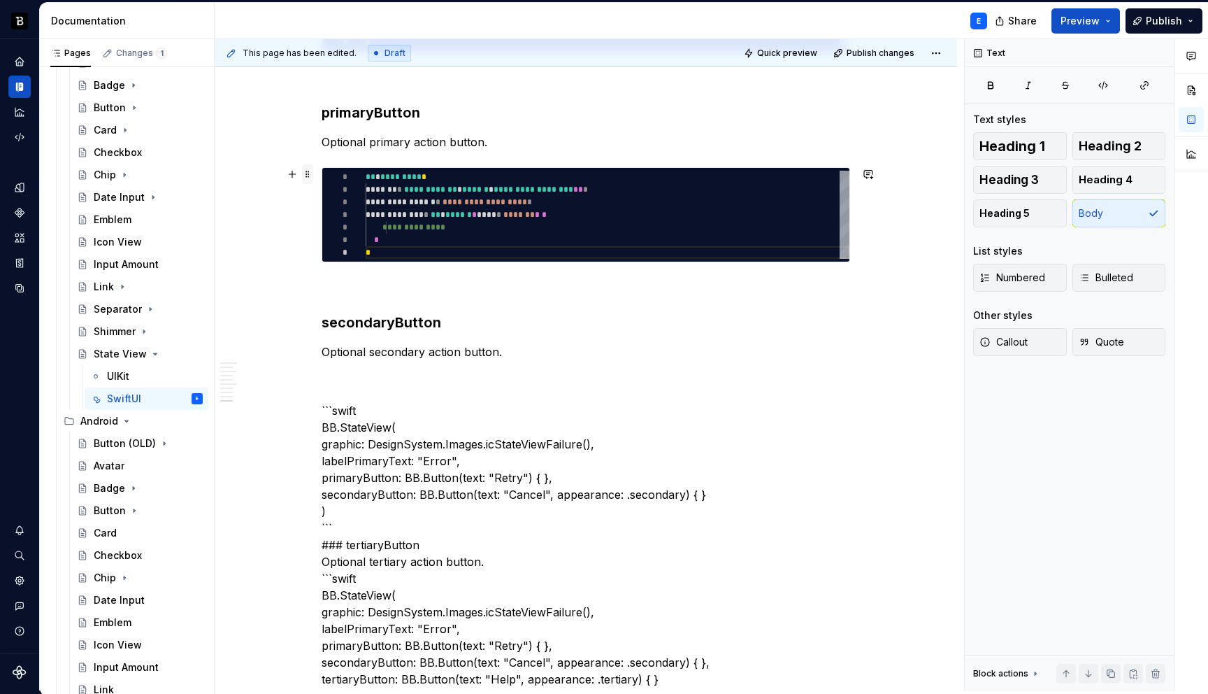
click at [313, 176] on span at bounding box center [307, 174] width 11 height 20
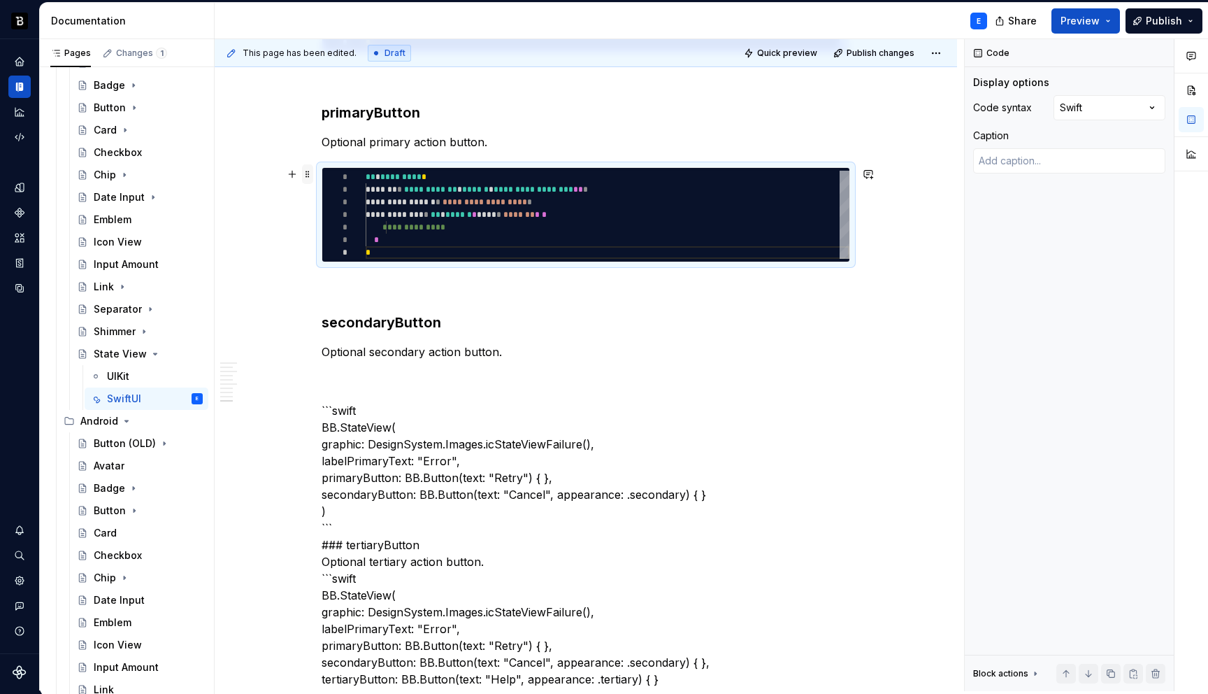
click at [313, 176] on span at bounding box center [307, 174] width 11 height 20
copy p "Optional primary action button."
click at [538, 350] on p "Optional secondary action button." at bounding box center [586, 351] width 529 height 17
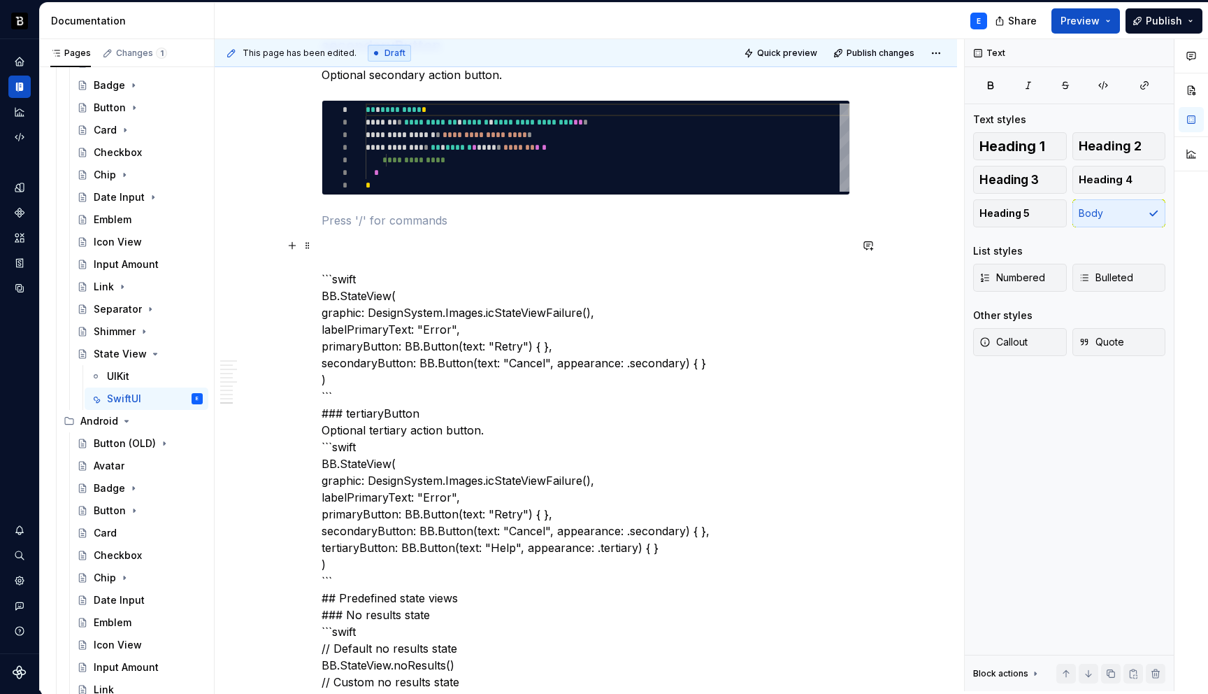
scroll to position [2443, 0]
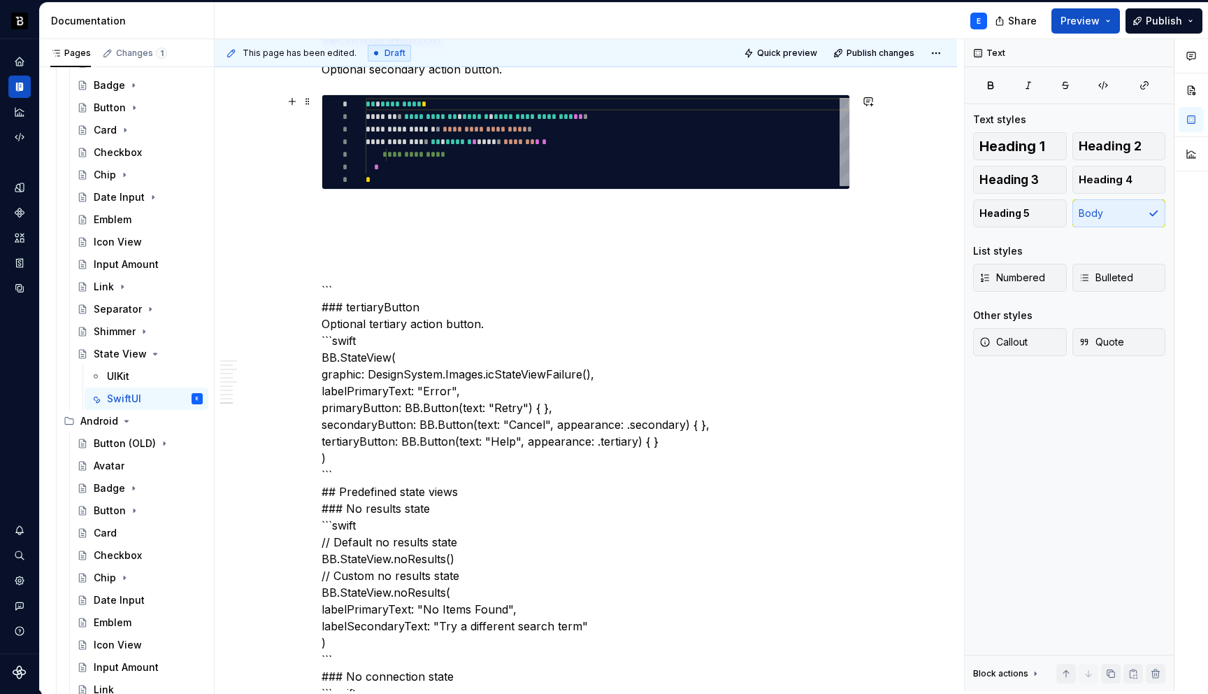
type textarea "*"
type textarea "**********"
click at [469, 141] on div "**********" at bounding box center [608, 142] width 484 height 88
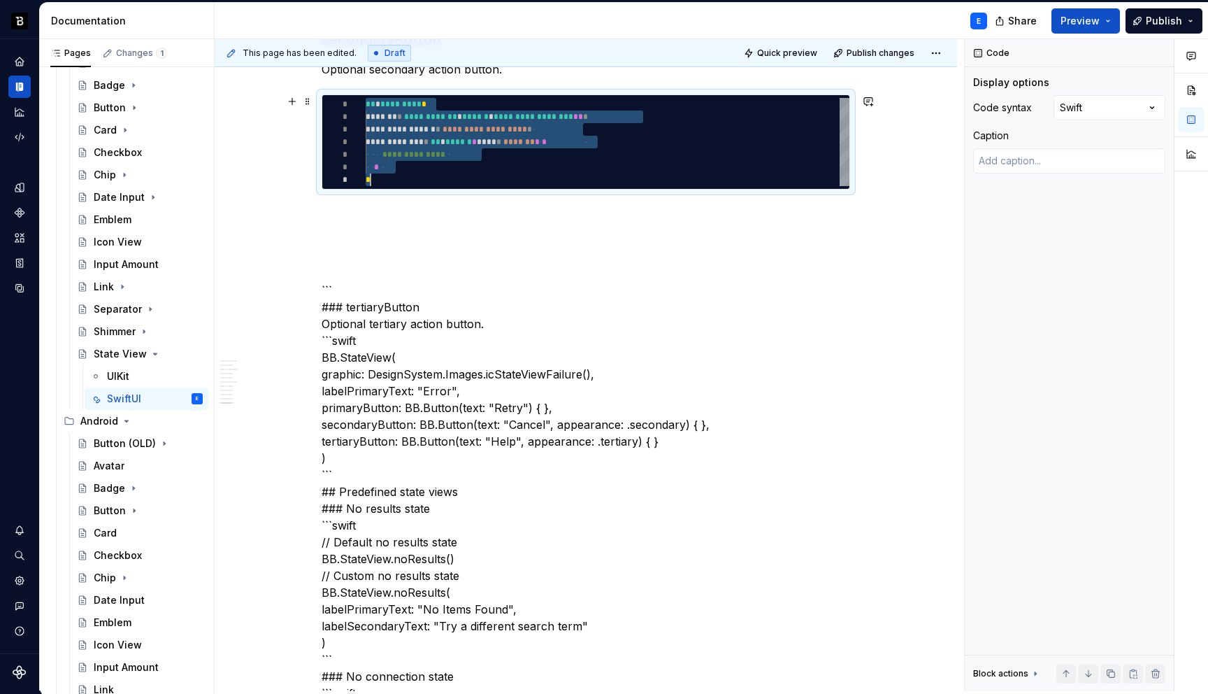
type textarea "*"
type textarea "**********"
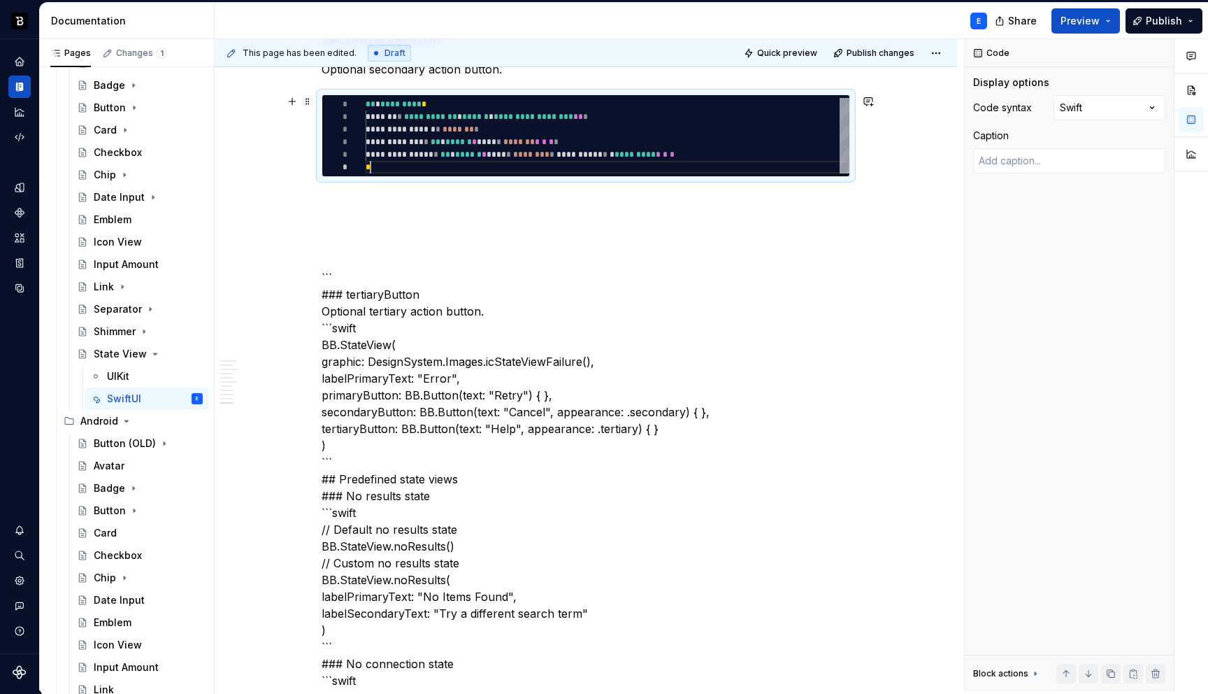
scroll to position [63, 5]
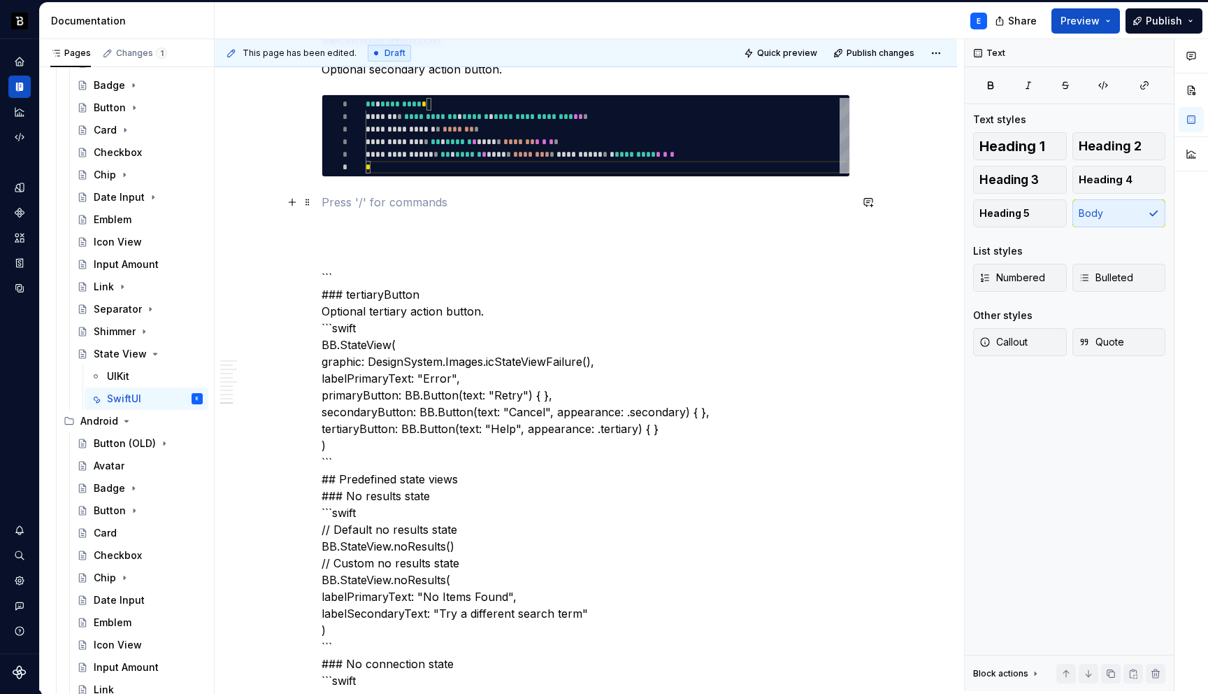
click at [454, 199] on p at bounding box center [586, 202] width 529 height 17
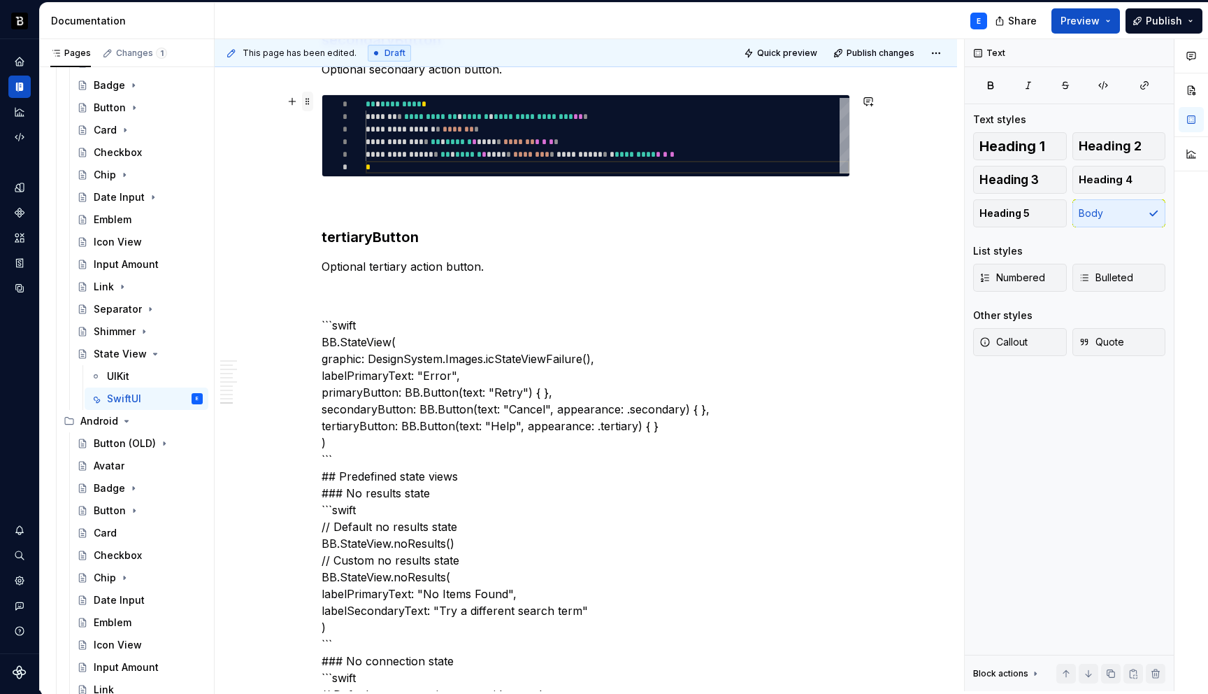
click at [313, 101] on span at bounding box center [307, 102] width 11 height 20
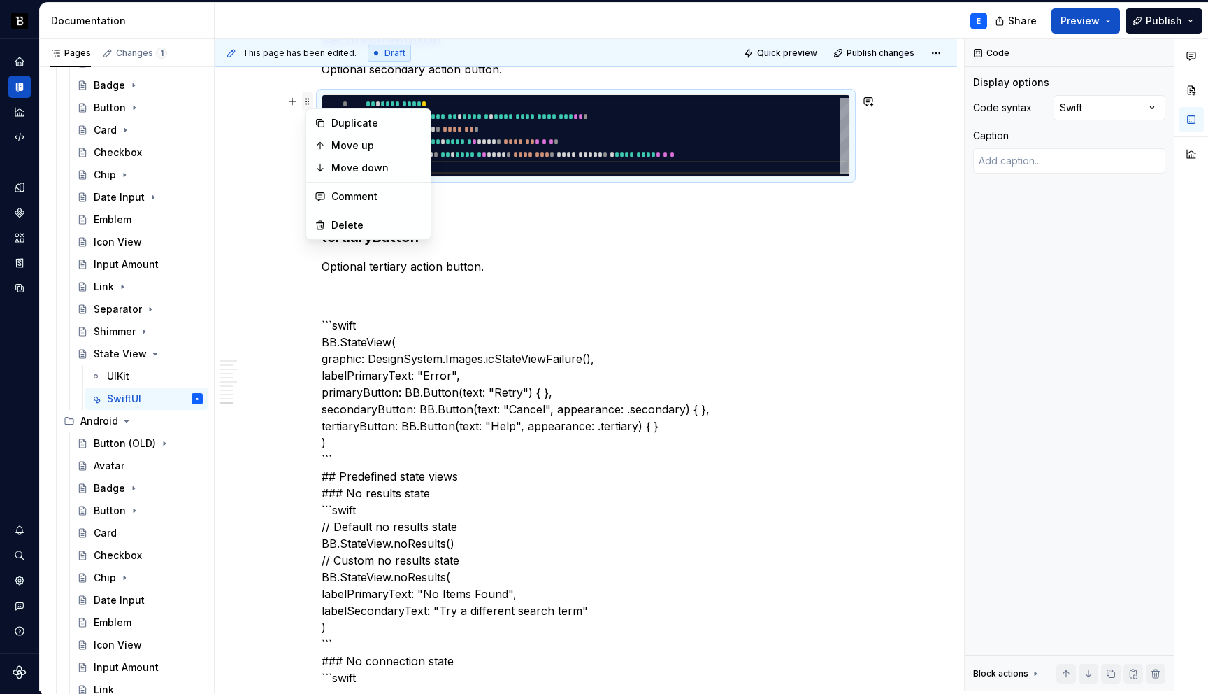
click at [313, 101] on span at bounding box center [307, 102] width 11 height 20
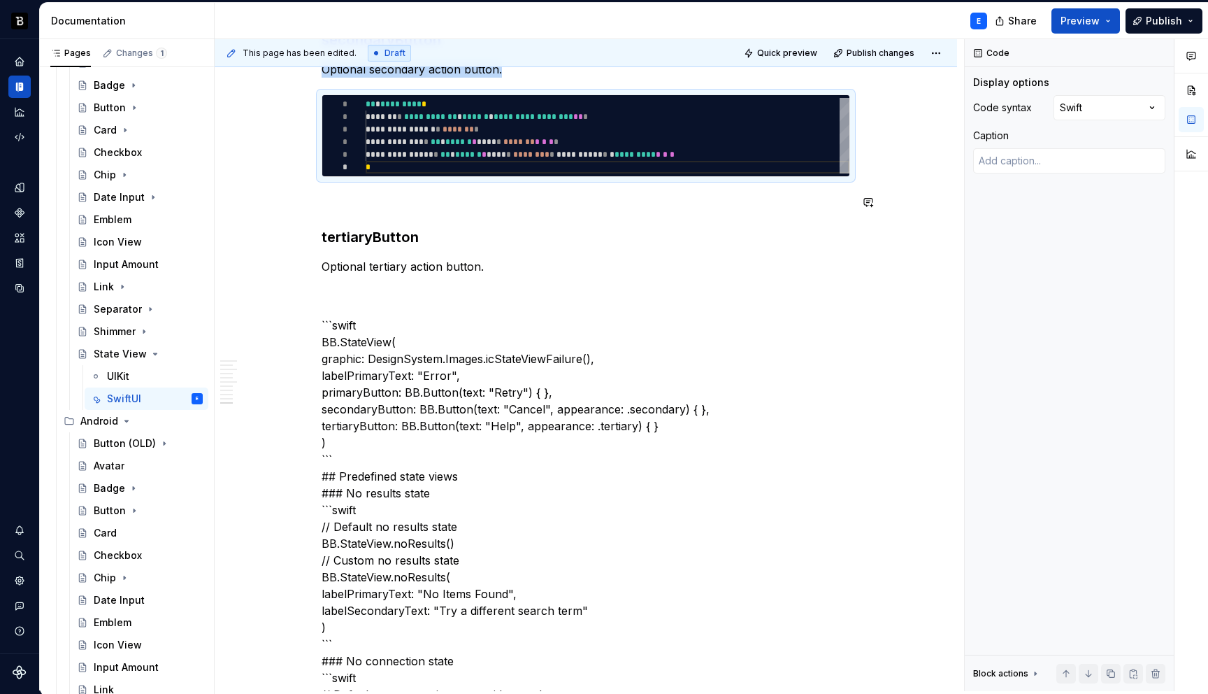
copy p "Optional secondary action button."
click at [516, 268] on p "Optional tertiary action button." at bounding box center [586, 266] width 529 height 17
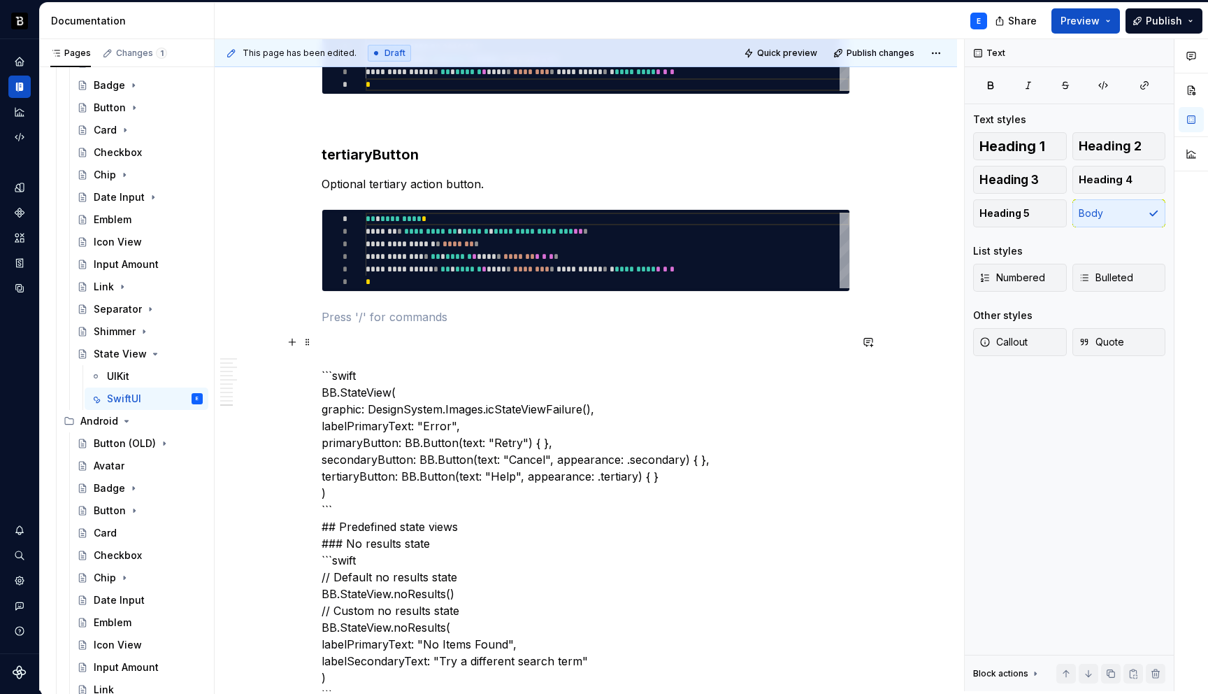
type textarea "*"
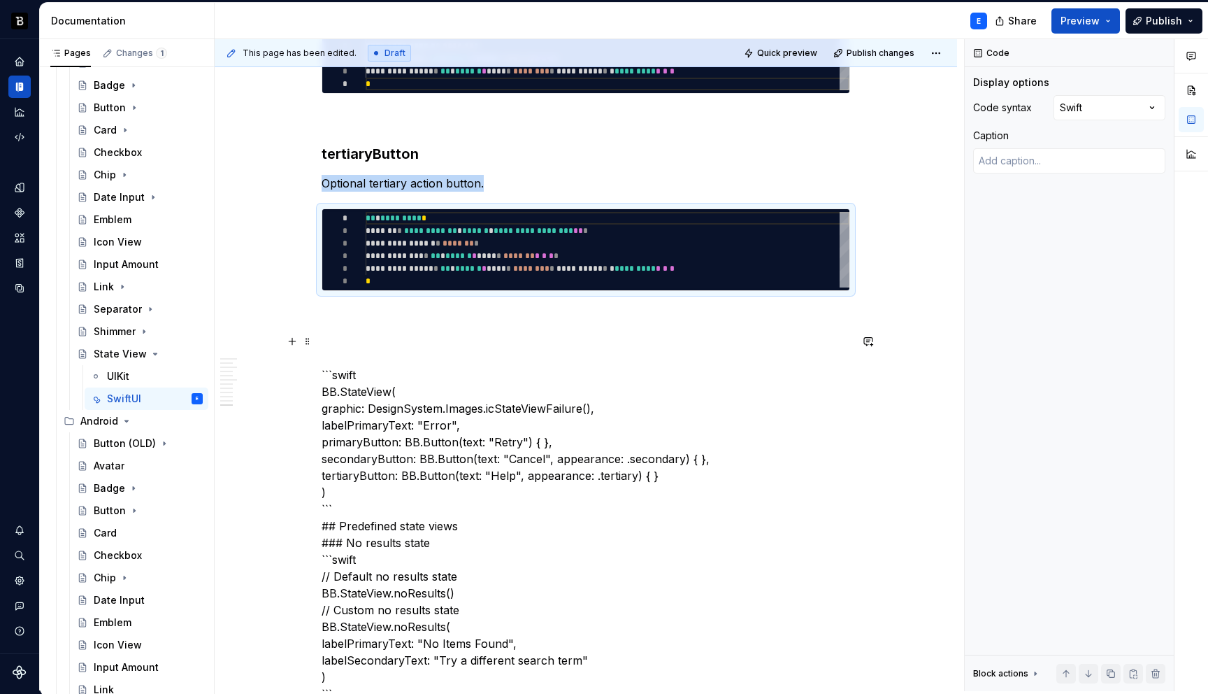
scroll to position [2531, 0]
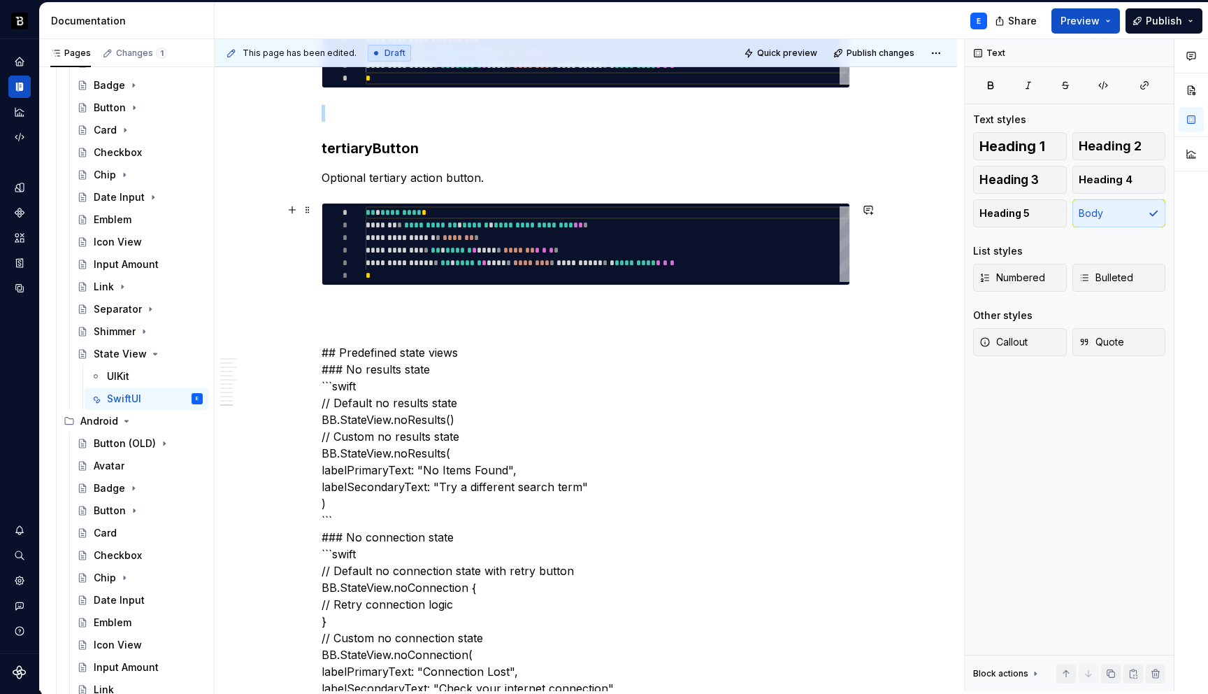
type textarea "**********"
click at [434, 236] on div "**********" at bounding box center [608, 244] width 484 height 76
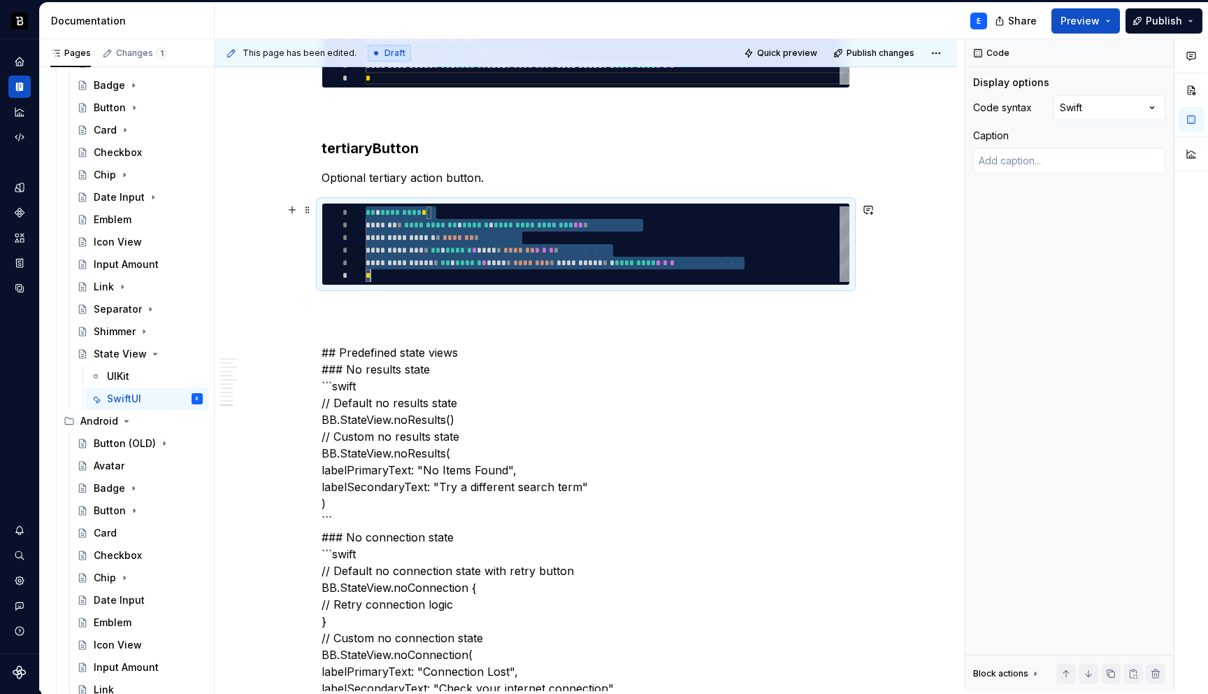
scroll to position [0, 5]
type textarea "*"
type textarea "**********"
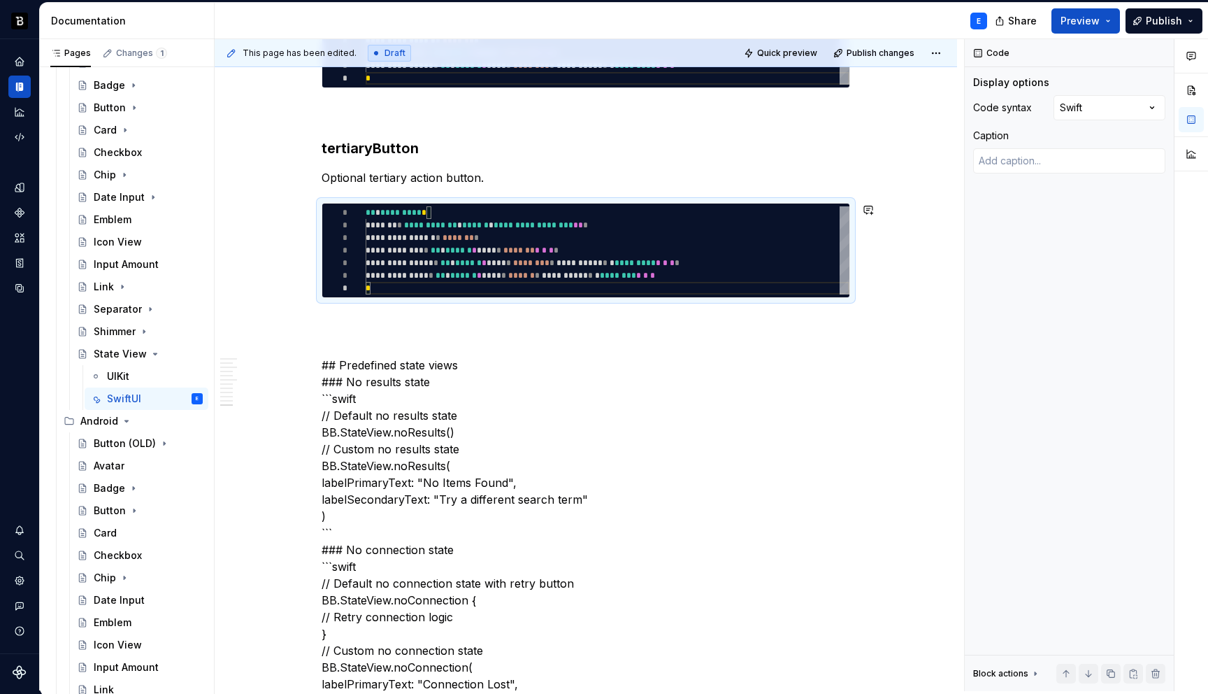
click at [418, 315] on p at bounding box center [586, 323] width 529 height 17
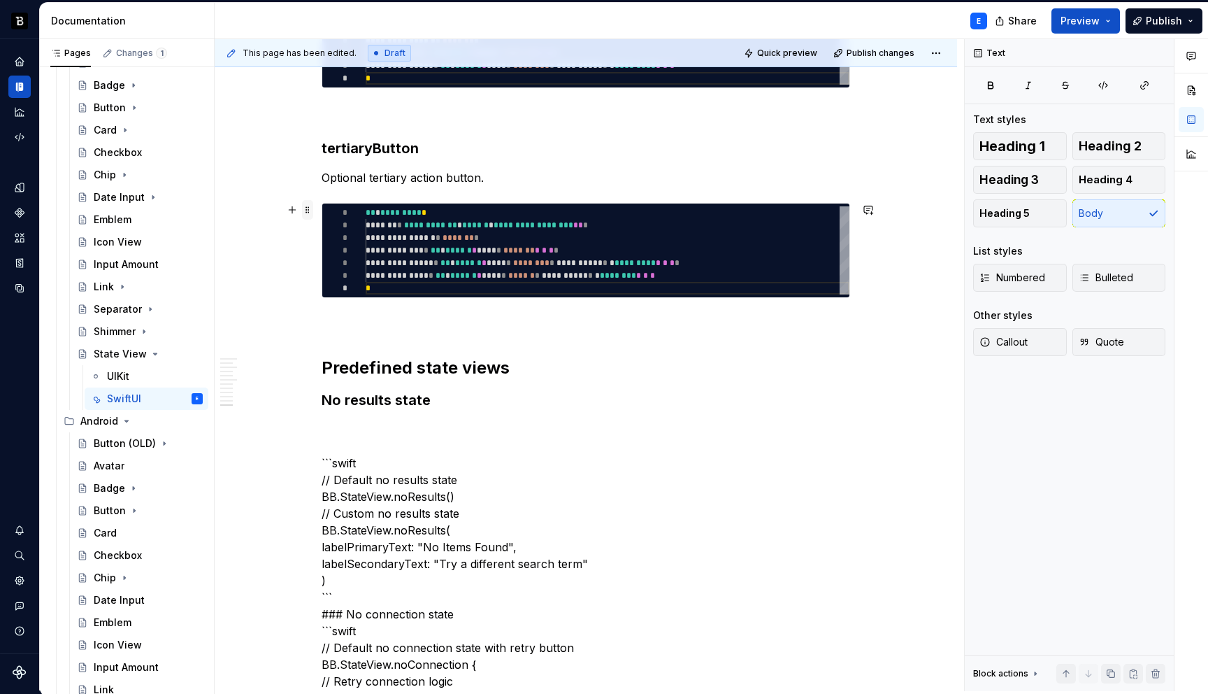
click at [311, 210] on span at bounding box center [307, 210] width 11 height 20
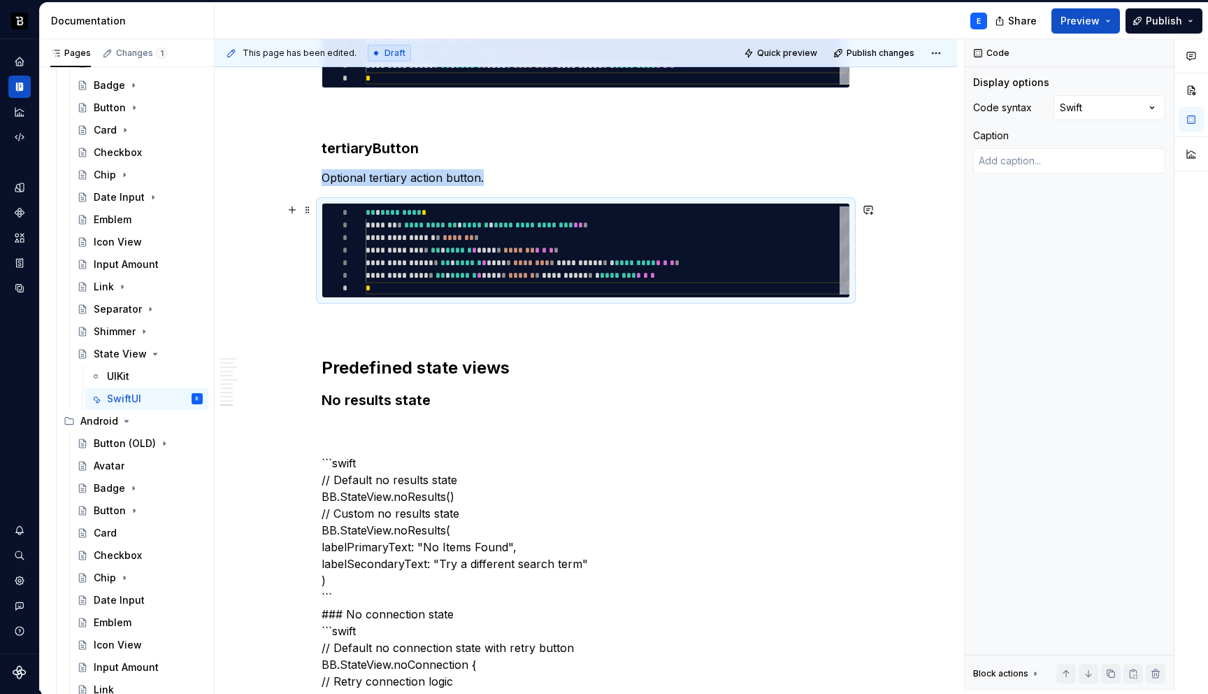
copy p "Optional tertiary action button."
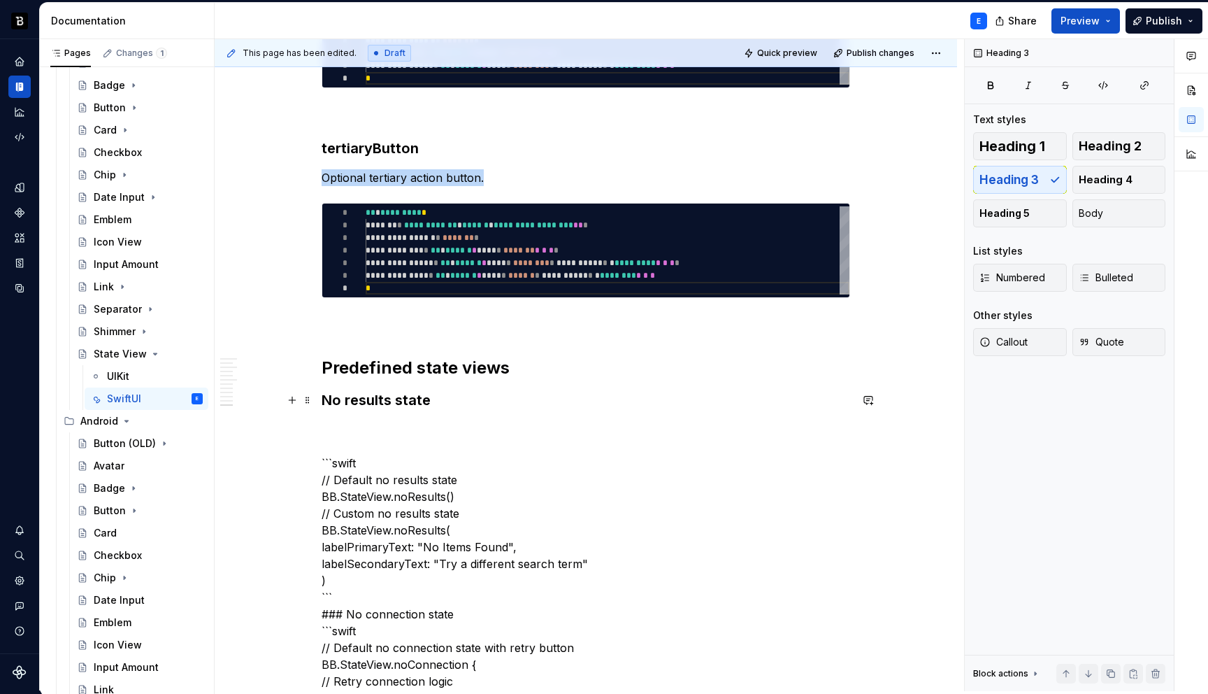
click at [460, 397] on h3 "No results state" at bounding box center [586, 400] width 529 height 20
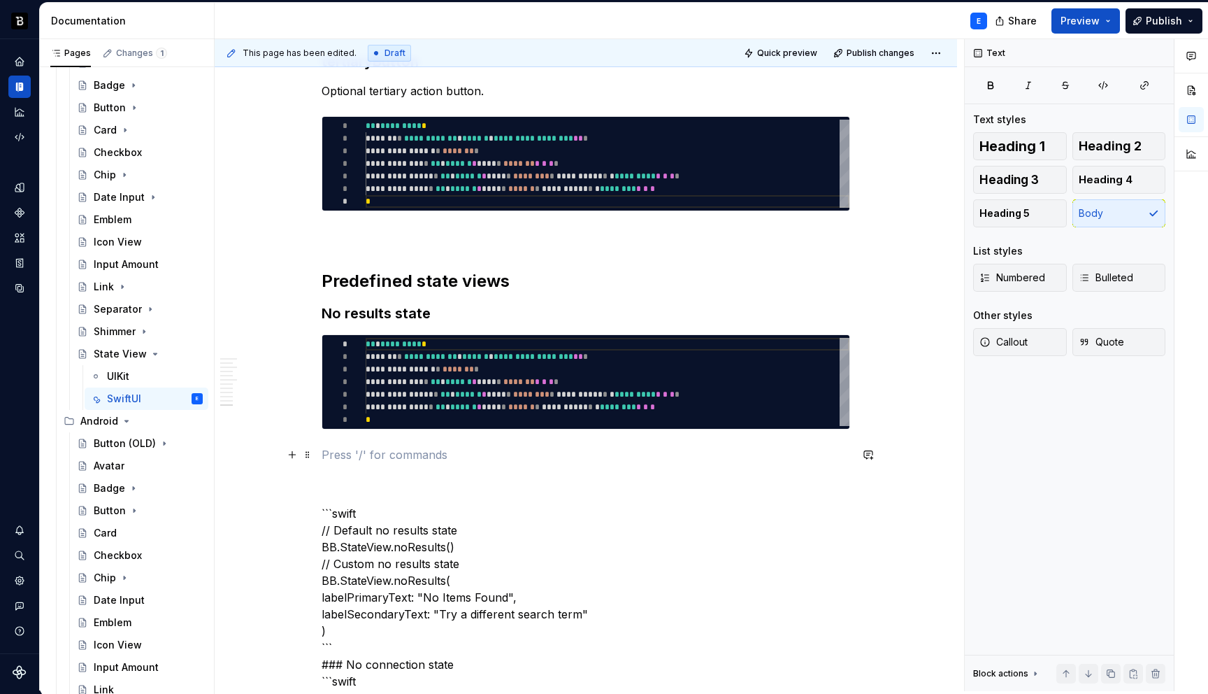
scroll to position [2660, 0]
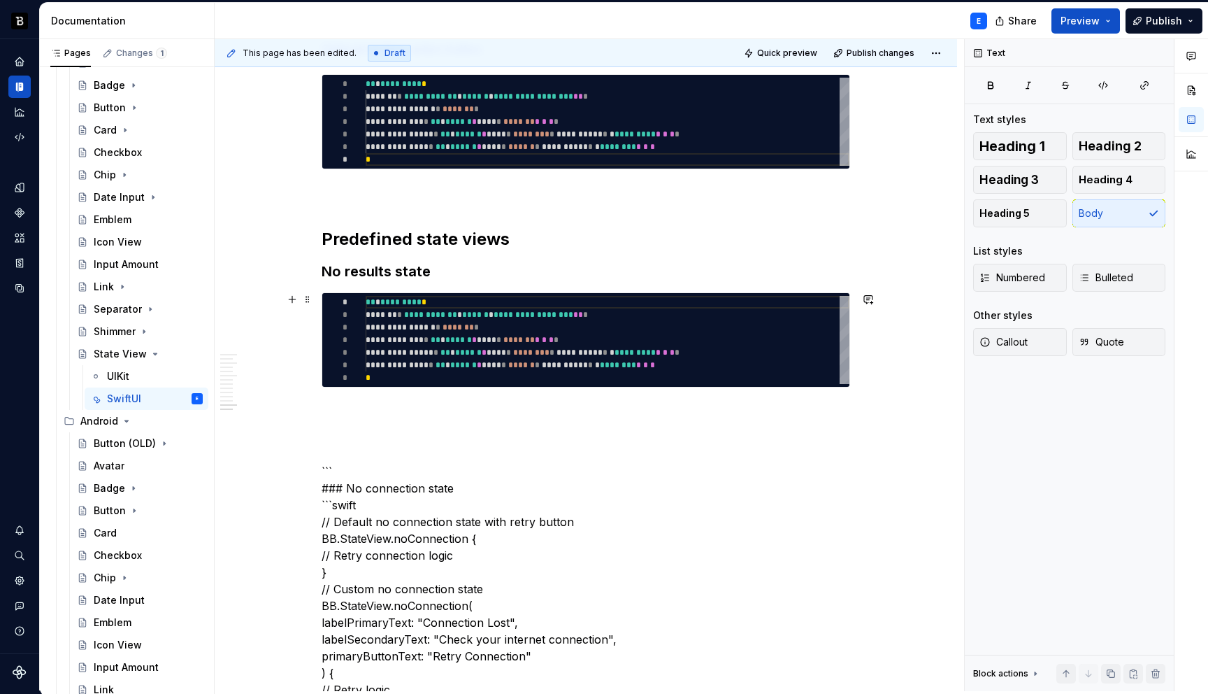
type textarea "*"
type textarea "**********"
click at [422, 346] on div "**********" at bounding box center [608, 340] width 484 height 88
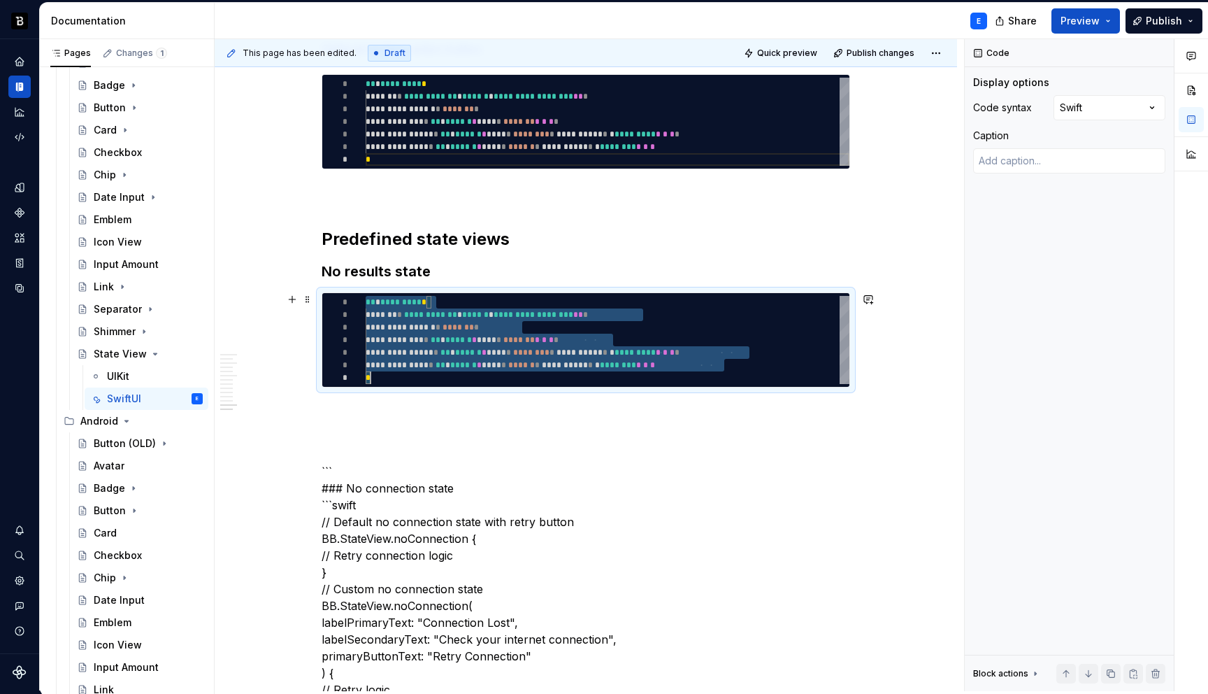
scroll to position [0, 5]
type textarea "*"
type textarea "**********"
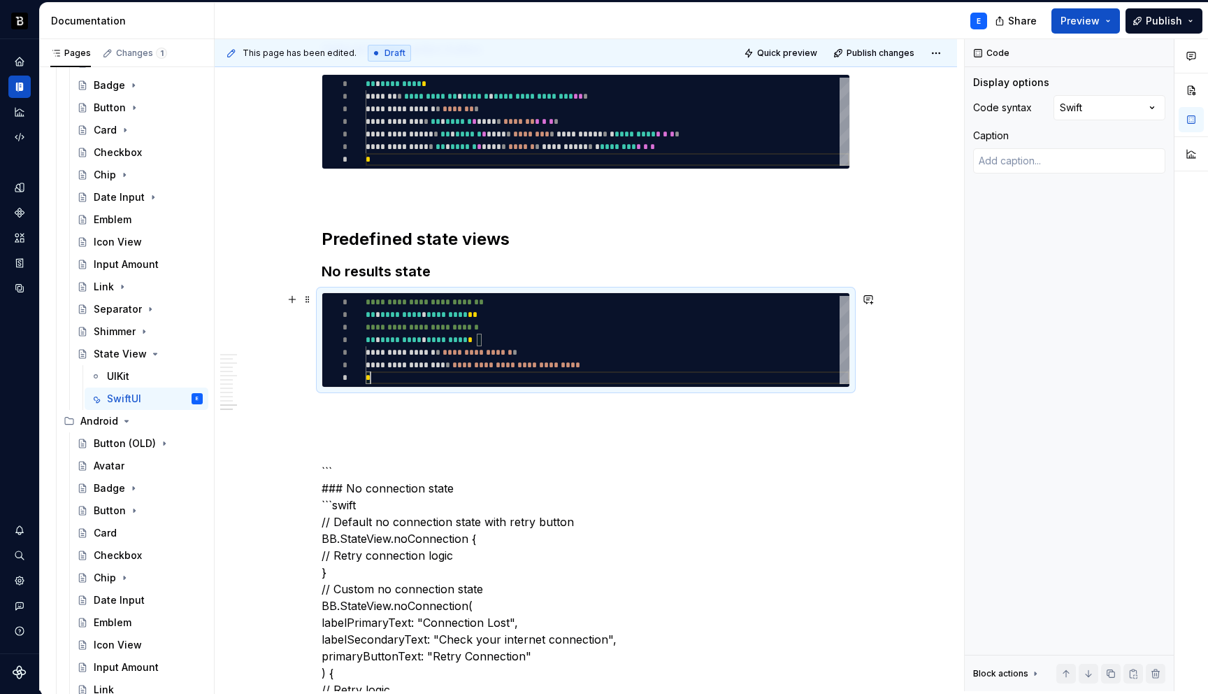
scroll to position [76, 5]
click at [450, 267] on h3 "No results state" at bounding box center [586, 272] width 529 height 20
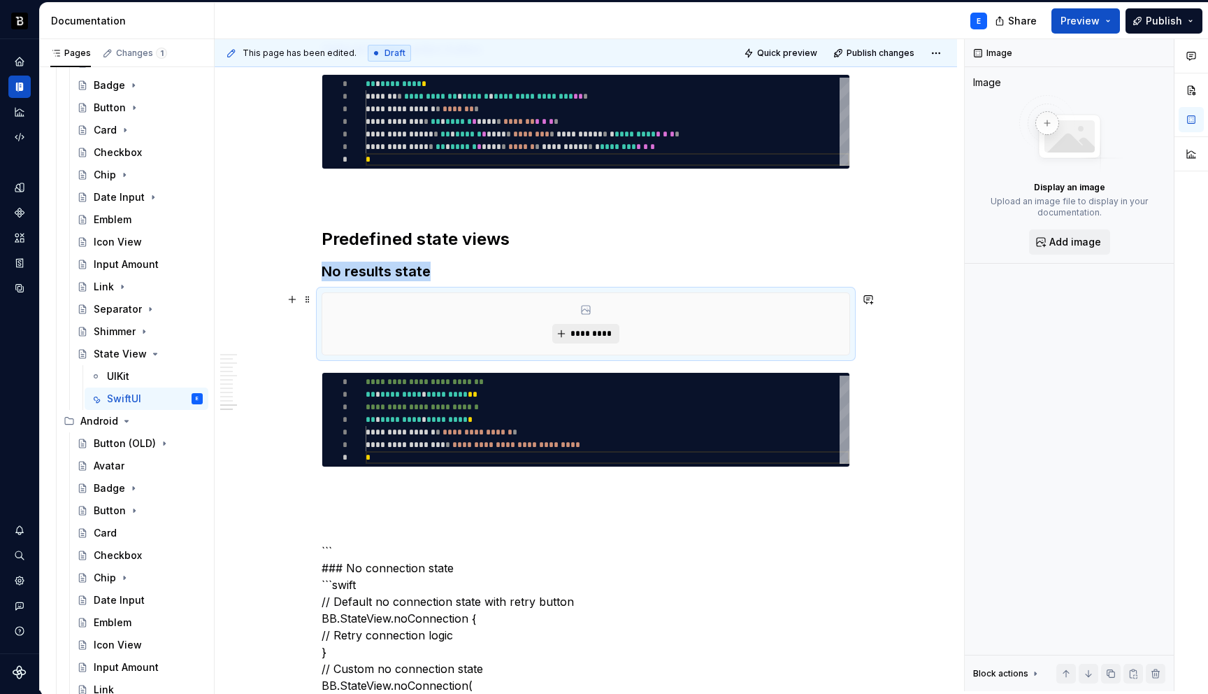
click at [587, 334] on span "*********" at bounding box center [591, 333] width 43 height 11
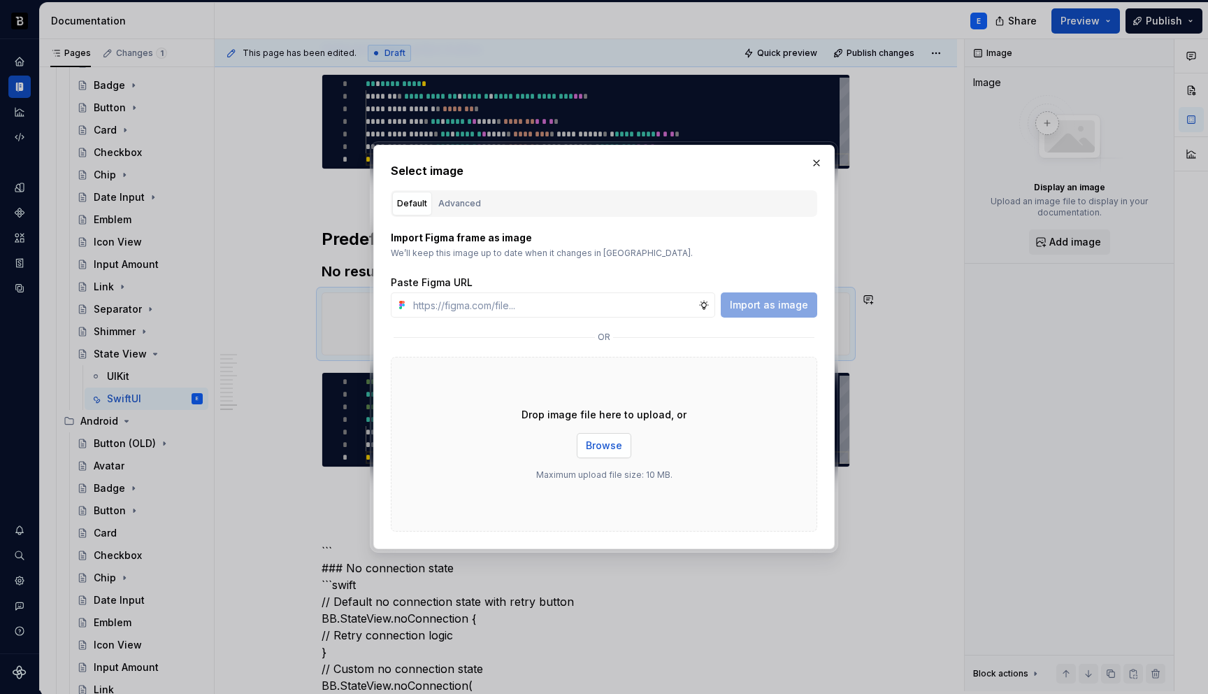
click at [602, 445] on span "Browse" at bounding box center [604, 445] width 36 height 14
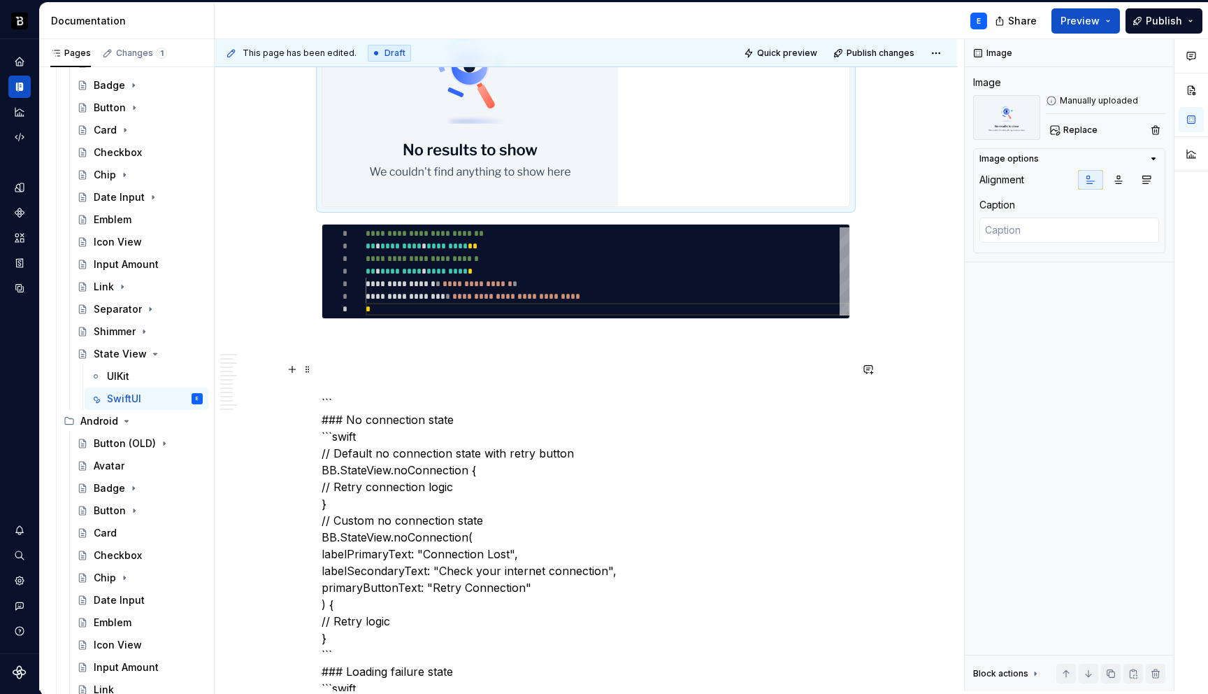
scroll to position [2979, 0]
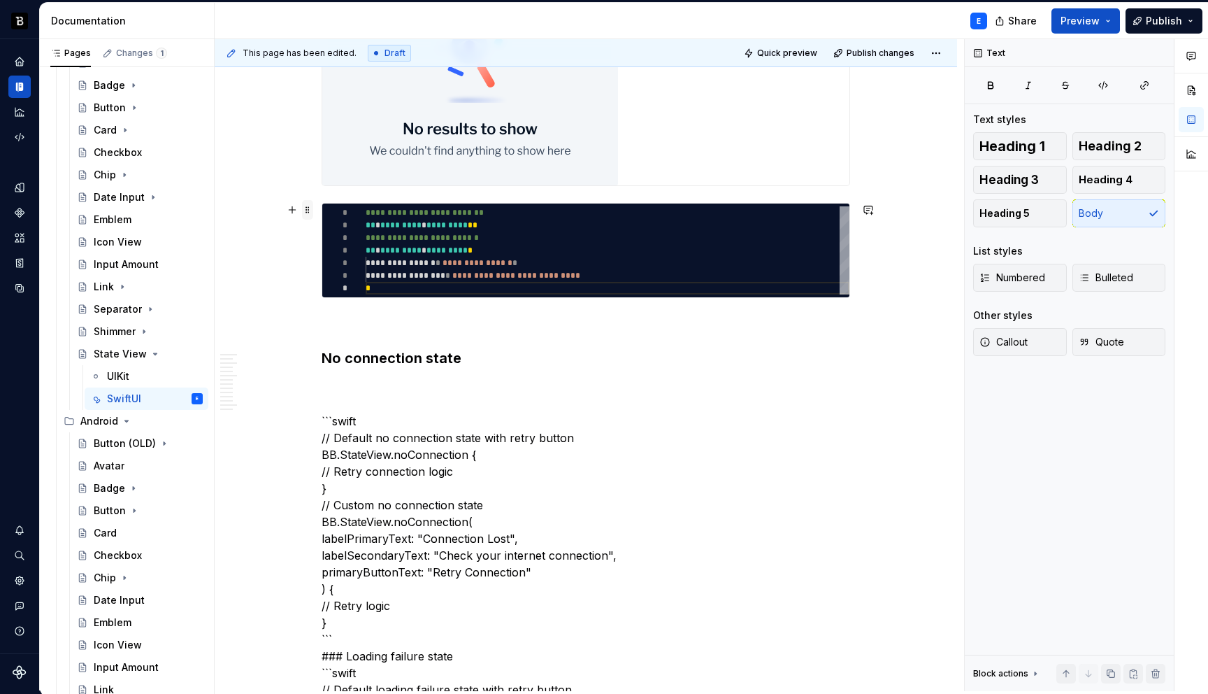
click at [310, 211] on span at bounding box center [307, 210] width 11 height 20
type textarea "*"
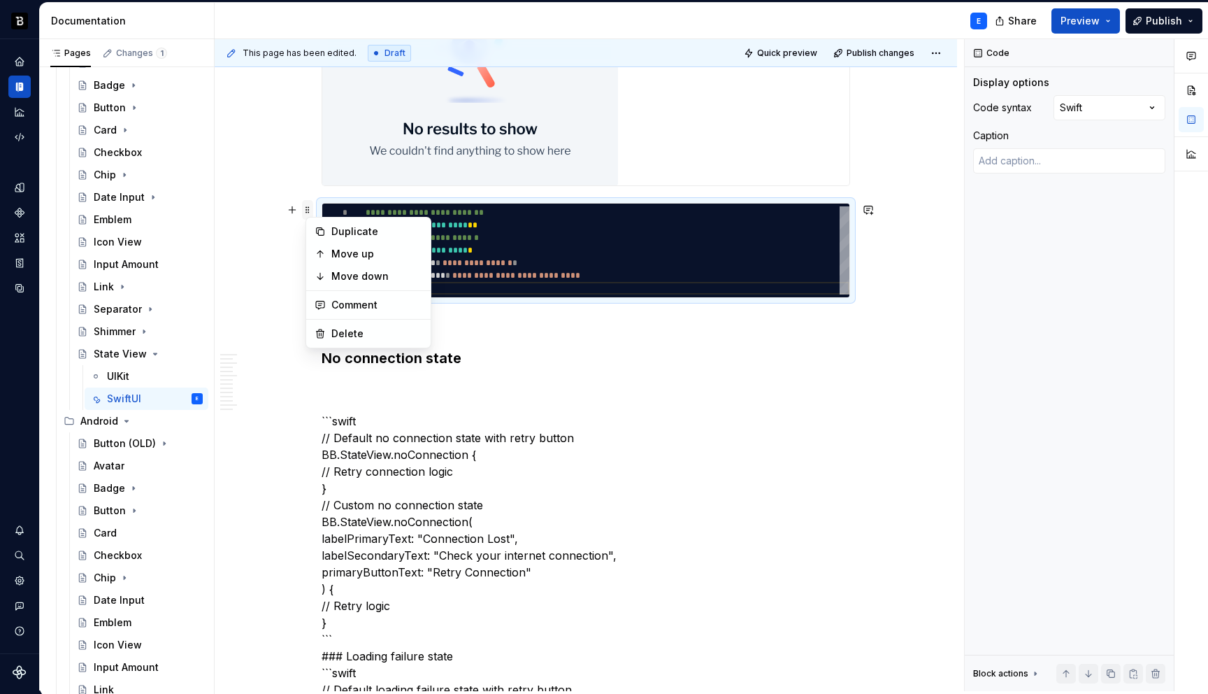
click at [310, 211] on span at bounding box center [307, 210] width 11 height 20
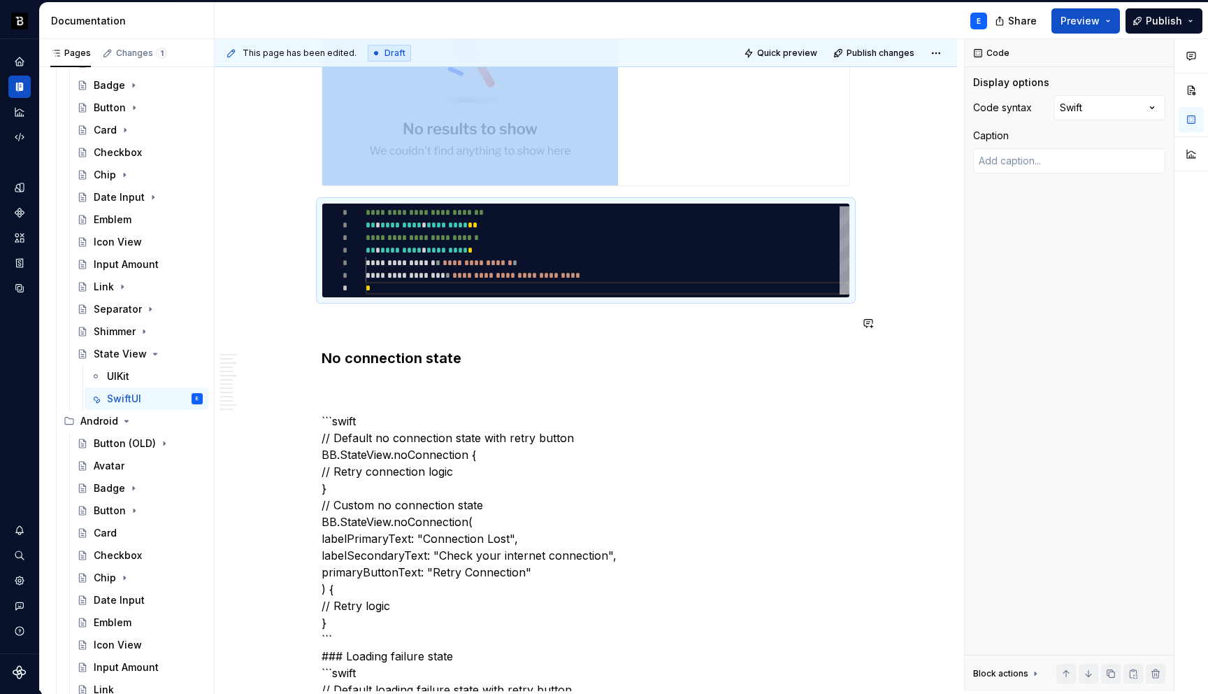
copy div
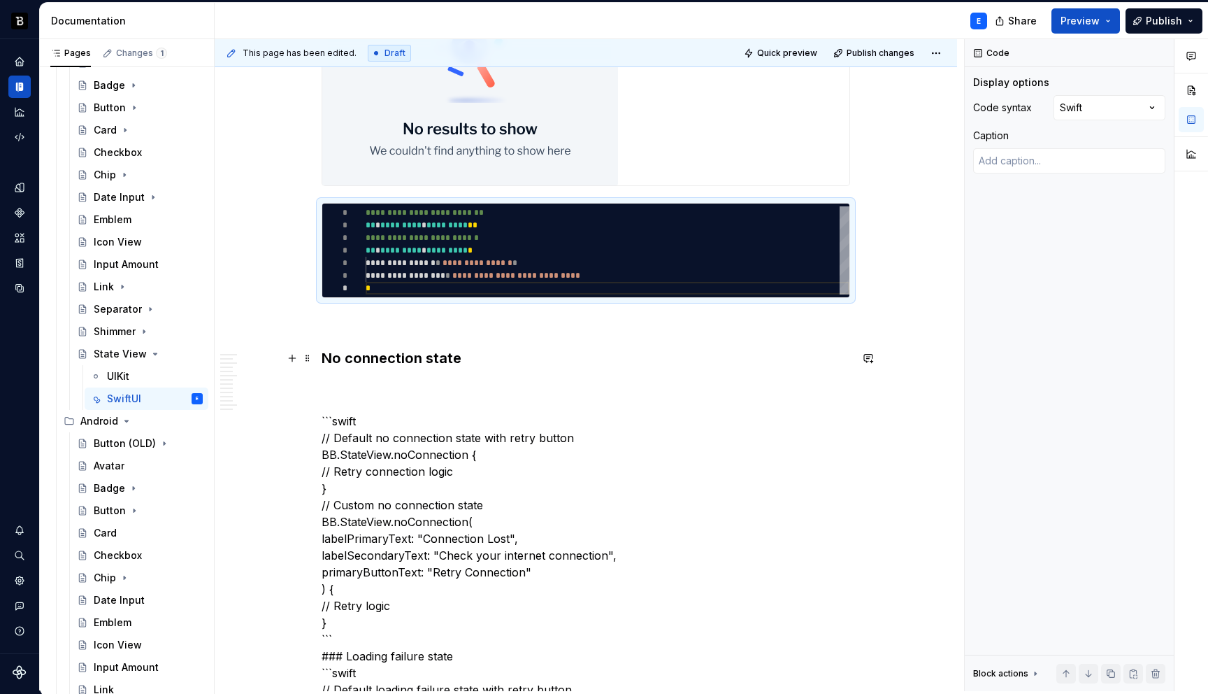
click at [478, 365] on h3 "No connection state" at bounding box center [586, 358] width 529 height 20
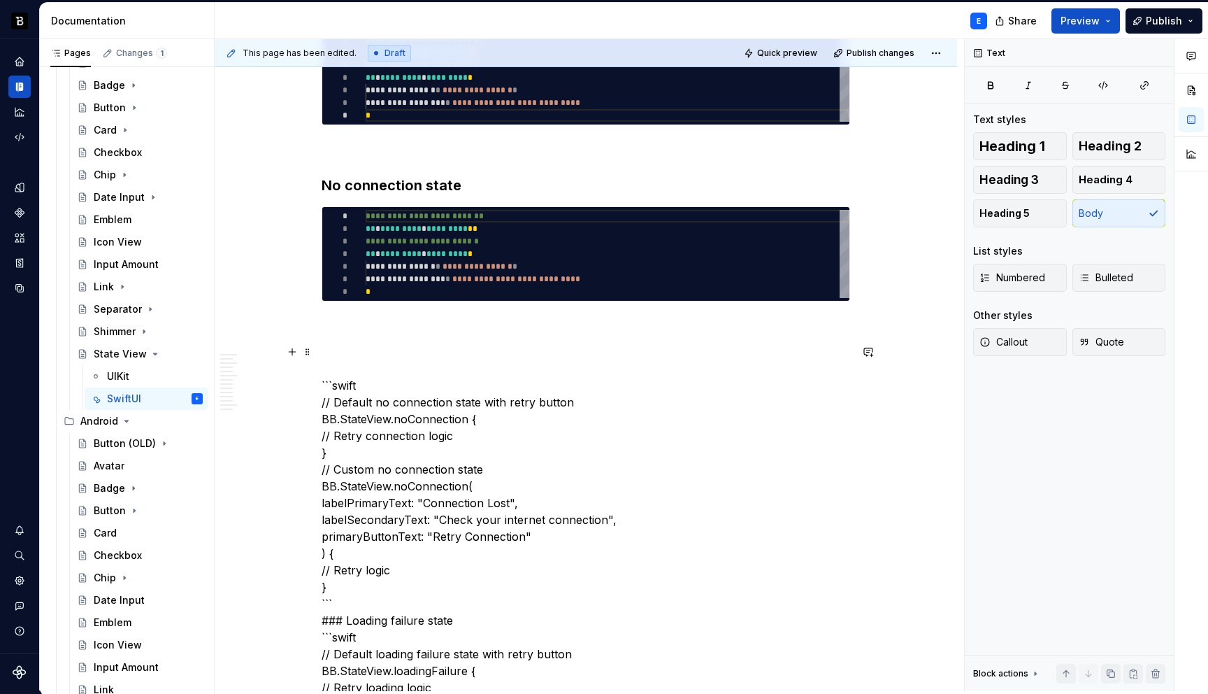
scroll to position [3153, 0]
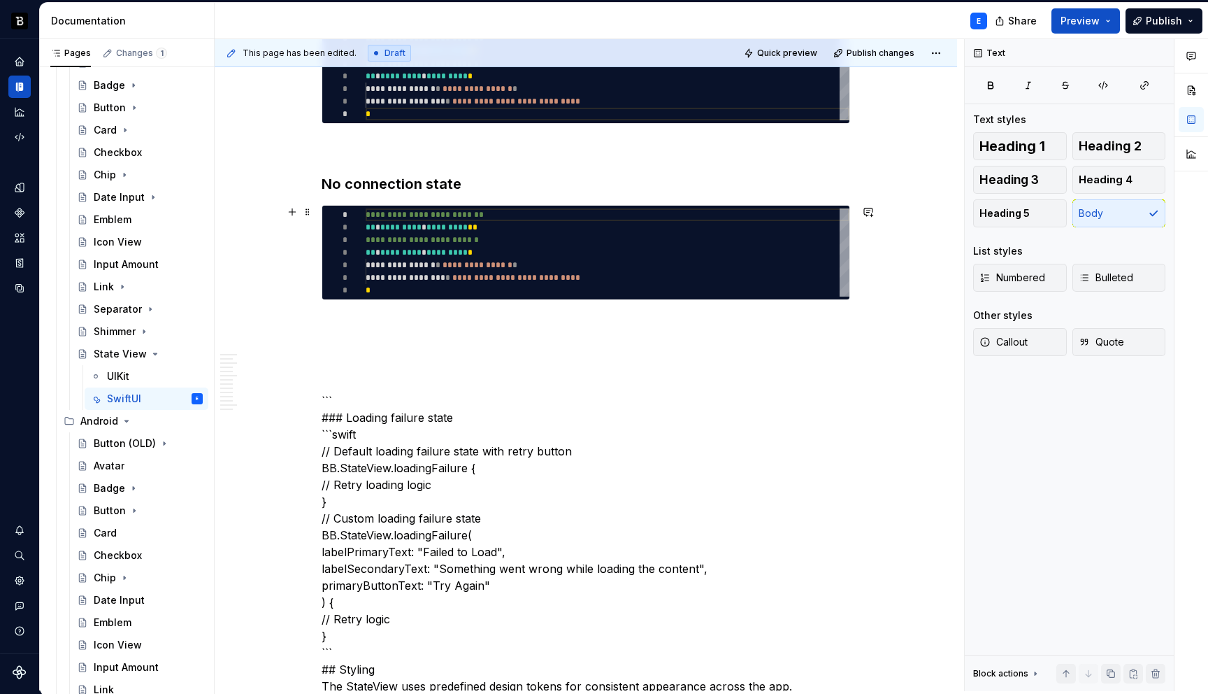
click at [437, 240] on div "**********" at bounding box center [608, 252] width 484 height 88
type textarea "**********"
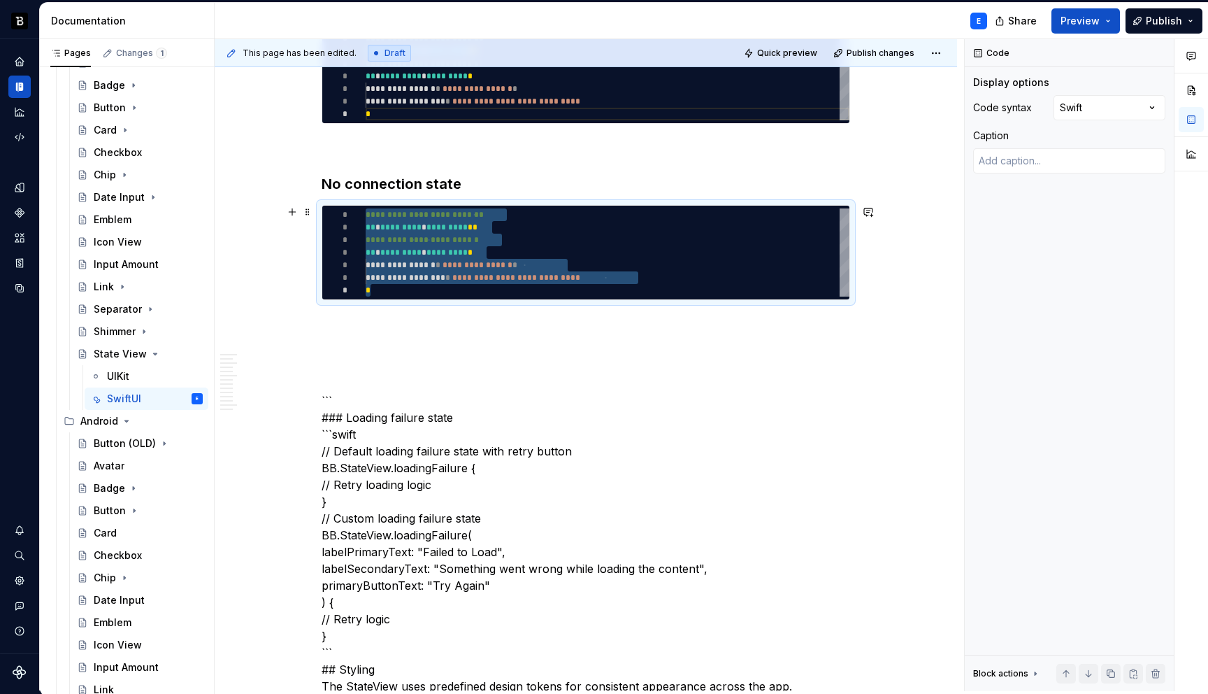
type textarea "*"
type textarea "**********"
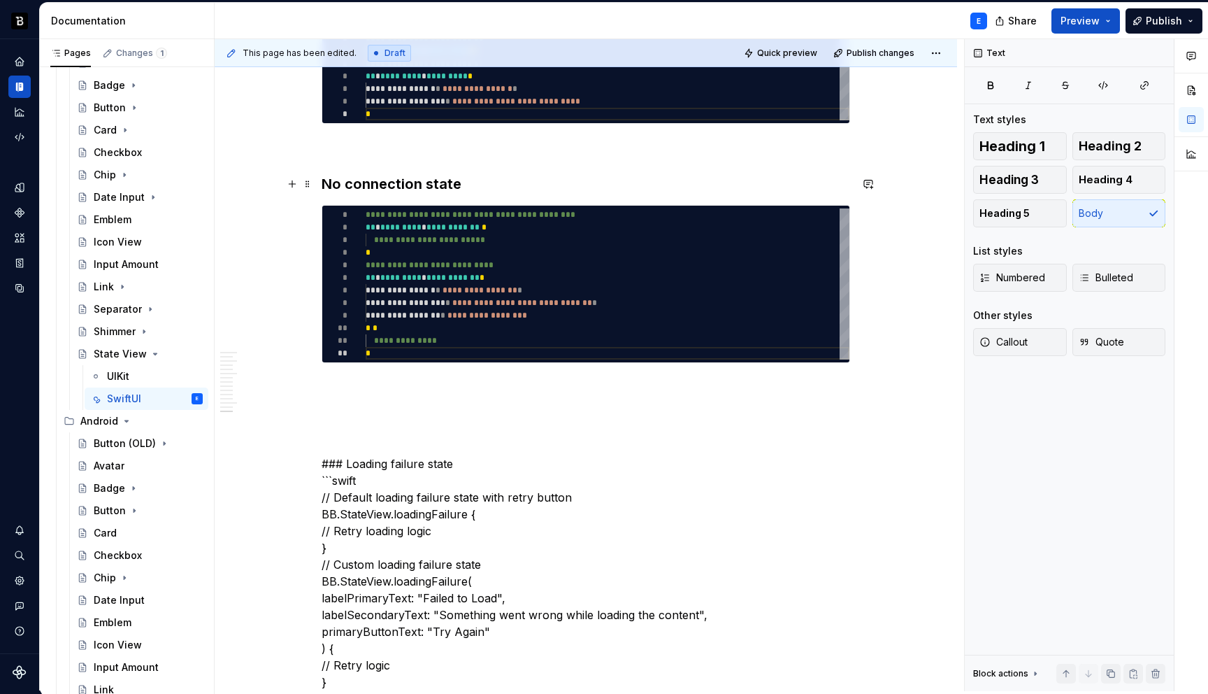
click at [496, 187] on h3 "No connection state" at bounding box center [586, 184] width 529 height 20
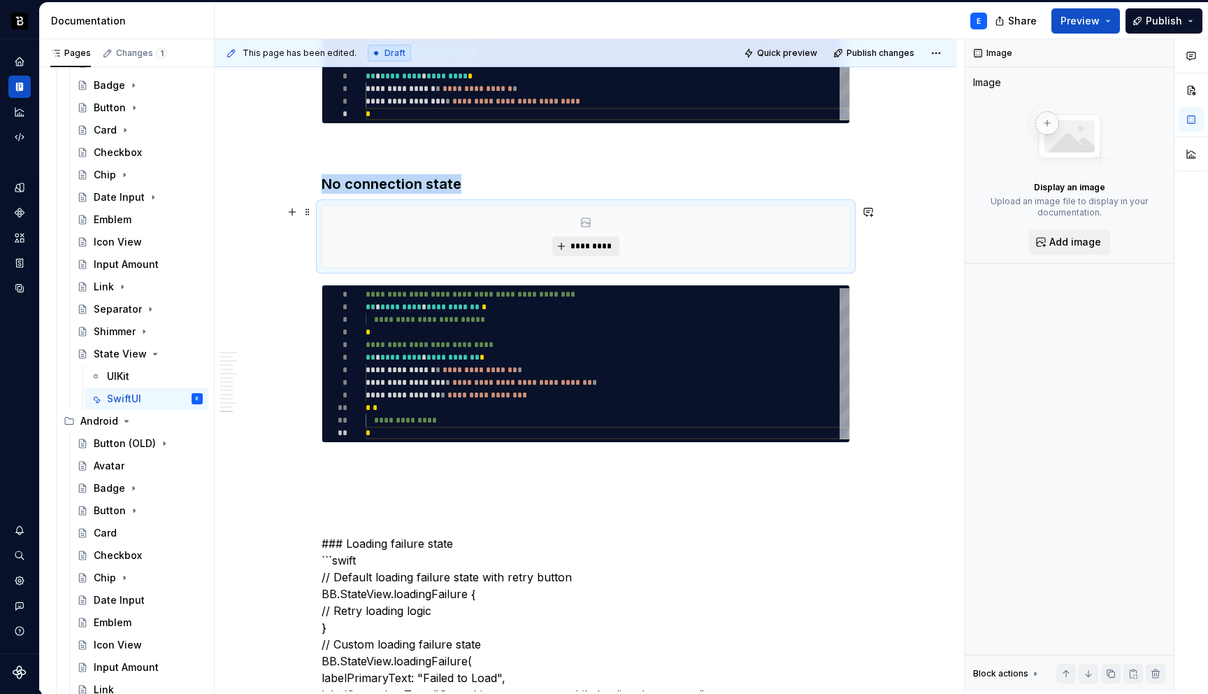
click at [589, 247] on span "*********" at bounding box center [591, 246] width 43 height 11
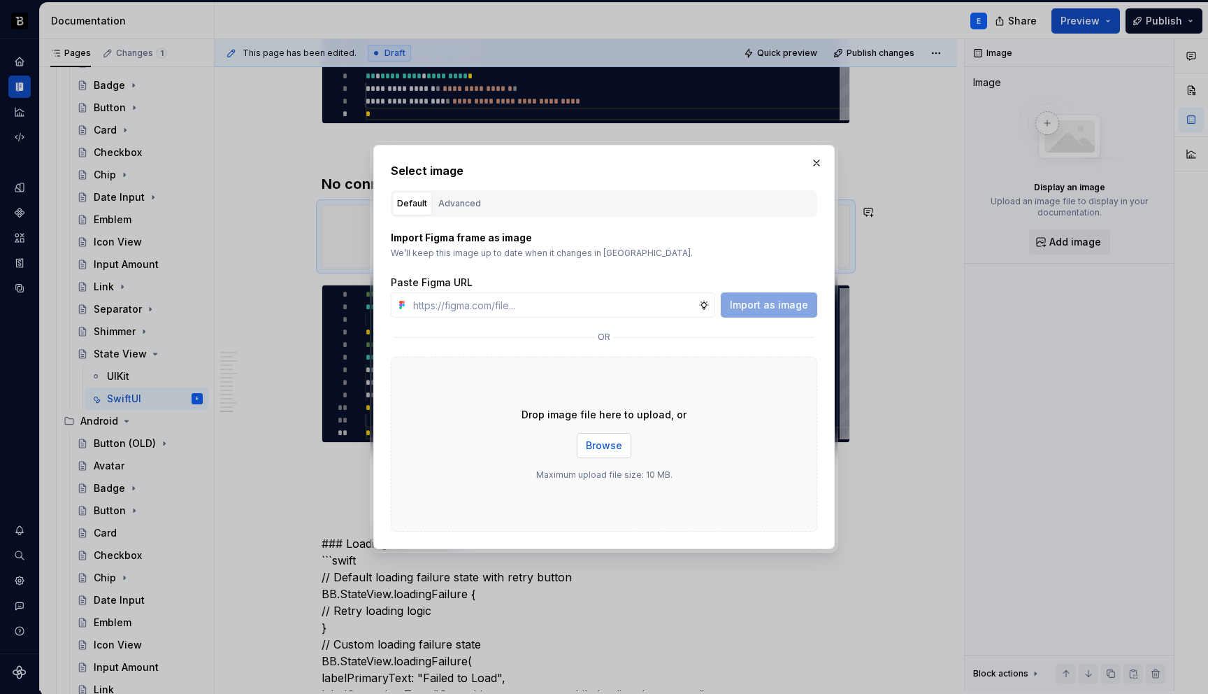
click at [599, 448] on span "Browse" at bounding box center [604, 445] width 36 height 14
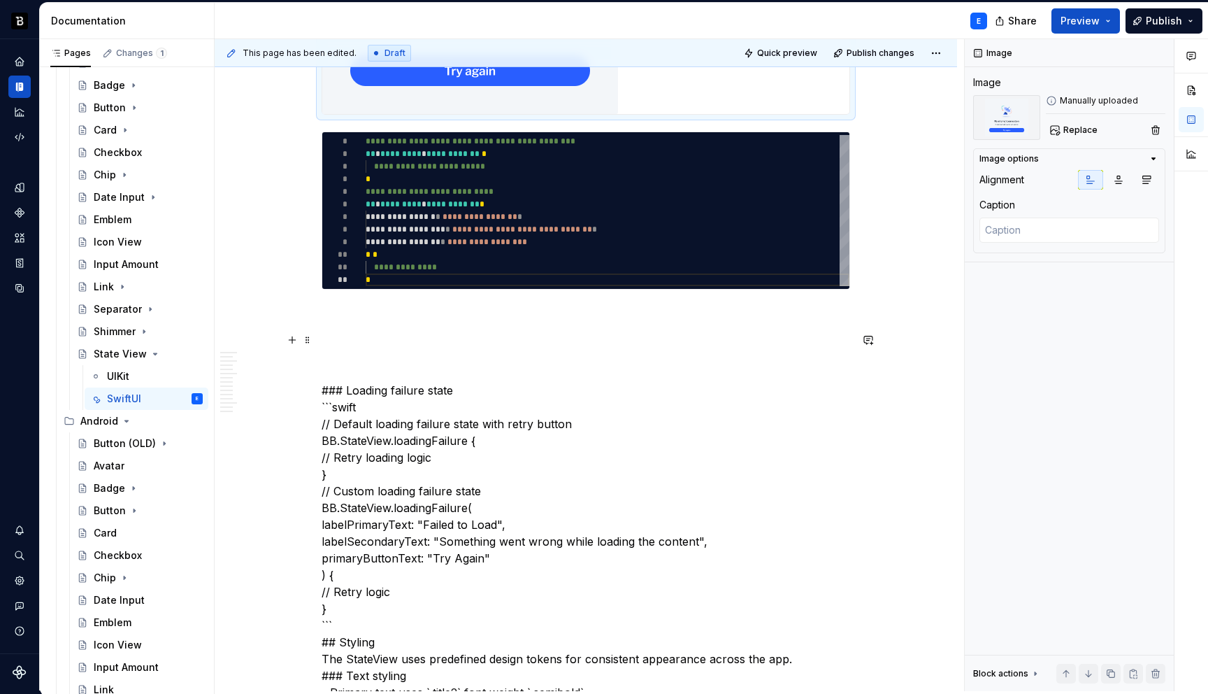
scroll to position [3508, 0]
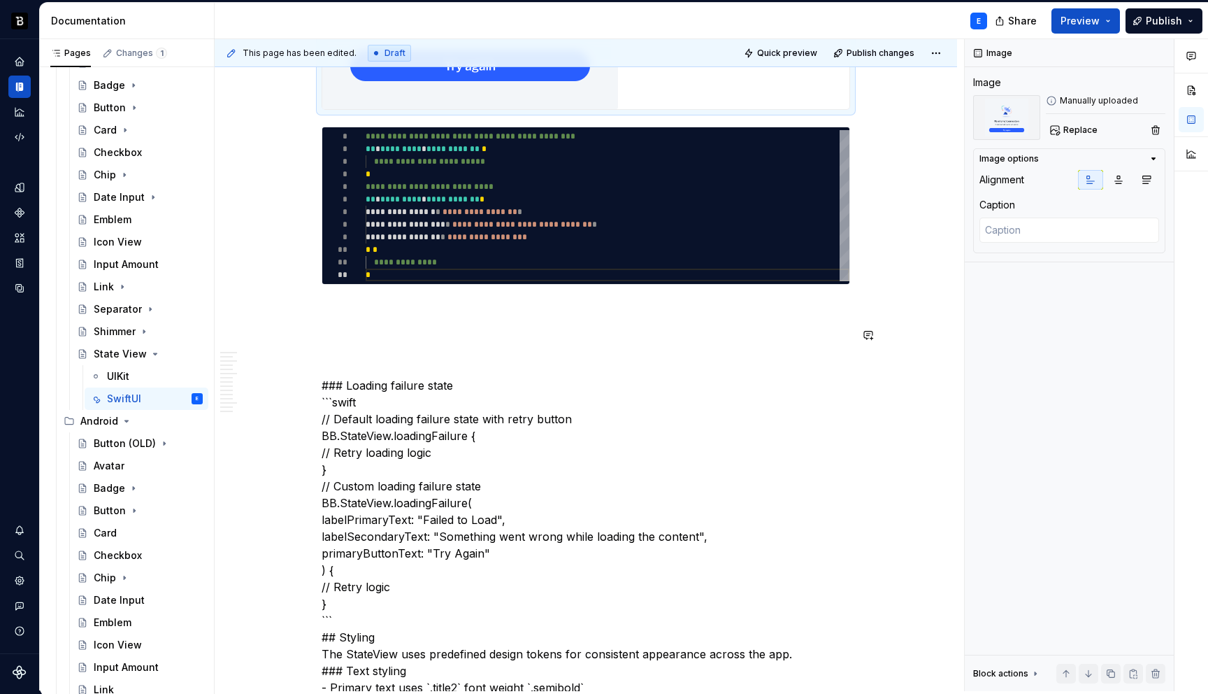
click at [373, 301] on p at bounding box center [586, 309] width 529 height 17
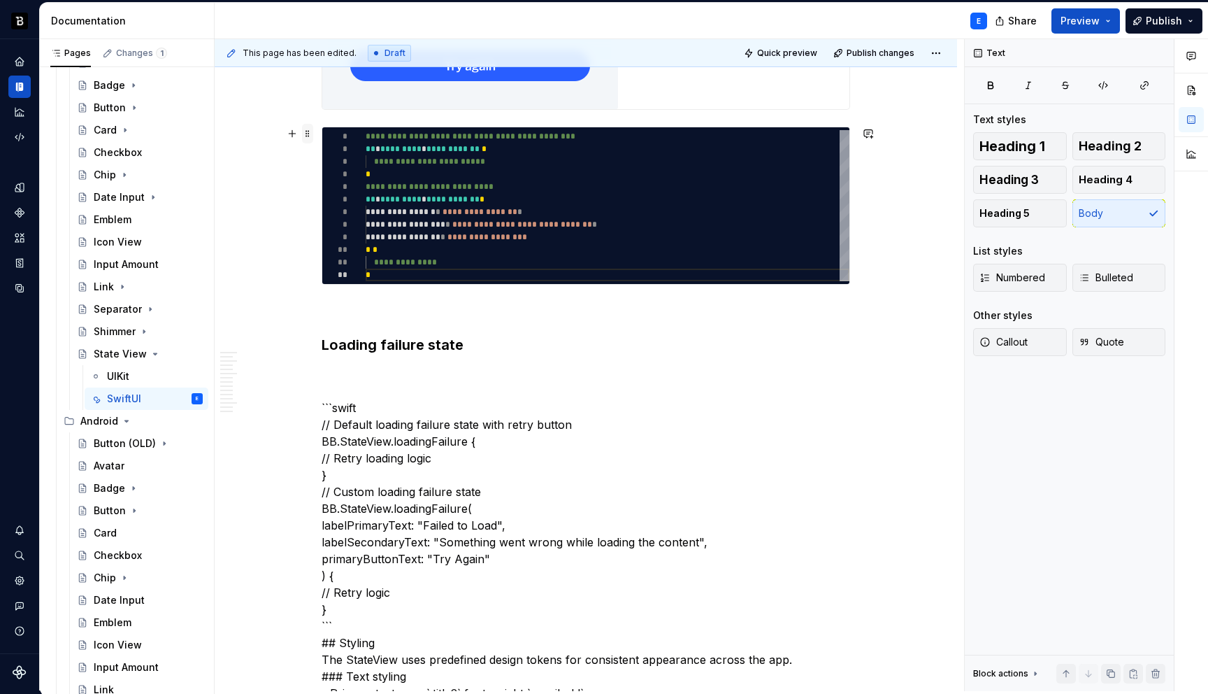
click at [308, 134] on span at bounding box center [307, 134] width 11 height 20
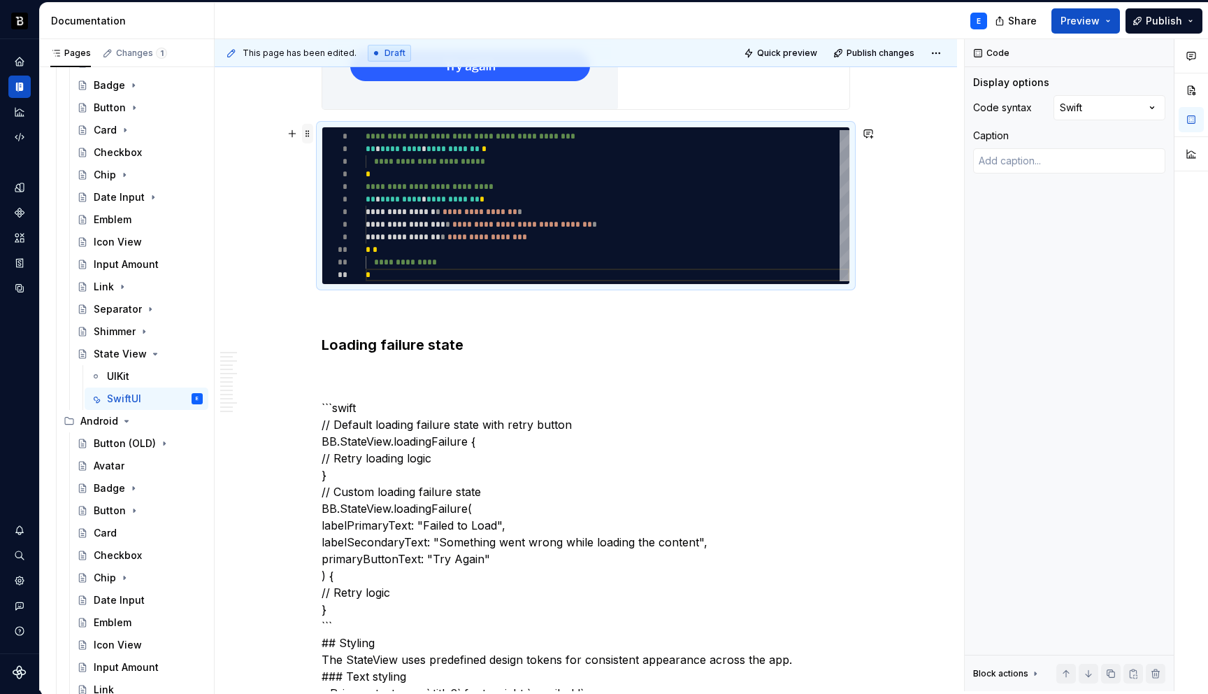
click at [308, 134] on span at bounding box center [307, 134] width 11 height 20
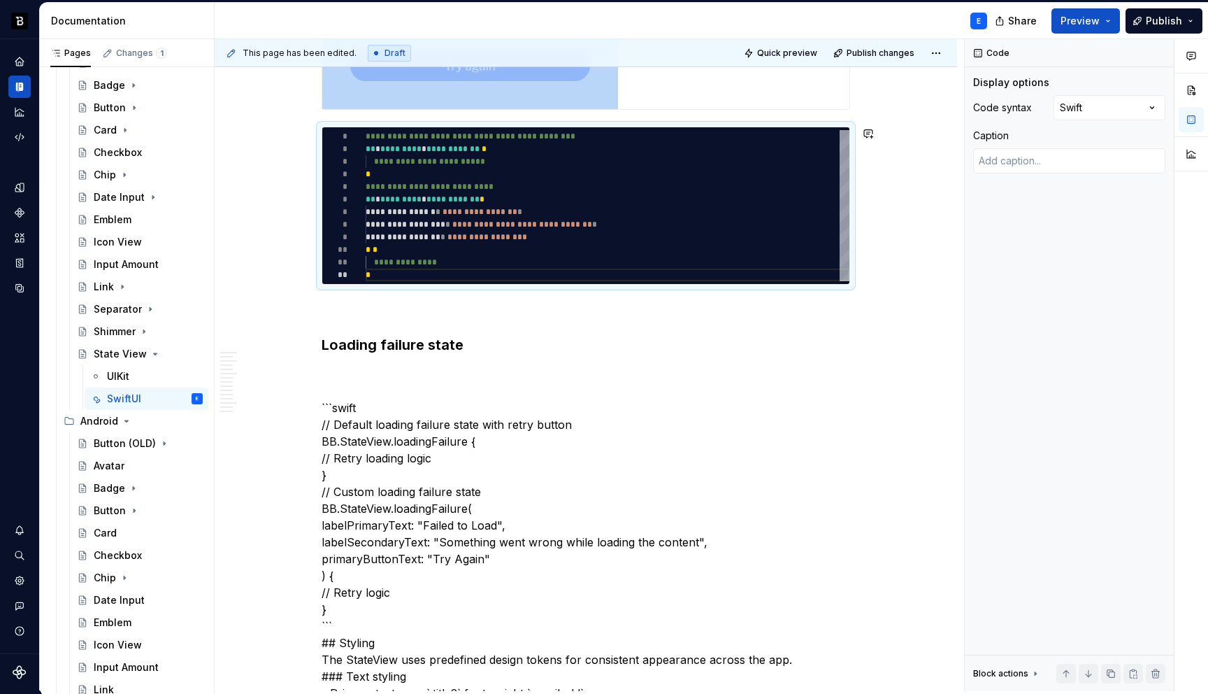
copy div
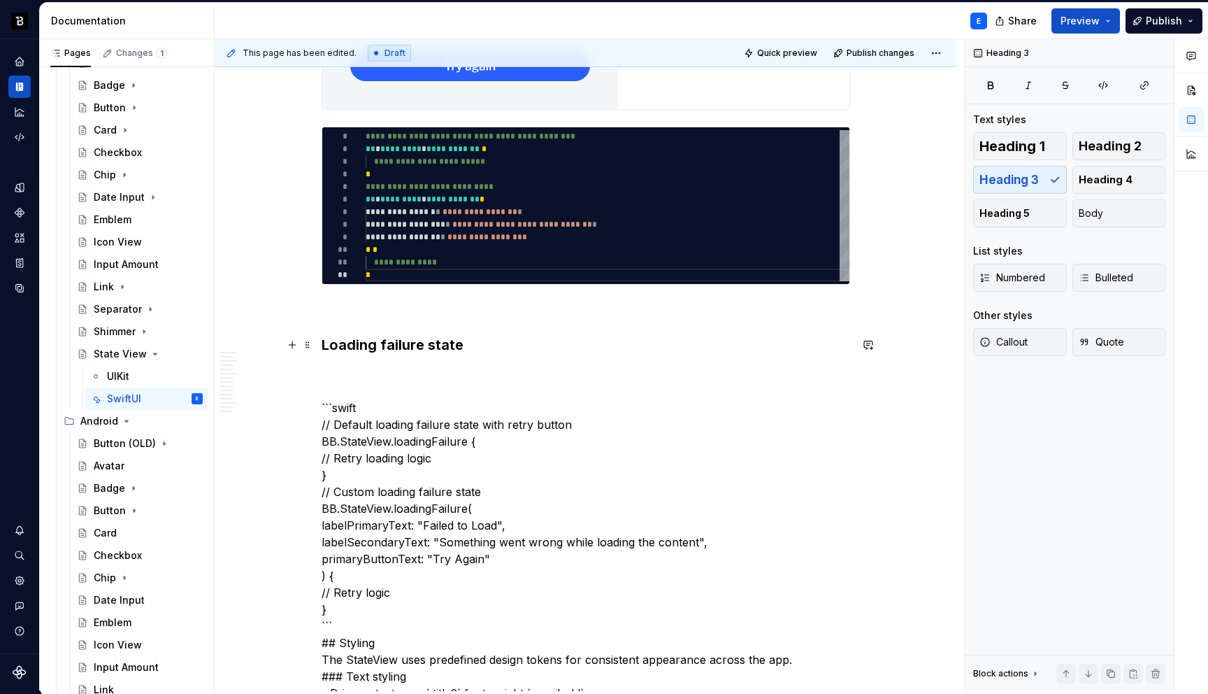
click at [476, 339] on h3 "Loading failure state" at bounding box center [586, 345] width 529 height 20
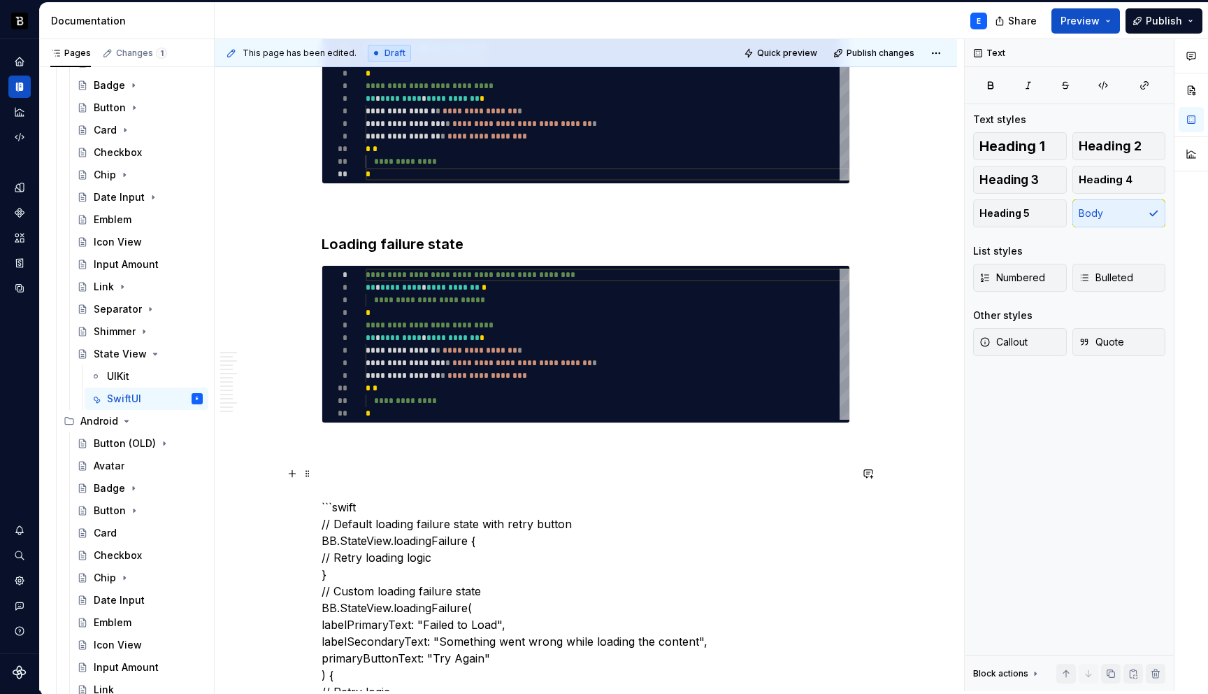
scroll to position [3615, 0]
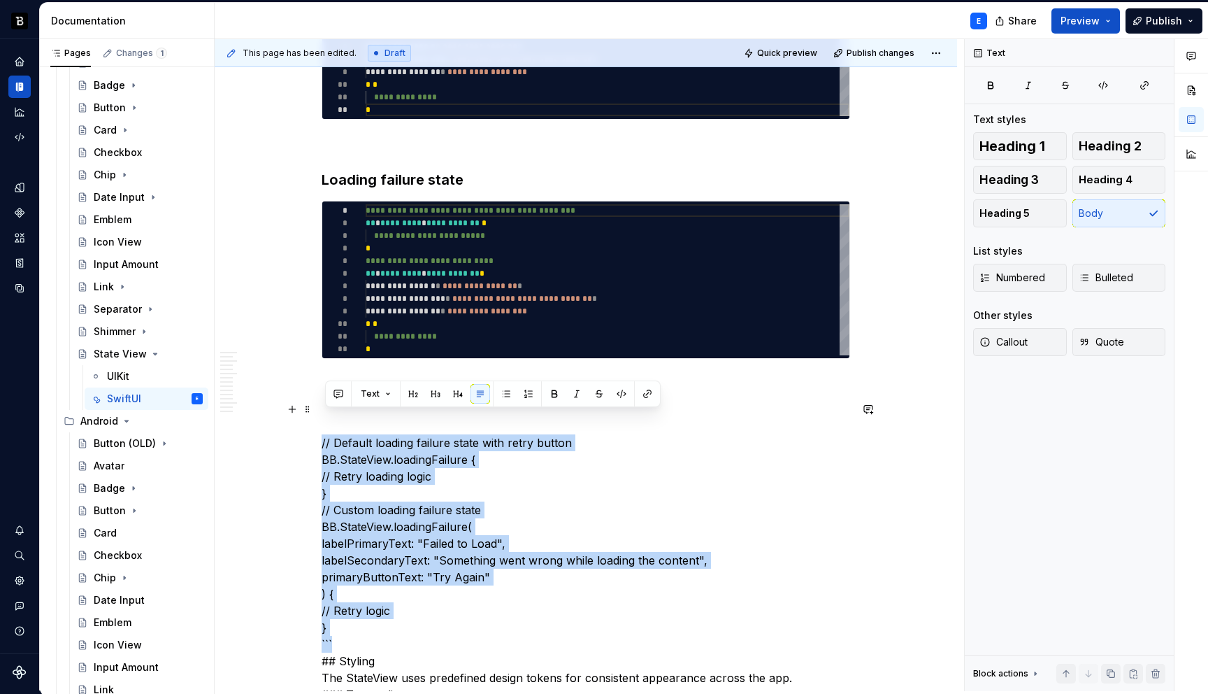
scroll to position [3696, 0]
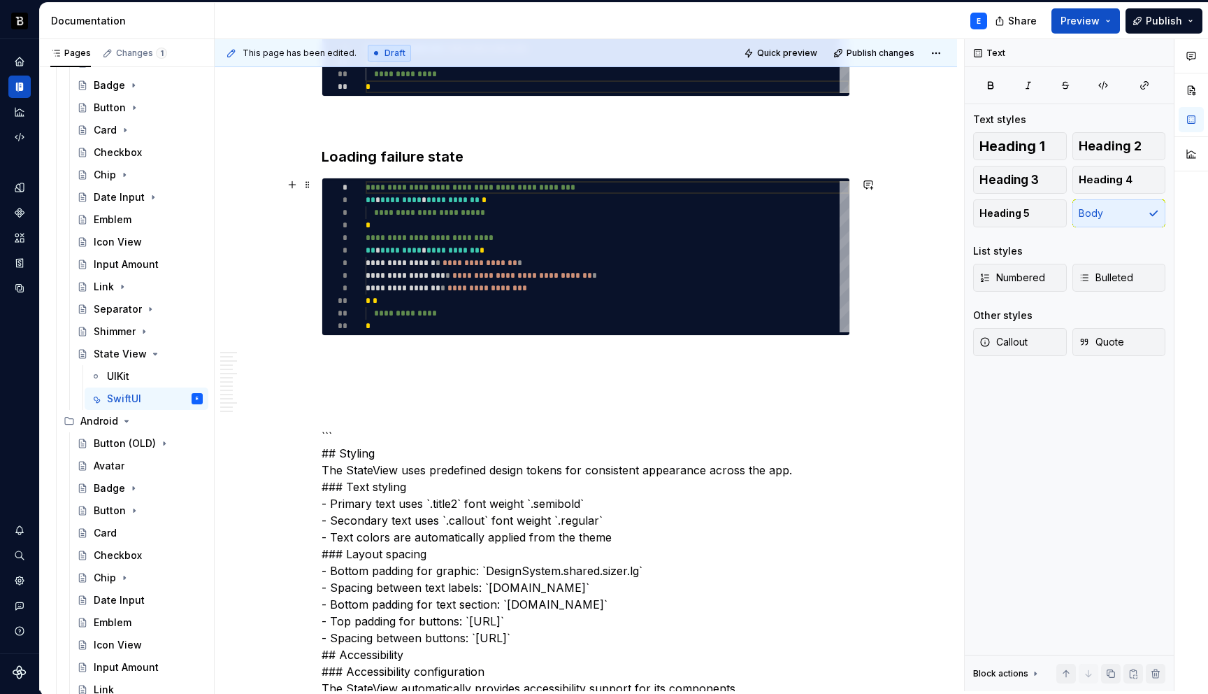
type textarea "*"
click at [451, 296] on div "**********" at bounding box center [608, 256] width 484 height 151
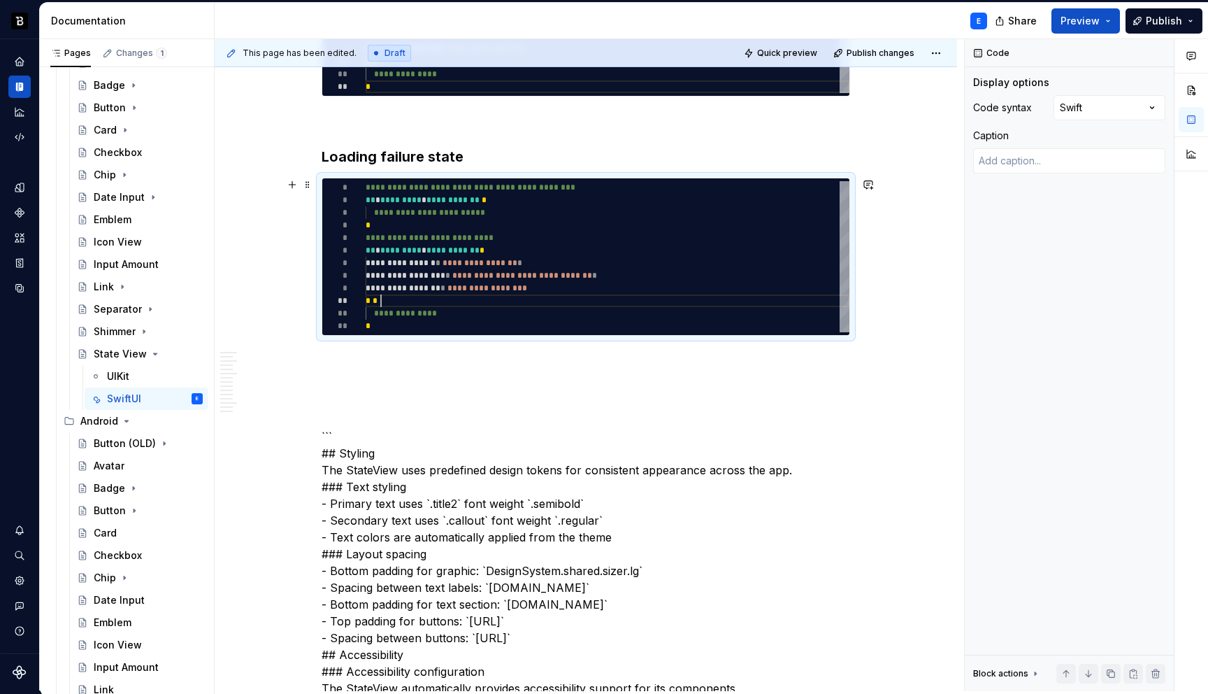
type textarea "**********"
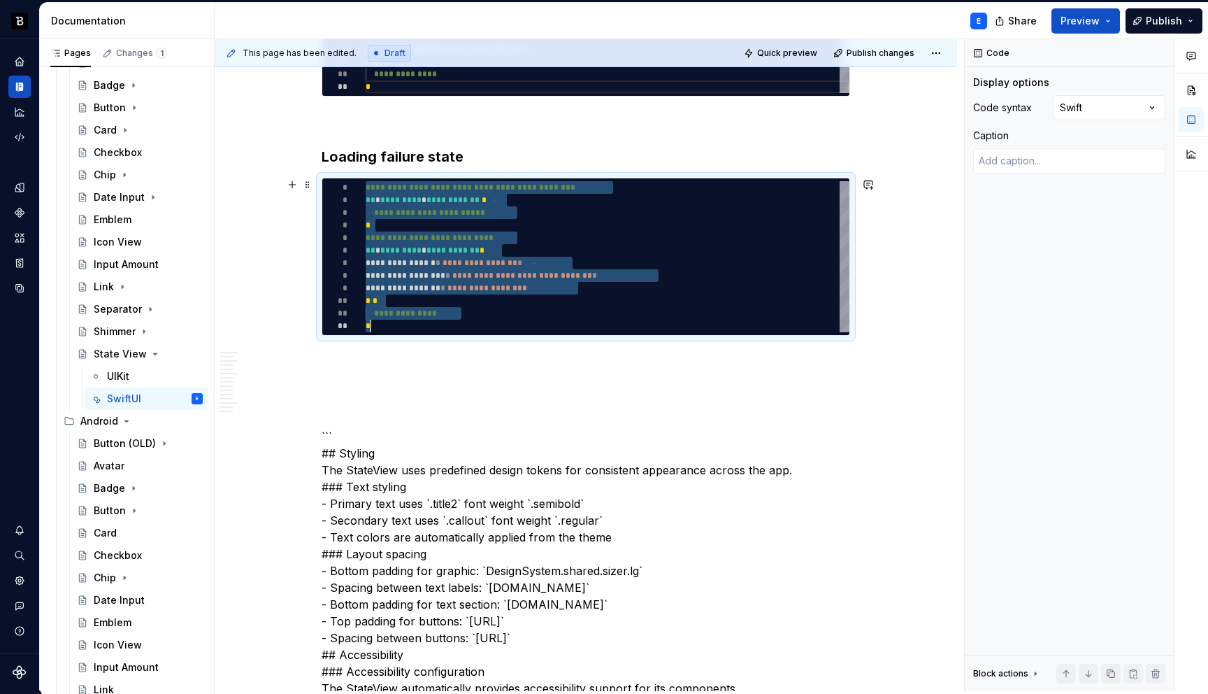
type textarea "*"
type textarea "**********"
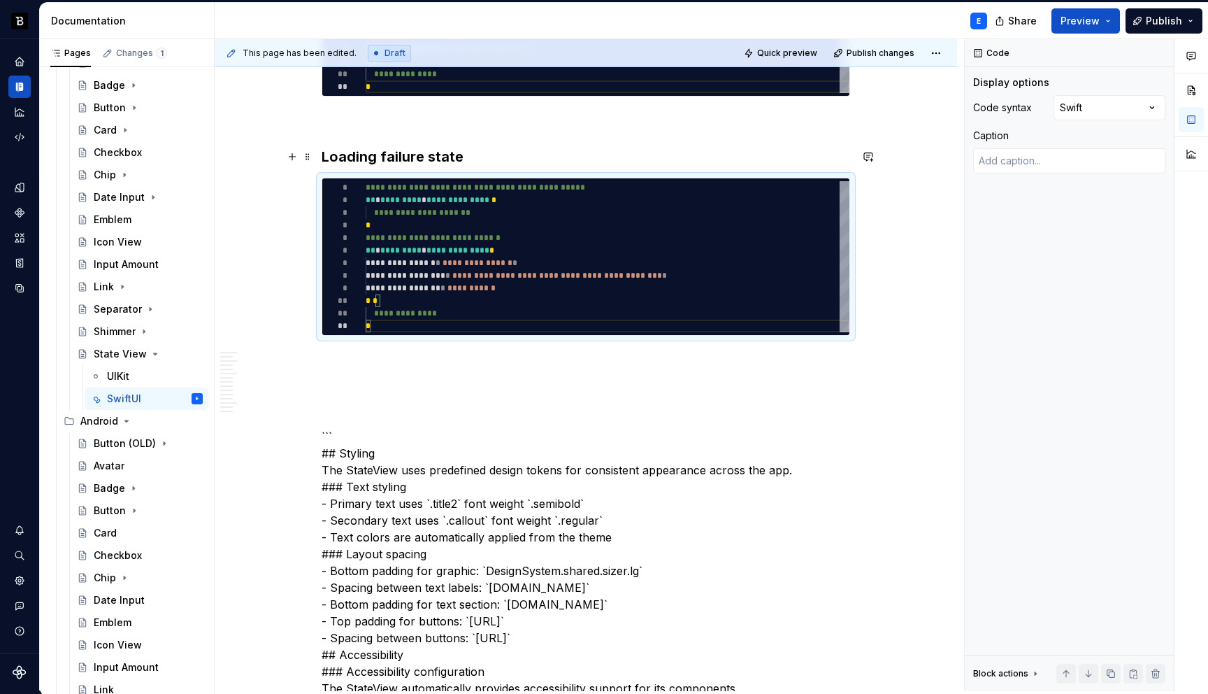
click at [503, 153] on h3 "Loading failure state" at bounding box center [586, 157] width 529 height 20
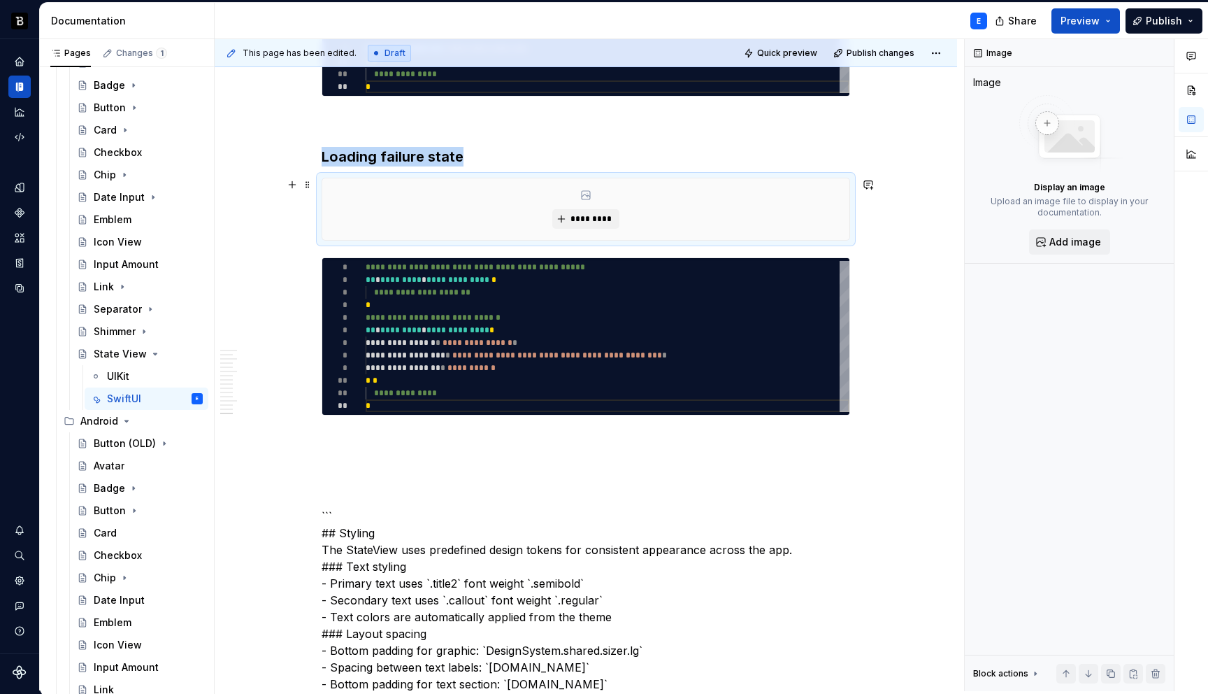
click at [576, 208] on div "*********" at bounding box center [585, 209] width 527 height 62
click at [582, 222] on span "*********" at bounding box center [591, 218] width 43 height 11
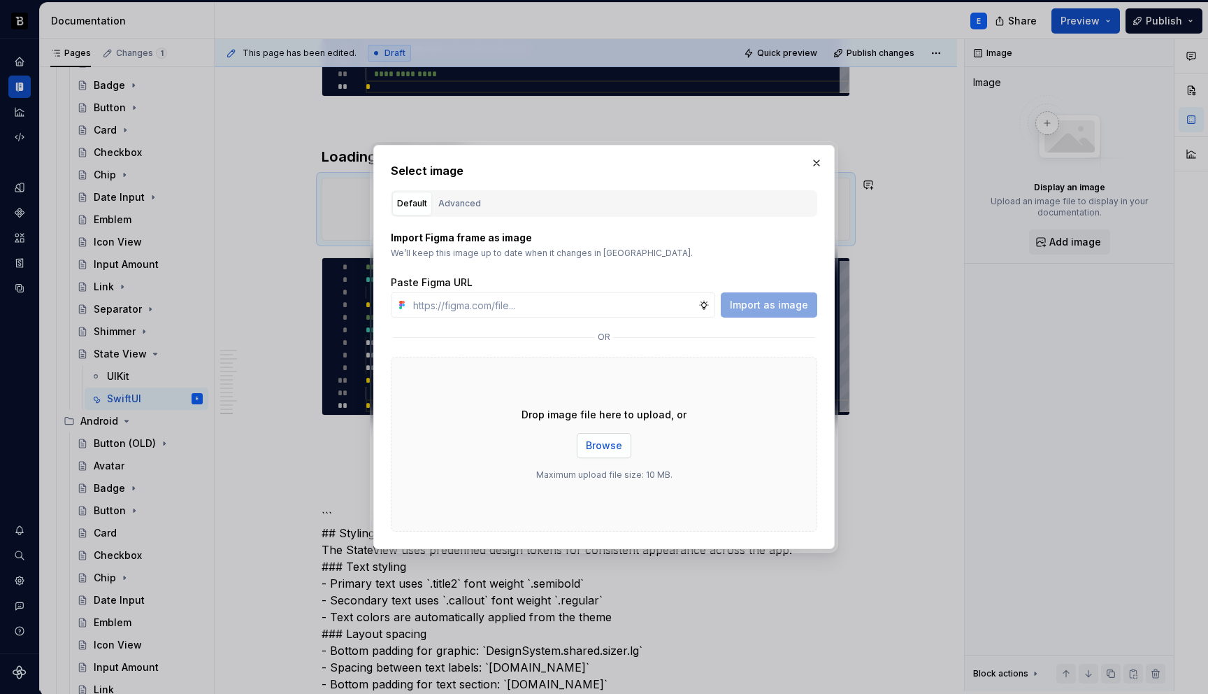
click at [595, 446] on span "Browse" at bounding box center [604, 445] width 36 height 14
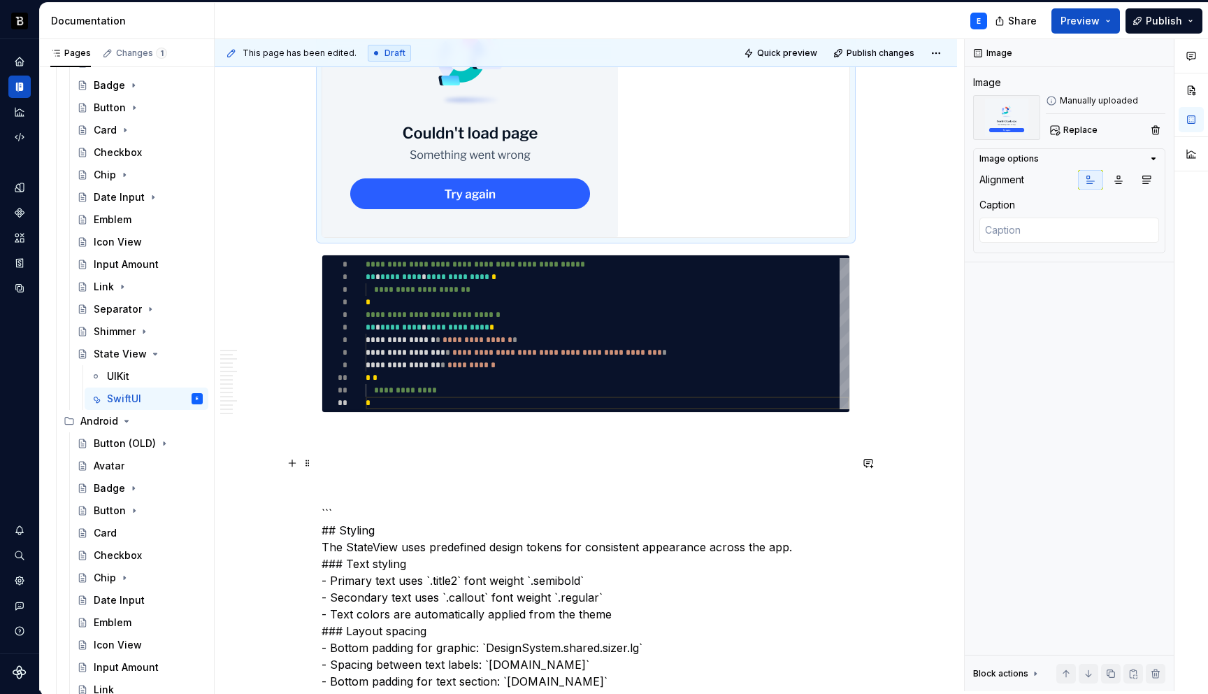
scroll to position [4099, 0]
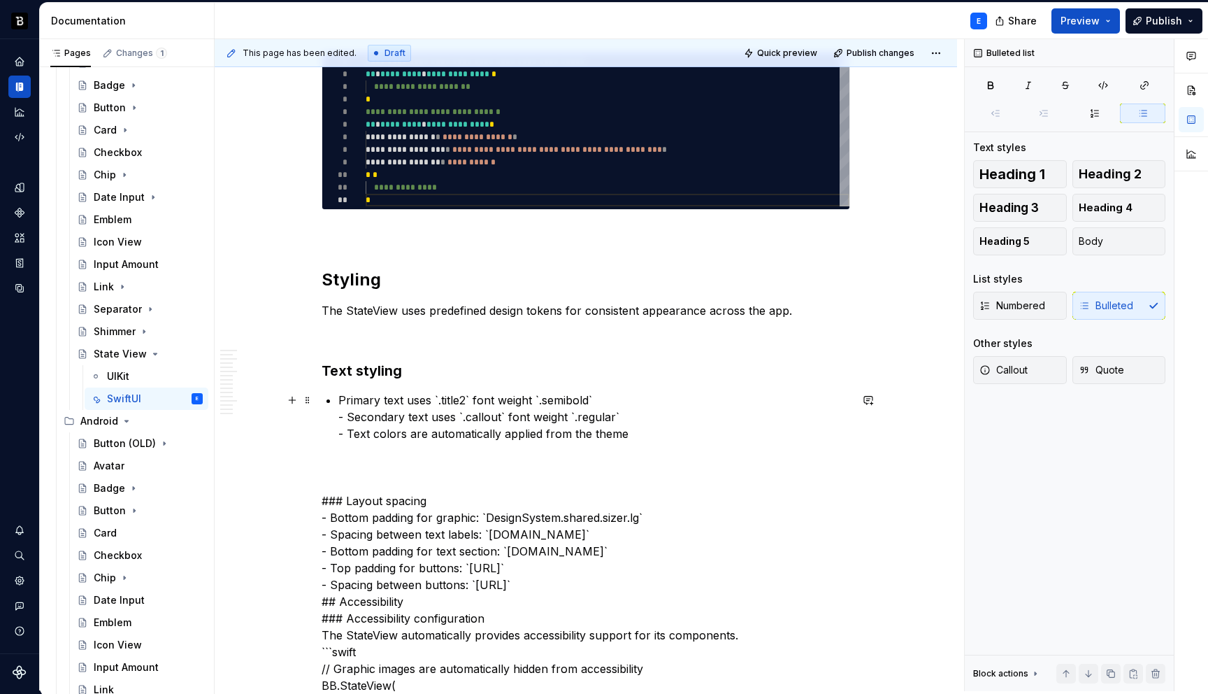
click at [469, 396] on p "Primary text uses `.title2` font weight `.semibold` - Secondary text uses `.cal…" at bounding box center [594, 417] width 512 height 50
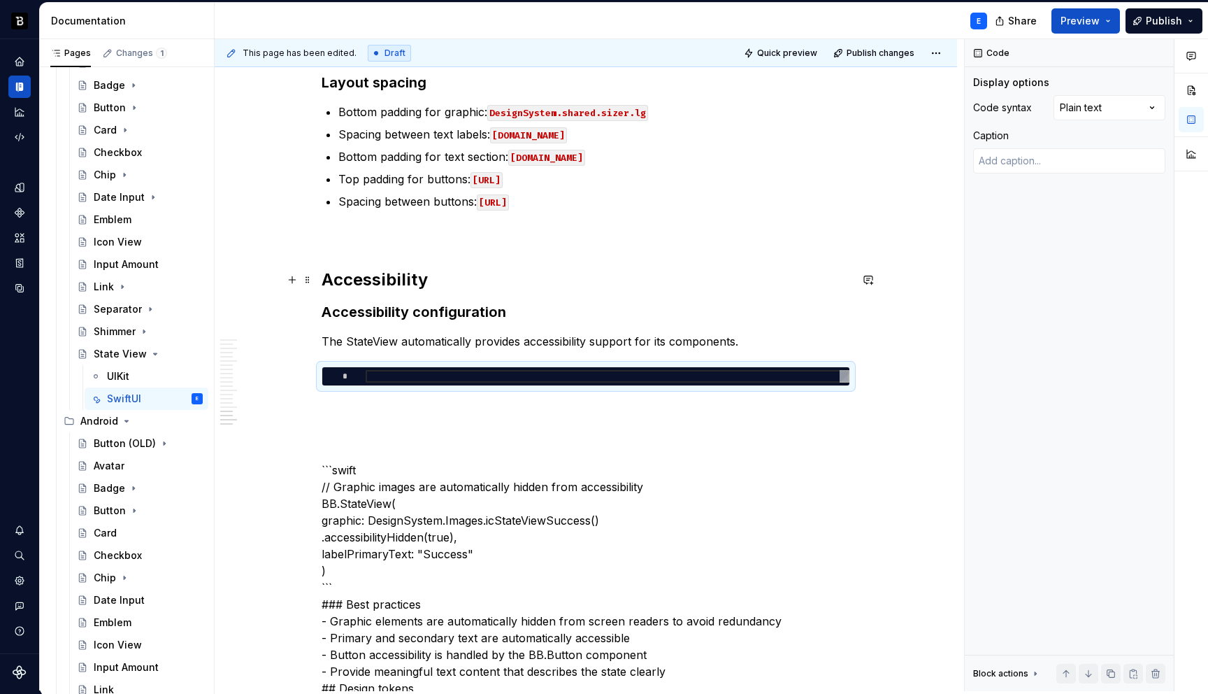
scroll to position [4578, 0]
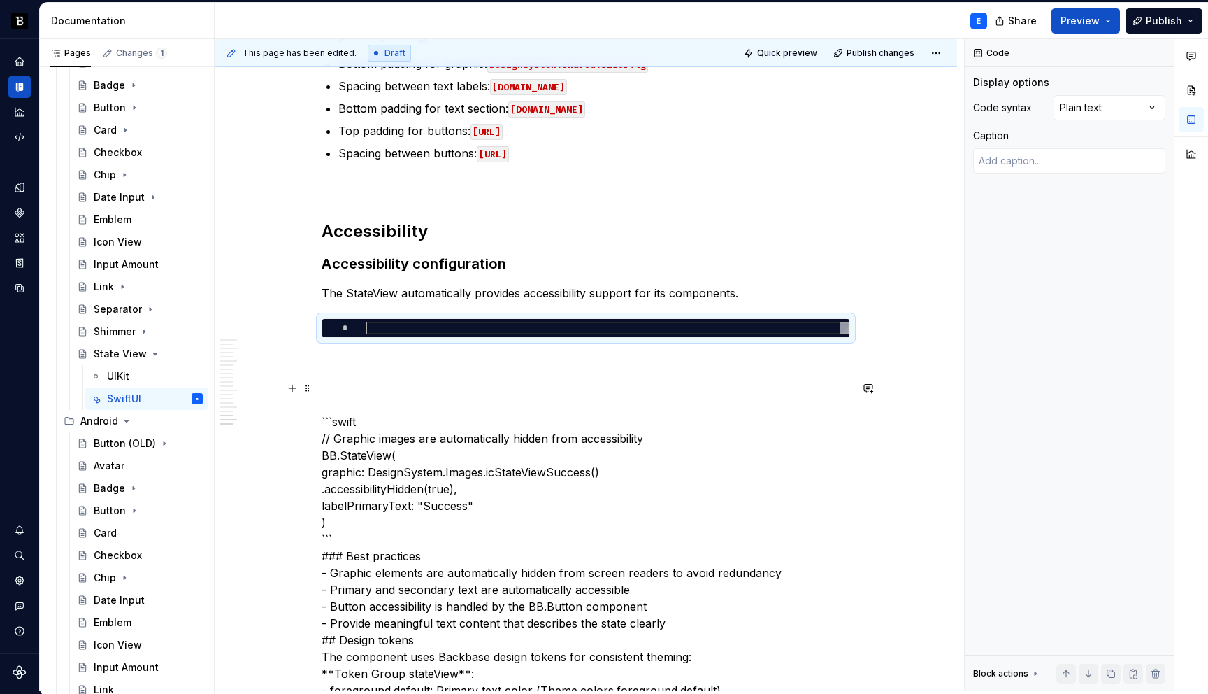
click at [364, 422] on p "```swift // Graphic images are automatically hidden from accessibility BB.State…" at bounding box center [586, 573] width 529 height 386
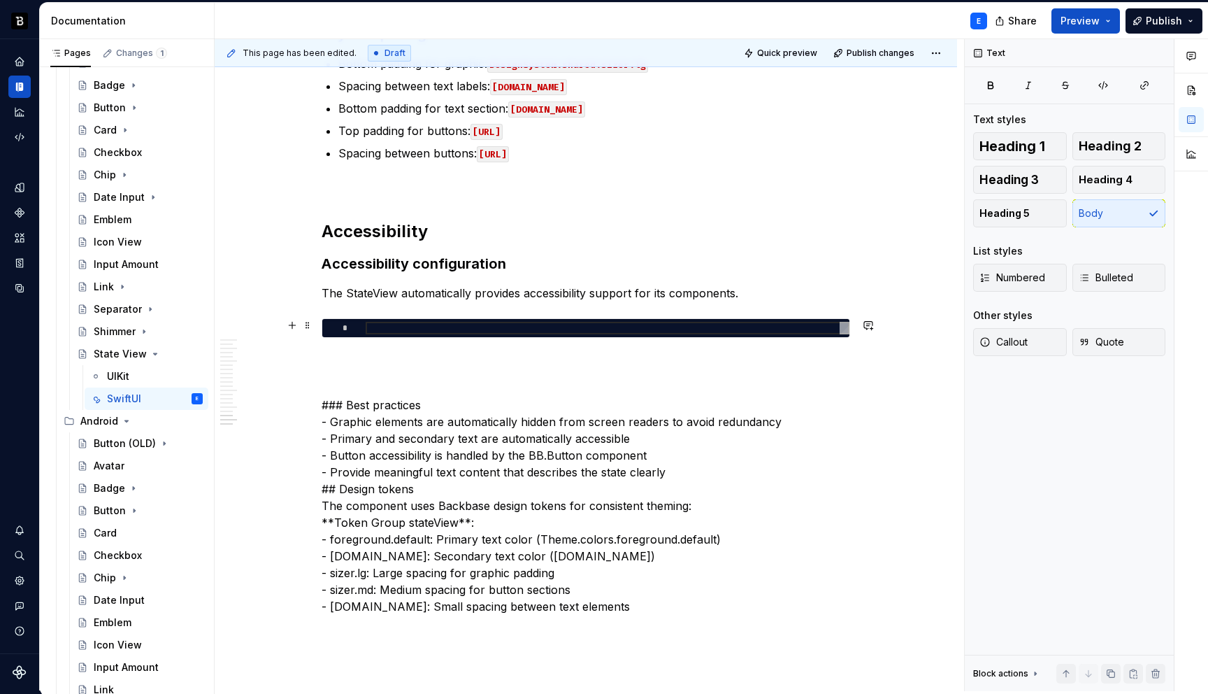
click at [398, 329] on div at bounding box center [608, 328] width 484 height 13
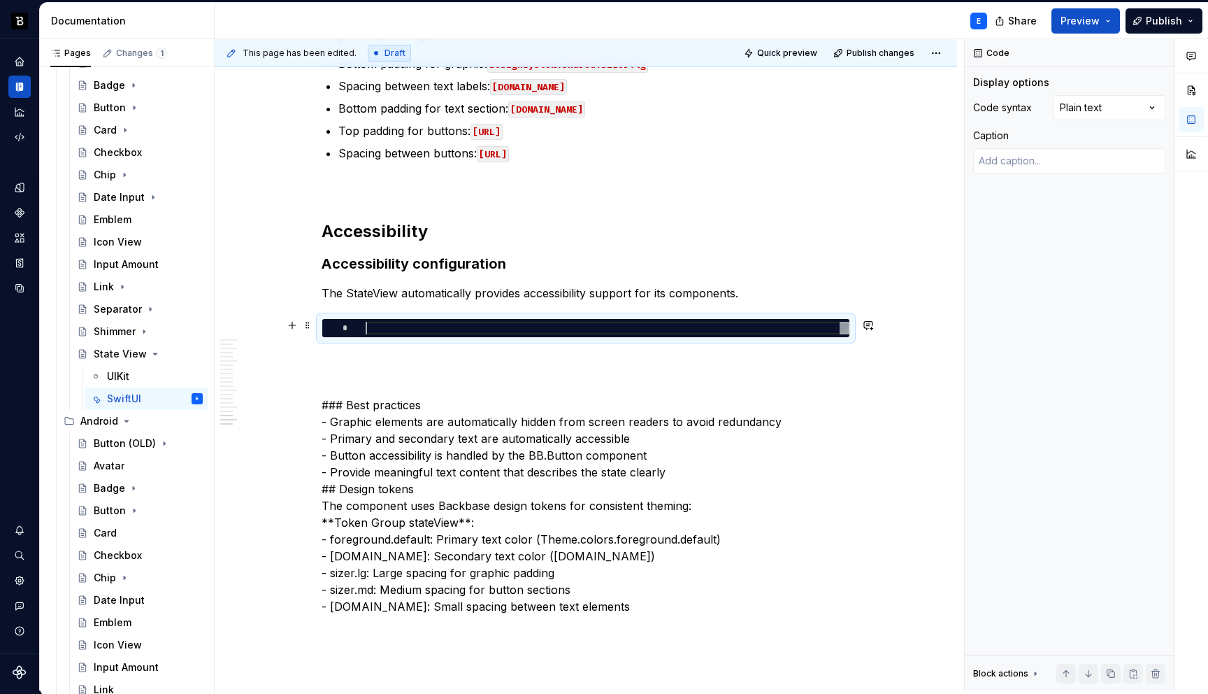
type textarea "*"
type textarea "**********"
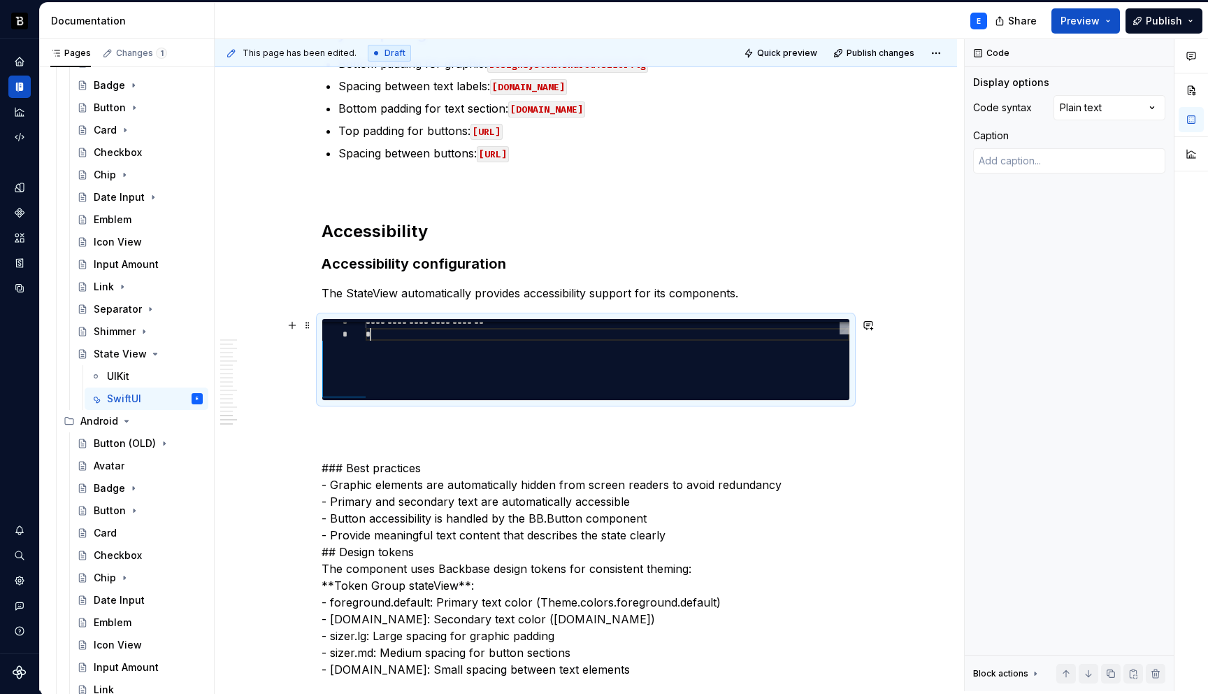
scroll to position [63, 5]
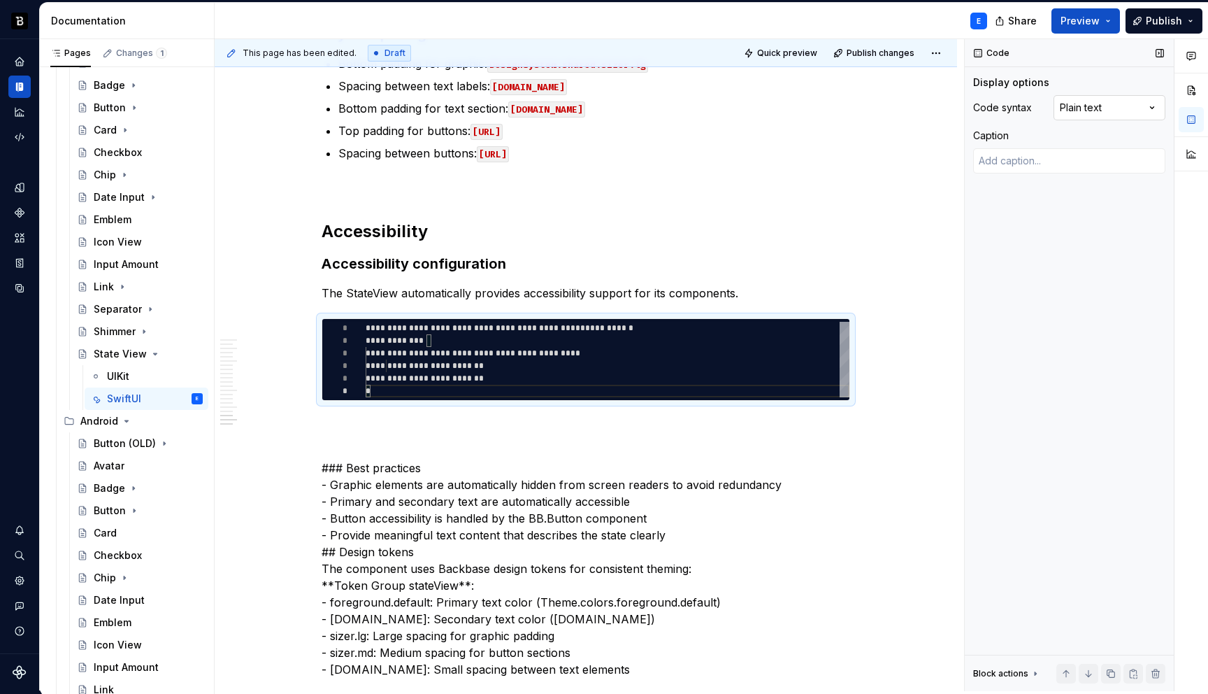
click at [1127, 100] on div "Comments Open comments No comments yet Select ‘Comment’ from the block context …" at bounding box center [1086, 365] width 243 height 652
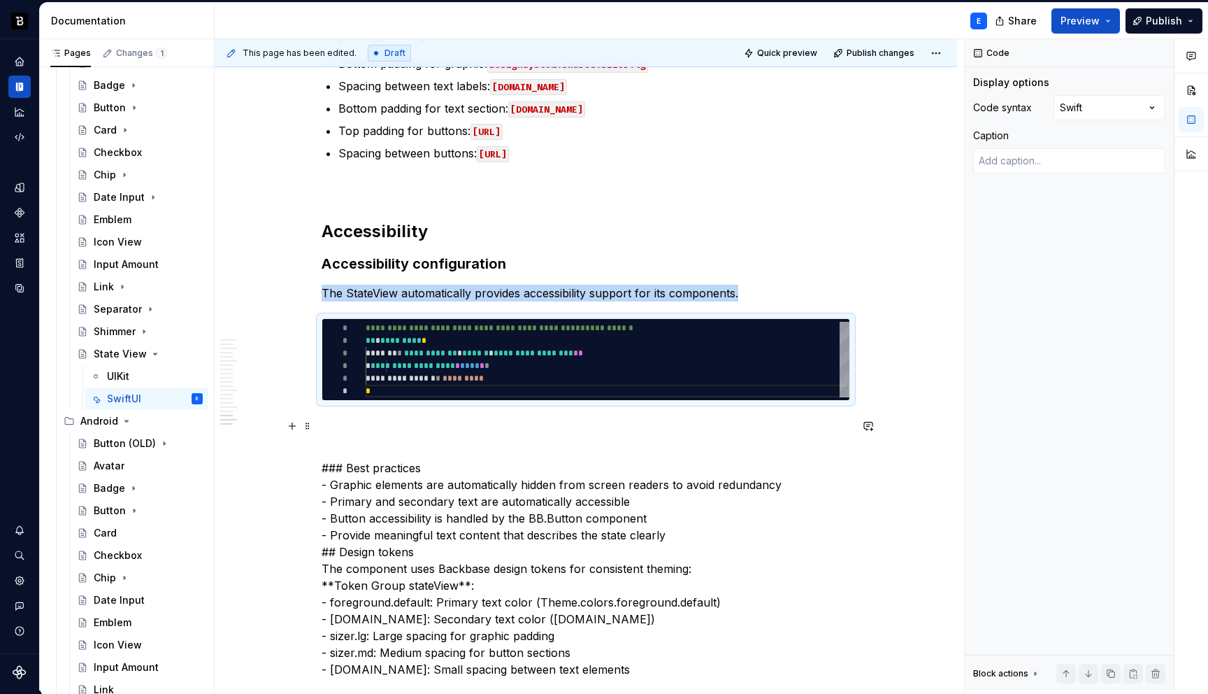
click at [515, 421] on p at bounding box center [586, 425] width 529 height 17
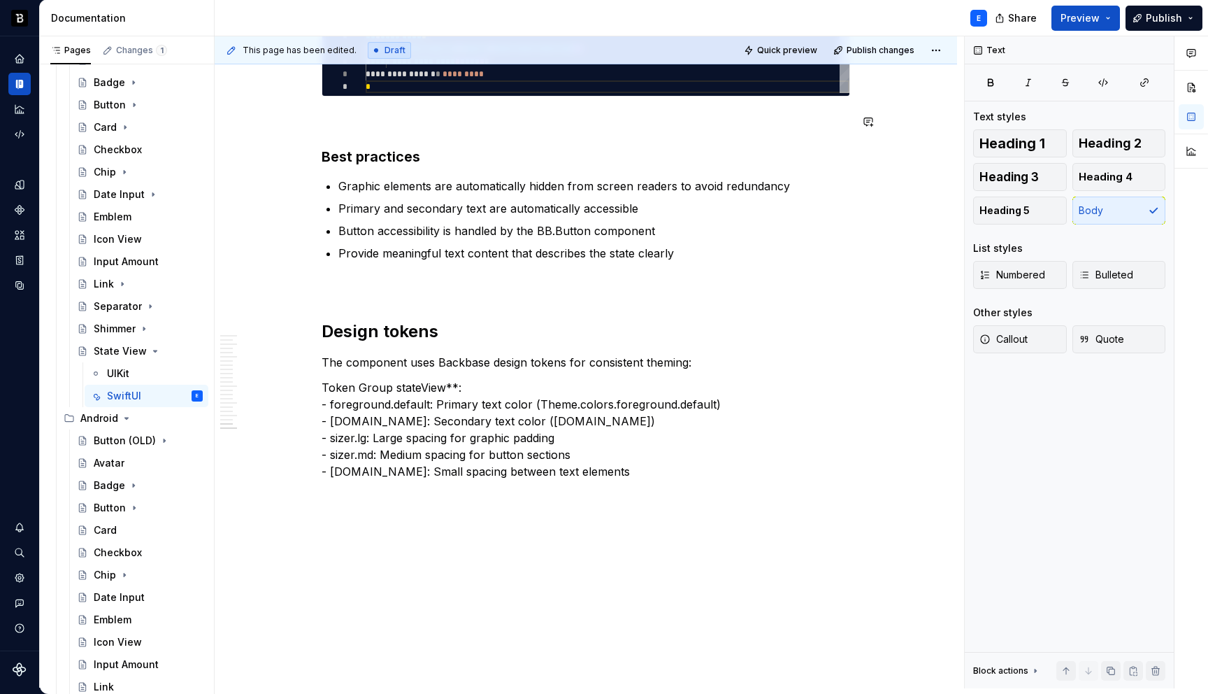
scroll to position [3, 0]
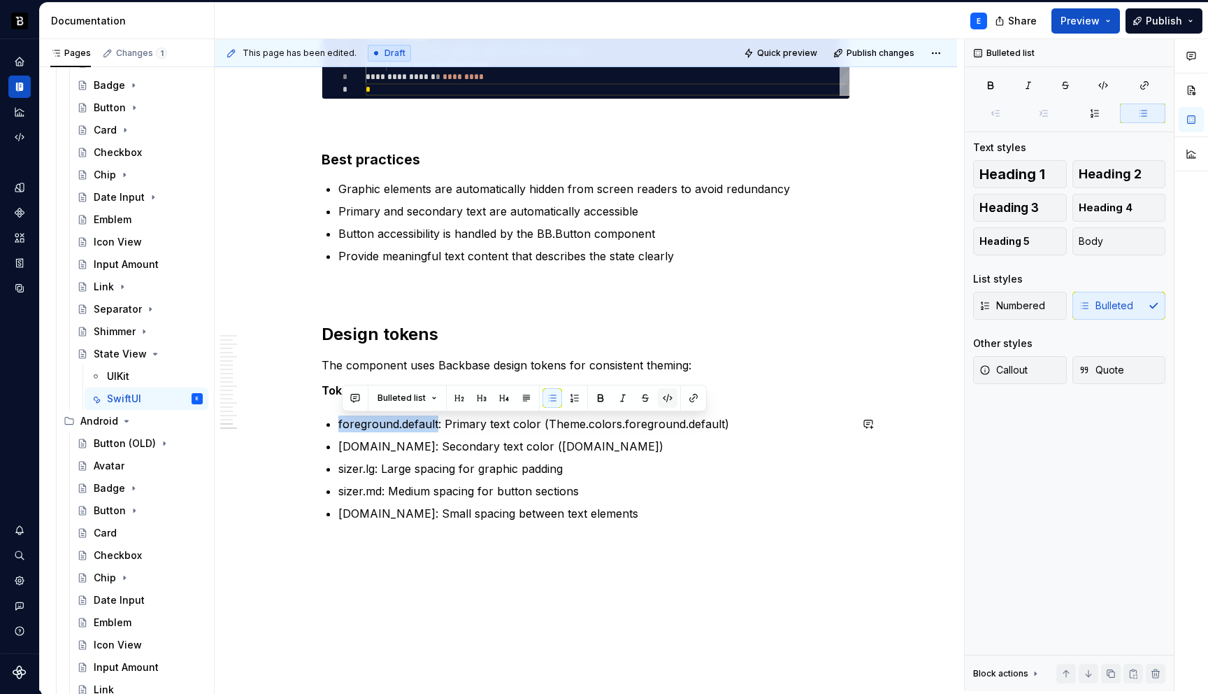
click at [665, 395] on button "button" at bounding box center [668, 398] width 20 height 20
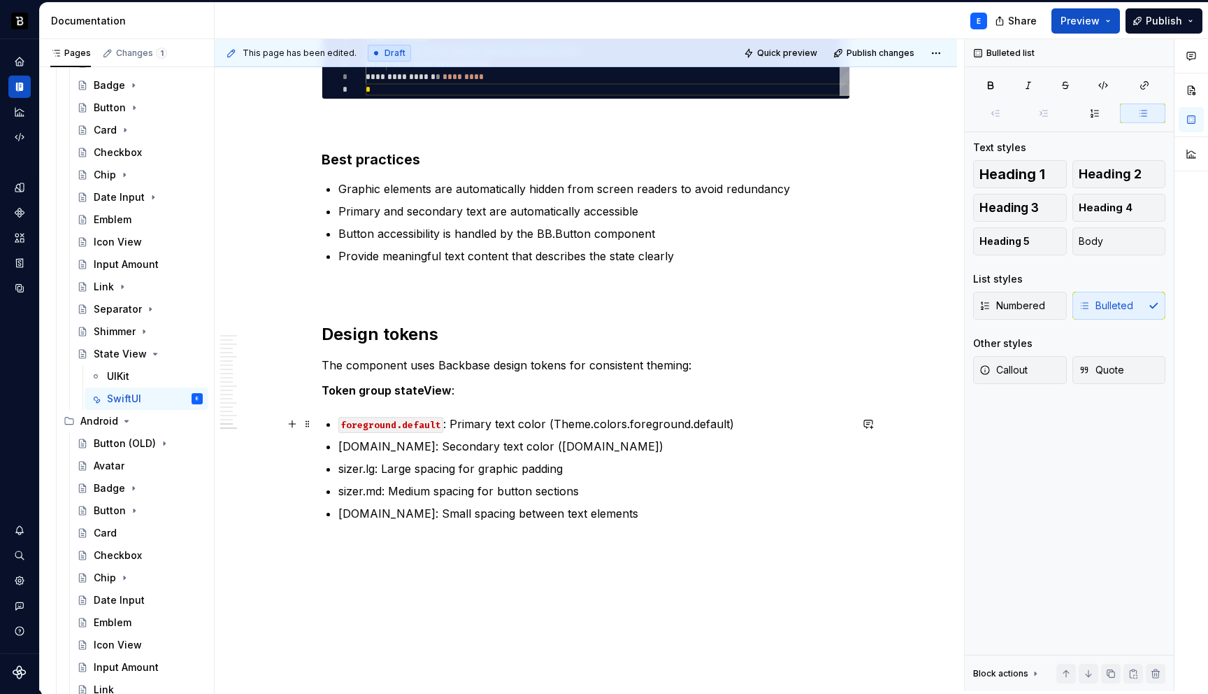
click at [554, 422] on p "foreground.default : Primary text color (Theme.colors.foreground.default)" at bounding box center [594, 423] width 512 height 17
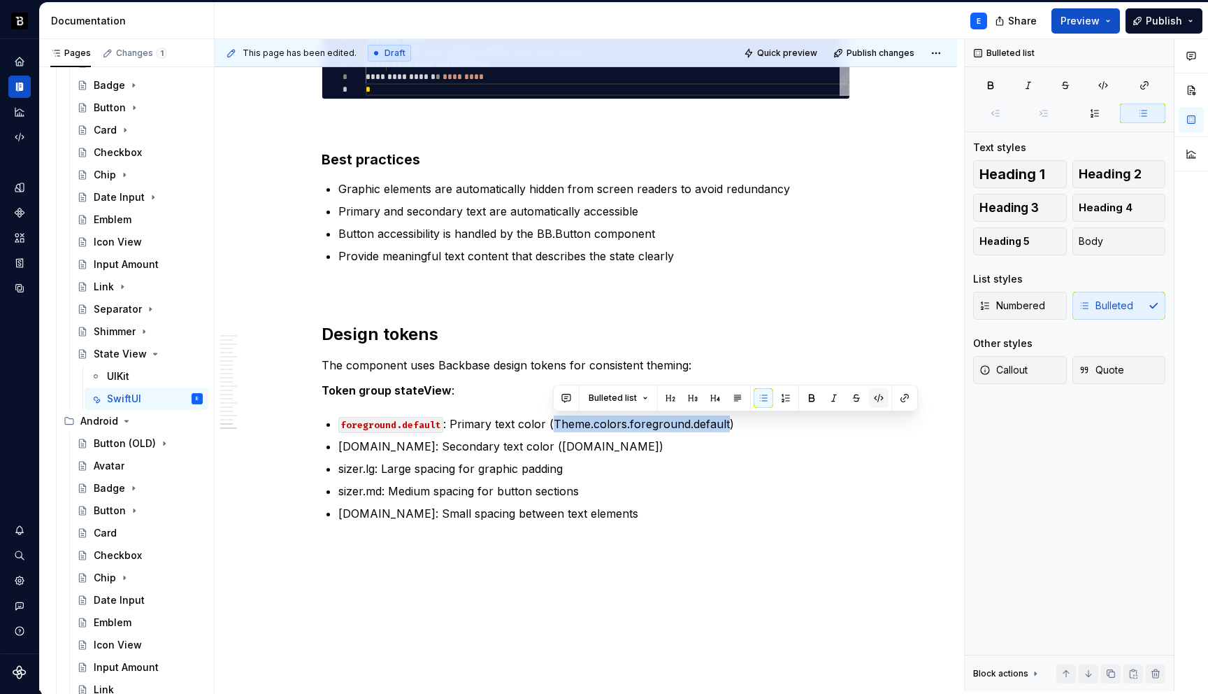
click at [874, 397] on button "button" at bounding box center [879, 398] width 20 height 20
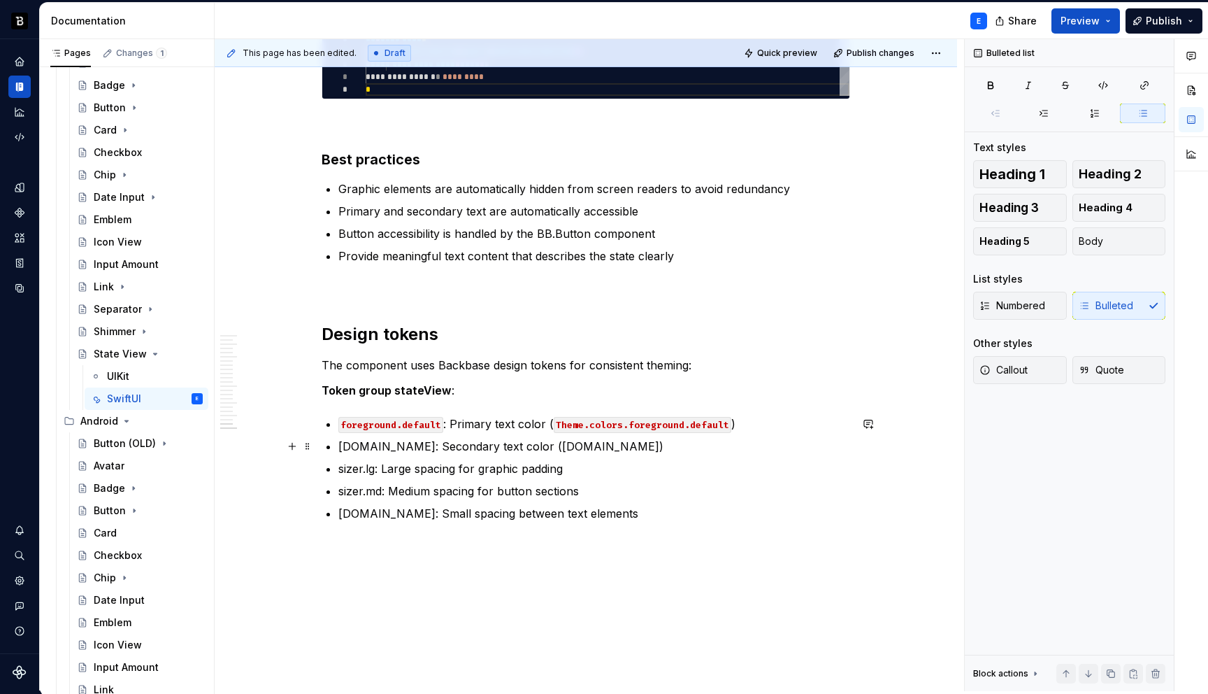
click at [444, 449] on p "foreground.support: Secondary text color (Theme.colors.foreground.support)" at bounding box center [594, 446] width 512 height 17
click at [664, 422] on button "button" at bounding box center [668, 420] width 20 height 20
click at [568, 448] on p "foreground.support : Secondary text color (Theme.colors.foreground.support)" at bounding box center [594, 446] width 512 height 17
click at [887, 416] on button "button" at bounding box center [895, 420] width 20 height 20
click at [352, 471] on p "sizer.lg: Large spacing for graphic padding" at bounding box center [594, 468] width 512 height 17
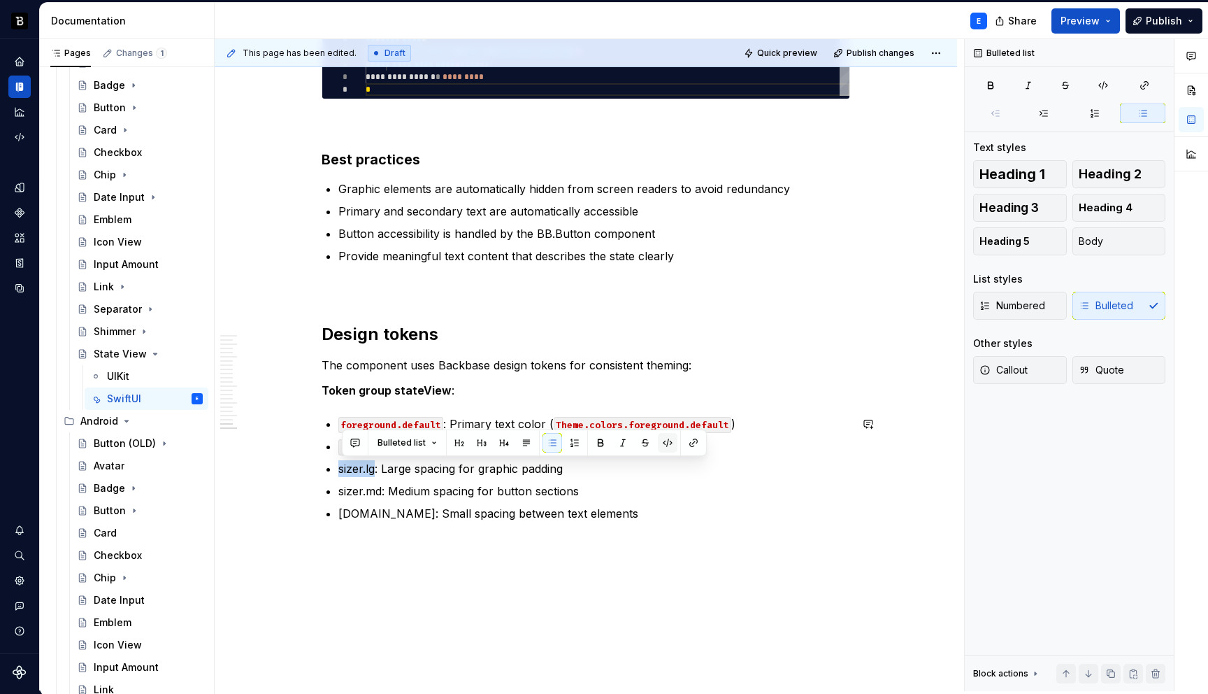
click at [662, 442] on button "button" at bounding box center [668, 443] width 20 height 20
click at [386, 489] on p "sizer.md: Medium spacing for button sections" at bounding box center [594, 491] width 512 height 17
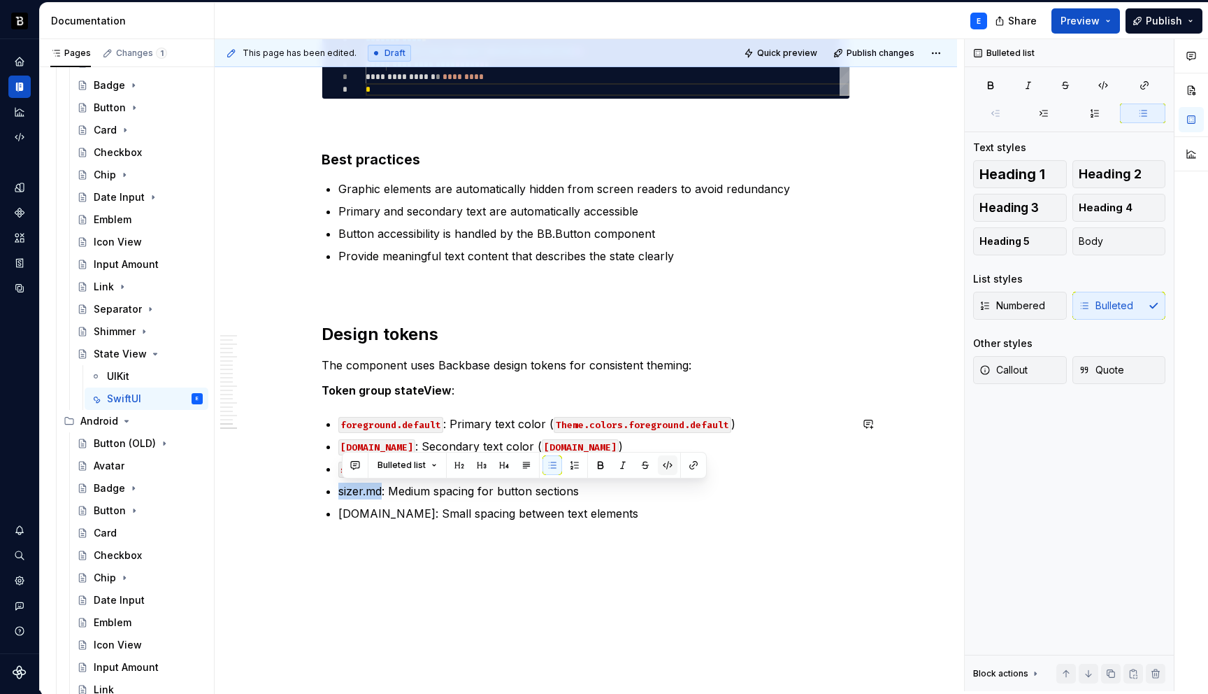
click at [664, 462] on button "button" at bounding box center [668, 465] width 20 height 20
click at [385, 515] on p "sizer.sm: Small spacing between text elements" at bounding box center [594, 513] width 512 height 17
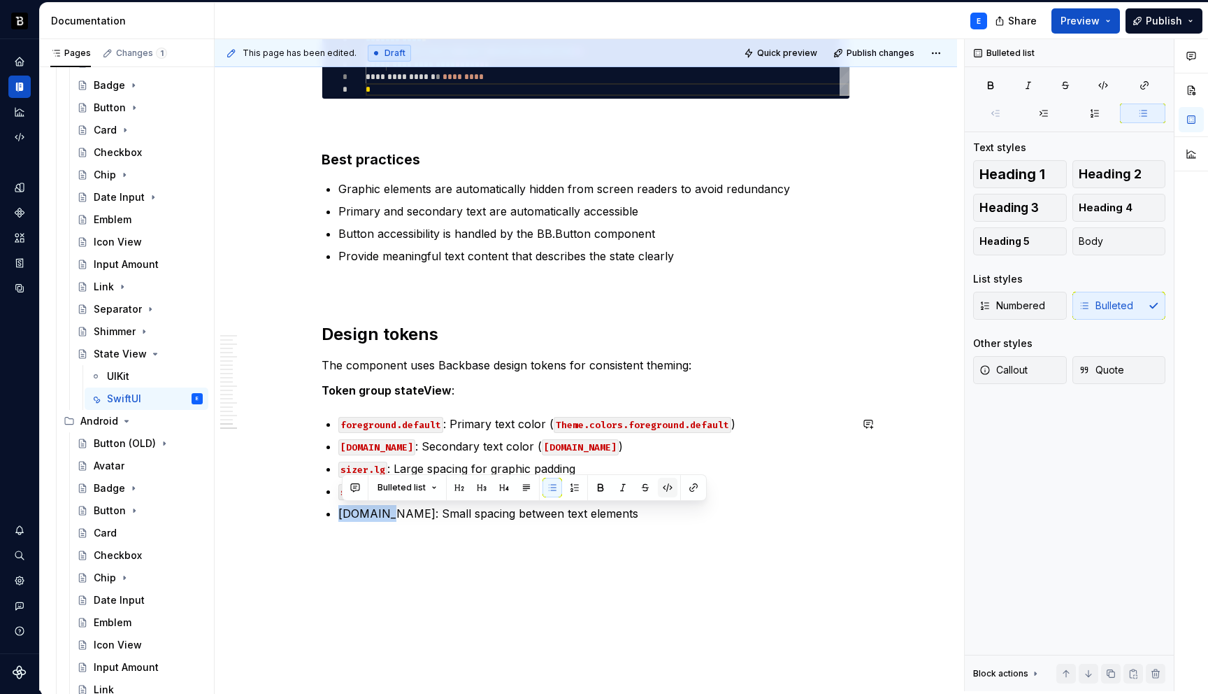
click at [666, 486] on button "button" at bounding box center [668, 488] width 20 height 20
click at [626, 515] on p "sizer.sm : Small spacing between text elements" at bounding box center [594, 513] width 512 height 17
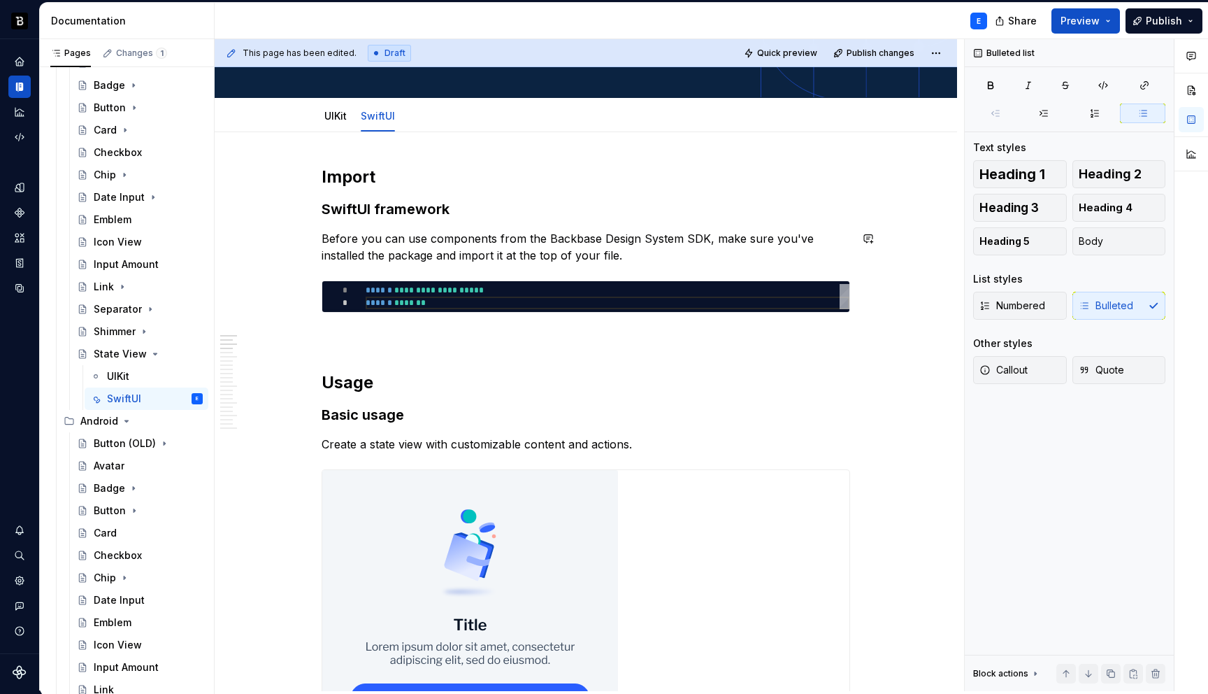
scroll to position [0, 0]
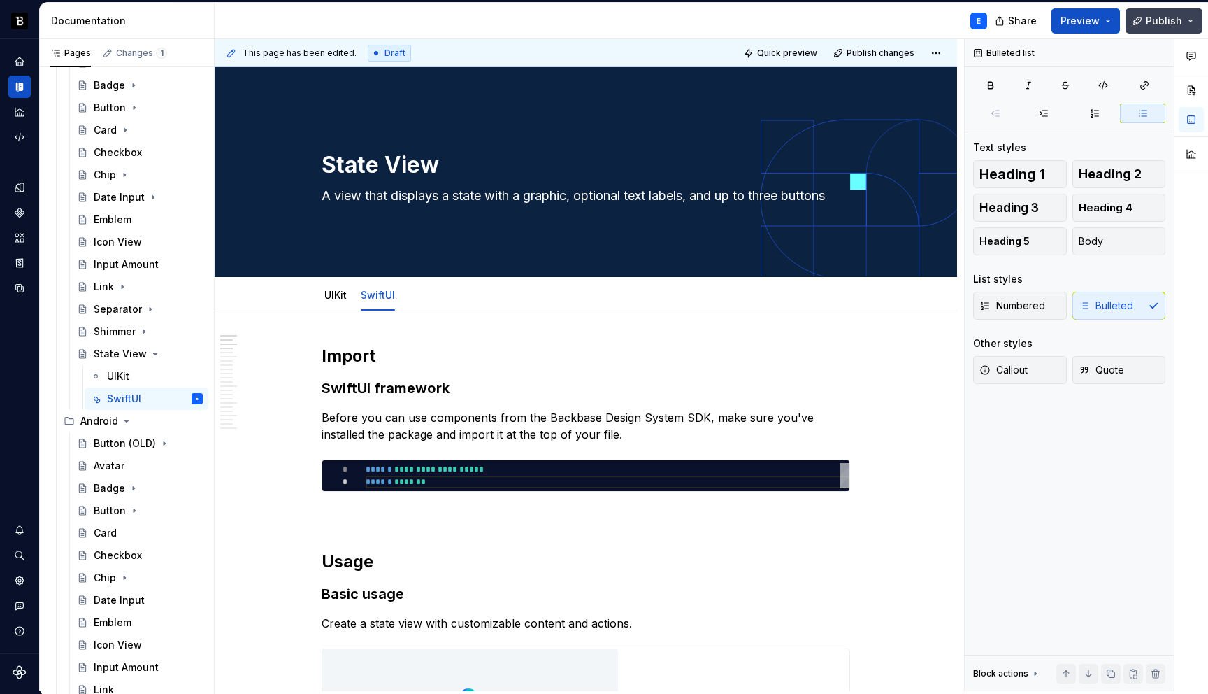
click at [1166, 24] on span "Publish" at bounding box center [1164, 21] width 36 height 14
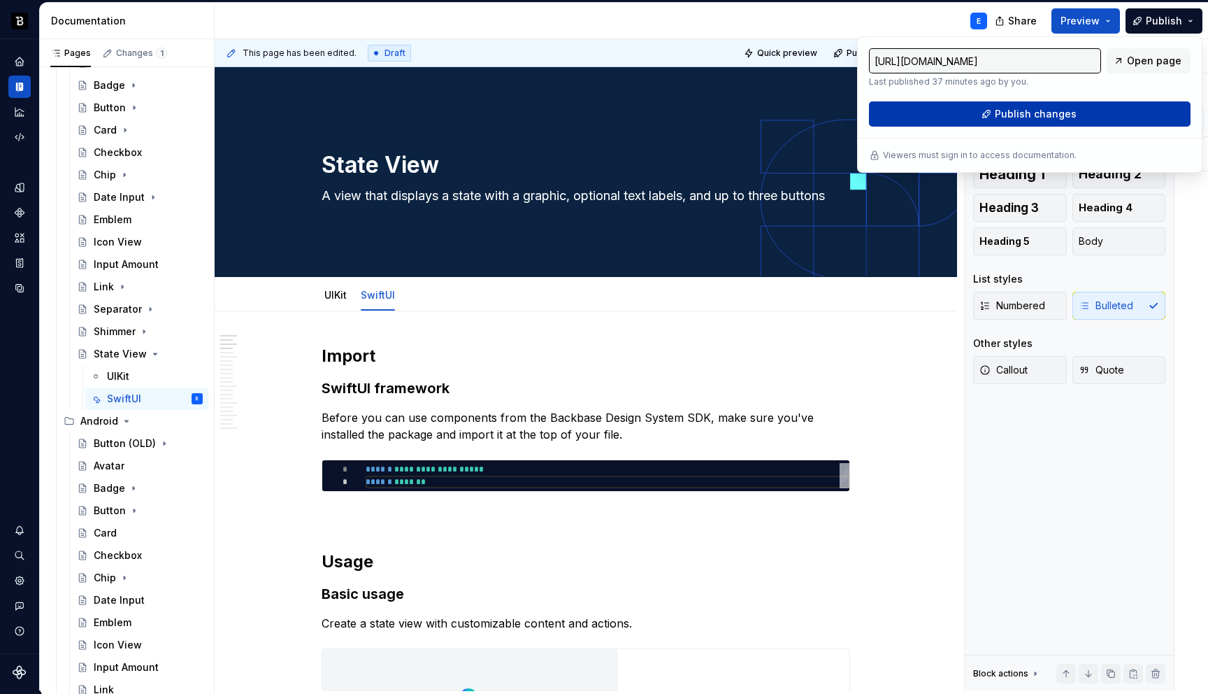
click at [996, 117] on span "Publish changes" at bounding box center [1036, 114] width 82 height 14
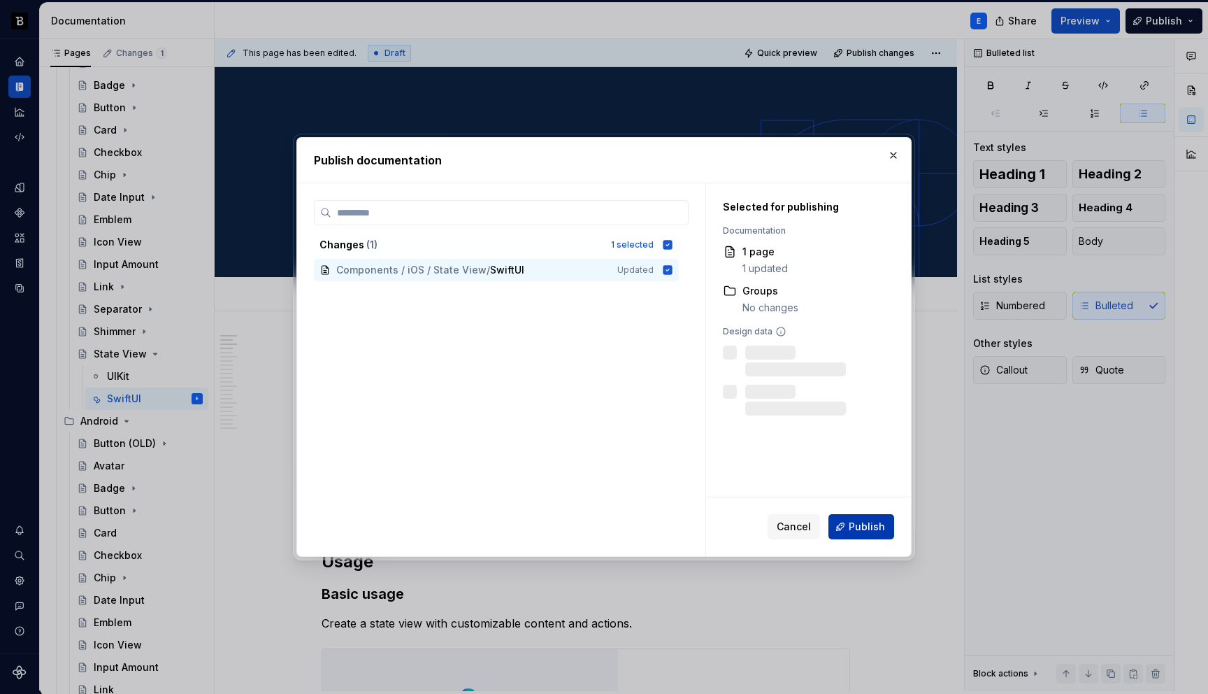
click at [846, 527] on button "Publish" at bounding box center [862, 526] width 66 height 25
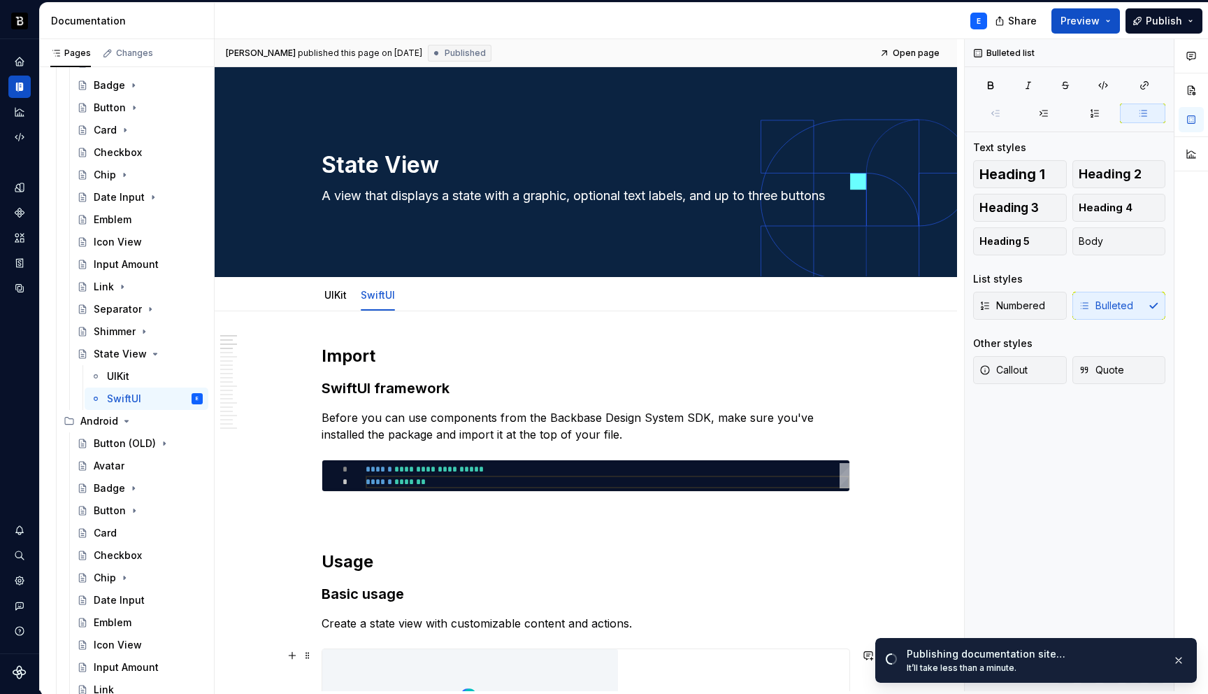
type textarea "*"
